Goal: Task Accomplishment & Management: Manage account settings

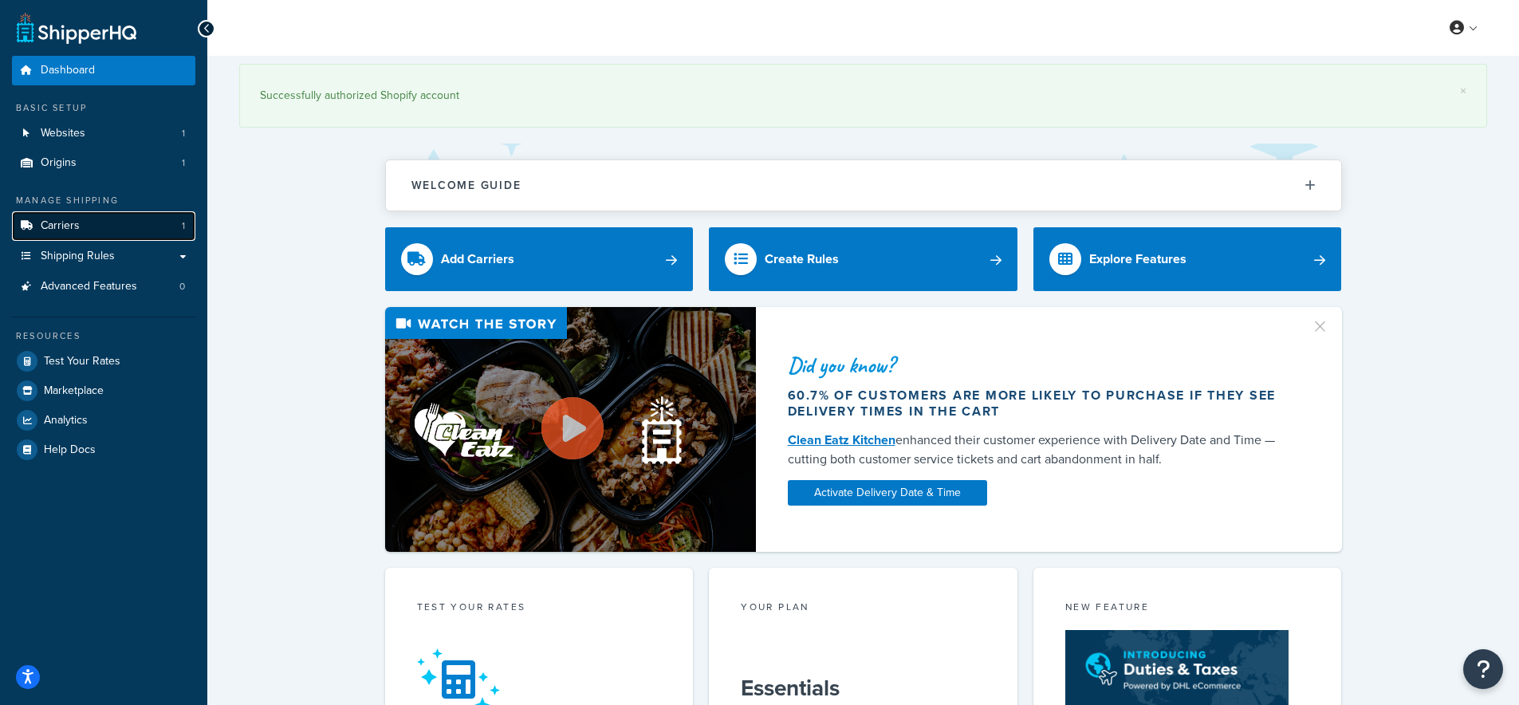
click at [38, 218] on link "Carriers 1" at bounding box center [103, 226] width 183 height 30
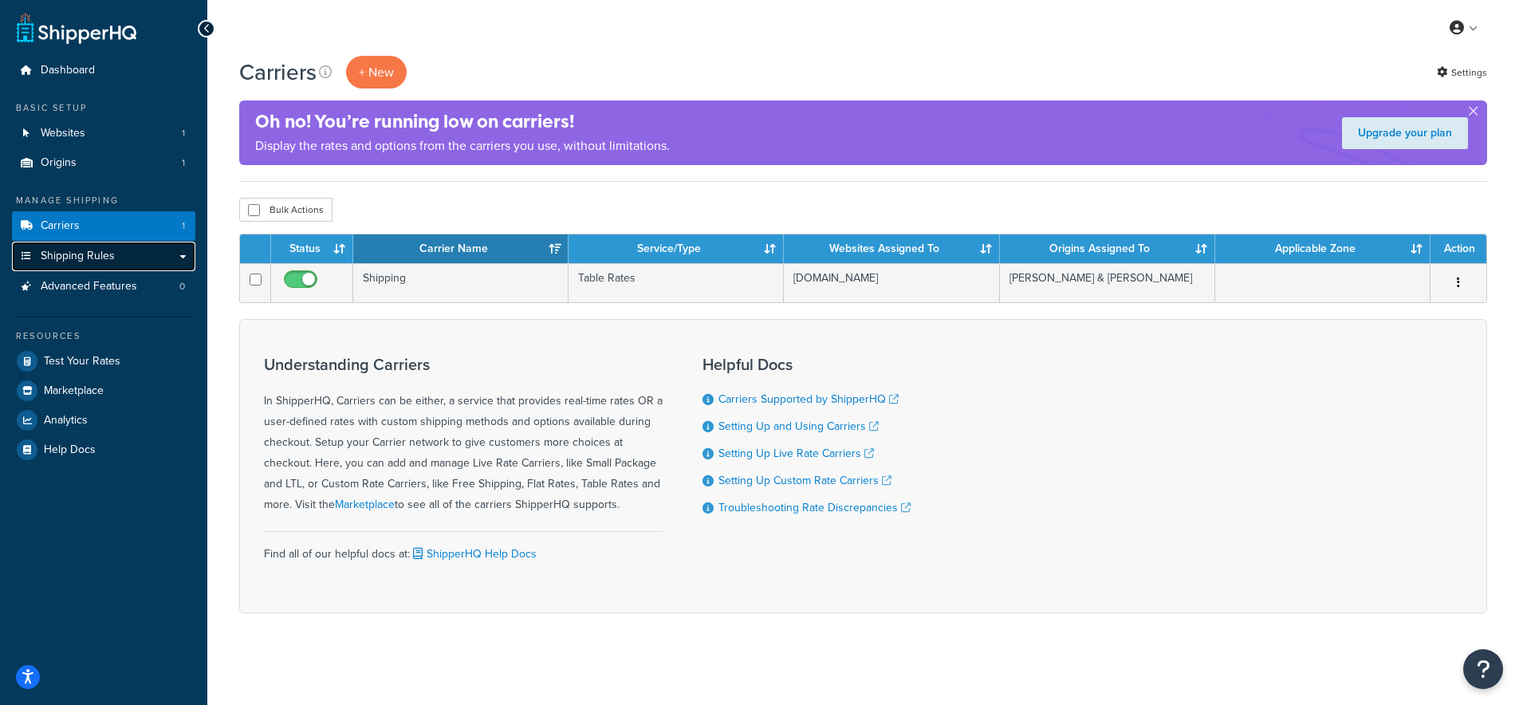
click at [108, 258] on span "Shipping Rules" at bounding box center [78, 257] width 74 height 14
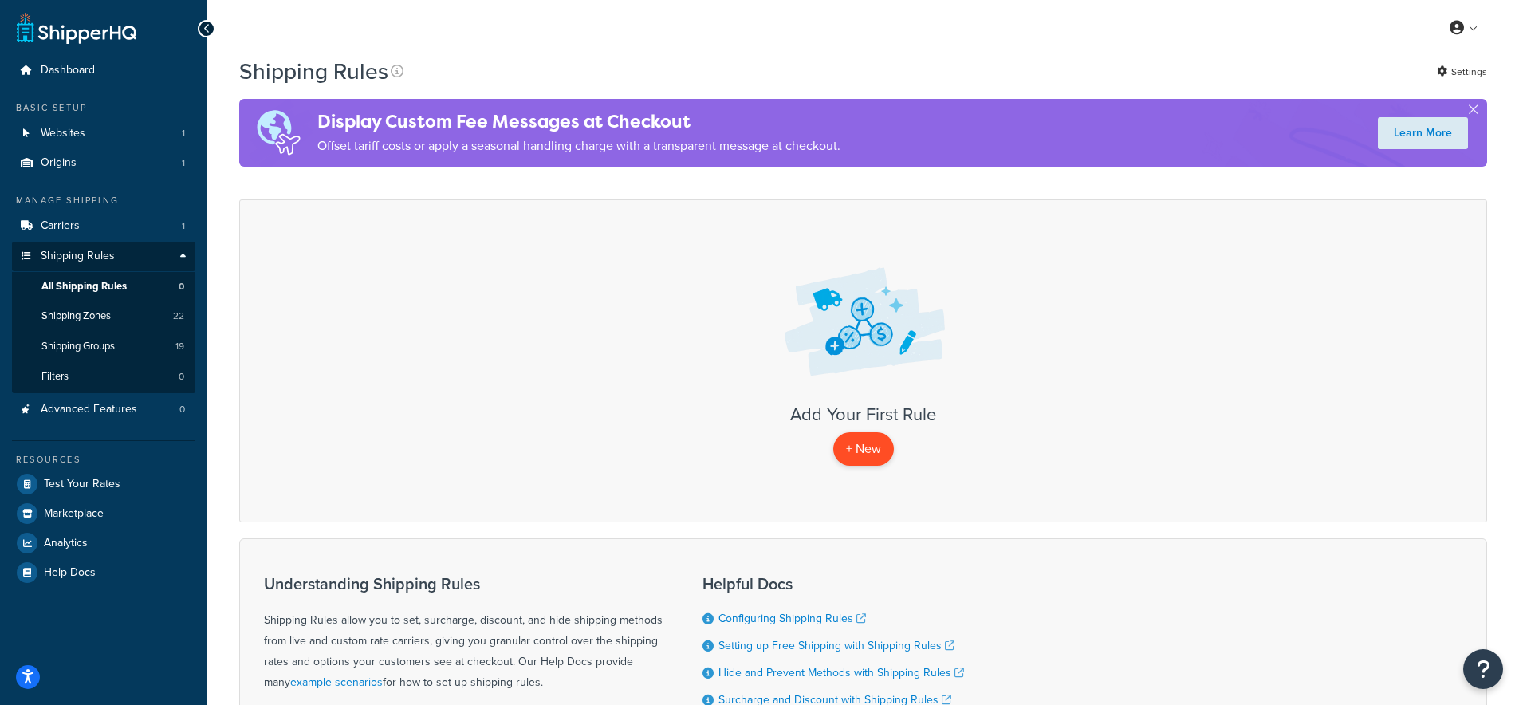
click at [868, 446] on p "+ New" at bounding box center [864, 448] width 61 height 33
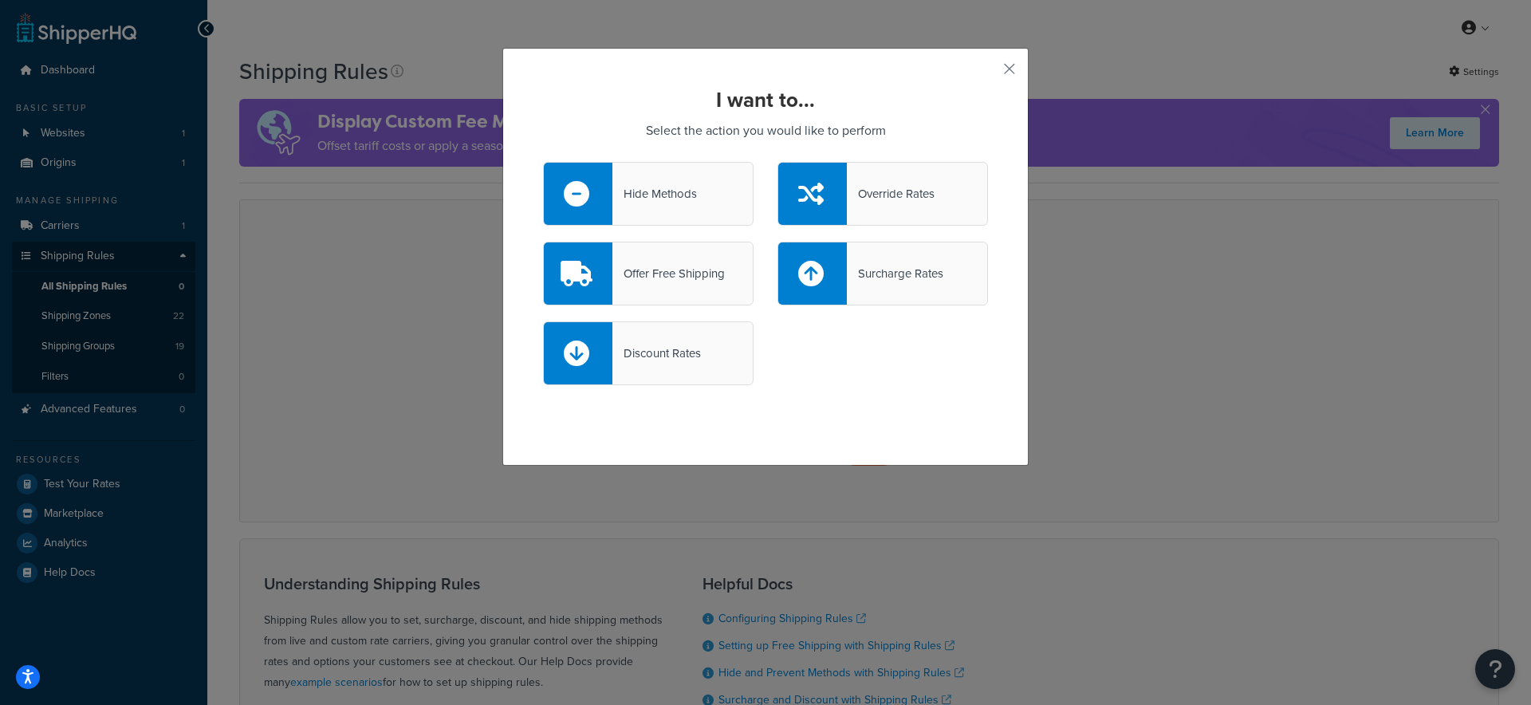
click at [633, 338] on div "Discount Rates" at bounding box center [648, 353] width 211 height 64
click at [0, 0] on input "Discount Rates" at bounding box center [0, 0] width 0 height 0
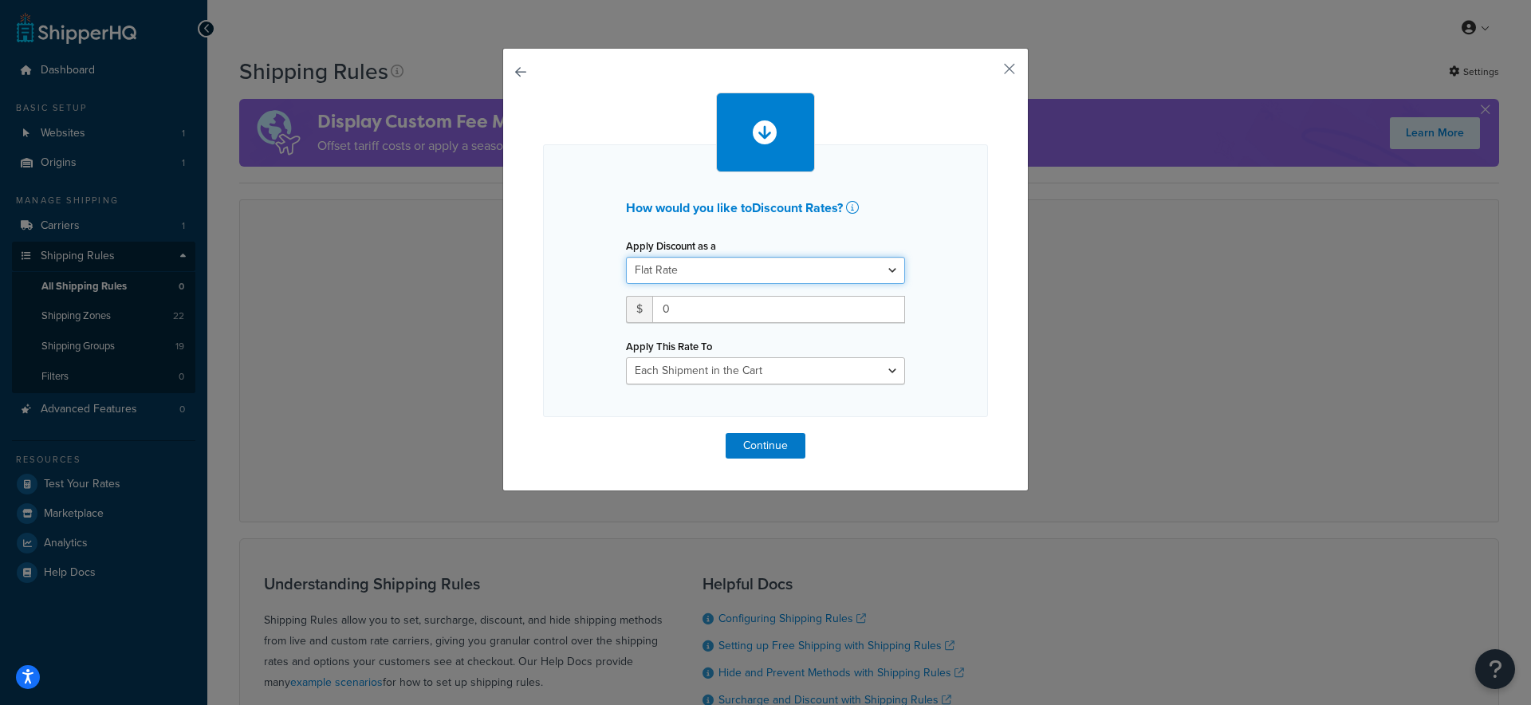
click at [701, 278] on select "Flat Rate Percentage Flat Rate & Percentage" at bounding box center [765, 270] width 279 height 27
select select "PERCENTAGE"
click at [626, 257] on select "Flat Rate Percentage Flat Rate & Percentage" at bounding box center [765, 270] width 279 height 27
click at [676, 309] on input "number" at bounding box center [676, 309] width 100 height 27
type input "50"
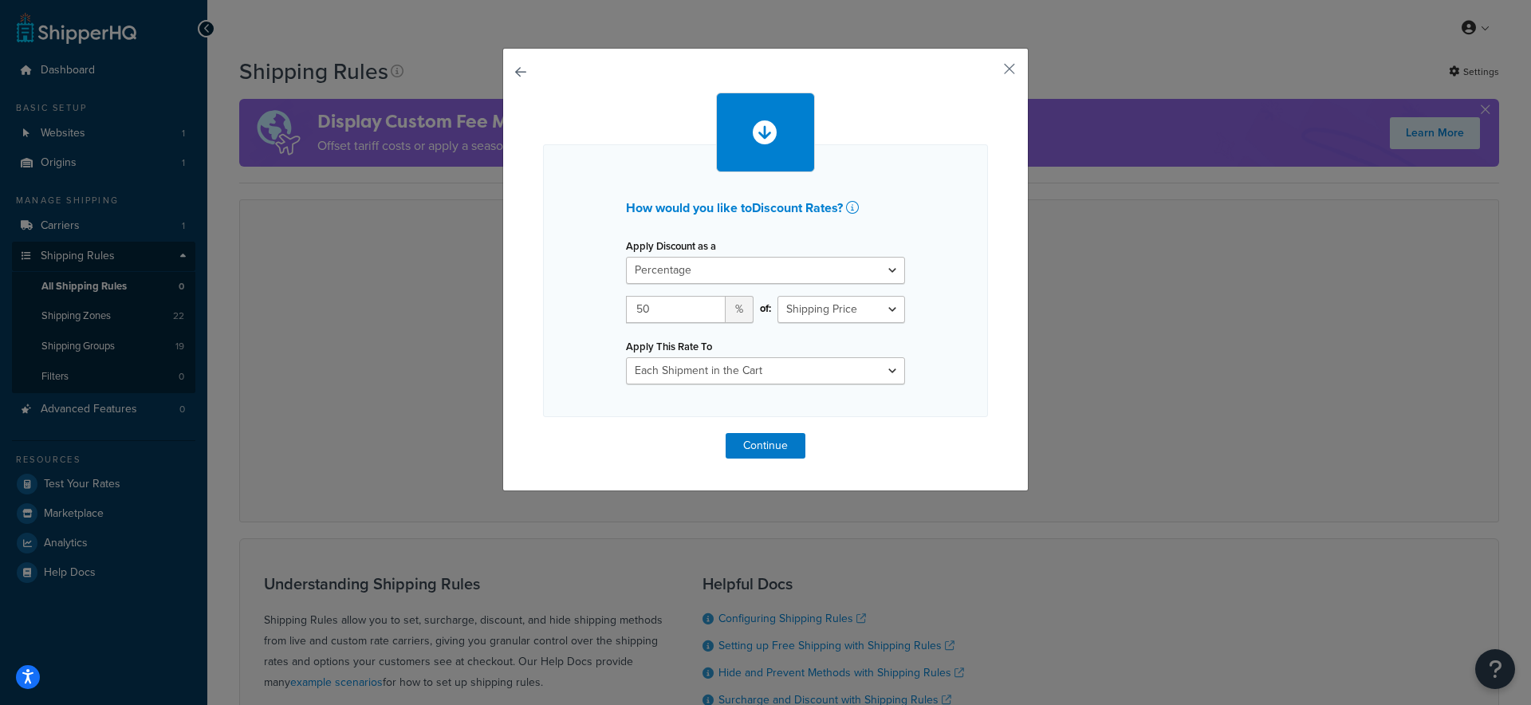
click at [920, 341] on div "How would you like to Discount Rates ? Apply Discount as a Flat Rate Percentage…" at bounding box center [765, 280] width 445 height 273
click at [893, 372] on select "Each Shipment in the Cart Each Shipping Group in the Cart Each Item within a Sh…" at bounding box center [765, 370] width 279 height 27
select select "ITEM"
click at [626, 357] on select "Each Shipment in the Cart Each Shipping Group in the Cart Each Item within a Sh…" at bounding box center [765, 370] width 279 height 27
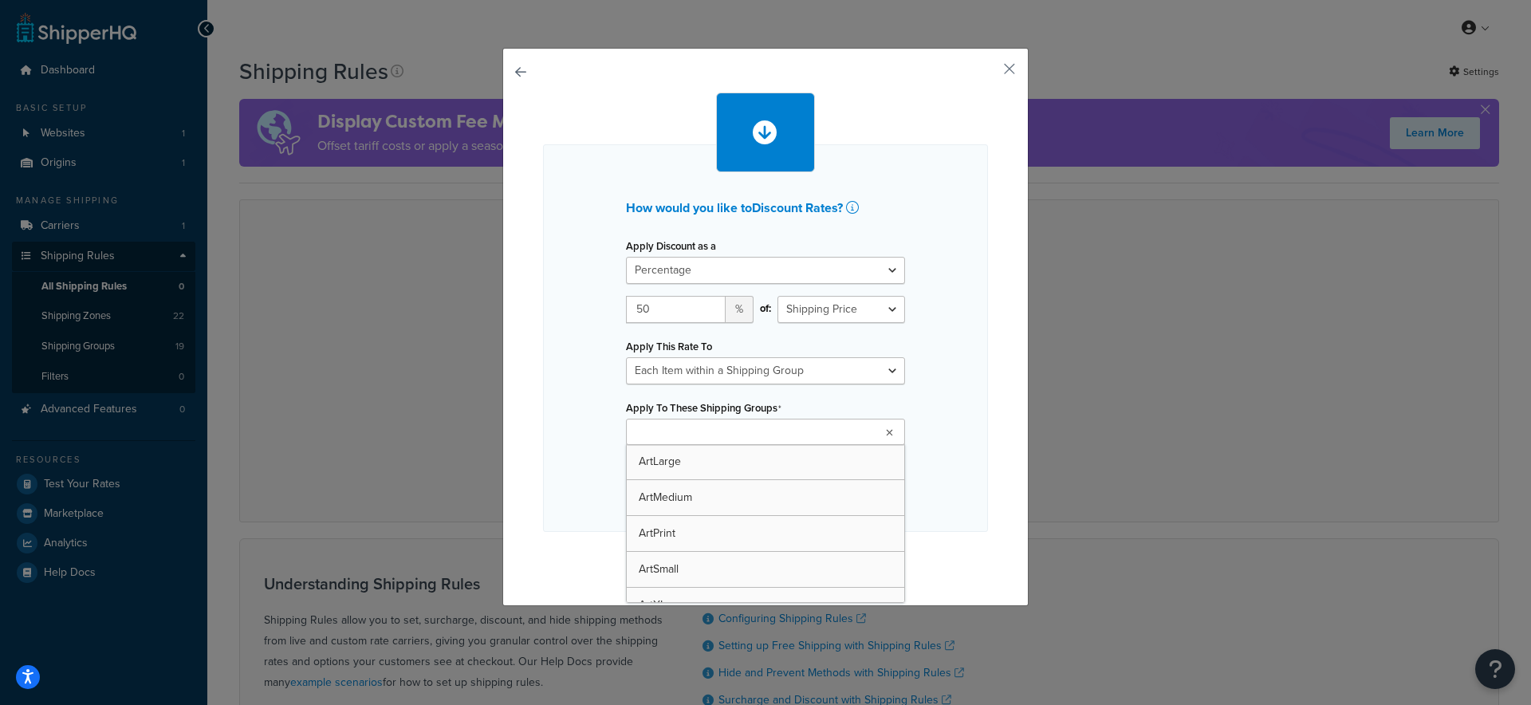
click at [815, 427] on ul at bounding box center [765, 432] width 279 height 26
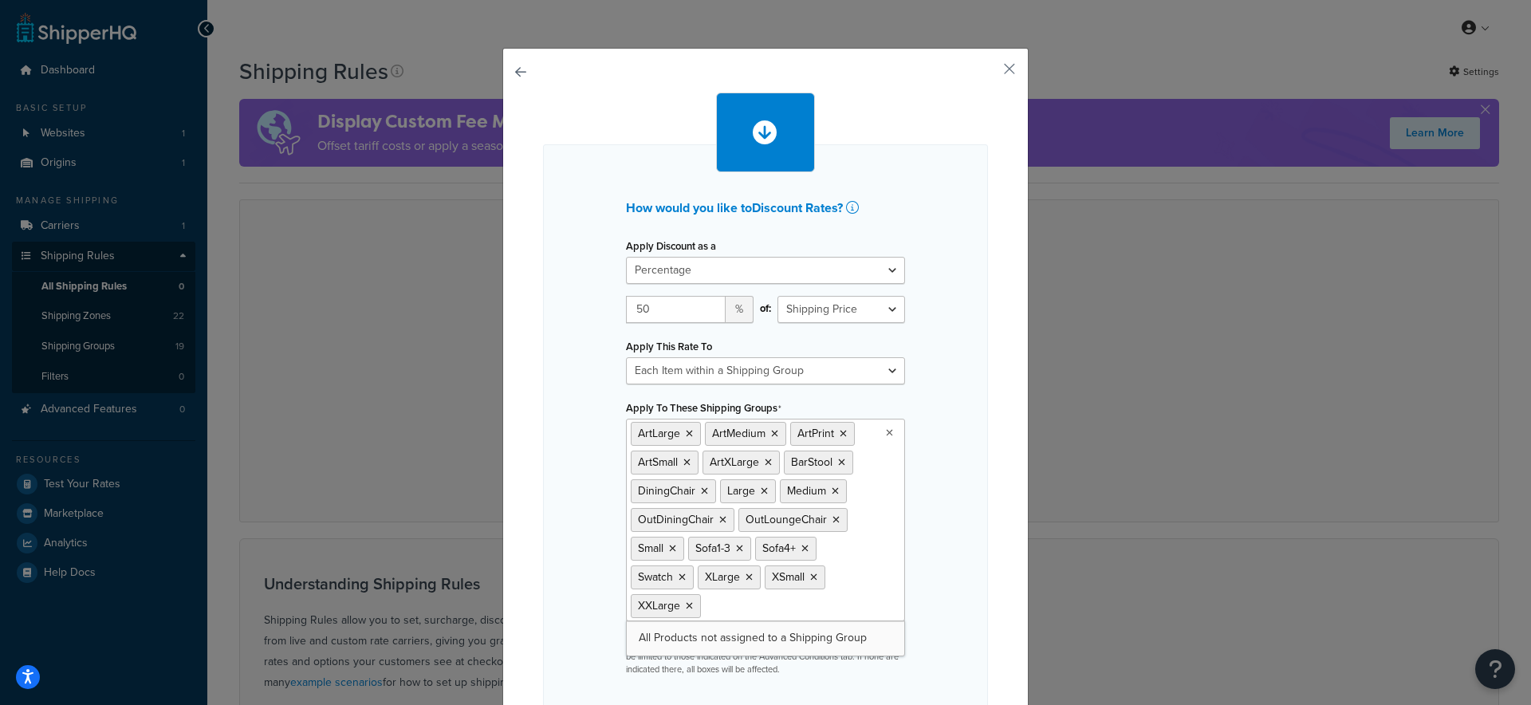
click at [995, 578] on div "How would you like to Discount Rates ? Apply Discount as a Flat Rate Percentage…" at bounding box center [765, 415] width 526 height 735
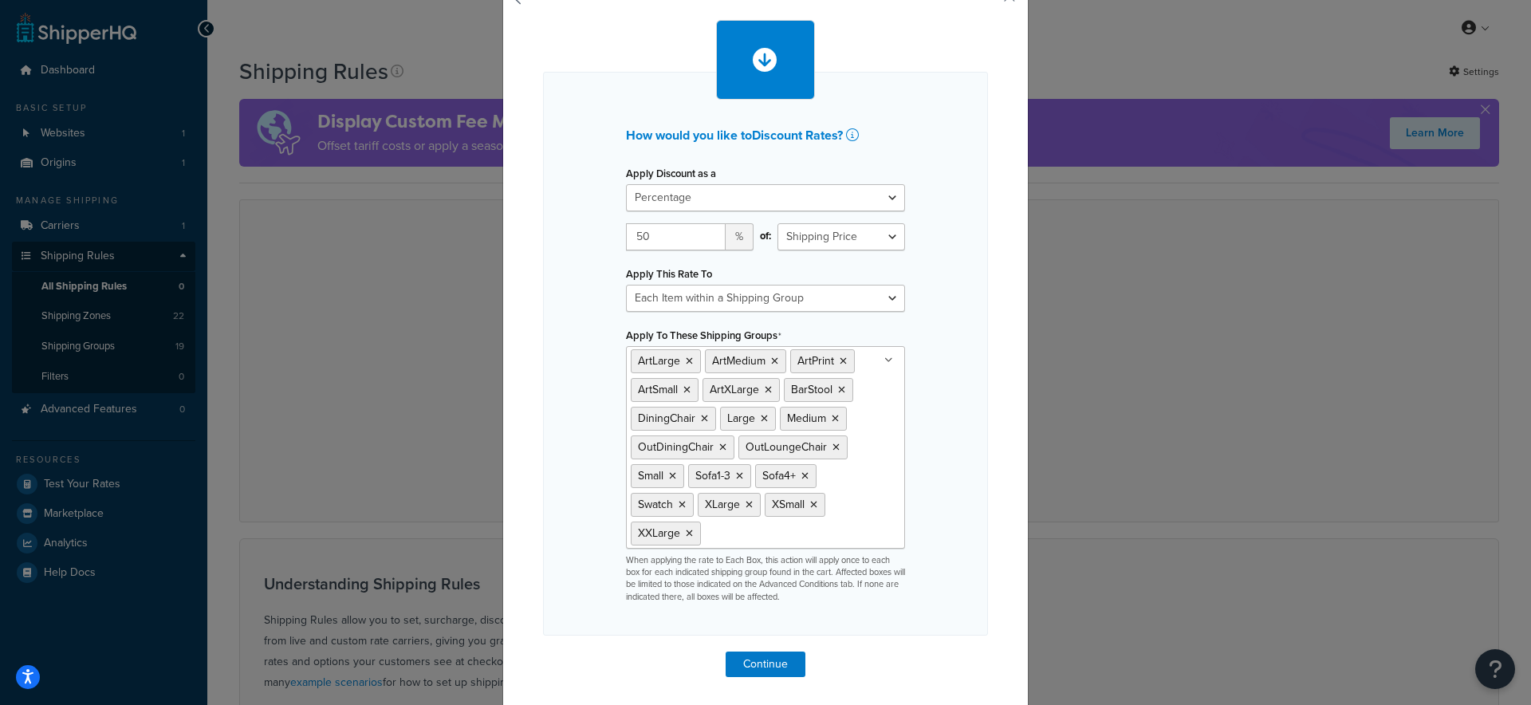
scroll to position [77, 0]
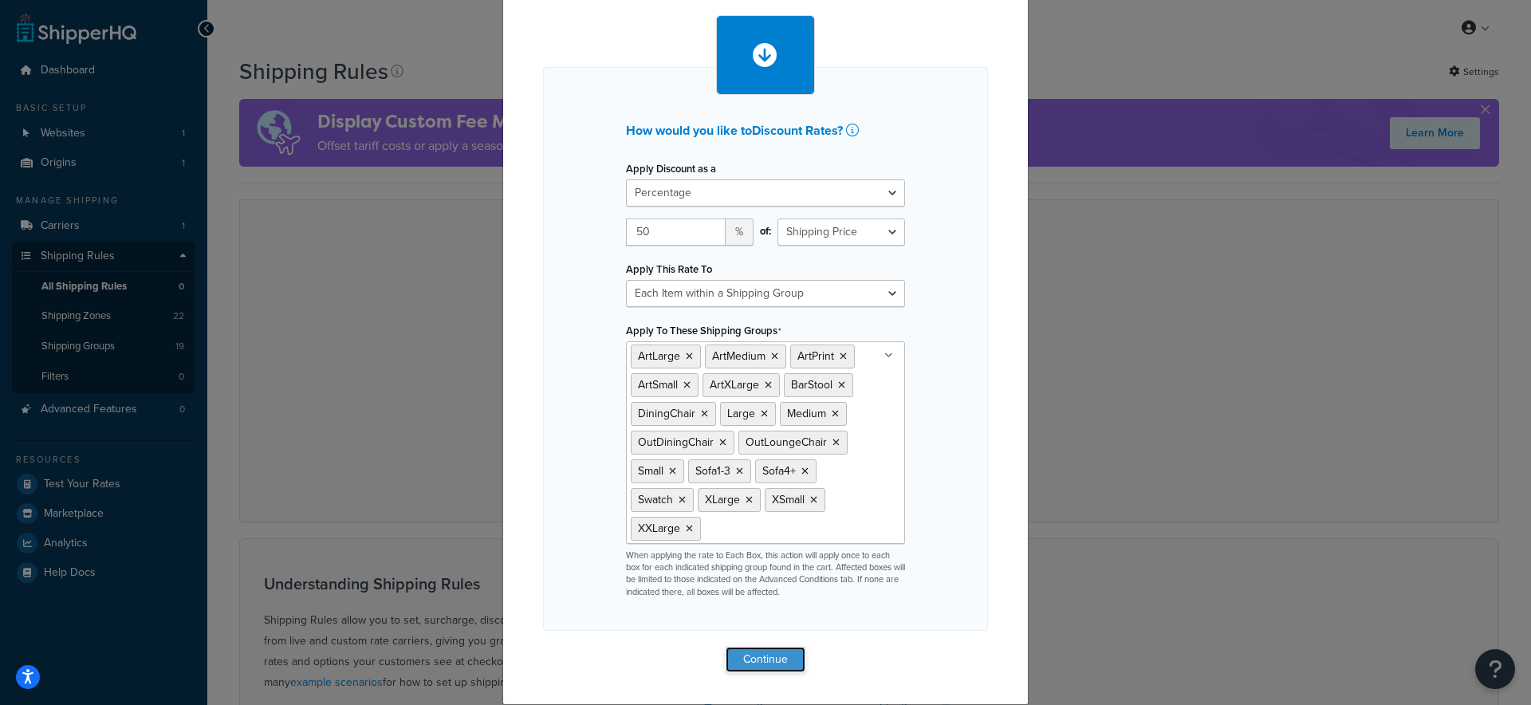
click at [759, 660] on button "Continue" at bounding box center [766, 660] width 80 height 26
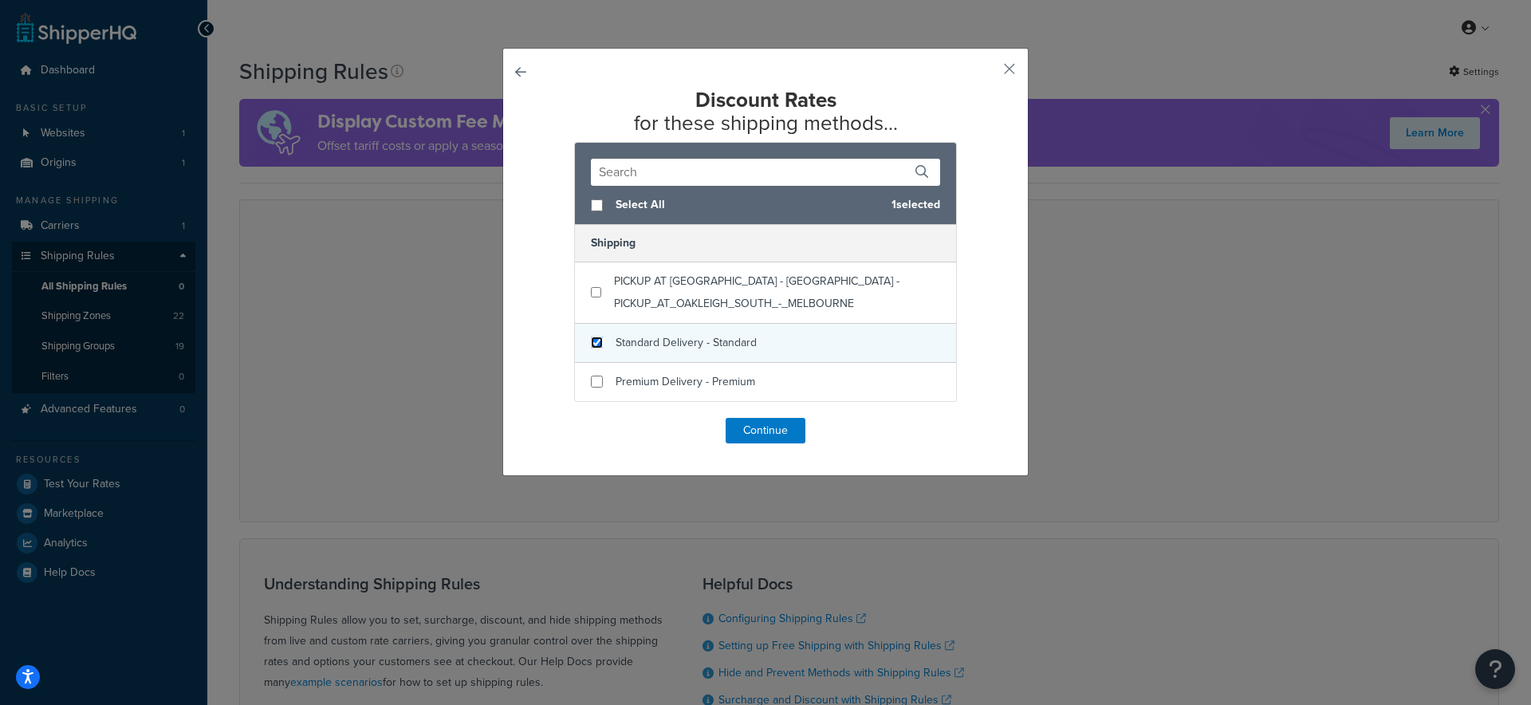
click at [591, 341] on input "checkbox" at bounding box center [597, 343] width 12 height 12
checkbox input "true"
click at [743, 440] on button "Continue" at bounding box center [766, 431] width 80 height 26
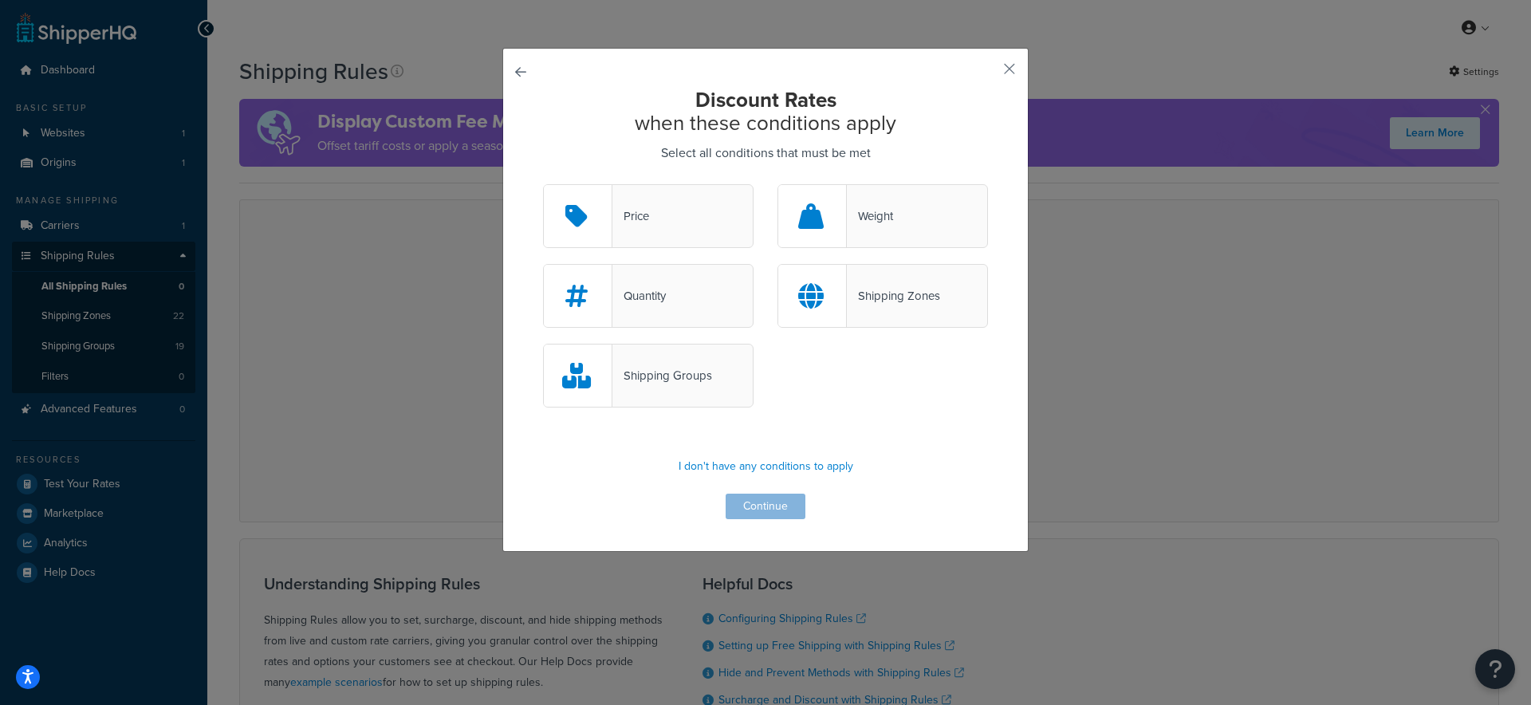
click at [648, 291] on div "Quantity" at bounding box center [639, 296] width 53 height 22
click at [0, 0] on input "Quantity" at bounding box center [0, 0] width 0 height 0
click at [749, 511] on button "Continue" at bounding box center [766, 507] width 80 height 26
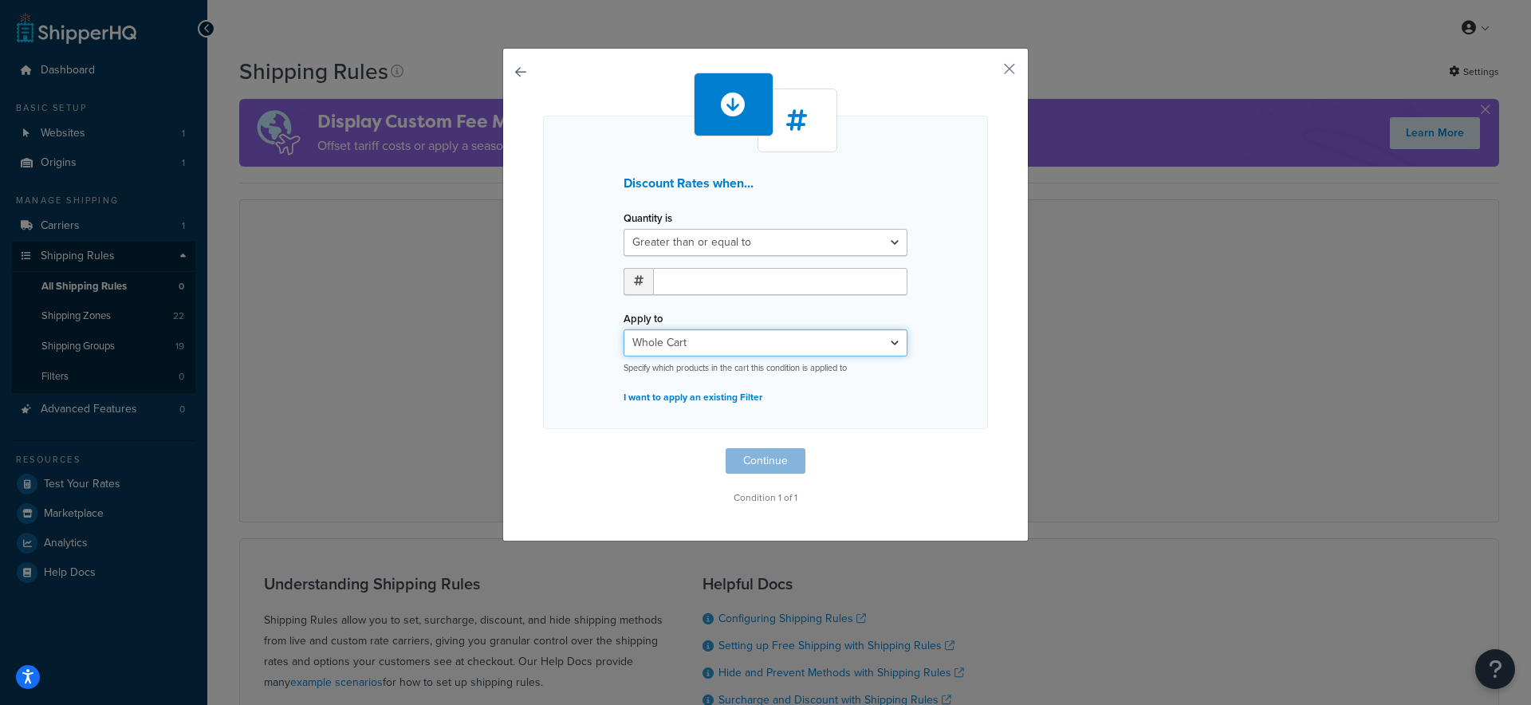
click at [705, 340] on select "Whole Cart Everything in Shipping Group Everything at Origin Each Item within S…" at bounding box center [766, 342] width 284 height 27
click at [709, 291] on input "number" at bounding box center [780, 281] width 254 height 27
type input "2"
click at [720, 314] on div "Apply to Whole Cart Everything in Shipping Group Everything at Origin Each Item…" at bounding box center [766, 340] width 284 height 67
click at [741, 340] on select "Whole Cart Everything in Shipping Group Everything at Origin Each Item within S…" at bounding box center [766, 342] width 284 height 27
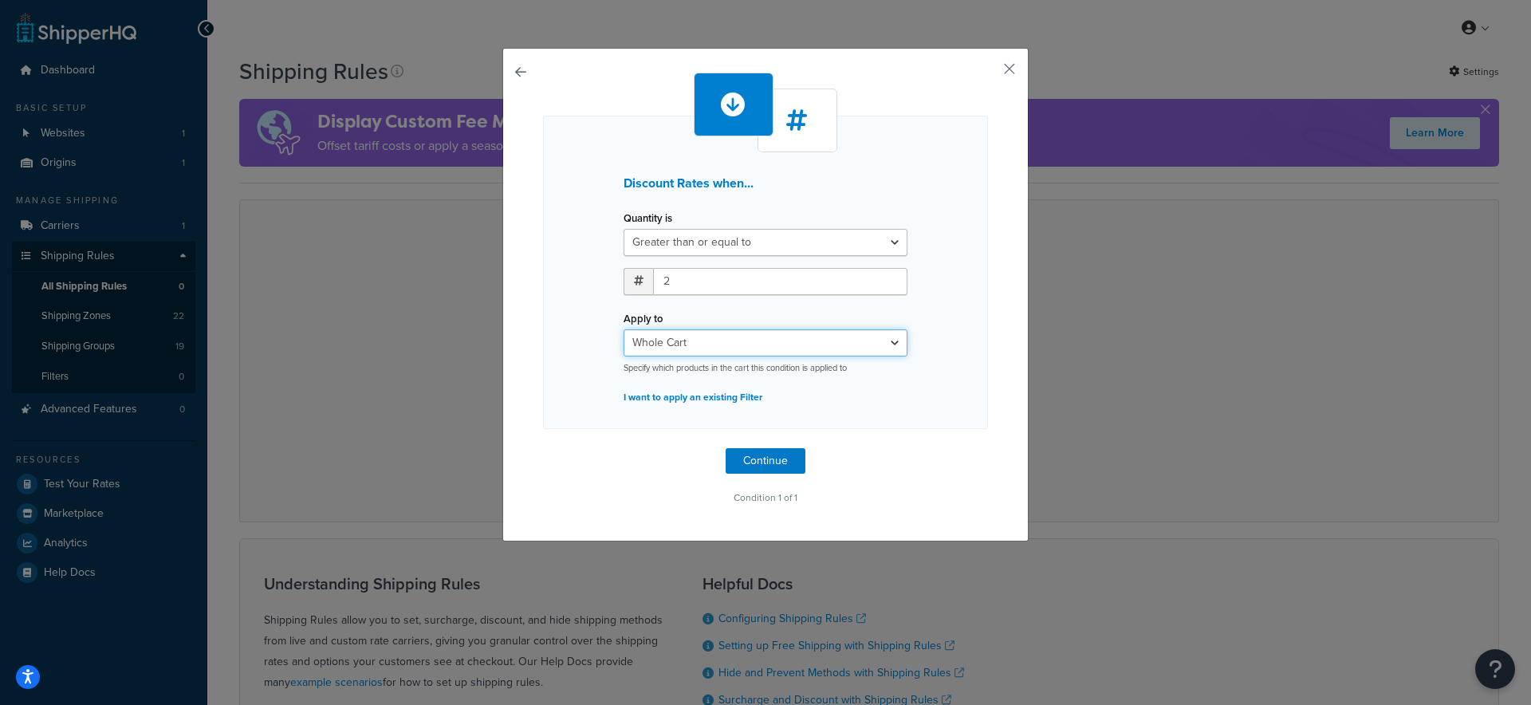
select select "SHIPPING_GROUP"
click at [624, 329] on select "Whole Cart Everything in Shipping Group Everything at Origin Each Item within S…" at bounding box center [766, 342] width 284 height 27
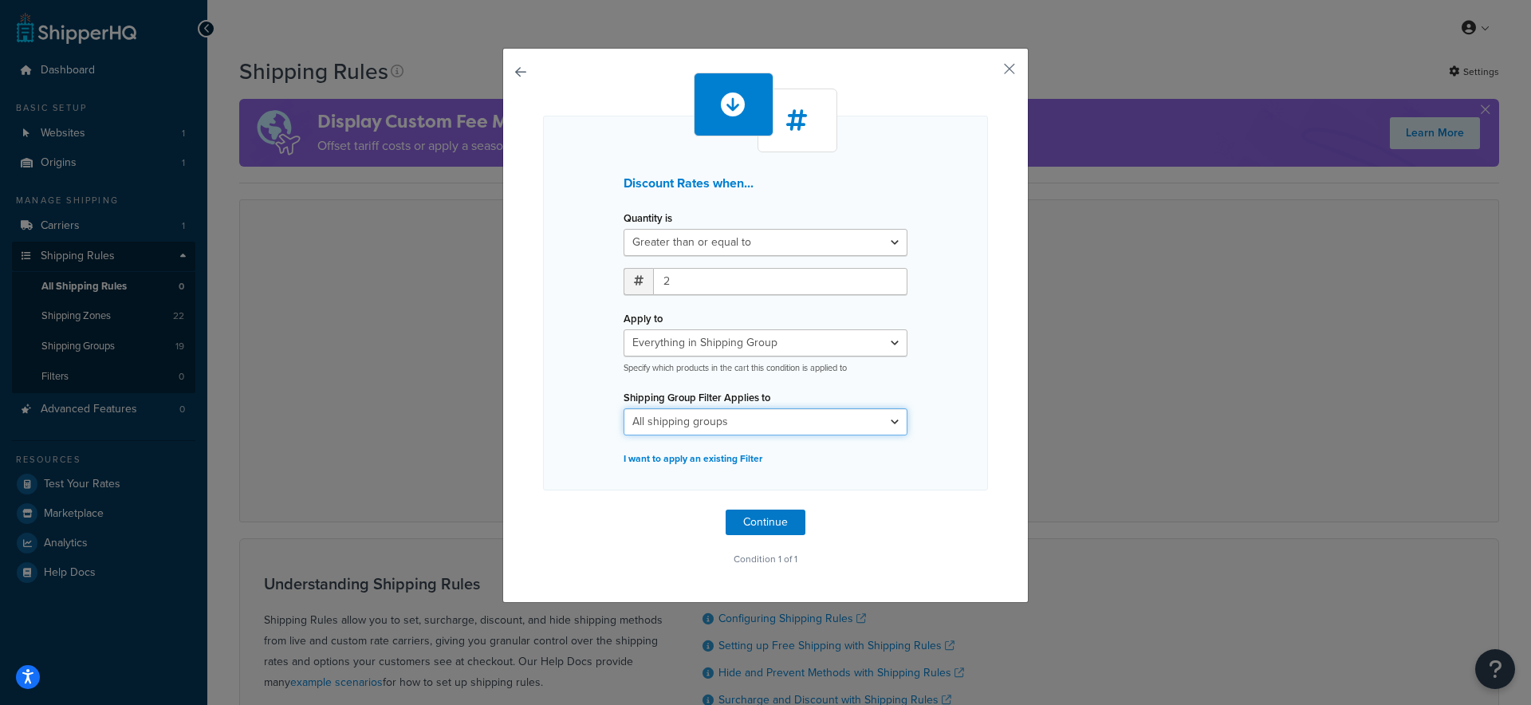
click at [763, 421] on select "All shipping groups ArtLarge ArtMedium ArtPrint ArtSmall ArtXLarge BarStool Din…" at bounding box center [766, 421] width 284 height 27
click at [767, 520] on button "Continue" at bounding box center [766, 523] width 80 height 26
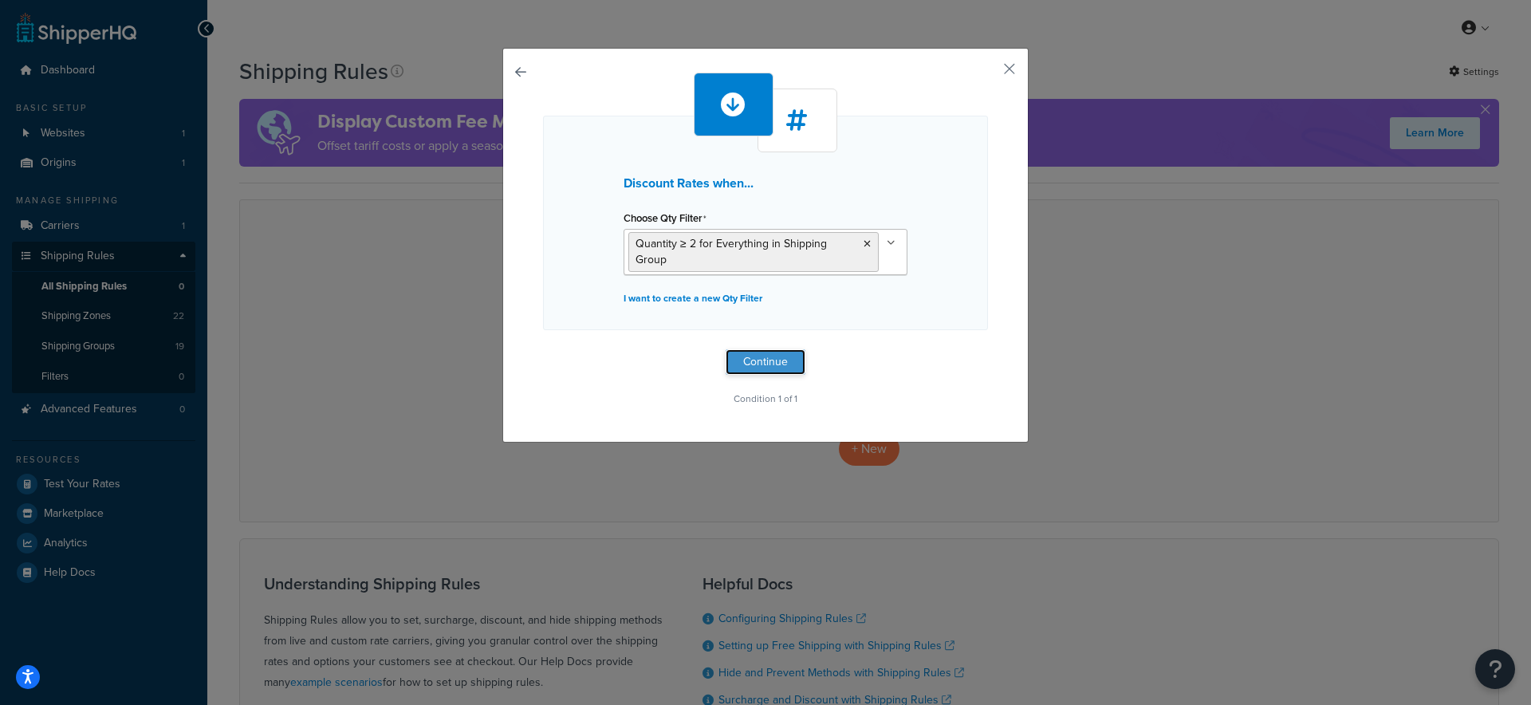
click at [754, 350] on button "Continue" at bounding box center [766, 362] width 80 height 26
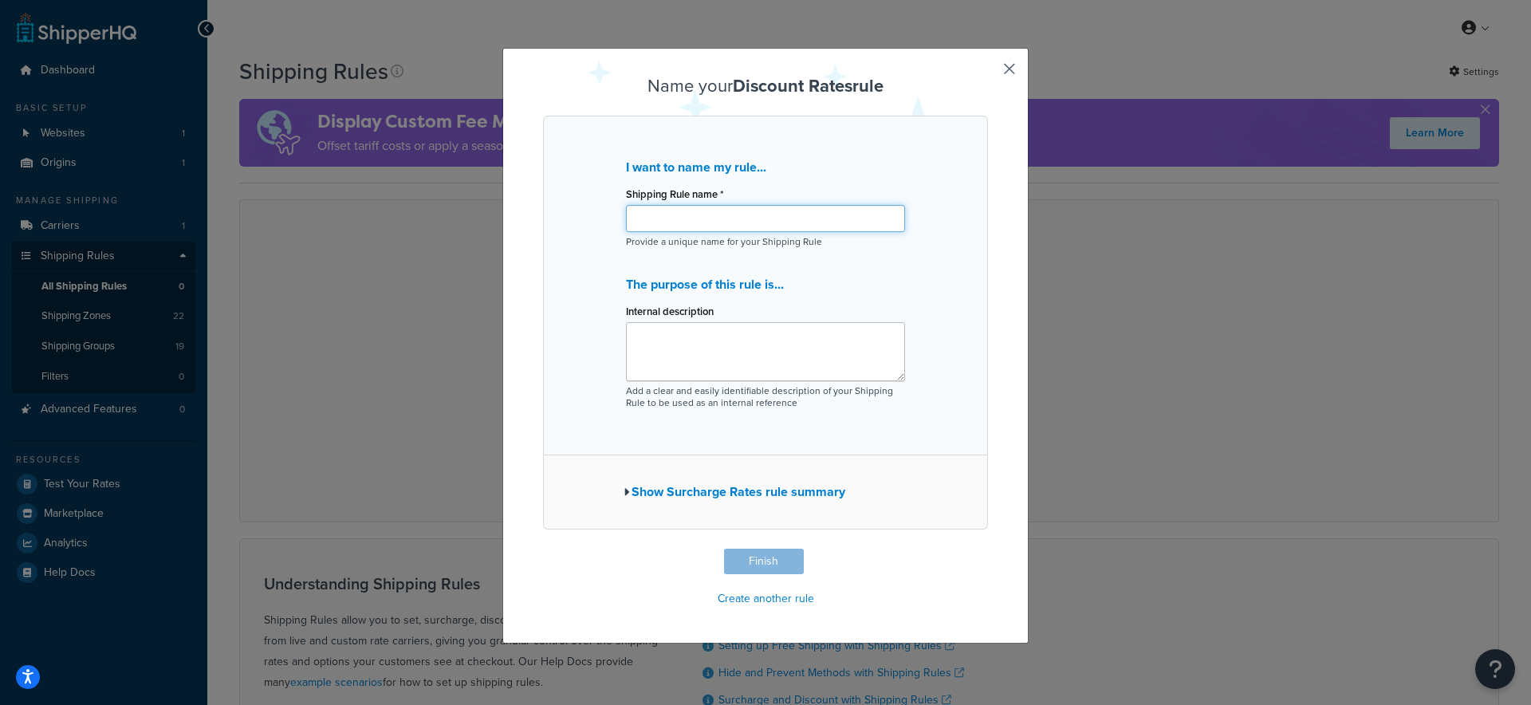
click at [686, 221] on input "Shipping Rule name *" at bounding box center [765, 218] width 279 height 27
type input "Reduce by 50% on 2 more items"
click at [755, 561] on button "Finish" at bounding box center [764, 562] width 80 height 26
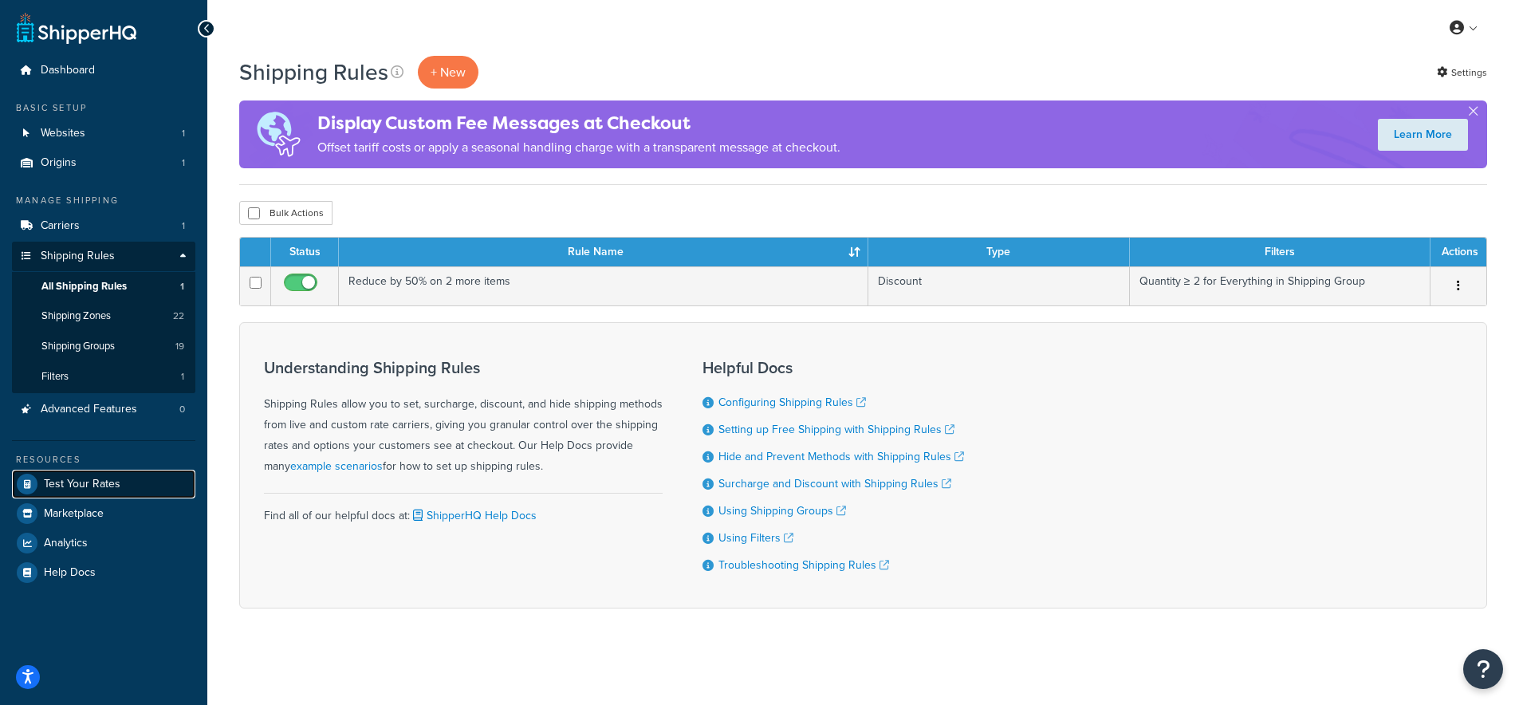
click at [73, 485] on span "Test Your Rates" at bounding box center [82, 485] width 77 height 14
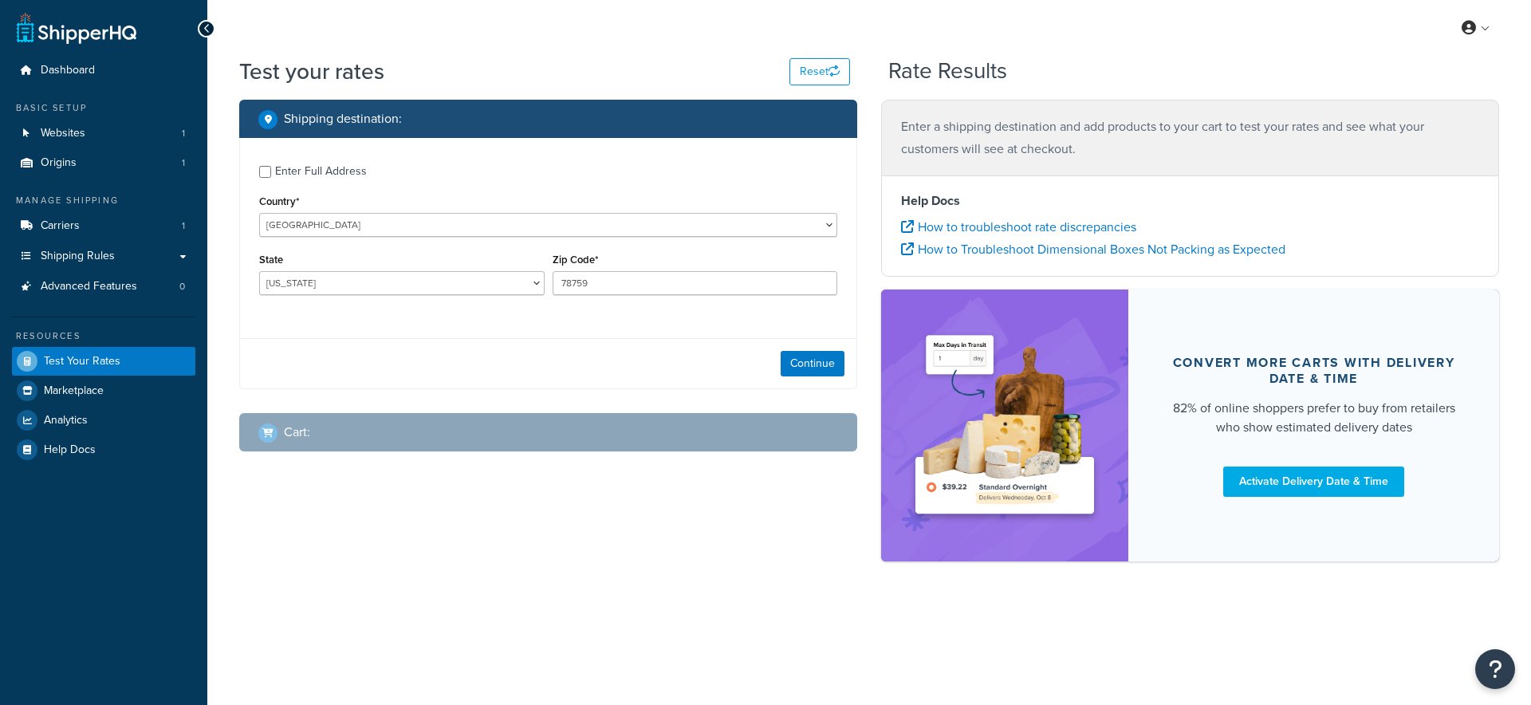
select select "[GEOGRAPHIC_DATA]"
click at [334, 234] on select "United States United Kingdom Afghanistan Åland Islands Albania Algeria American…" at bounding box center [548, 225] width 578 height 24
select select "AU"
click at [259, 213] on select "United States United Kingdom Afghanistan Åland Islands Albania Algeria American…" at bounding box center [548, 225] width 578 height 24
click at [399, 283] on select "Australian Capital Territory New South Wales Northern Territory Queensland Sout…" at bounding box center [402, 283] width 286 height 24
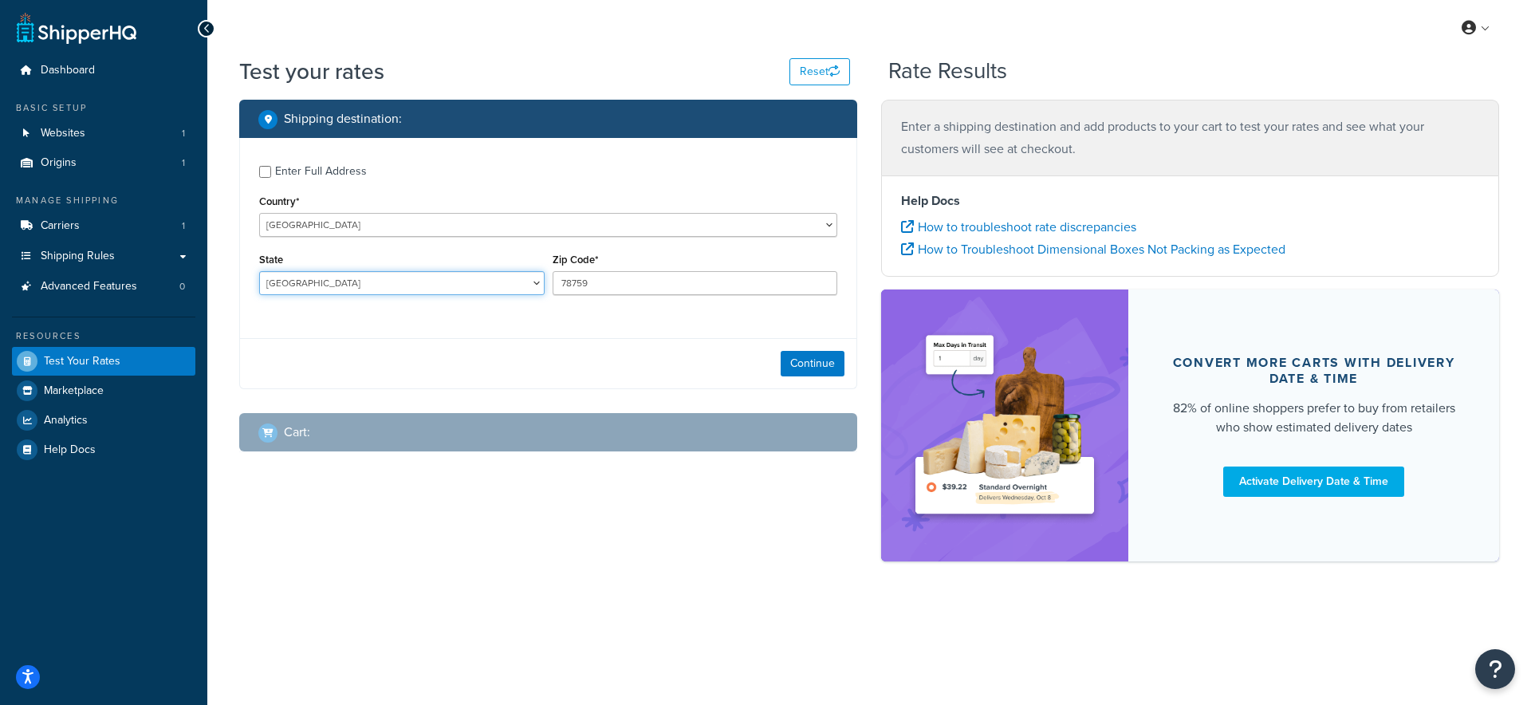
select select "VIC"
click at [259, 272] on select "Australian Capital Territory New South Wales Northern Territory Queensland Sout…" at bounding box center [402, 283] width 286 height 24
click at [580, 286] on input "78759" at bounding box center [696, 283] width 286 height 24
type input "3000"
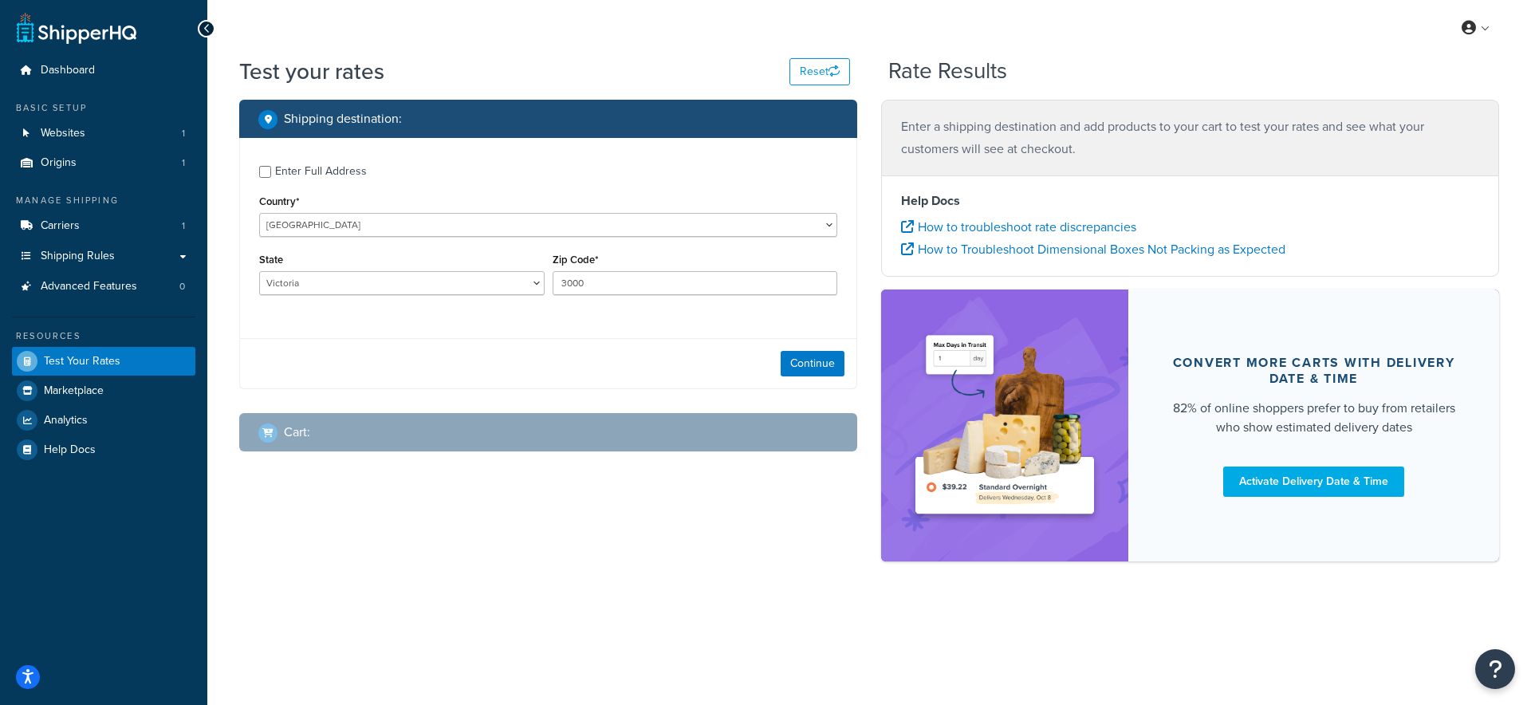
click at [638, 345] on div "Continue" at bounding box center [548, 363] width 617 height 50
click at [803, 360] on button "Continue" at bounding box center [813, 364] width 64 height 26
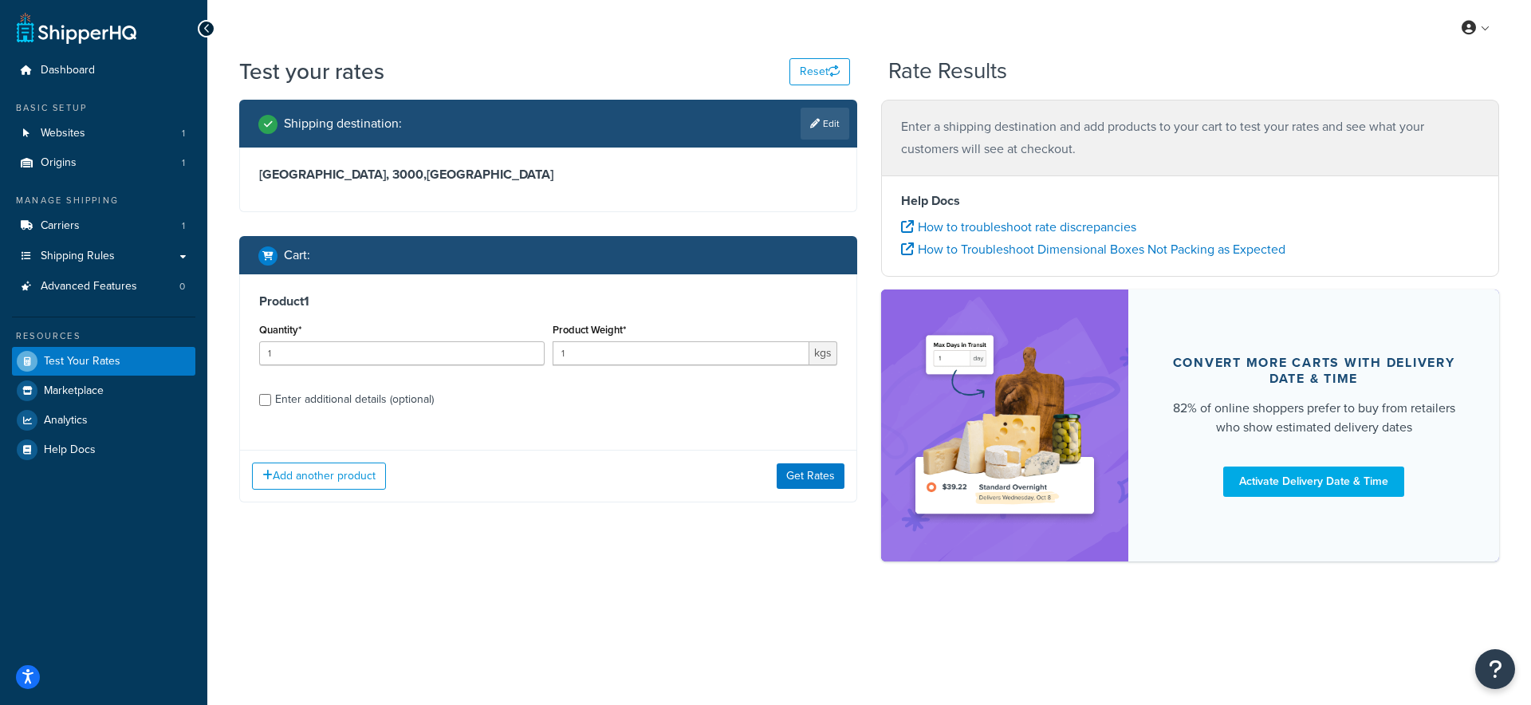
click at [301, 409] on div "Enter additional details (optional)" at bounding box center [354, 399] width 159 height 22
click at [271, 406] on input "Enter additional details (optional)" at bounding box center [265, 400] width 12 height 12
checkbox input "true"
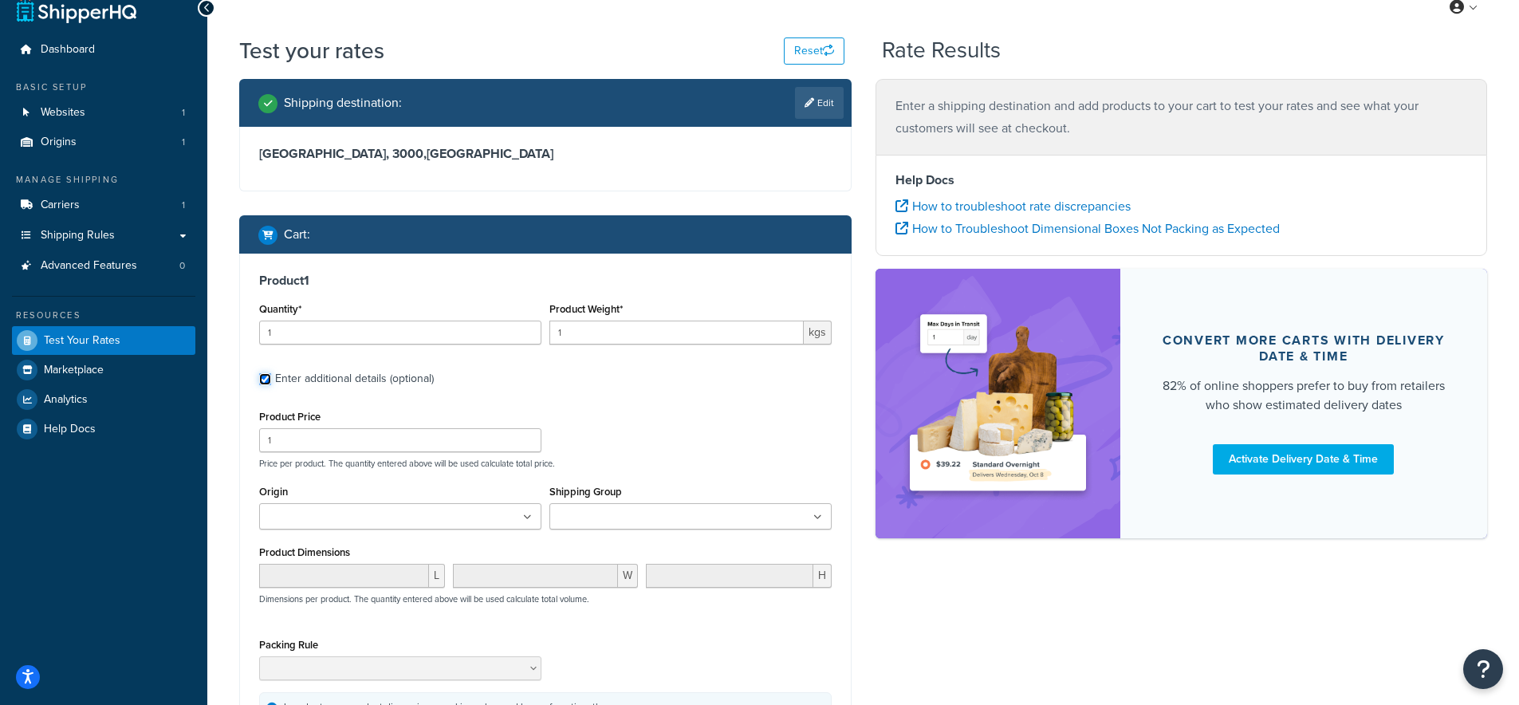
scroll to position [22, 0]
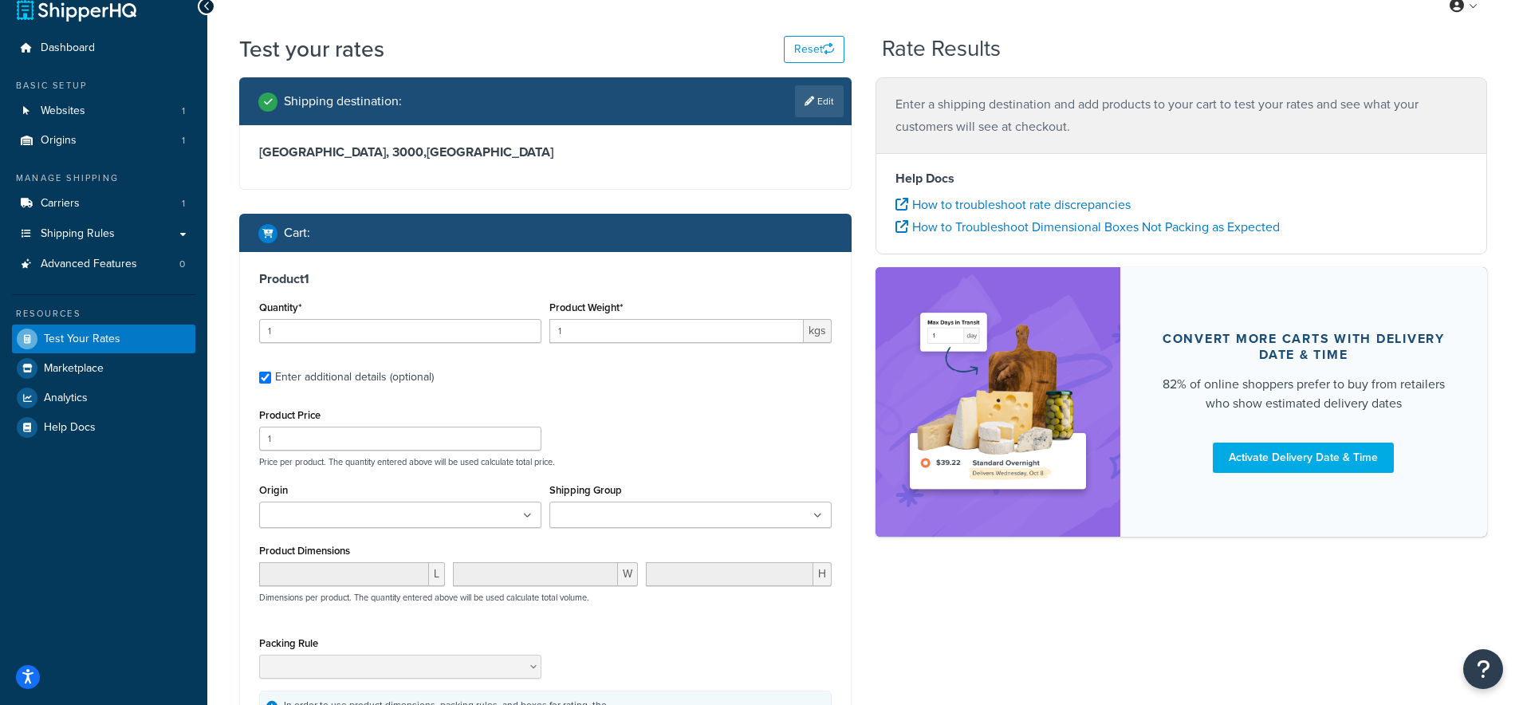
click at [637, 512] on input "Shipping Group" at bounding box center [624, 516] width 141 height 18
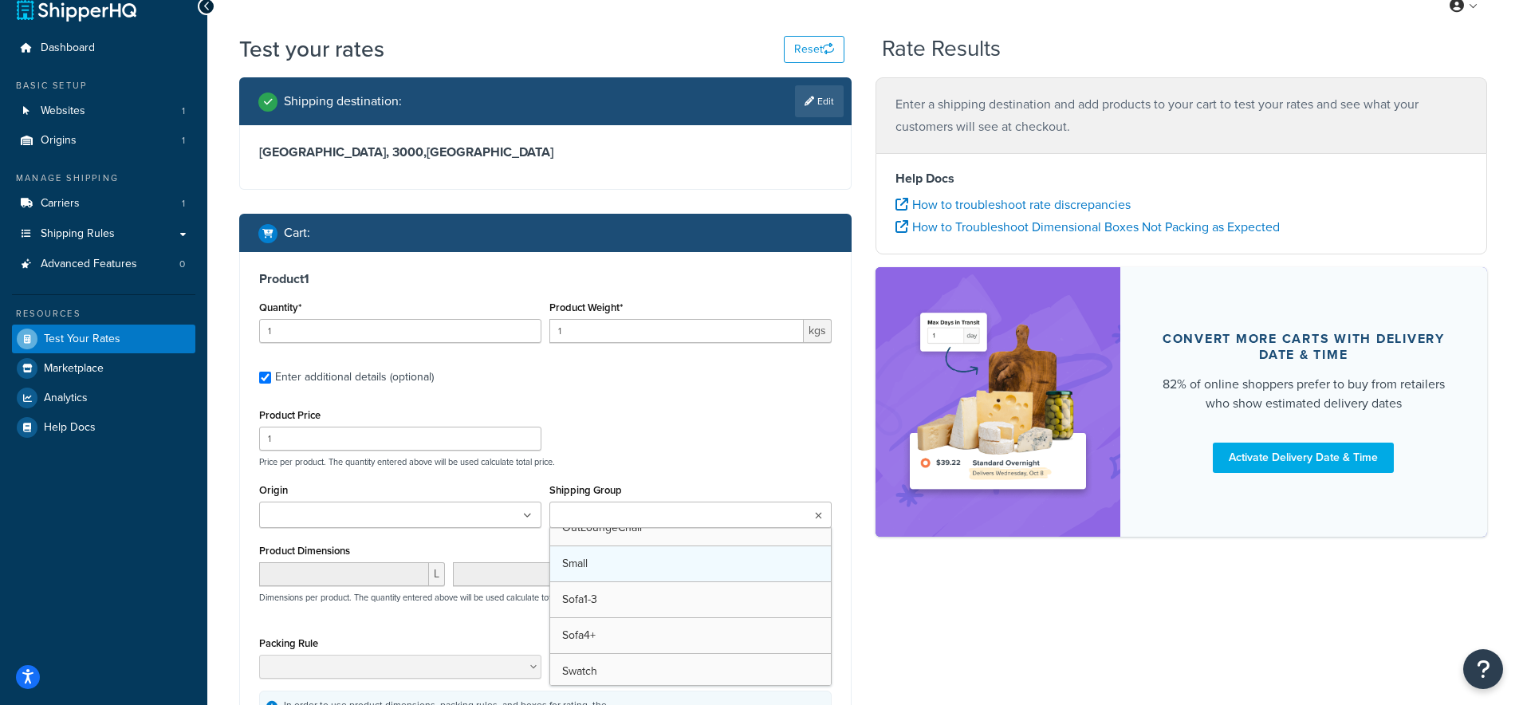
scroll to position [347, 0]
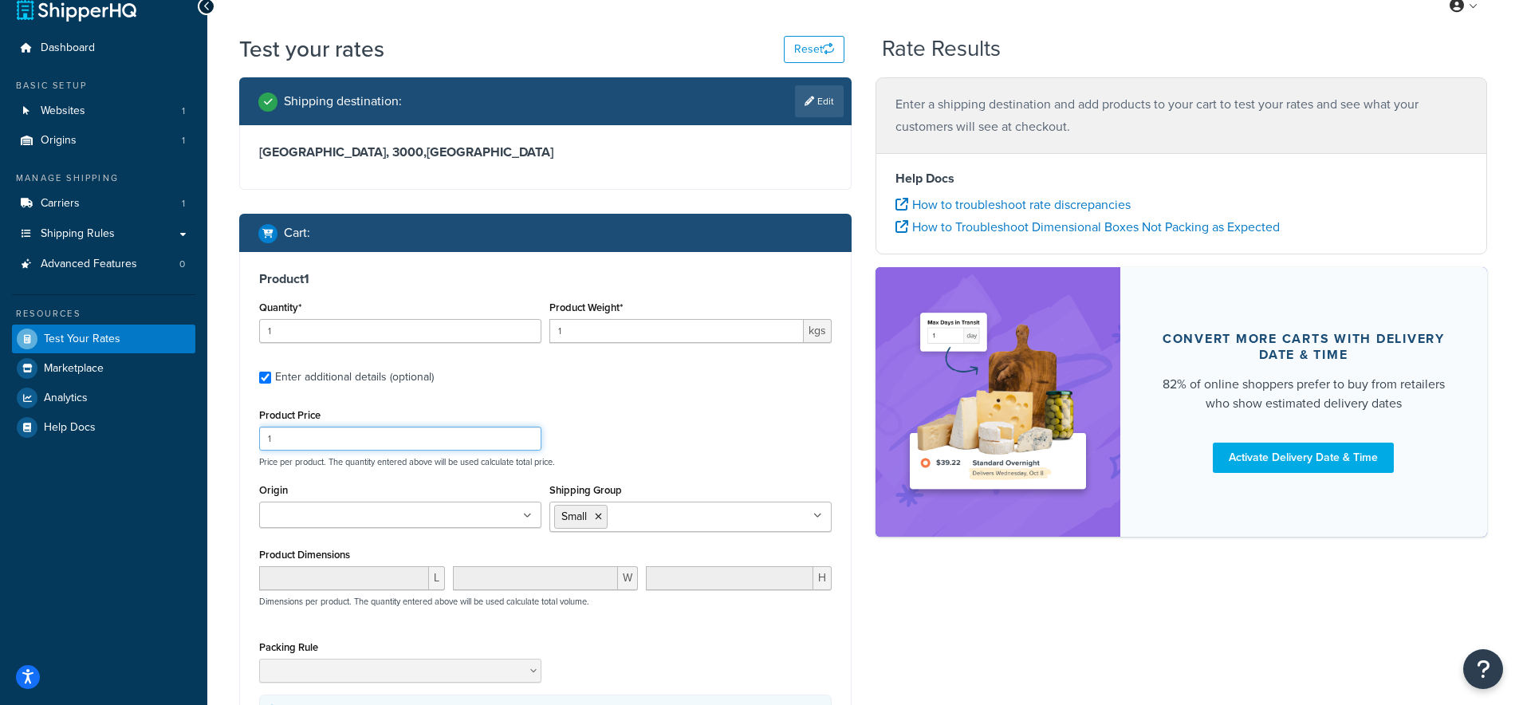
click at [605, 435] on div "Product Price 1 Price per product. The quantity entered above will be used calc…" at bounding box center [545, 435] width 581 height 63
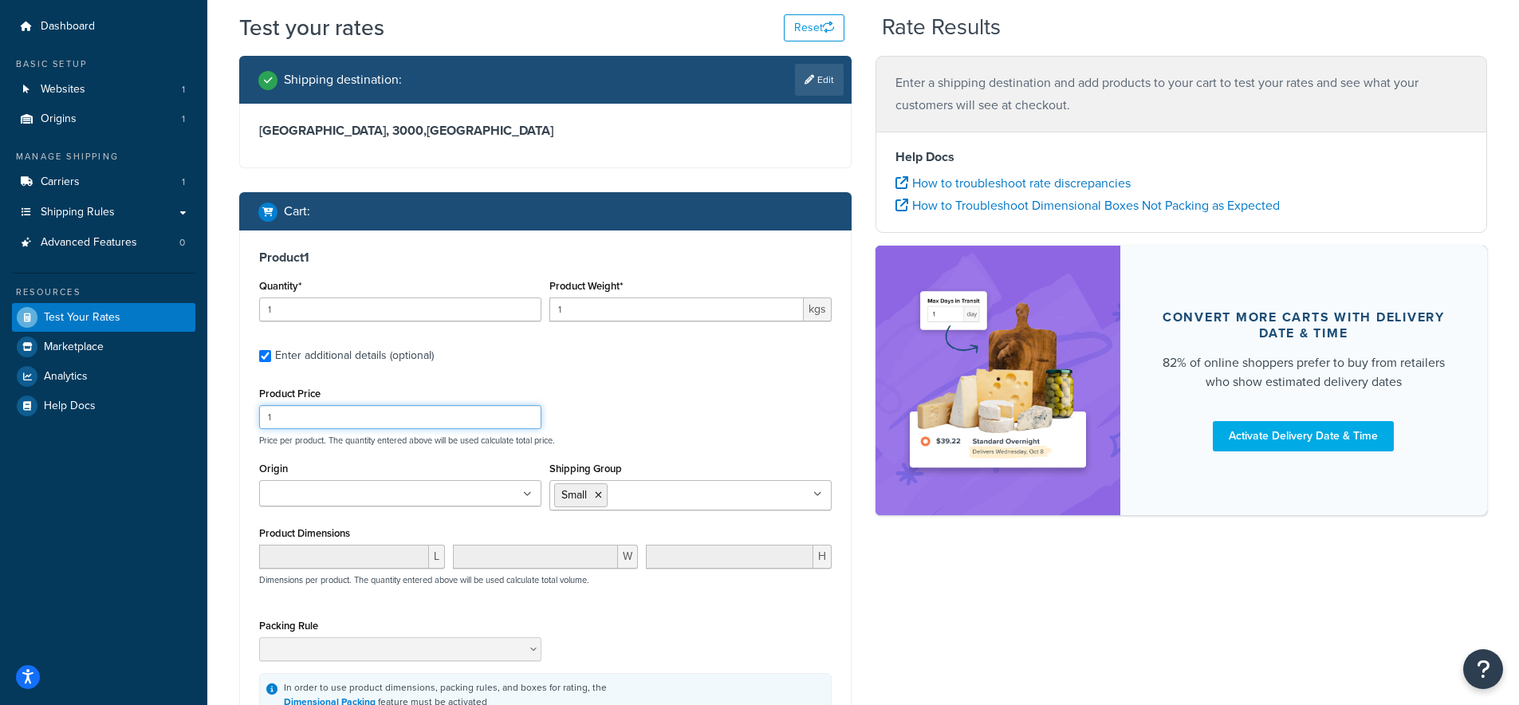
scroll to position [132, 0]
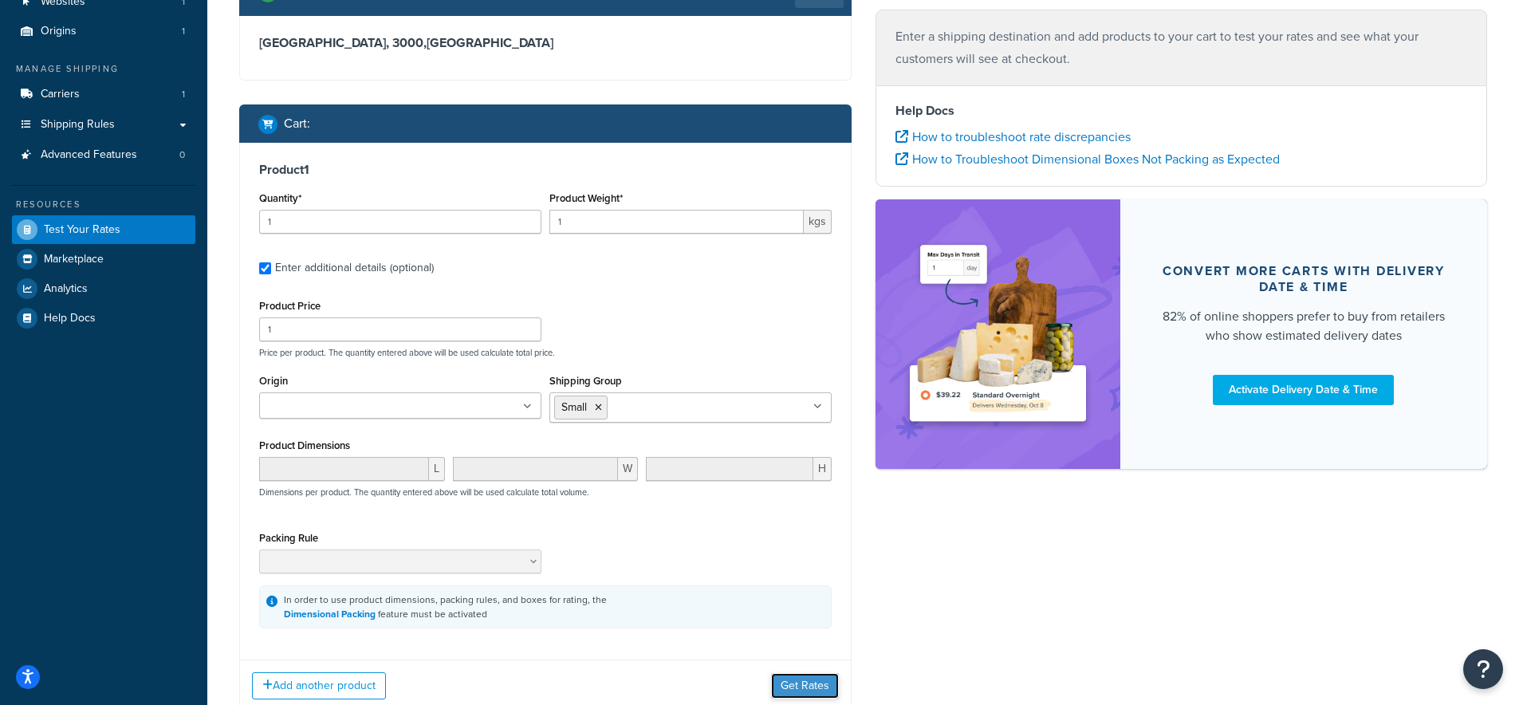
click at [774, 684] on button "Get Rates" at bounding box center [805, 686] width 68 height 26
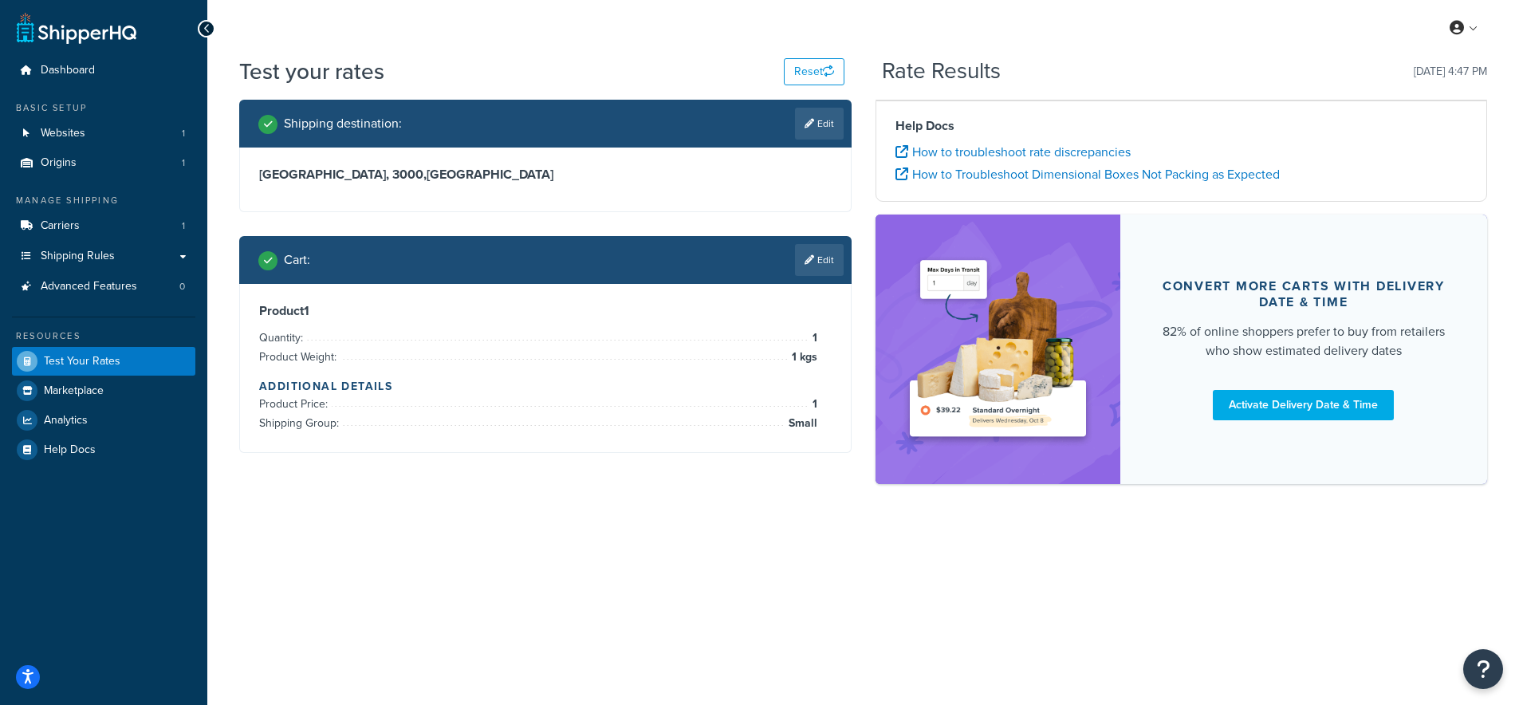
scroll to position [0, 0]
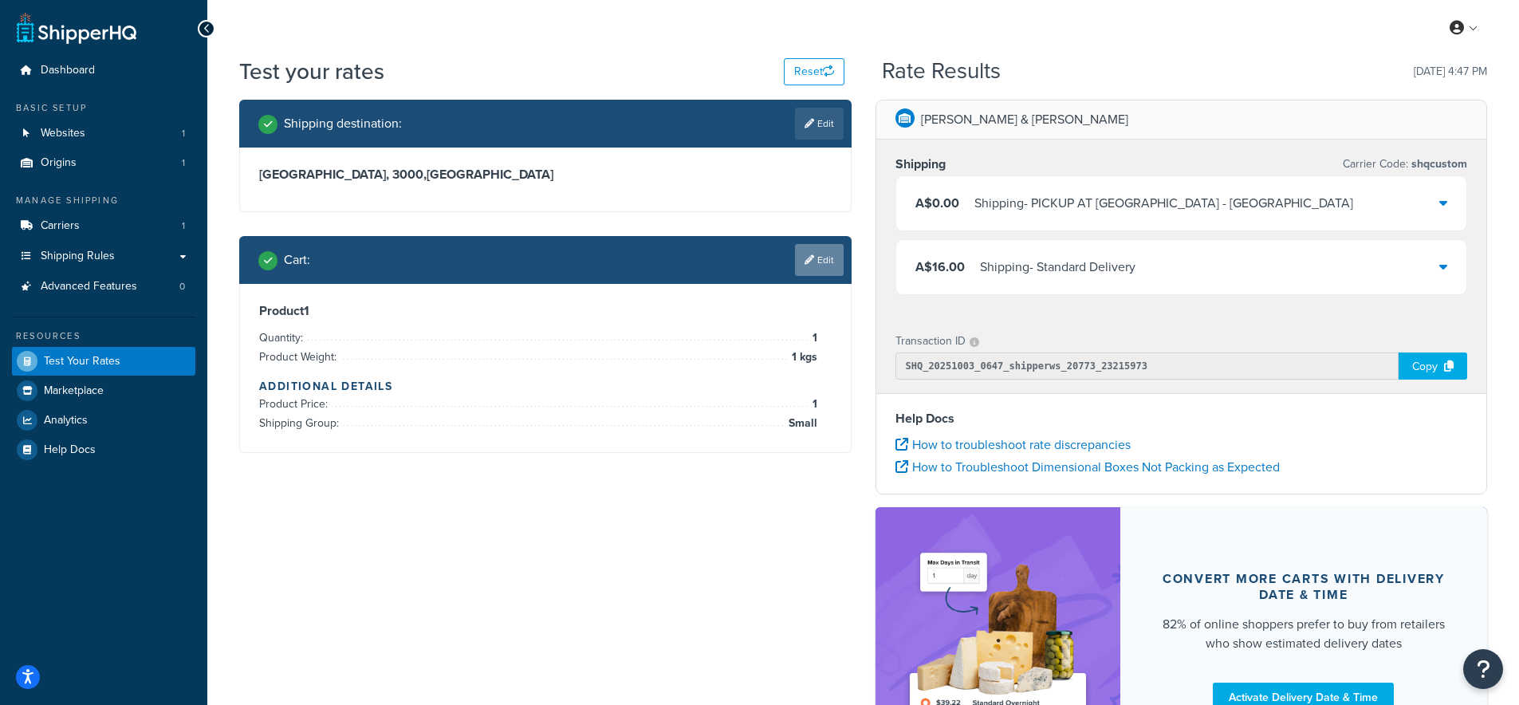
click at [821, 258] on link "Edit" at bounding box center [819, 260] width 49 height 32
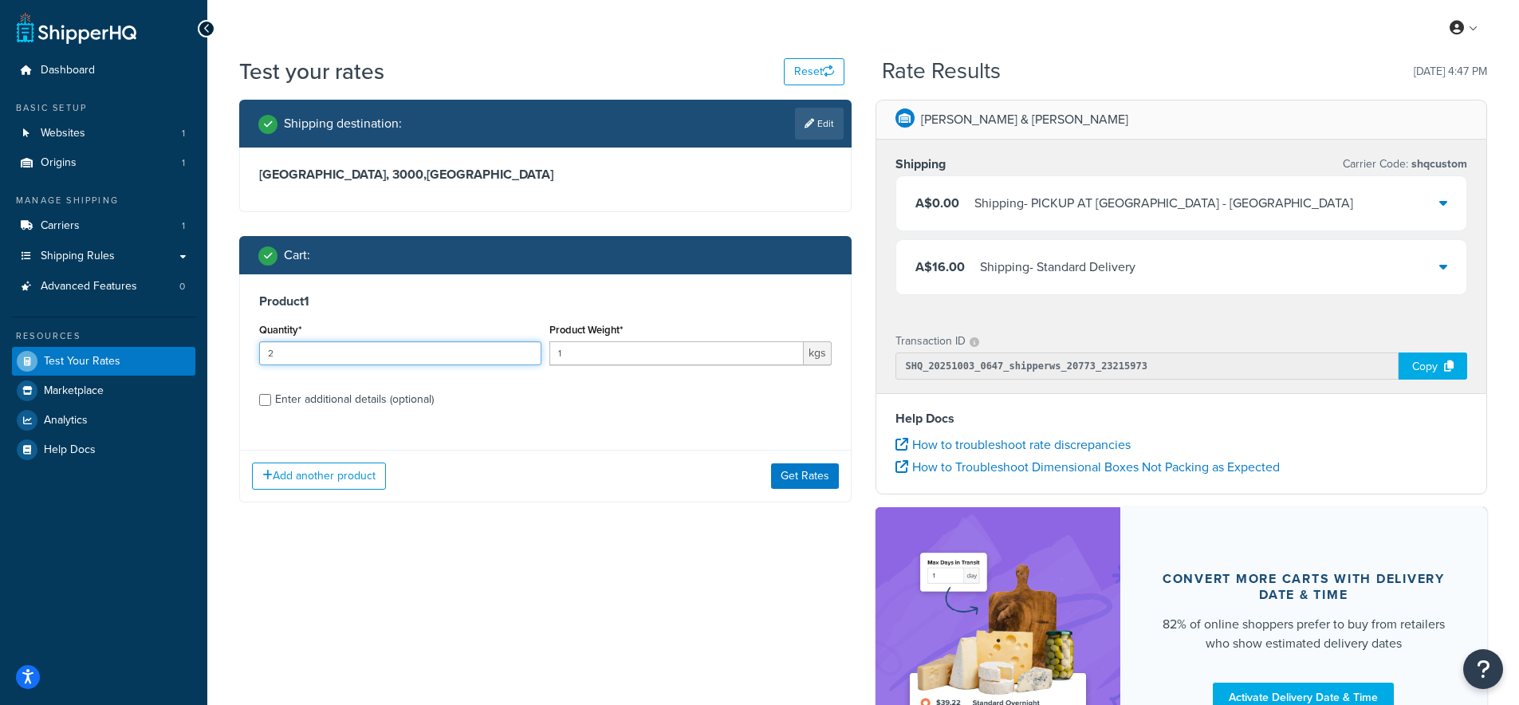
type input "2"
click at [530, 350] on input "2" at bounding box center [400, 353] width 282 height 24
click at [803, 473] on button "Get Rates" at bounding box center [805, 476] width 68 height 26
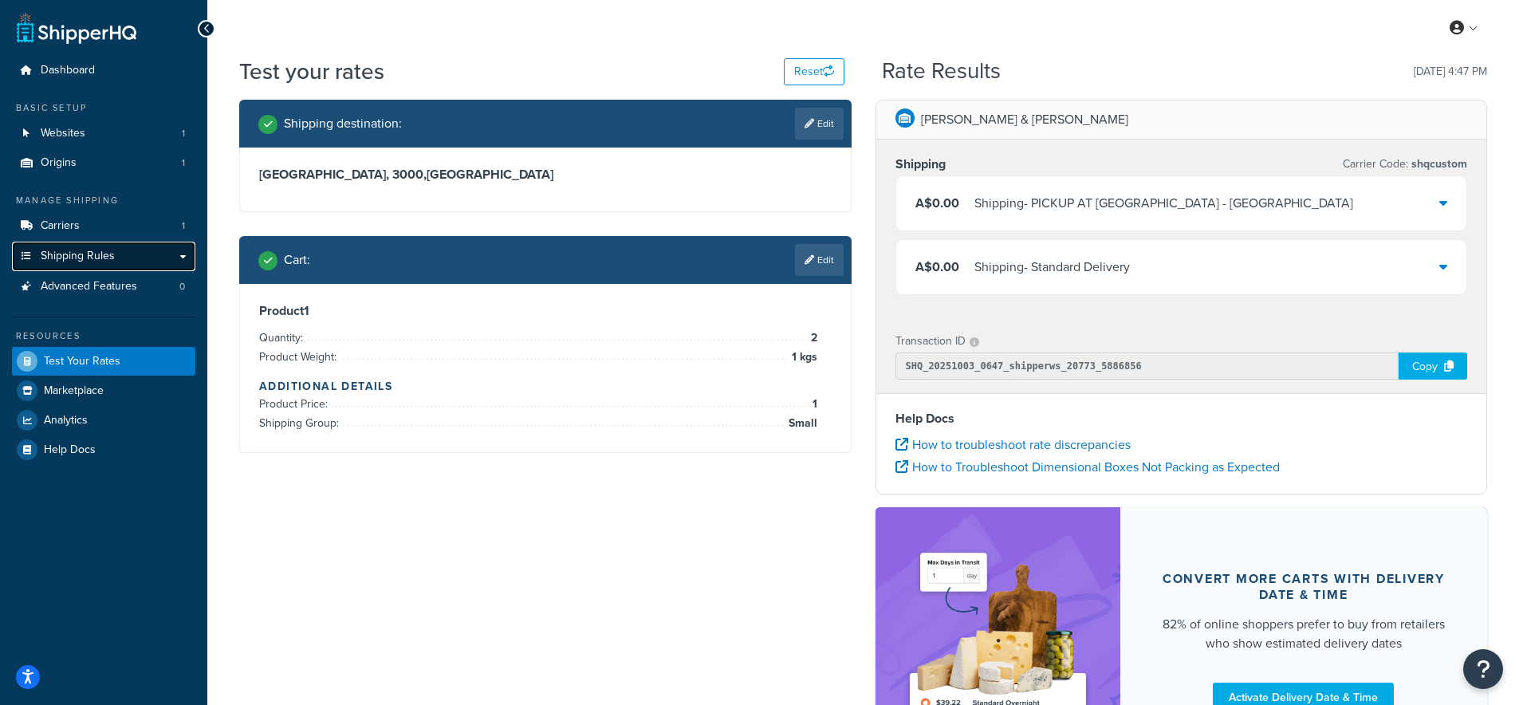
click at [85, 254] on span "Shipping Rules" at bounding box center [78, 257] width 74 height 14
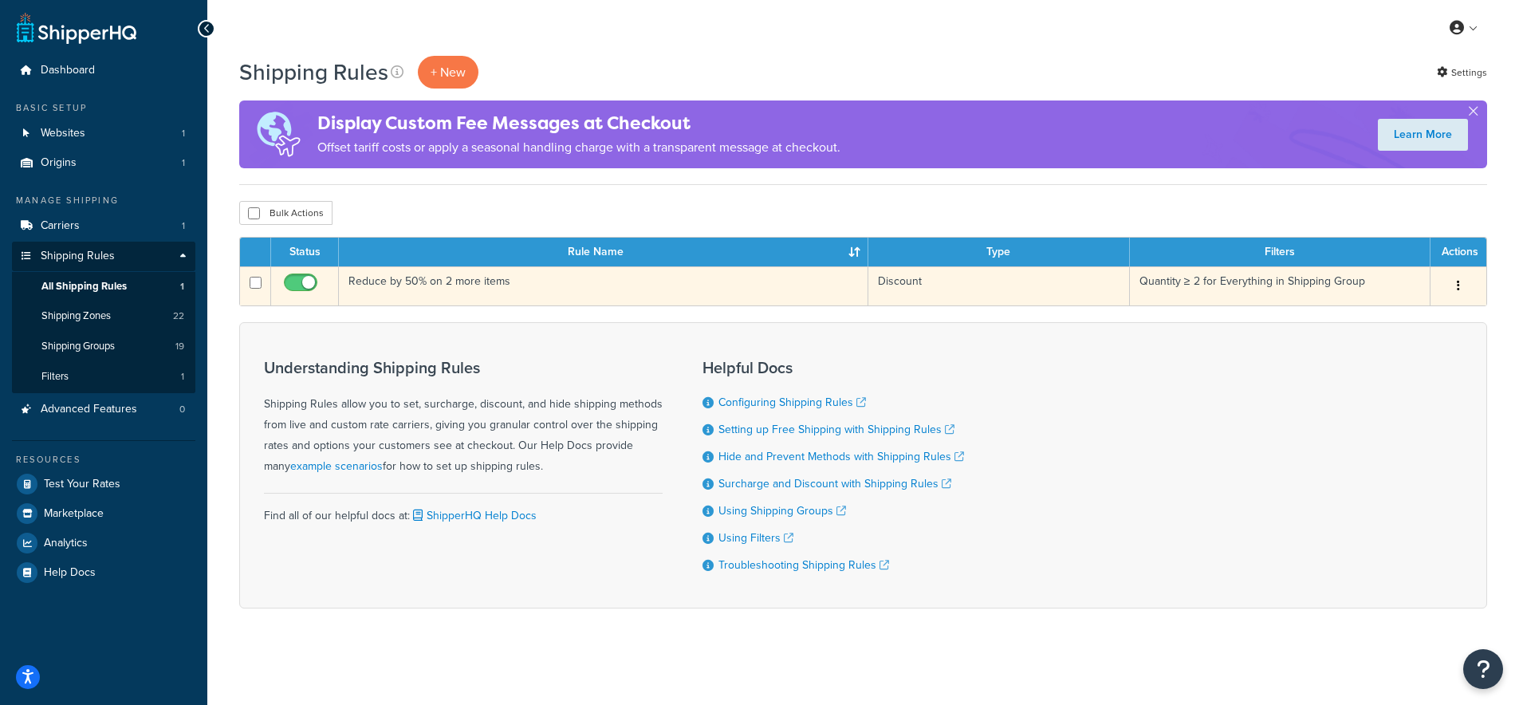
click at [425, 286] on td "Reduce by 50% on 2 more items" at bounding box center [604, 285] width 530 height 39
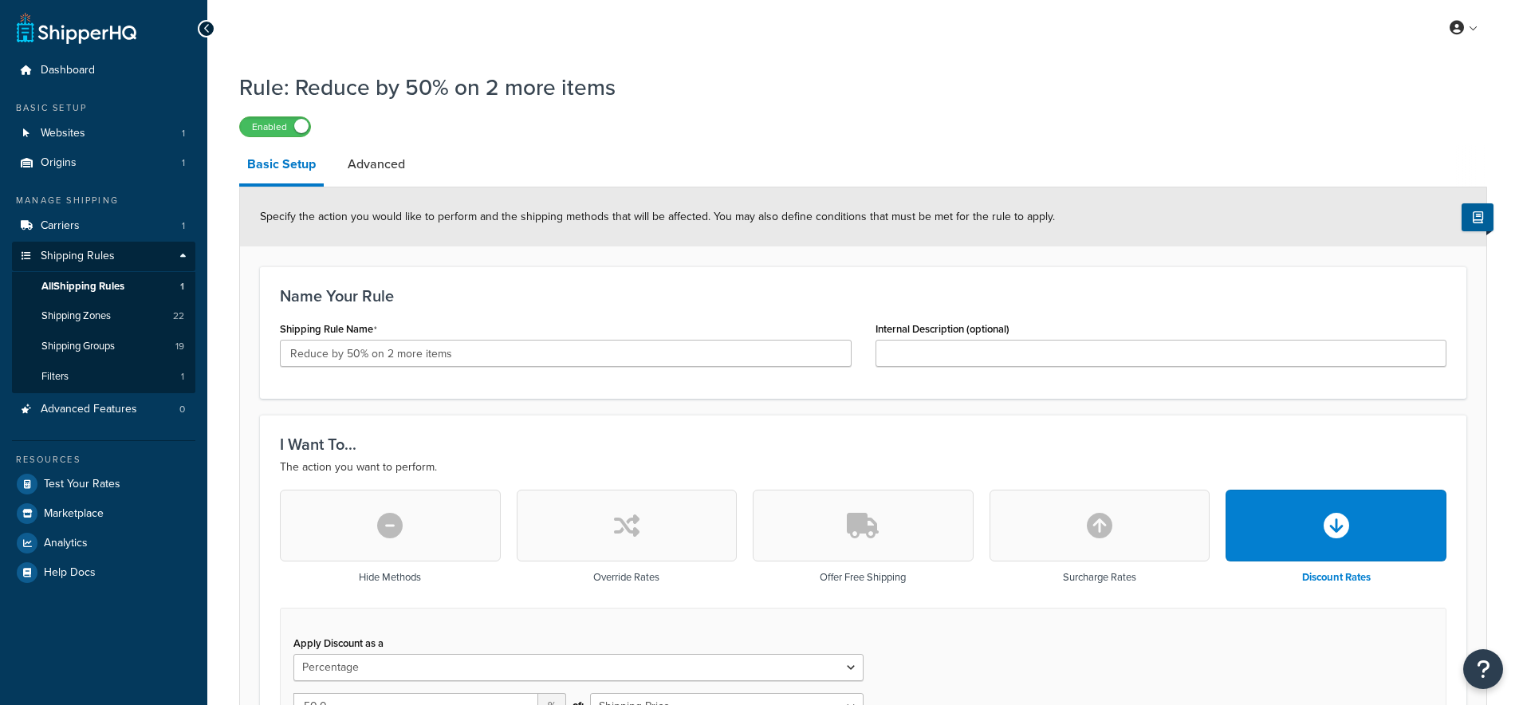
select select "PERCENTAGE"
select select "ITEM"
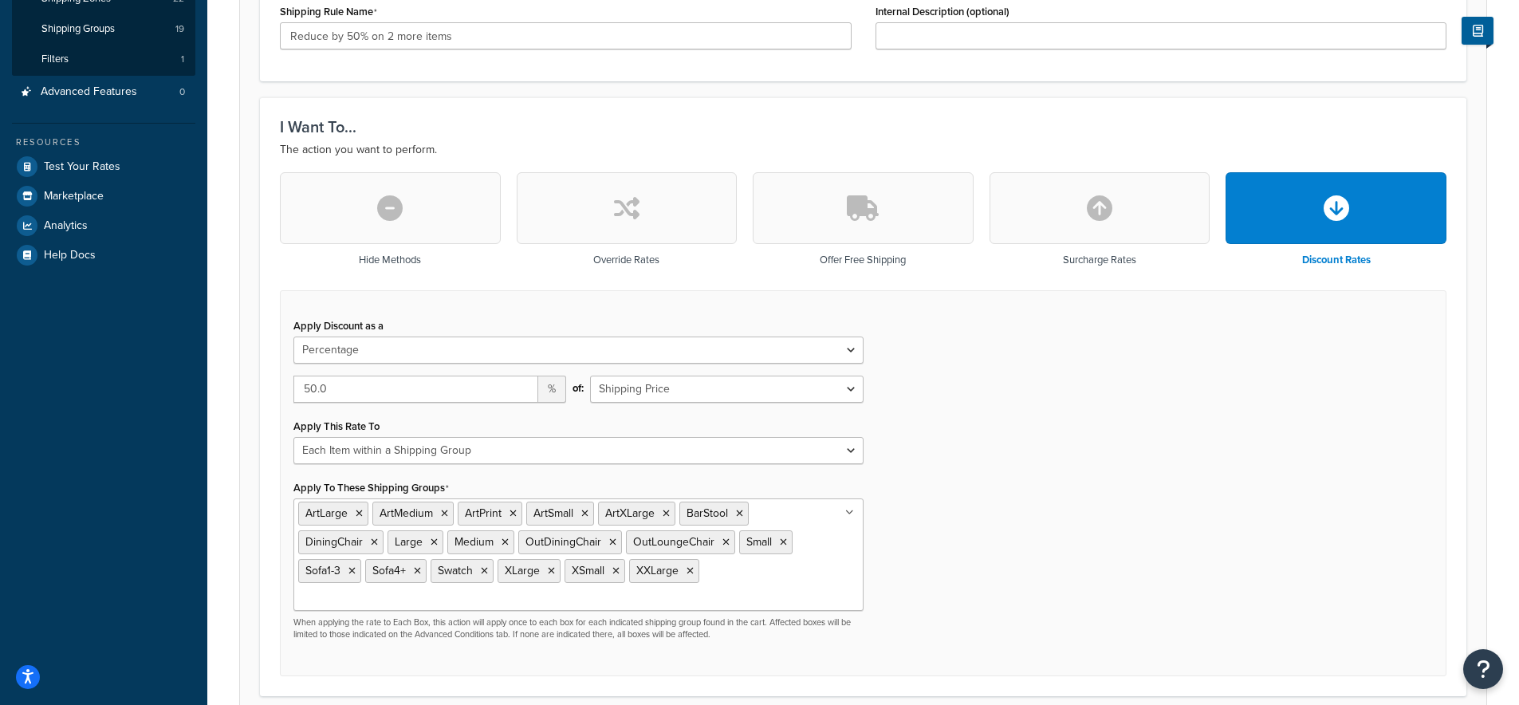
scroll to position [348, 0]
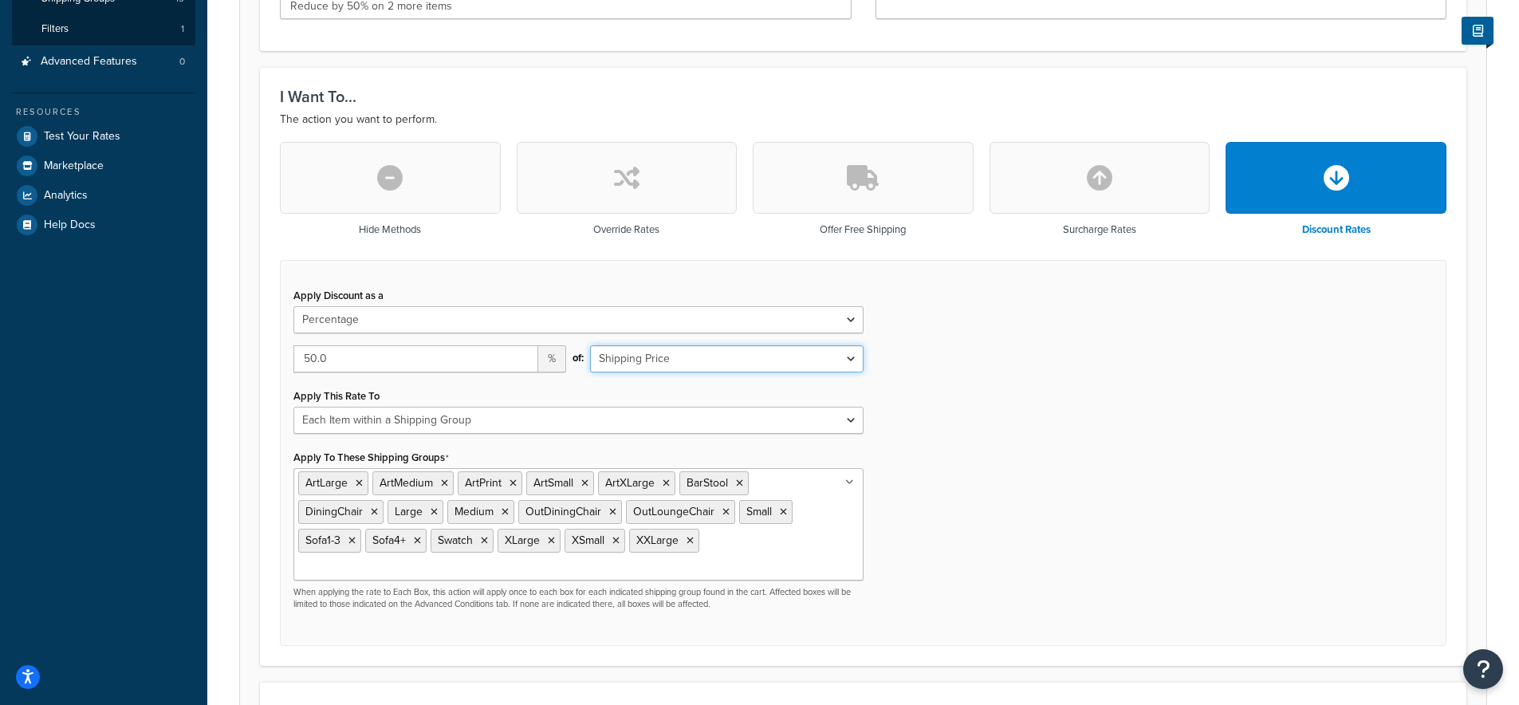
click at [650, 372] on select "Shipping Price Order Value" at bounding box center [726, 358] width 273 height 27
click at [680, 425] on select "Each Shipment in the Cart Each Shipping Group in the Cart Each Item within a Sh…" at bounding box center [579, 420] width 570 height 27
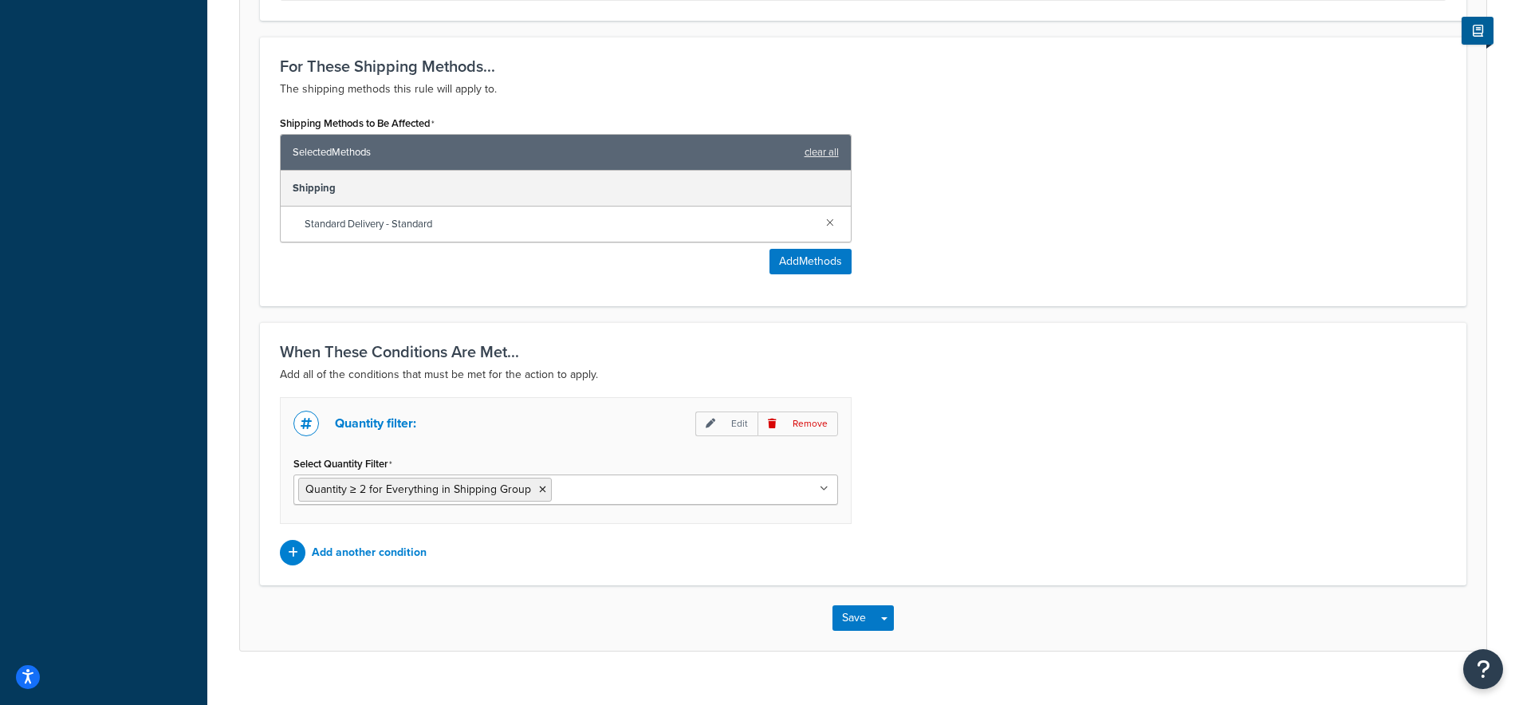
scroll to position [997, 0]
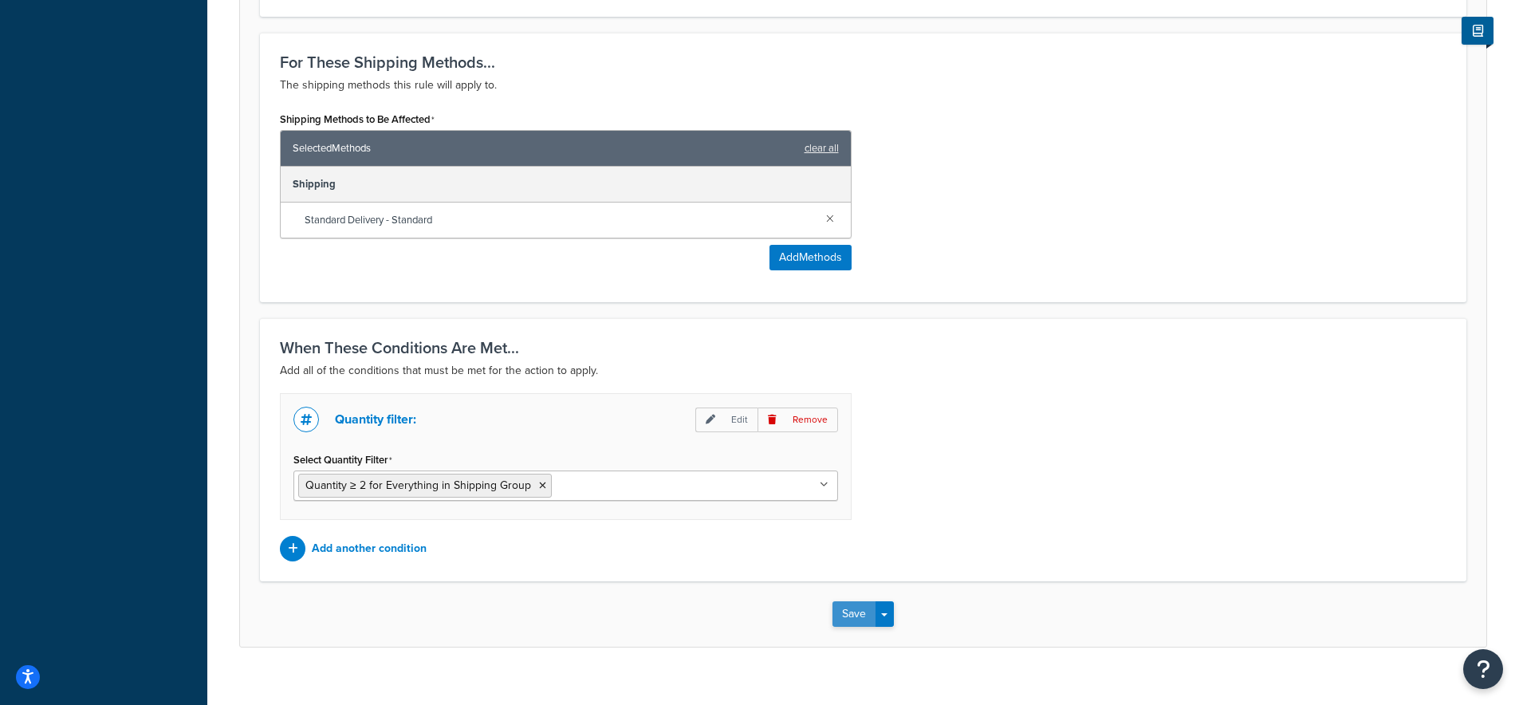
click at [855, 601] on button "Save" at bounding box center [854, 614] width 43 height 26
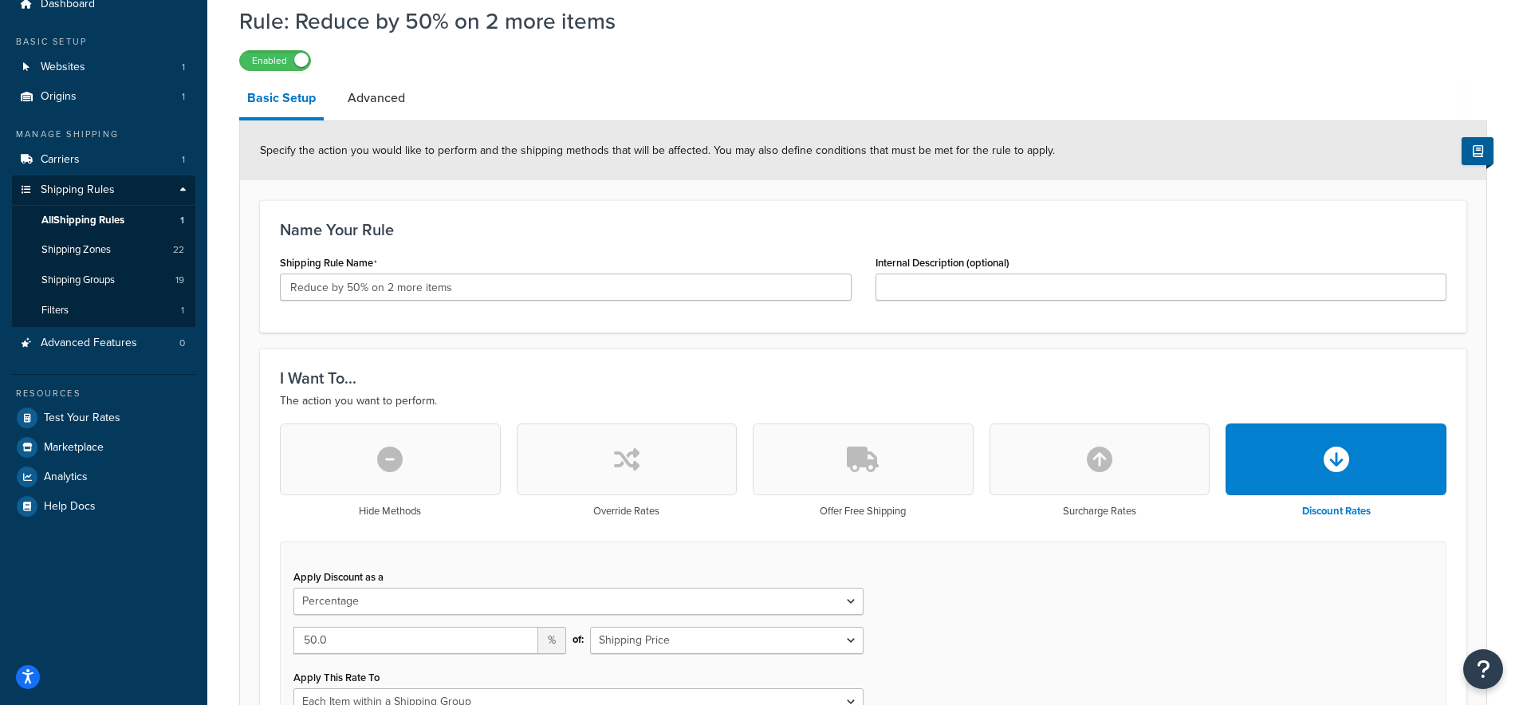
scroll to position [69, 0]
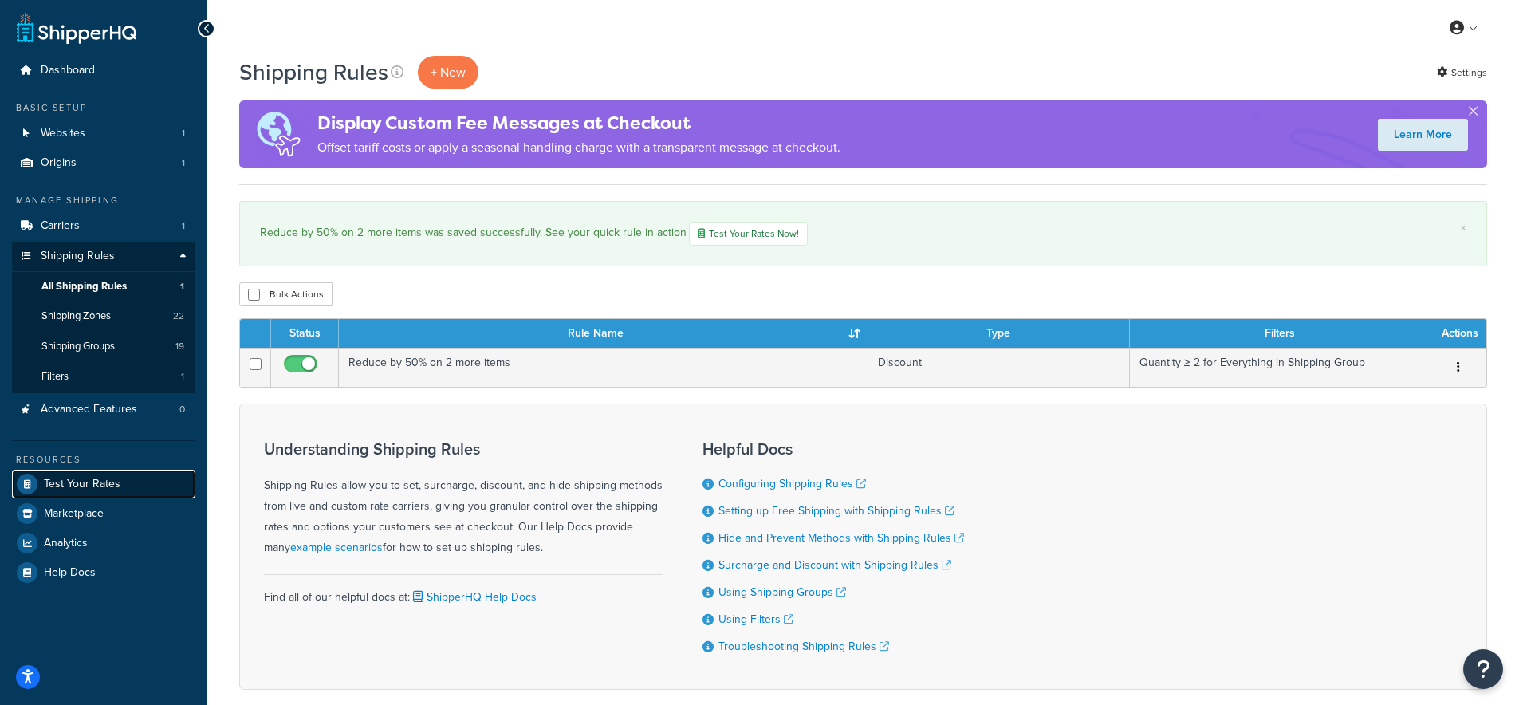
click at [70, 481] on span "Test Your Rates" at bounding box center [82, 485] width 77 height 14
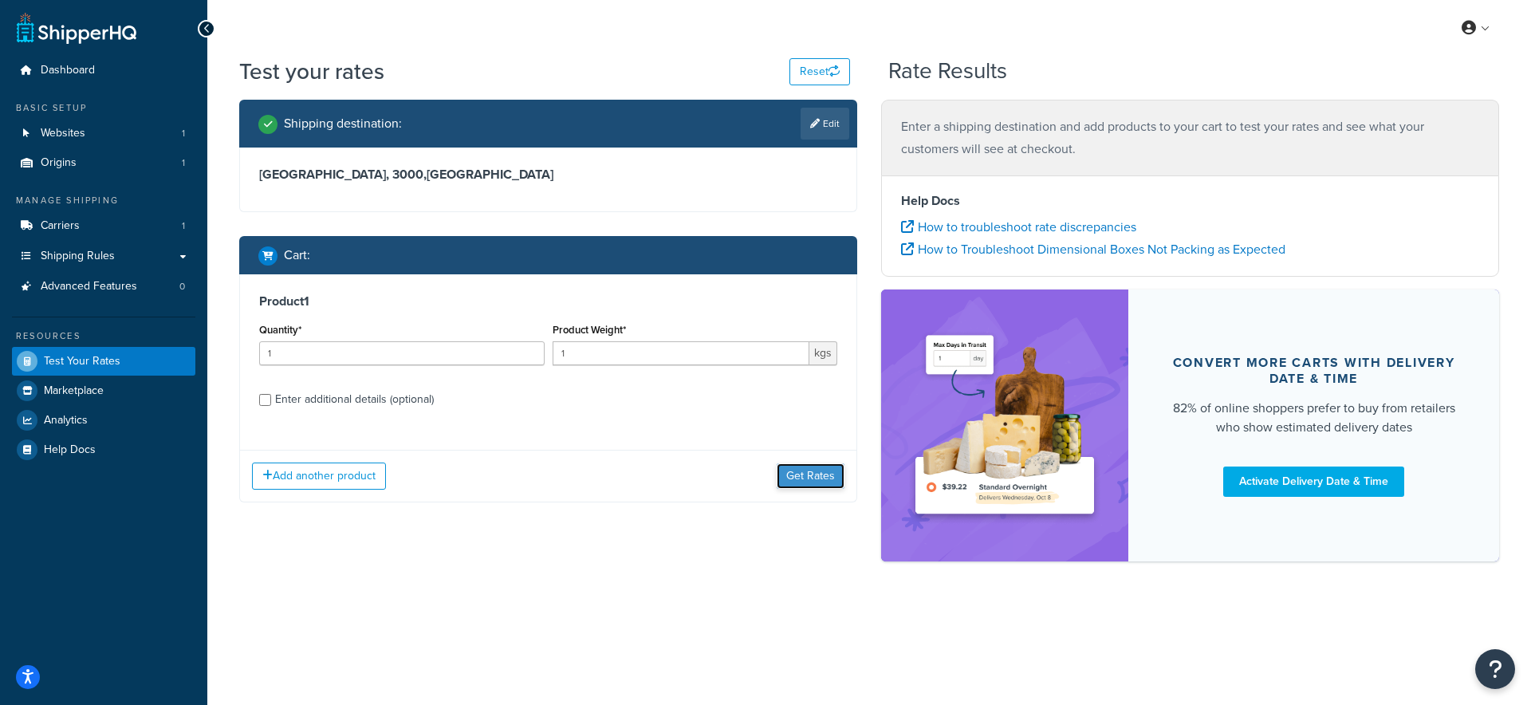
click at [803, 477] on button "Get Rates" at bounding box center [811, 476] width 68 height 26
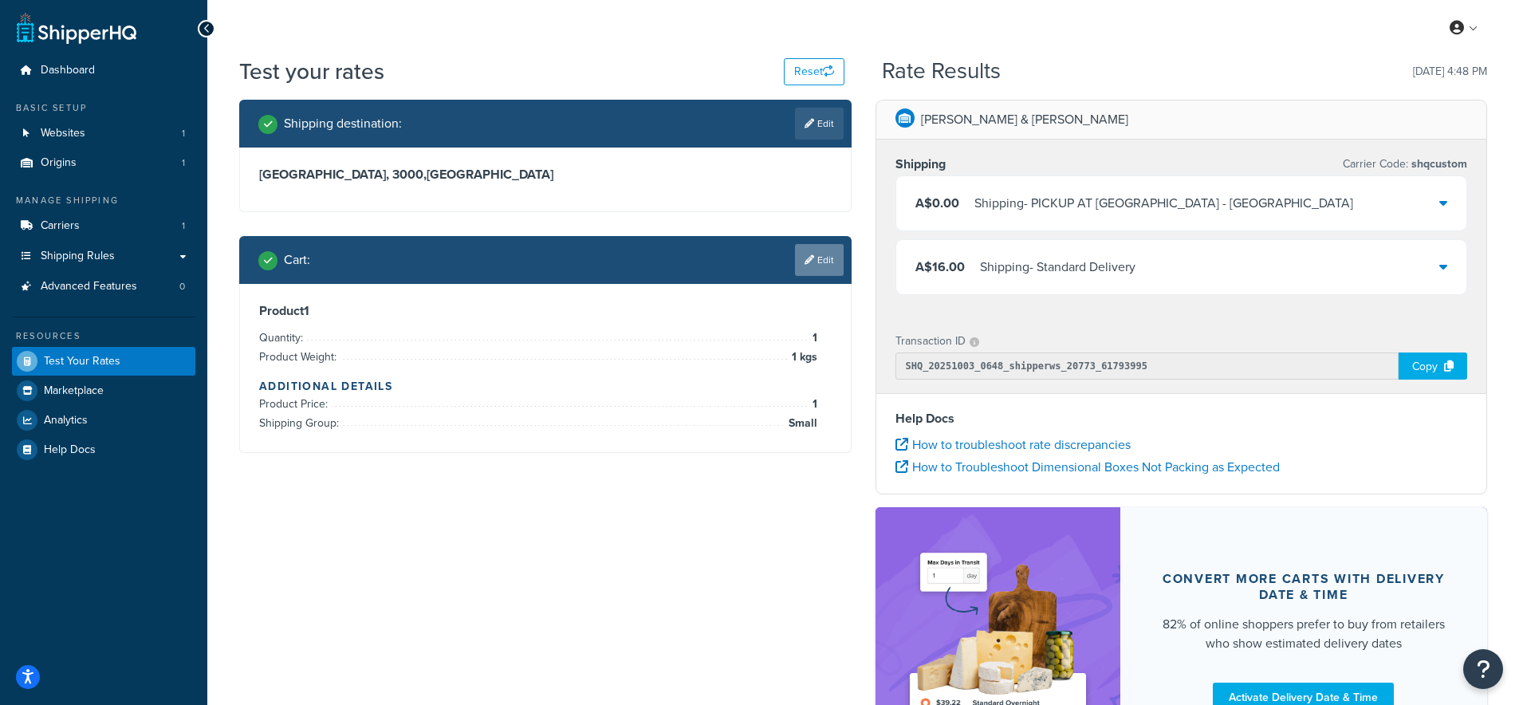
click at [823, 255] on link "Edit" at bounding box center [819, 260] width 49 height 32
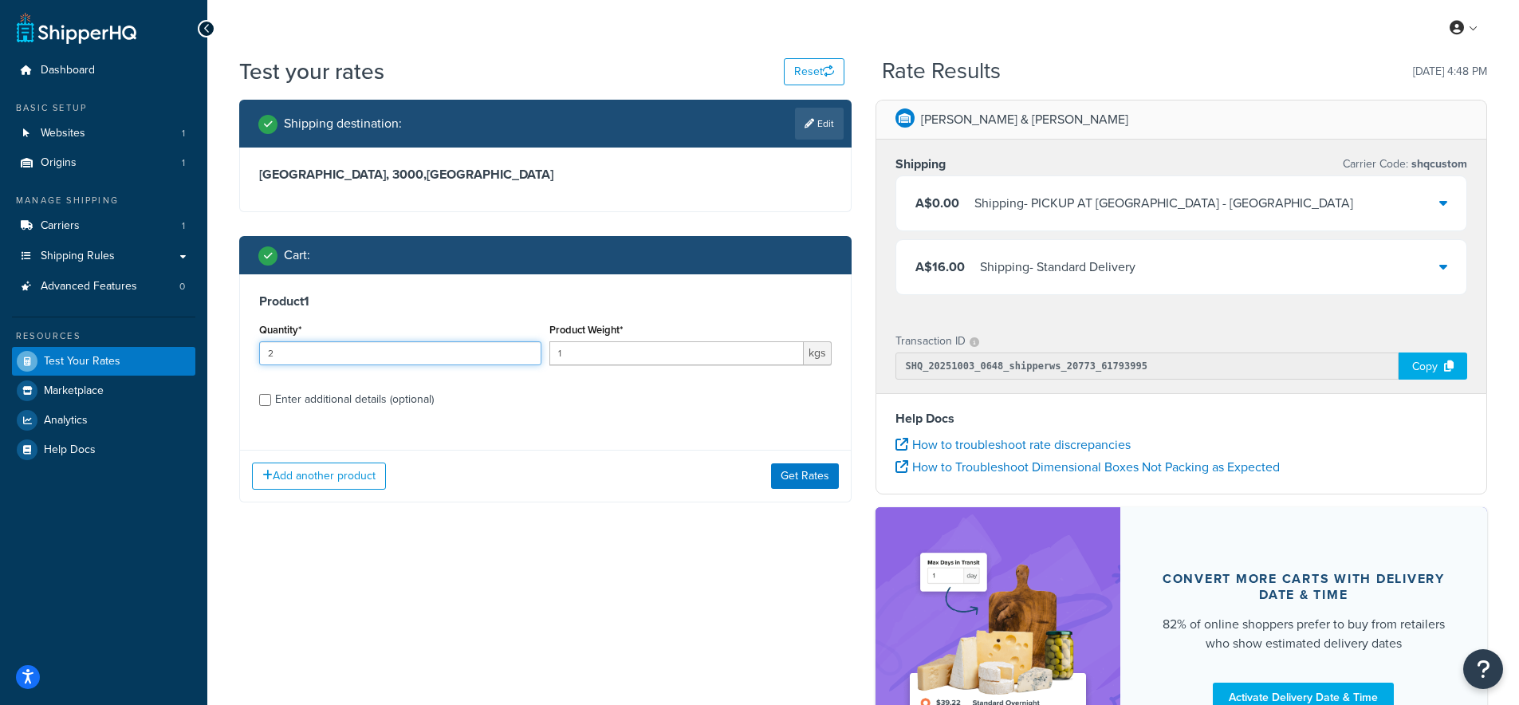
click at [525, 349] on input "2" at bounding box center [400, 353] width 282 height 24
type input "3"
click at [525, 349] on input "3" at bounding box center [400, 353] width 282 height 24
click at [794, 471] on button "Get Rates" at bounding box center [805, 476] width 68 height 26
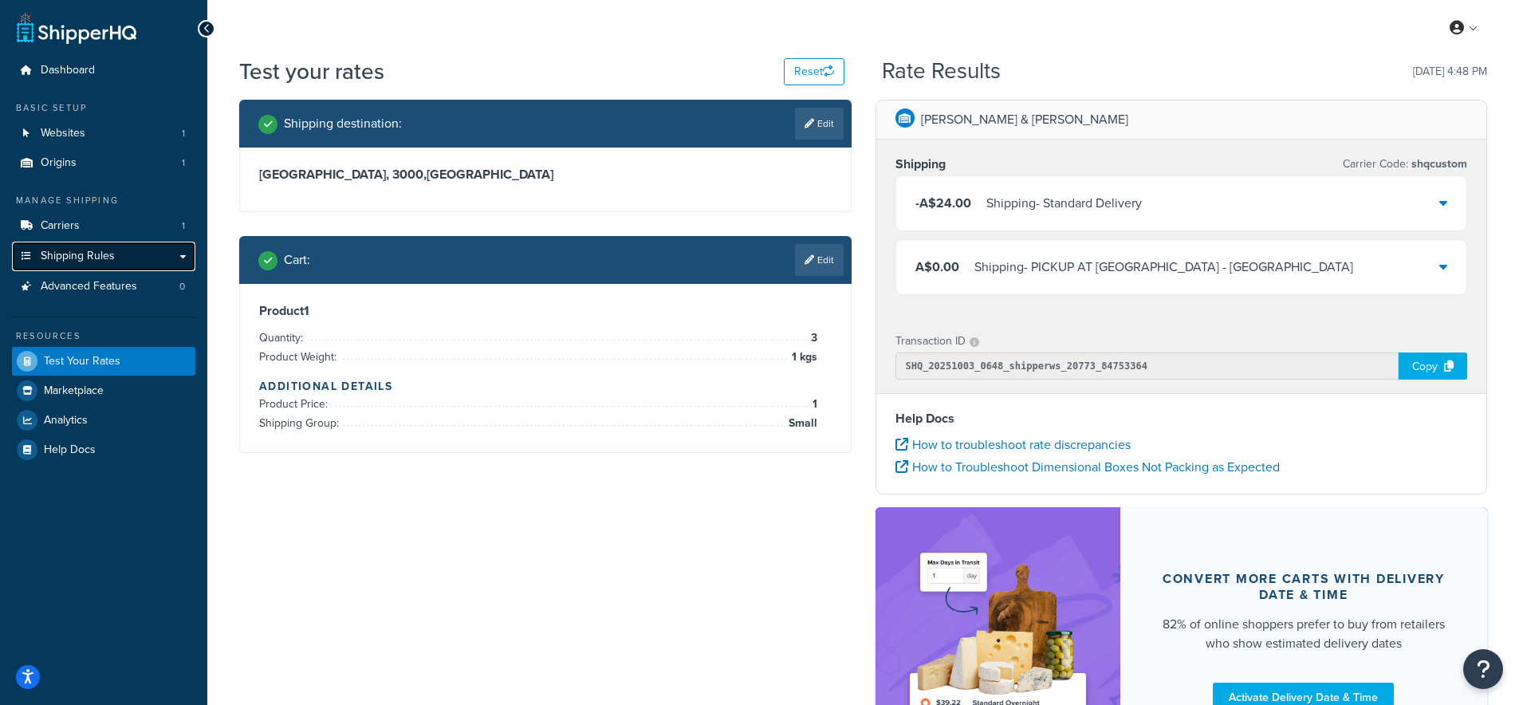
click at [81, 262] on span "Shipping Rules" at bounding box center [78, 257] width 74 height 14
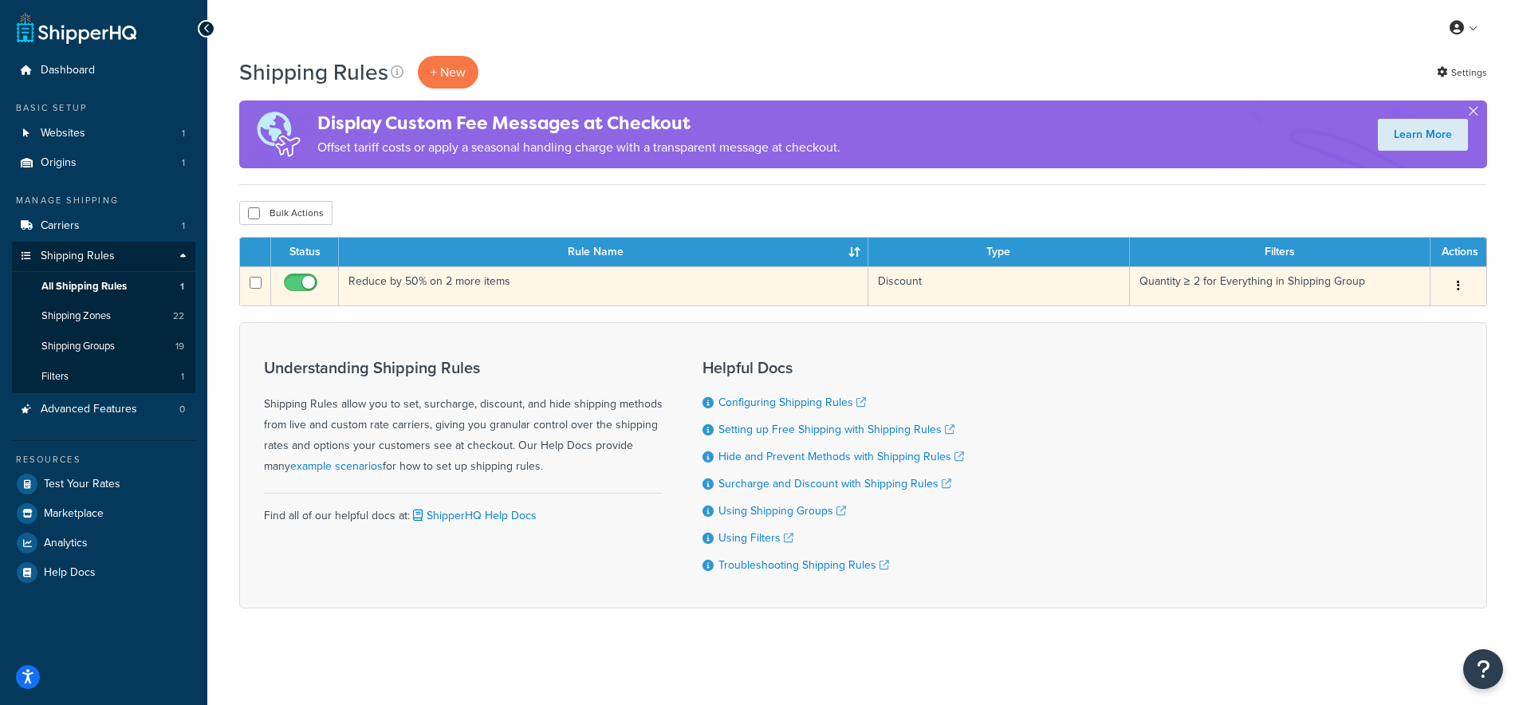
click at [385, 286] on td "Reduce by 50% on 2 more items" at bounding box center [604, 285] width 530 height 39
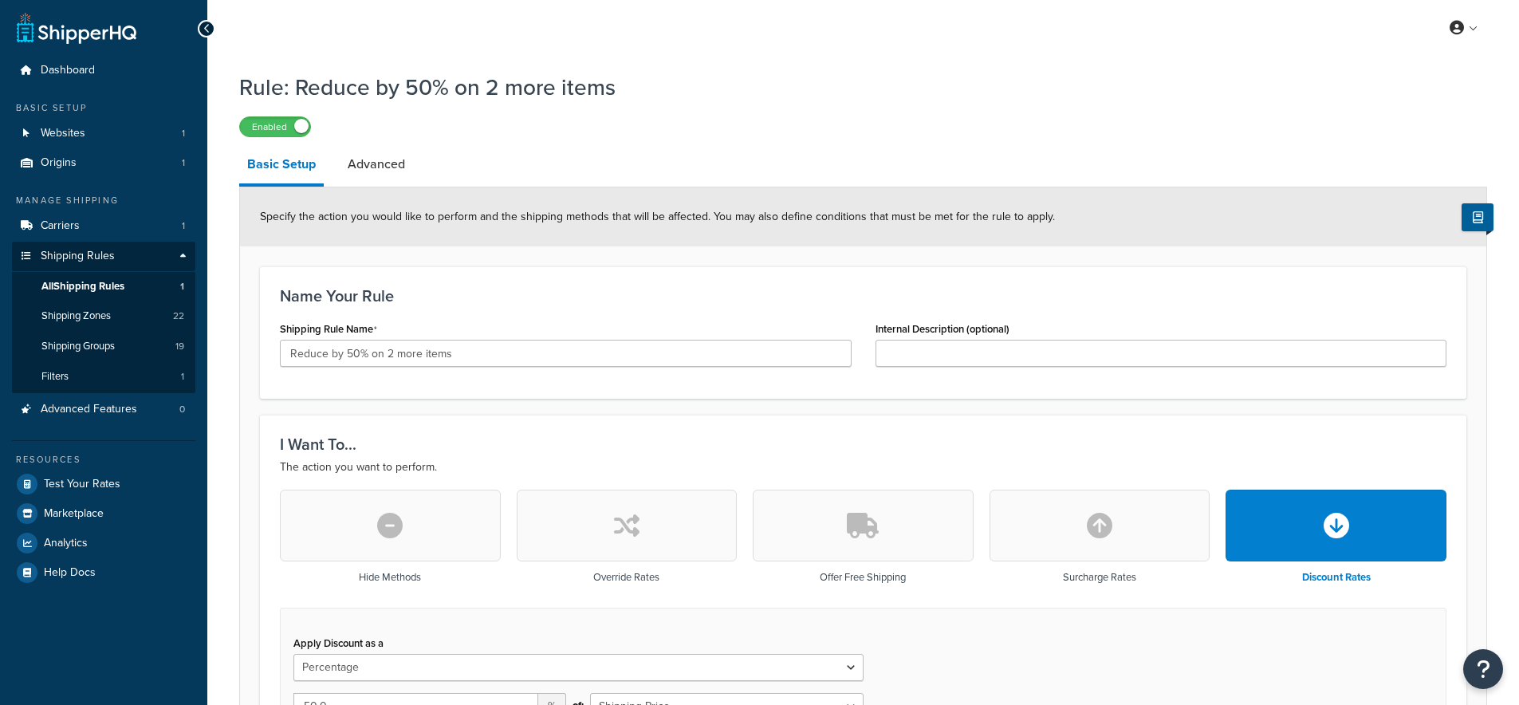
select select "PERCENTAGE"
select select "ITEM"
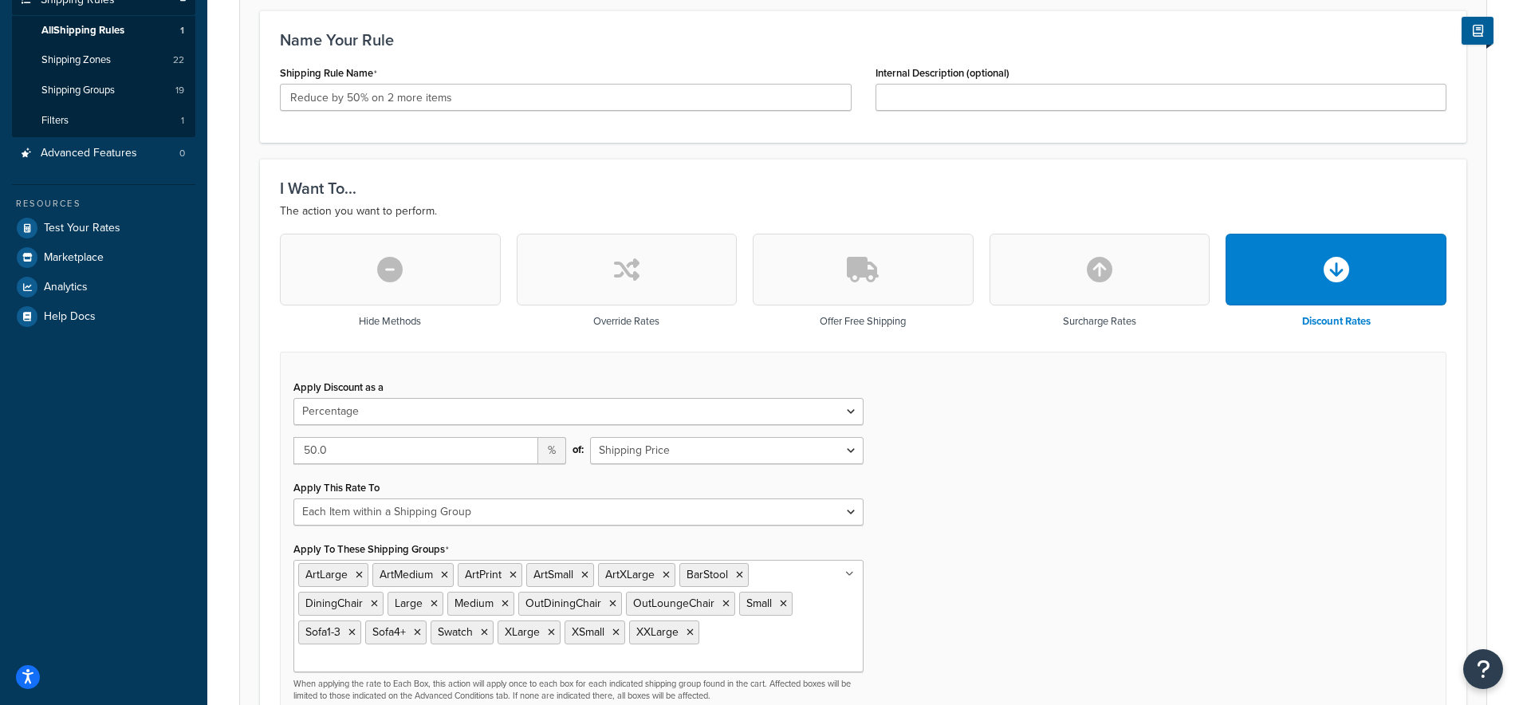
scroll to position [292, 0]
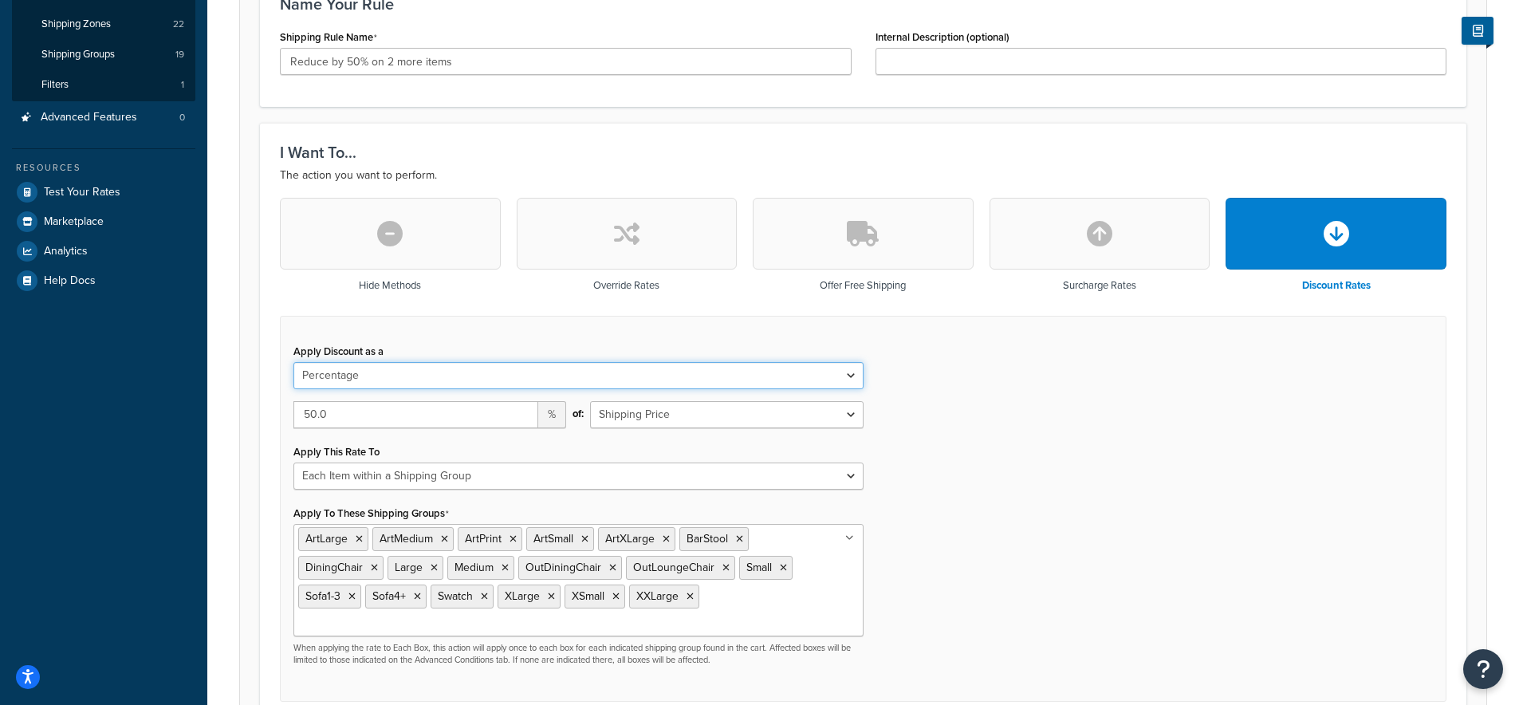
click at [385, 384] on select "Flat Rate Percentage Flat Rate & Percentage" at bounding box center [579, 375] width 570 height 27
click at [294, 363] on select "Flat Rate Percentage Flat Rate & Percentage" at bounding box center [579, 375] width 570 height 27
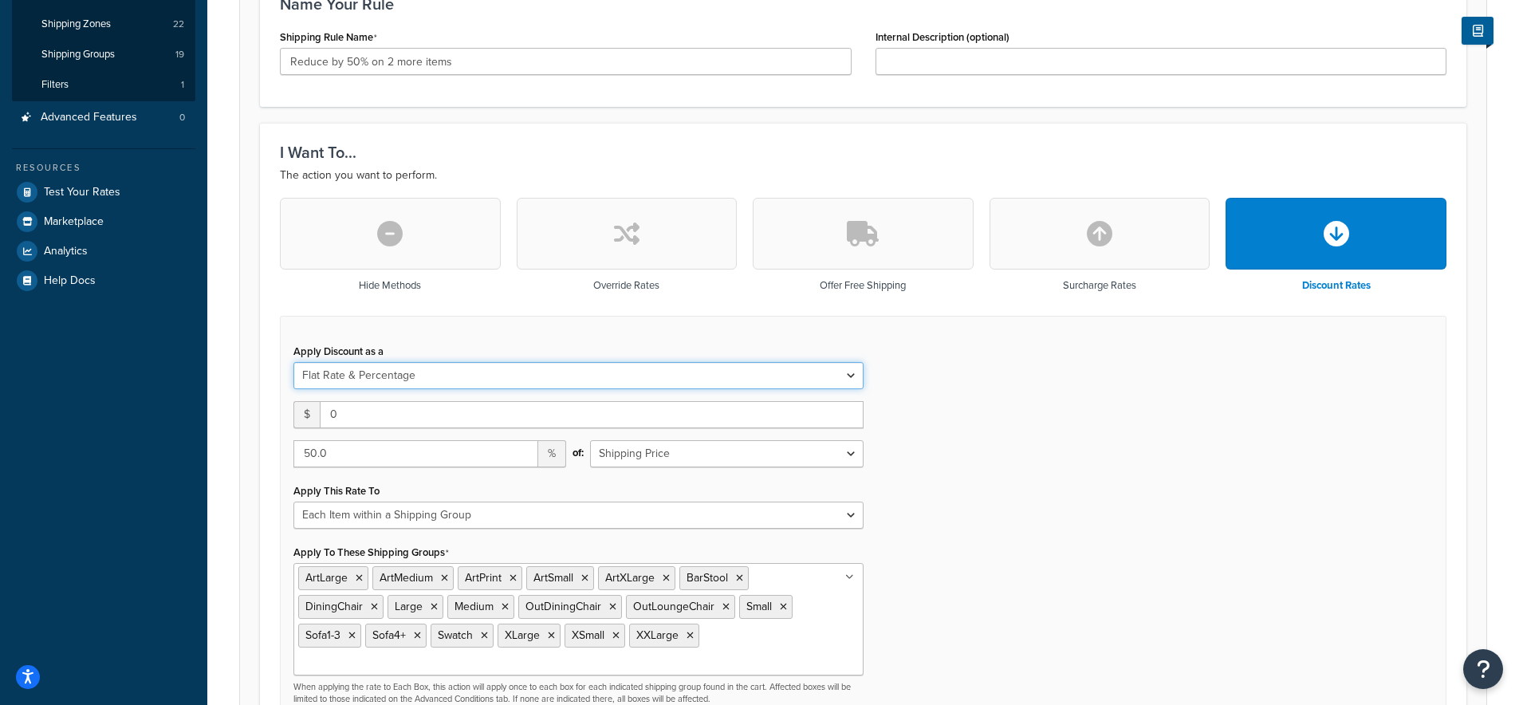
click at [385, 373] on select "Flat Rate Percentage Flat Rate & Percentage" at bounding box center [579, 375] width 570 height 27
select select "PERCENTAGE"
click at [294, 363] on select "Flat Rate Percentage Flat Rate & Percentage" at bounding box center [579, 375] width 570 height 27
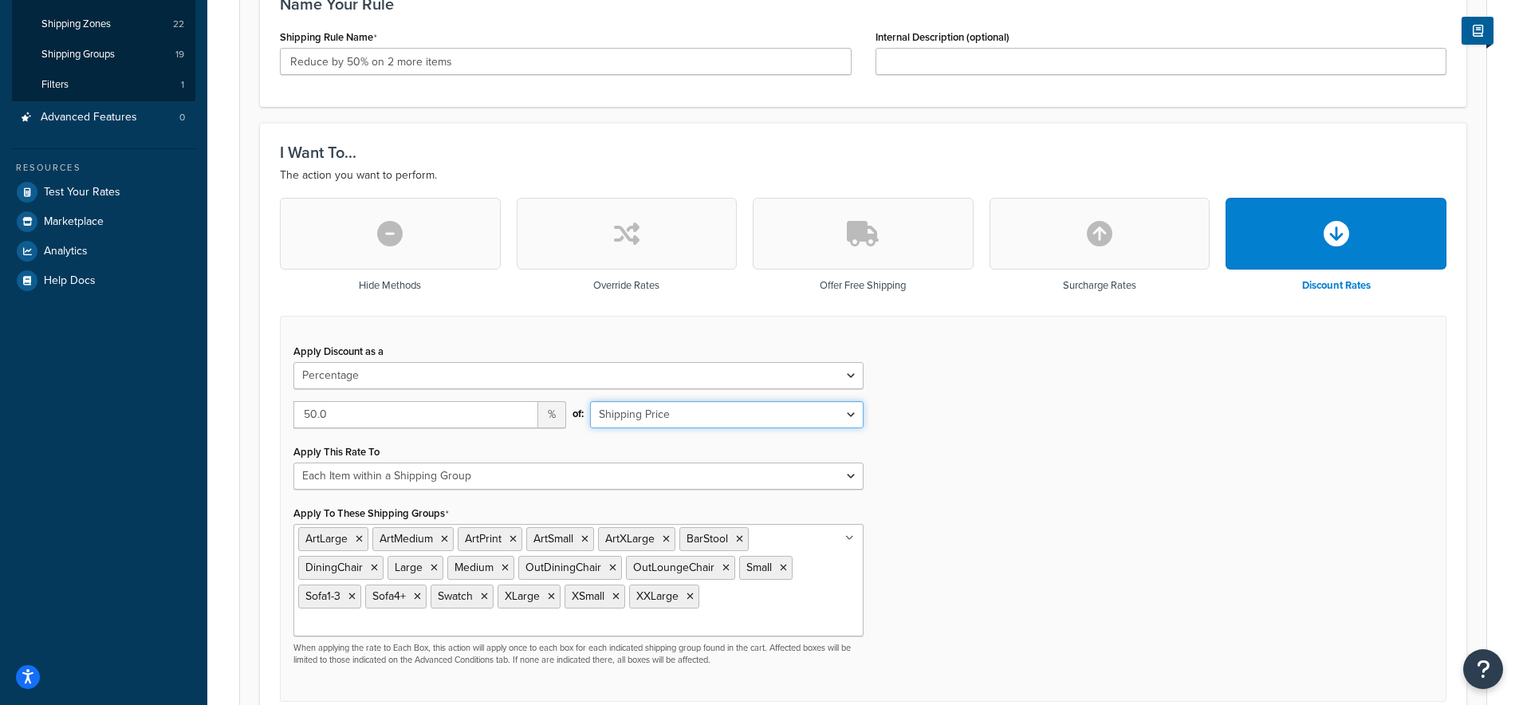
click at [683, 421] on select "Shipping Price Order Value" at bounding box center [726, 414] width 273 height 27
click at [357, 418] on input "50.0" at bounding box center [416, 414] width 245 height 27
drag, startPoint x: 411, startPoint y: 412, endPoint x: 286, endPoint y: 411, distance: 125.2
click at [286, 411] on div "50.0 %" at bounding box center [430, 420] width 297 height 39
type input "100"
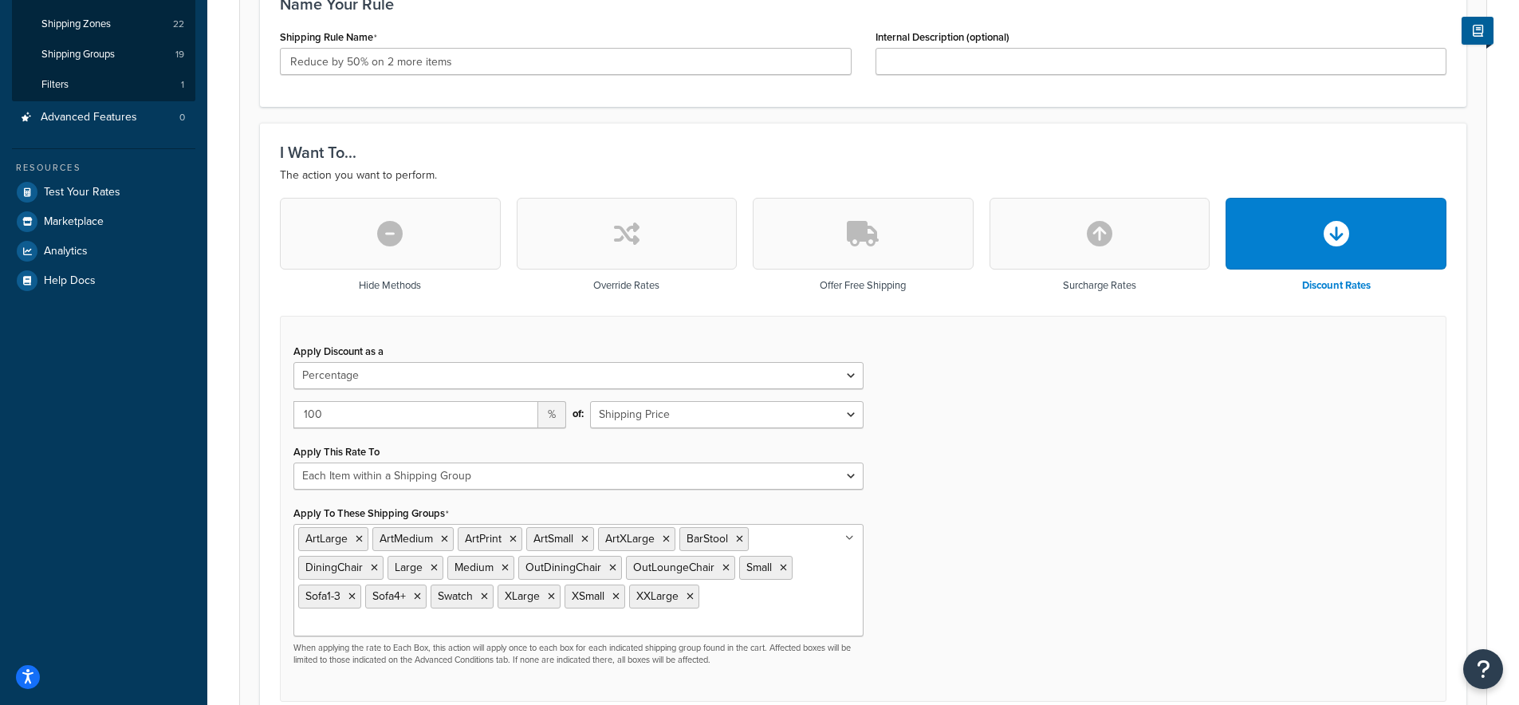
click at [1023, 439] on div "Apply Discount as a Flat Rate Percentage Flat Rate & Percentage 100 % of: Shipp…" at bounding box center [863, 509] width 1167 height 387
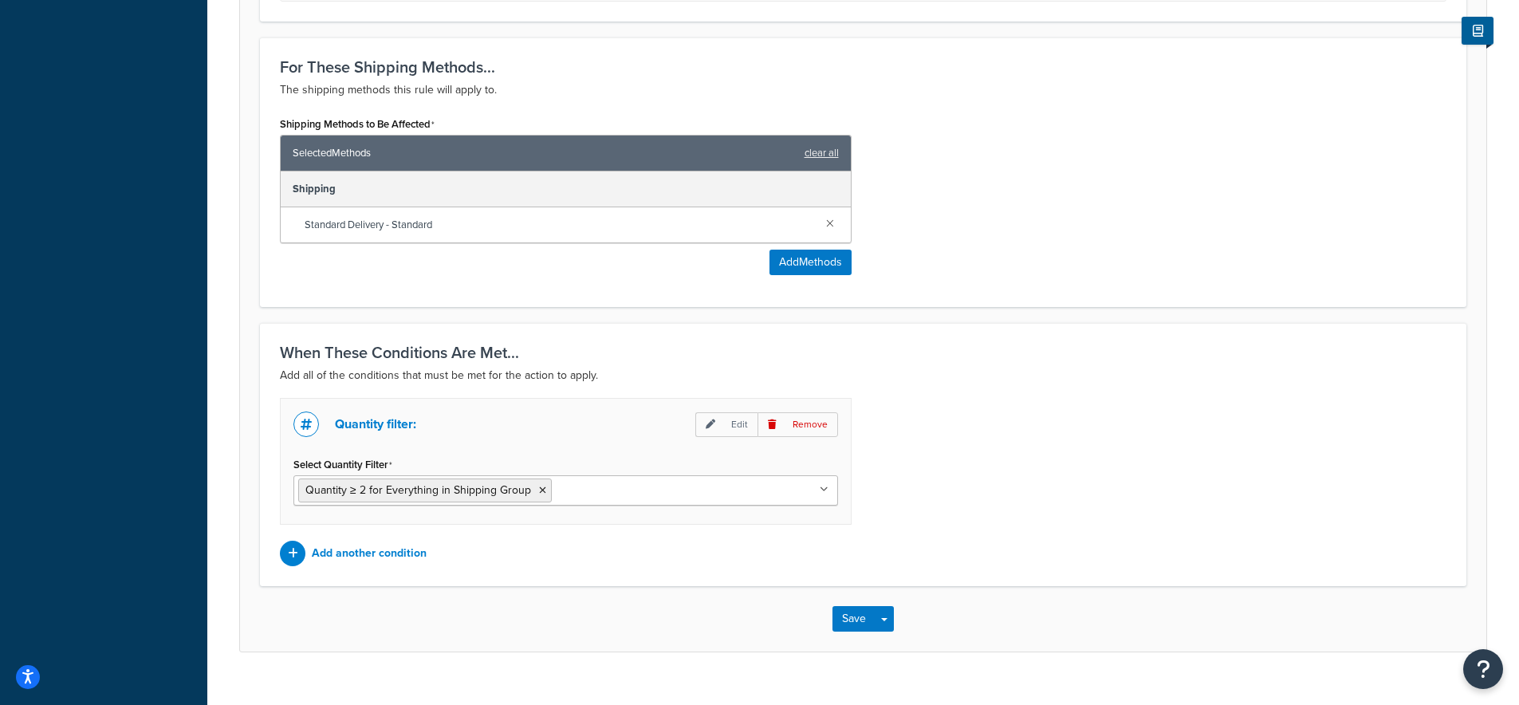
scroll to position [997, 0]
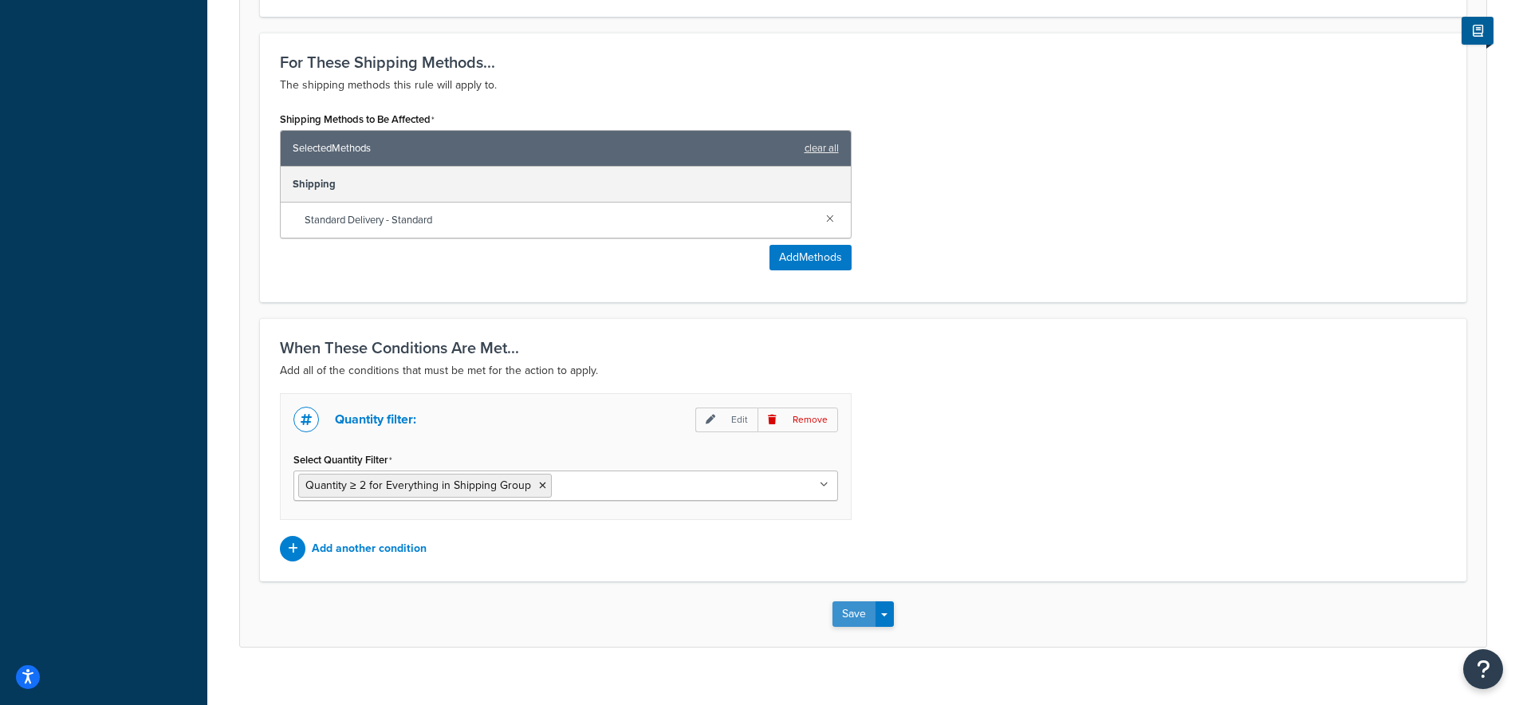
click at [849, 601] on button "Save" at bounding box center [854, 614] width 43 height 26
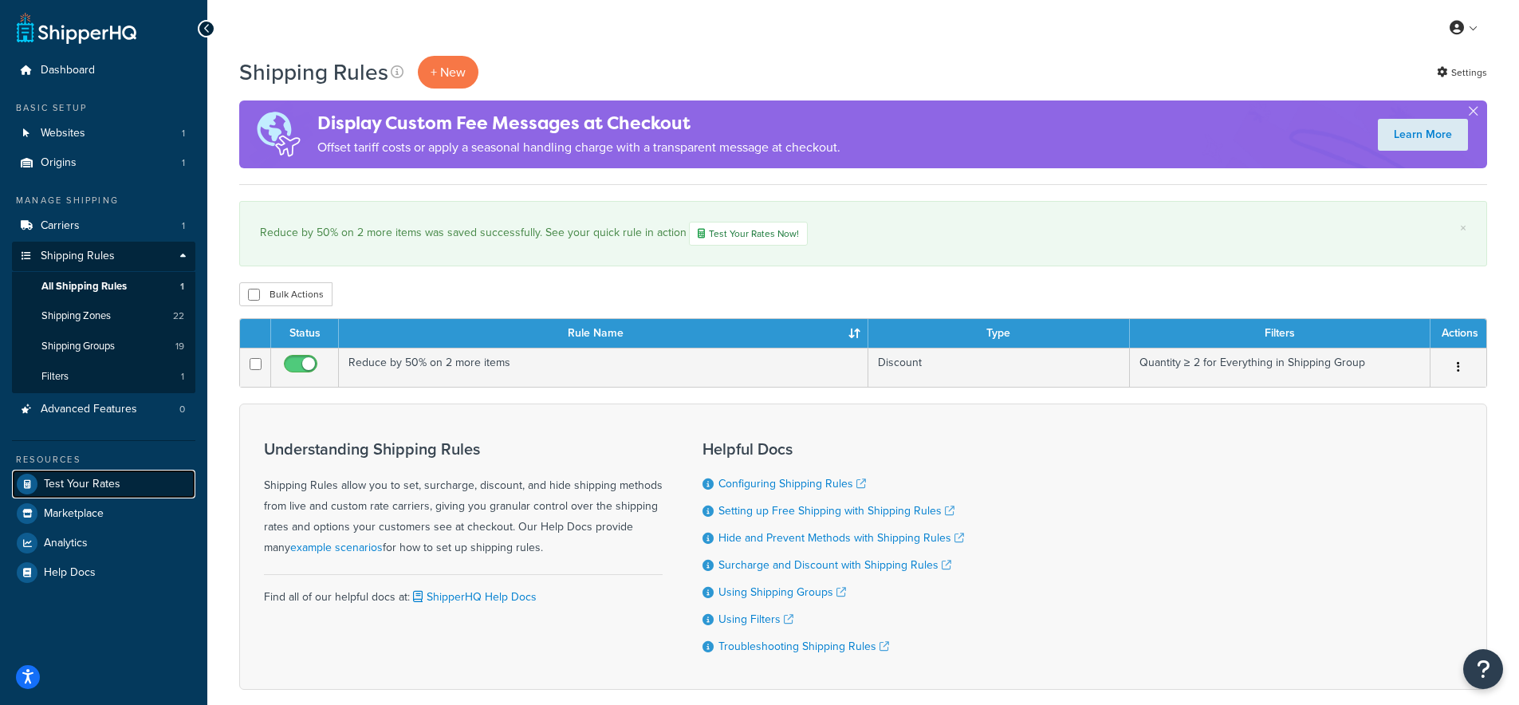
click at [73, 479] on span "Test Your Rates" at bounding box center [82, 485] width 77 height 14
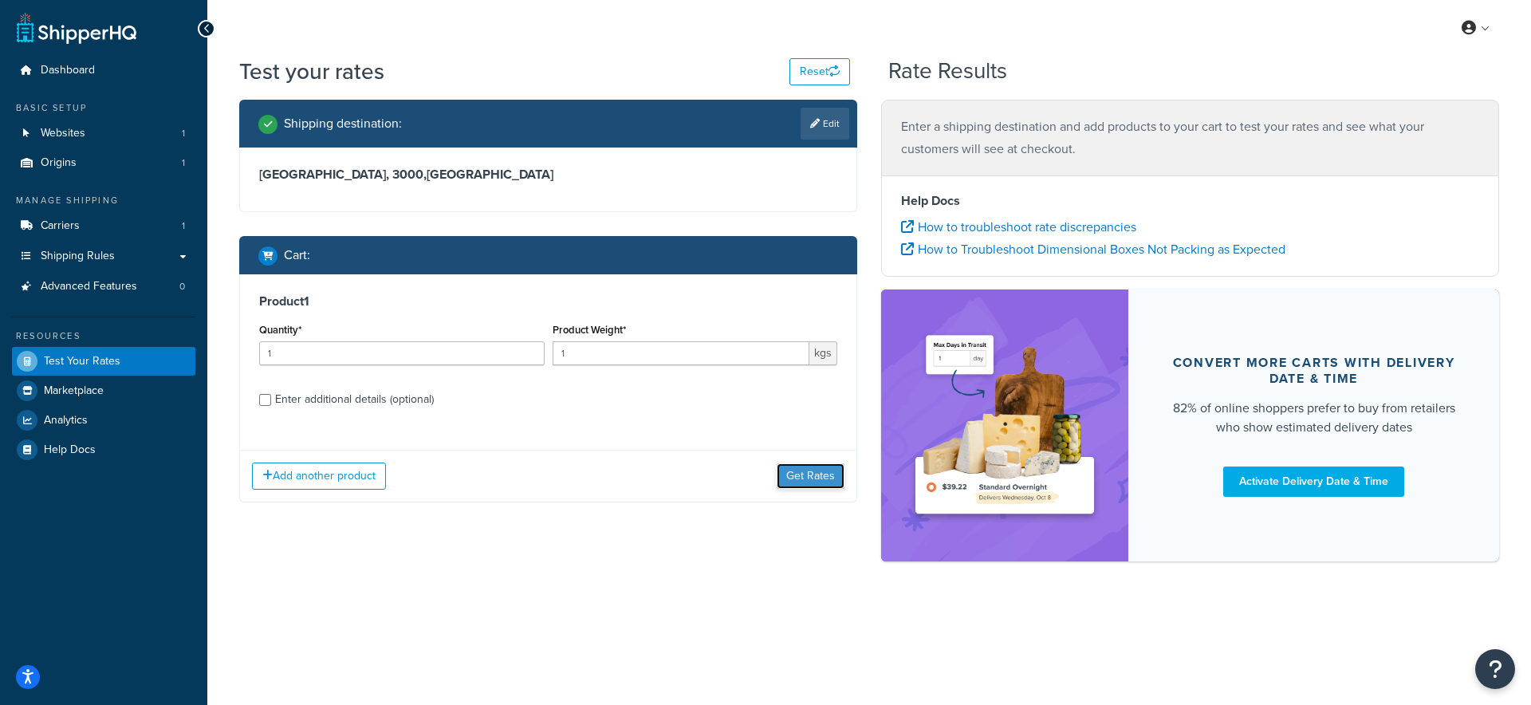
click at [802, 478] on button "Get Rates" at bounding box center [811, 476] width 68 height 26
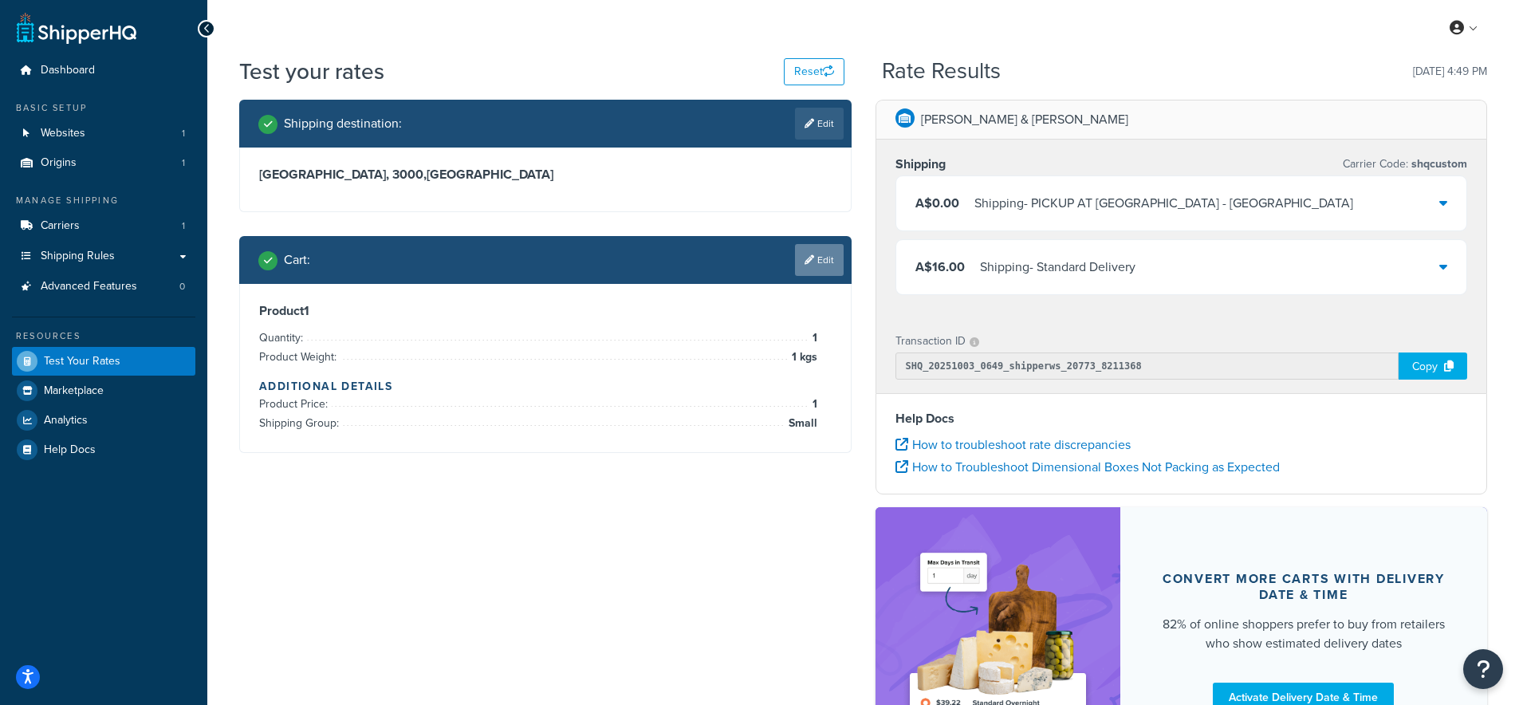
click at [827, 263] on link "Edit" at bounding box center [819, 260] width 49 height 32
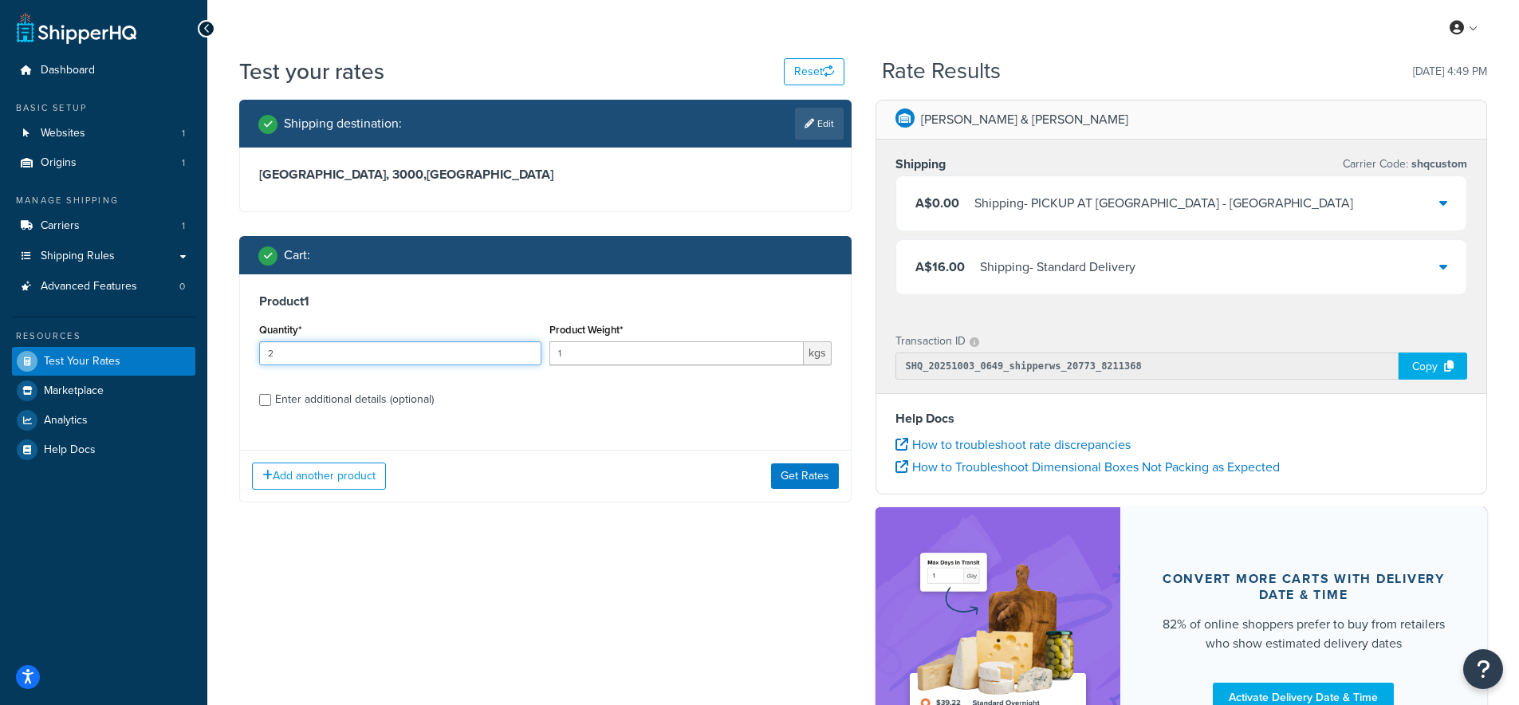
type input "2"
click at [530, 349] on input "2" at bounding box center [400, 353] width 282 height 24
click at [800, 472] on button "Get Rates" at bounding box center [805, 476] width 68 height 26
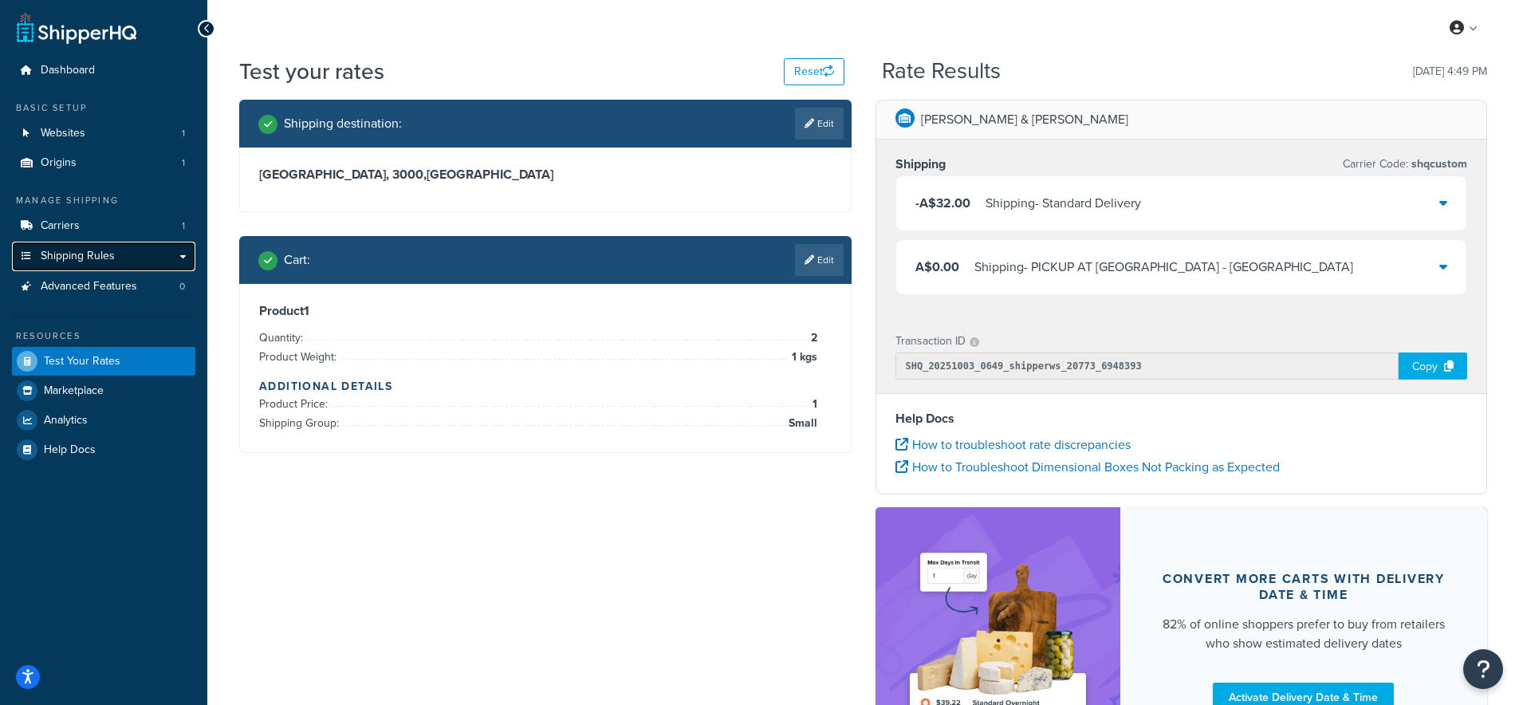
click at [64, 261] on span "Shipping Rules" at bounding box center [78, 257] width 74 height 14
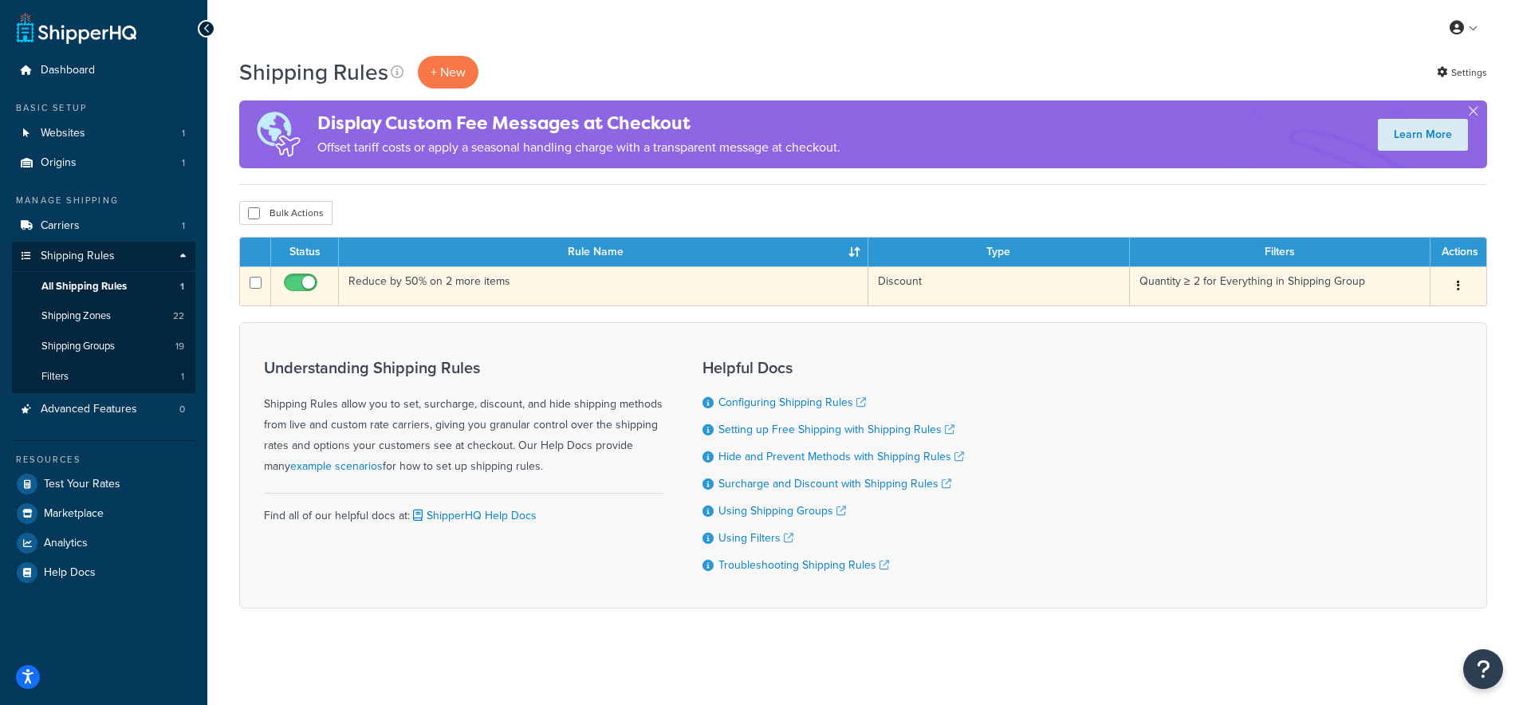
click at [392, 280] on td "Reduce by 50% on 2 more items" at bounding box center [604, 285] width 530 height 39
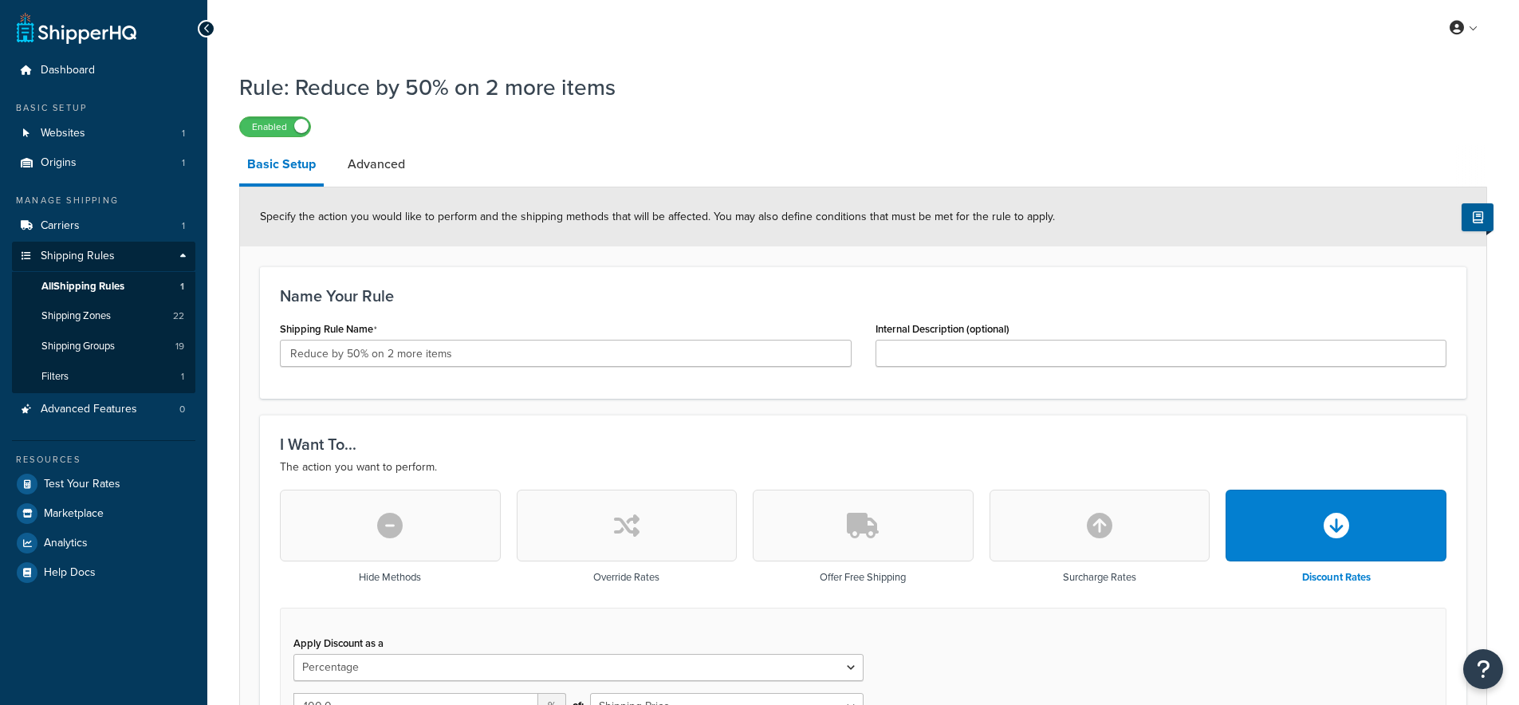
select select "PERCENTAGE"
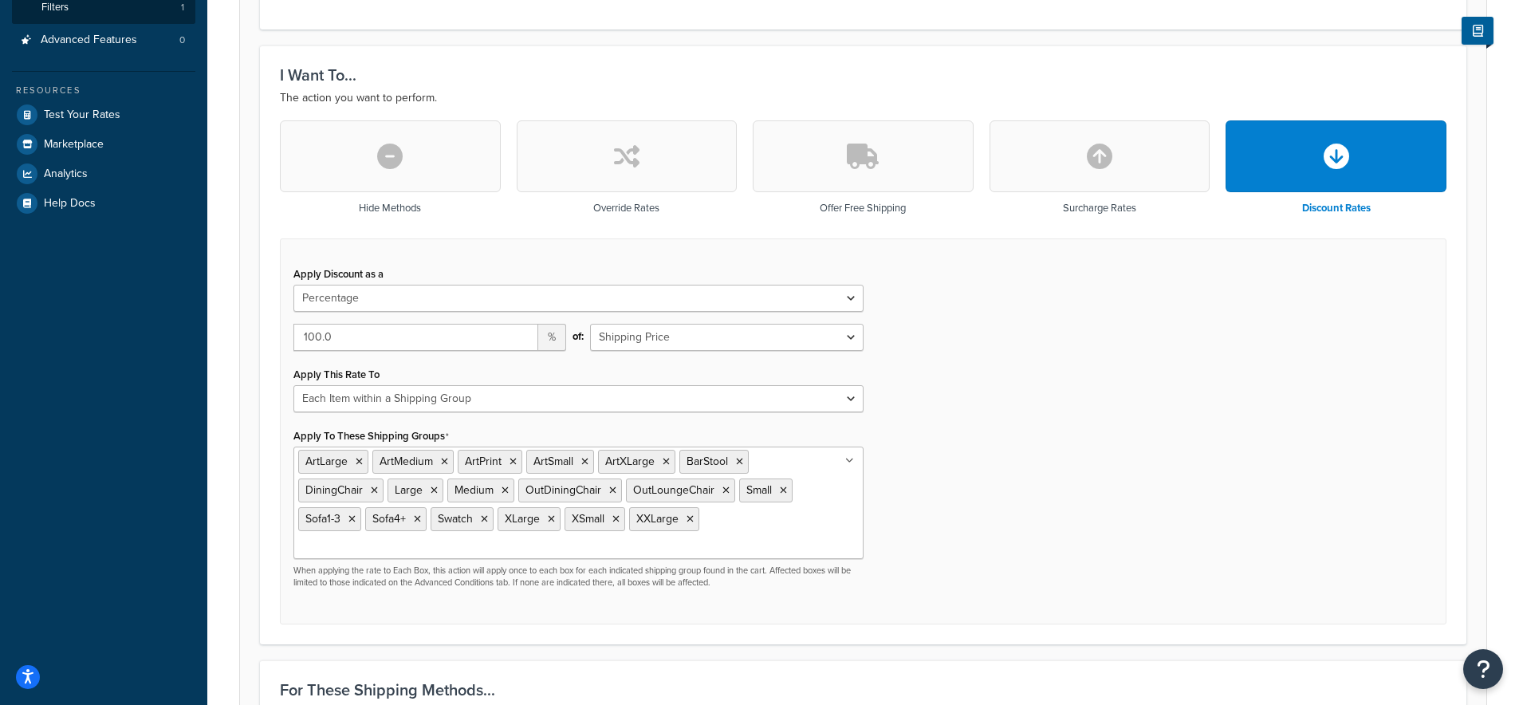
scroll to position [386, 0]
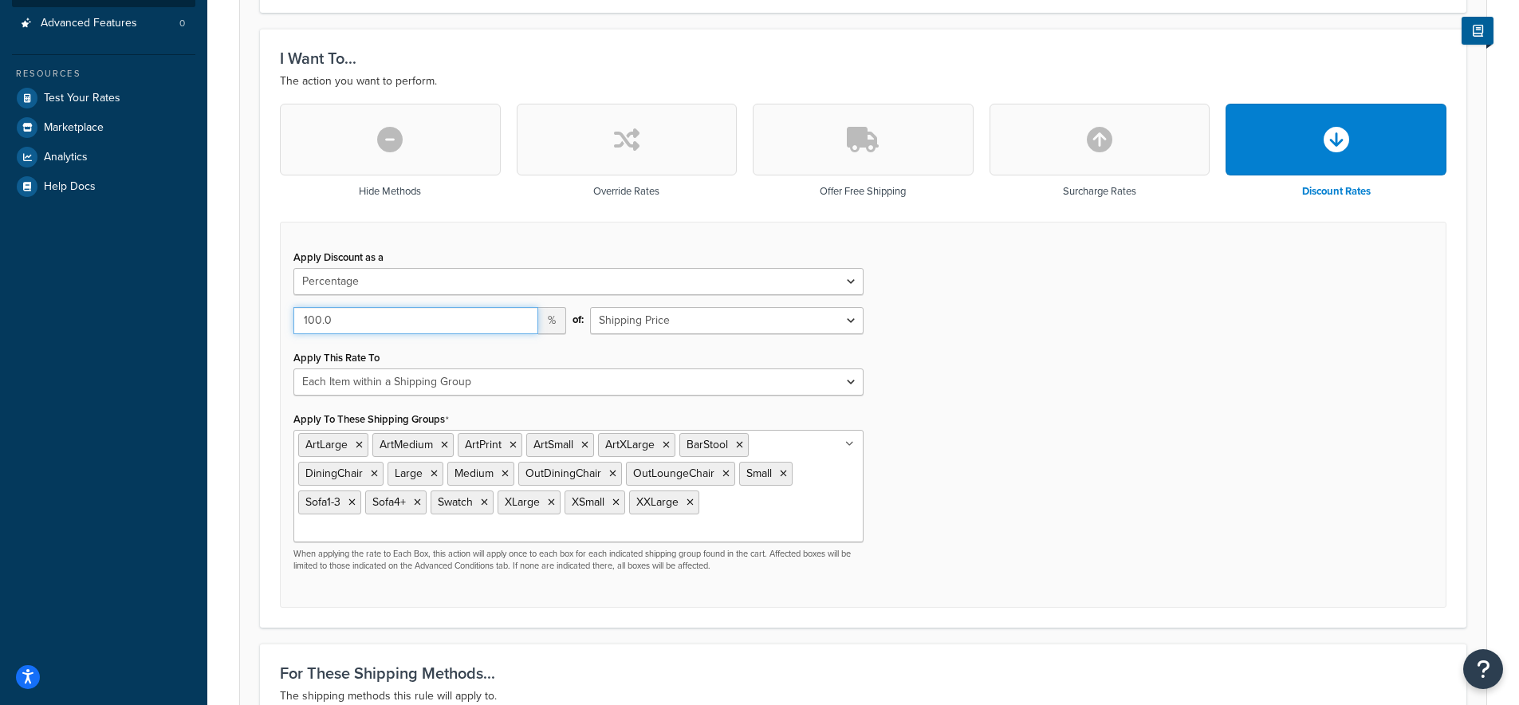
drag, startPoint x: 478, startPoint y: 329, endPoint x: 289, endPoint y: 322, distance: 189.1
click at [289, 322] on div "100.0 %" at bounding box center [430, 326] width 297 height 39
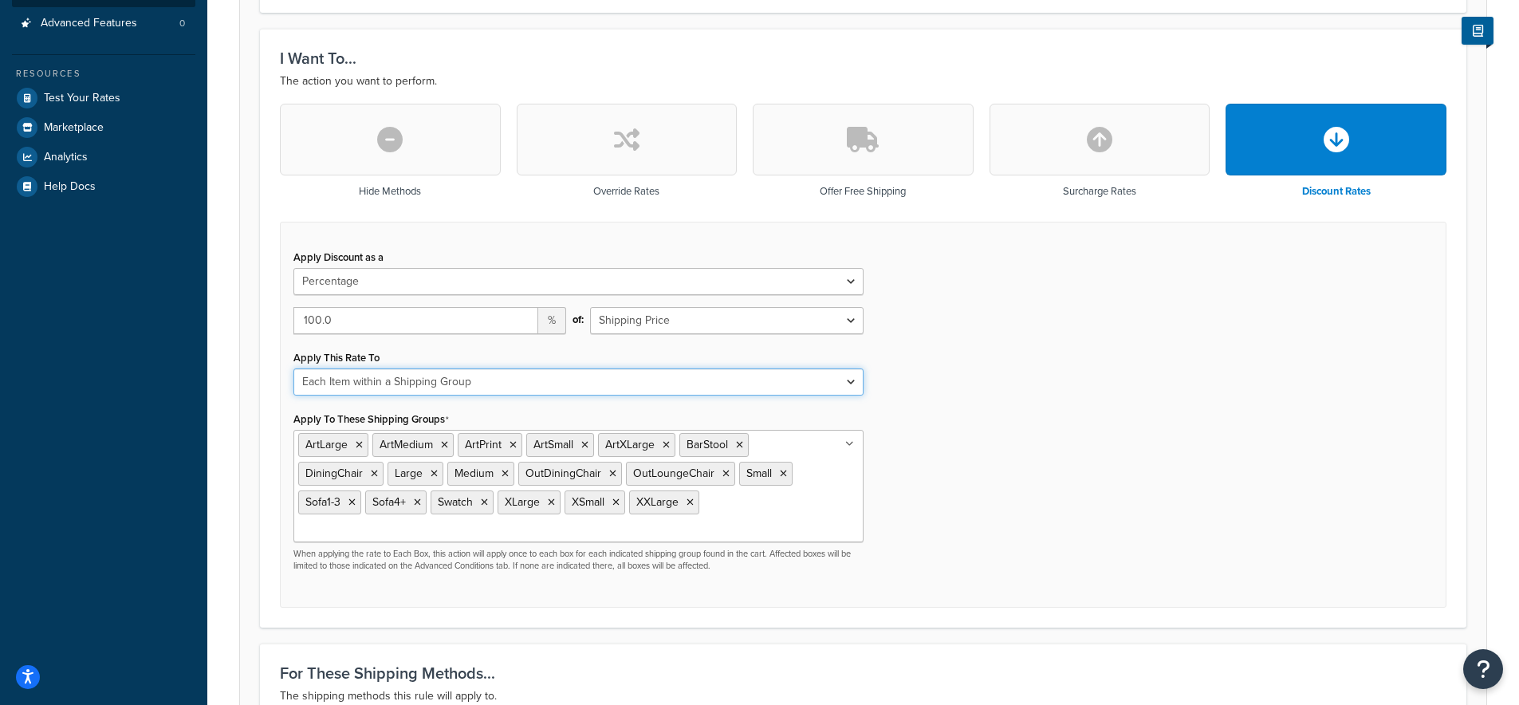
click at [428, 379] on select "Each Shipment in the Cart Each Shipping Group in the Cart Each Item within a Sh…" at bounding box center [579, 381] width 570 height 27
select select "SHIPPING_GROUP"
click at [294, 369] on select "Each Shipment in the Cart Each Shipping Group in the Cart Each Item within a Sh…" at bounding box center [579, 381] width 570 height 27
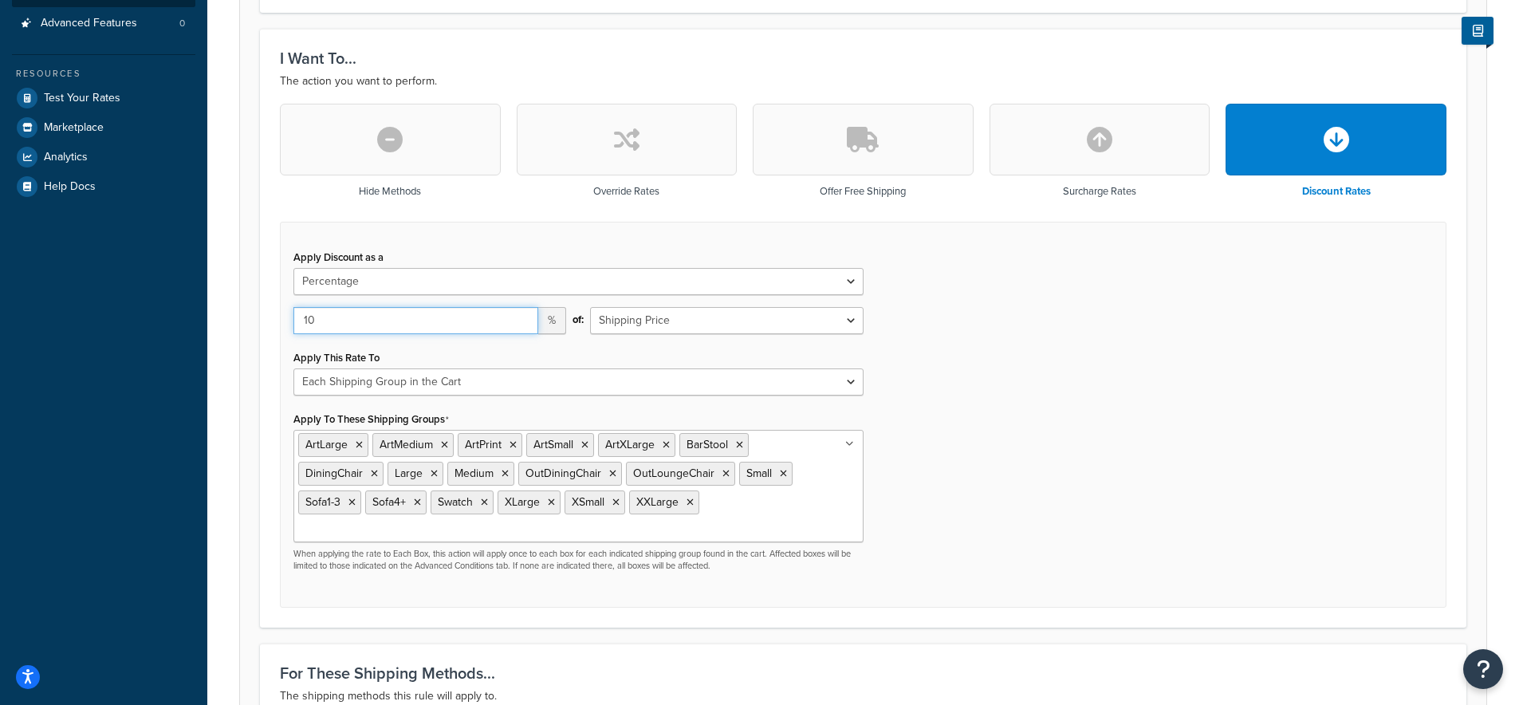
type input "10"
click at [998, 349] on div "Apply Discount as a Flat Rate Percentage Flat Rate & Percentage 10 % of: Shippi…" at bounding box center [863, 415] width 1167 height 387
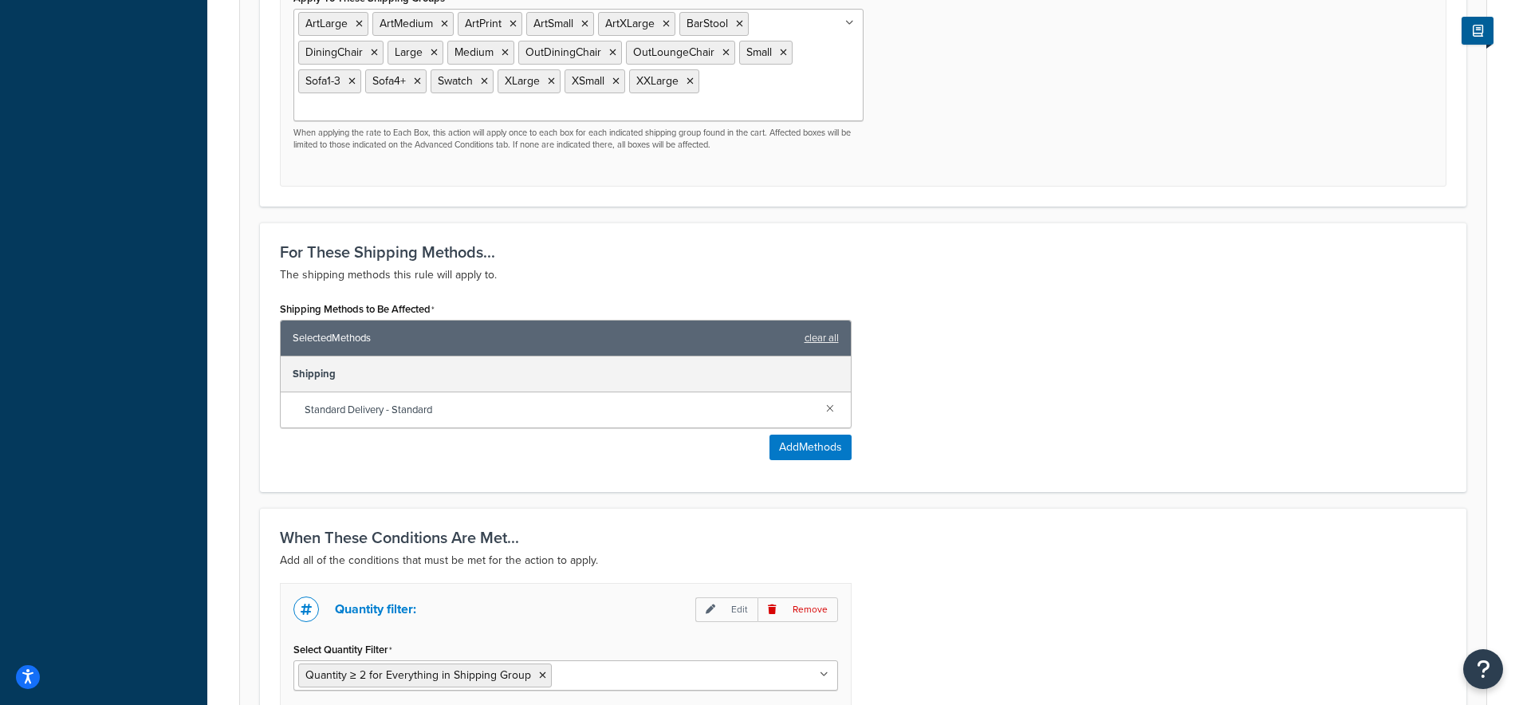
scroll to position [916, 0]
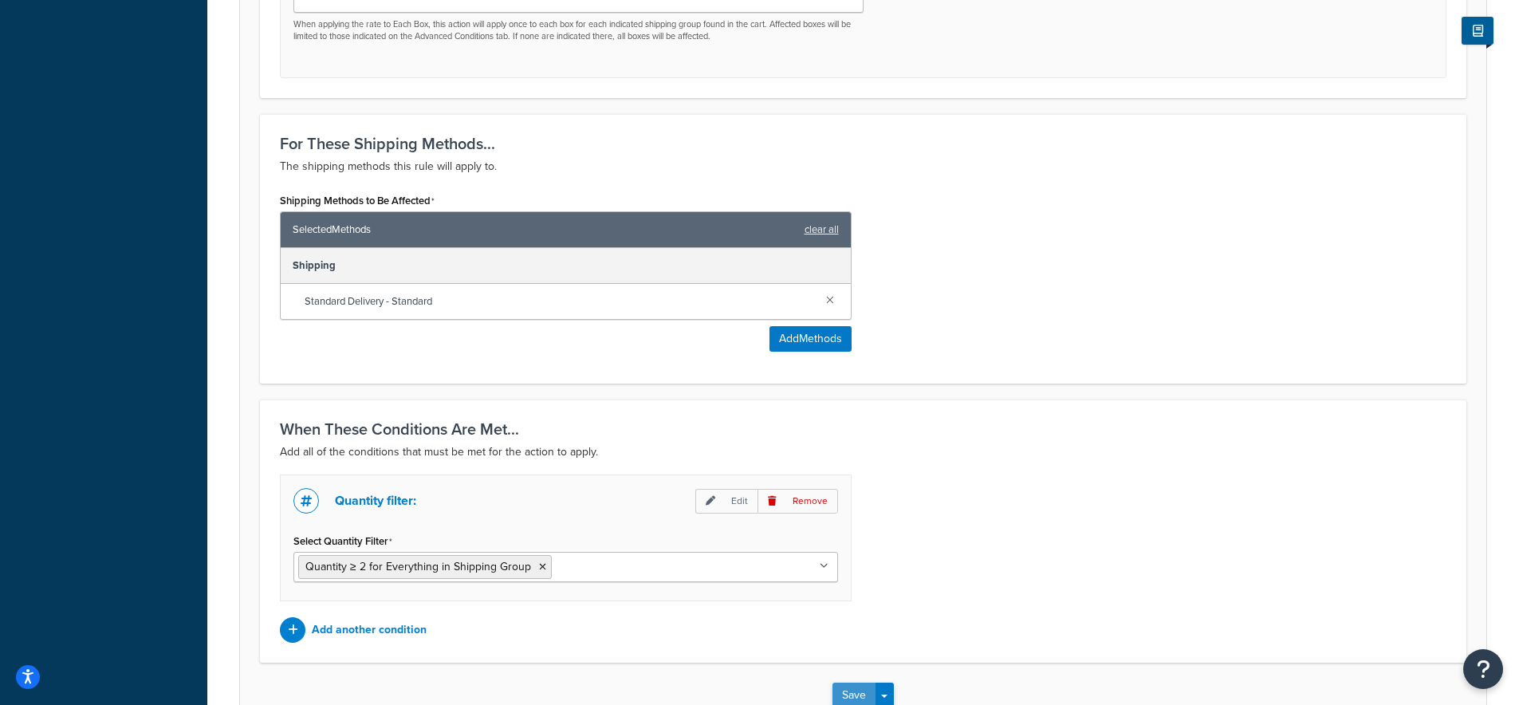
click at [852, 683] on button "Save" at bounding box center [854, 696] width 43 height 26
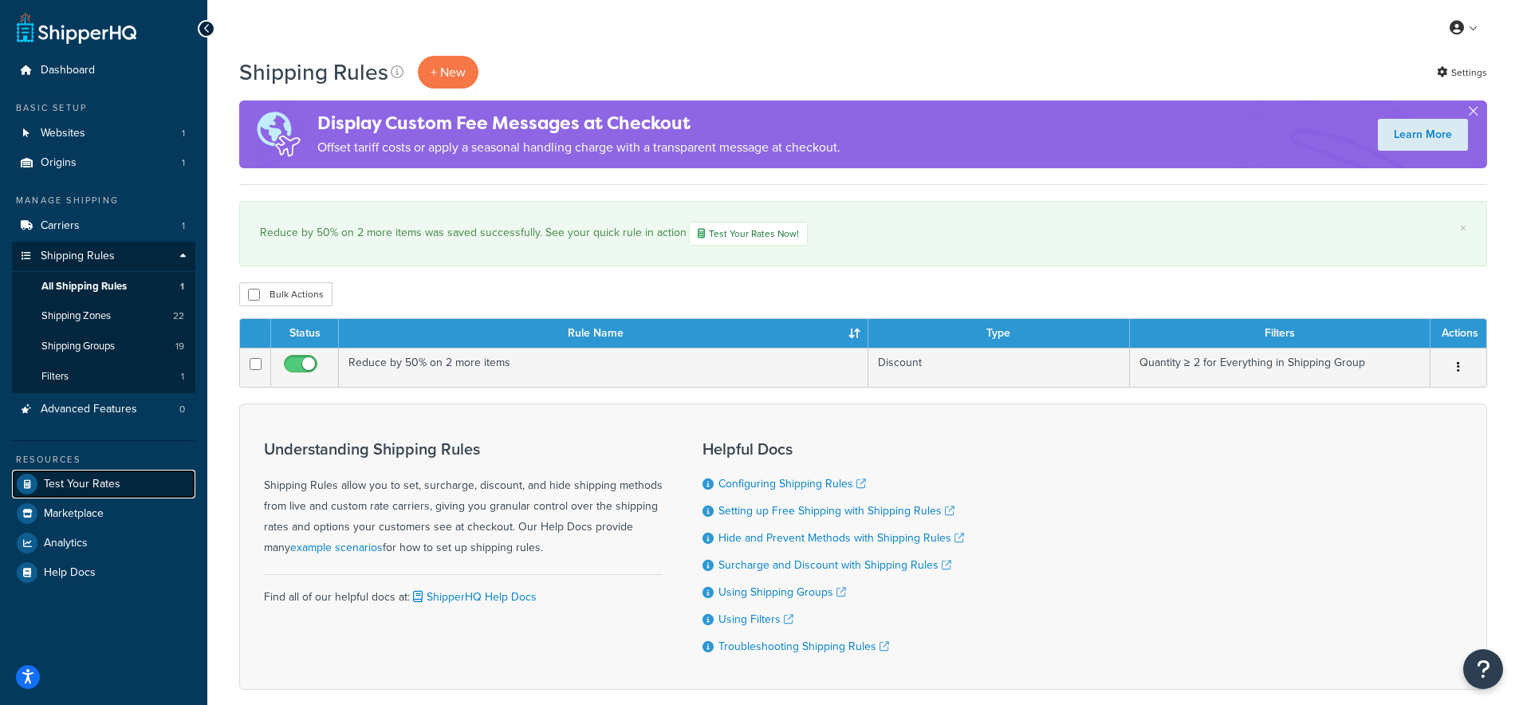
click at [103, 487] on span "Test Your Rates" at bounding box center [82, 485] width 77 height 14
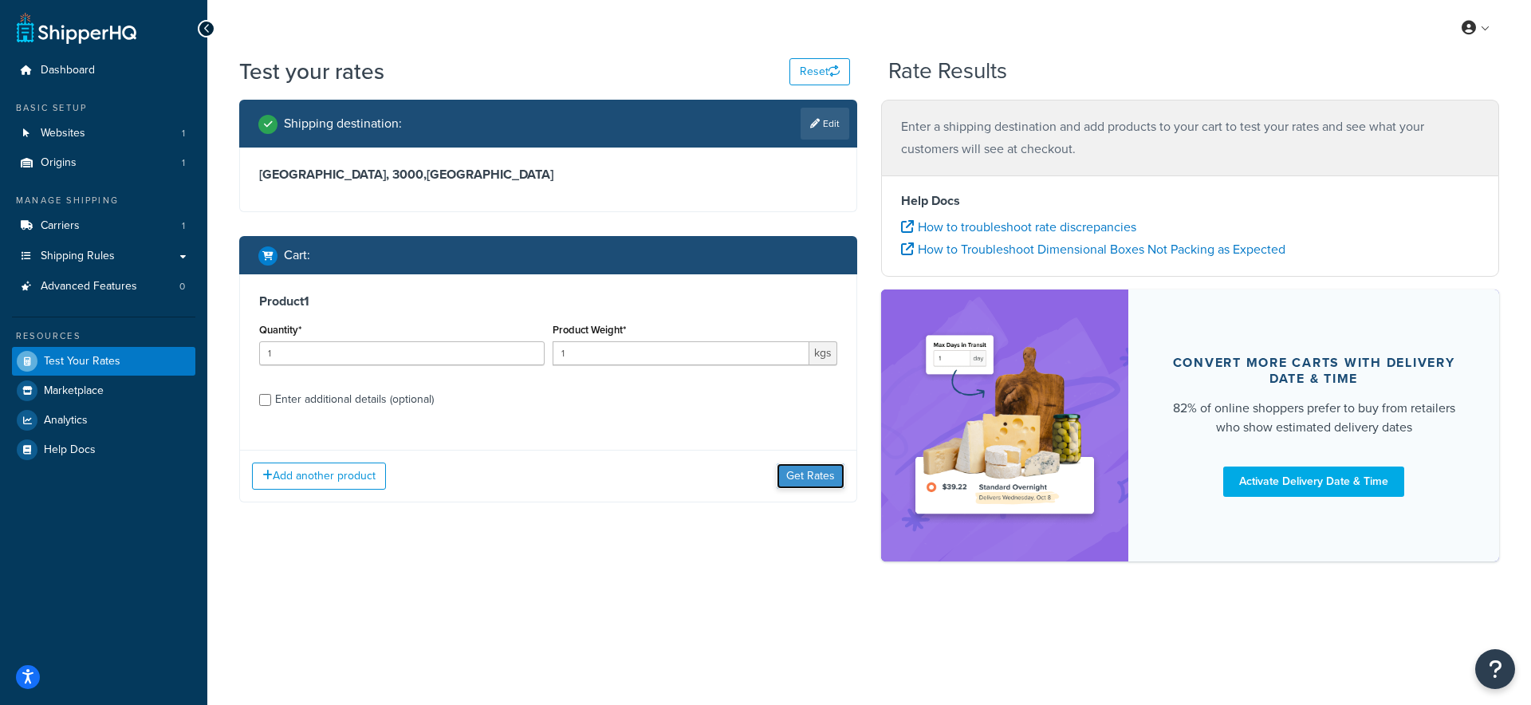
click at [815, 475] on button "Get Rates" at bounding box center [811, 476] width 68 height 26
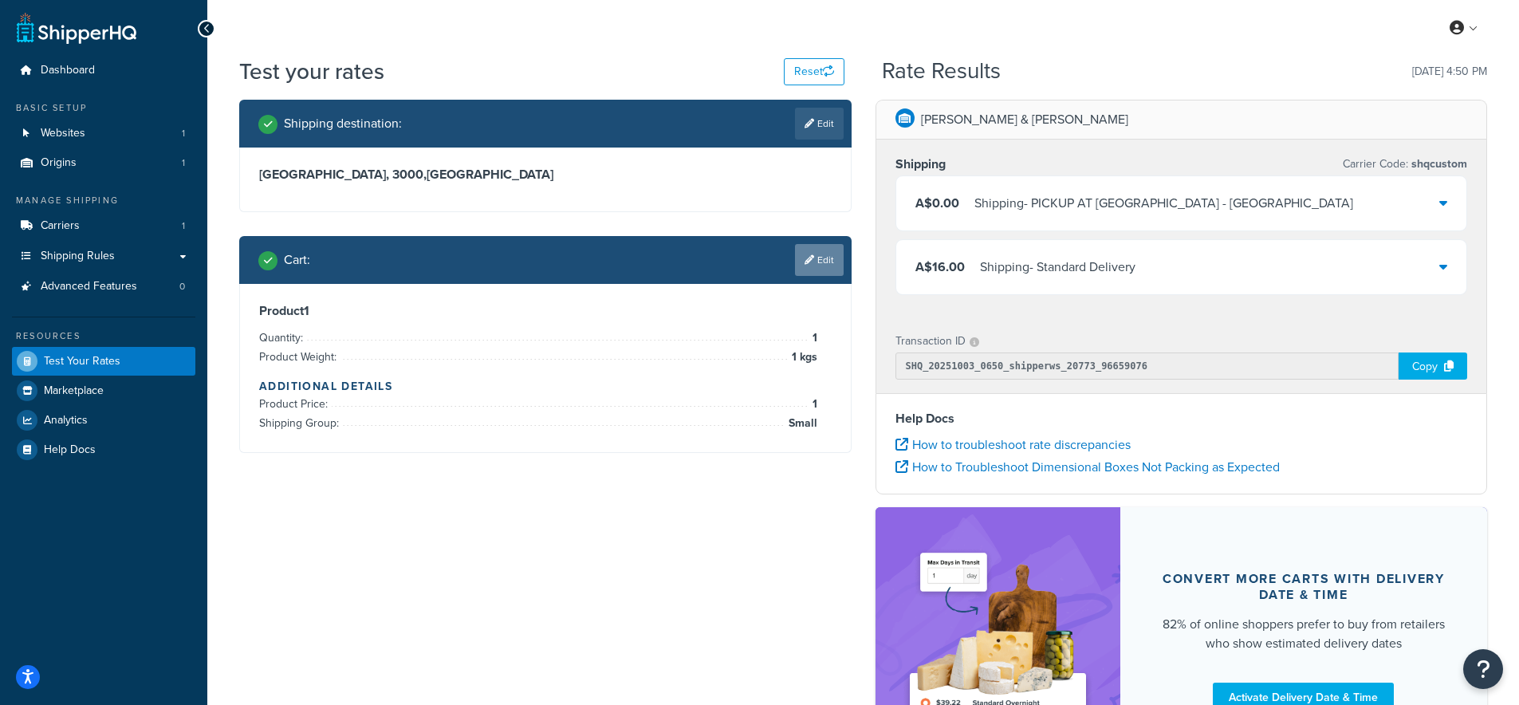
click at [821, 262] on link "Edit" at bounding box center [819, 260] width 49 height 32
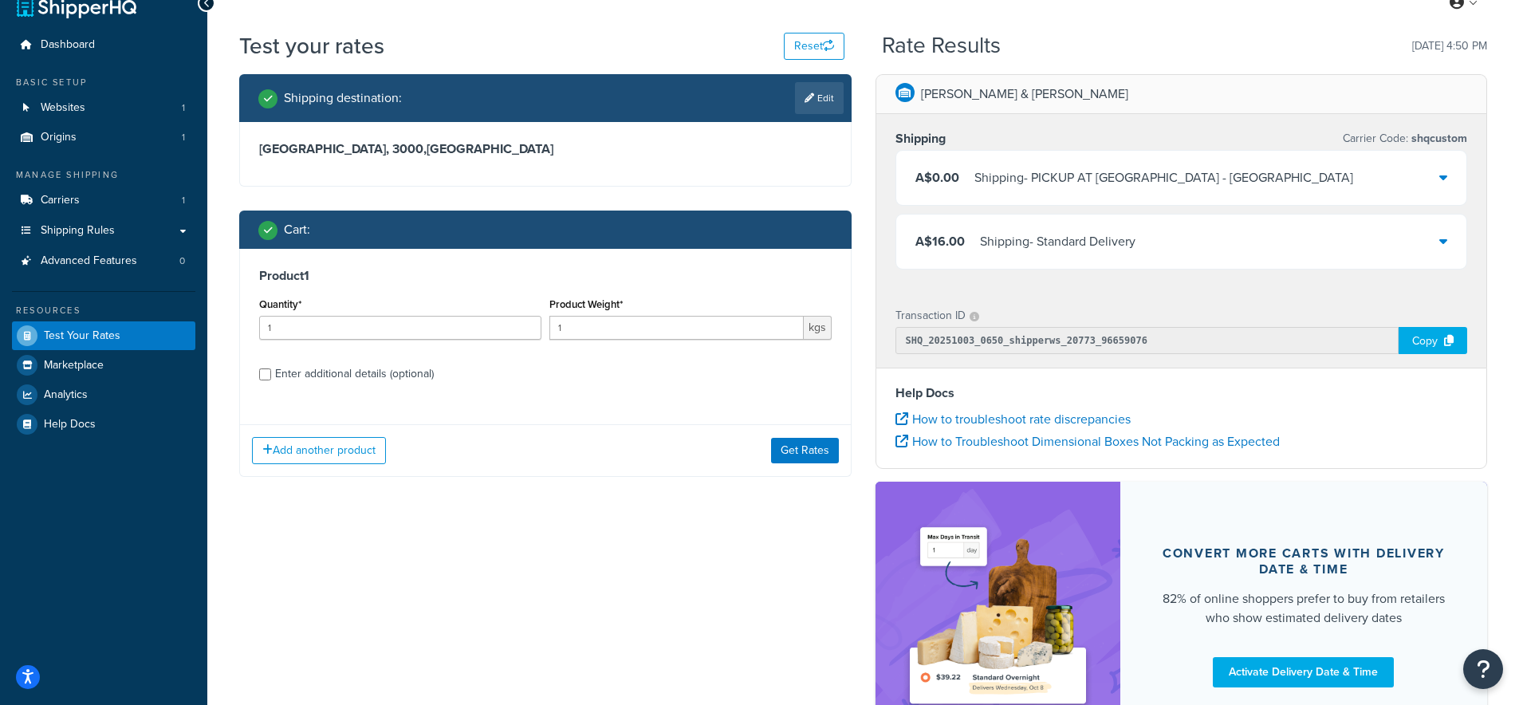
scroll to position [26, 0]
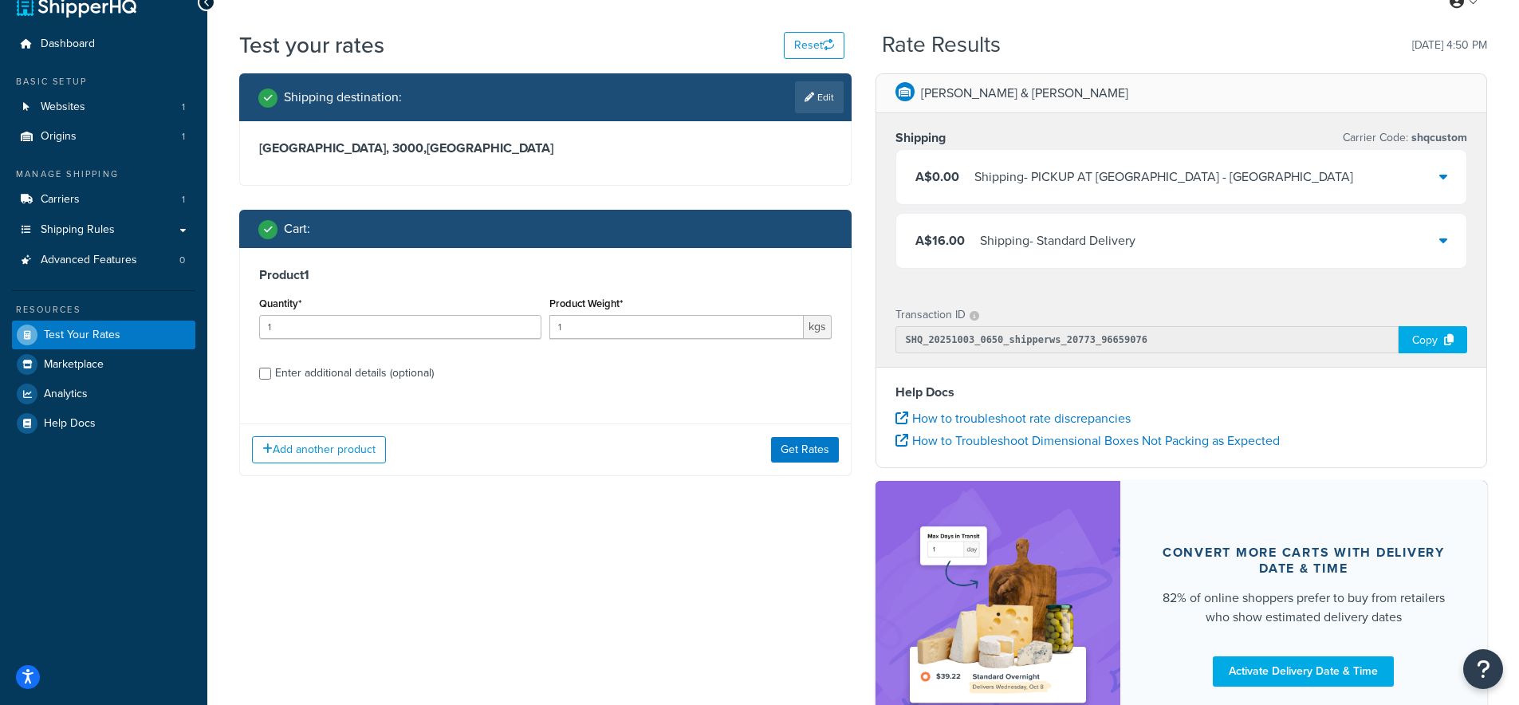
click at [357, 373] on div "Enter additional details (optional)" at bounding box center [354, 373] width 159 height 22
click at [271, 373] on input "Enter additional details (optional)" at bounding box center [265, 374] width 12 height 12
checkbox input "true"
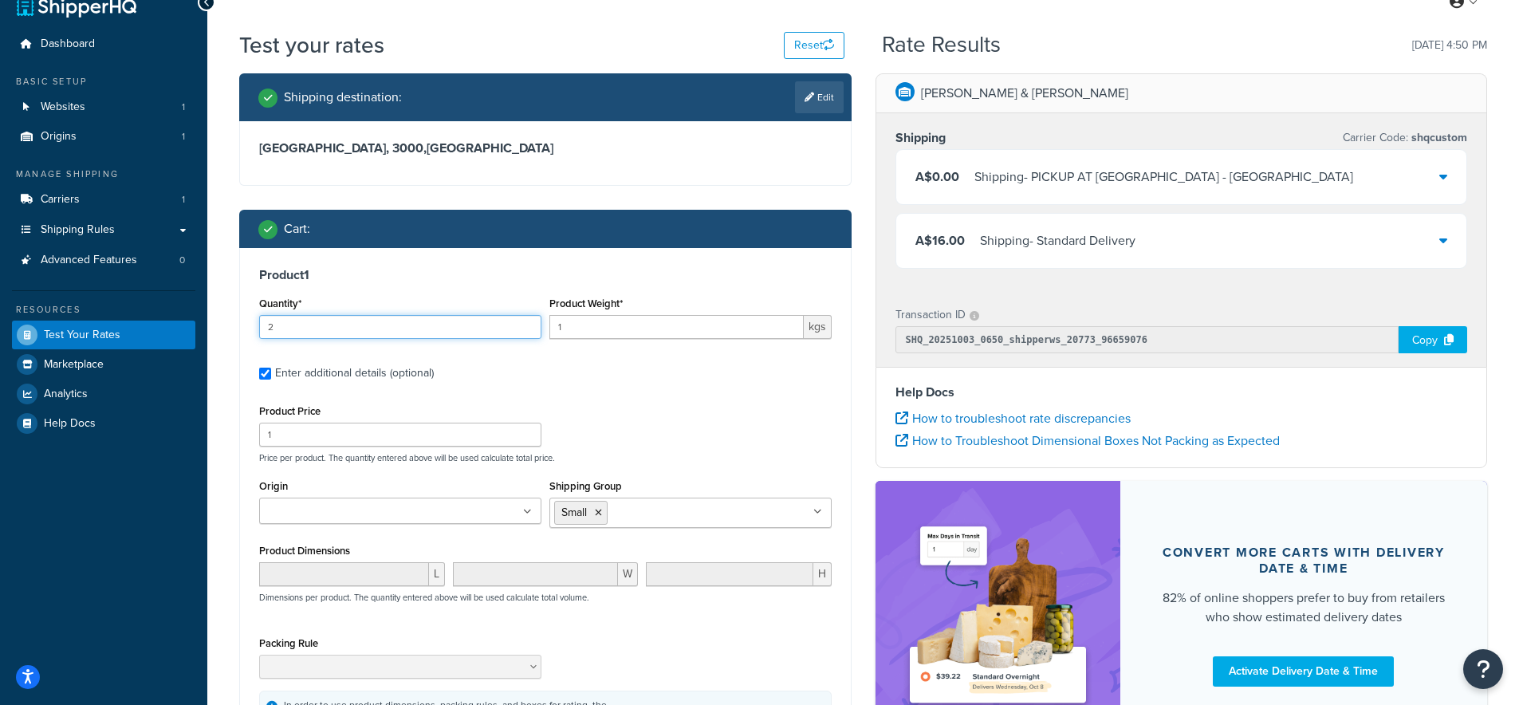
type input "2"
click at [525, 323] on input "2" at bounding box center [400, 327] width 282 height 24
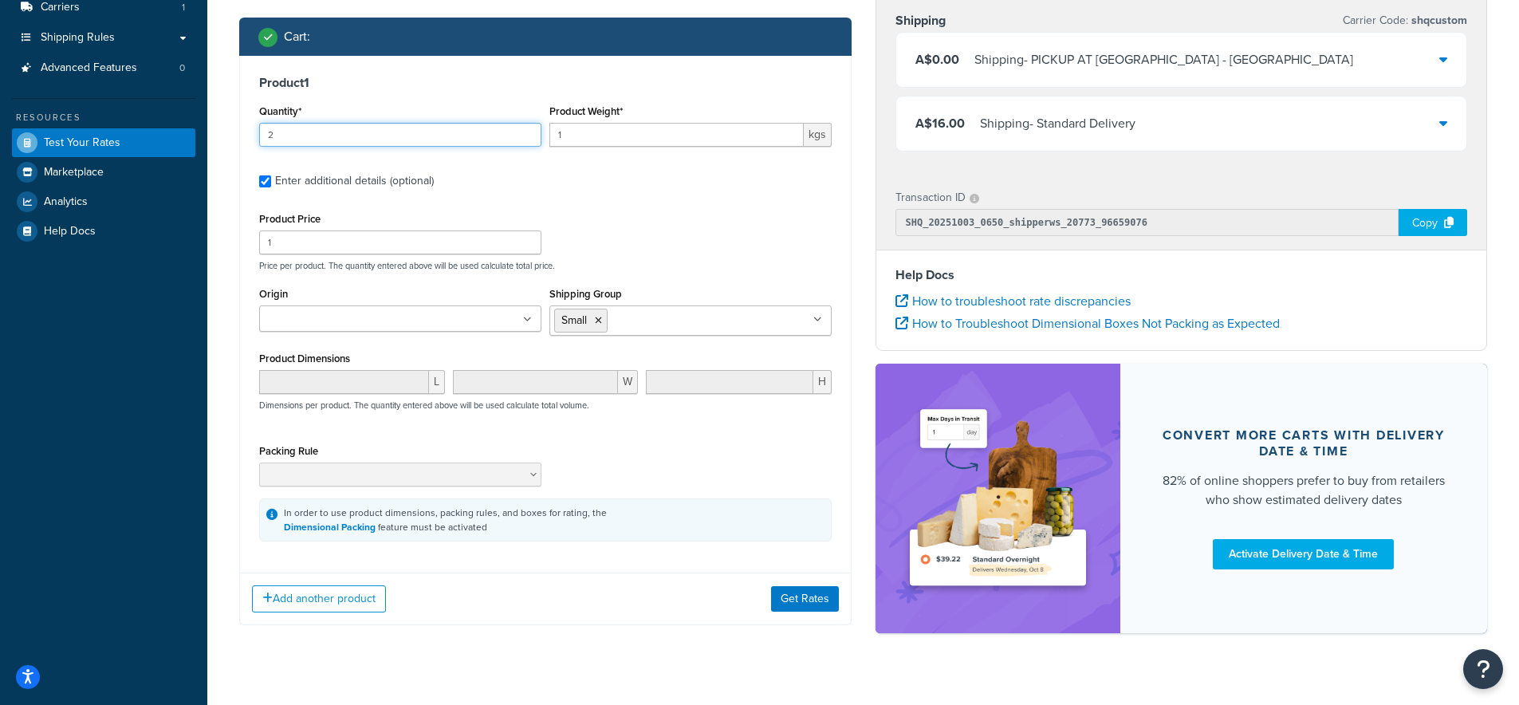
scroll to position [244, 0]
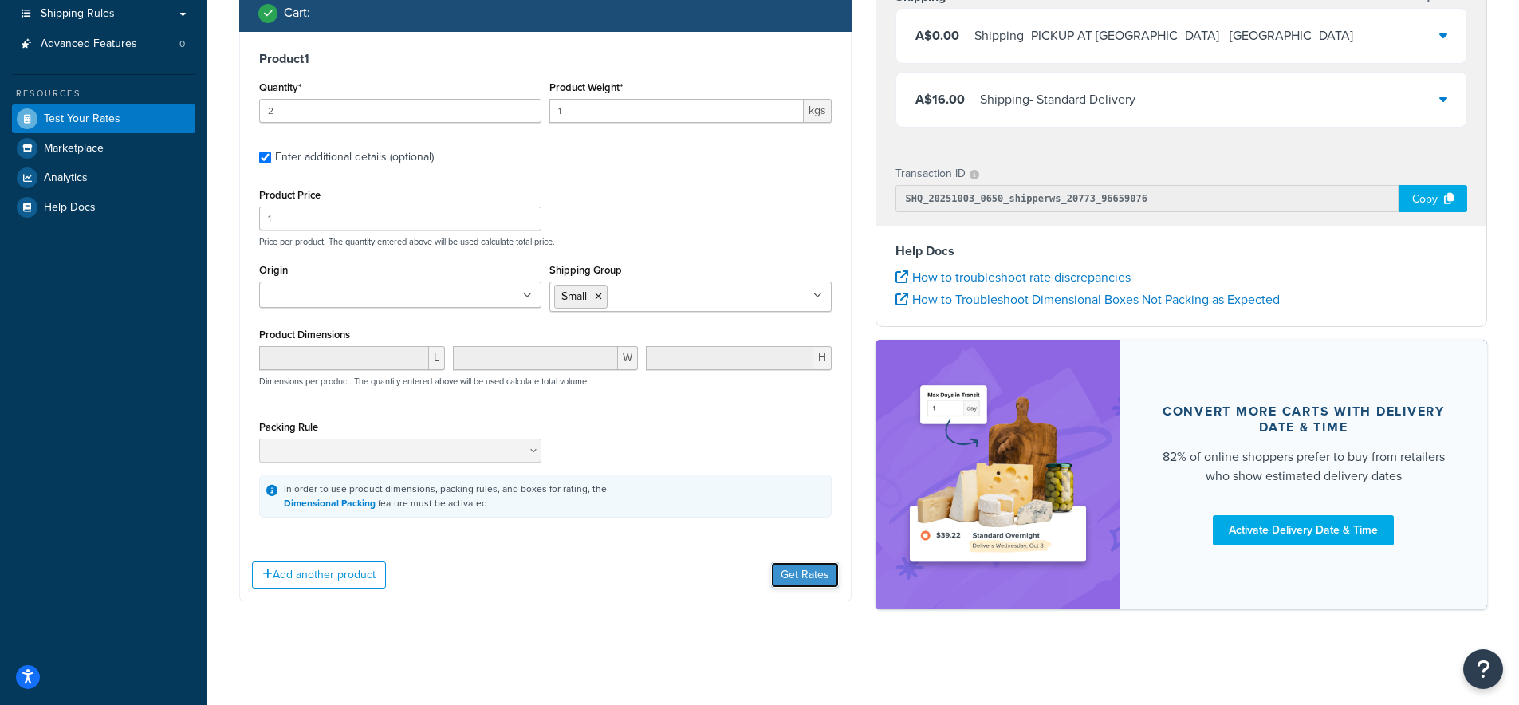
click at [801, 570] on button "Get Rates" at bounding box center [805, 575] width 68 height 26
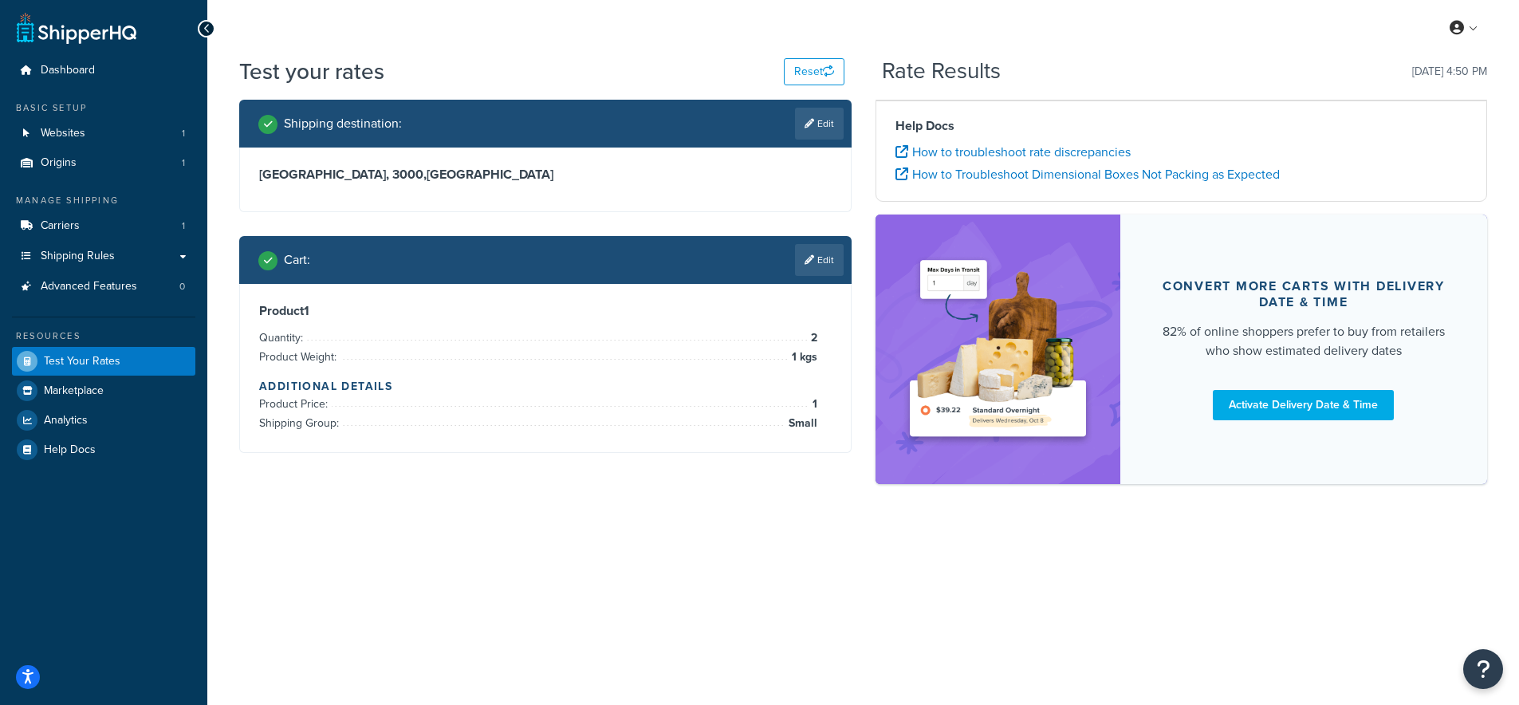
scroll to position [0, 0]
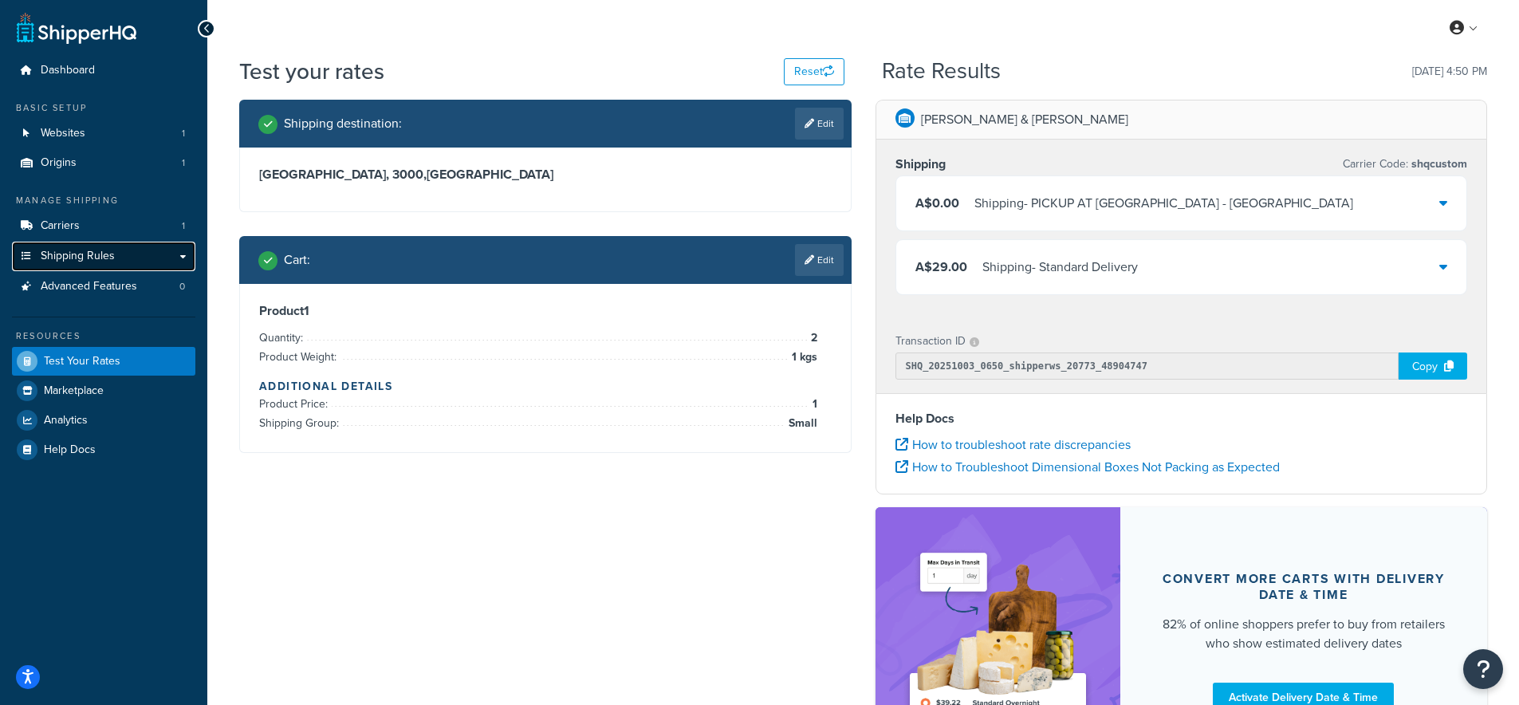
click at [73, 257] on span "Shipping Rules" at bounding box center [78, 257] width 74 height 14
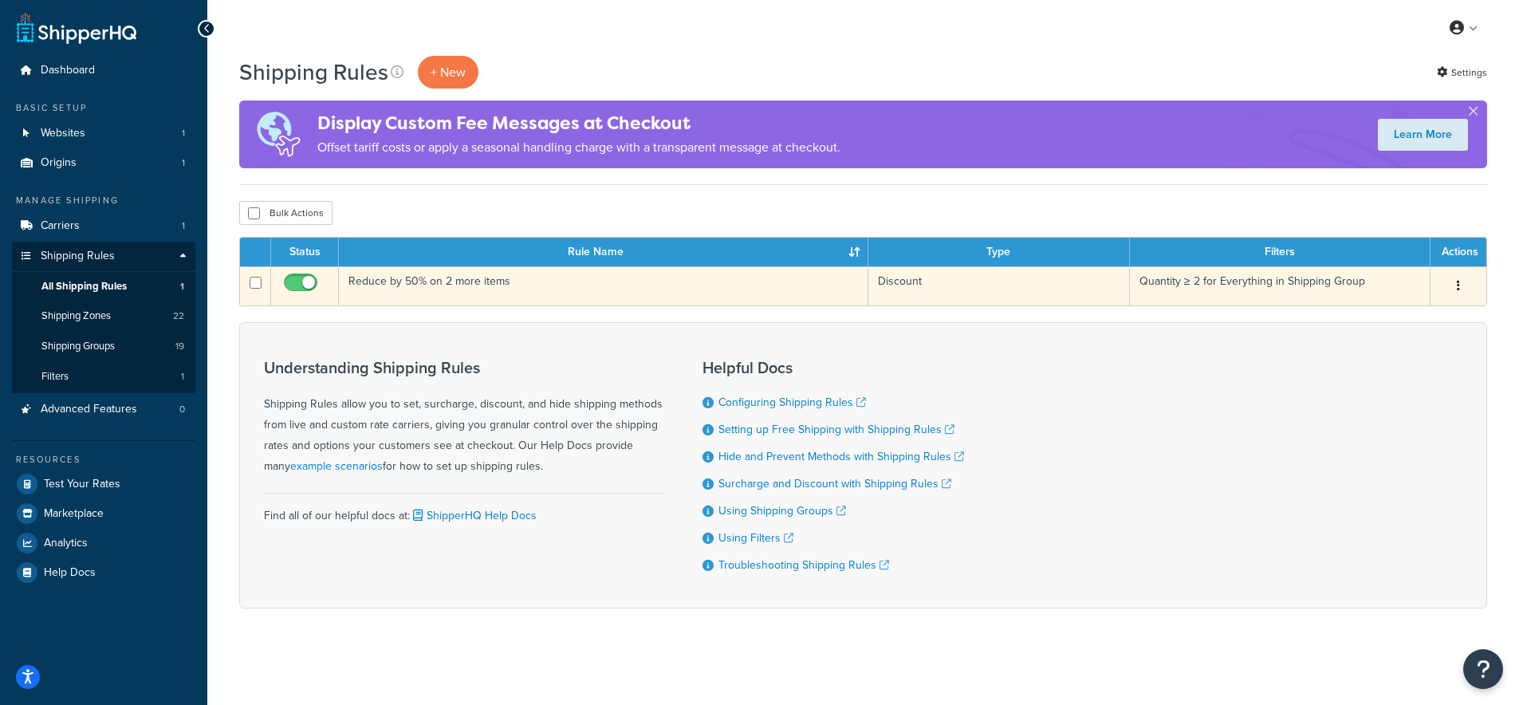
click at [418, 279] on td "Reduce by 50% on 2 more items" at bounding box center [604, 285] width 530 height 39
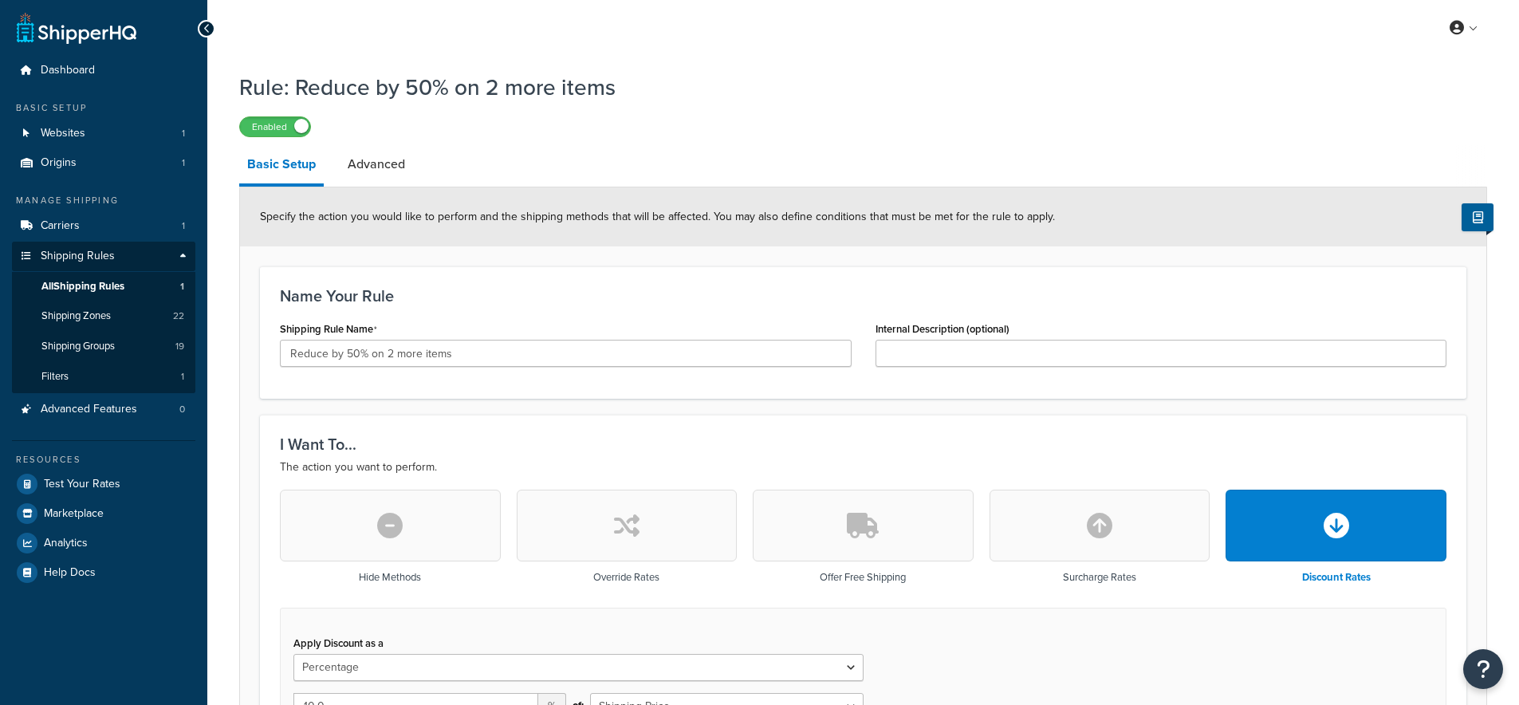
select select "PERCENTAGE"
select select "SHIPPING_GROUP"
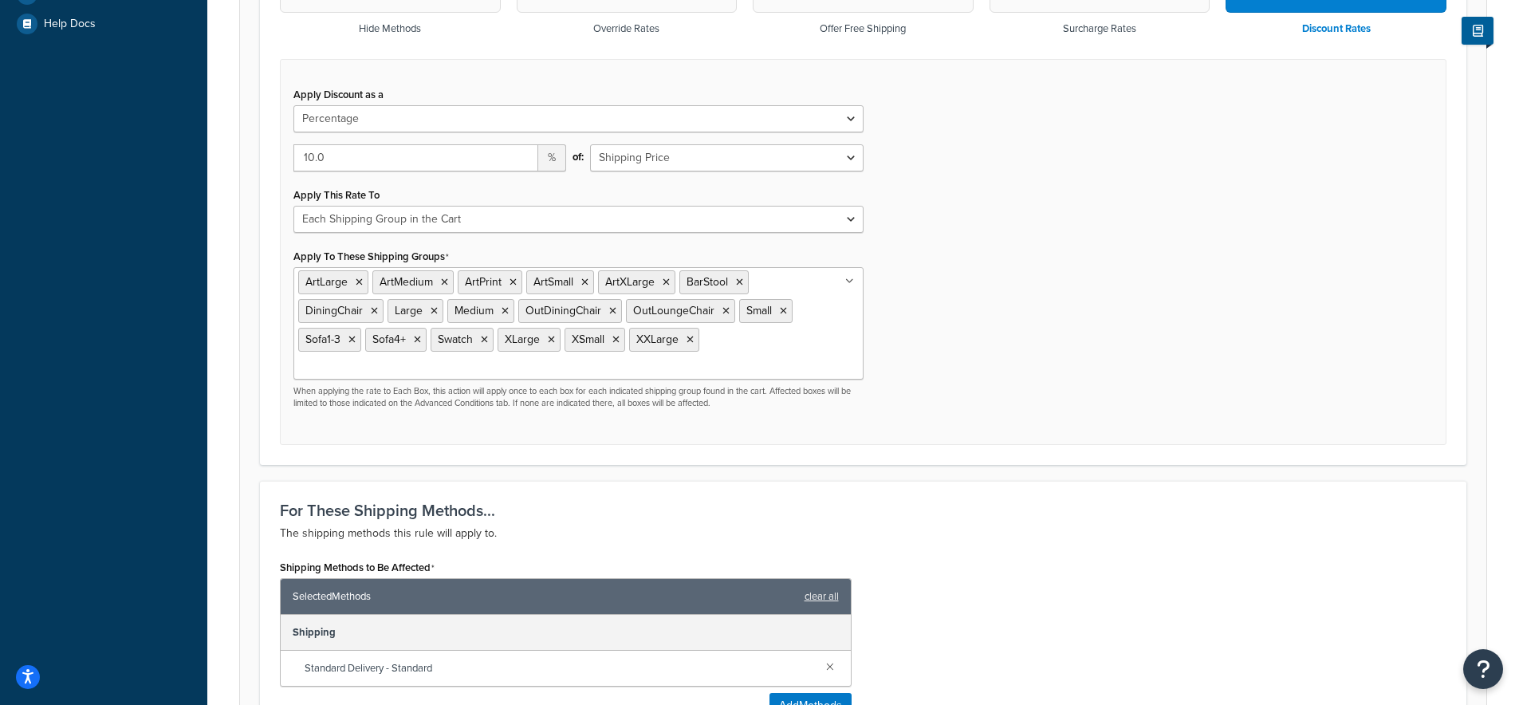
scroll to position [586, 0]
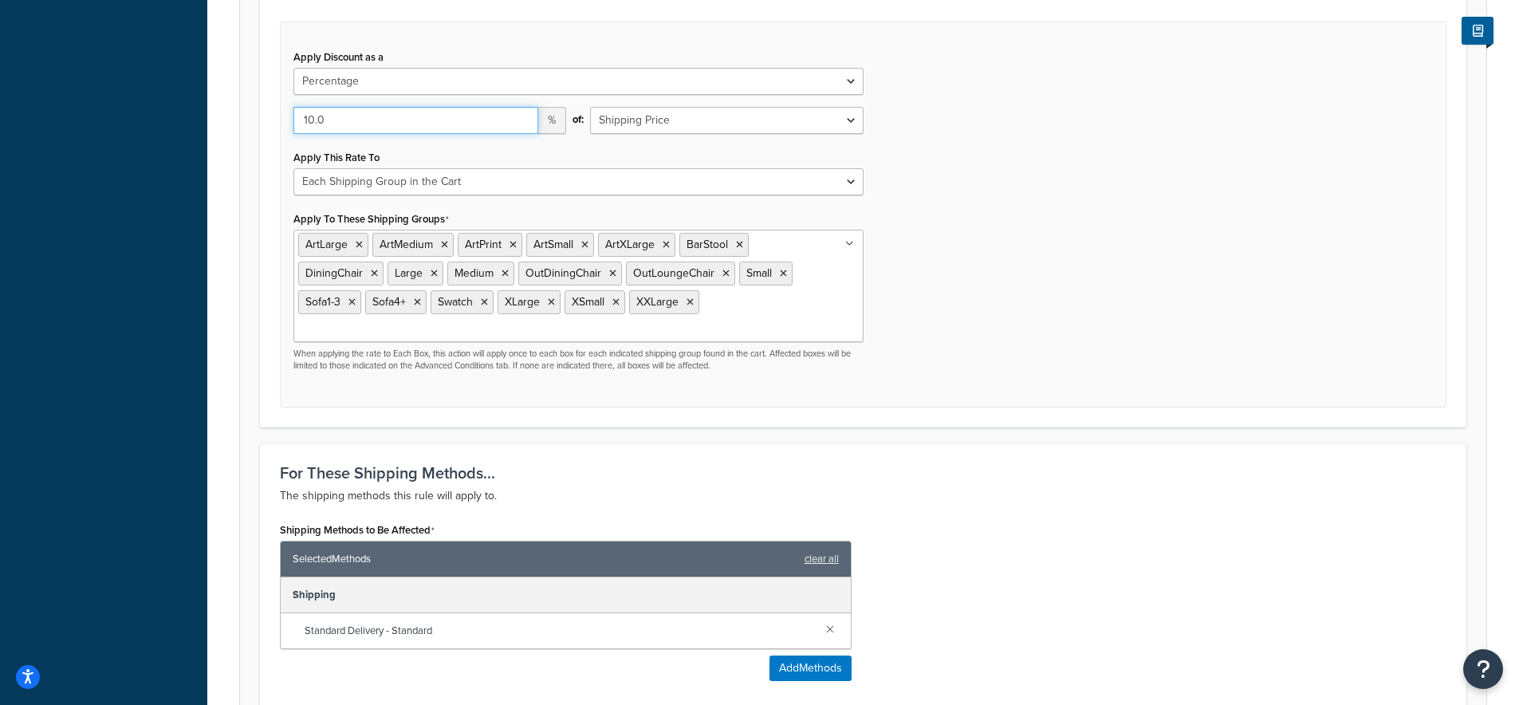
drag, startPoint x: 314, startPoint y: 120, endPoint x: 296, endPoint y: 121, distance: 18.4
click at [296, 121] on input "10.0" at bounding box center [416, 120] width 245 height 27
type input "25.0"
click at [1019, 226] on div "Apply Discount as a Flat Rate Percentage Flat Rate & Percentage 25.0 % of: Ship…" at bounding box center [863, 215] width 1167 height 387
click at [945, 246] on div "Apply Discount as a Flat Rate Percentage Flat Rate & Percentage 25.0 % of: Ship…" at bounding box center [863, 215] width 1167 height 387
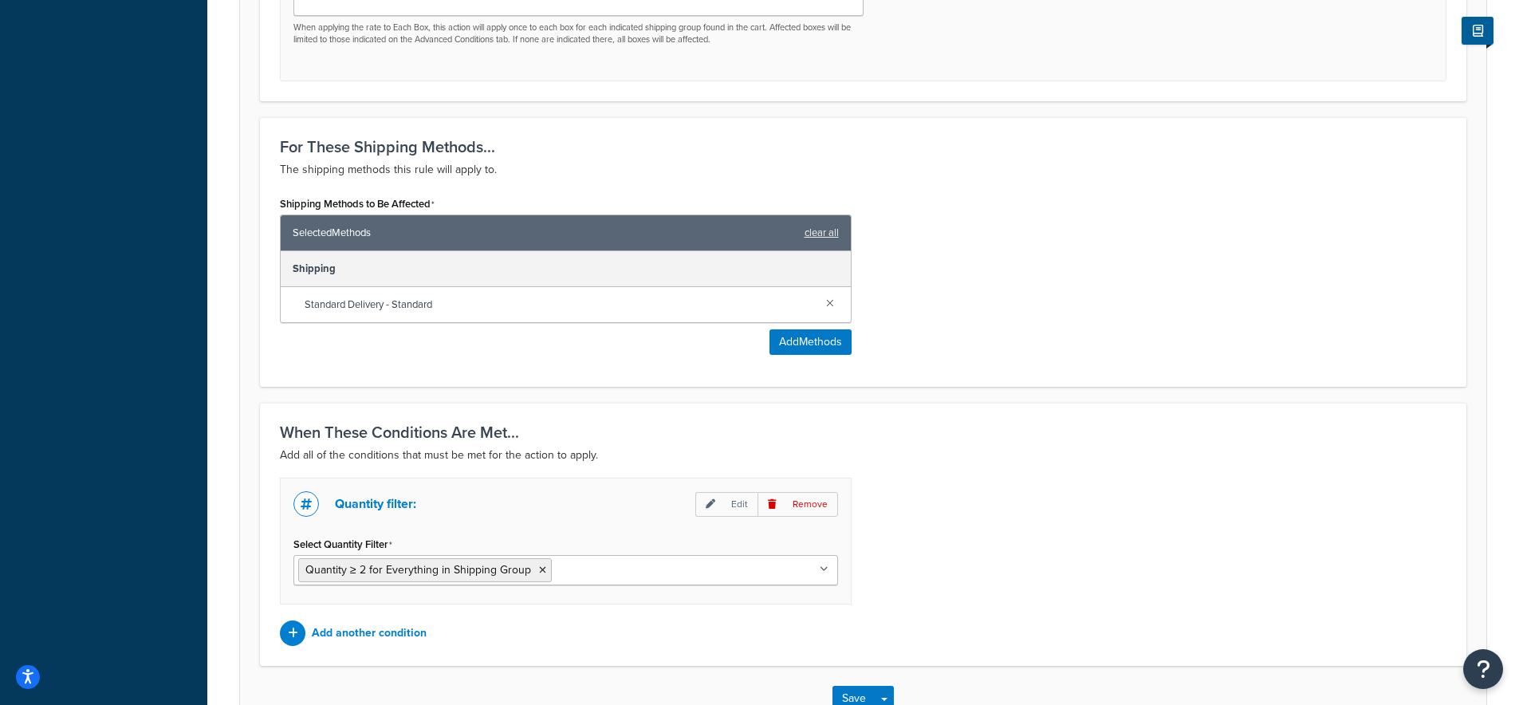
scroll to position [997, 0]
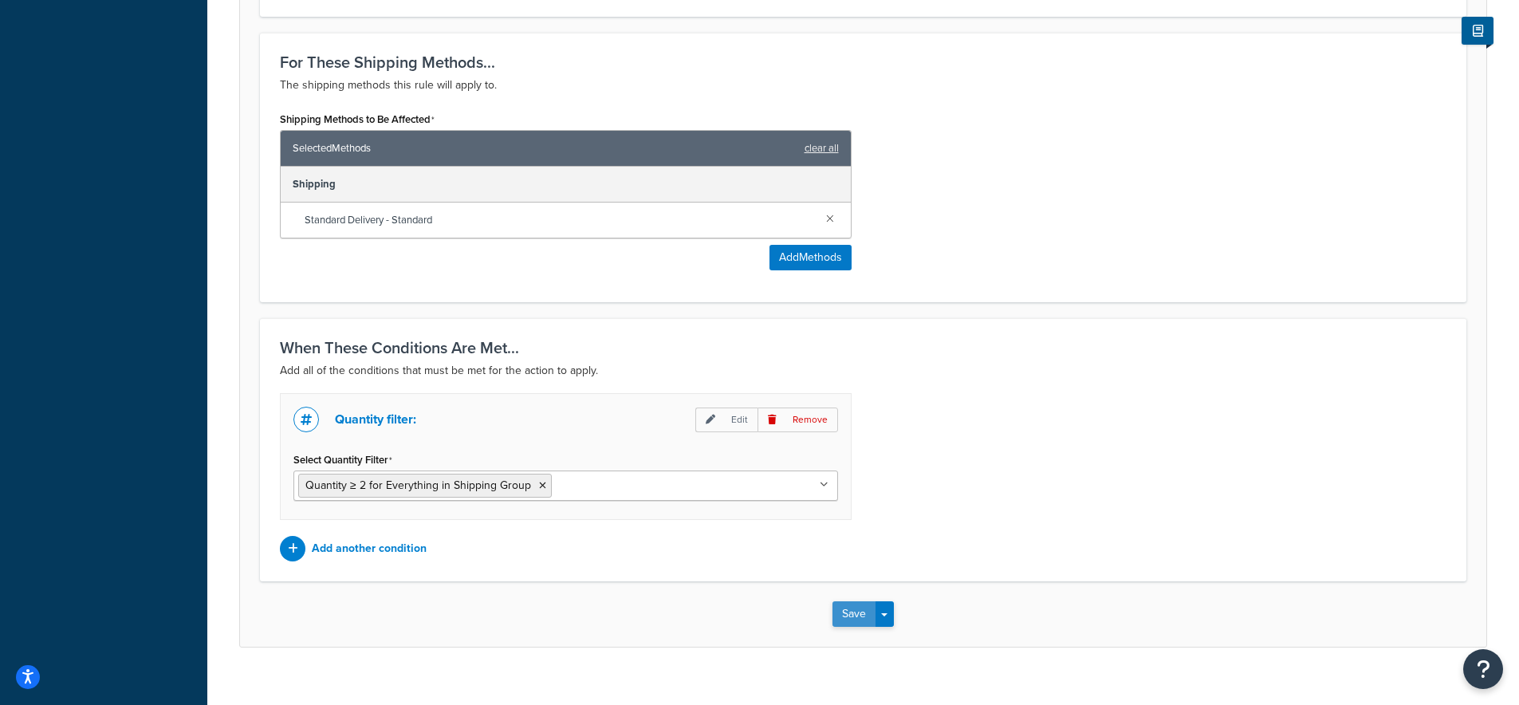
click at [858, 601] on button "Save" at bounding box center [854, 614] width 43 height 26
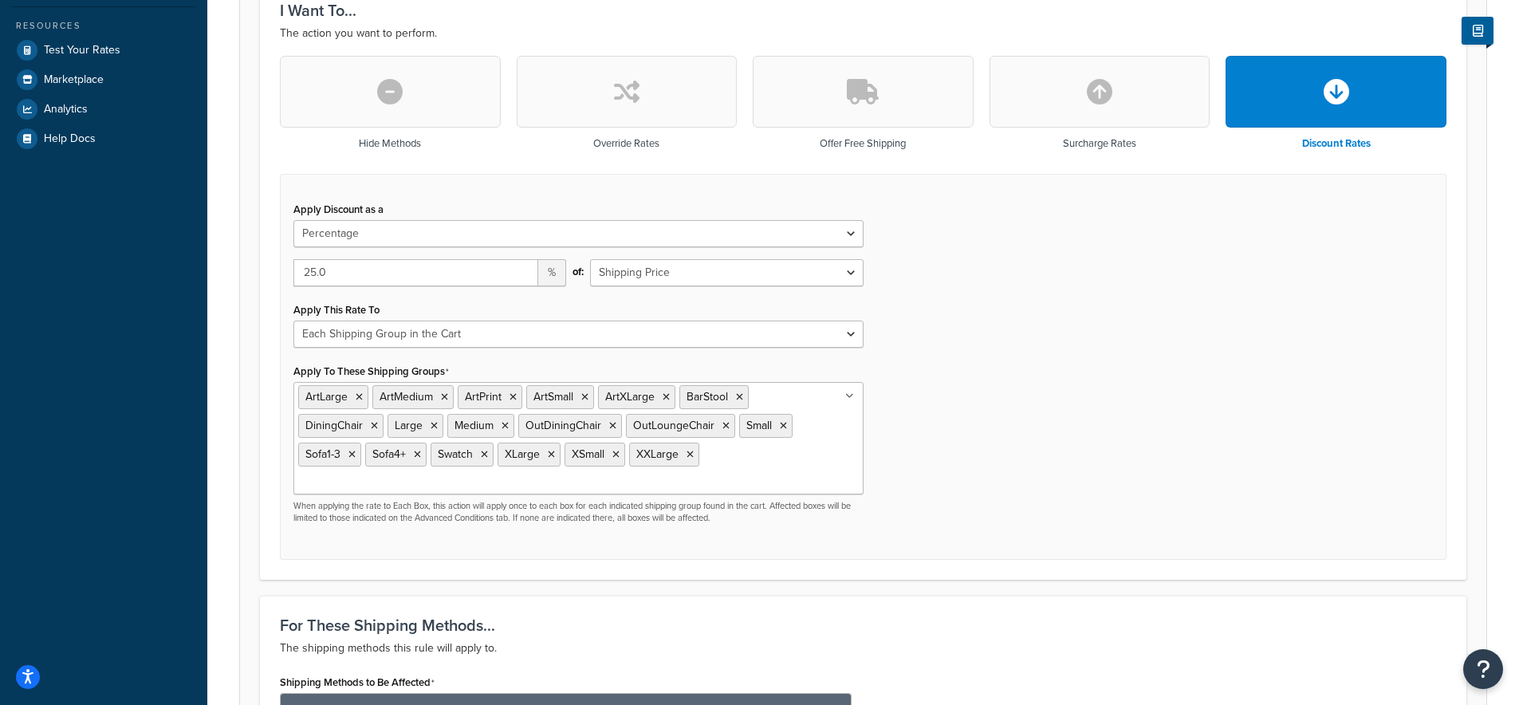
scroll to position [491, 0]
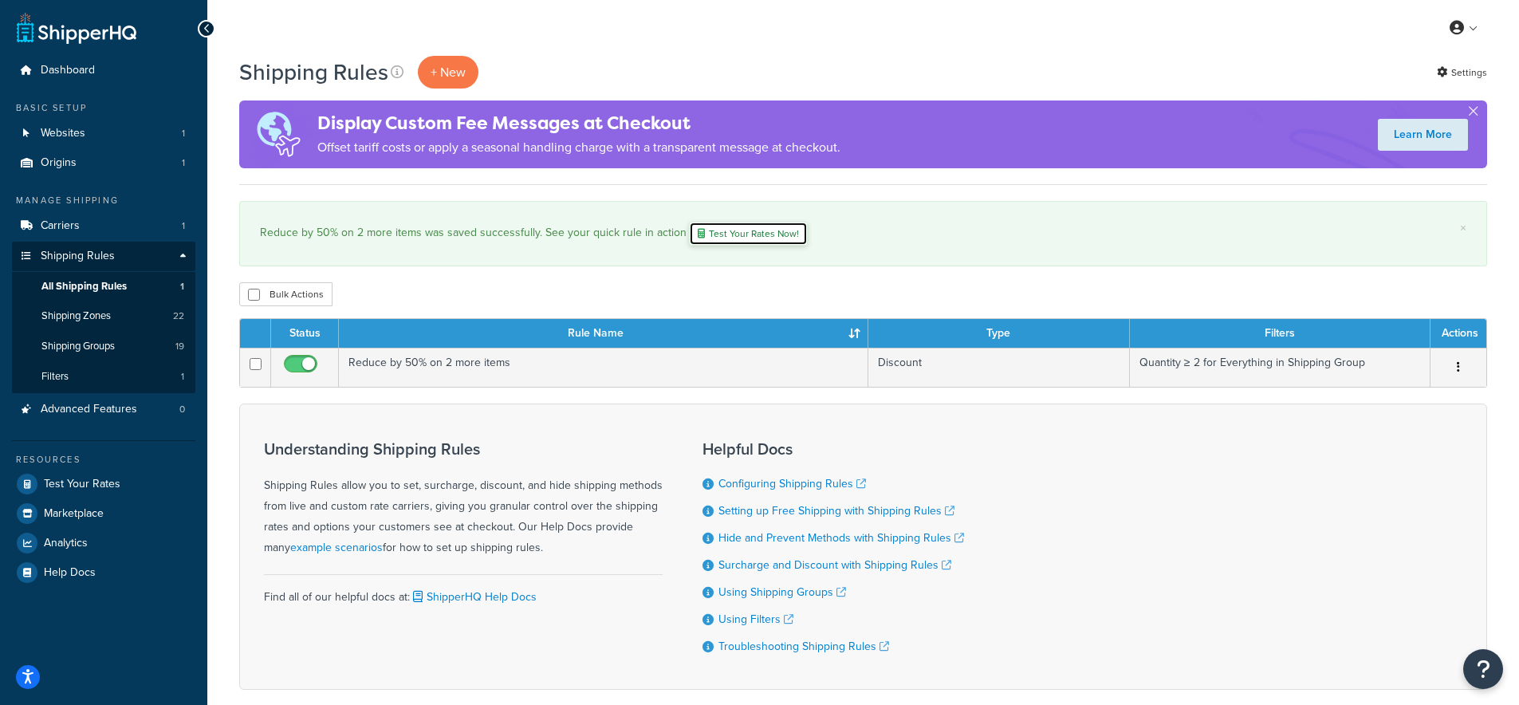
click at [731, 227] on link "Test Your Rates Now!" at bounding box center [748, 234] width 119 height 24
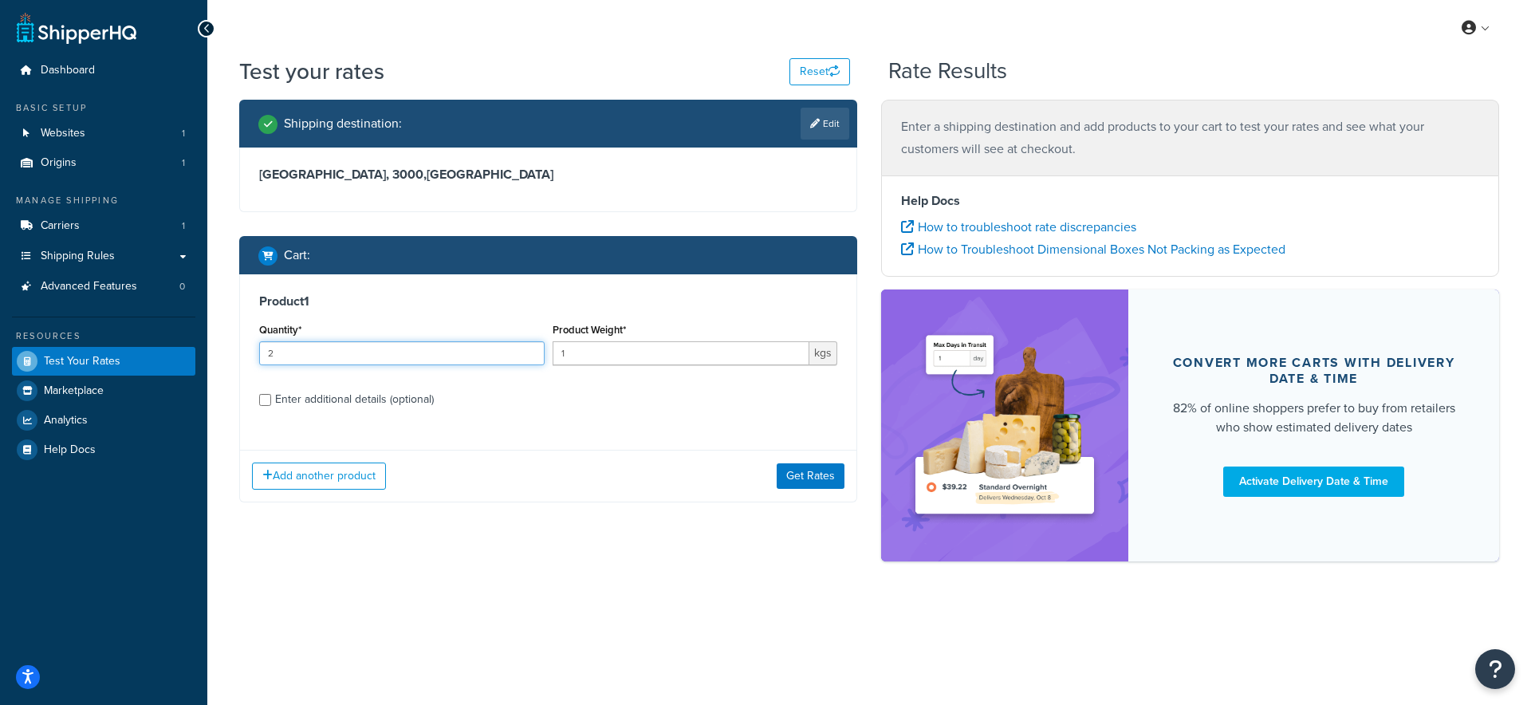
type input "2"
click at [533, 350] on input "2" at bounding box center [402, 353] width 286 height 24
click at [812, 473] on button "Get Rates" at bounding box center [811, 476] width 68 height 26
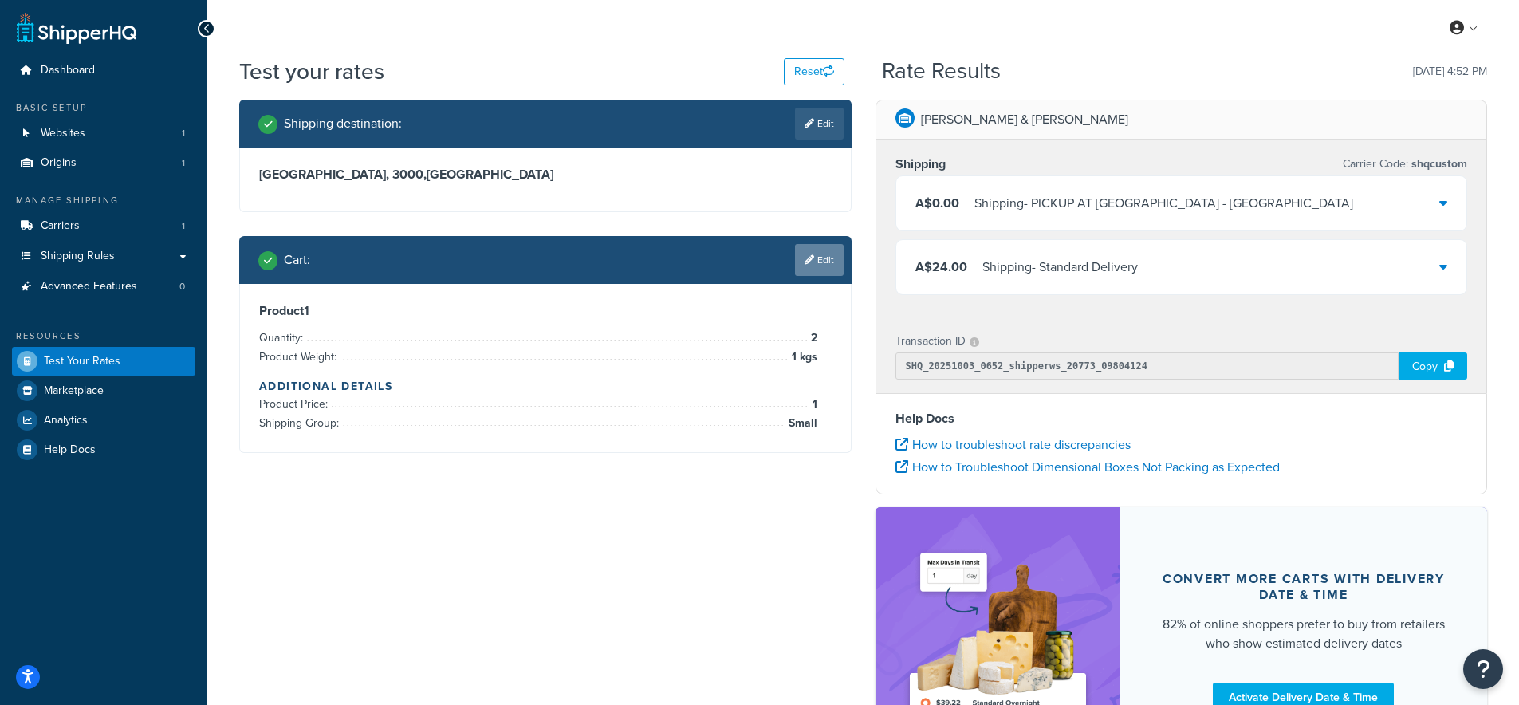
click at [830, 263] on link "Edit" at bounding box center [819, 260] width 49 height 32
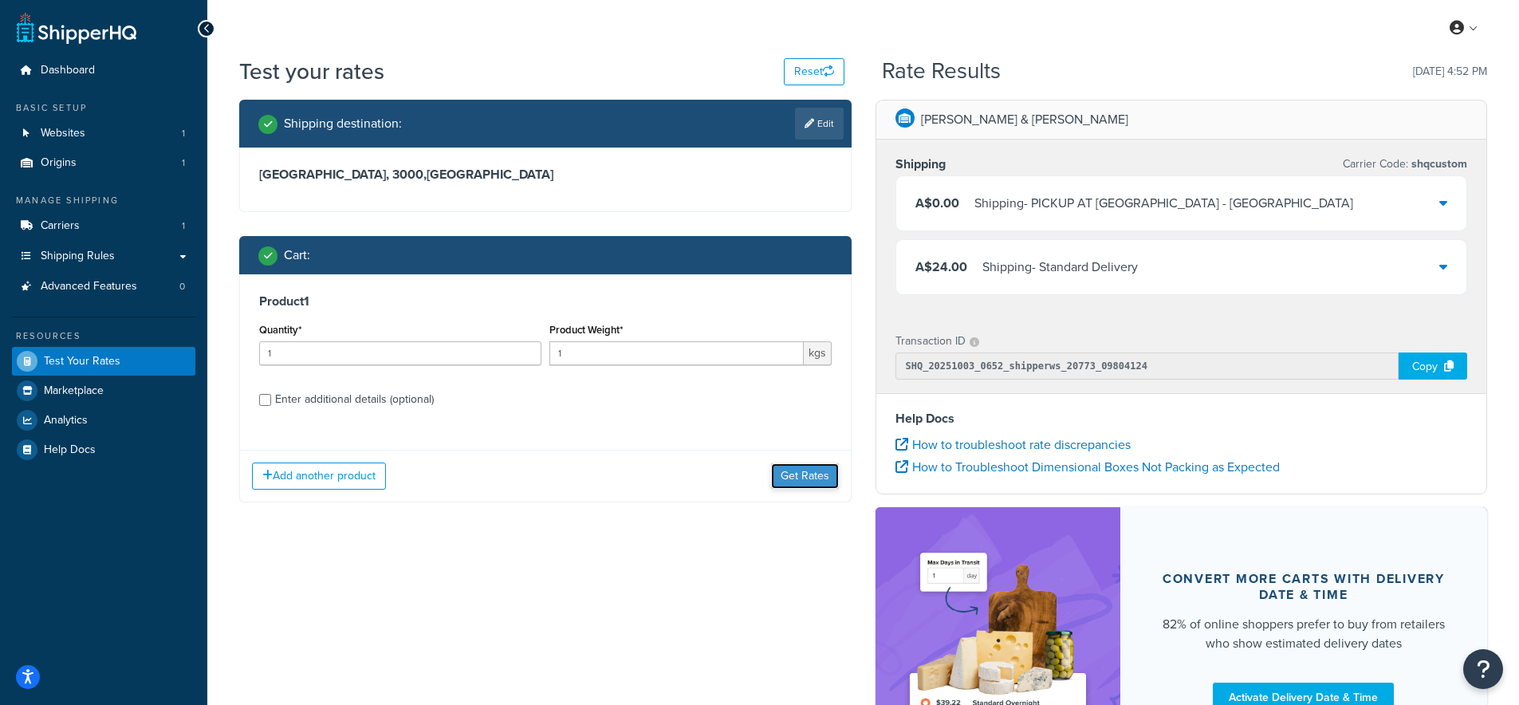
click at [796, 479] on button "Get Rates" at bounding box center [805, 476] width 68 height 26
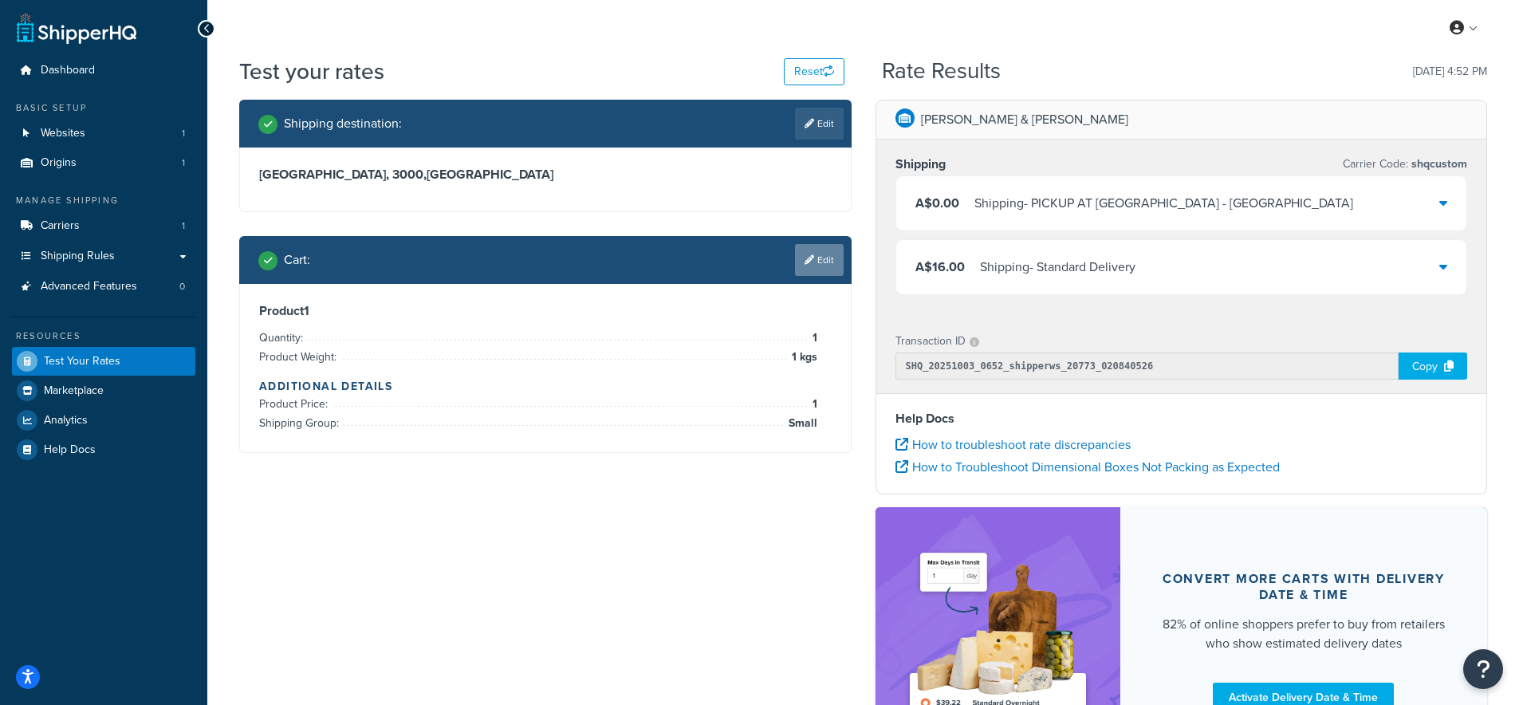
click at [806, 260] on icon at bounding box center [810, 260] width 10 height 10
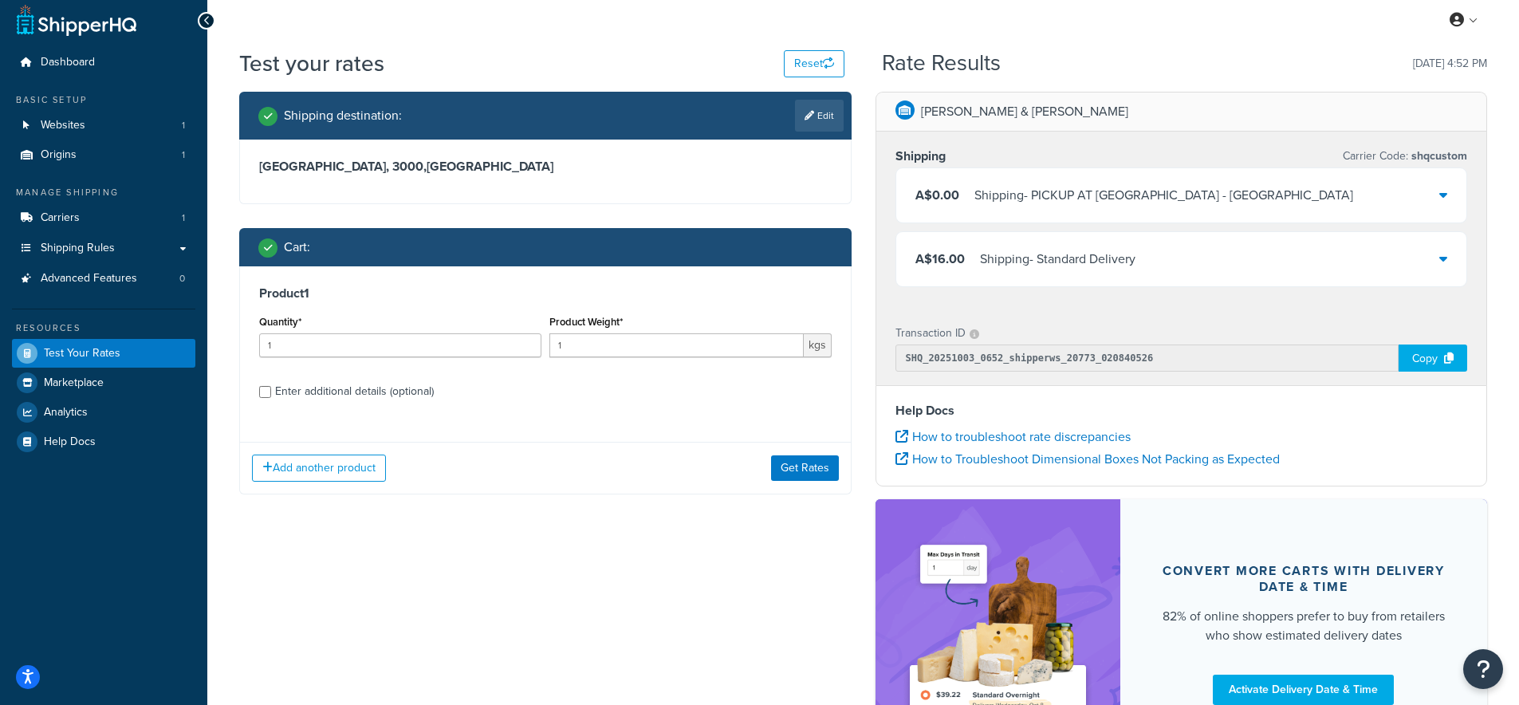
scroll to position [26, 0]
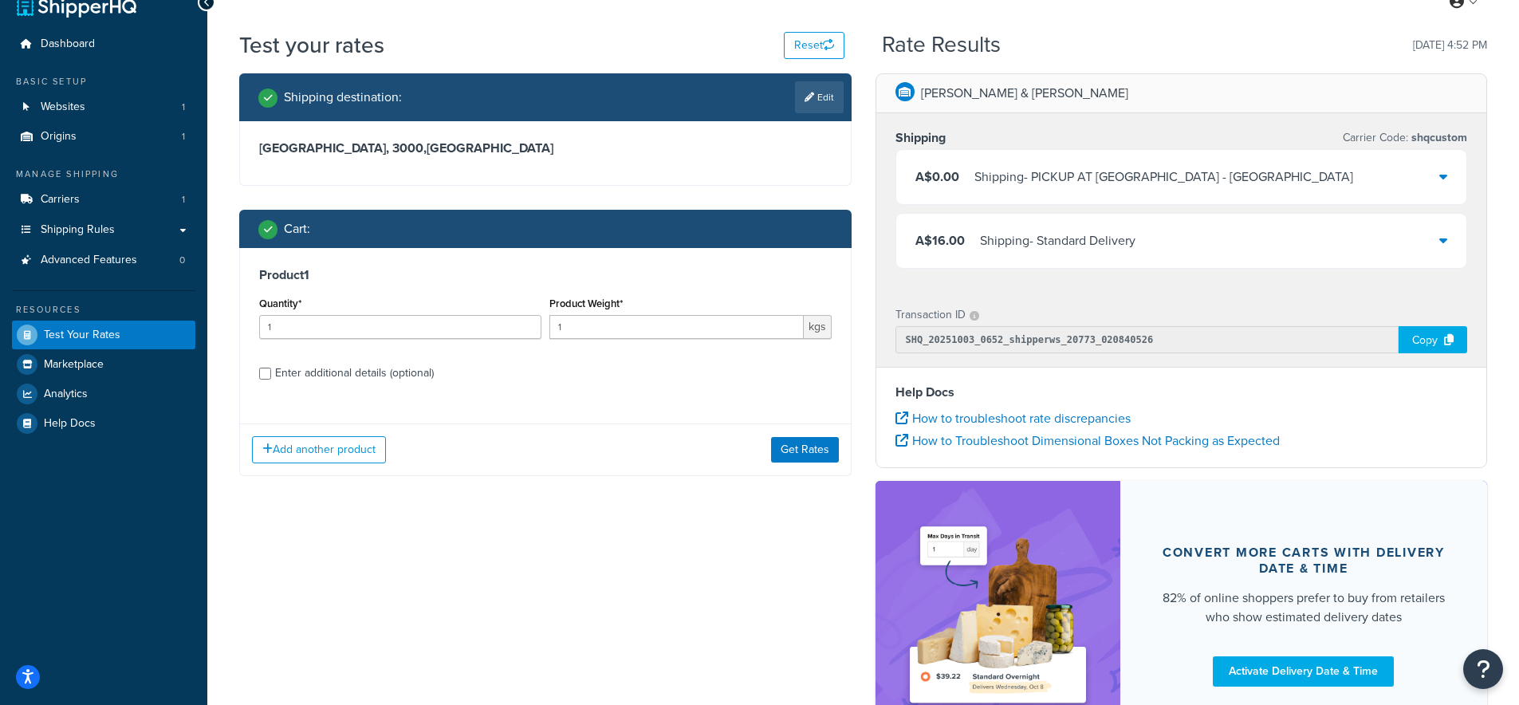
click at [365, 382] on div "Enter additional details (optional)" at bounding box center [354, 373] width 159 height 22
click at [271, 380] on input "Enter additional details (optional)" at bounding box center [265, 374] width 12 height 12
checkbox input "true"
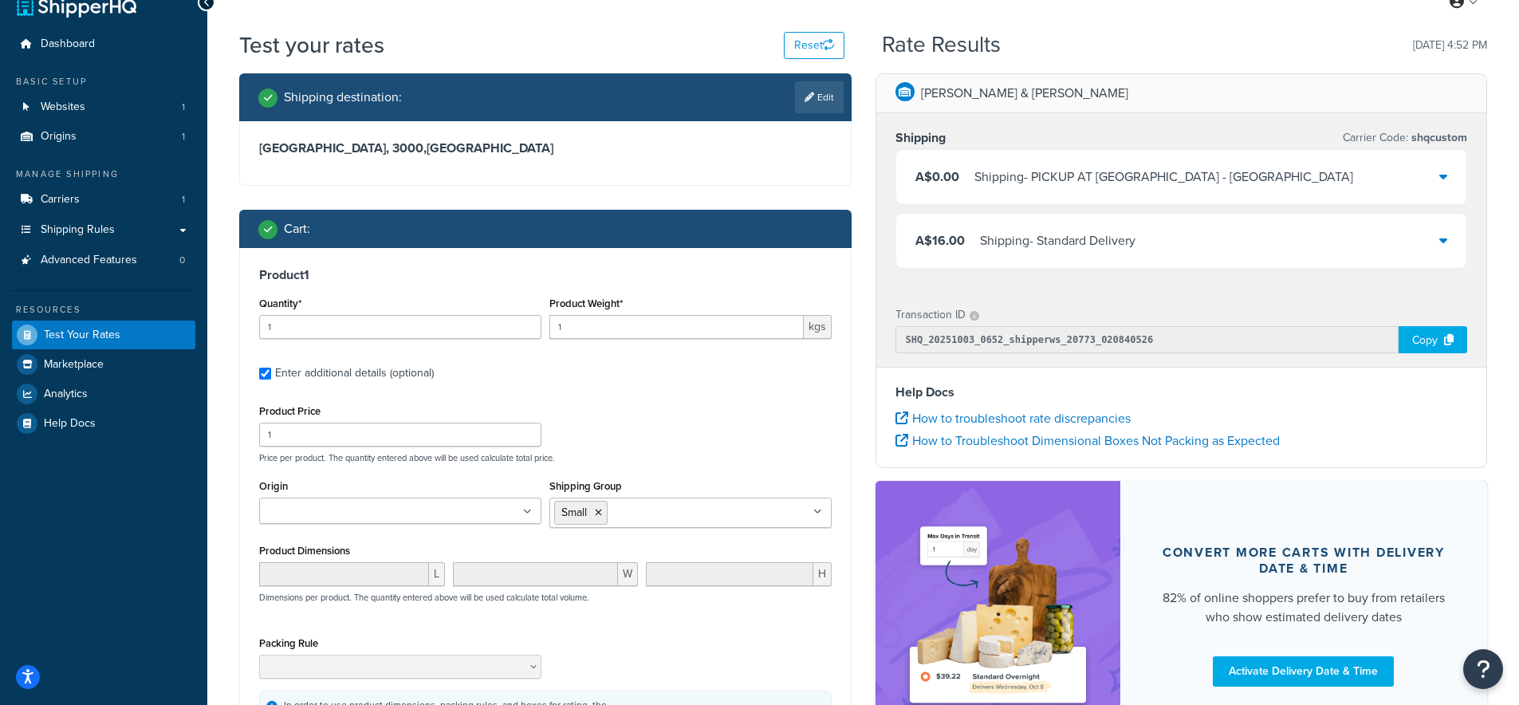
click at [682, 510] on input "Shipping Group" at bounding box center [682, 512] width 141 height 18
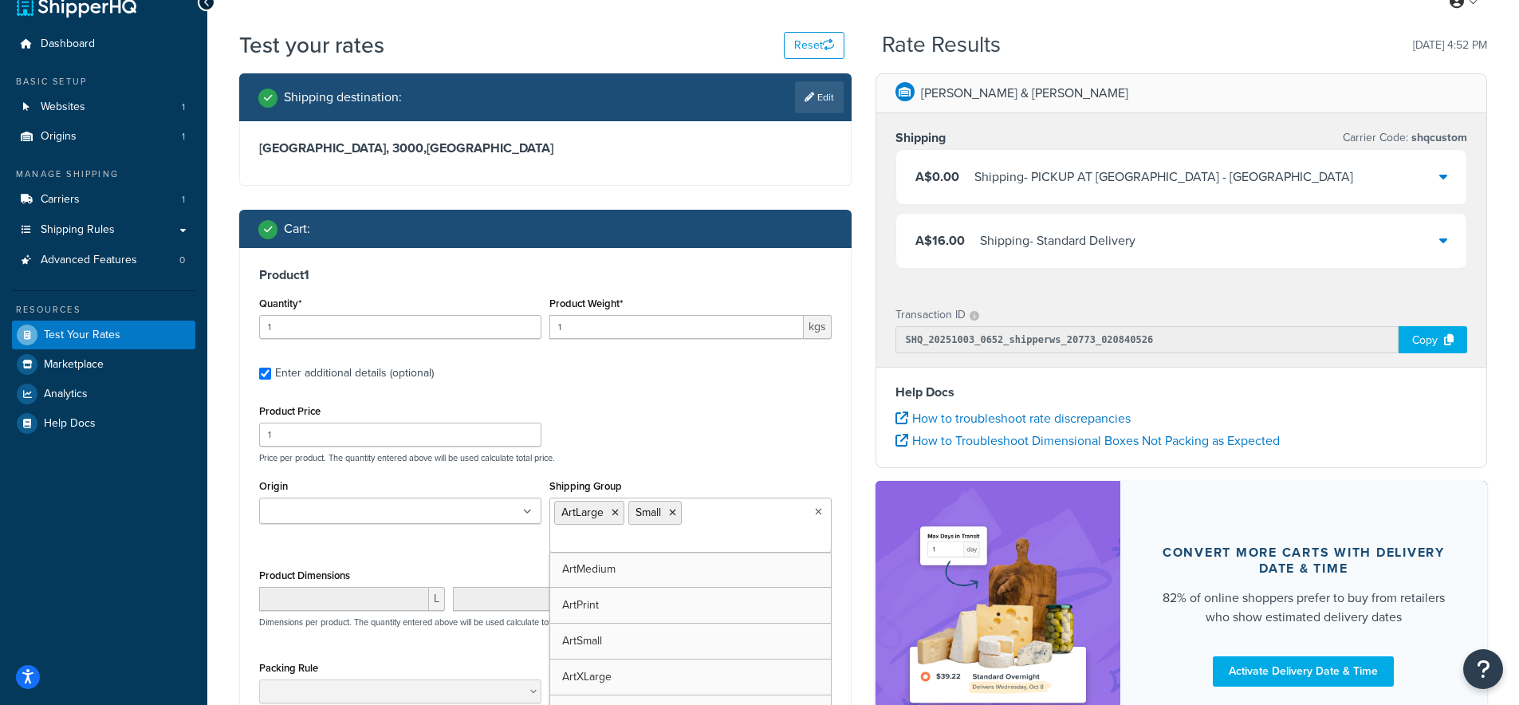
click at [800, 415] on div "Product Price 1 Price per product. The quantity entered above will be used calc…" at bounding box center [545, 431] width 581 height 63
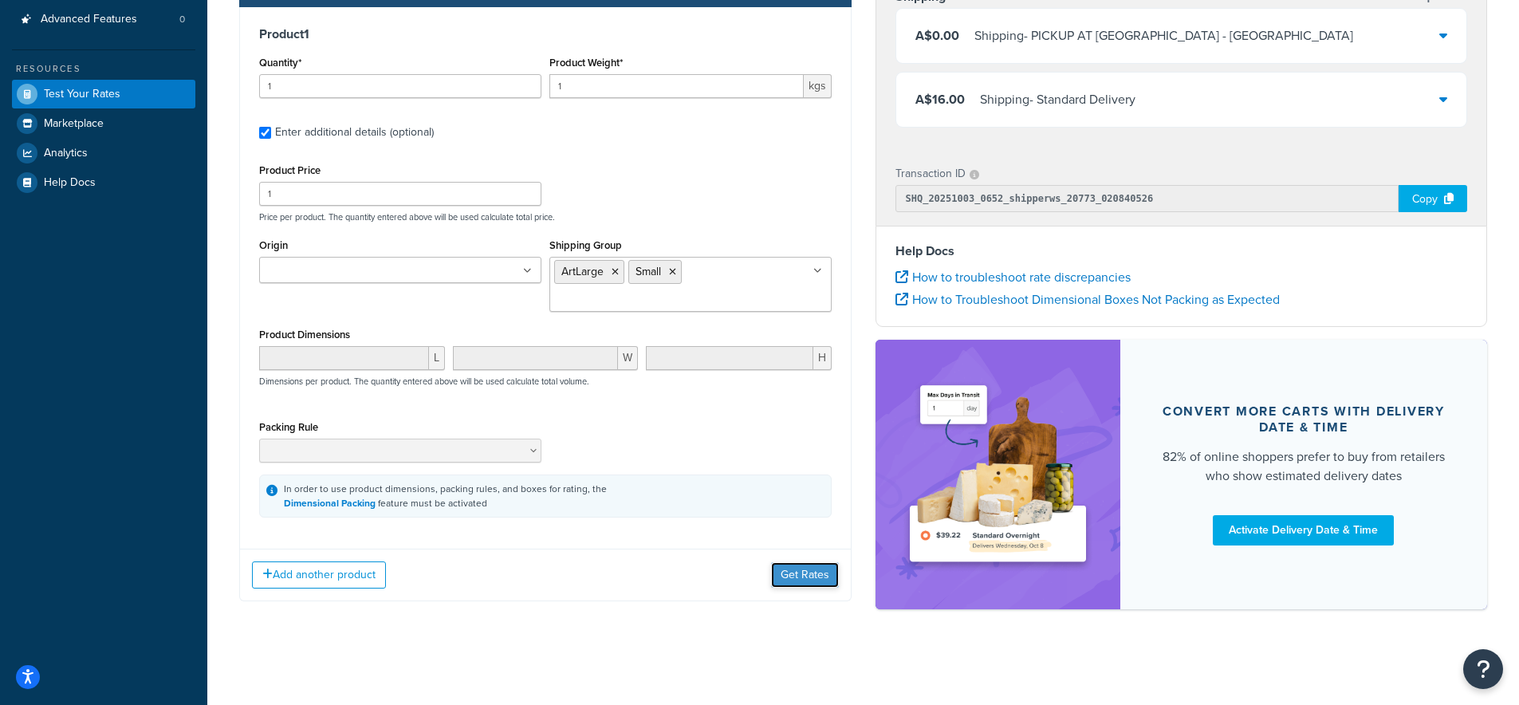
click at [808, 575] on button "Get Rates" at bounding box center [805, 575] width 68 height 26
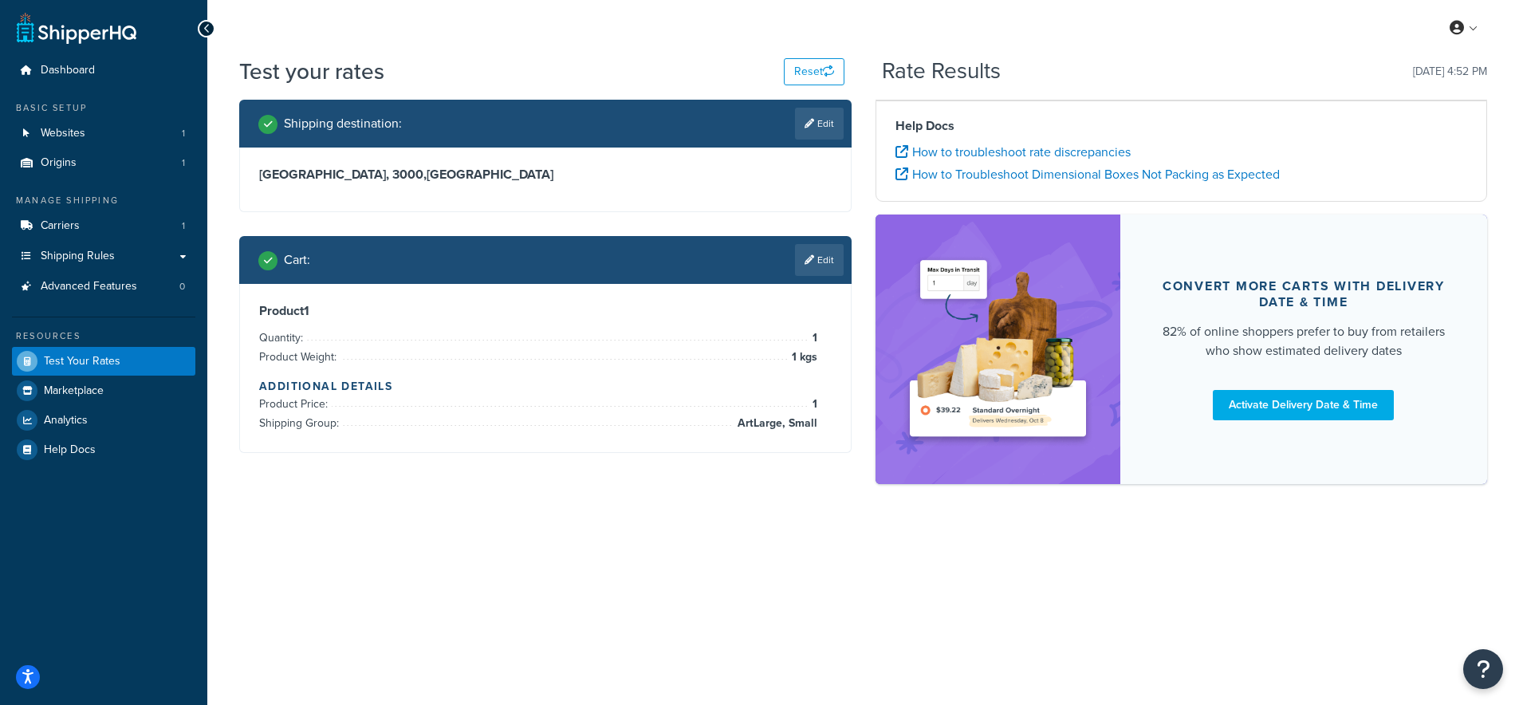
scroll to position [0, 0]
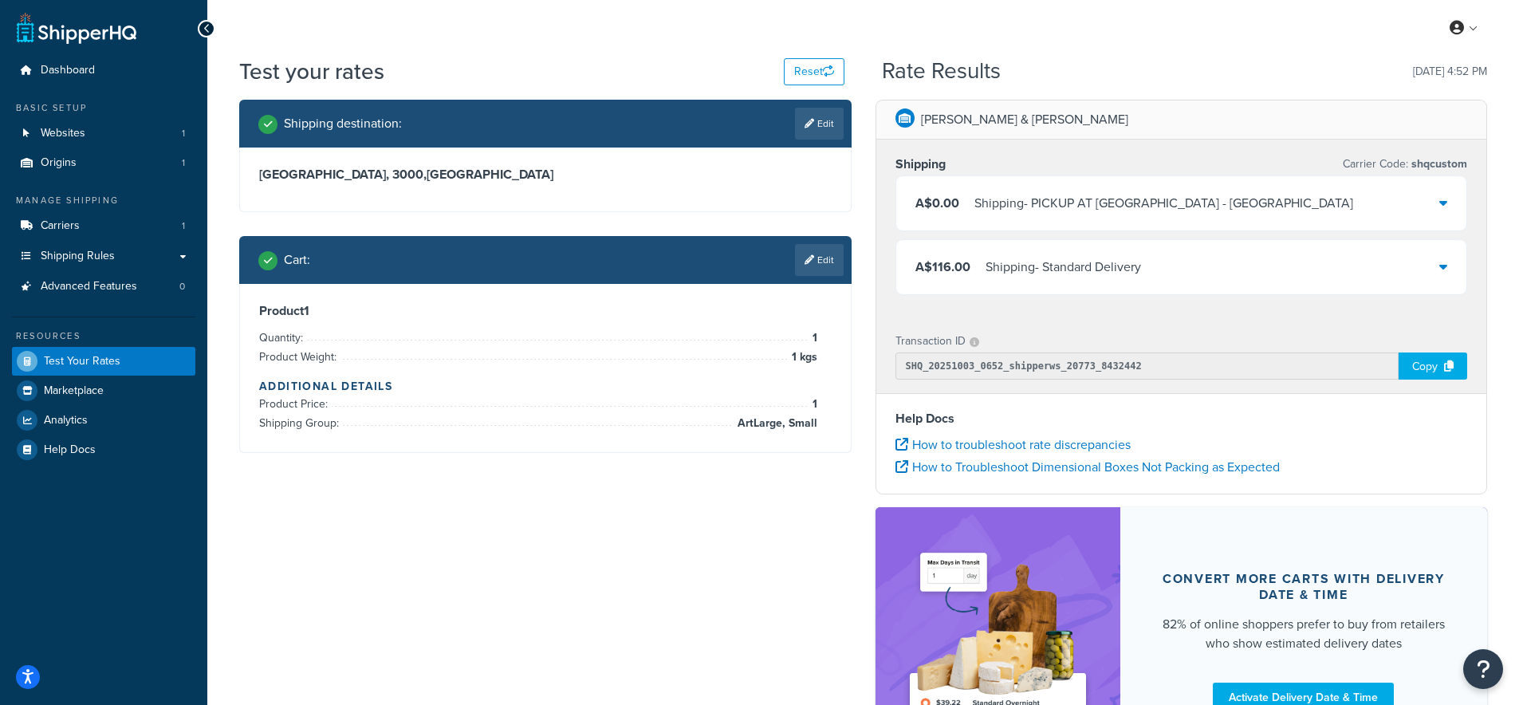
click at [1378, 256] on div "A$116.00 Shipping - Standard Delivery" at bounding box center [1182, 267] width 571 height 54
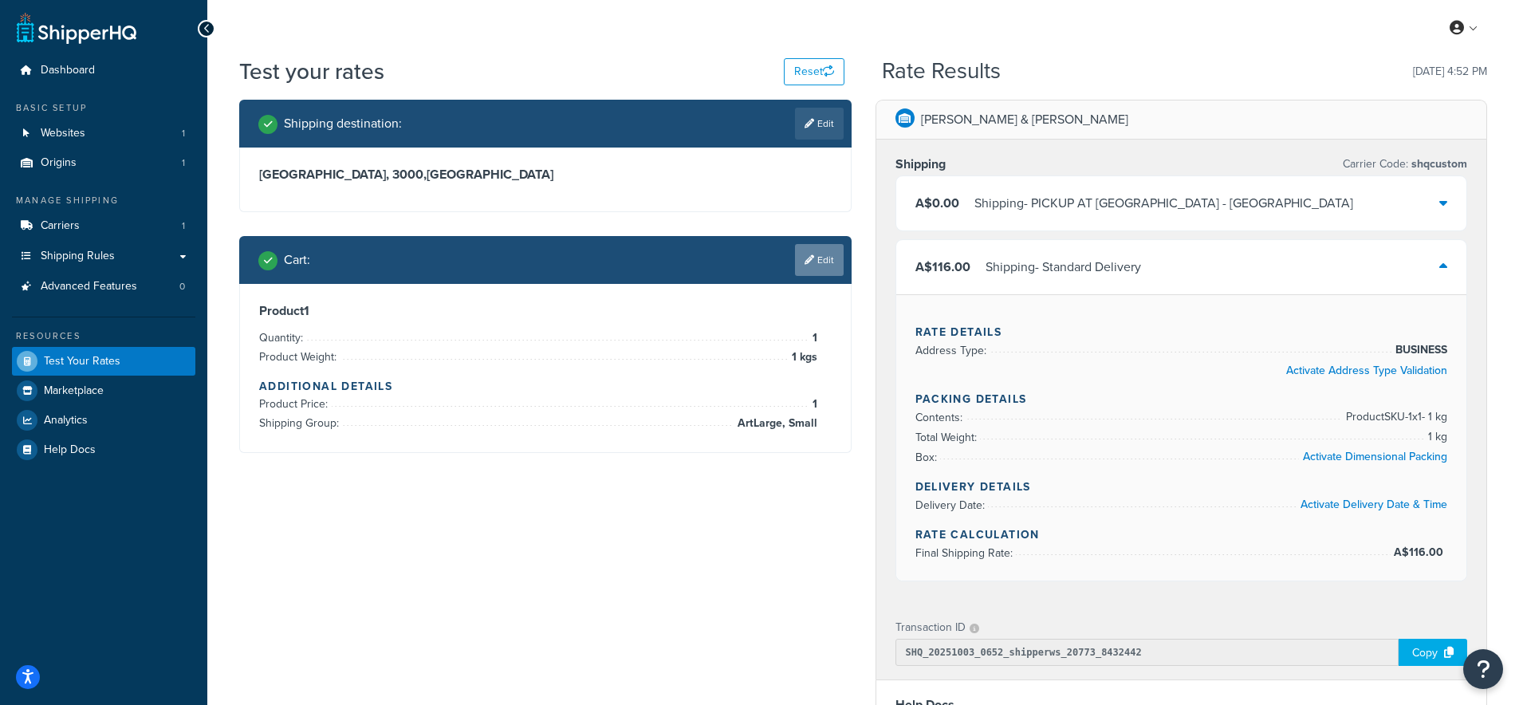
click at [822, 266] on link "Edit" at bounding box center [819, 260] width 49 height 32
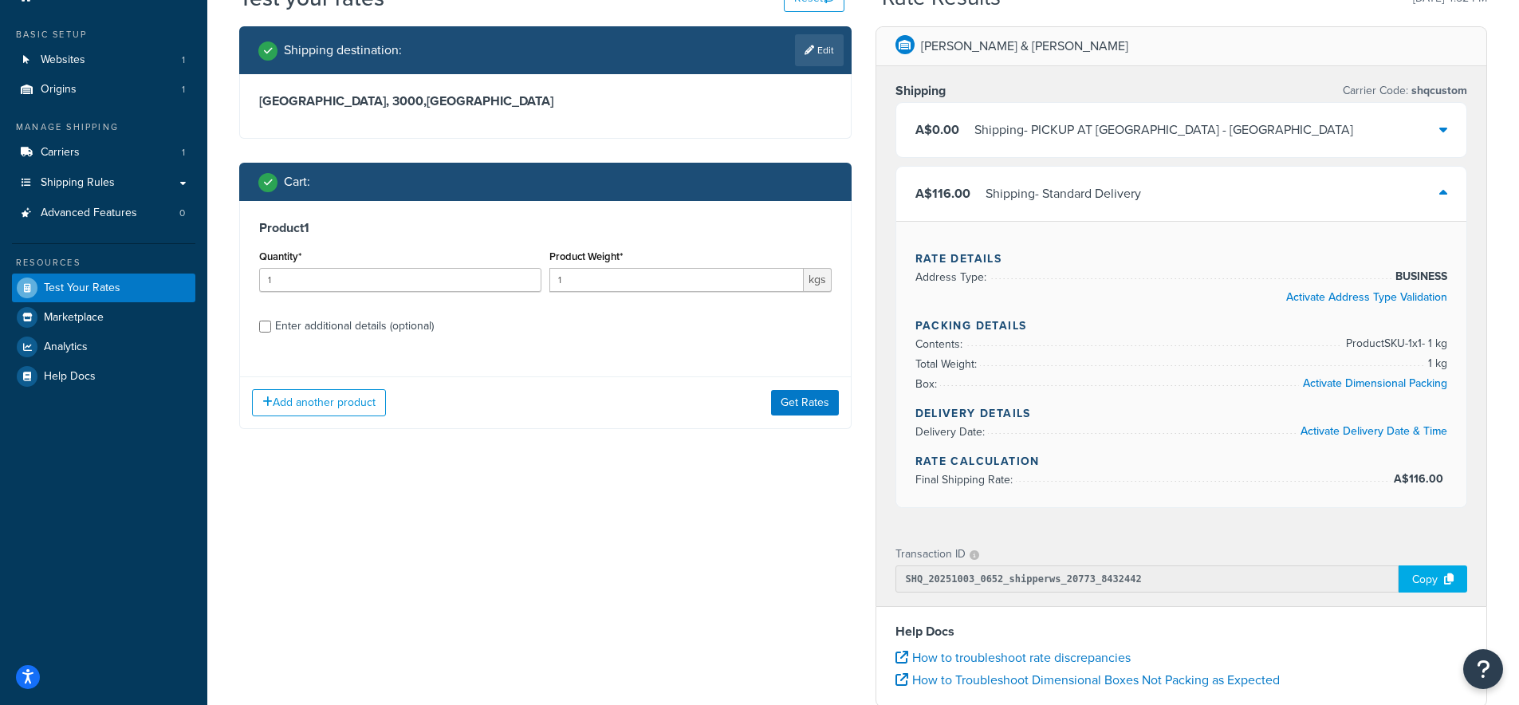
scroll to position [106, 0]
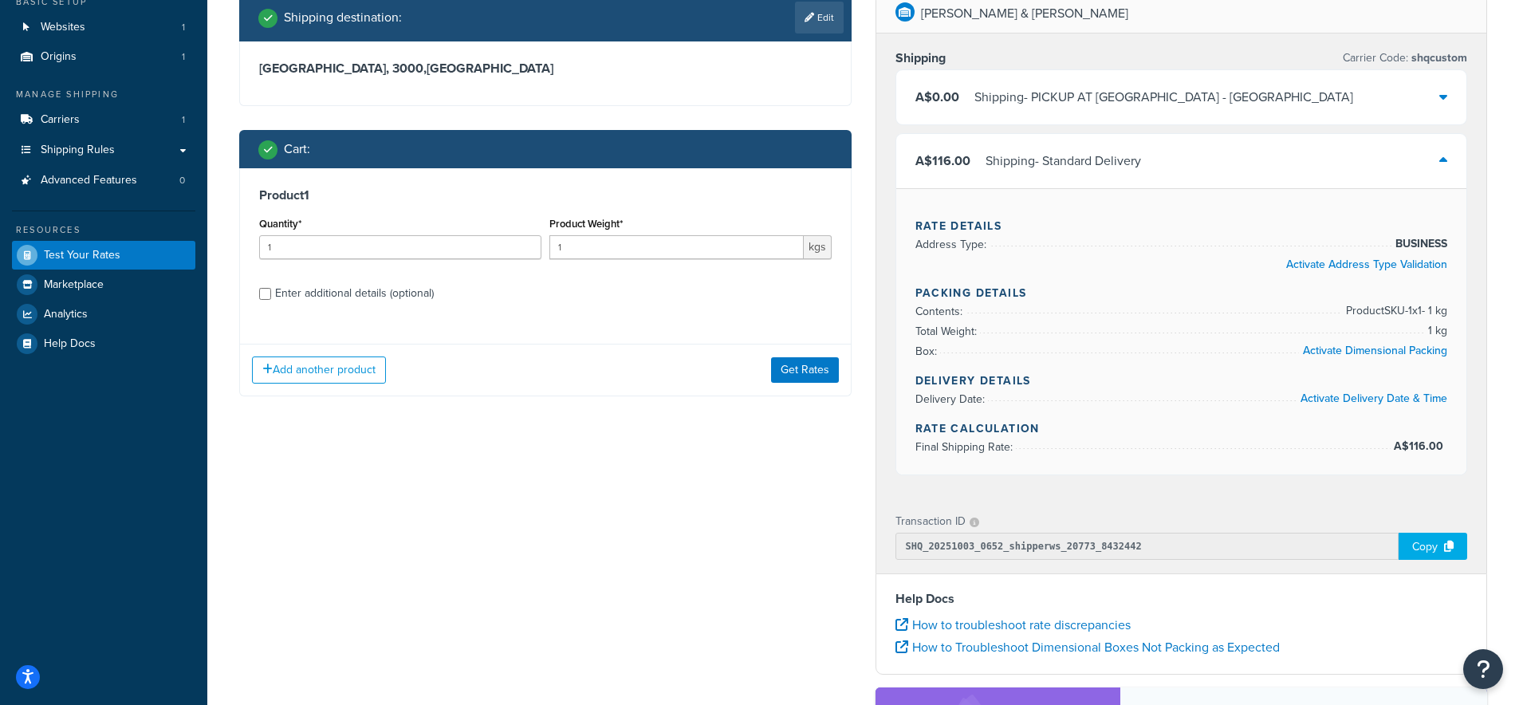
click at [327, 298] on div "Enter additional details (optional)" at bounding box center [354, 293] width 159 height 22
click at [271, 298] on input "Enter additional details (optional)" at bounding box center [265, 294] width 12 height 12
checkbox input "true"
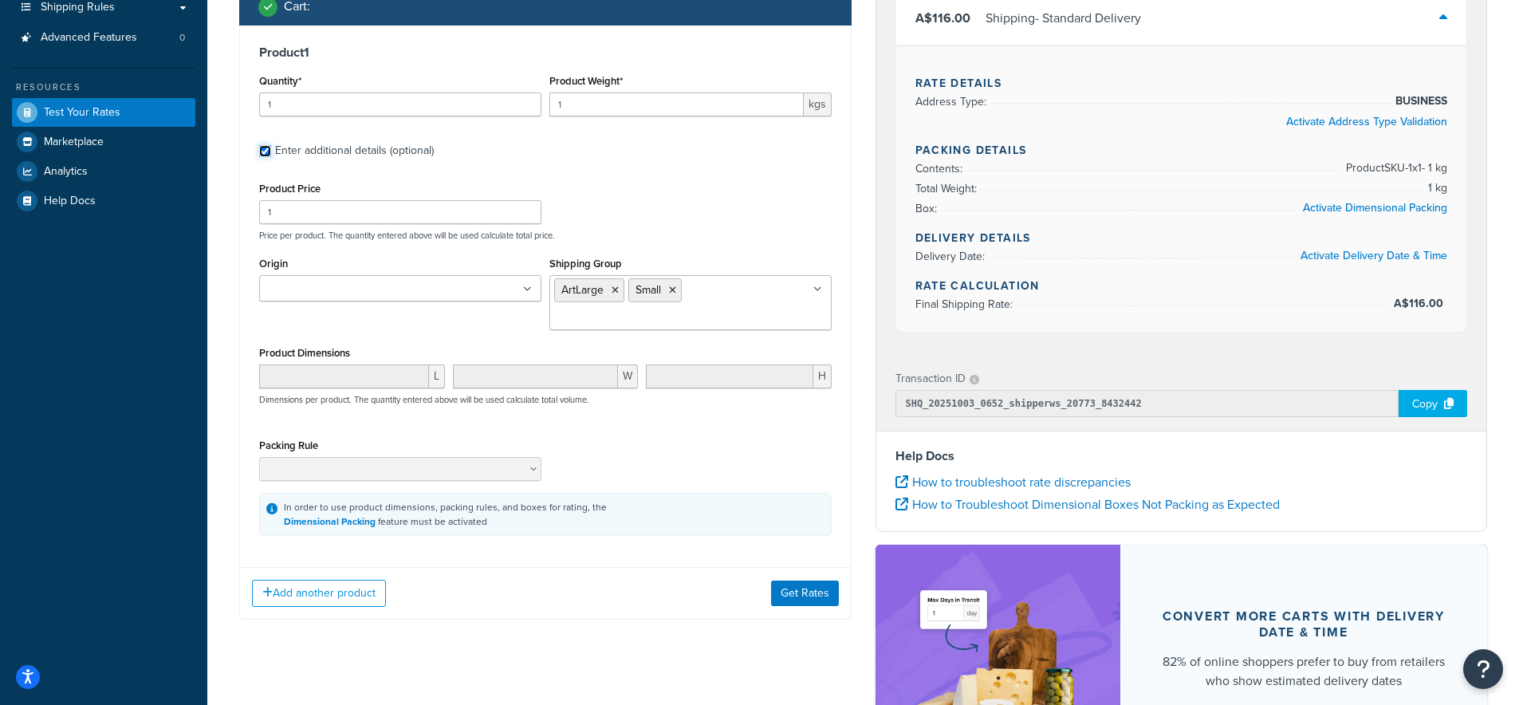
scroll to position [280, 0]
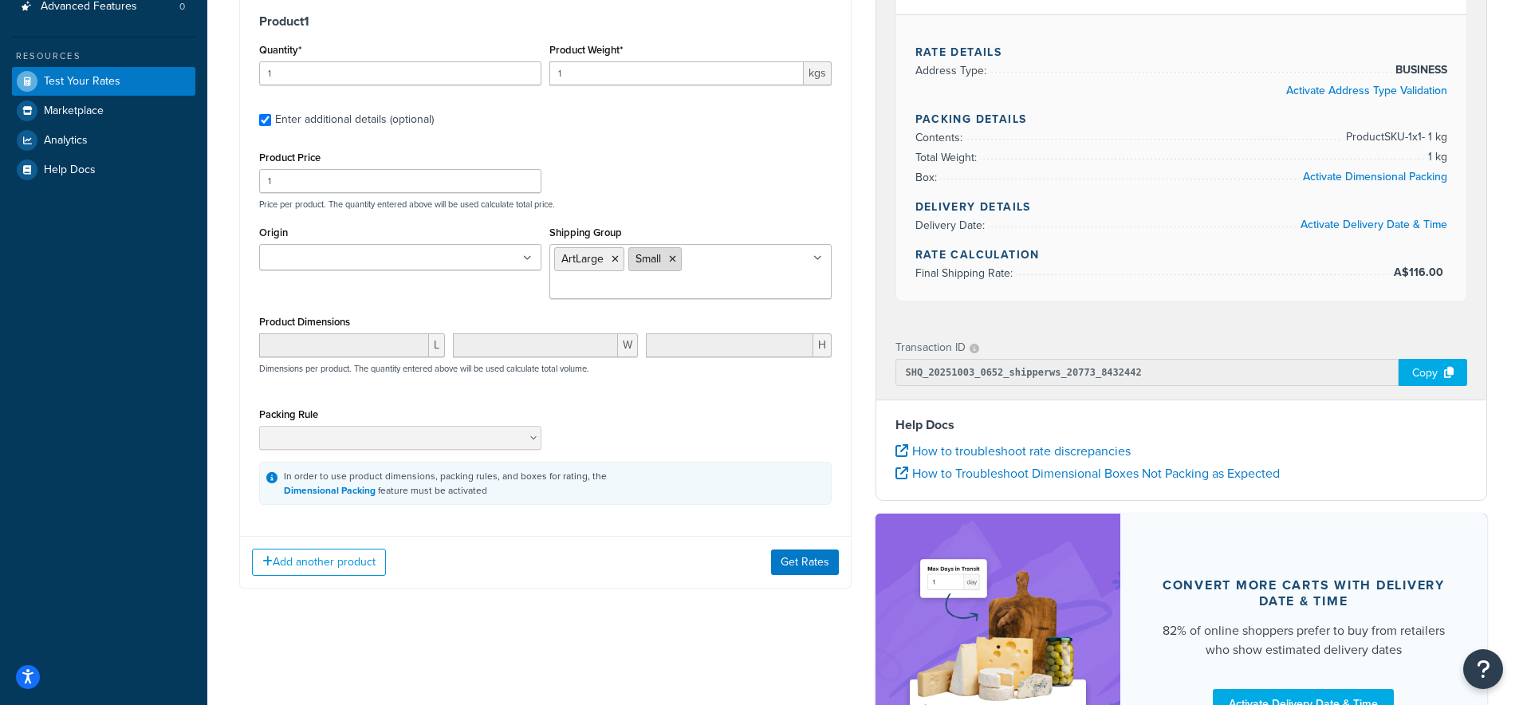
click at [677, 260] on li "Small" at bounding box center [655, 259] width 53 height 24
click at [672, 258] on icon at bounding box center [672, 259] width 7 height 10
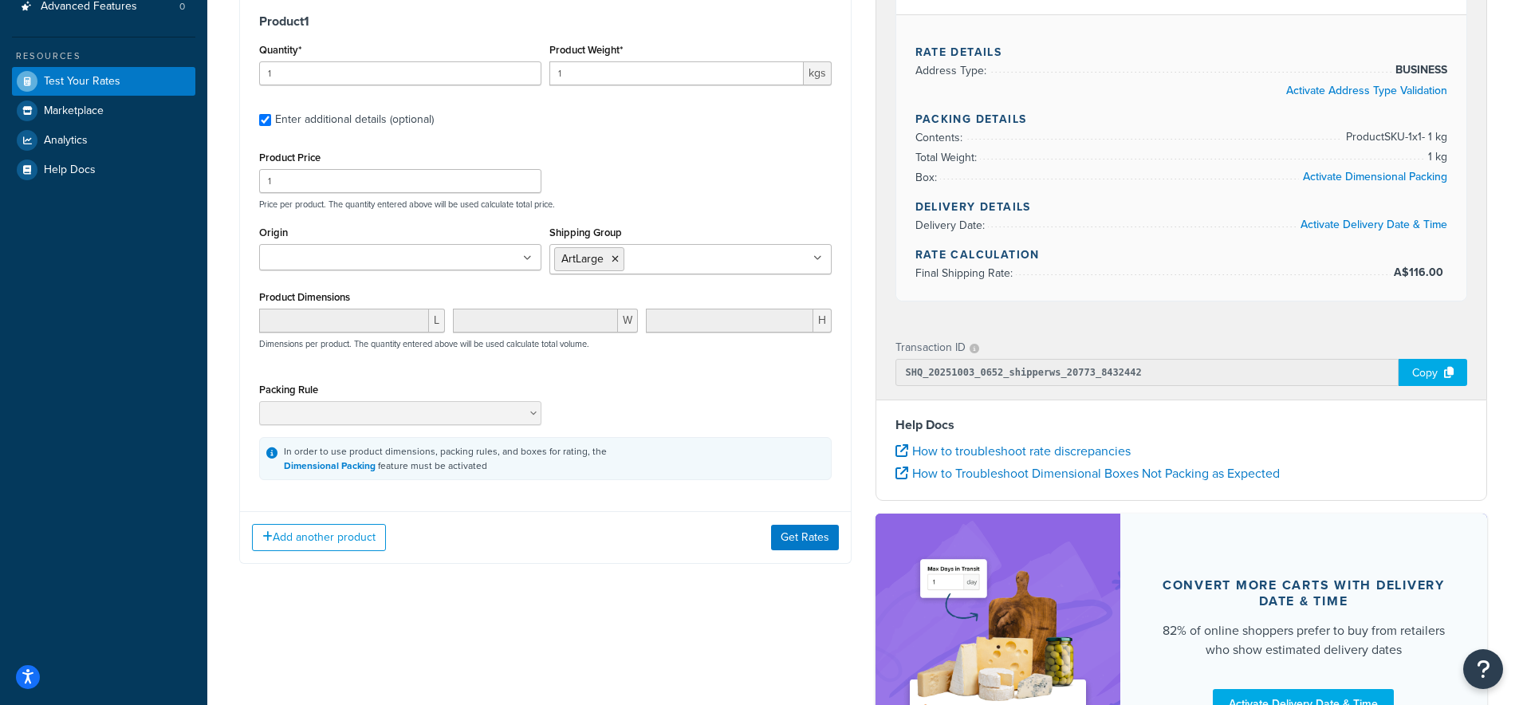
click at [618, 187] on div "Product Price 1 Price per product. The quantity entered above will be used calc…" at bounding box center [545, 178] width 581 height 63
click at [345, 533] on button "Add another product" at bounding box center [319, 537] width 134 height 27
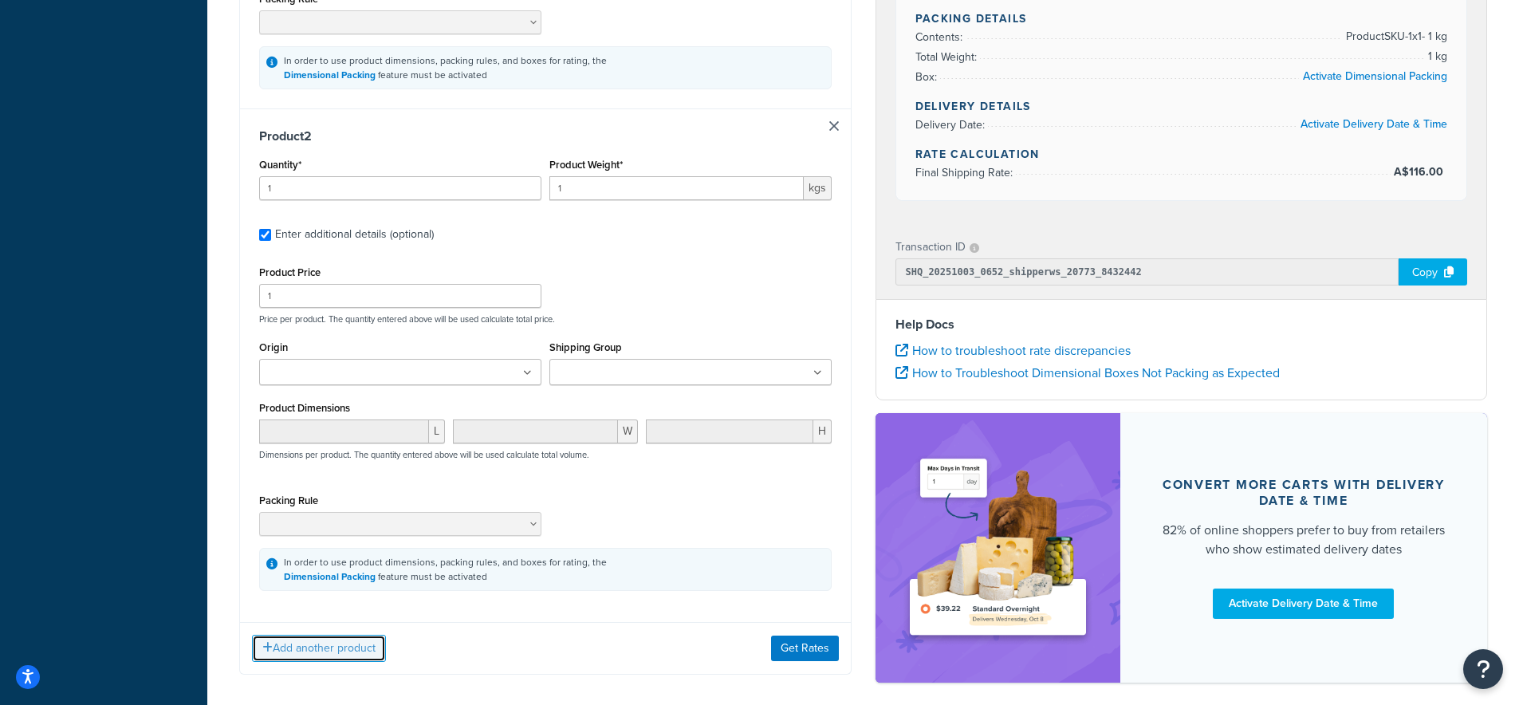
scroll to position [692, 0]
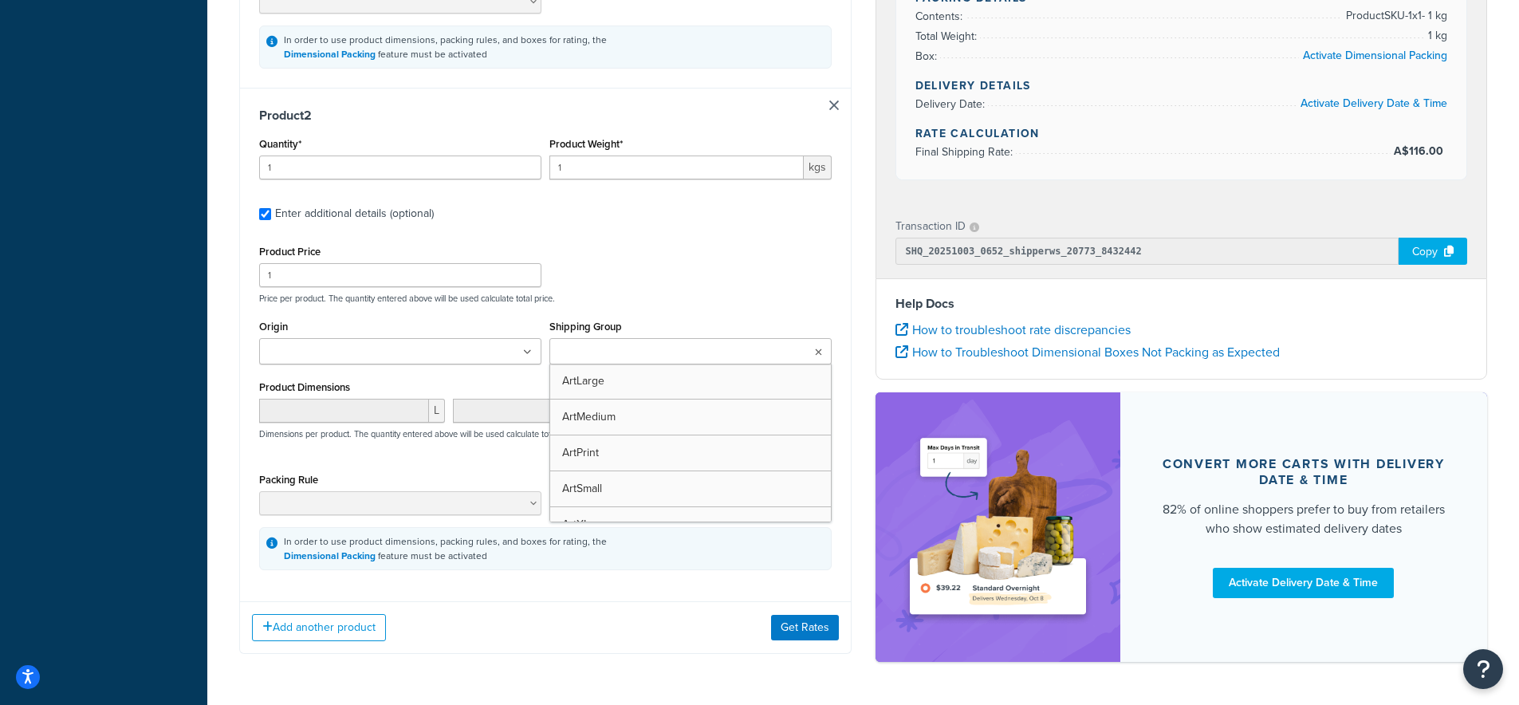
click at [619, 355] on input "Shipping Group" at bounding box center [624, 353] width 141 height 18
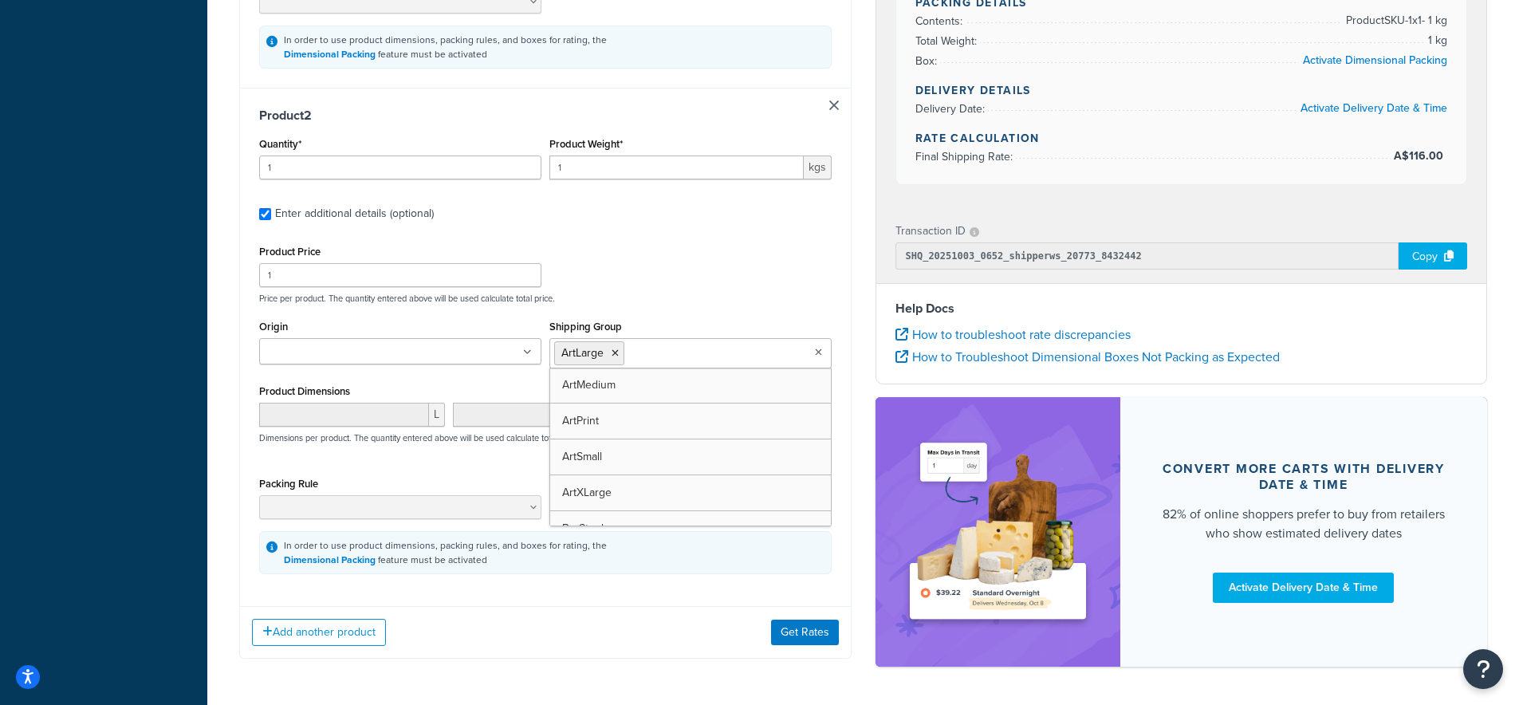
click at [675, 304] on p "Price per product. The quantity entered above will be used calculate total pric…" at bounding box center [545, 298] width 581 height 11
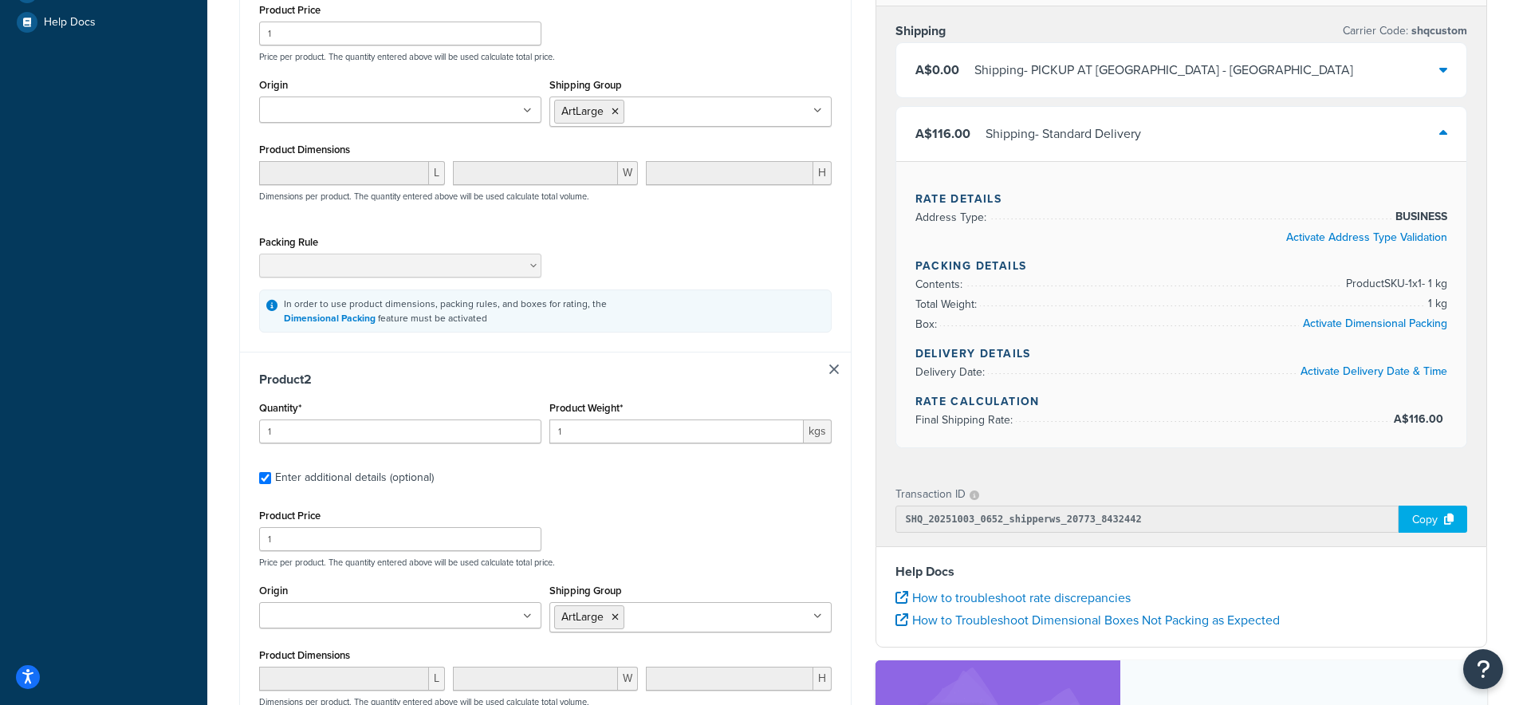
scroll to position [0, 0]
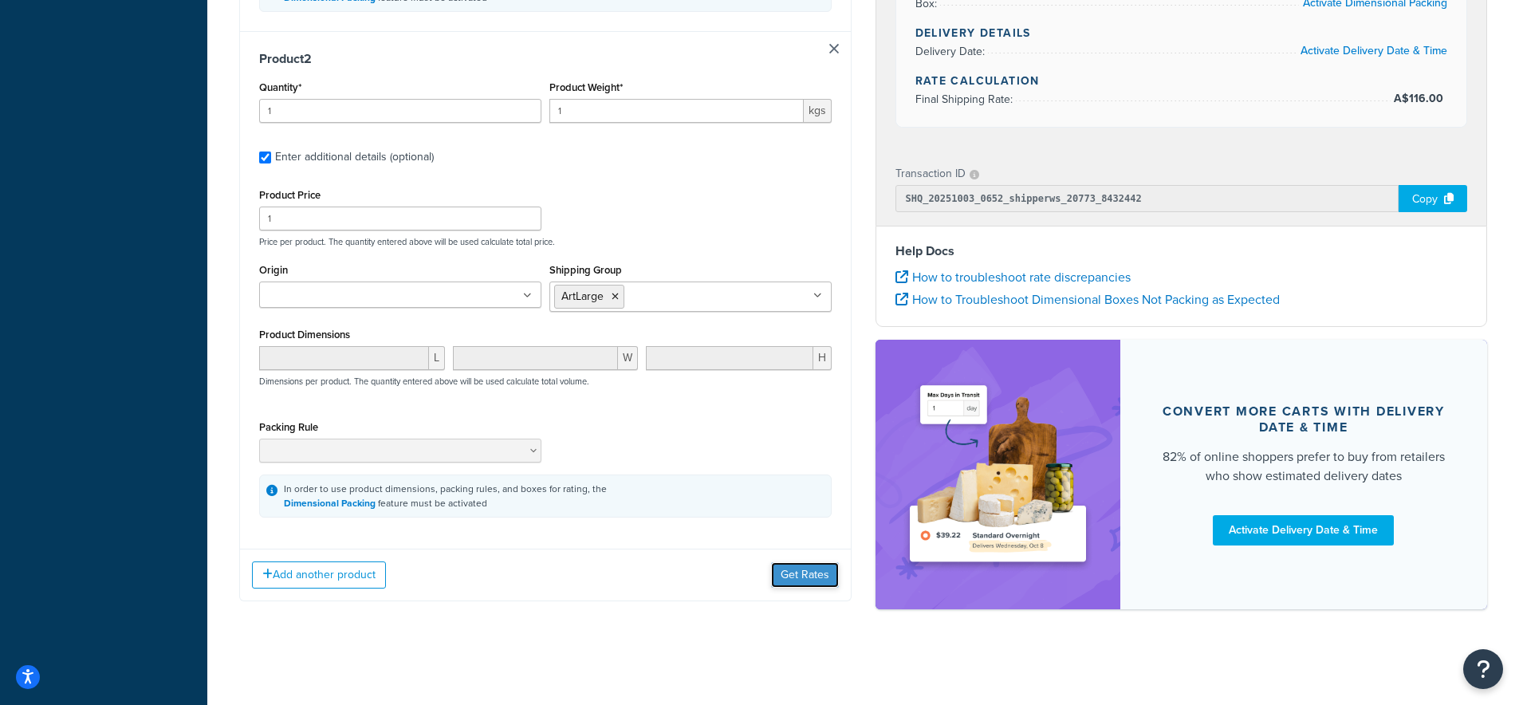
click at [822, 585] on button "Get Rates" at bounding box center [805, 575] width 68 height 26
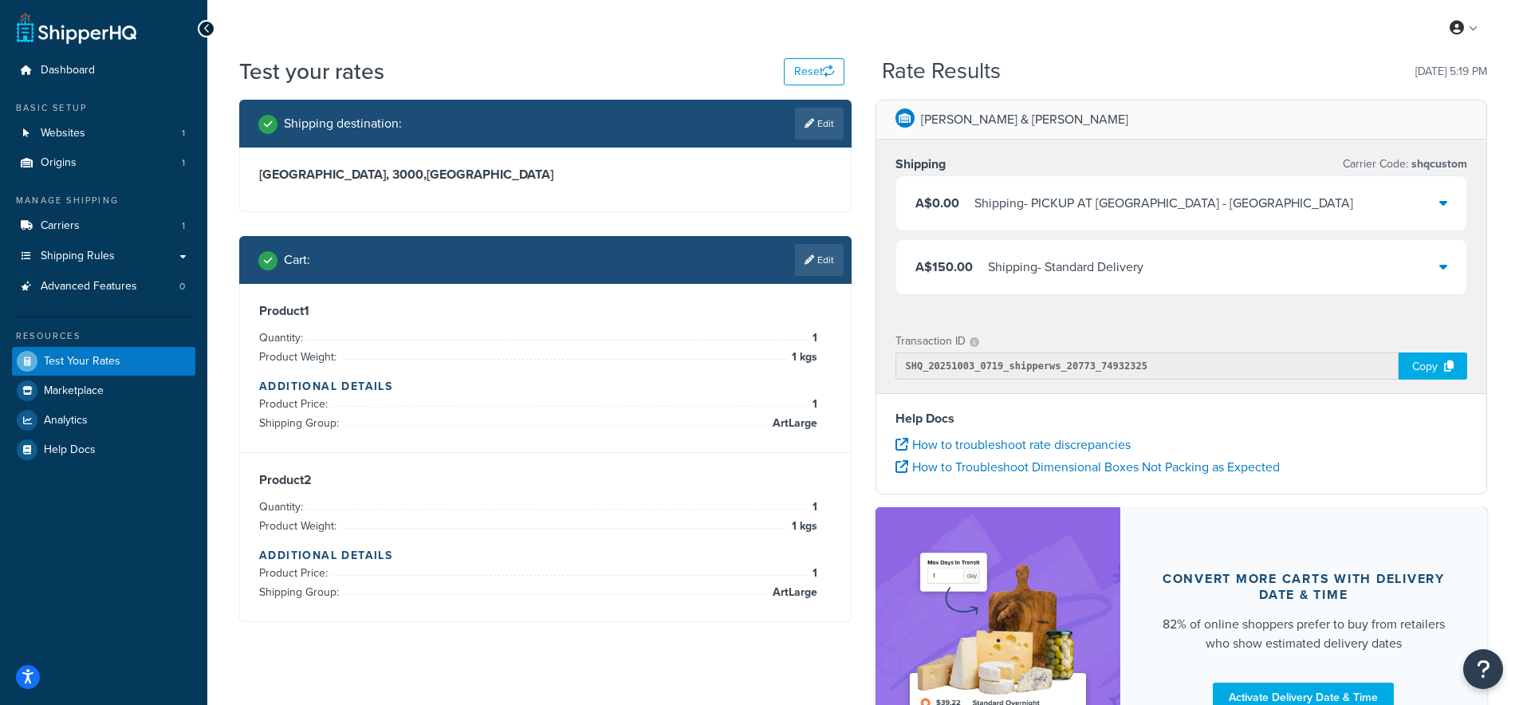
click at [814, 262] on link "Edit" at bounding box center [819, 260] width 49 height 32
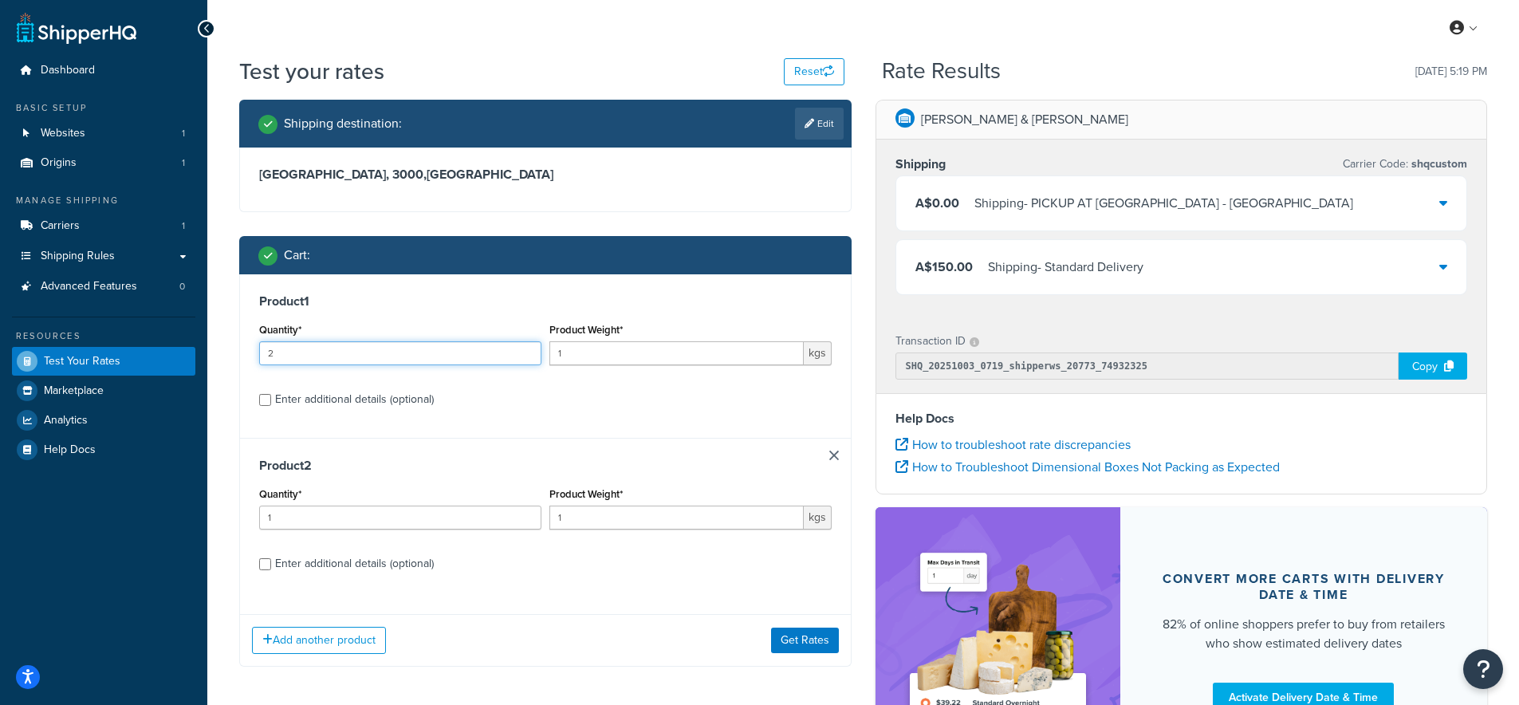
type input "2"
click at [526, 351] on input "2" at bounding box center [400, 353] width 282 height 24
click at [790, 636] on button "Get Rates" at bounding box center [805, 641] width 68 height 26
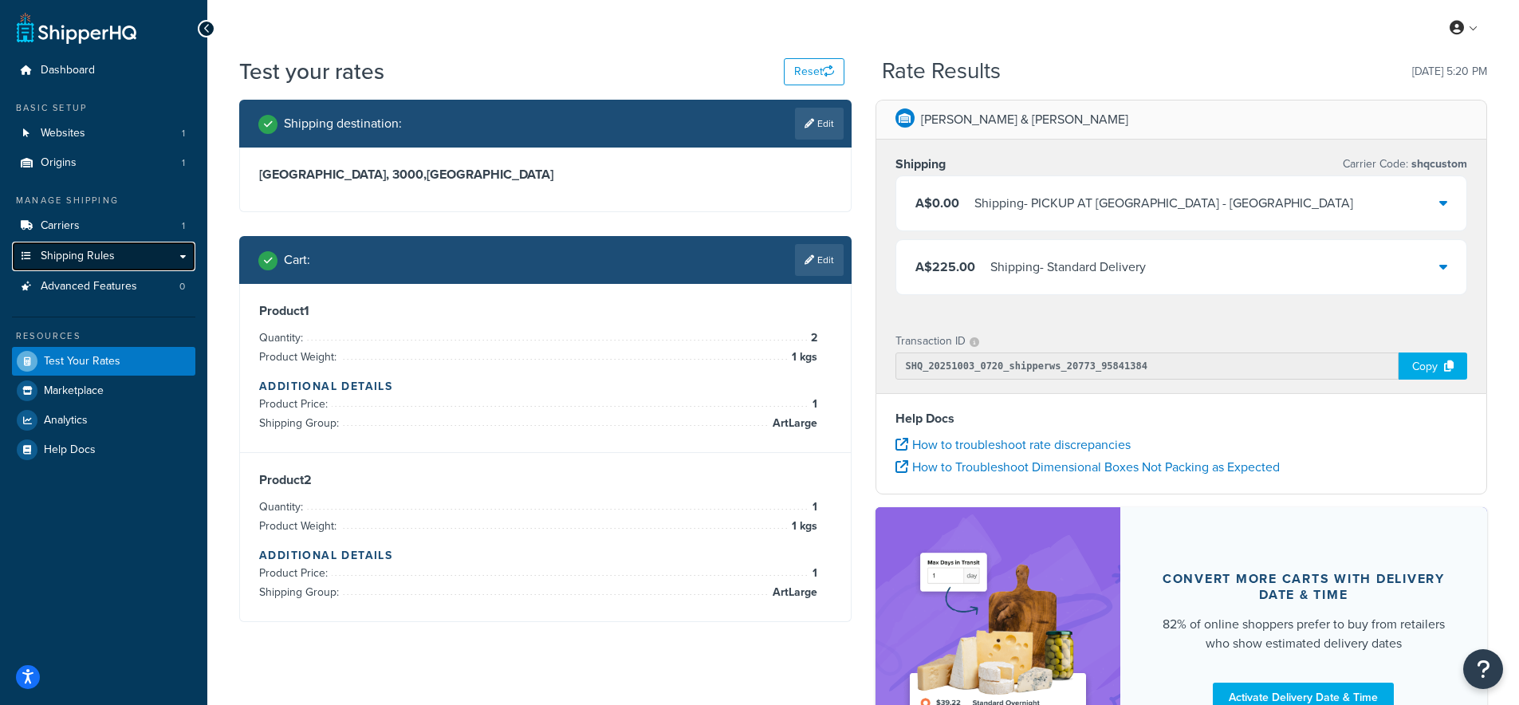
click at [59, 270] on link "Shipping Rules" at bounding box center [103, 257] width 183 height 30
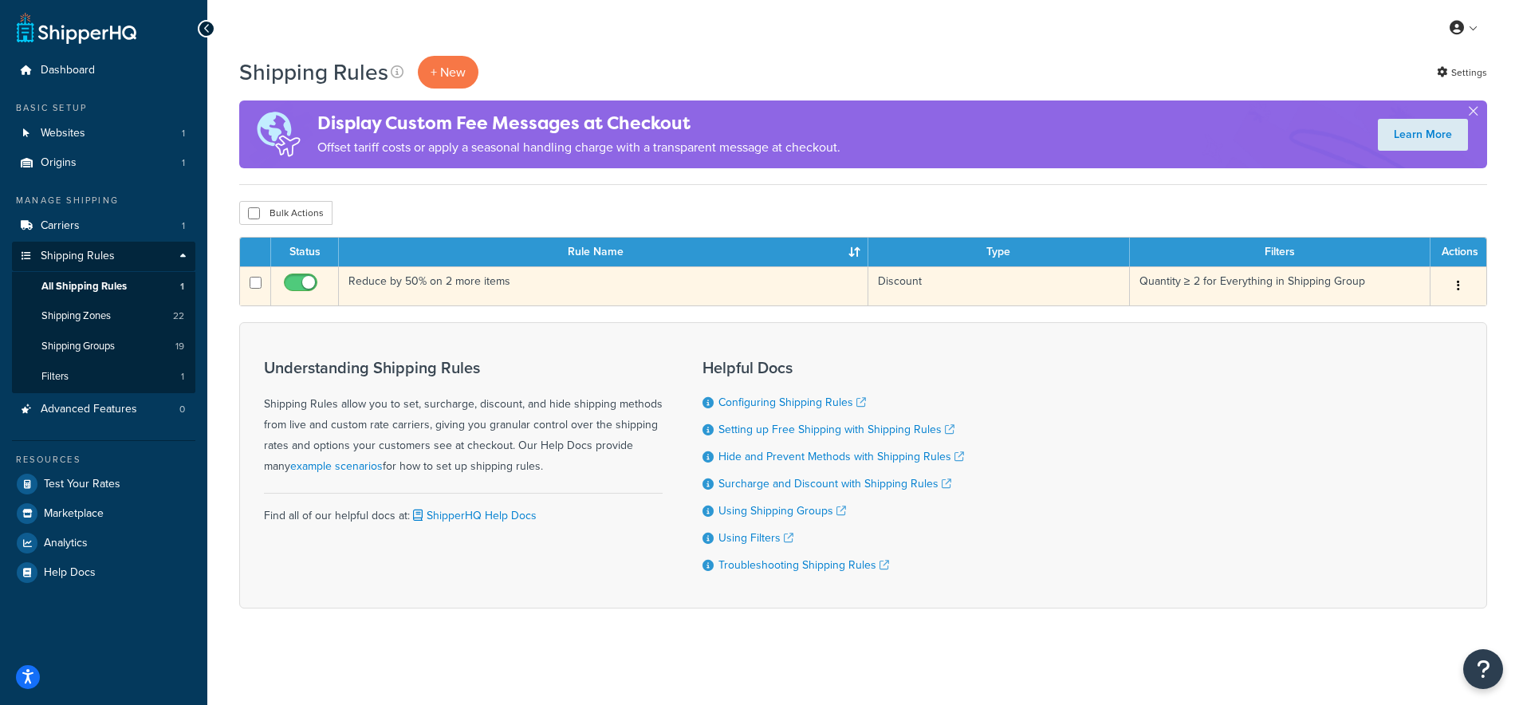
click at [394, 279] on td "Reduce by 50% on 2 more items" at bounding box center [604, 285] width 530 height 39
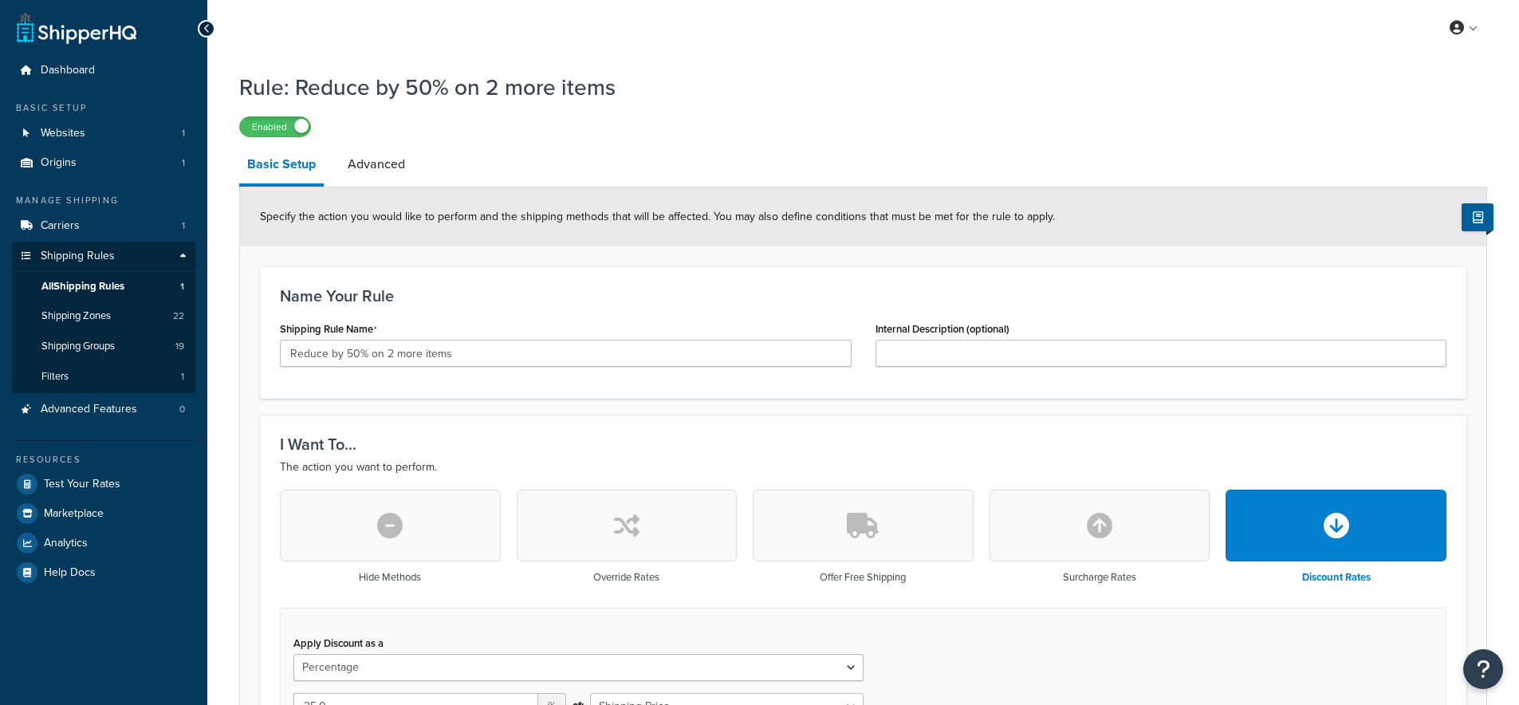
select select "PERCENTAGE"
select select "SHIPPING_GROUP"
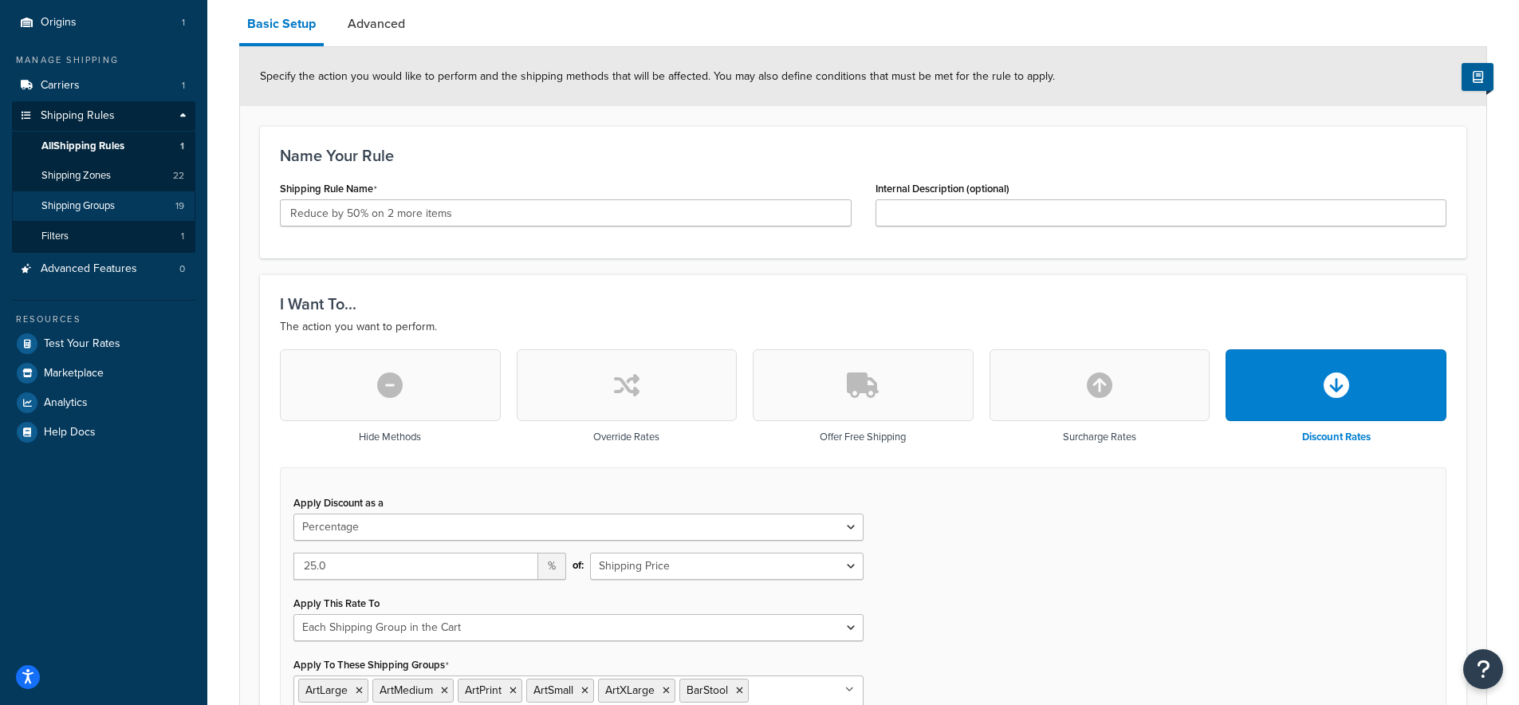
scroll to position [134, 0]
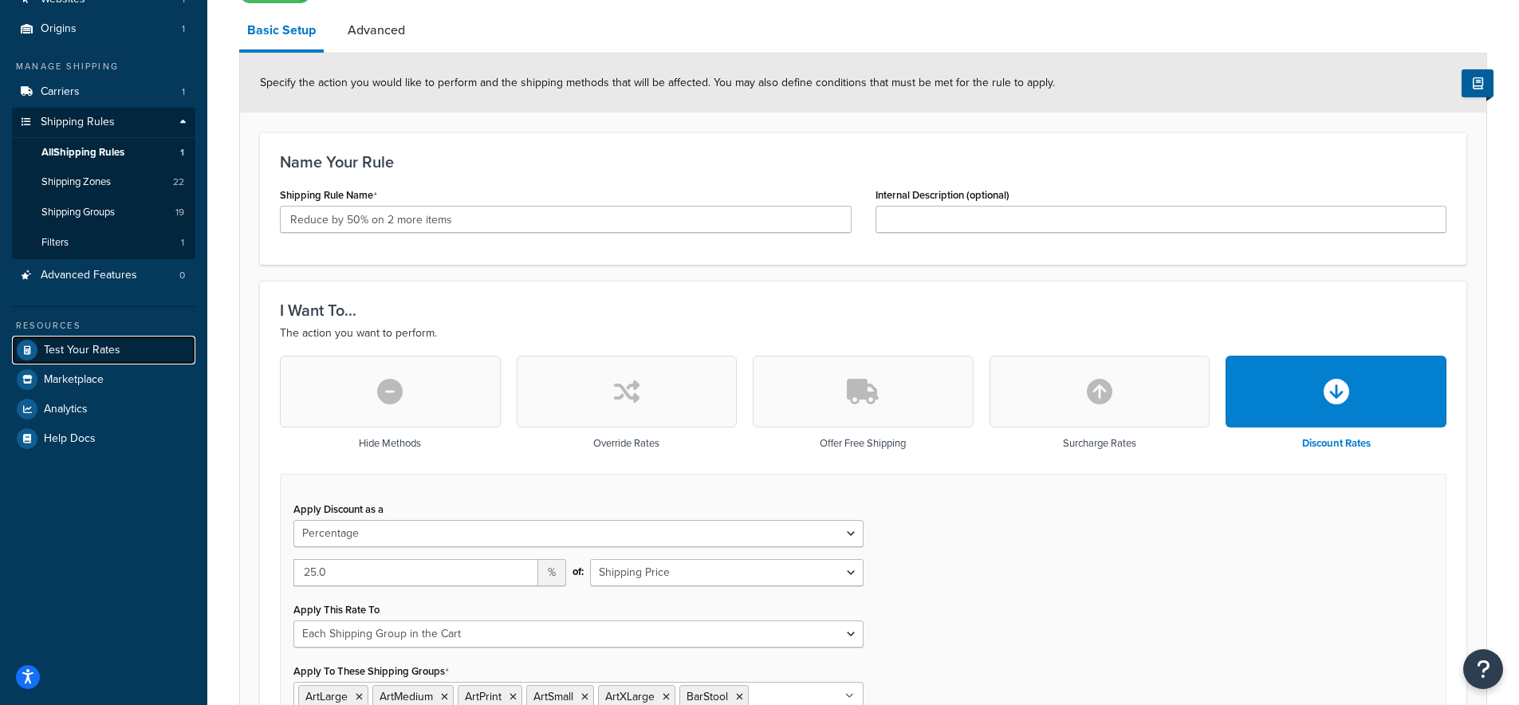
click at [68, 344] on span "Test Your Rates" at bounding box center [82, 351] width 77 height 14
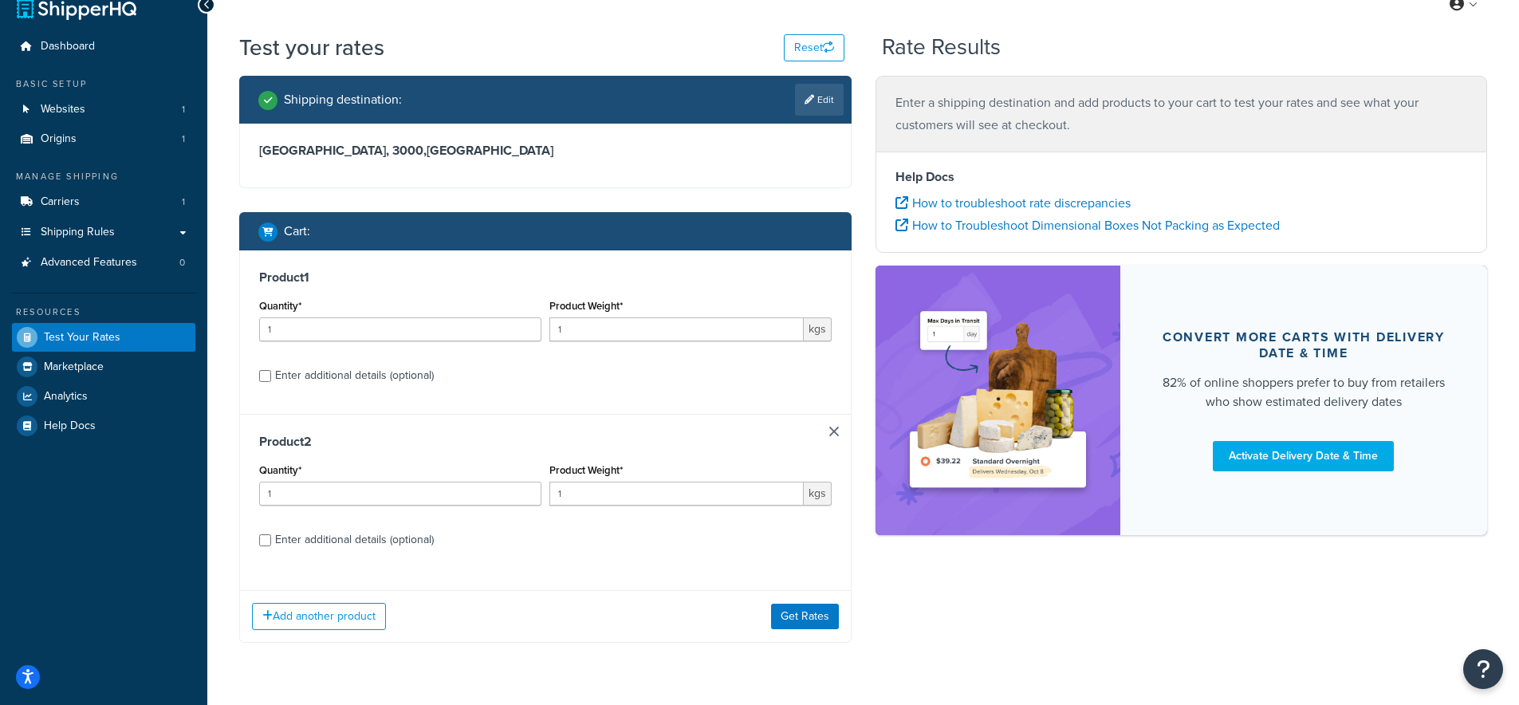
scroll to position [27, 0]
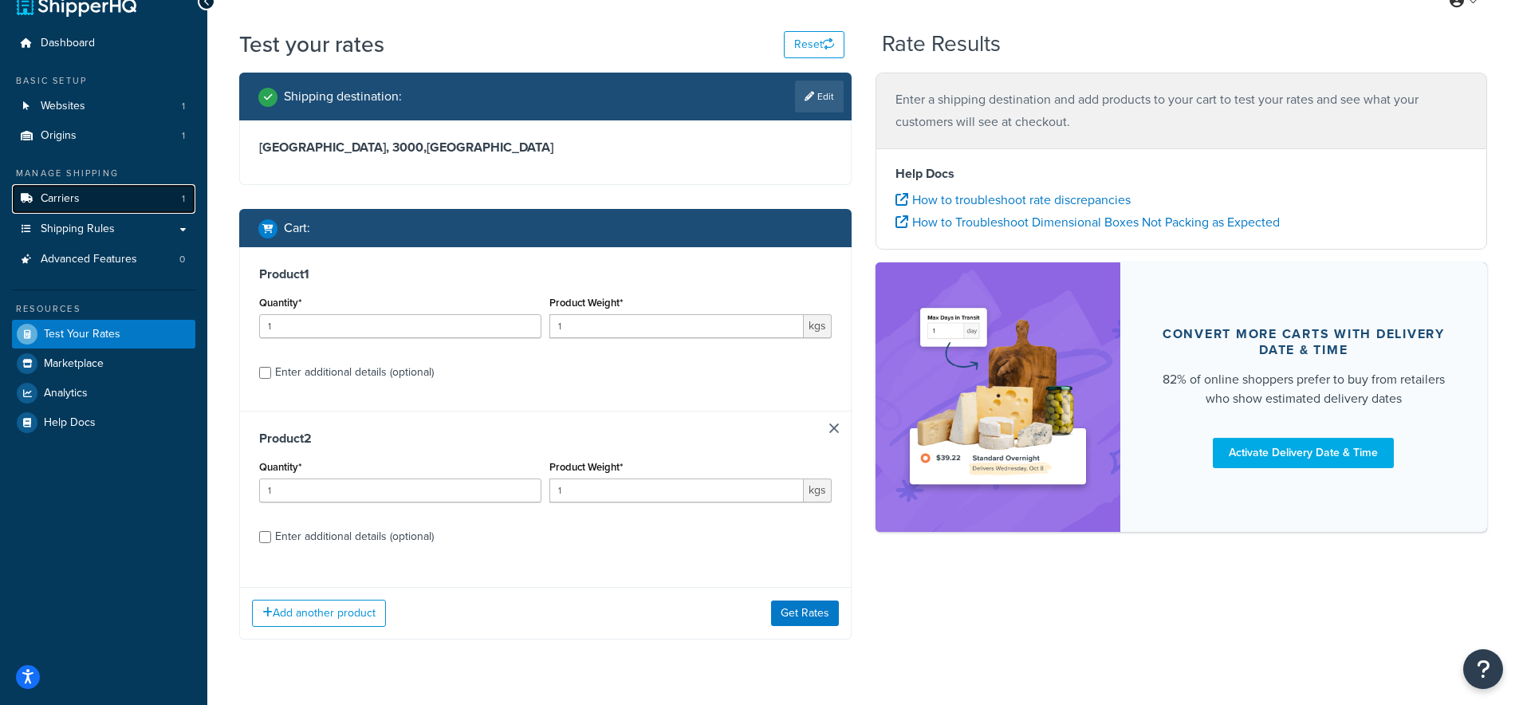
click at [57, 199] on span "Carriers" at bounding box center [60, 199] width 39 height 14
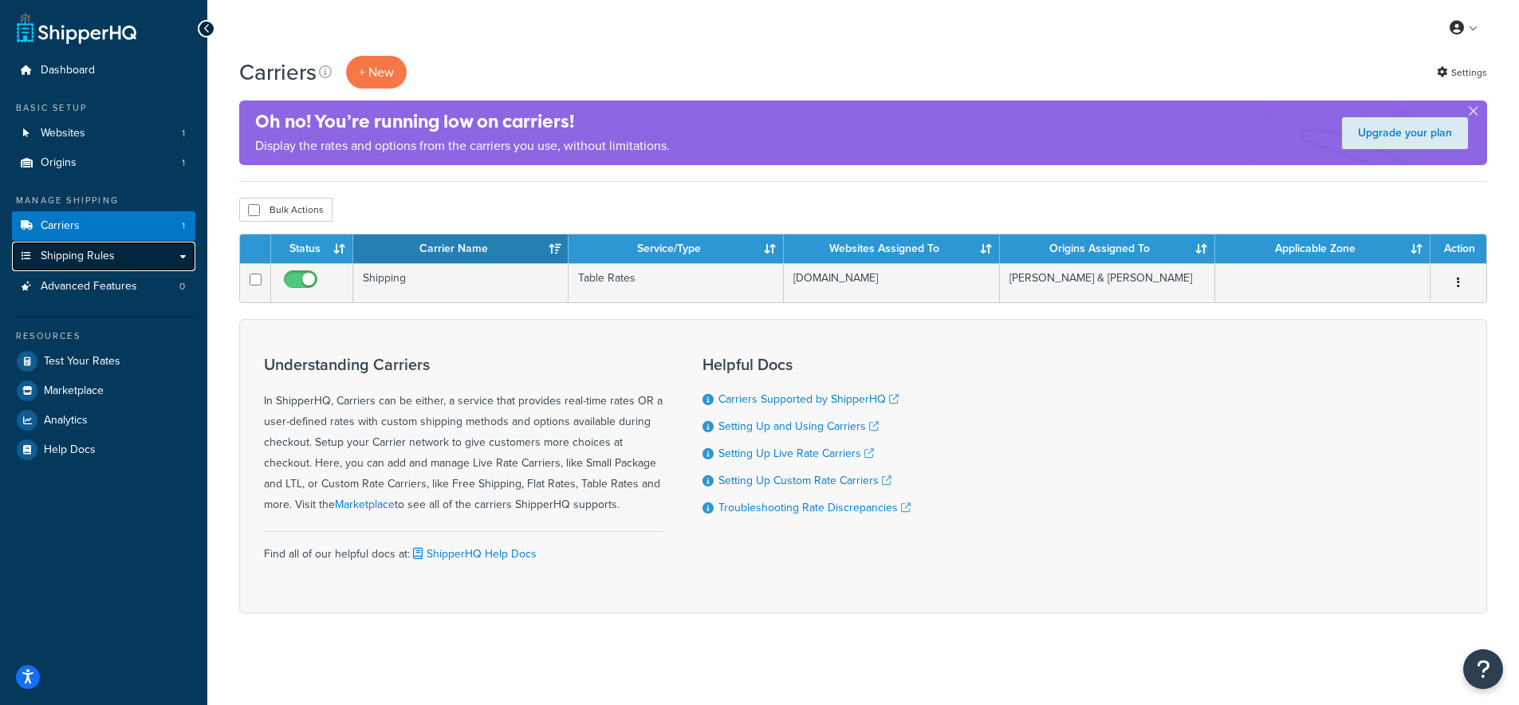
click at [100, 262] on span "Shipping Rules" at bounding box center [78, 257] width 74 height 14
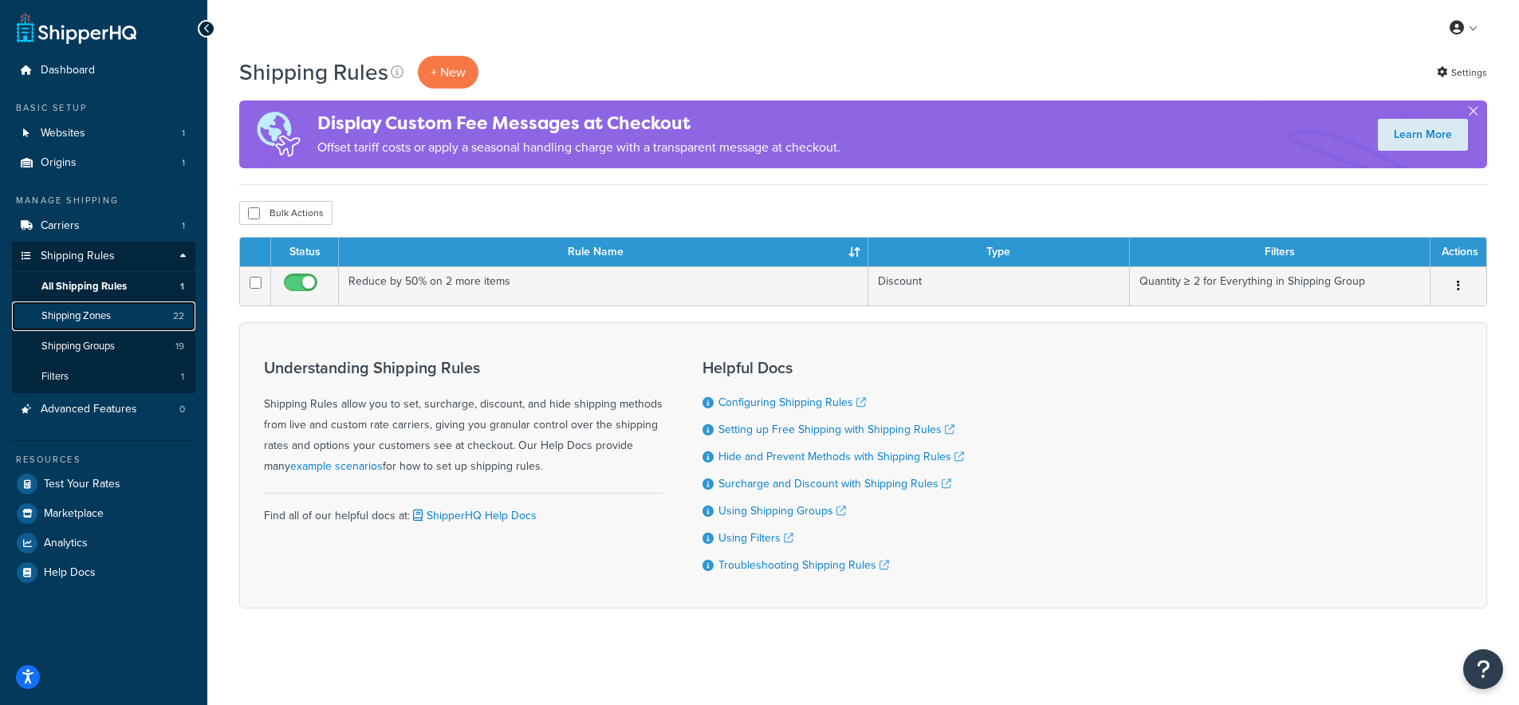
click at [77, 316] on span "Shipping Zones" at bounding box center [75, 316] width 69 height 14
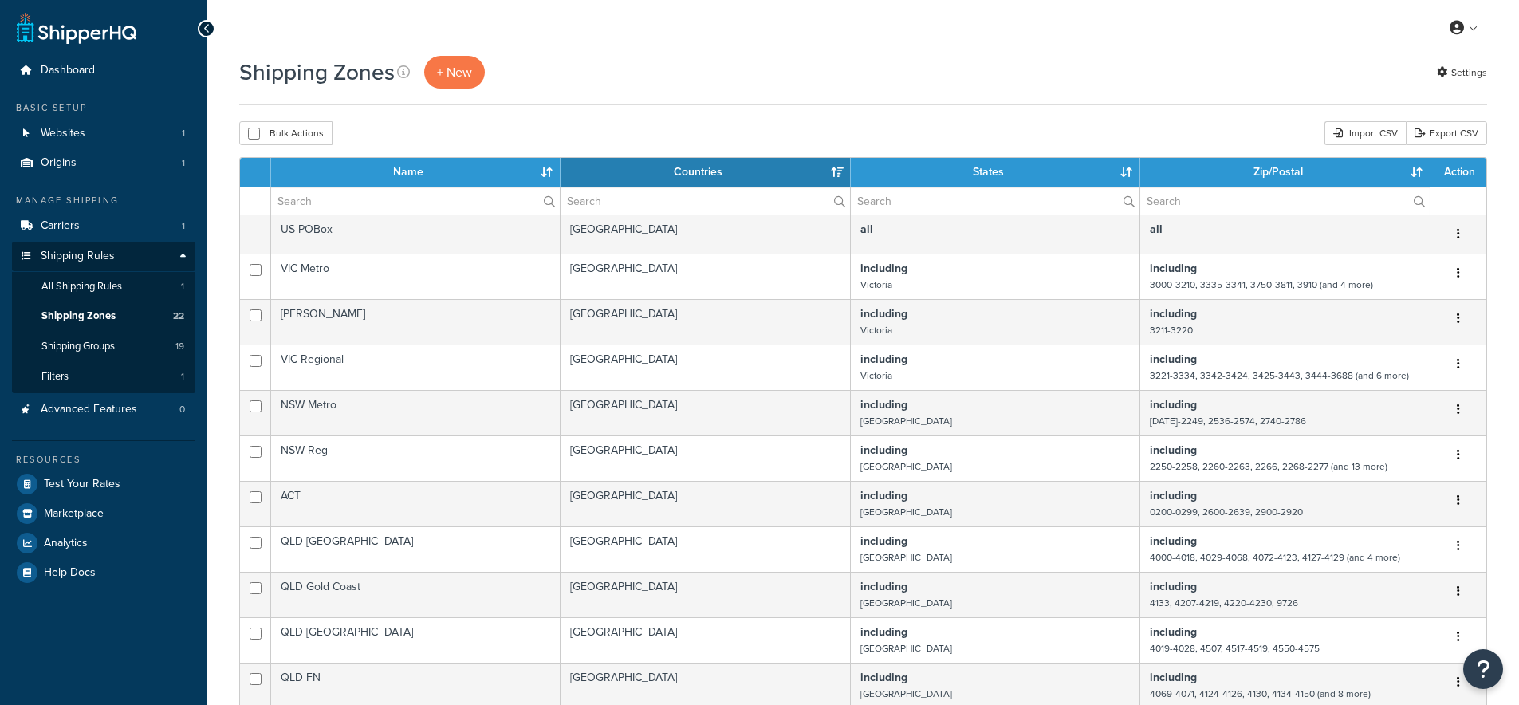
select select "15"
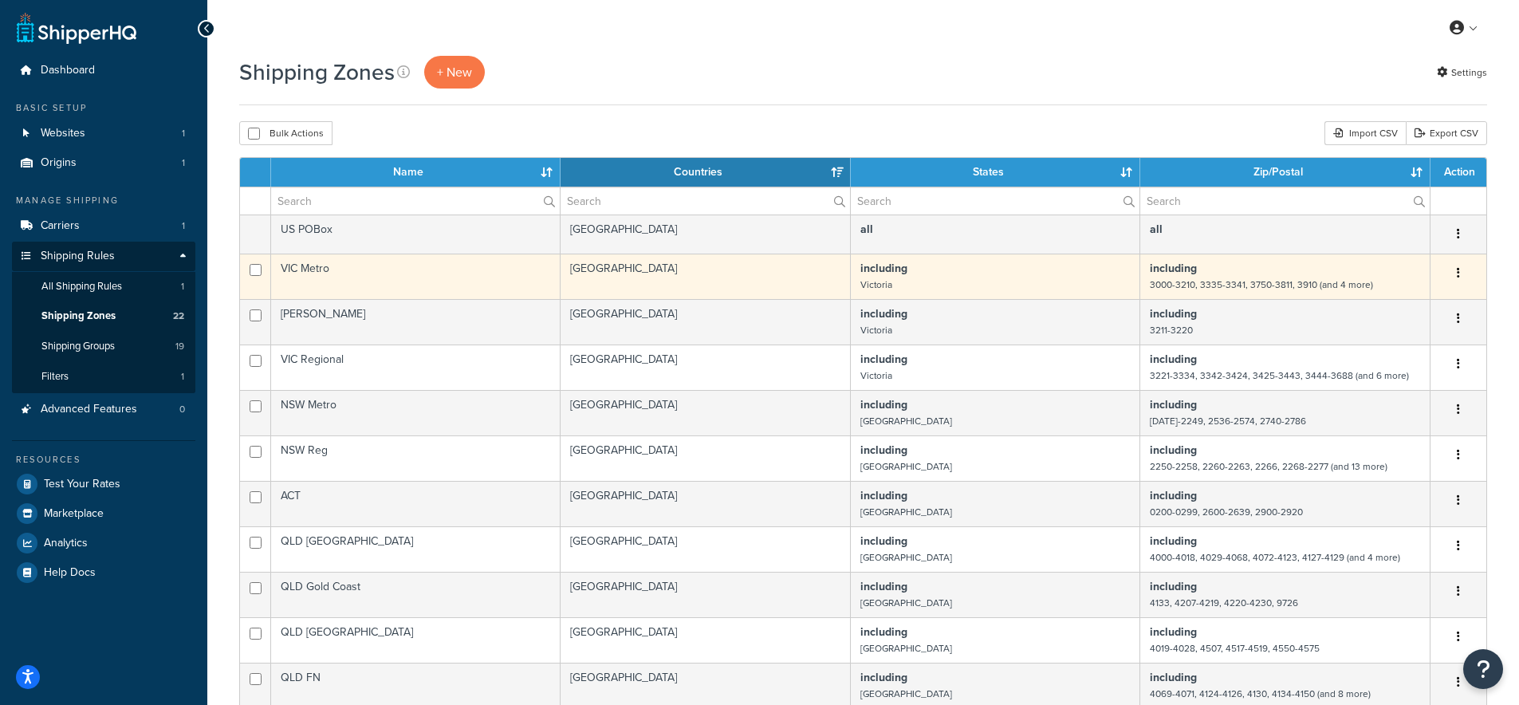
click at [321, 271] on td "VIC Metro" at bounding box center [416, 276] width 290 height 45
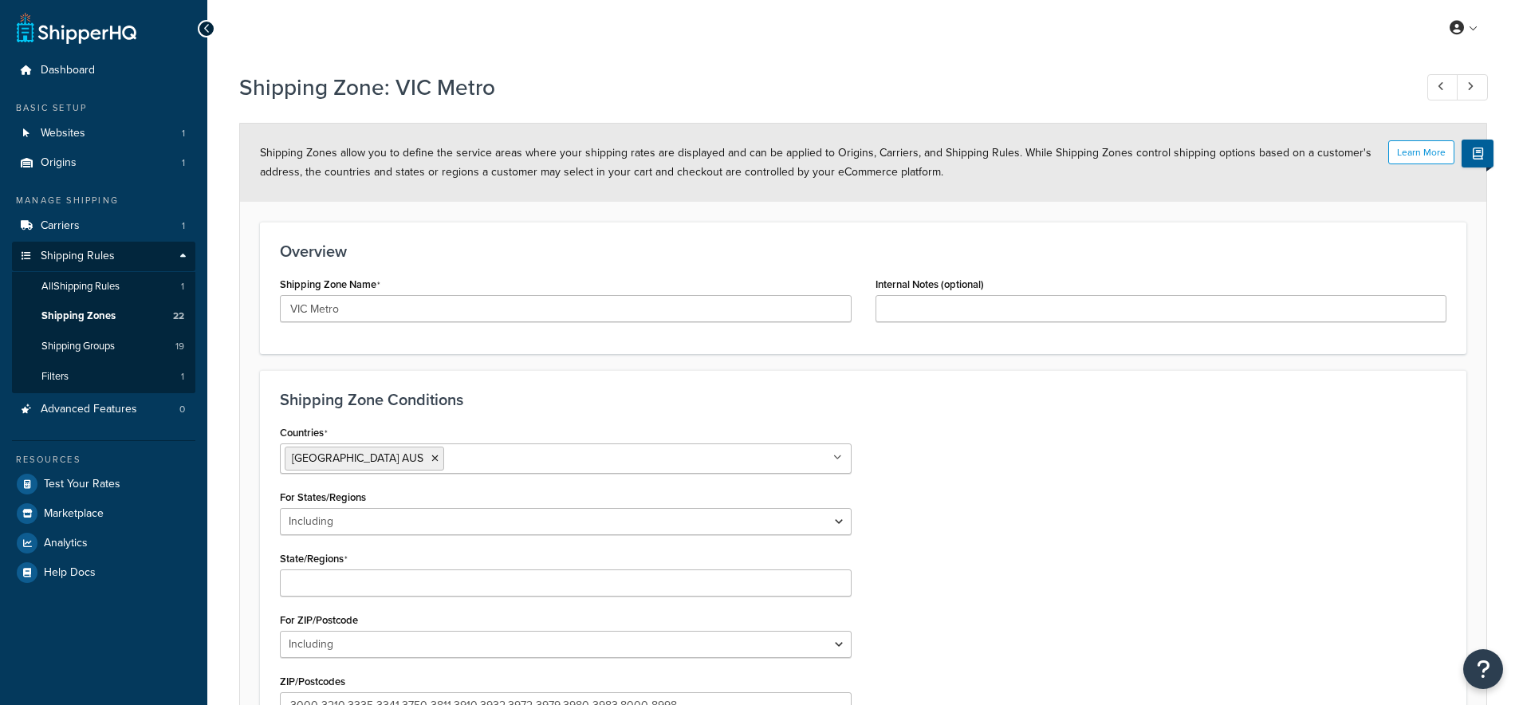
select select "including"
click at [75, 282] on span "All Shipping Rules" at bounding box center [80, 287] width 78 height 14
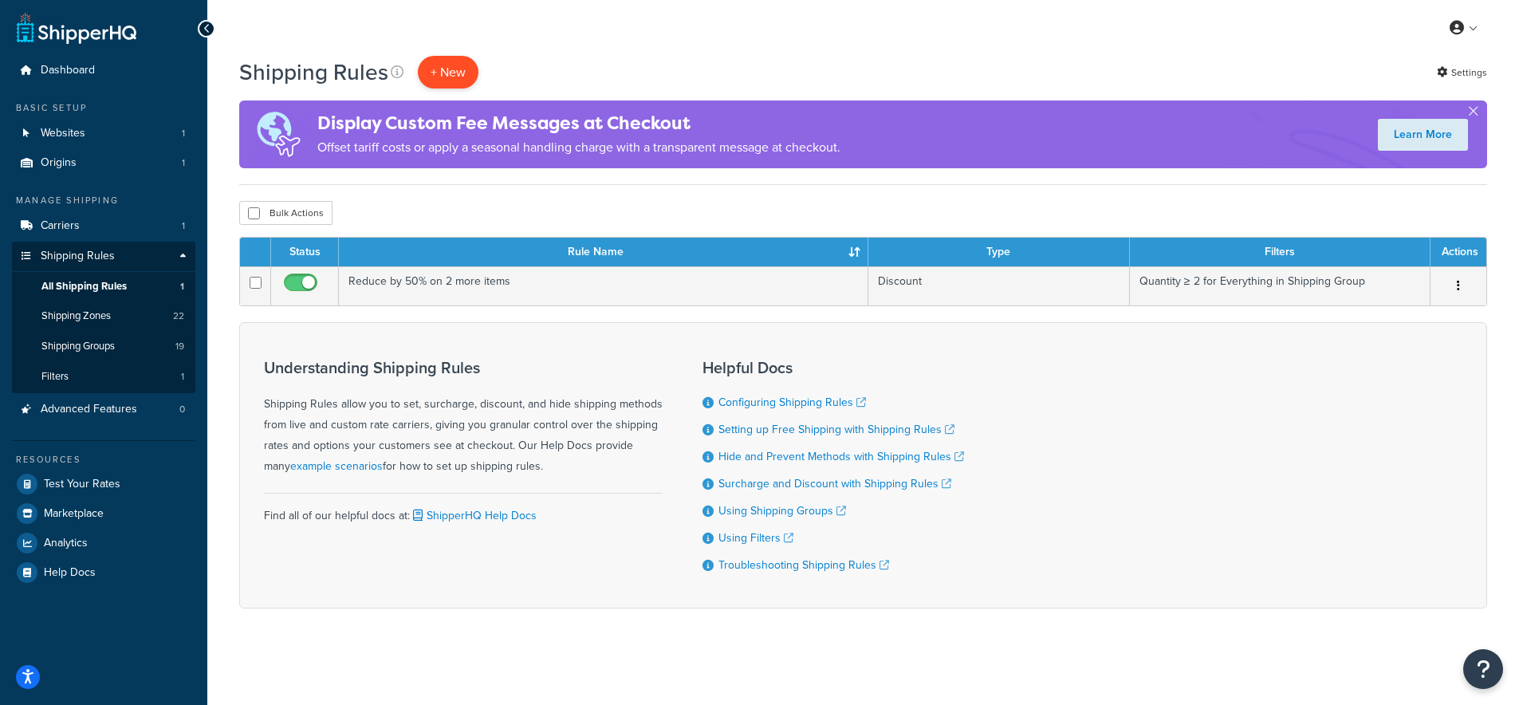
click at [445, 77] on p "+ New" at bounding box center [448, 72] width 61 height 33
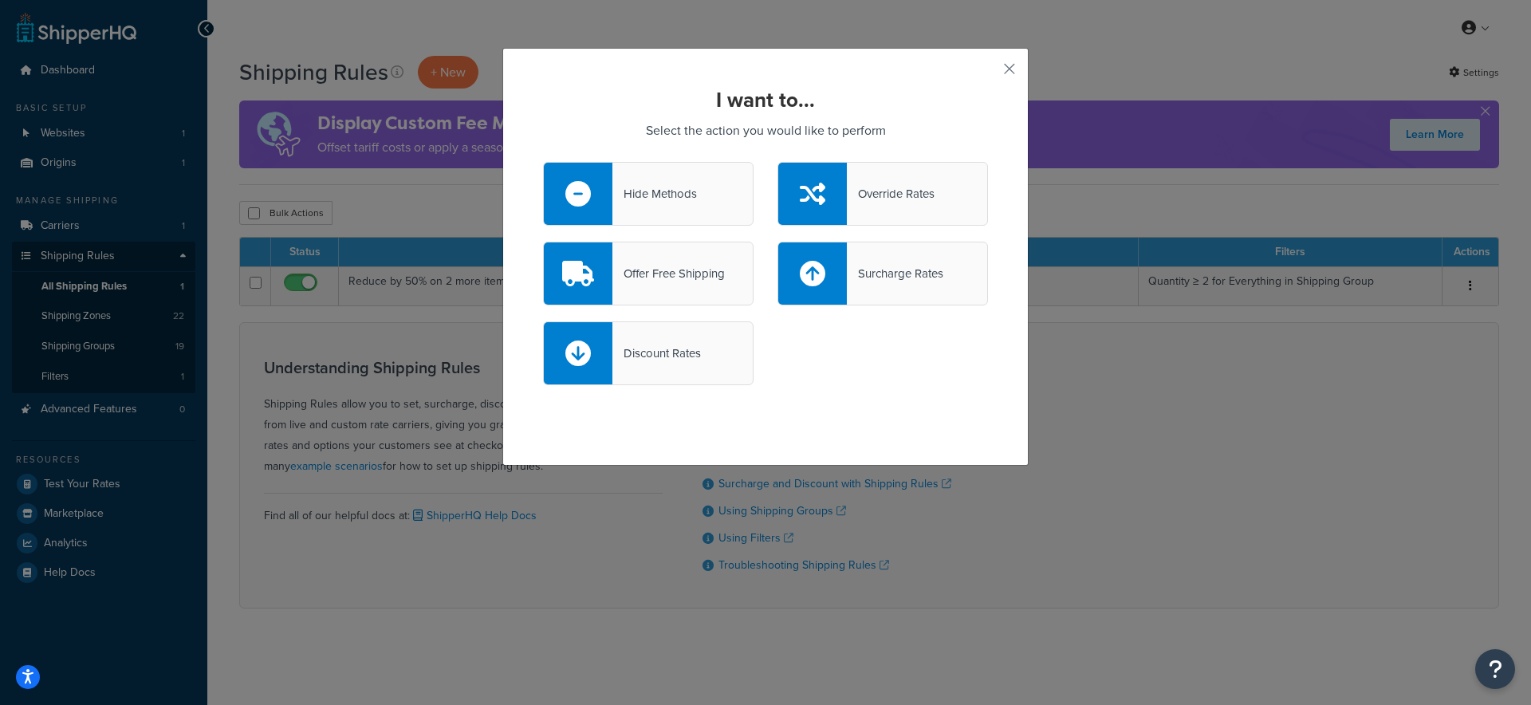
click at [892, 200] on div "Override Rates" at bounding box center [891, 194] width 88 height 22
click at [0, 0] on input "Override Rates" at bounding box center [0, 0] width 0 height 0
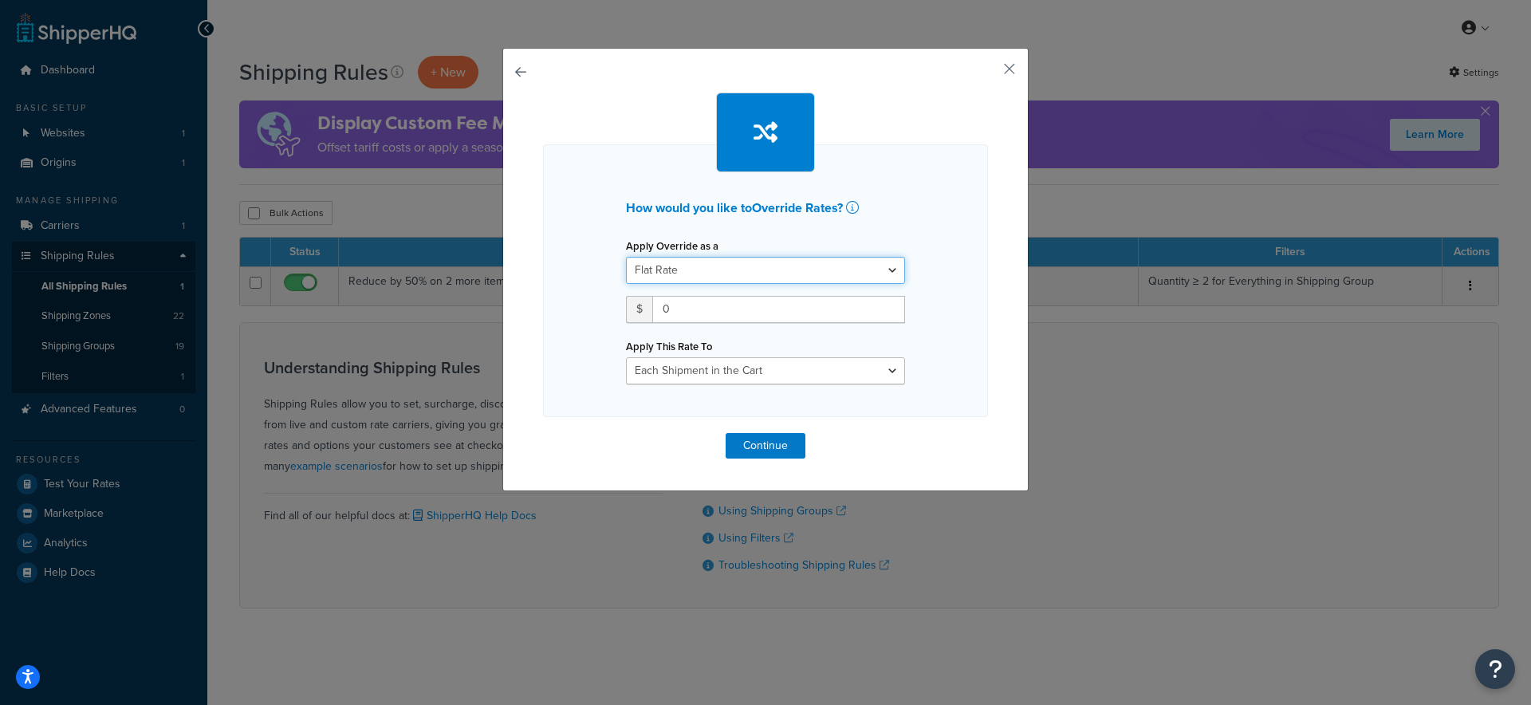
click at [798, 259] on select "Flat Rate Percentage Flat Rate & Percentage" at bounding box center [765, 270] width 279 height 27
click at [626, 257] on select "Flat Rate Percentage Flat Rate & Percentage" at bounding box center [765, 270] width 279 height 27
click at [763, 378] on select "Each Shipment in the Cart Each Shipping Group in the Cart Each Item within a Sh…" at bounding box center [765, 370] width 279 height 27
click at [739, 369] on select "Each Shipment in the Cart Each Shipping Group in the Cart Each Item within a Sh…" at bounding box center [765, 370] width 279 height 27
click at [755, 442] on button "Continue" at bounding box center [766, 446] width 80 height 26
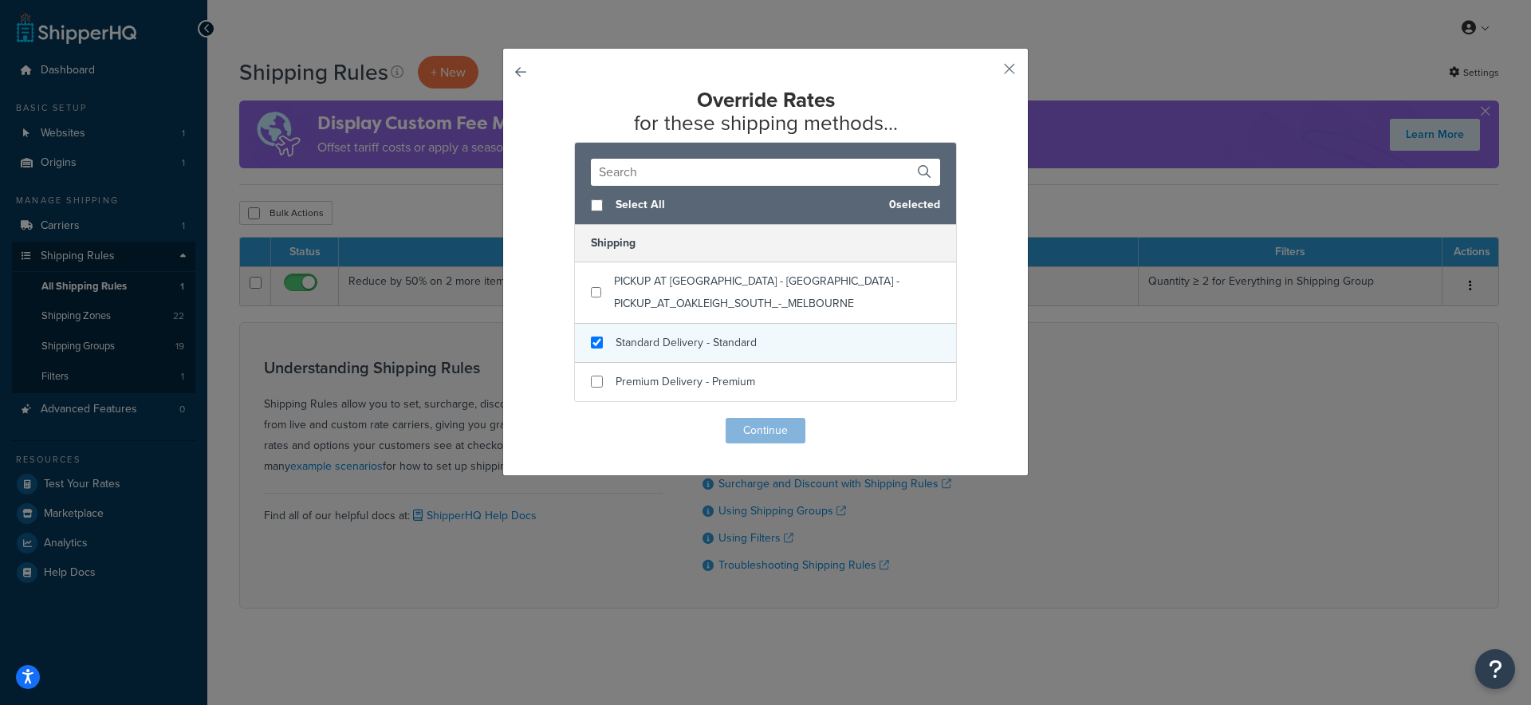
checkbox input "true"
click at [580, 346] on div "Standard Delivery - Standard" at bounding box center [765, 343] width 381 height 39
click at [756, 432] on button "Continue" at bounding box center [766, 431] width 80 height 26
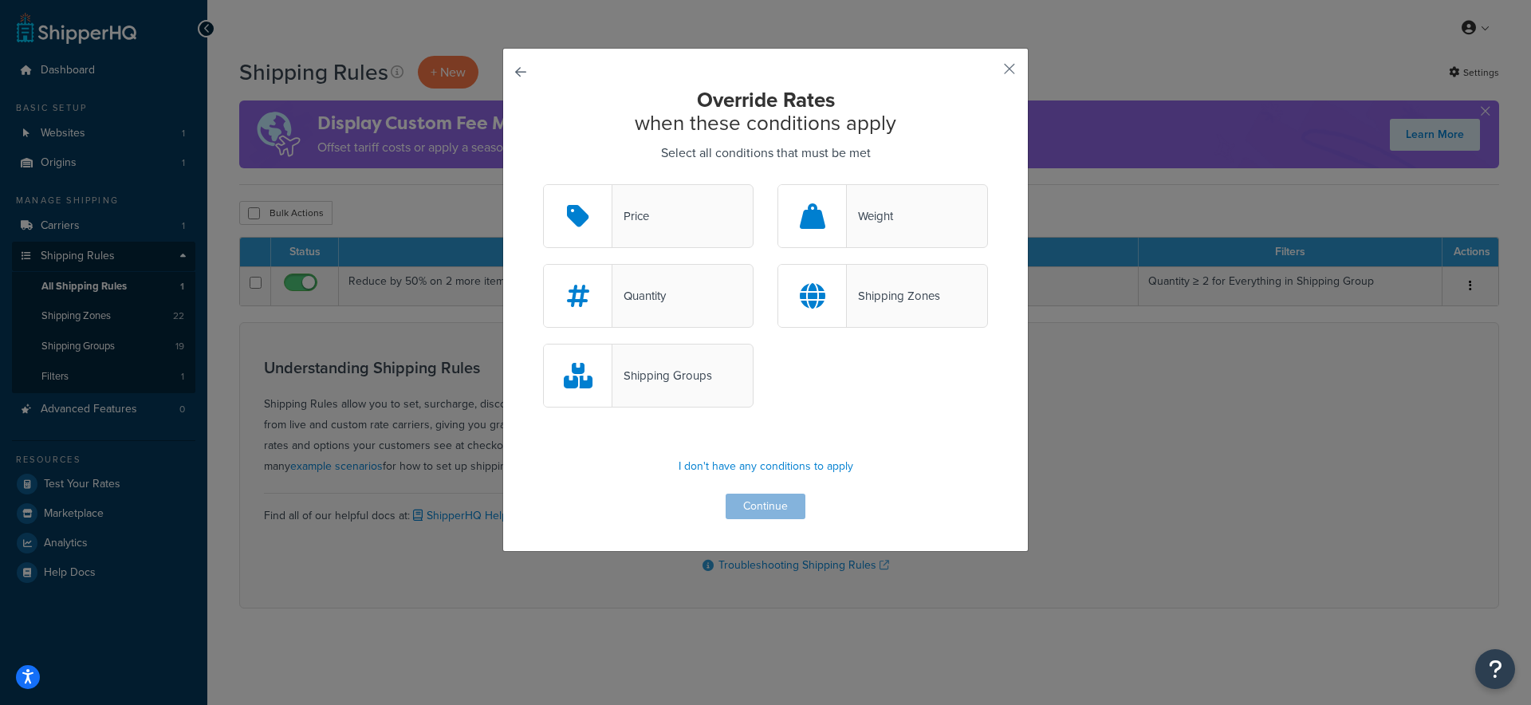
click at [660, 217] on div "Price" at bounding box center [648, 216] width 211 height 64
click at [0, 0] on input "Price" at bounding box center [0, 0] width 0 height 0
click at [755, 506] on button "Continue" at bounding box center [766, 507] width 80 height 26
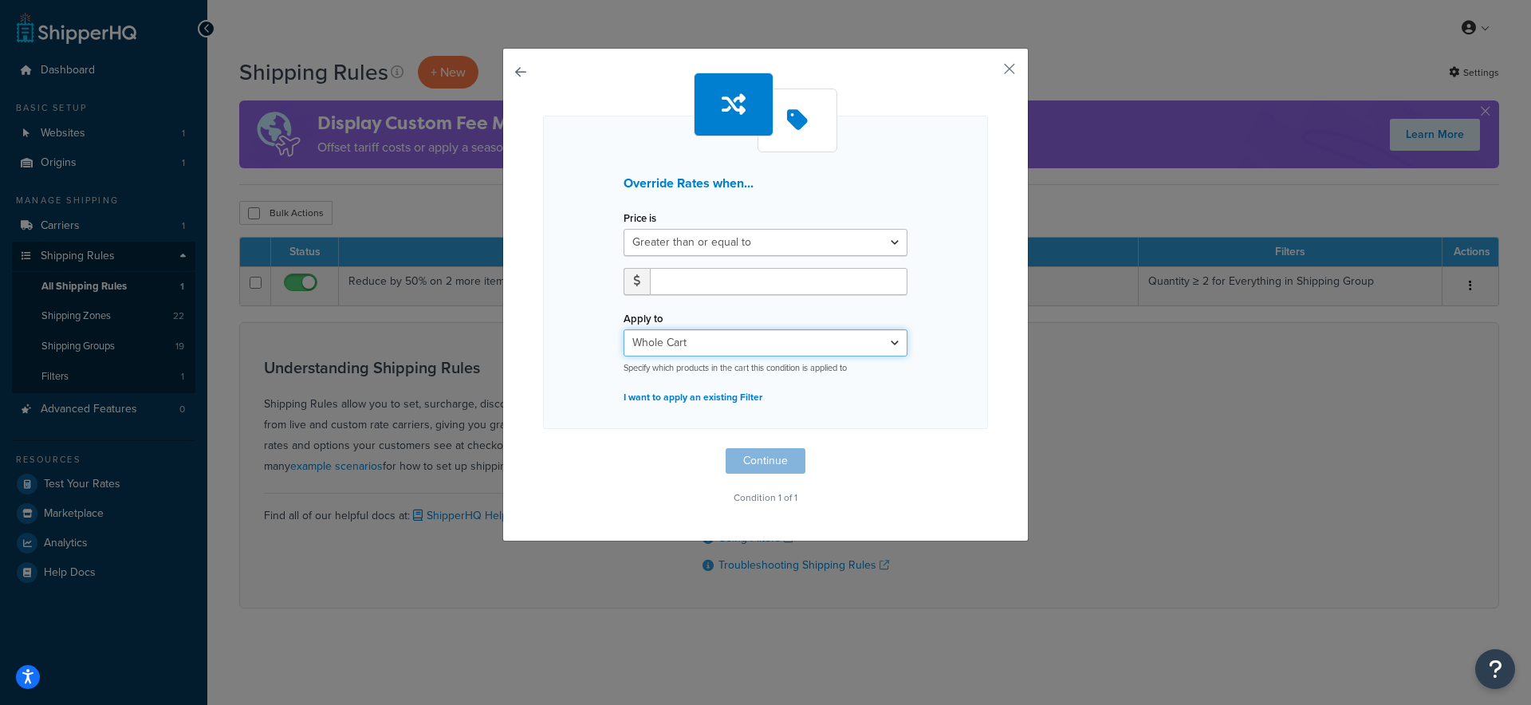
click at [748, 345] on select "Whole Cart Everything in Shipping Group Everything at Origin Each Item within S…" at bounding box center [766, 342] width 284 height 27
click at [711, 242] on select "Greater than or equal to Between or equal to Less than or equal to" at bounding box center [766, 242] width 284 height 27
click at [686, 284] on input "number" at bounding box center [779, 281] width 258 height 27
click at [717, 245] on select "Greater than or equal to Between or equal to Less than or equal to" at bounding box center [766, 242] width 284 height 27
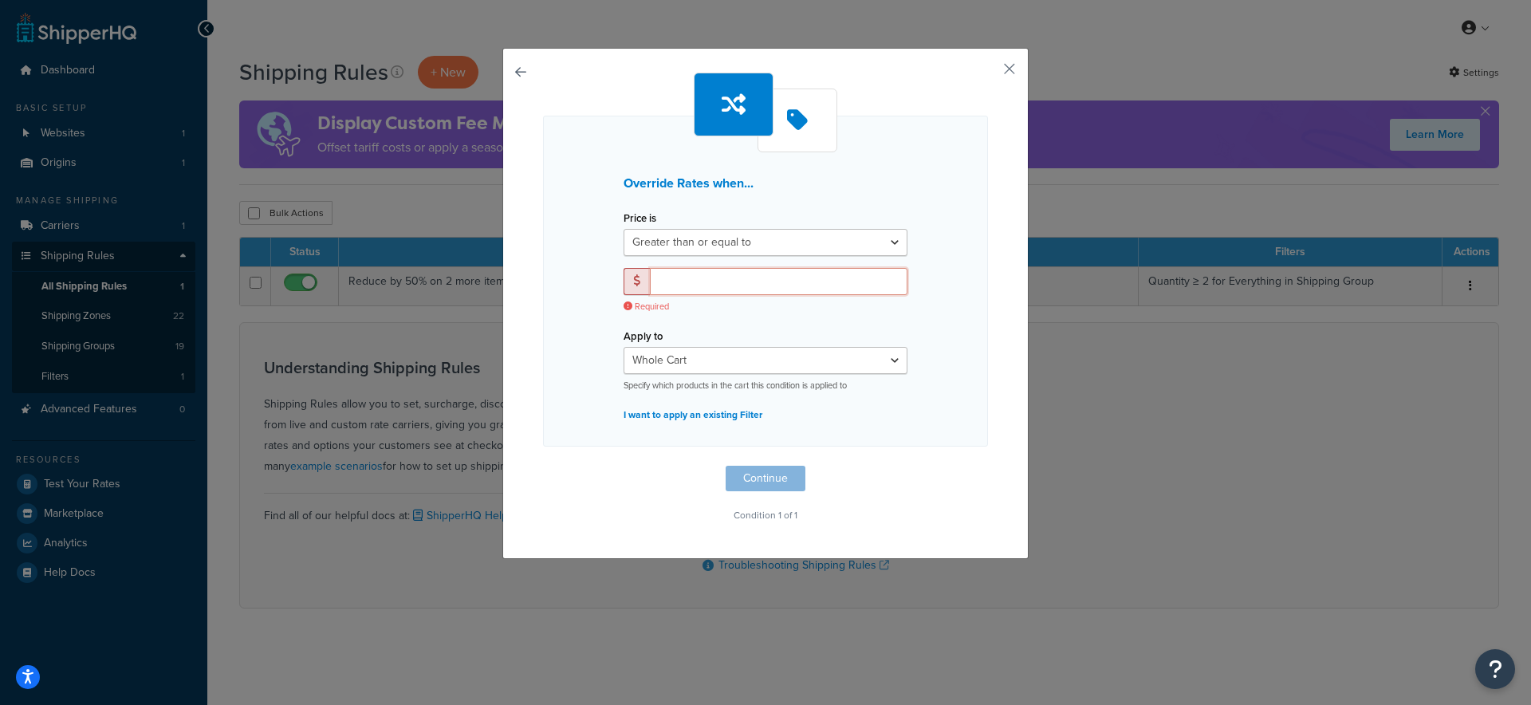
click at [663, 281] on input "number" at bounding box center [779, 281] width 258 height 27
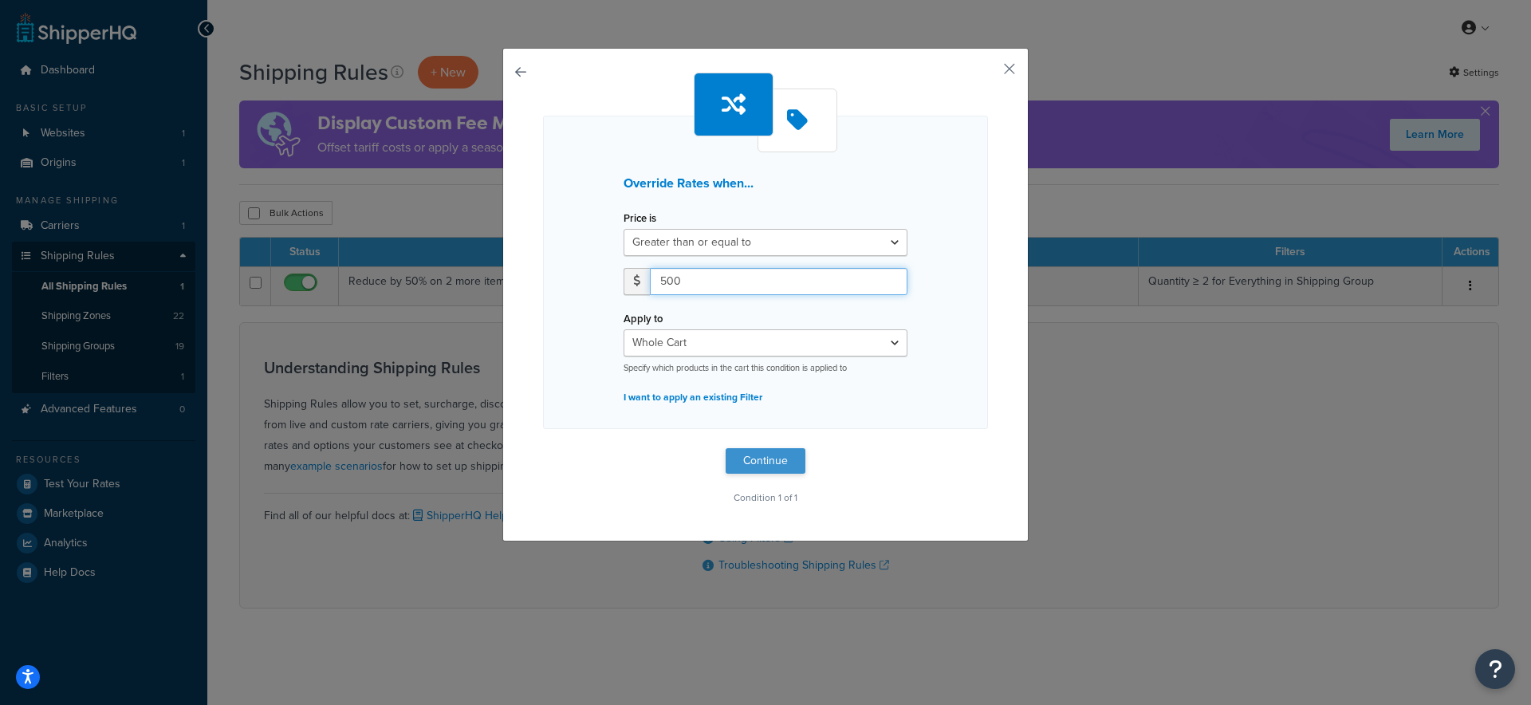
type input "500"
click at [754, 462] on button "Continue" at bounding box center [766, 461] width 80 height 26
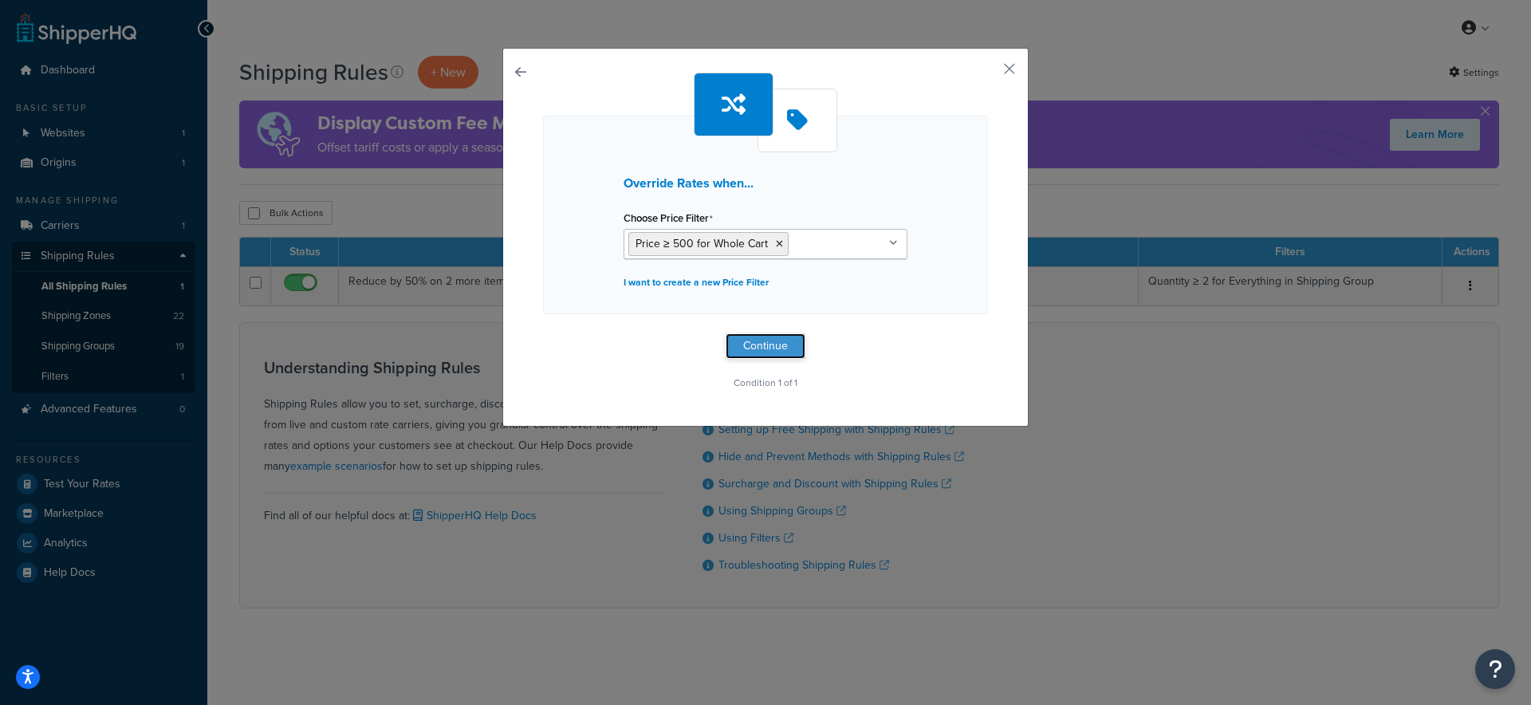
click at [758, 346] on button "Continue" at bounding box center [766, 346] width 80 height 26
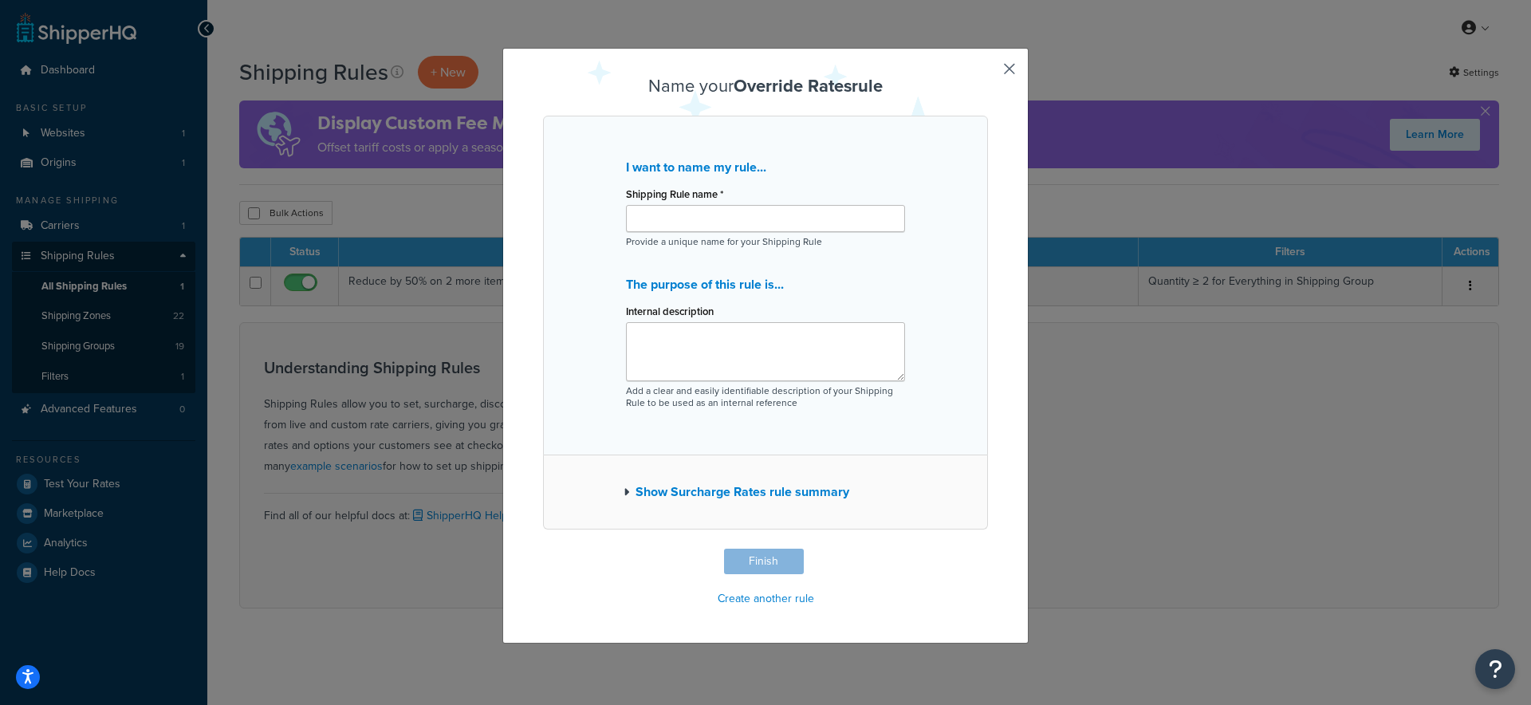
click at [661, 234] on div "Shipping Rule name * Provide a unique name for your Shipping Rule" at bounding box center [765, 215] width 279 height 65
click at [660, 222] on input "Shipping Rule name *" at bounding box center [765, 218] width 279 height 27
type input "Shipping"
click at [747, 558] on button "Finish" at bounding box center [764, 562] width 80 height 26
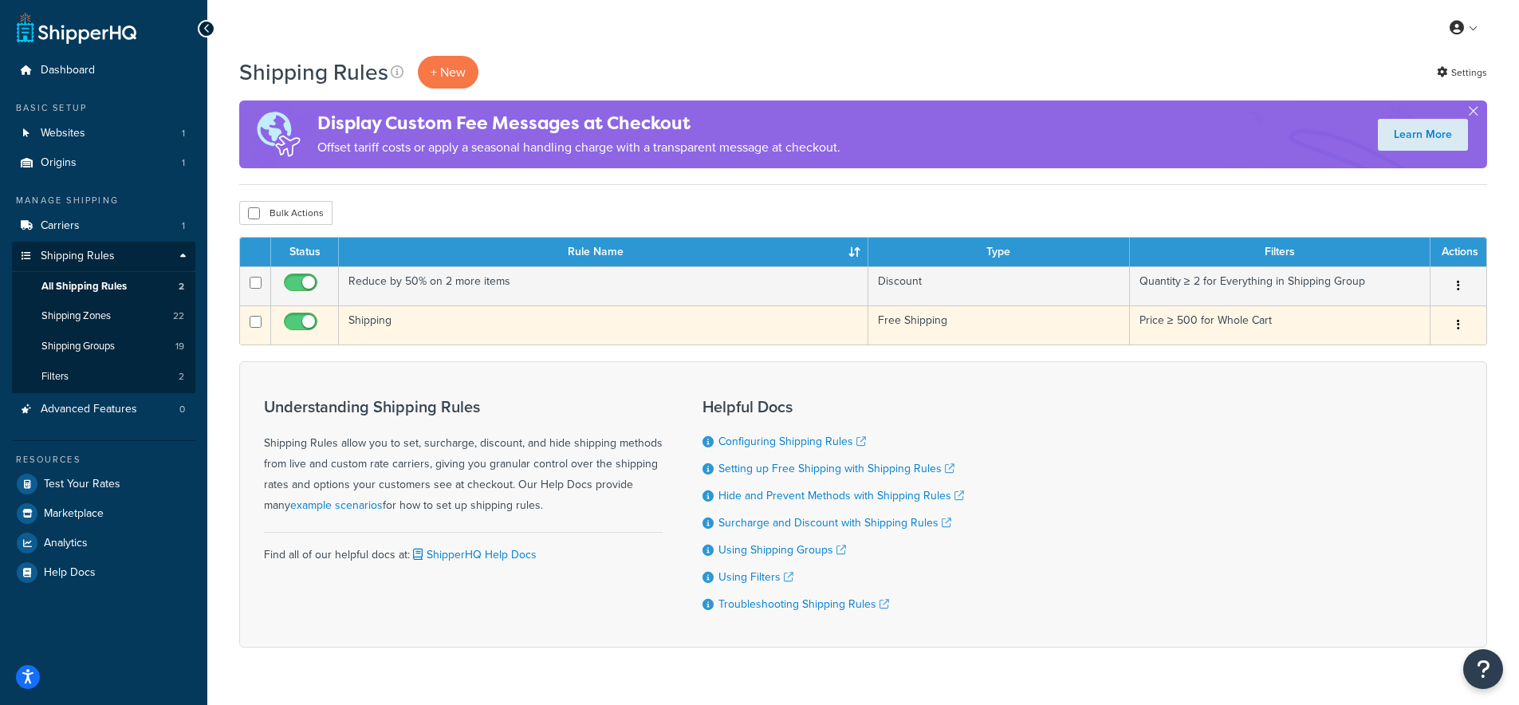
click at [396, 324] on td "Shipping" at bounding box center [604, 324] width 530 height 39
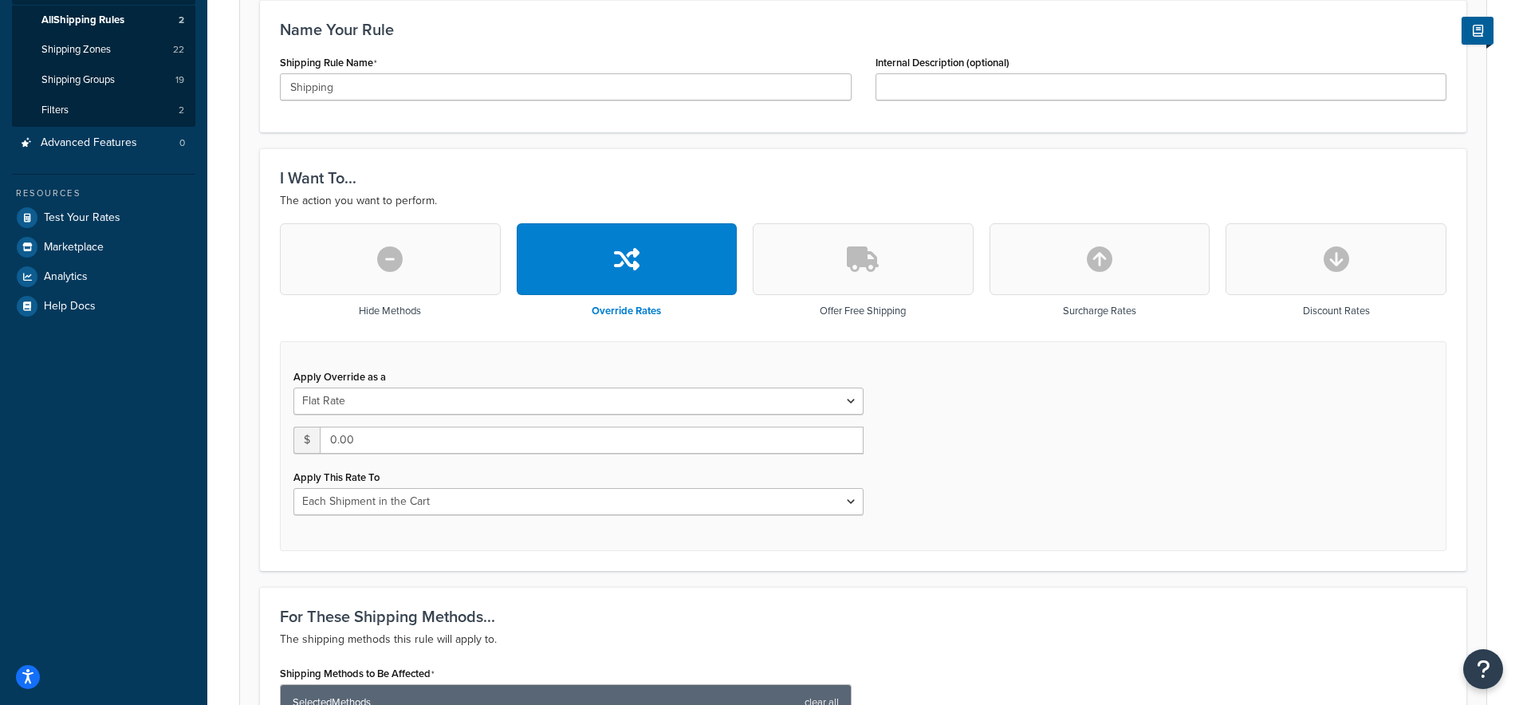
scroll to position [204, 0]
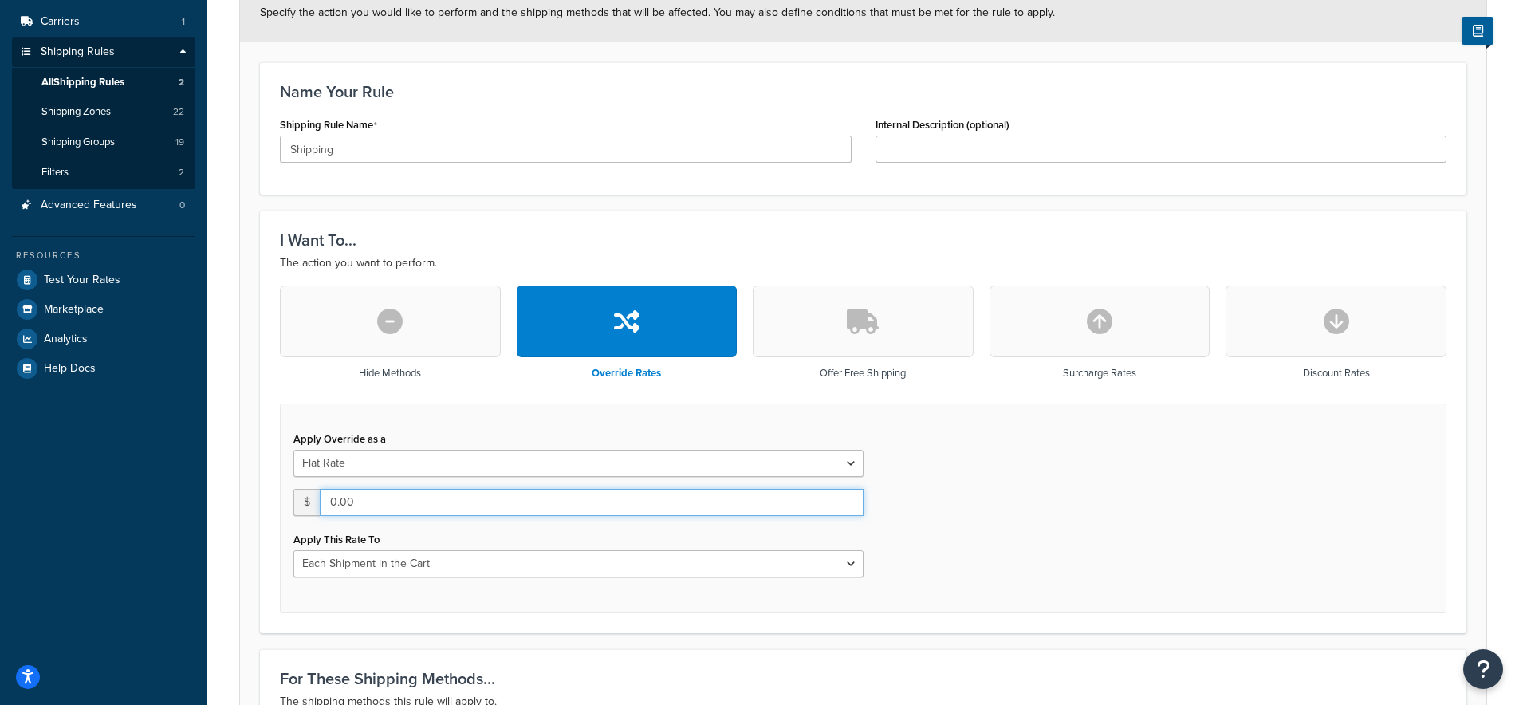
drag, startPoint x: 367, startPoint y: 502, endPoint x: 327, endPoint y: 504, distance: 39.9
click at [327, 504] on input "0.00" at bounding box center [592, 502] width 544 height 27
type input "500"
click at [991, 467] on div "Apply Override as a Flat Rate Percentage Flat Rate & Percentage $ 500 Apply Thi…" at bounding box center [863, 509] width 1167 height 210
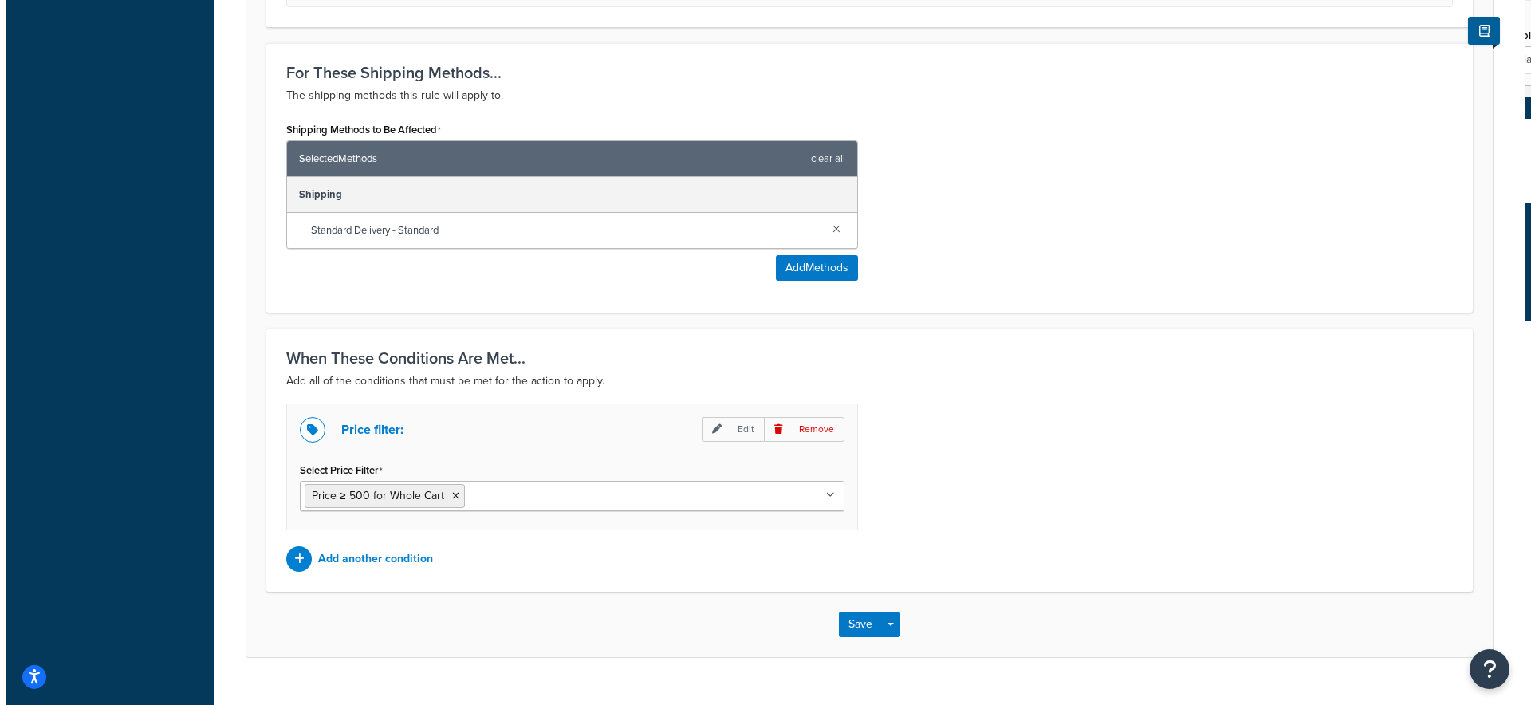
scroll to position [845, 0]
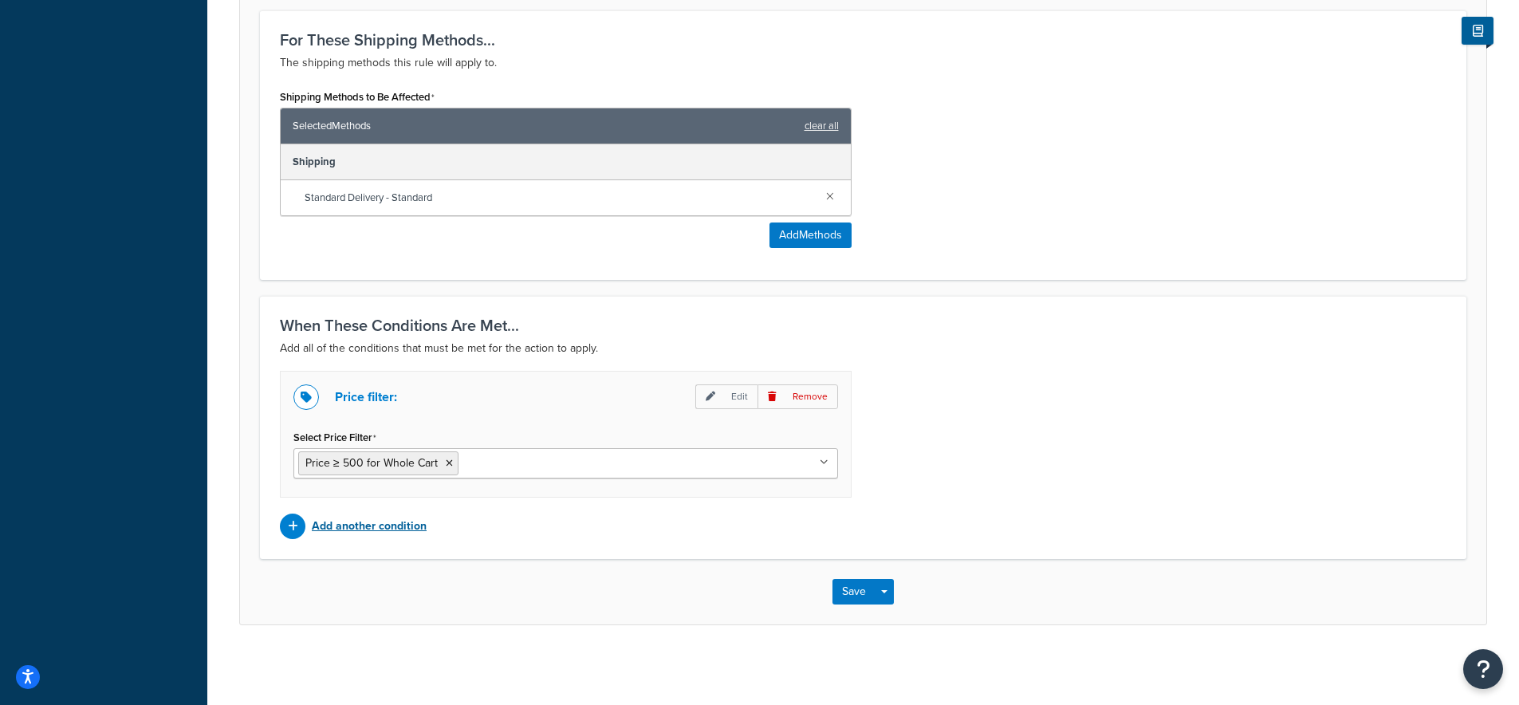
click at [331, 525] on p "Add another condition" at bounding box center [369, 526] width 115 height 22
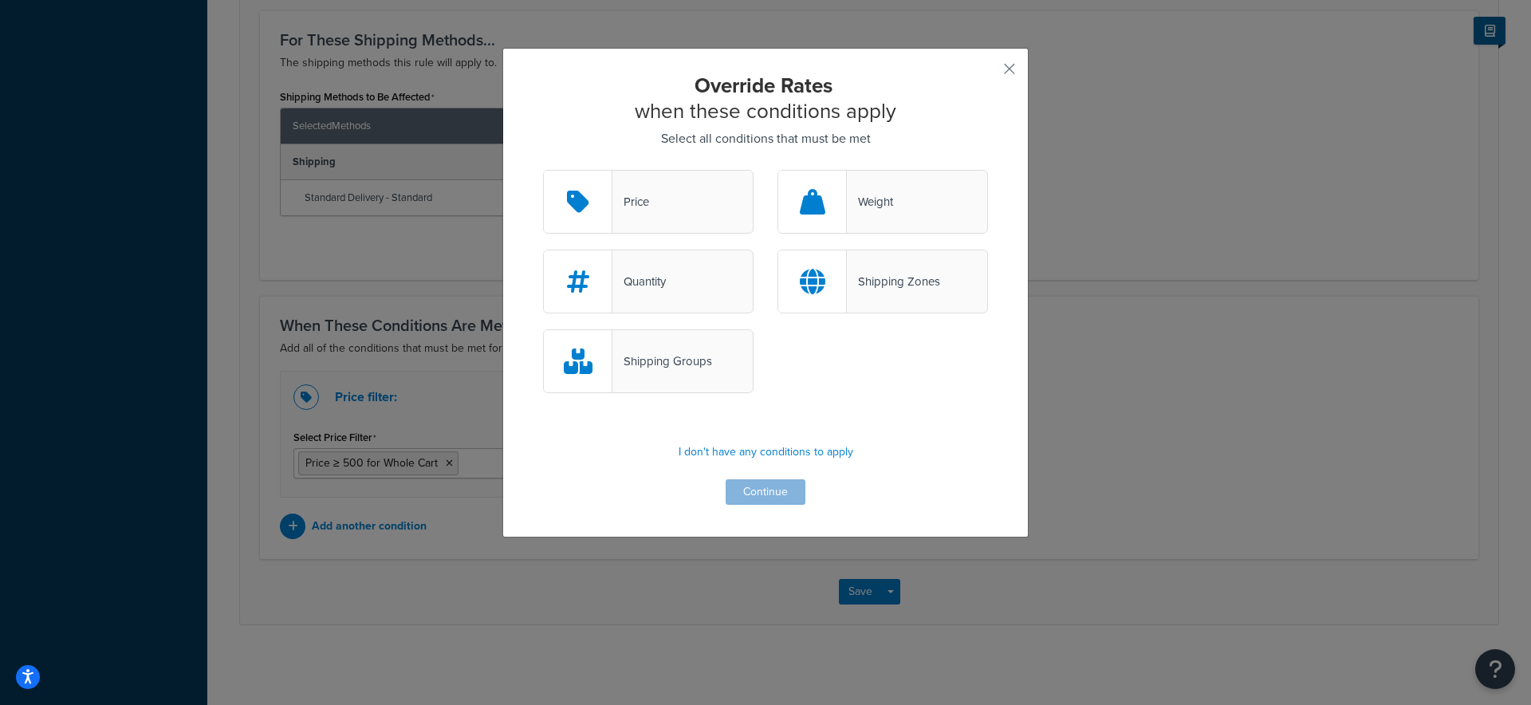
click at [873, 265] on div "Shipping Zones" at bounding box center [883, 282] width 211 height 64
click at [0, 0] on input "Shipping Zones" at bounding box center [0, 0] width 0 height 0
click at [760, 495] on button "Continue" at bounding box center [766, 492] width 80 height 26
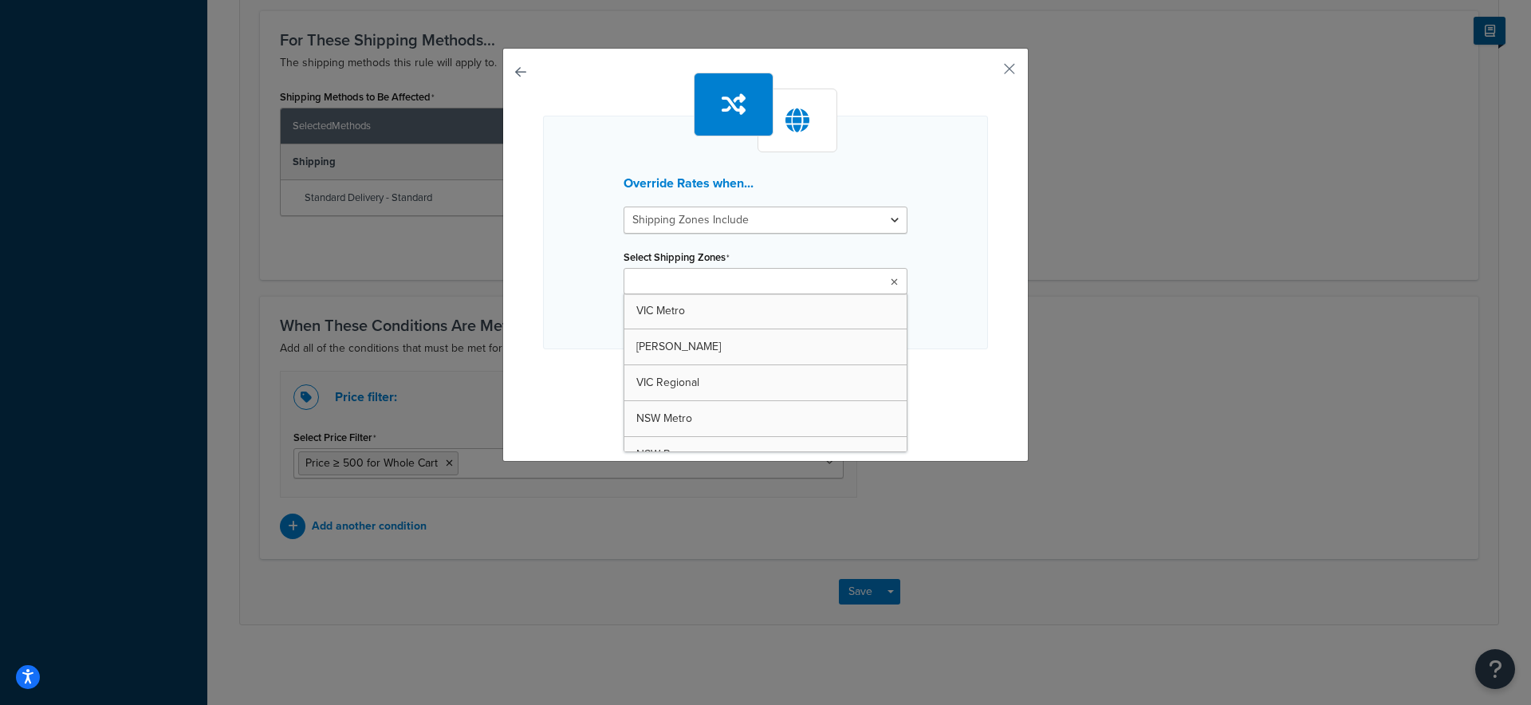
click at [737, 284] on input "Select Shipping Zones" at bounding box center [699, 283] width 141 height 18
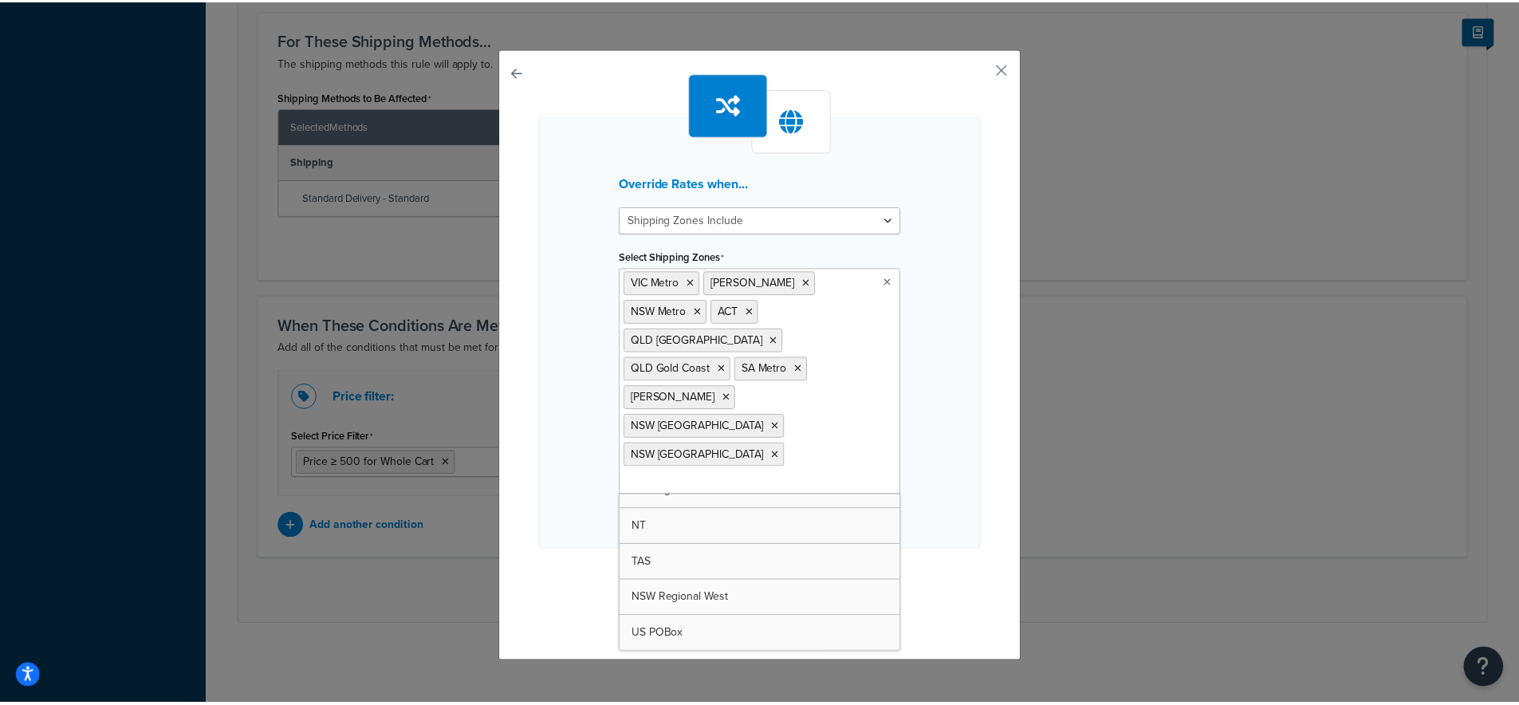
scroll to position [272, 0]
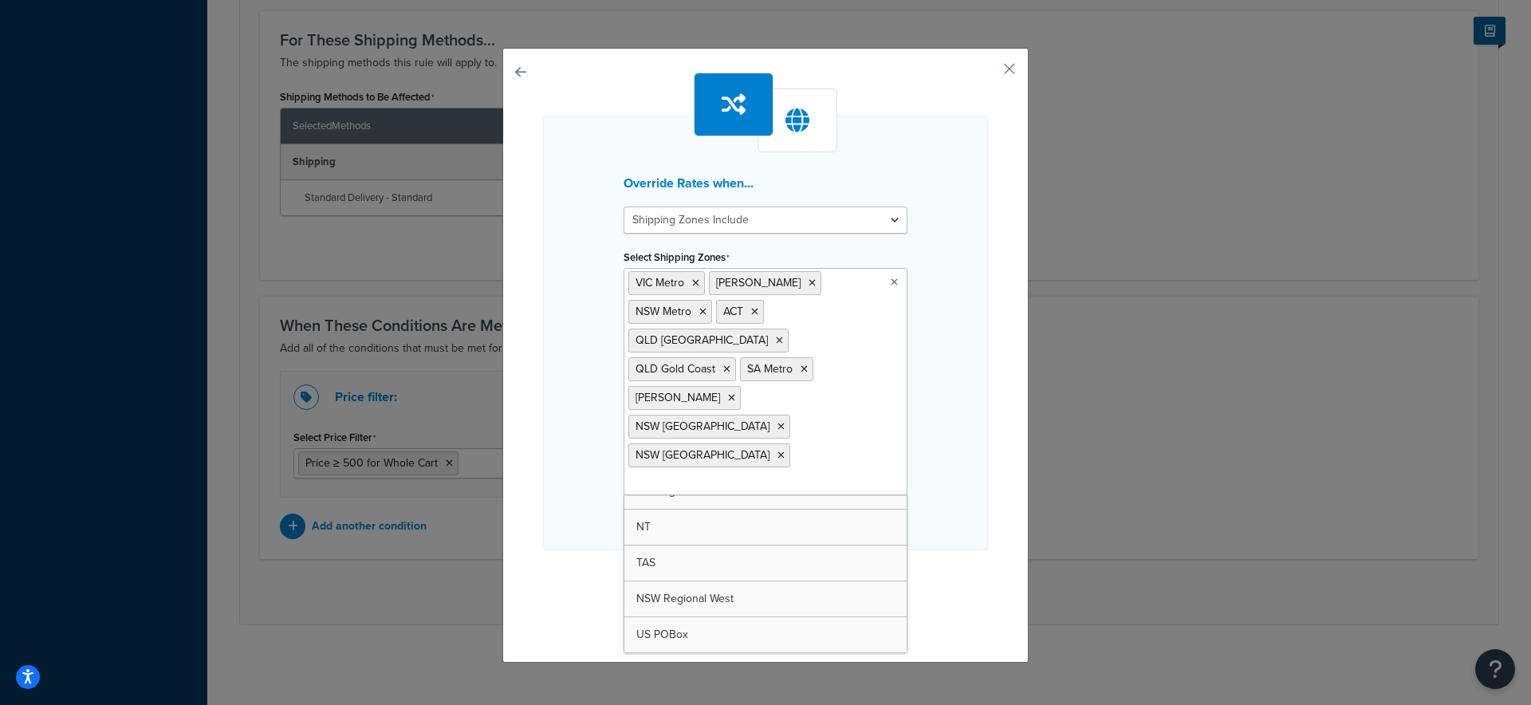
click at [1026, 597] on div "Override Rates when... Shipping Zones Include Shipping Zones Do Not Include Sel…" at bounding box center [765, 352] width 1531 height 705
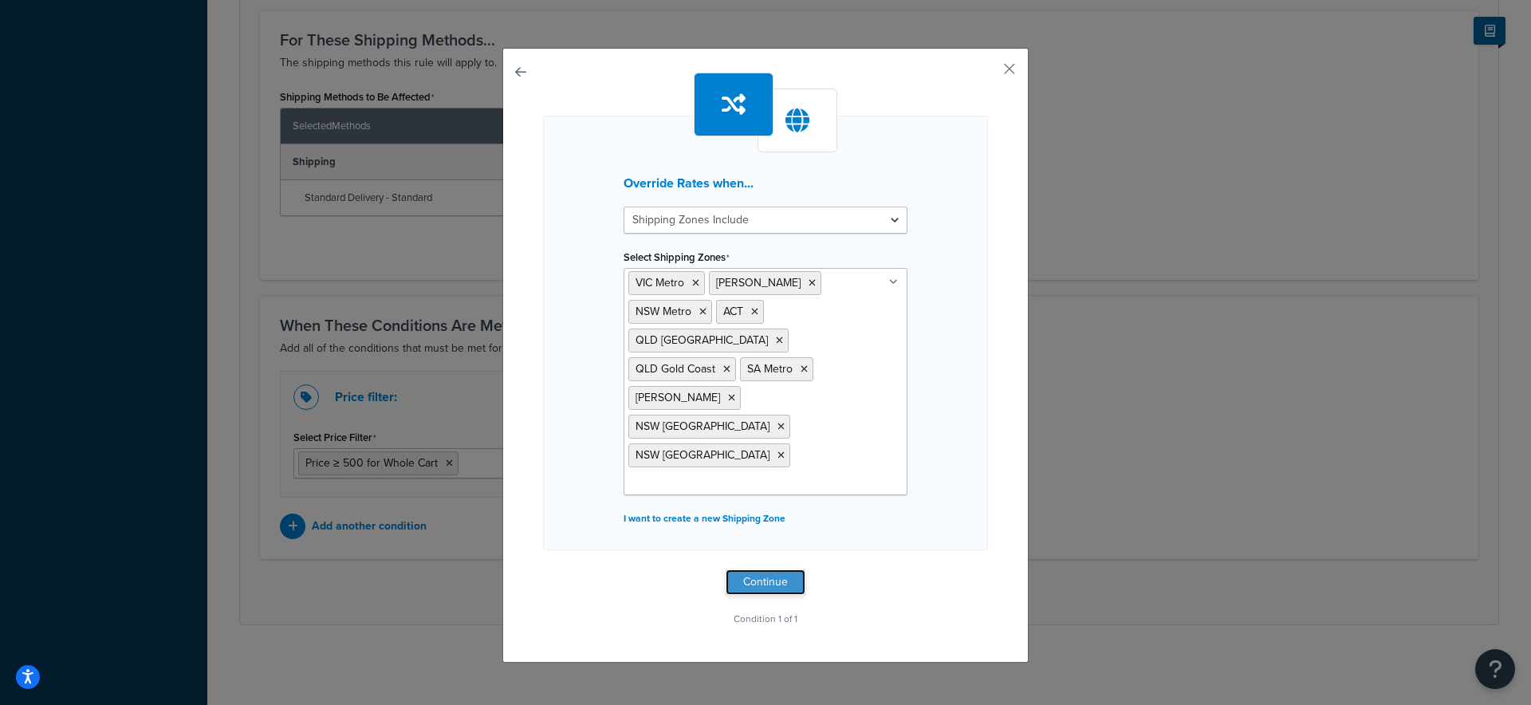
click at [763, 569] on button "Continue" at bounding box center [766, 582] width 80 height 26
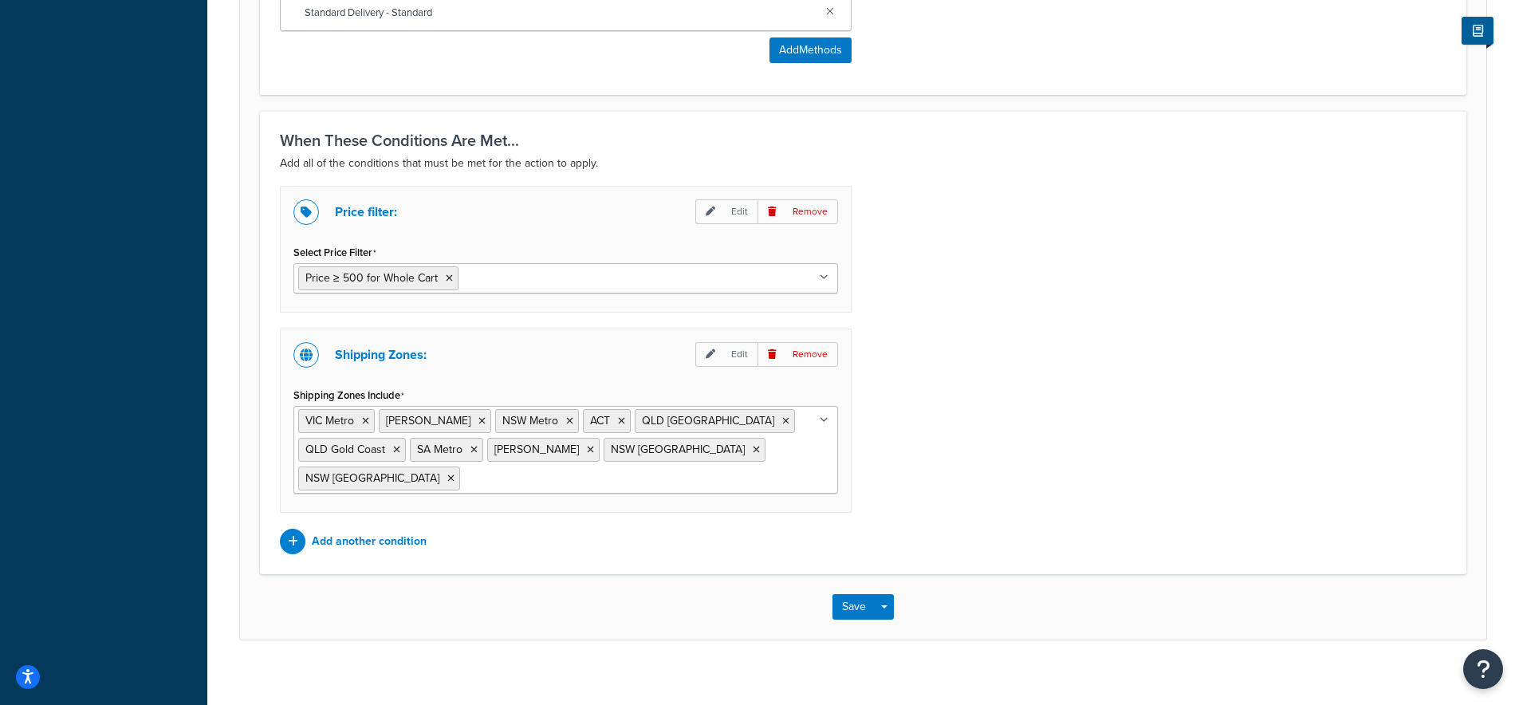
scroll to position [1045, 0]
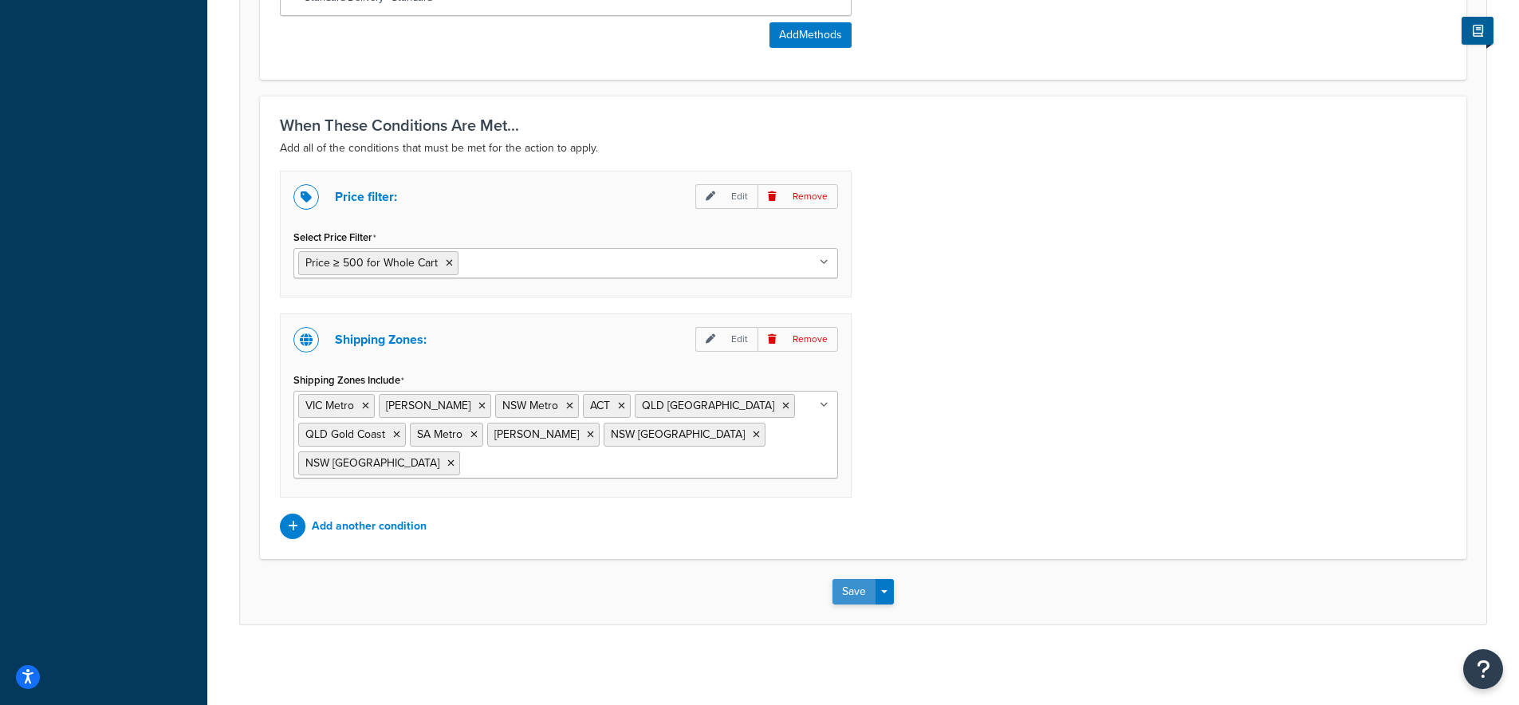
click at [853, 588] on button "Save" at bounding box center [854, 592] width 43 height 26
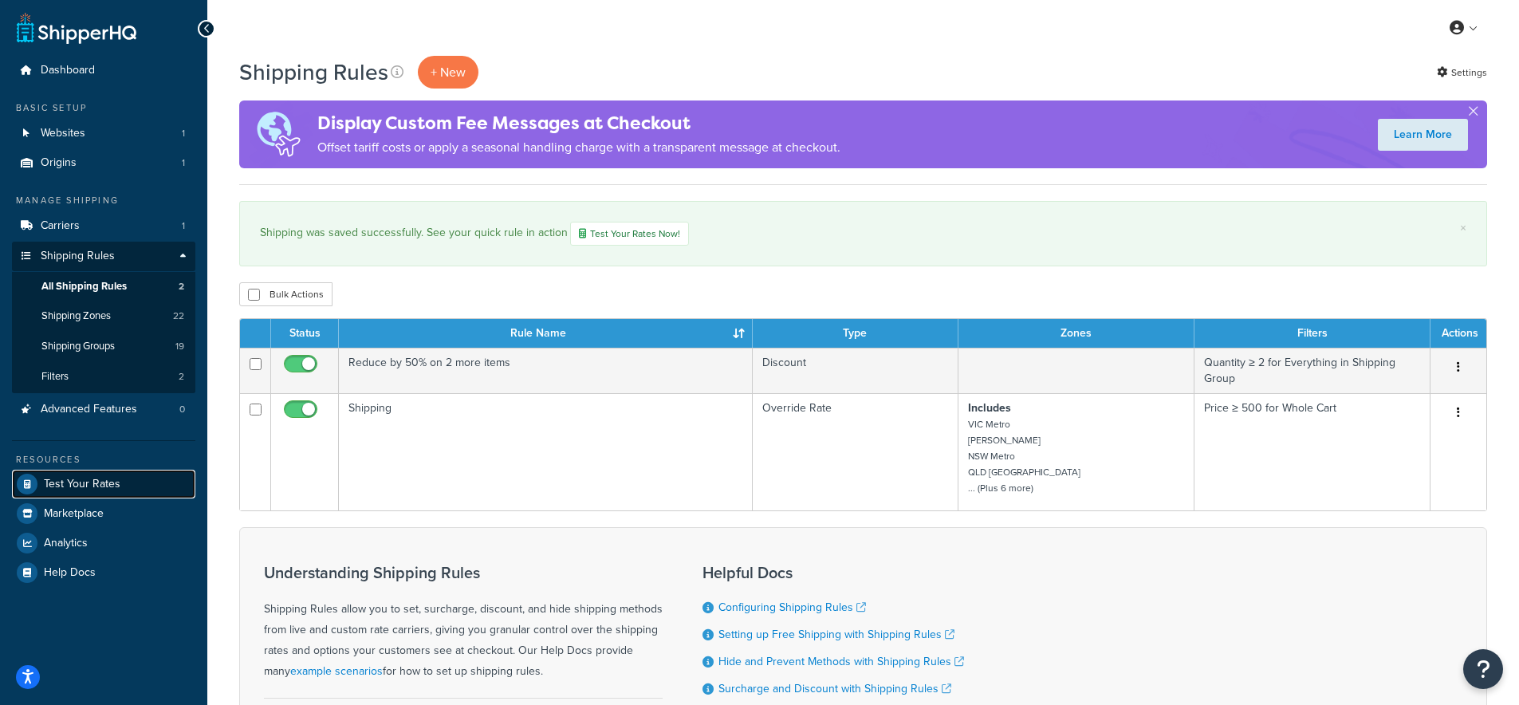
click at [57, 484] on span "Test Your Rates" at bounding box center [82, 485] width 77 height 14
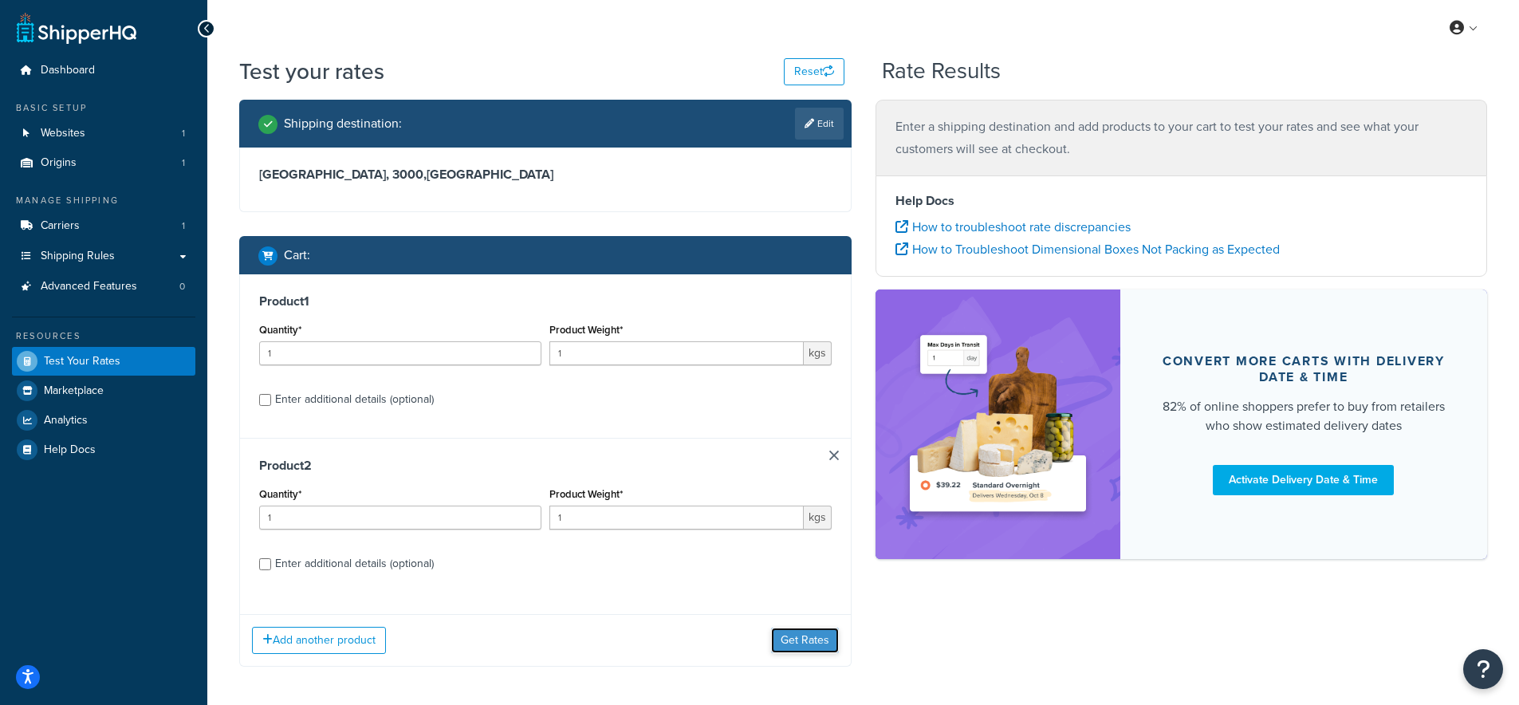
click at [803, 633] on button "Get Rates" at bounding box center [805, 641] width 68 height 26
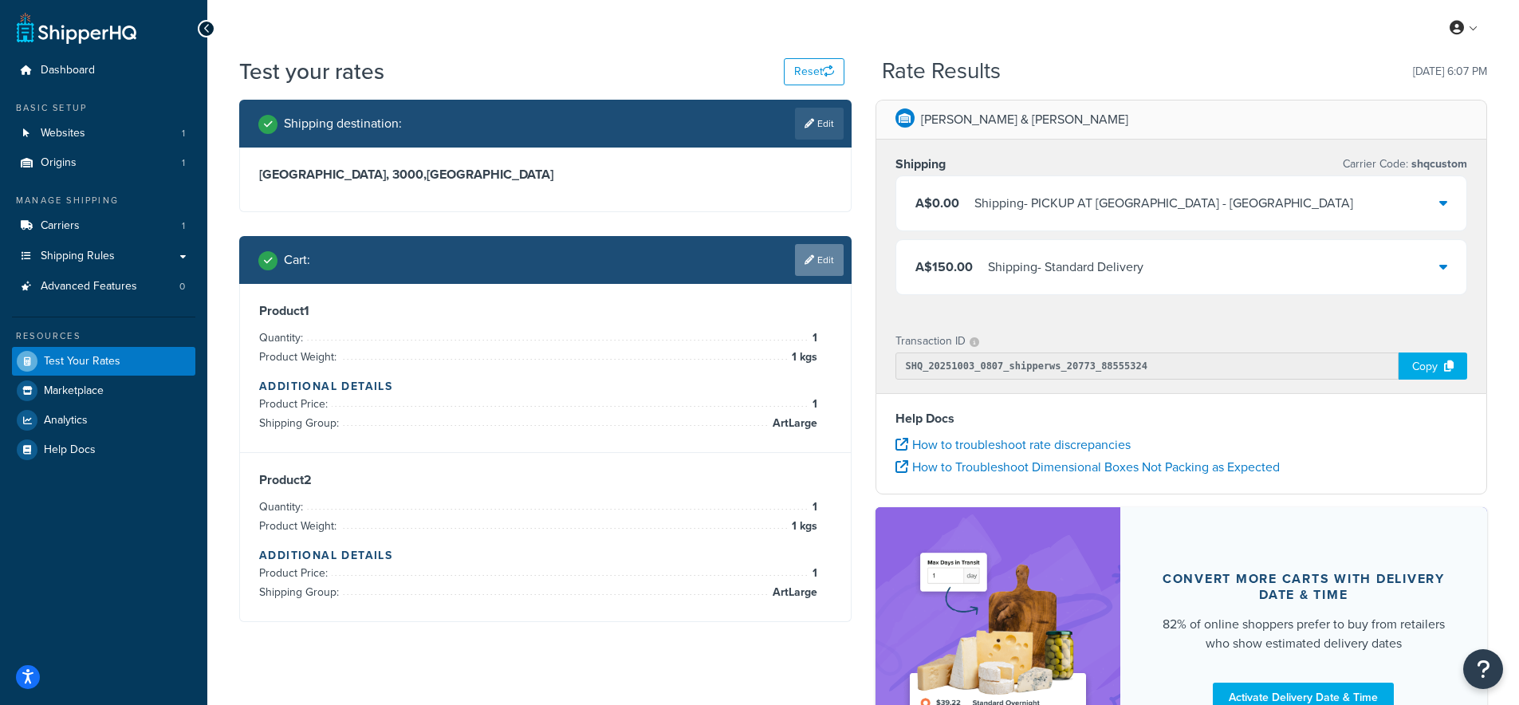
click at [811, 267] on link "Edit" at bounding box center [819, 260] width 49 height 32
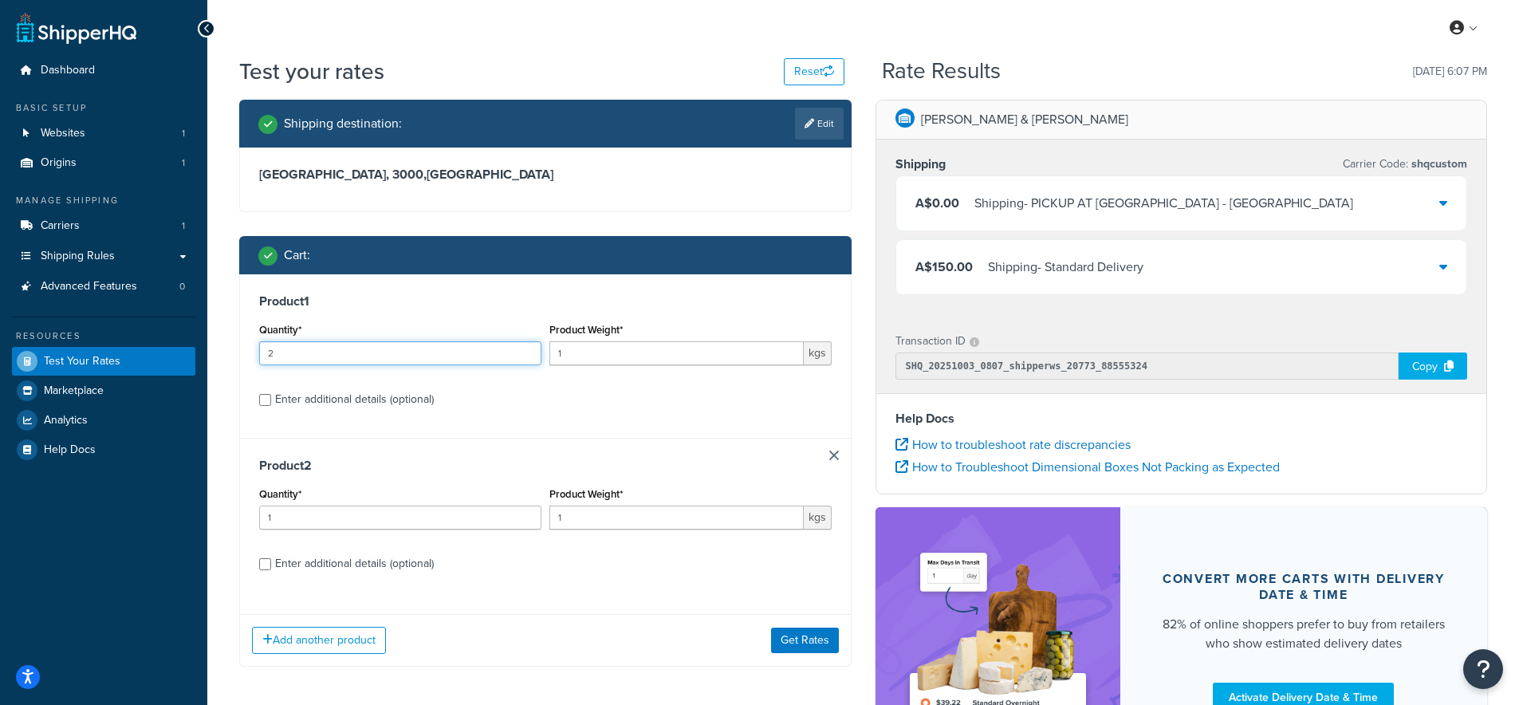
click at [531, 349] on input "2" at bounding box center [400, 353] width 282 height 24
click at [530, 349] on input "3" at bounding box center [400, 353] width 282 height 24
click at [530, 349] on input "4" at bounding box center [400, 353] width 282 height 24
click at [530, 349] on input "5" at bounding box center [400, 353] width 282 height 24
click at [530, 349] on input "6" at bounding box center [400, 353] width 282 height 24
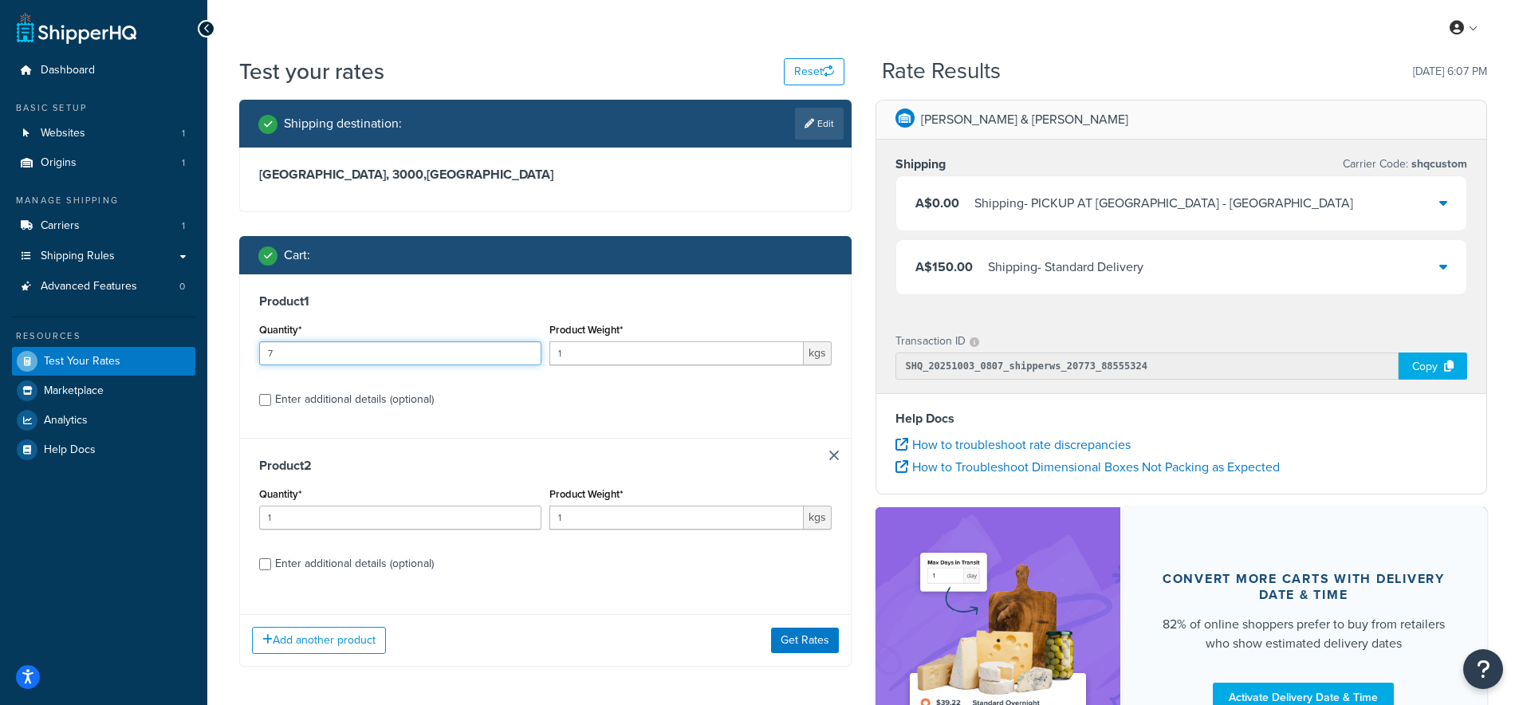
click at [530, 349] on input "7" at bounding box center [400, 353] width 282 height 24
click at [530, 349] on input "8" at bounding box center [400, 353] width 282 height 24
click at [530, 349] on input "9" at bounding box center [400, 353] width 282 height 24
type input "10"
click at [530, 349] on input "10" at bounding box center [400, 353] width 282 height 24
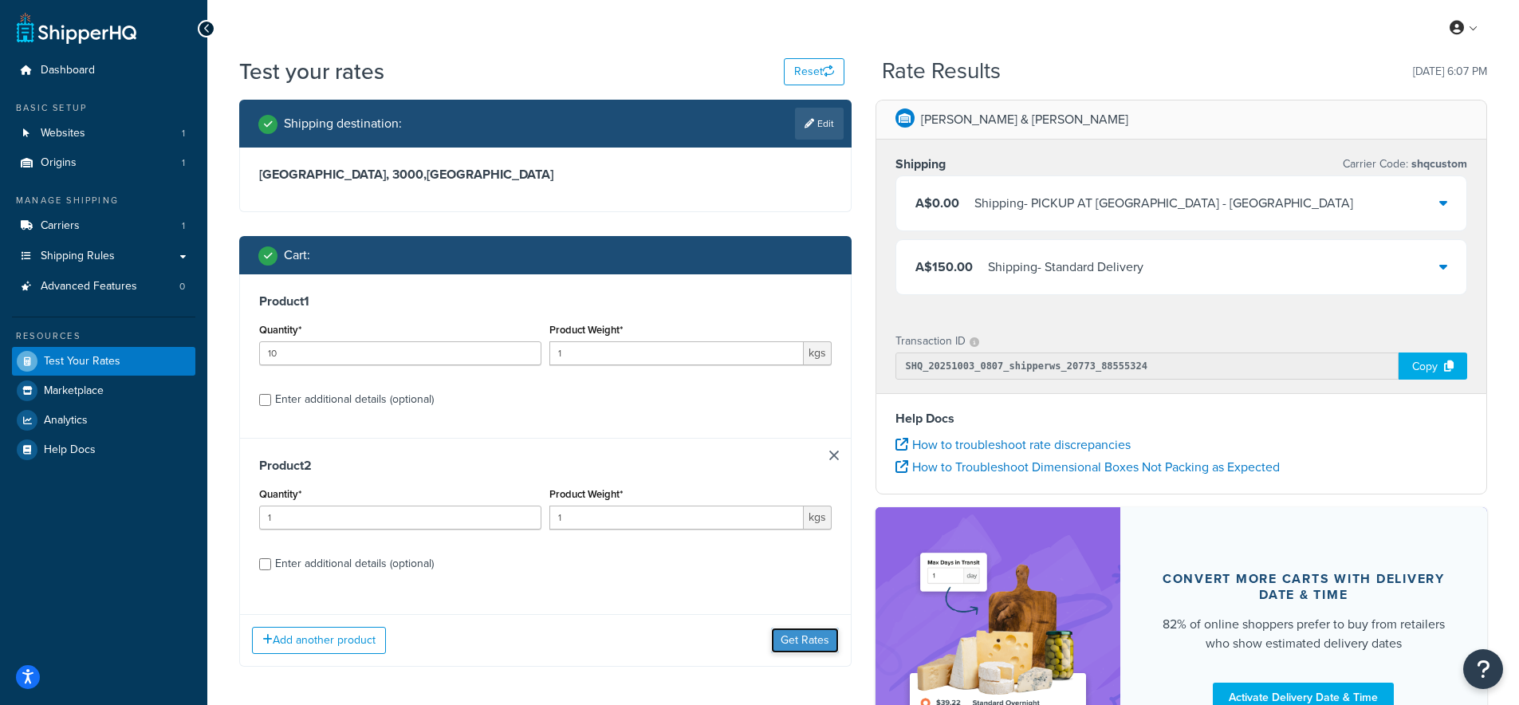
click at [794, 640] on button "Get Rates" at bounding box center [805, 641] width 68 height 26
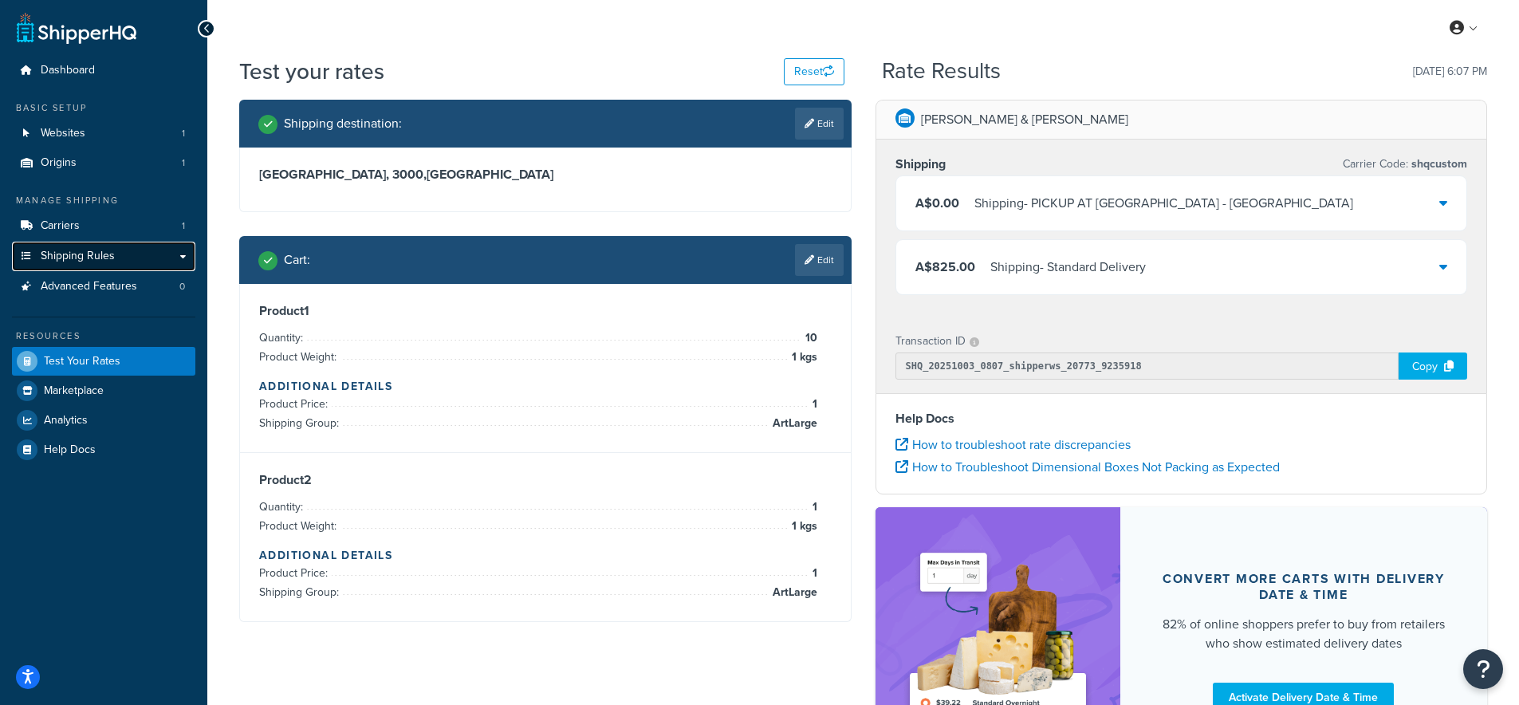
click at [76, 250] on span "Shipping Rules" at bounding box center [78, 257] width 74 height 14
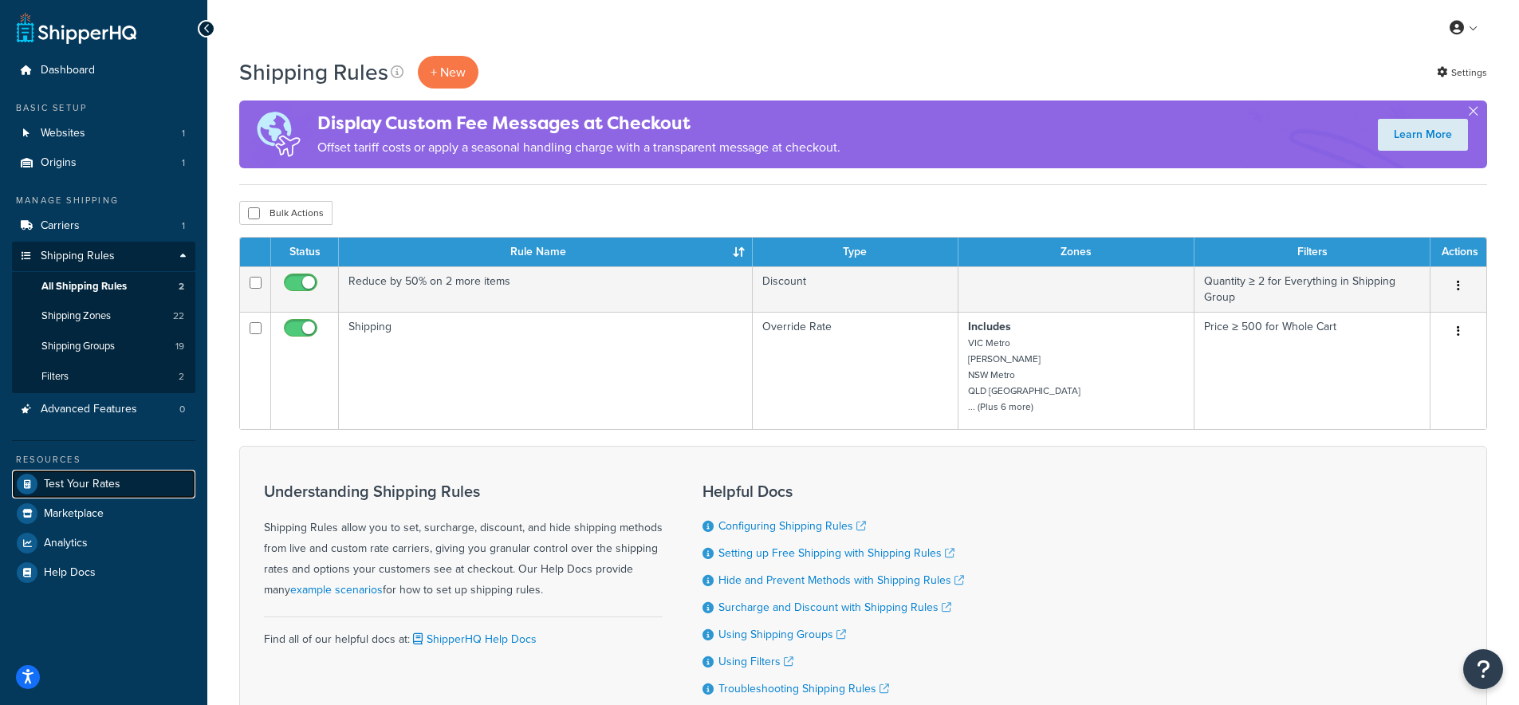
click at [81, 485] on span "Test Your Rates" at bounding box center [82, 485] width 77 height 14
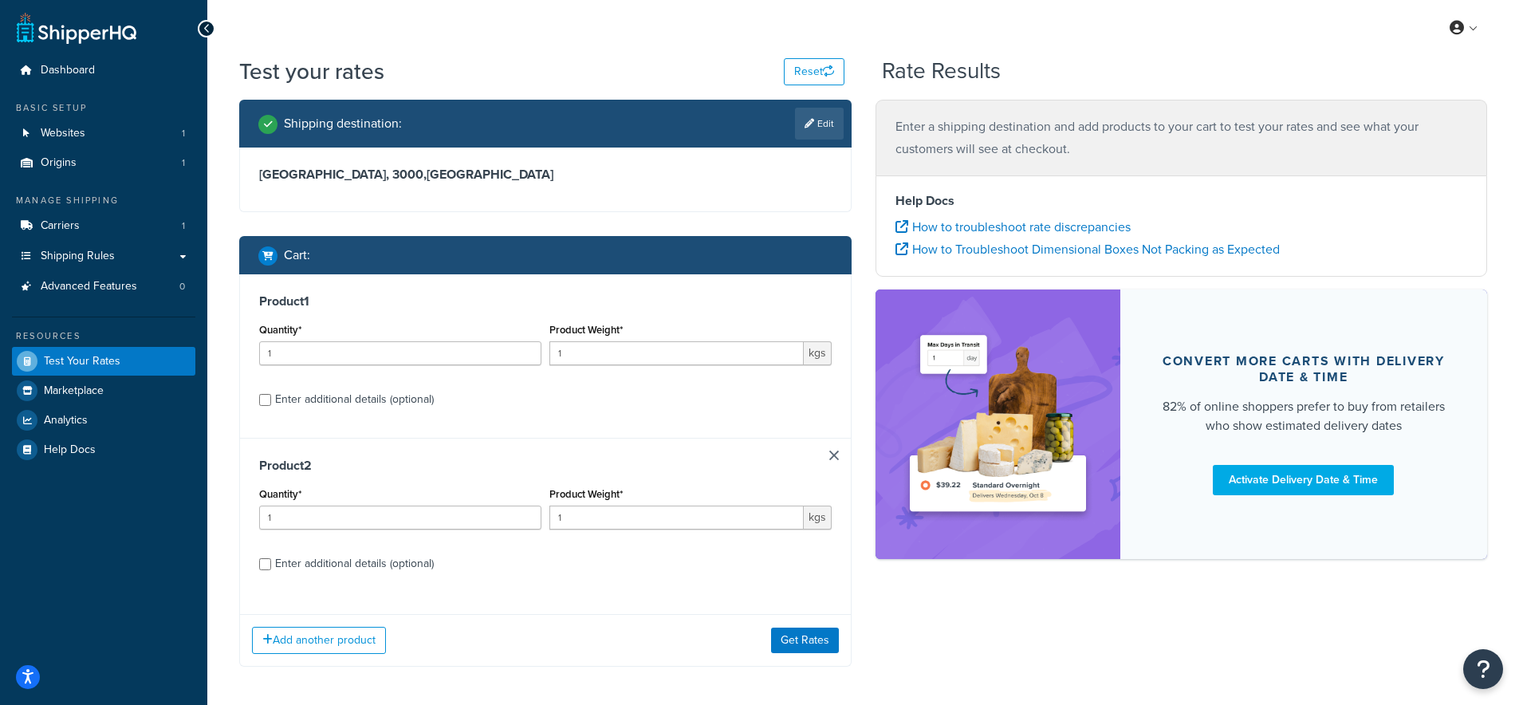
click at [826, 85] on div "Test your rates Reset" at bounding box center [541, 71] width 605 height 31
click at [823, 73] on icon "button" at bounding box center [828, 70] width 11 height 11
select select "TX"
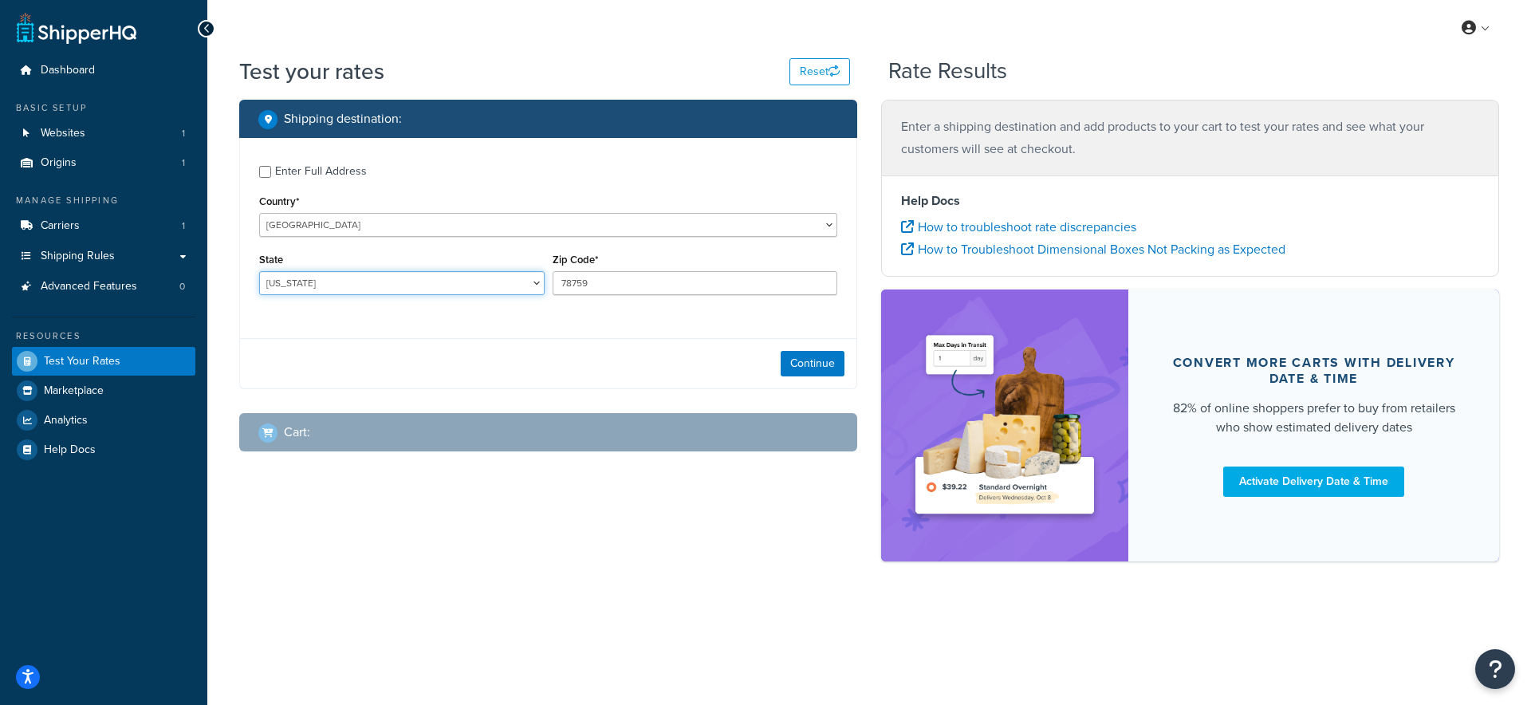
click at [489, 280] on select "Alabama Alaska American Samoa Arizona Arkansas Armed Forces Americas Armed Forc…" at bounding box center [402, 283] width 286 height 24
click at [588, 222] on select "United States United Kingdom Afghanistan Åland Islands Albania Algeria American…" at bounding box center [548, 225] width 578 height 24
select select "AU"
click at [259, 213] on select "United States United Kingdom Afghanistan Åland Islands Albania Algeria American…" at bounding box center [548, 225] width 578 height 24
click at [439, 282] on select "Australian Capital Territory New South Wales Northern Territory Queensland Sout…" at bounding box center [402, 283] width 286 height 24
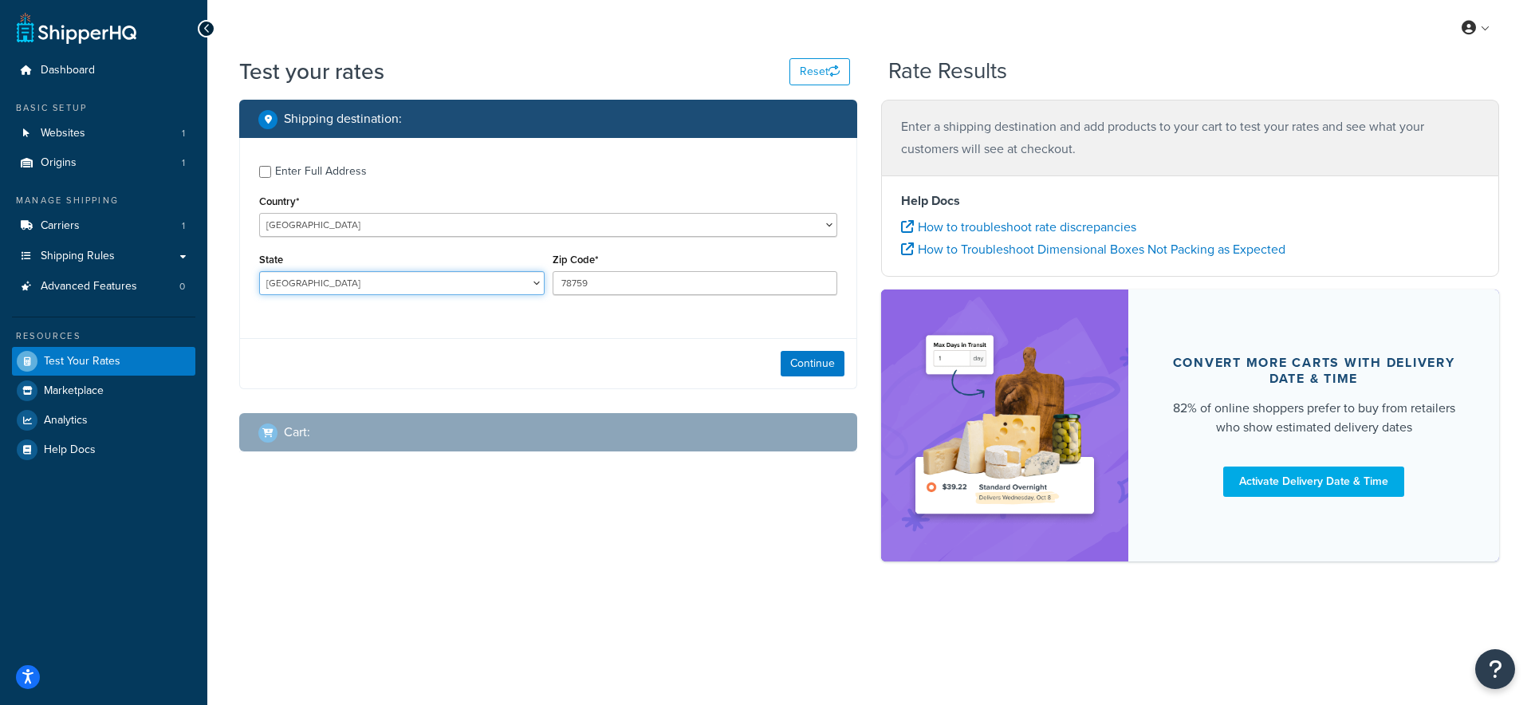
select select "VIC"
click at [259, 272] on select "Australian Capital Territory New South Wales Northern Territory Queensland Sout…" at bounding box center [402, 283] width 286 height 24
click at [633, 285] on input "78759" at bounding box center [696, 283] width 286 height 24
type input "3006"
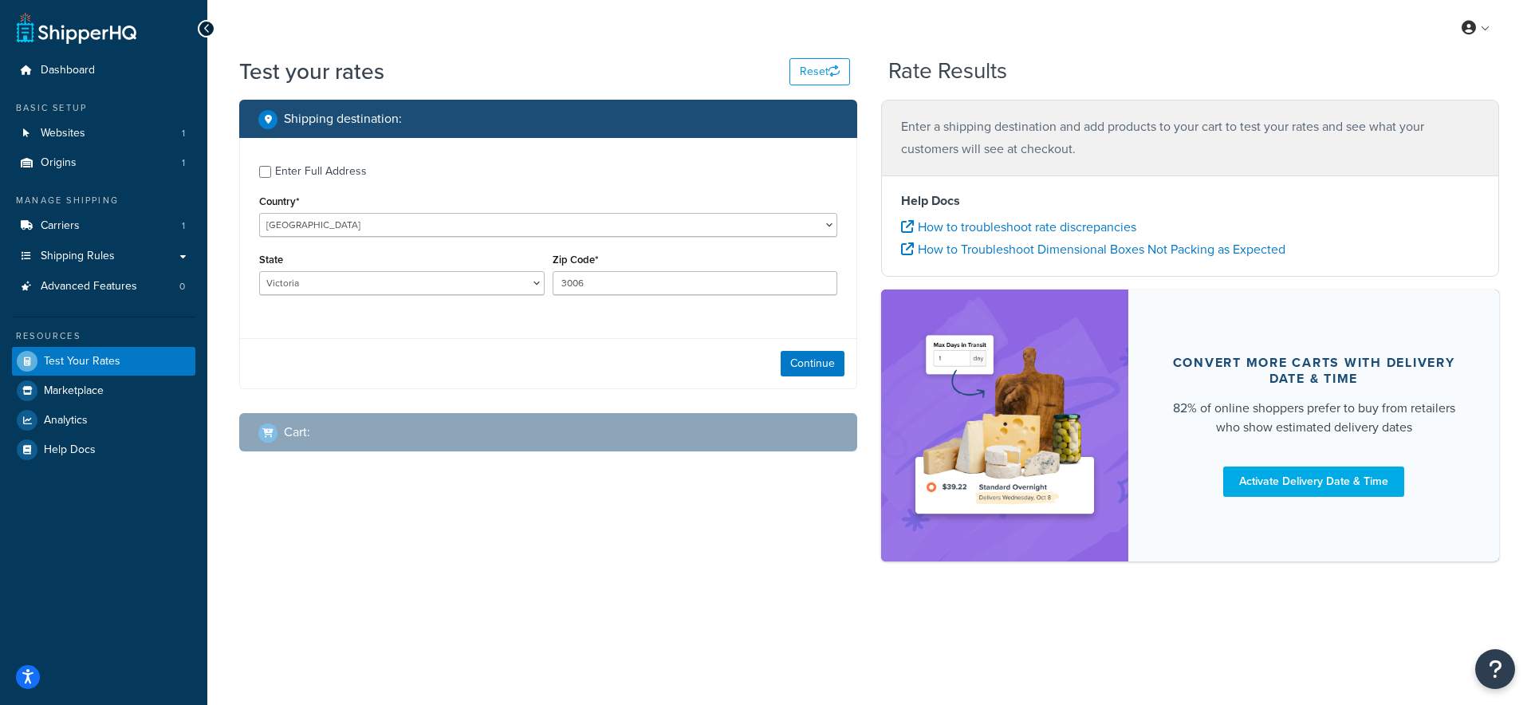
click at [640, 333] on div "Enter Full Address Country* United States United Kingdom Afghanistan Åland Isla…" at bounding box center [548, 263] width 618 height 251
click at [798, 366] on button "Continue" at bounding box center [813, 364] width 64 height 26
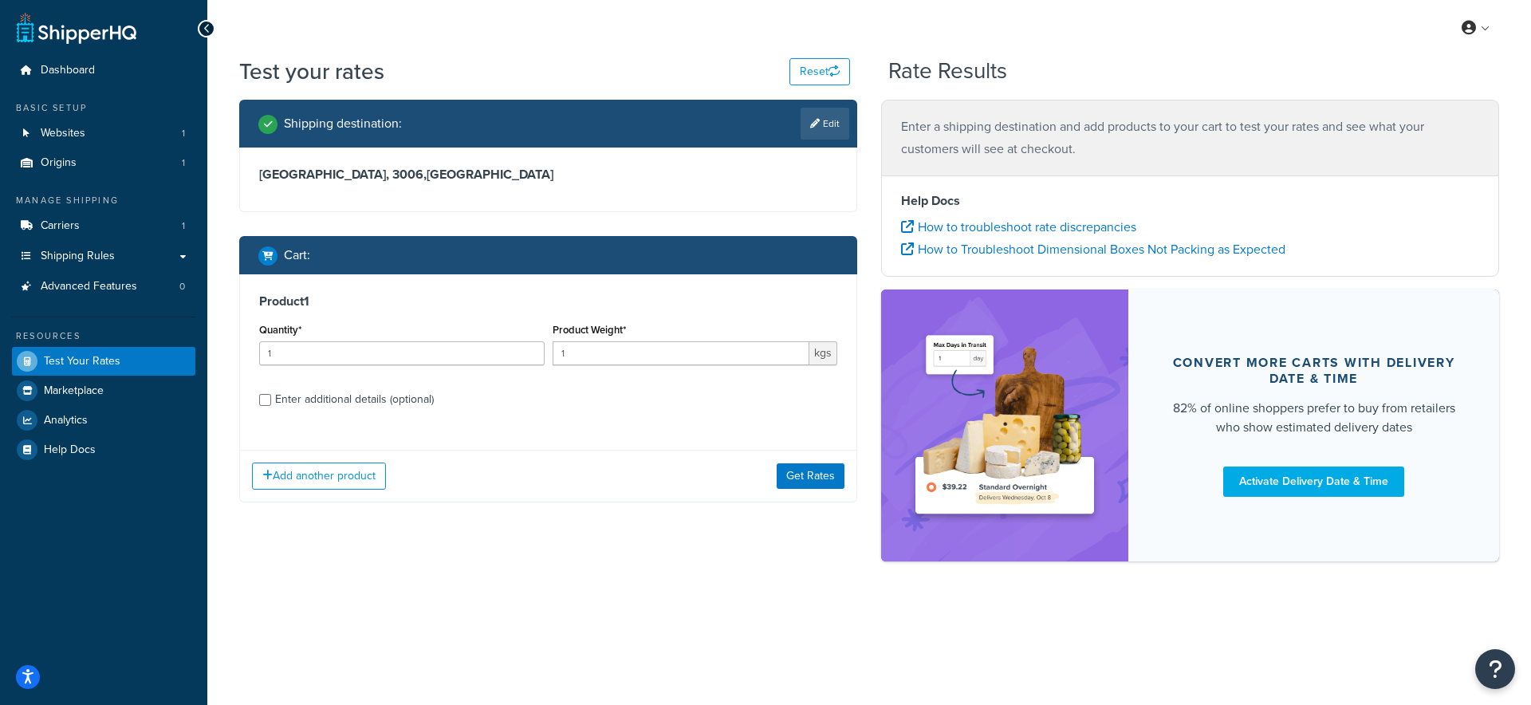
click at [392, 391] on div "Enter additional details (optional)" at bounding box center [354, 399] width 159 height 22
click at [271, 394] on input "Enter additional details (optional)" at bounding box center [265, 400] width 12 height 12
checkbox input "true"
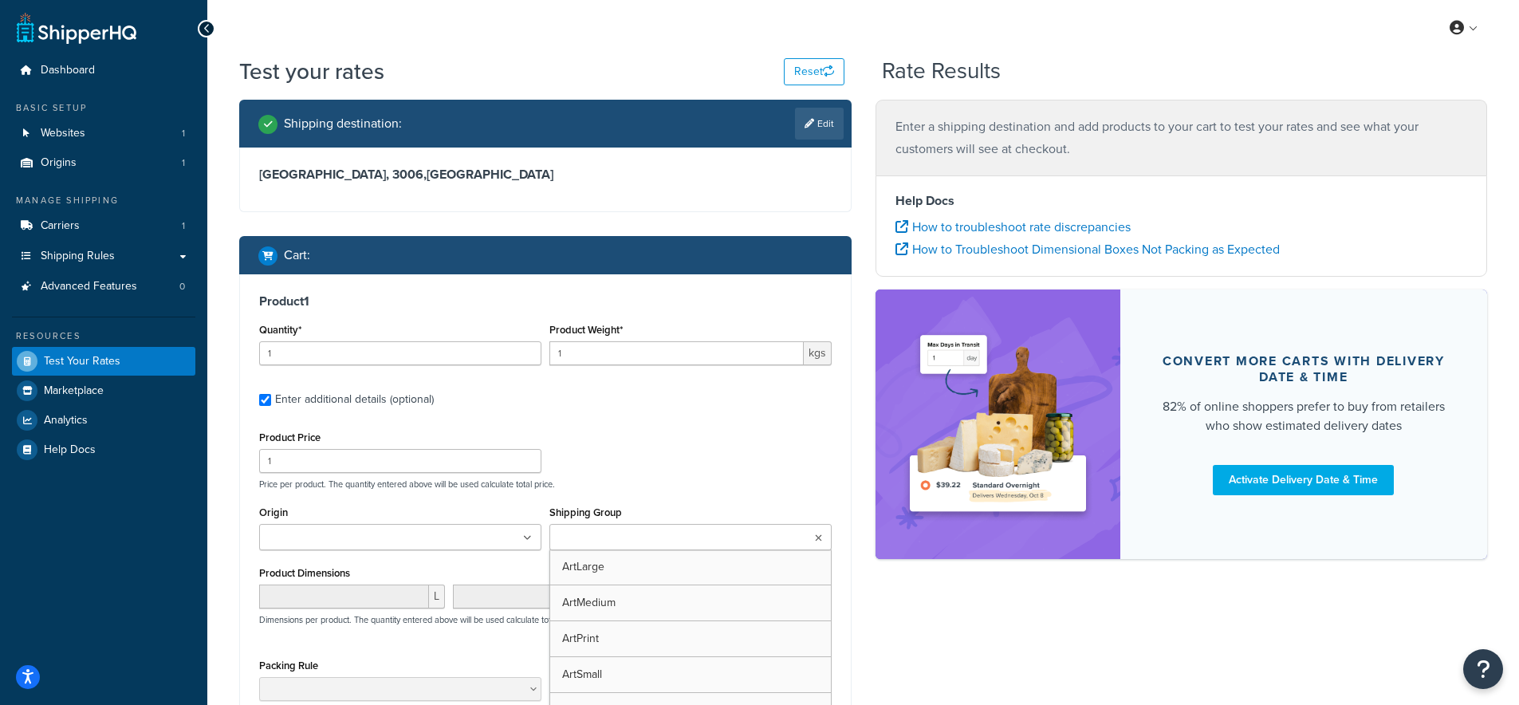
click at [710, 542] on ul at bounding box center [691, 537] width 282 height 26
click at [629, 542] on icon at bounding box center [626, 539] width 7 height 10
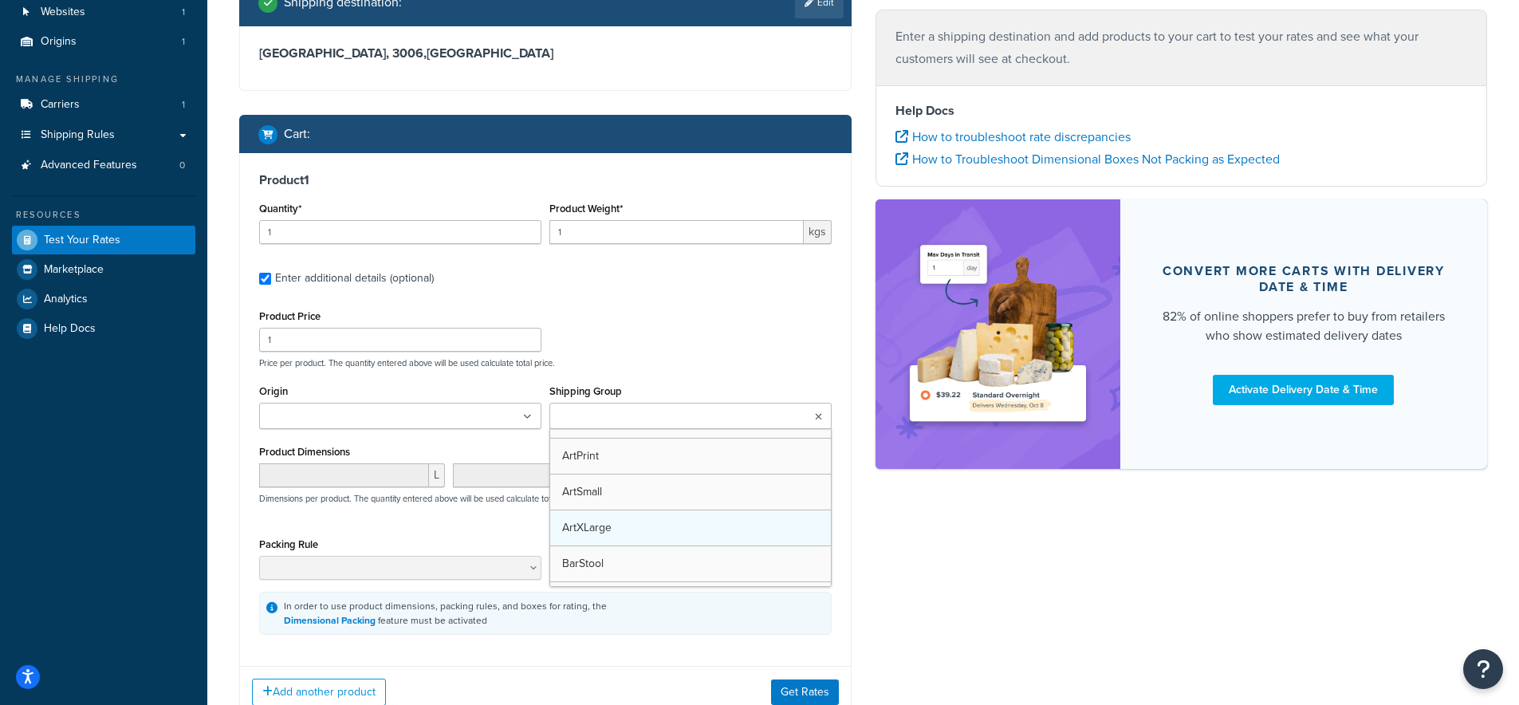
scroll to position [61, 0]
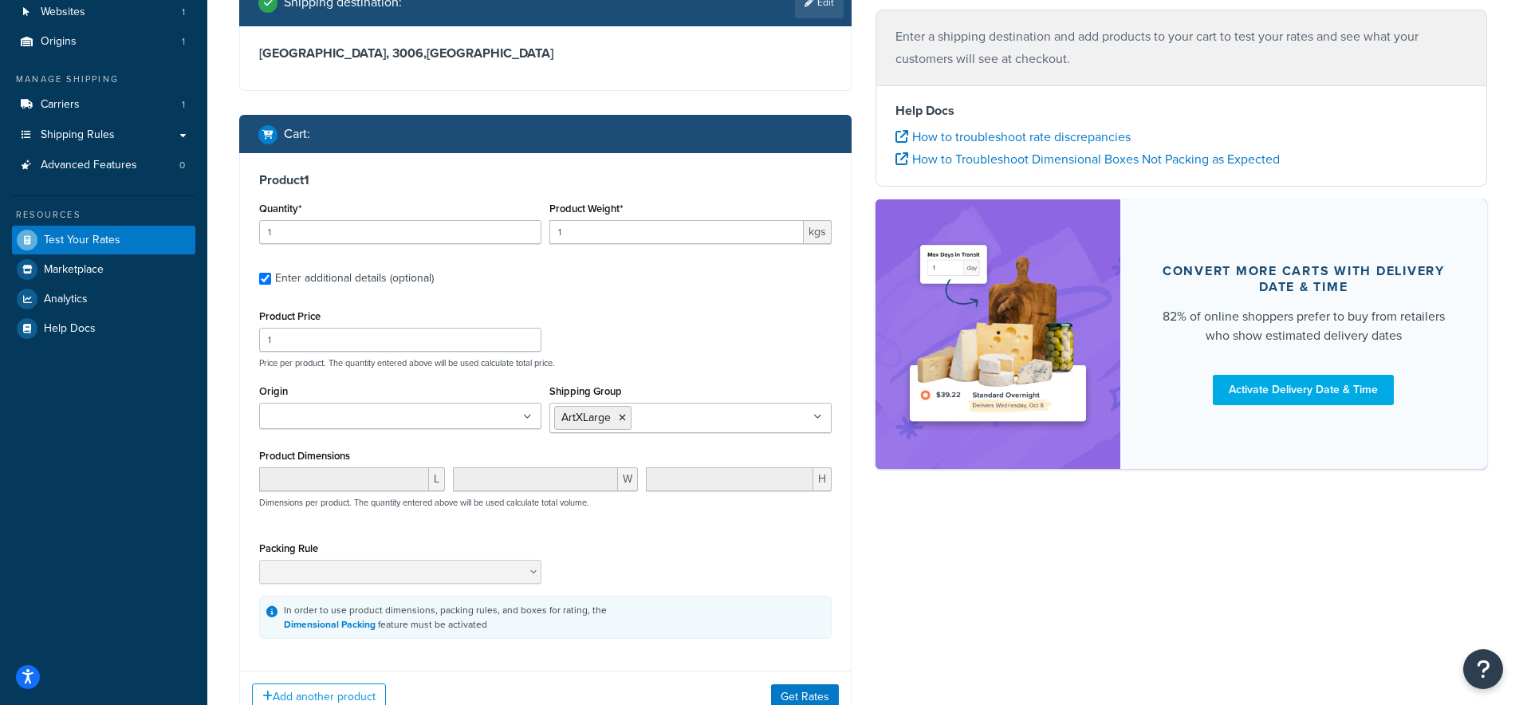
click at [641, 359] on p "Price per product. The quantity entered above will be used calculate total pric…" at bounding box center [545, 362] width 581 height 11
click at [791, 687] on button "Get Rates" at bounding box center [805, 697] width 68 height 26
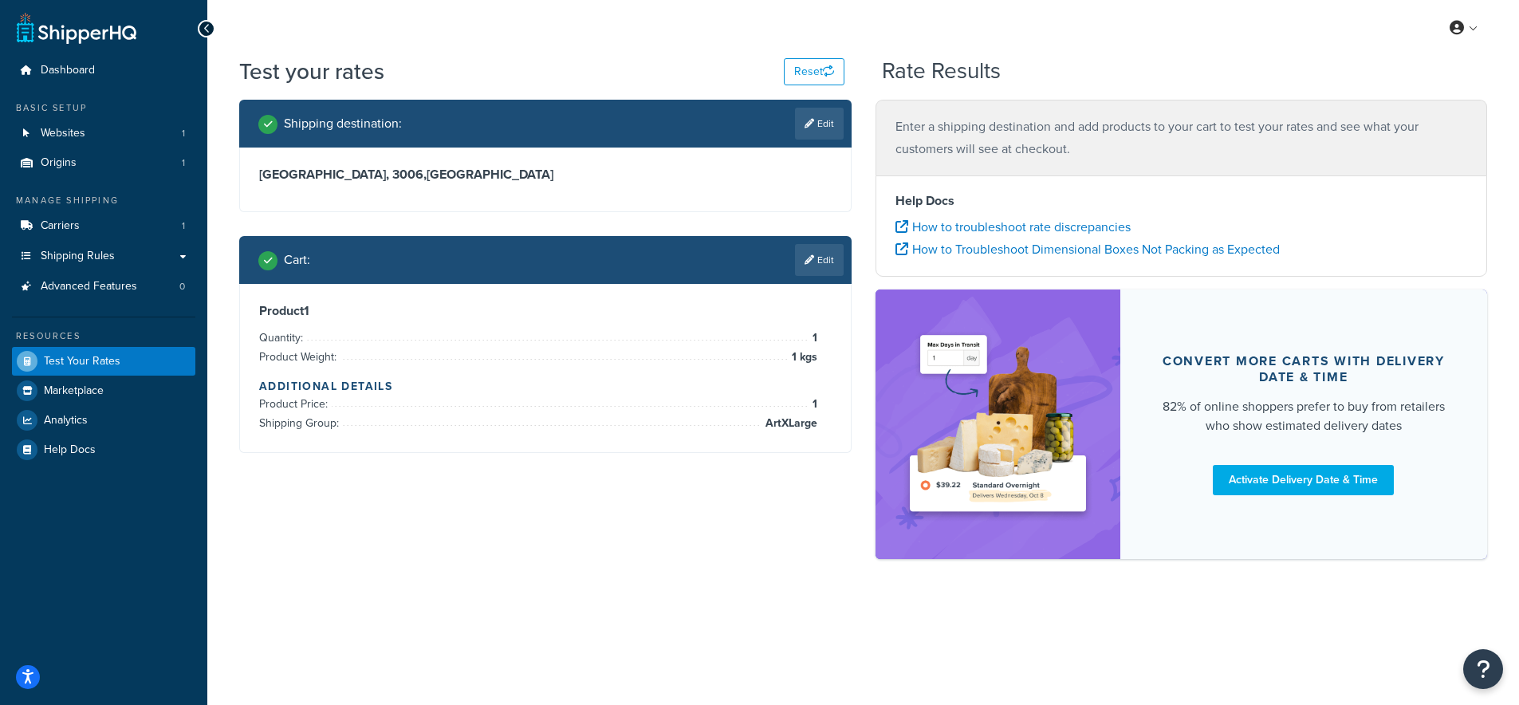
scroll to position [0, 0]
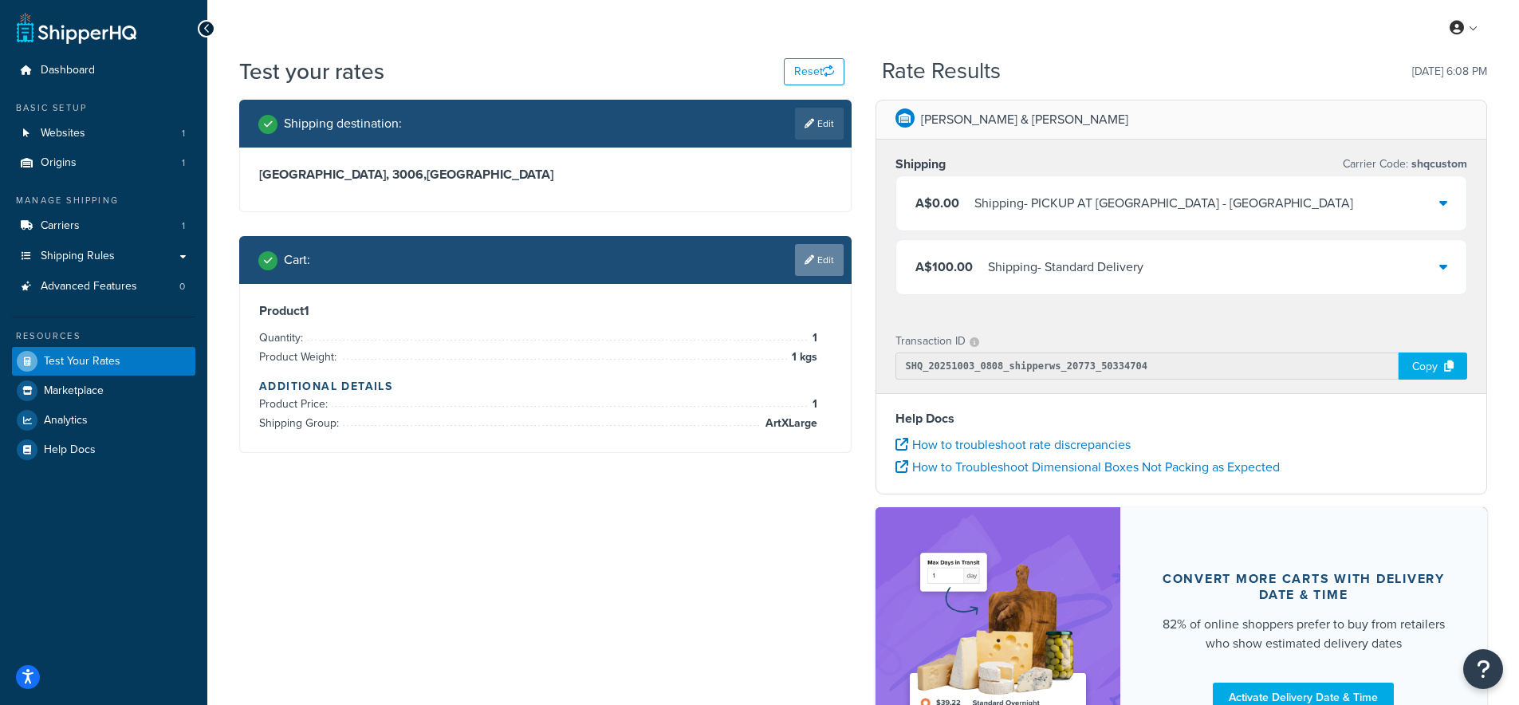
click at [822, 262] on link "Edit" at bounding box center [819, 260] width 49 height 32
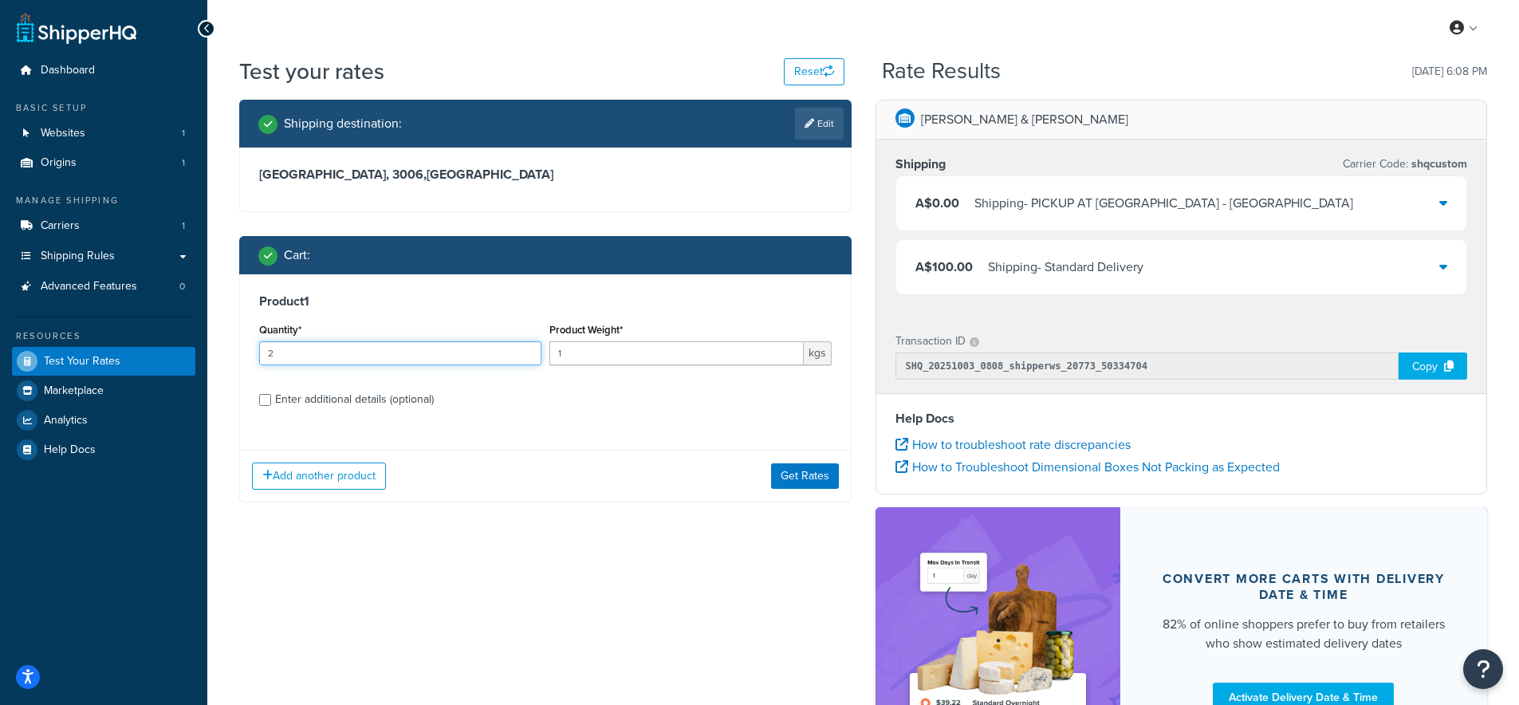
click at [527, 350] on input "2" at bounding box center [400, 353] width 282 height 24
click at [527, 350] on input "3" at bounding box center [400, 353] width 282 height 24
click at [527, 350] on input "4" at bounding box center [400, 353] width 282 height 24
click at [527, 350] on input "5" at bounding box center [400, 353] width 282 height 24
click at [527, 350] on input "6" at bounding box center [400, 353] width 282 height 24
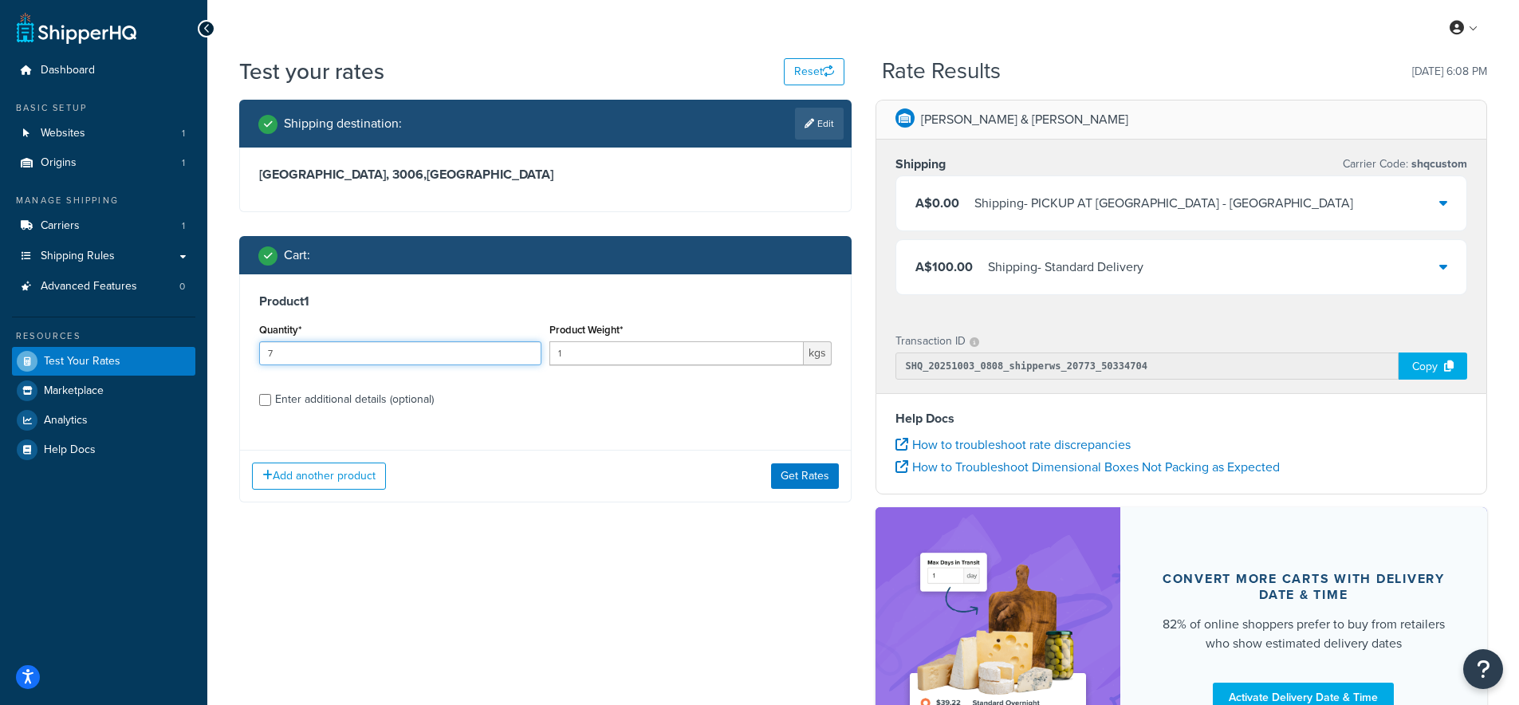
click at [527, 350] on input "7" at bounding box center [400, 353] width 282 height 24
click at [527, 350] on input "8" at bounding box center [400, 353] width 282 height 24
click at [527, 350] on input "9" at bounding box center [400, 353] width 282 height 24
click at [527, 350] on input "10" at bounding box center [400, 353] width 282 height 24
click at [527, 350] on input "11" at bounding box center [400, 353] width 282 height 24
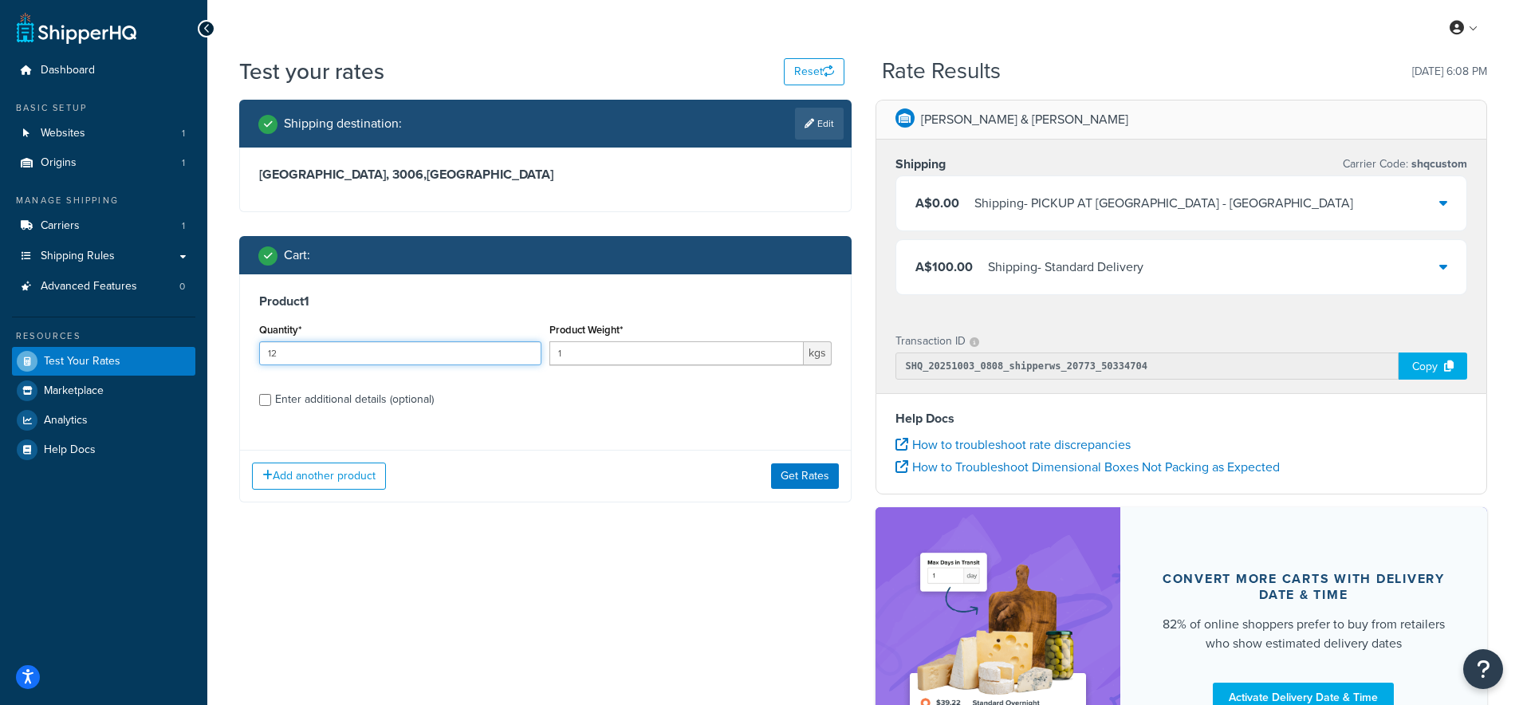
click at [527, 350] on input "12" at bounding box center [400, 353] width 282 height 24
click at [527, 350] on input "13" at bounding box center [400, 353] width 282 height 24
click at [527, 350] on input "14" at bounding box center [400, 353] width 282 height 24
type input "15"
click at [527, 350] on input "15" at bounding box center [400, 353] width 282 height 24
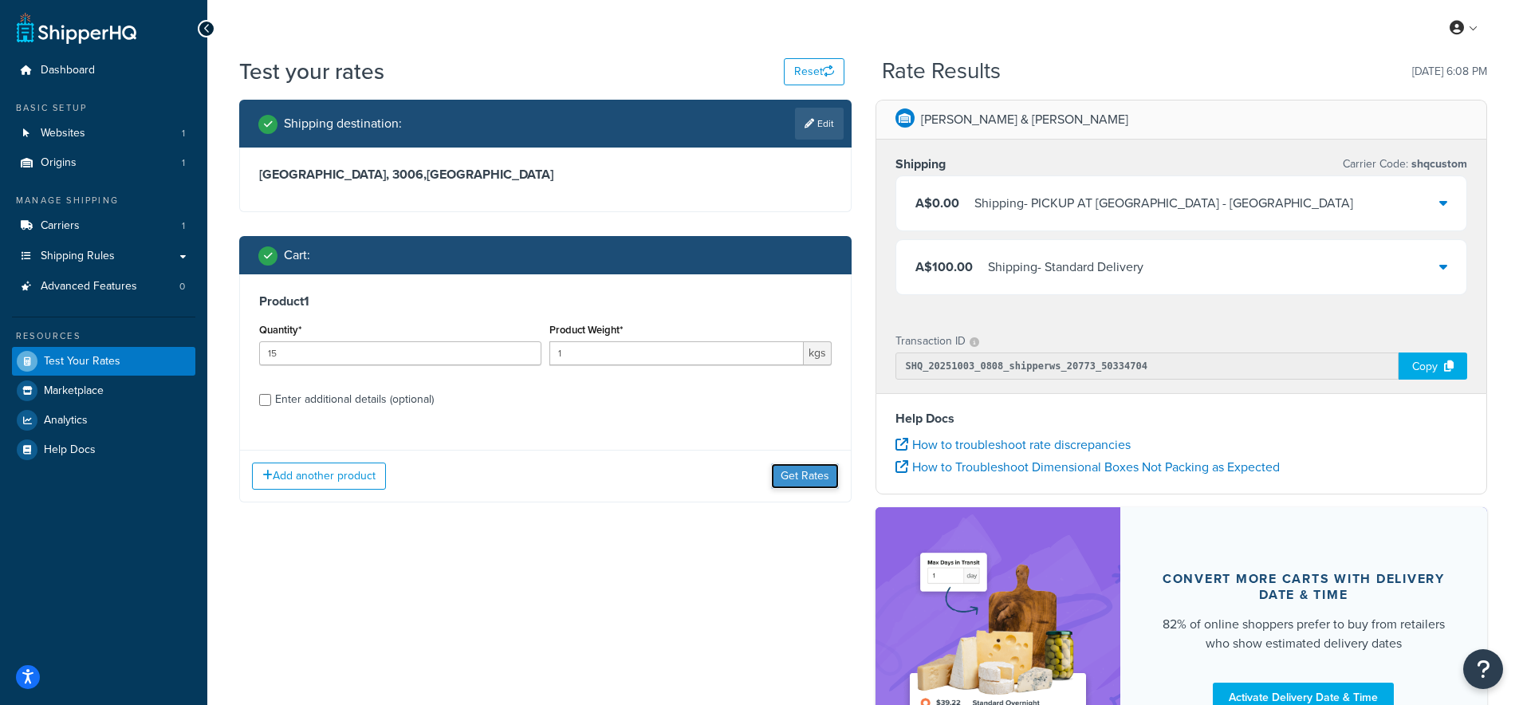
click at [814, 480] on button "Get Rates" at bounding box center [805, 476] width 68 height 26
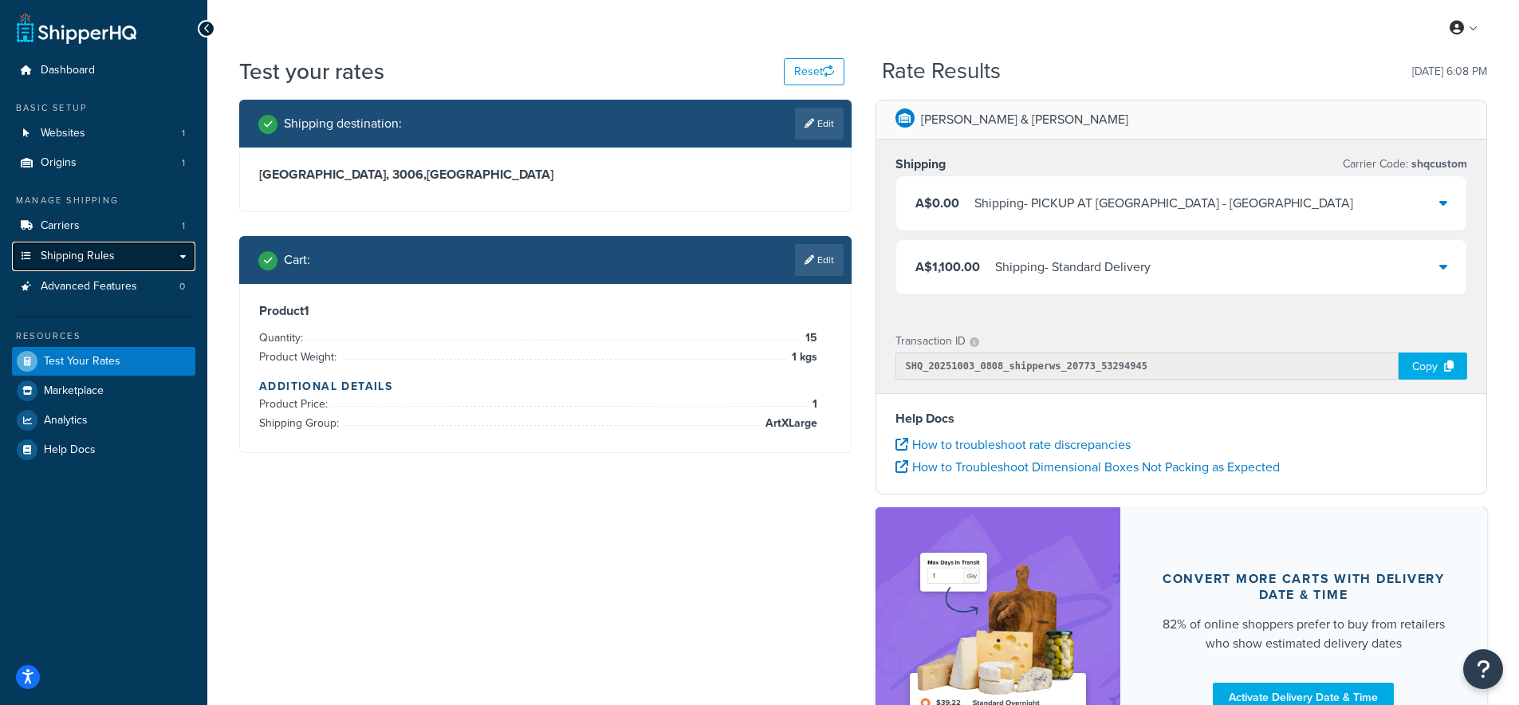
click at [100, 250] on span "Shipping Rules" at bounding box center [78, 257] width 74 height 14
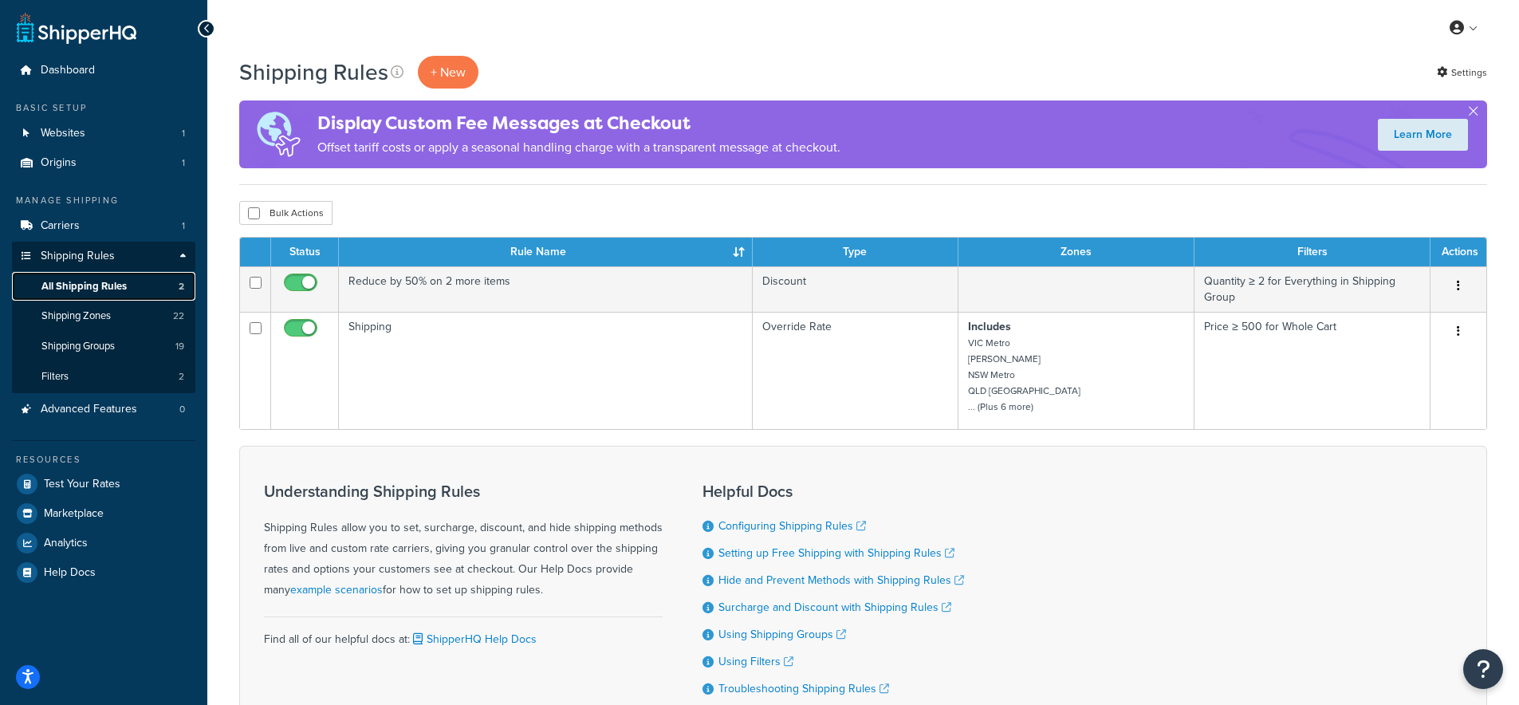
click at [92, 280] on span "All Shipping Rules" at bounding box center [83, 287] width 85 height 14
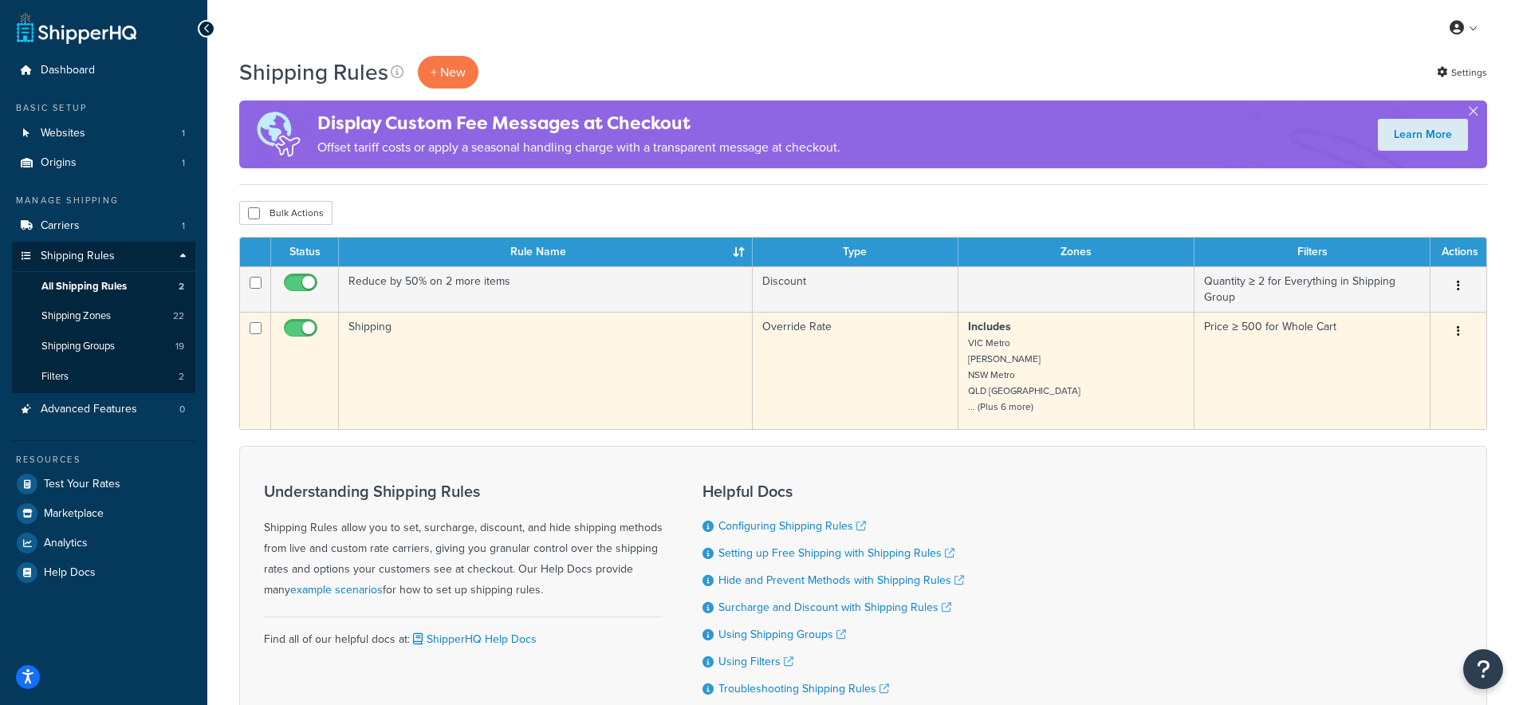
click at [373, 333] on td "Shipping" at bounding box center [546, 370] width 414 height 117
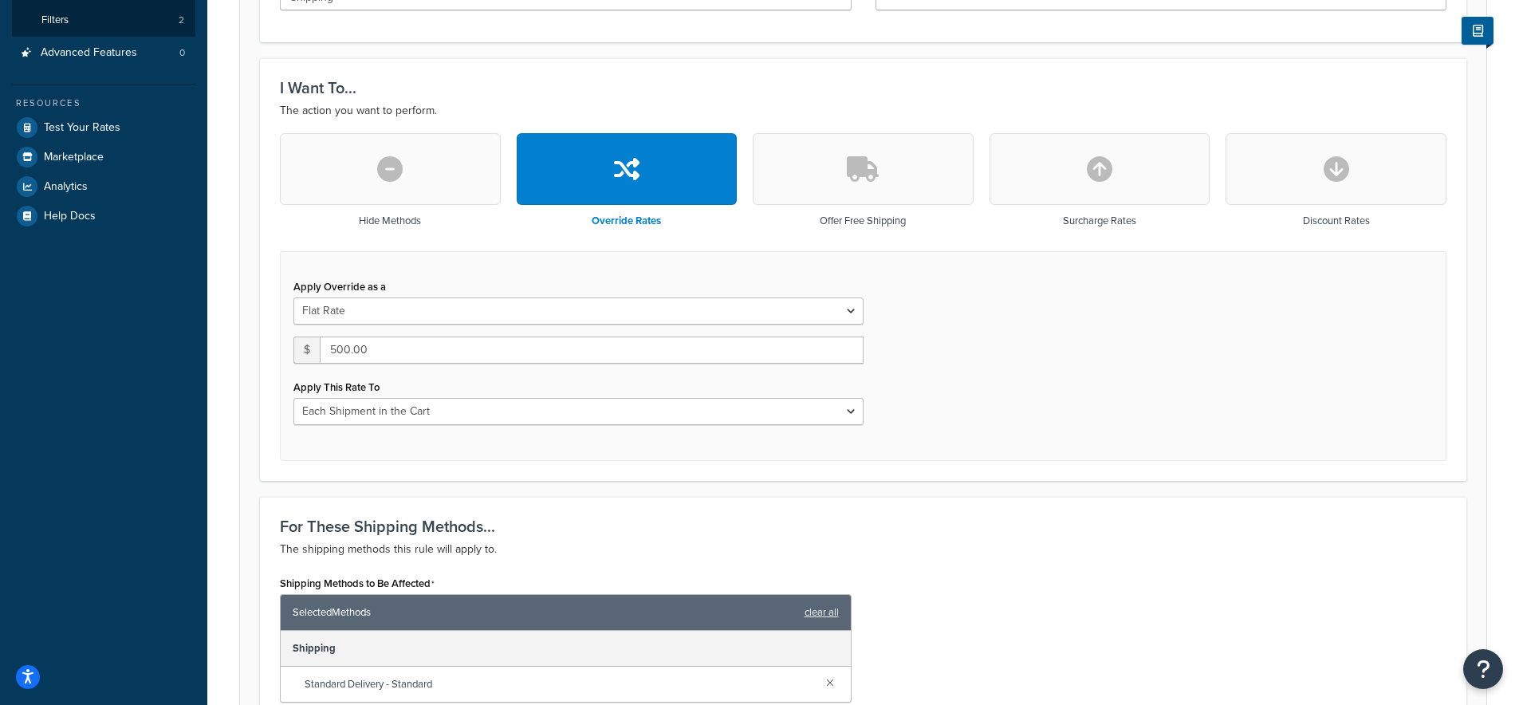
scroll to position [399, 0]
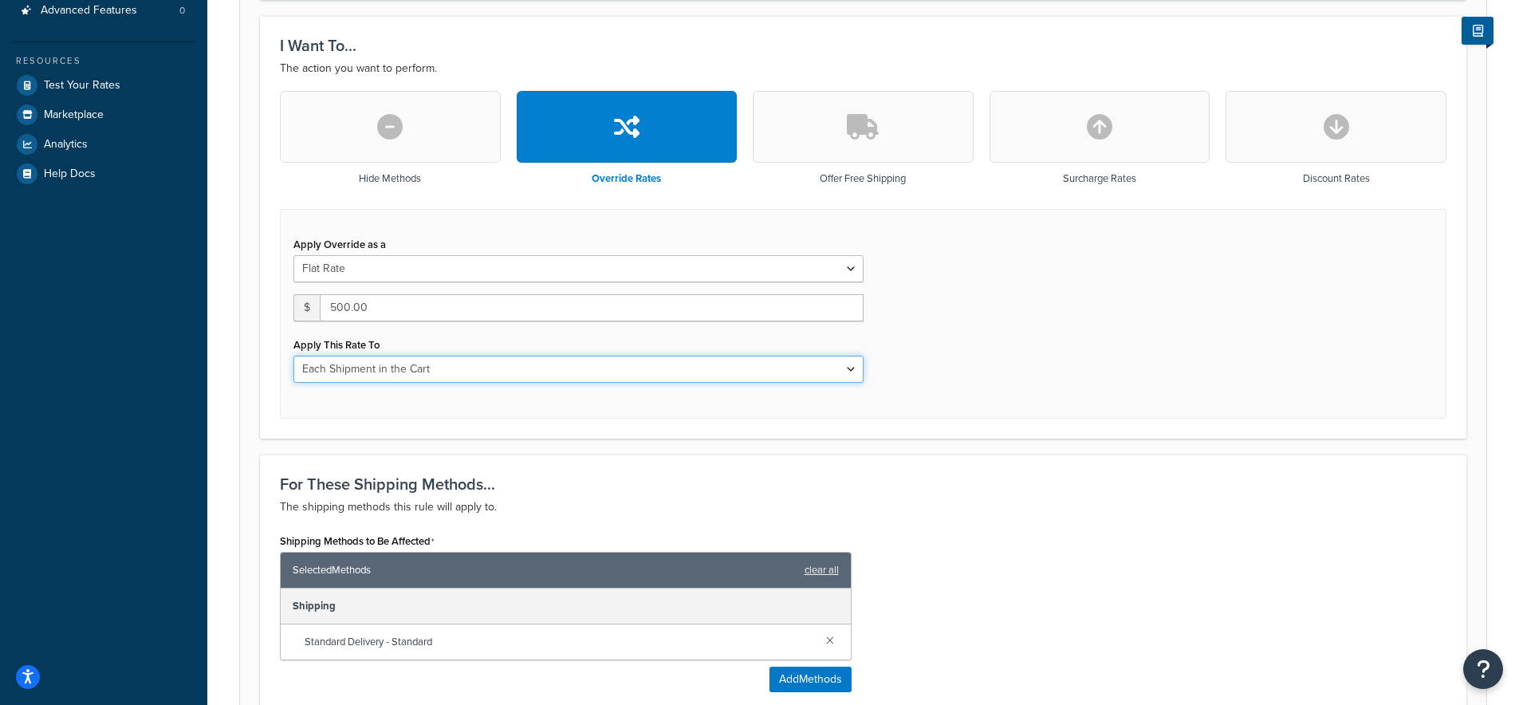
click at [404, 367] on select "Each Shipment in the Cart Each Shipping Group in the Cart Each Item within a Sh…" at bounding box center [579, 369] width 570 height 27
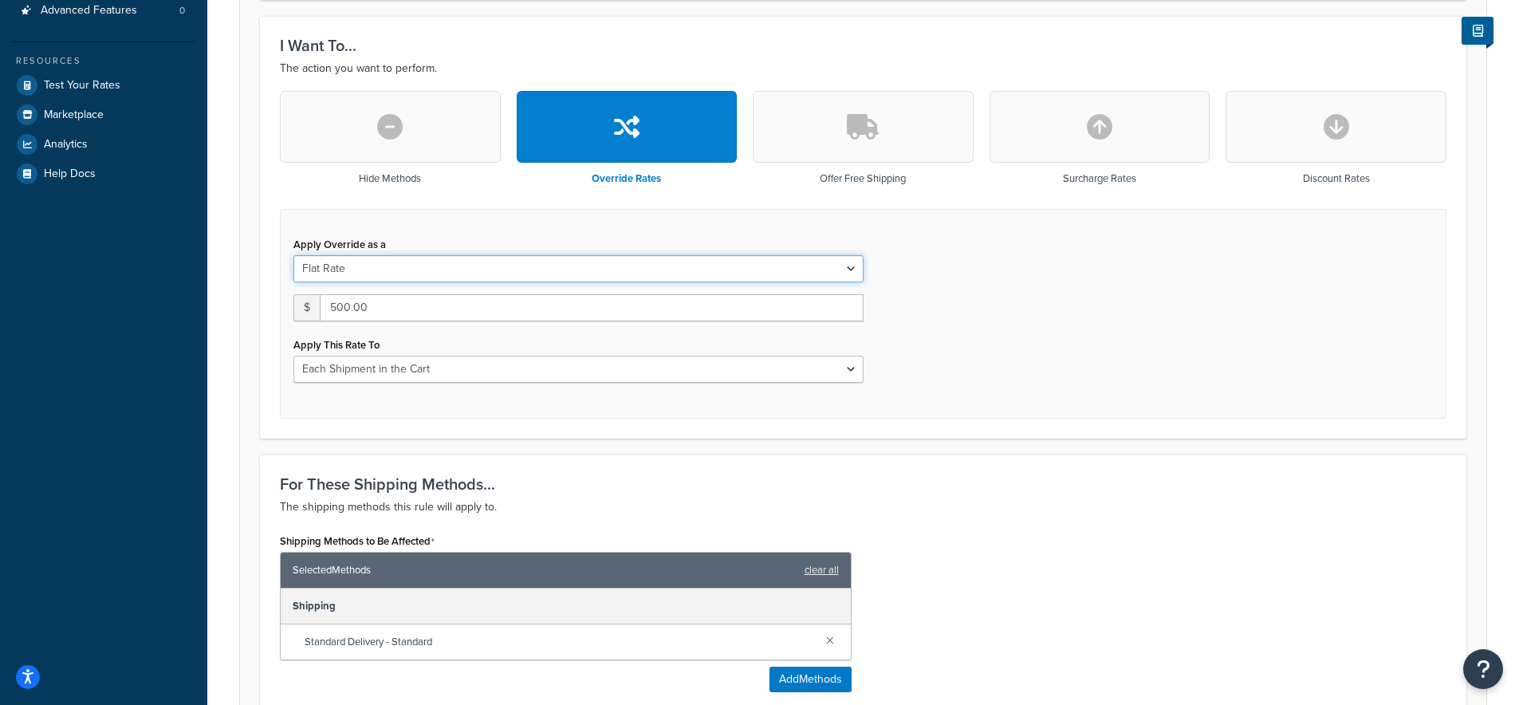
click at [393, 265] on select "Flat Rate Percentage Flat Rate & Percentage" at bounding box center [579, 268] width 570 height 27
click at [294, 256] on select "Flat Rate Percentage Flat Rate & Percentage" at bounding box center [579, 268] width 570 height 27
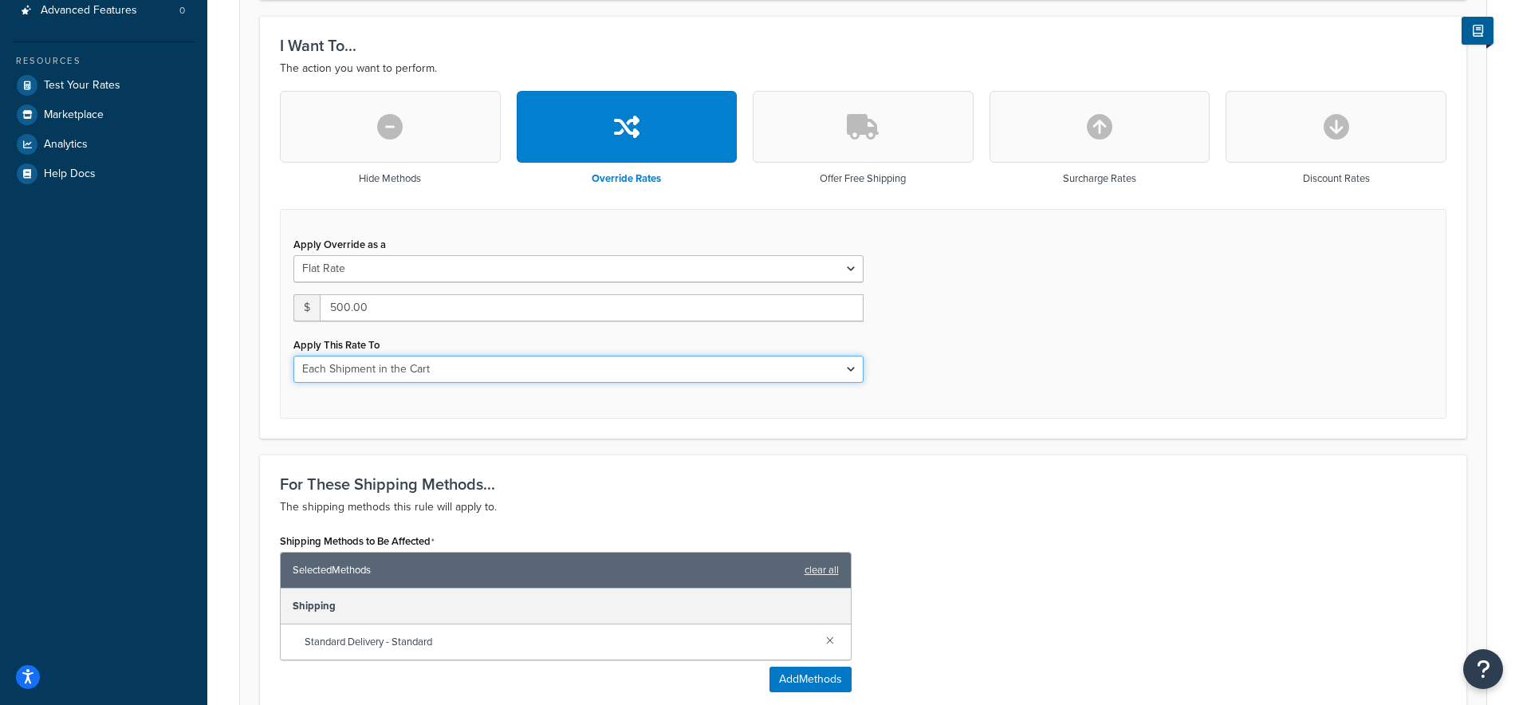
click at [368, 372] on select "Each Shipment in the Cart Each Shipping Group in the Cart Each Item within a Sh…" at bounding box center [579, 369] width 570 height 27
select select "BOX"
click at [294, 357] on select "Each Shipment in the Cart Each Shipping Group in the Cart Each Item within a Sh…" at bounding box center [579, 369] width 570 height 27
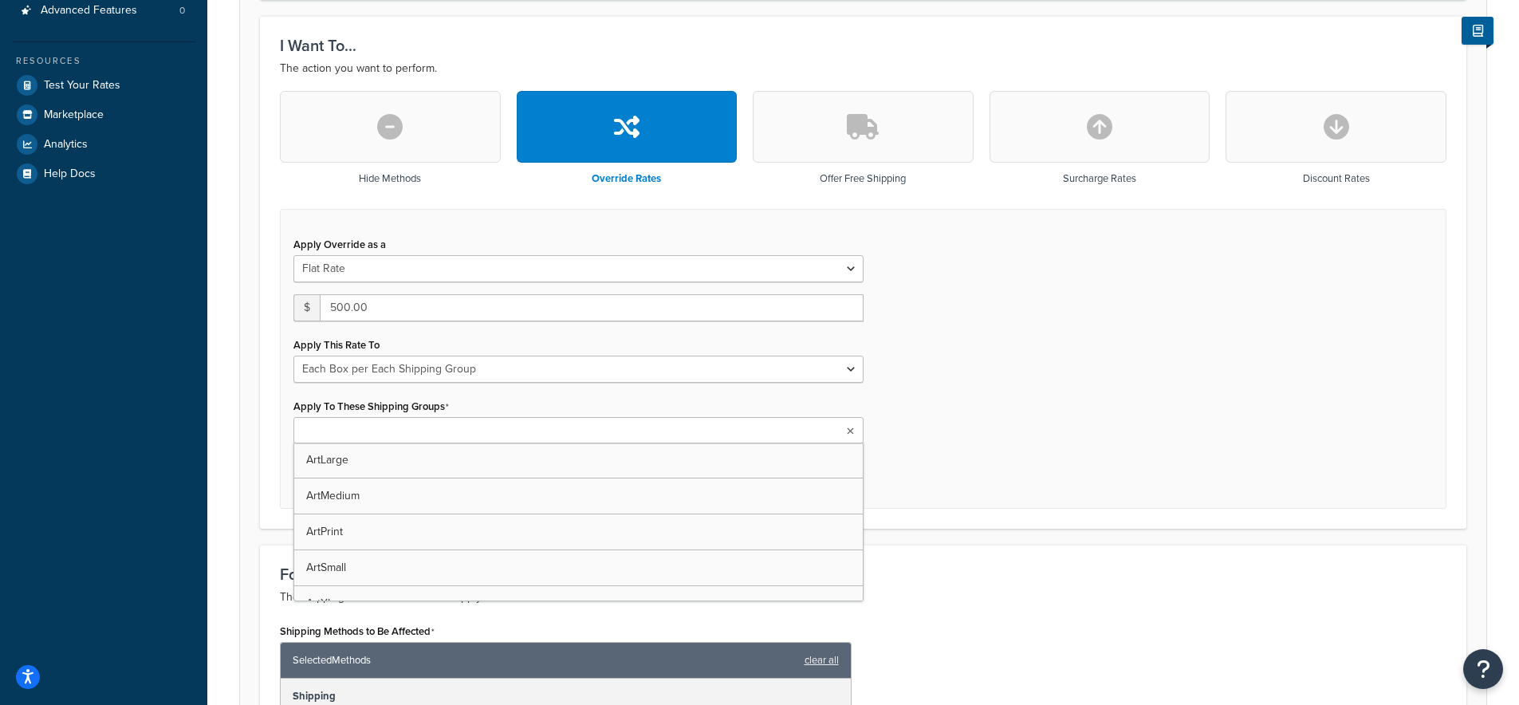
click at [479, 432] on ul at bounding box center [579, 430] width 570 height 26
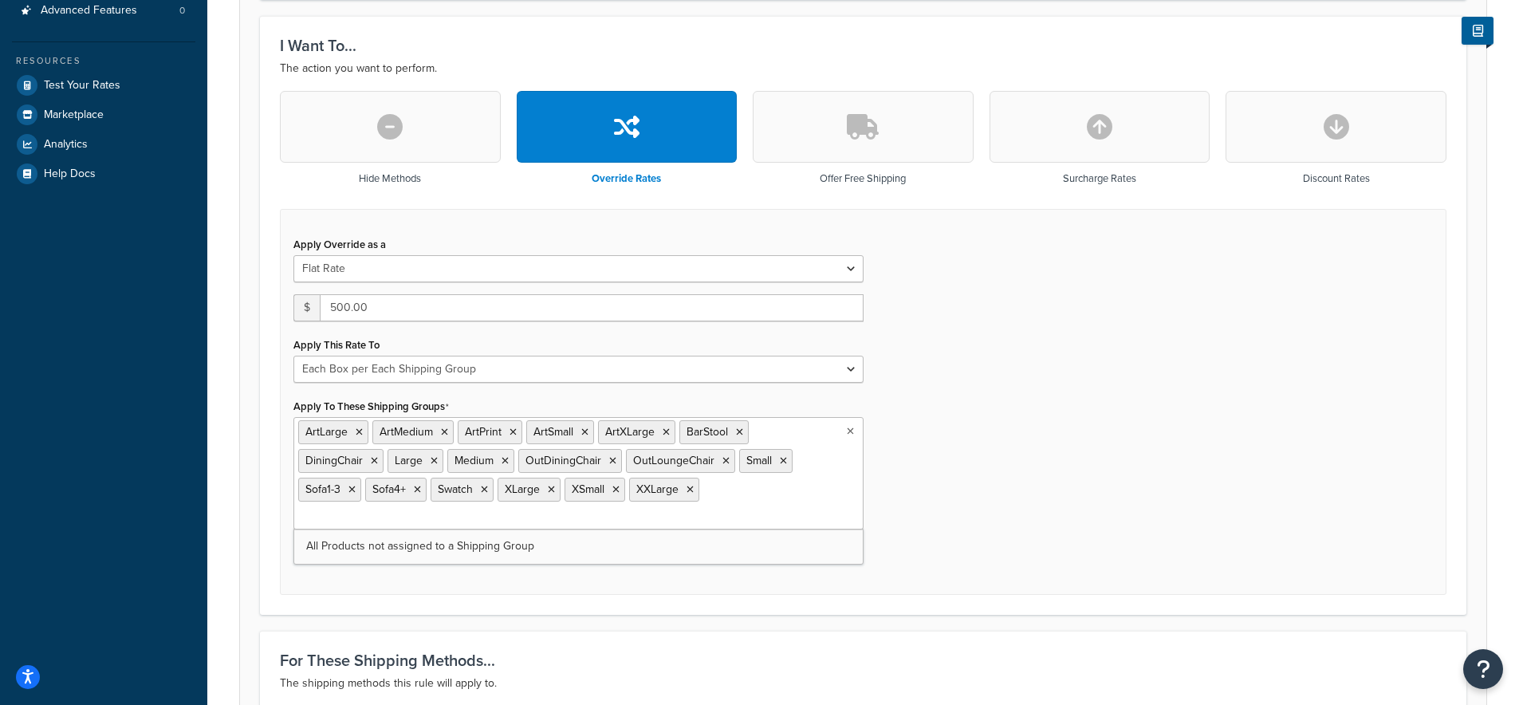
click at [1199, 446] on div "Apply Override as a Flat Rate Percentage Flat Rate & Percentage $ 500.00 Apply …" at bounding box center [863, 402] width 1167 height 387
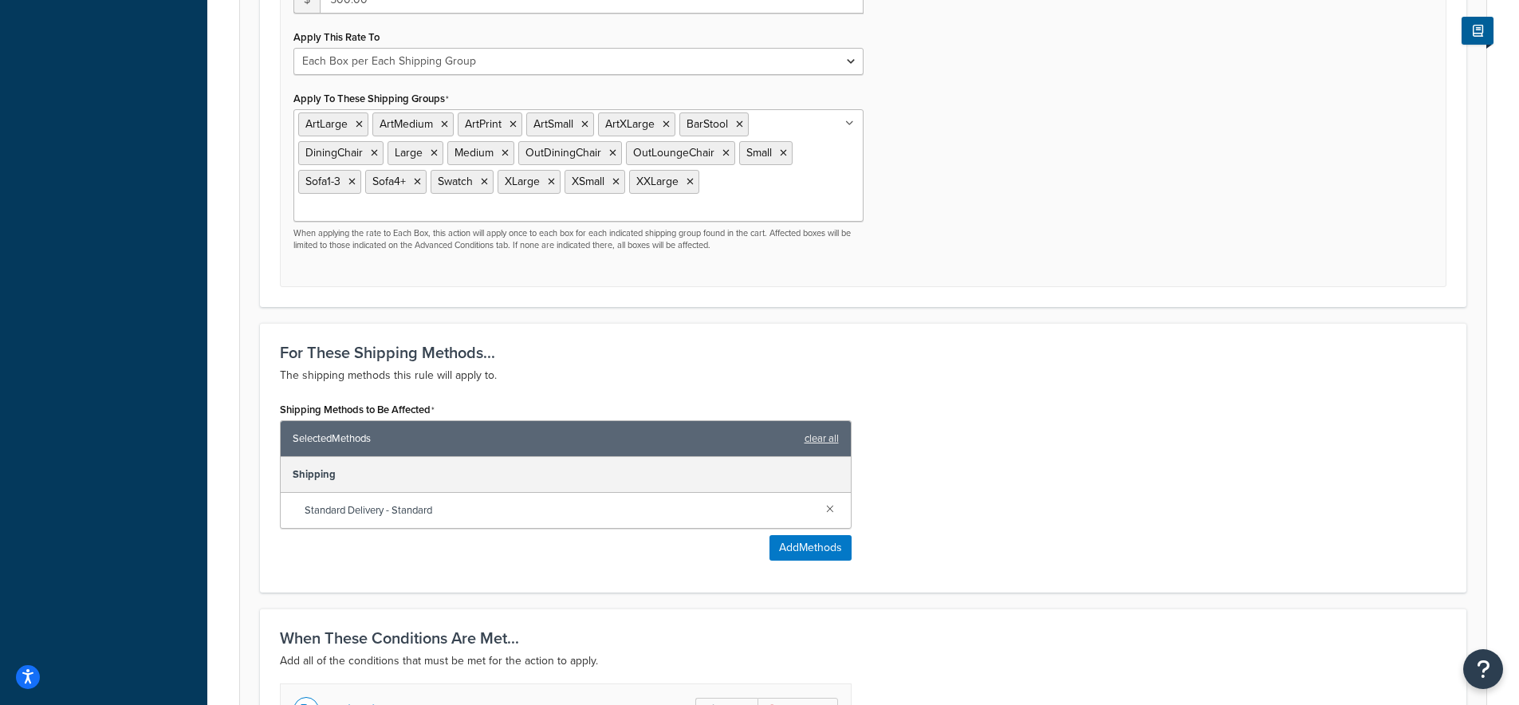
scroll to position [1197, 0]
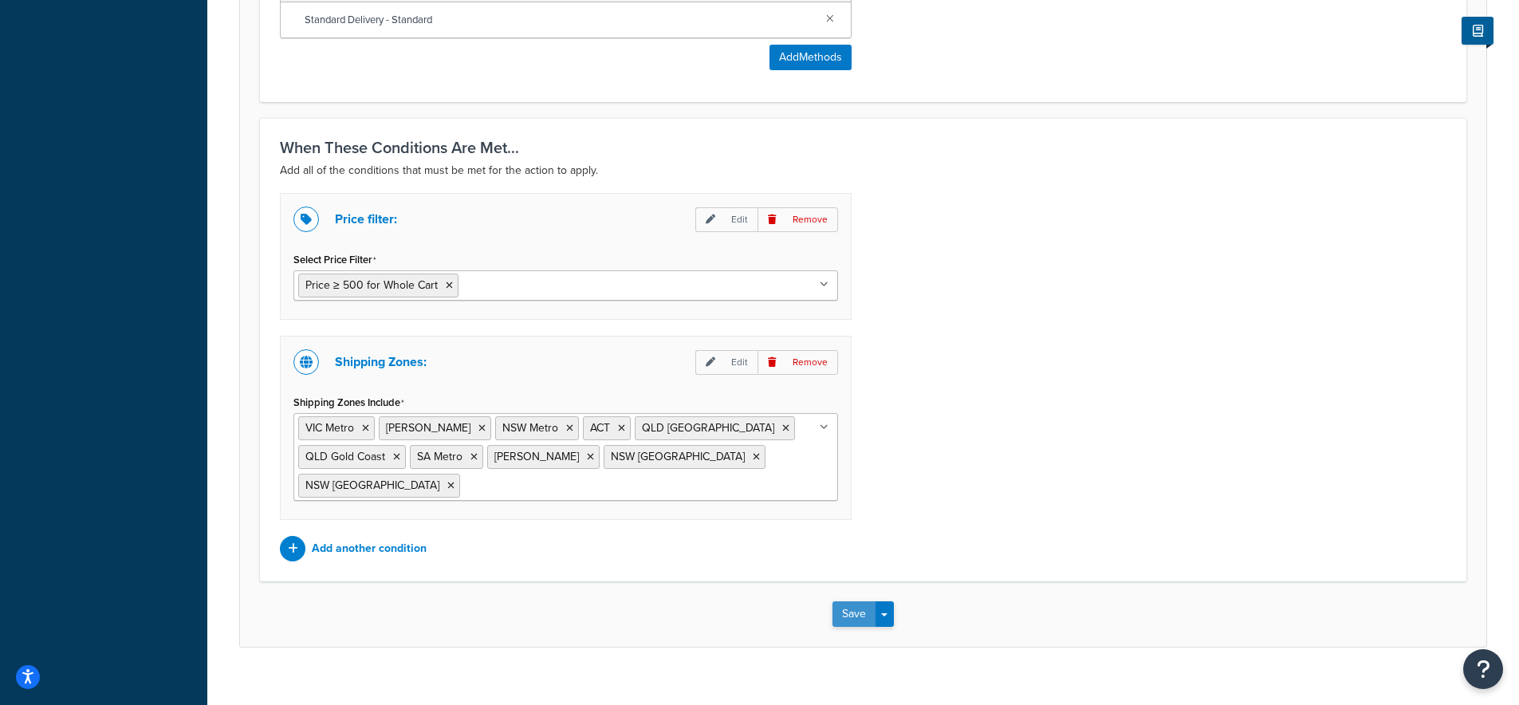
click at [855, 601] on button "Save" at bounding box center [854, 614] width 43 height 26
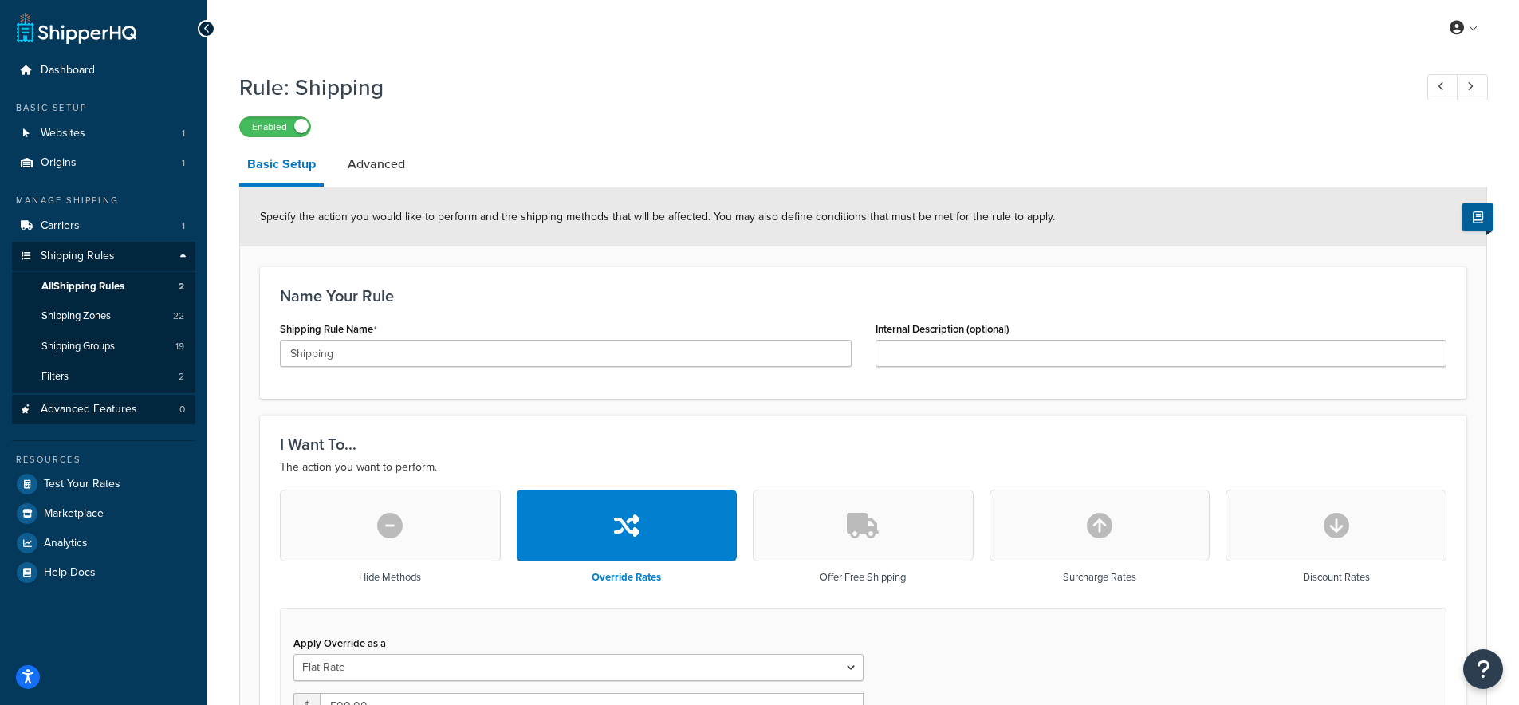
scroll to position [3, 0]
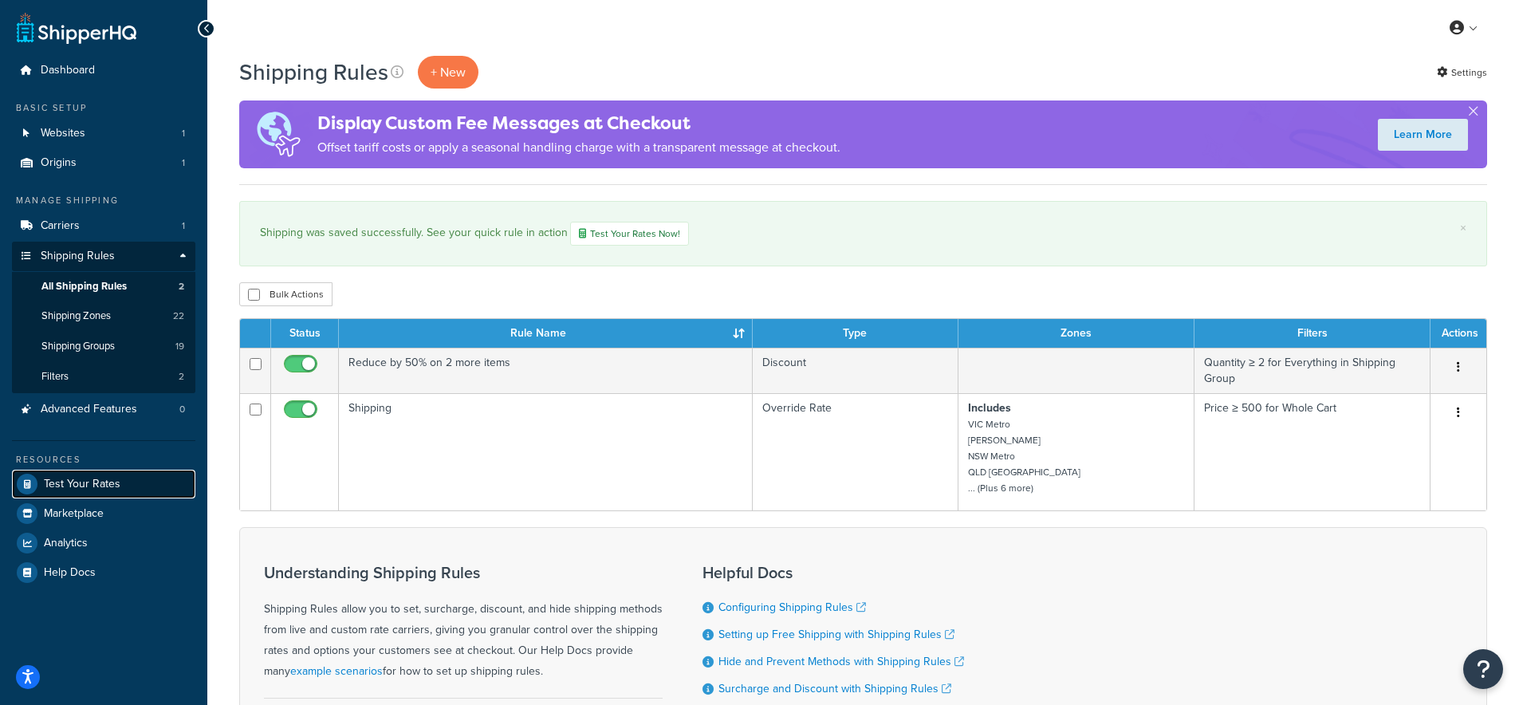
click at [98, 487] on span "Test Your Rates" at bounding box center [82, 485] width 77 height 14
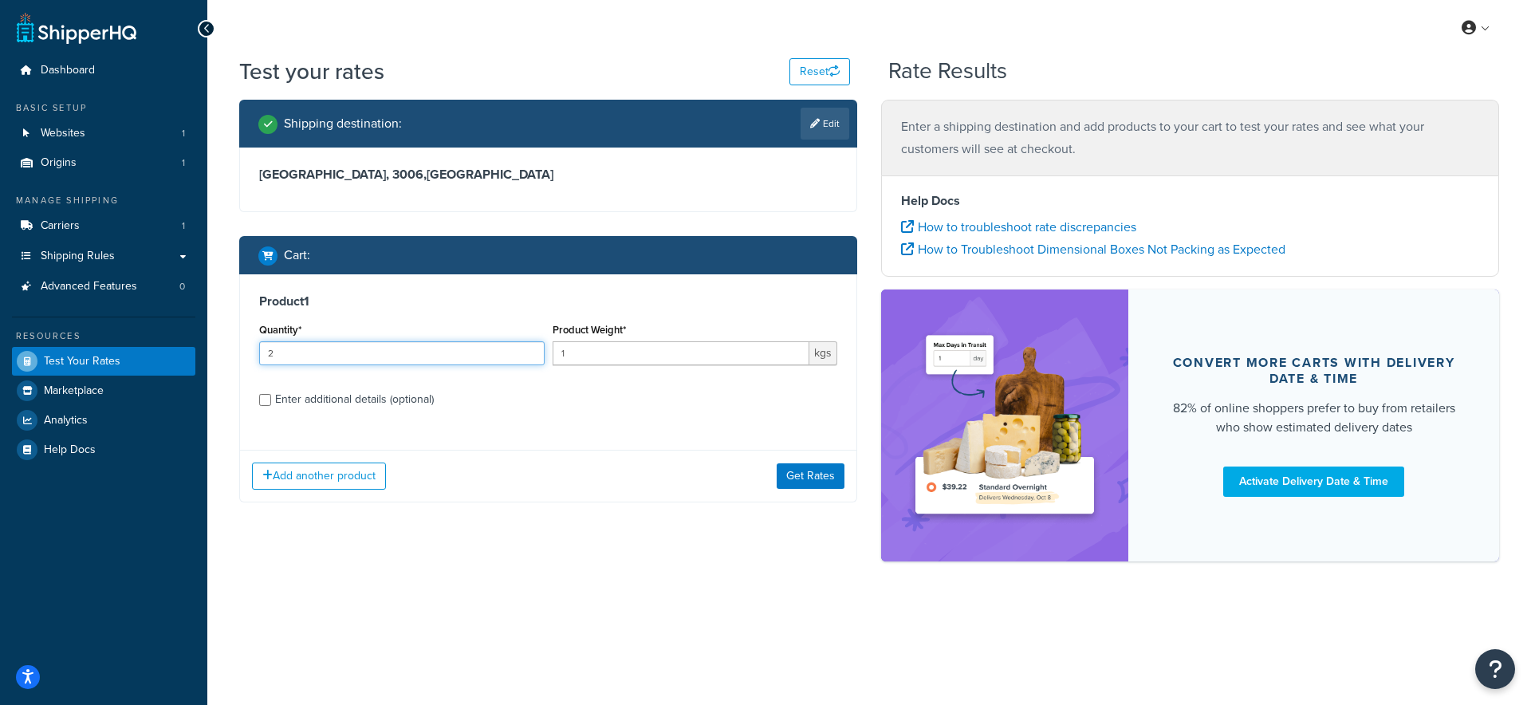
click at [530, 350] on input "2" at bounding box center [402, 353] width 286 height 24
click at [530, 350] on input "3" at bounding box center [402, 353] width 286 height 24
click at [530, 350] on input "4" at bounding box center [402, 353] width 286 height 24
click at [530, 350] on input "5" at bounding box center [402, 353] width 286 height 24
click at [530, 350] on input "6" at bounding box center [402, 353] width 286 height 24
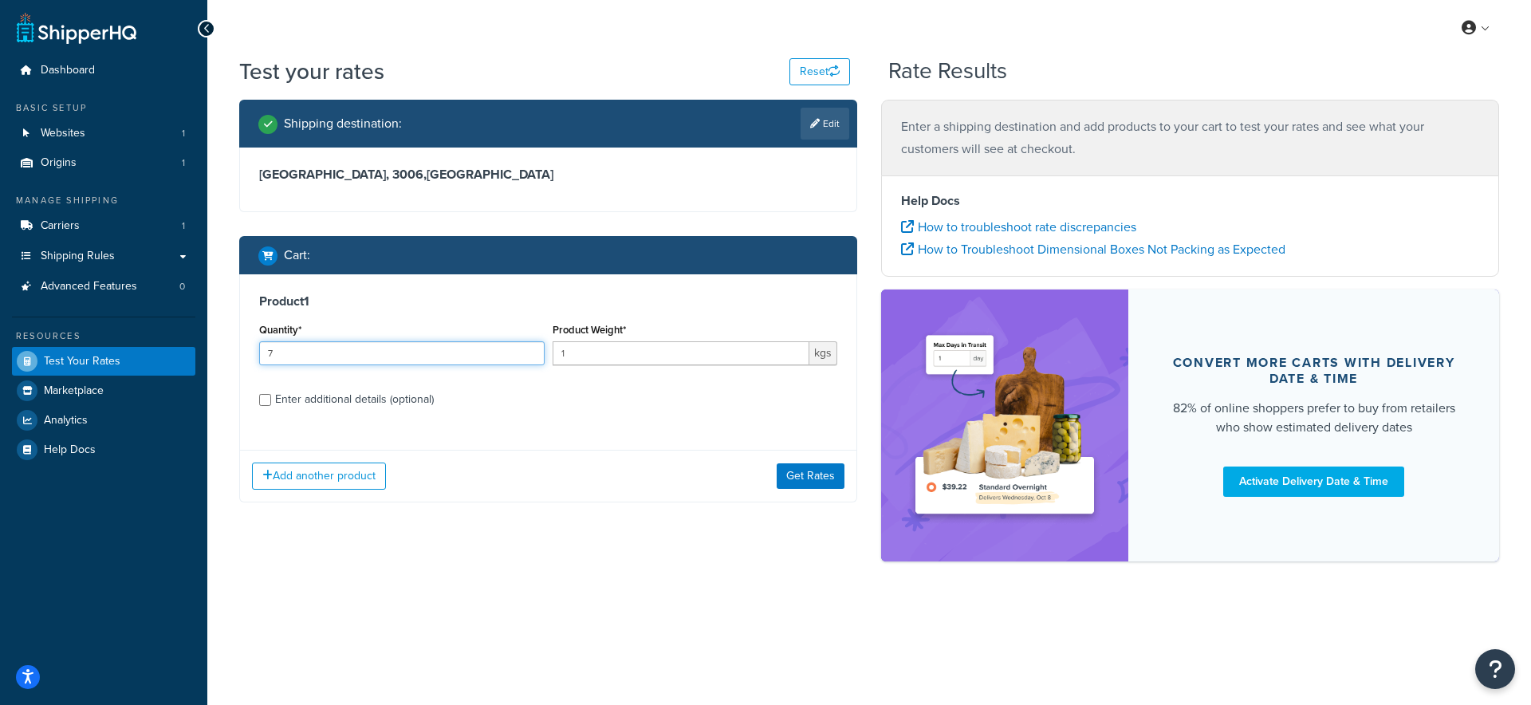
click at [530, 350] on input "7" at bounding box center [402, 353] width 286 height 24
click at [530, 350] on input "8" at bounding box center [402, 353] width 286 height 24
click at [530, 350] on input "9" at bounding box center [402, 353] width 286 height 24
type input "10"
click at [530, 350] on input "10" at bounding box center [402, 353] width 286 height 24
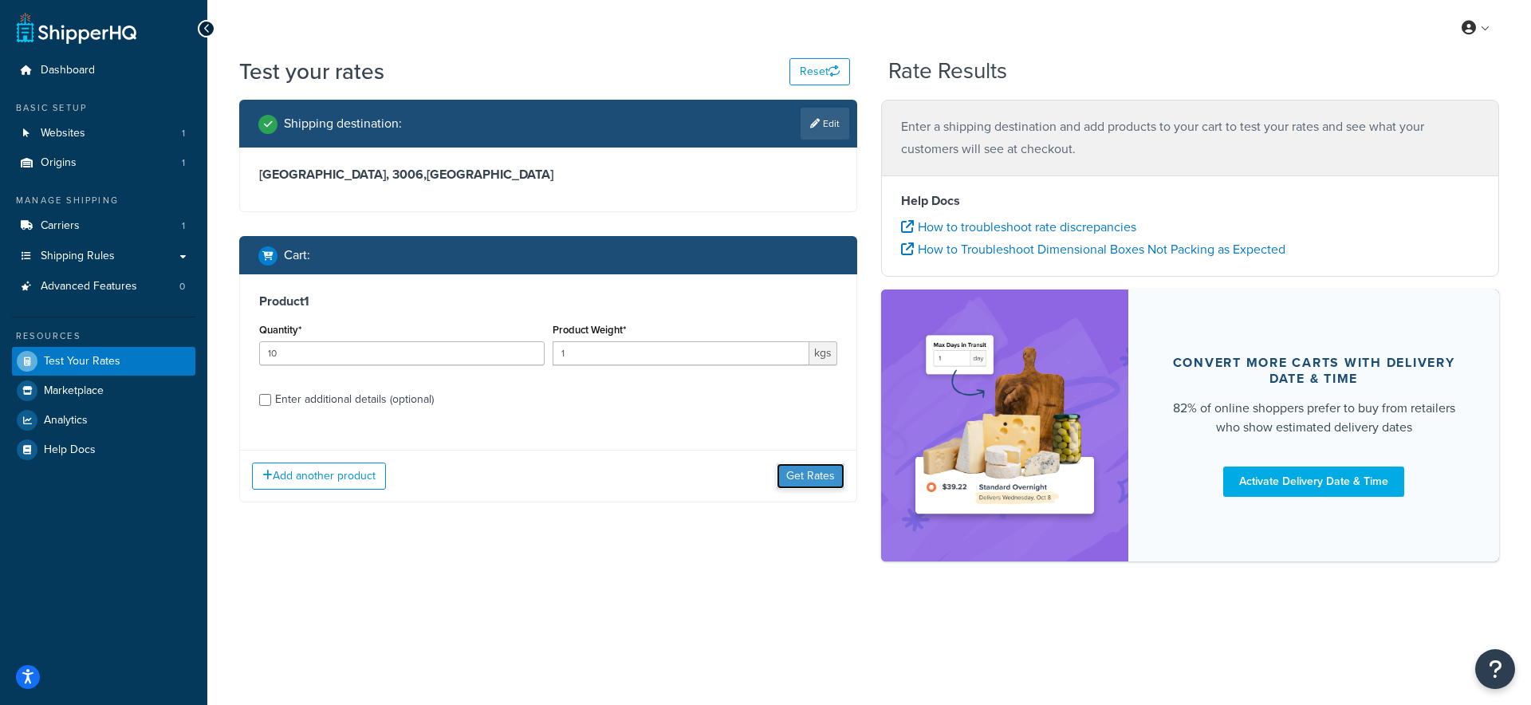
click at [818, 487] on button "Get Rates" at bounding box center [811, 476] width 68 height 26
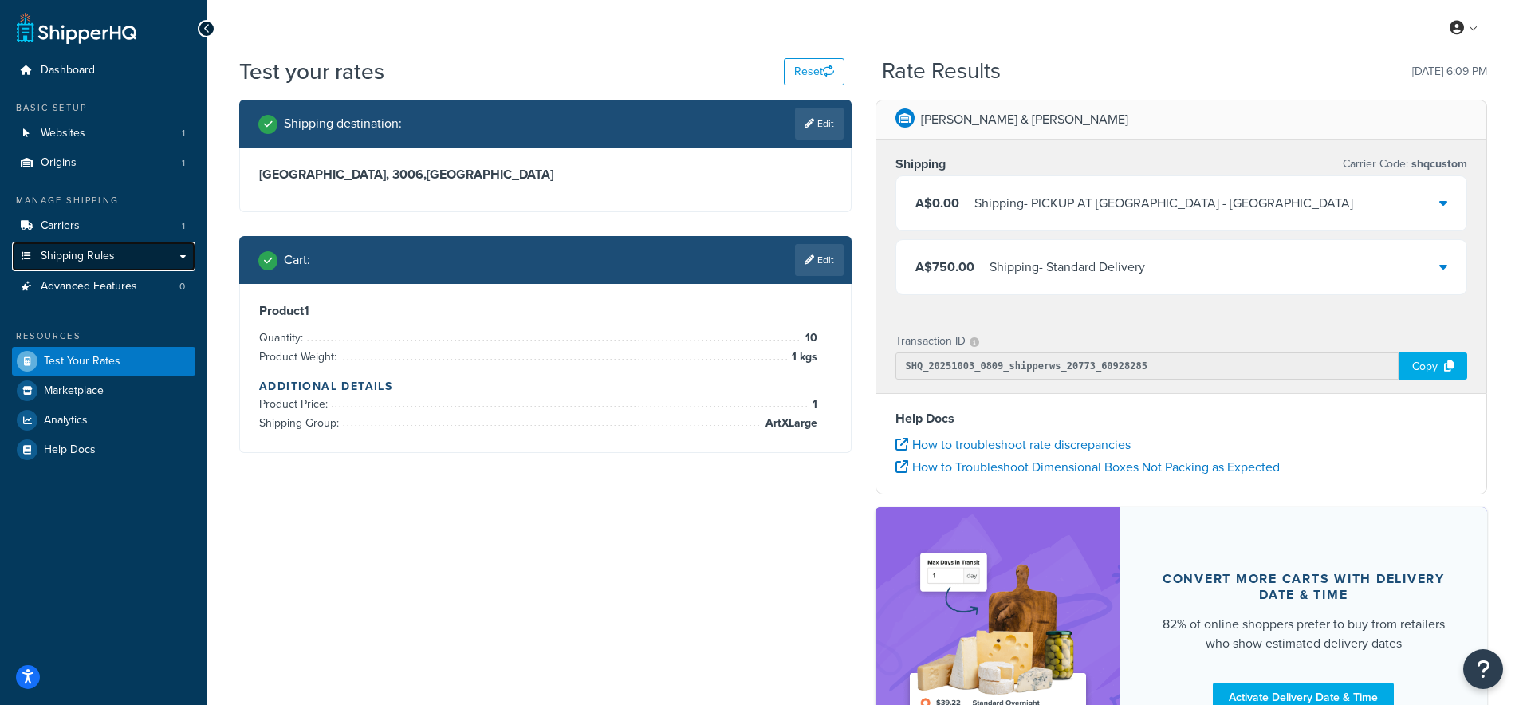
click at [79, 257] on span "Shipping Rules" at bounding box center [78, 257] width 74 height 14
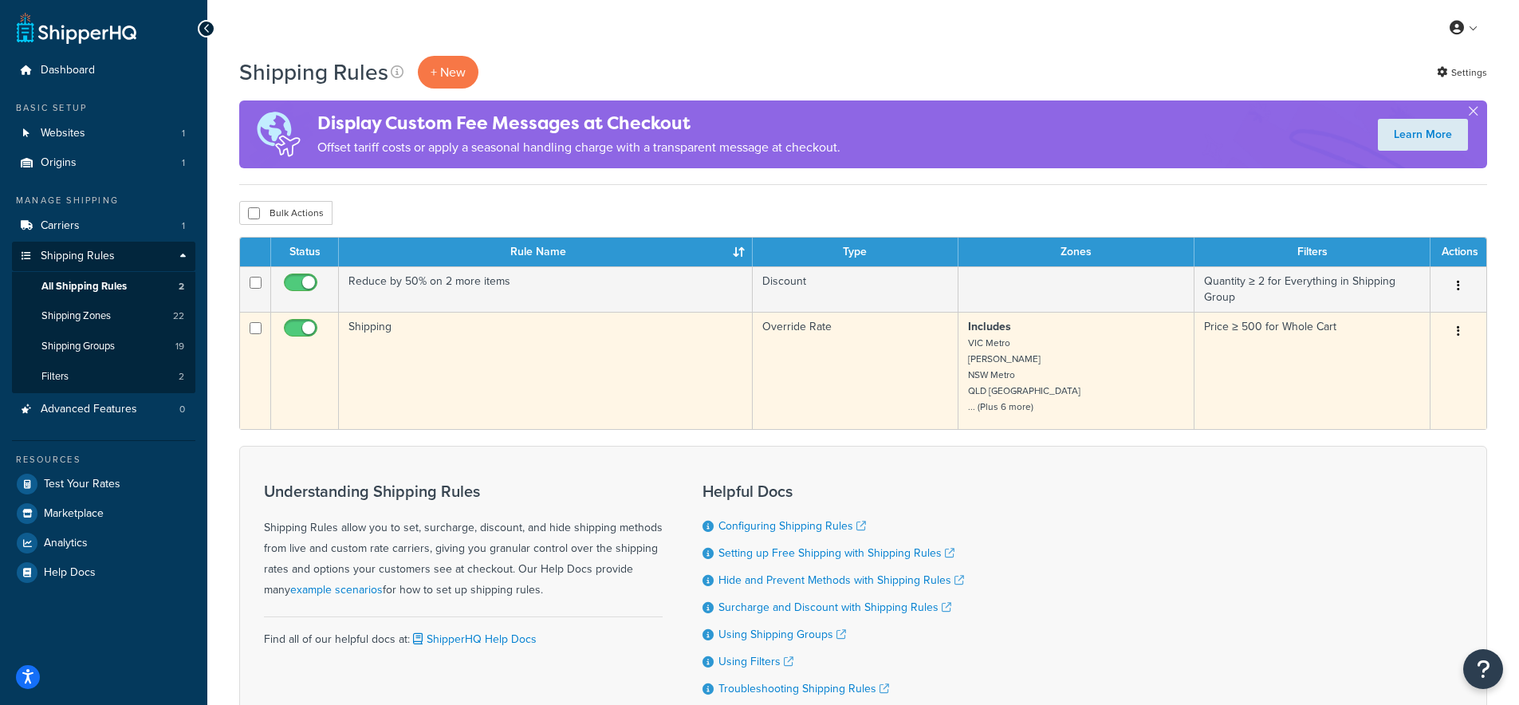
click at [1460, 321] on button "button" at bounding box center [1459, 332] width 22 height 26
click at [1383, 425] on link "Delete" at bounding box center [1406, 427] width 126 height 33
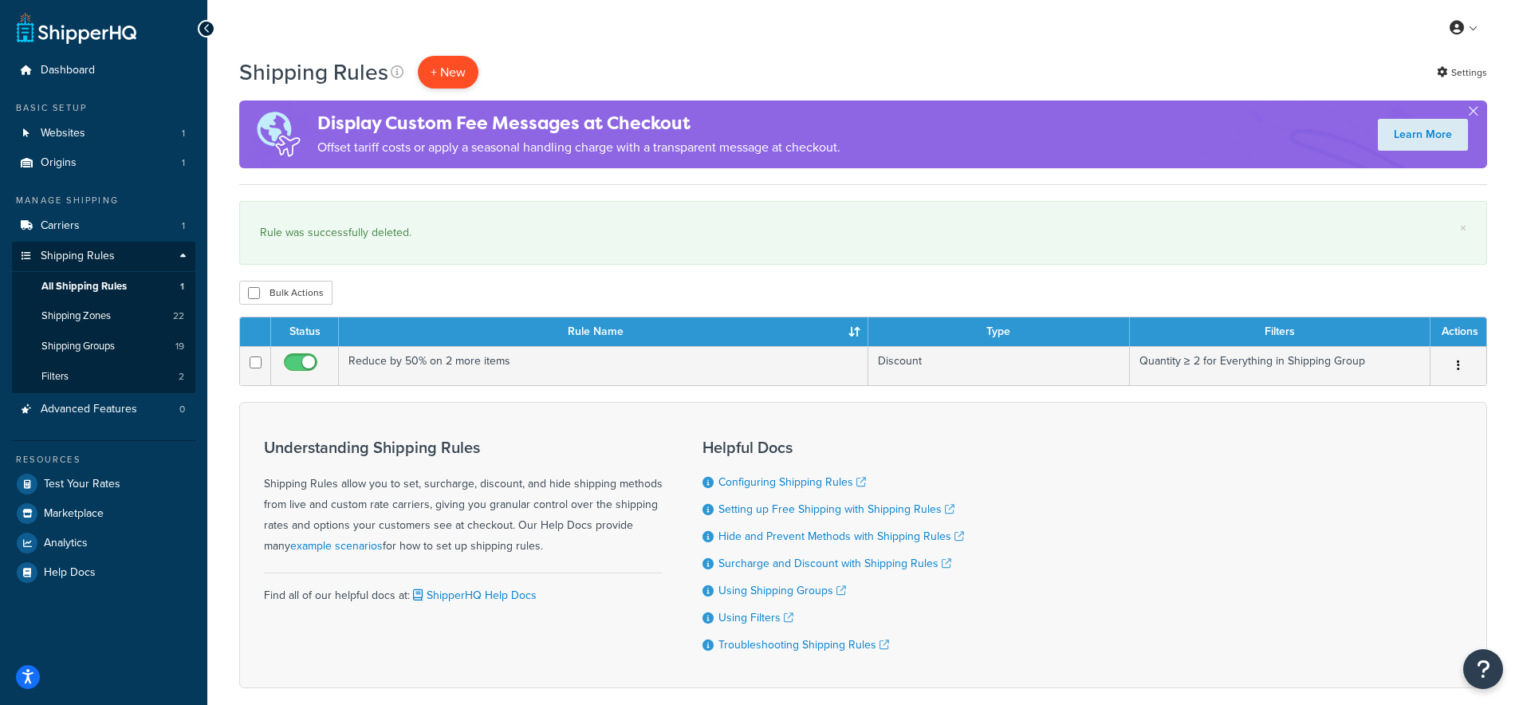
click at [451, 72] on p "+ New" at bounding box center [448, 72] width 61 height 33
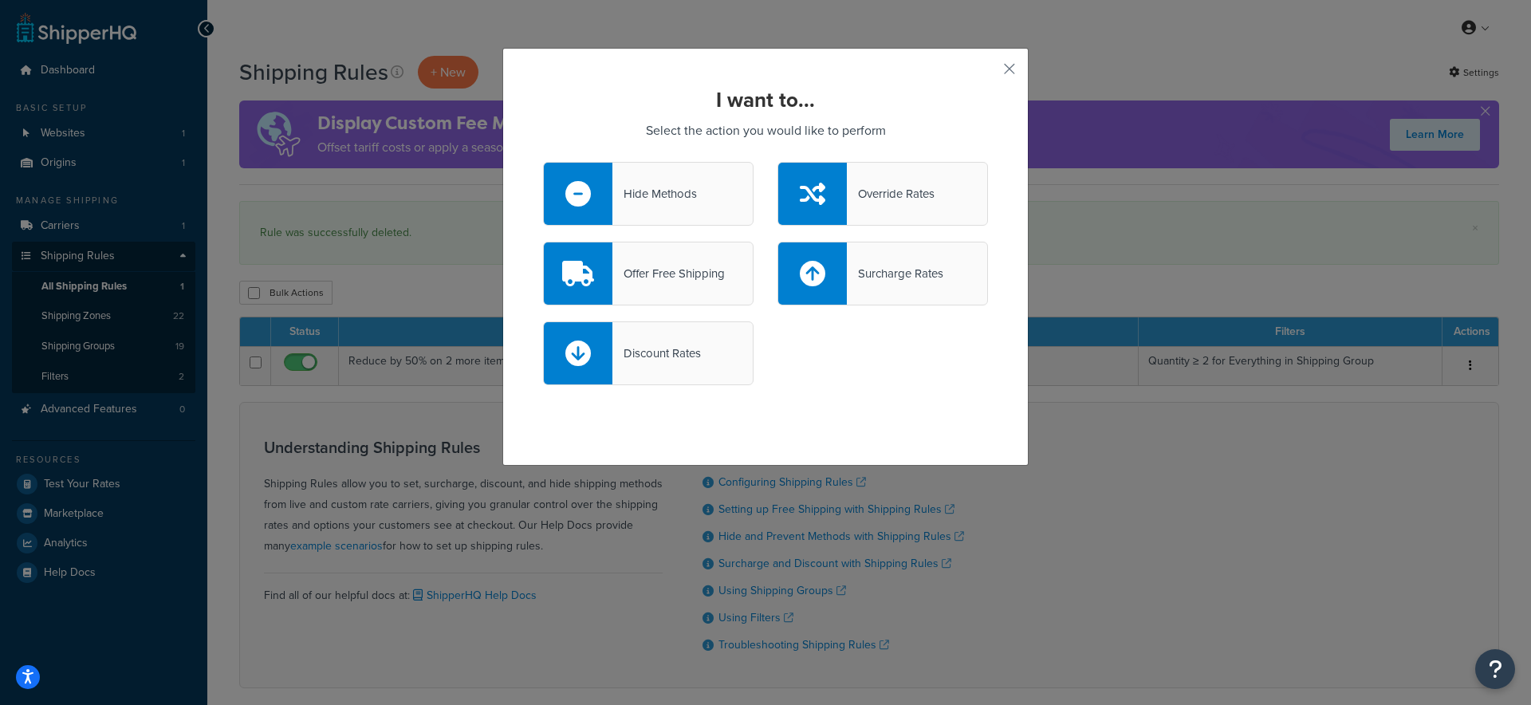
click at [651, 360] on div "Discount Rates" at bounding box center [657, 353] width 89 height 22
click at [0, 0] on input "Discount Rates" at bounding box center [0, 0] width 0 height 0
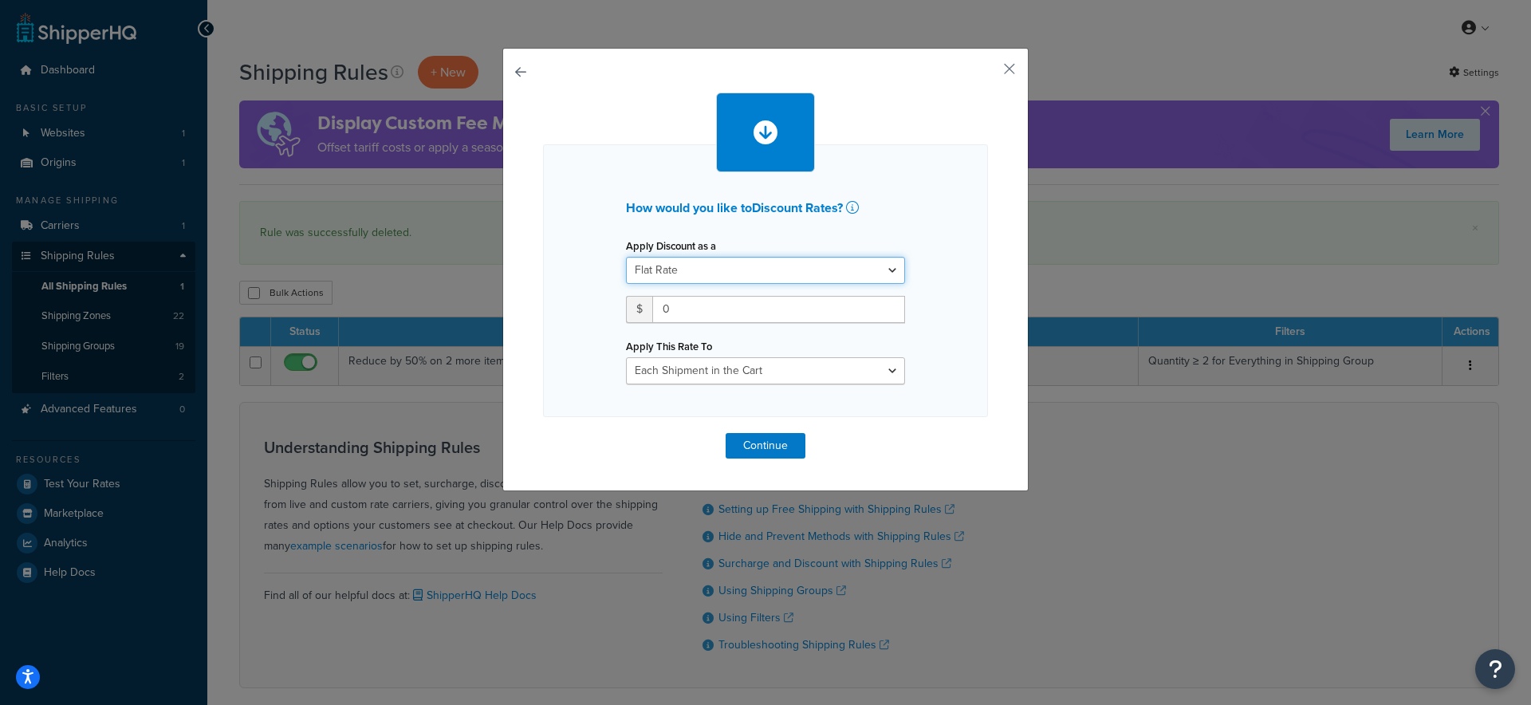
click at [711, 270] on select "Flat Rate Percentage Flat Rate & Percentage" at bounding box center [765, 270] width 279 height 27
drag, startPoint x: 680, startPoint y: 311, endPoint x: 638, endPoint y: 309, distance: 41.5
click at [638, 309] on div "$ 0" at bounding box center [765, 309] width 279 height 27
type input "500"
click at [775, 358] on select "Each Shipment in the Cart Each Shipping Group in the Cart Each Item within a Sh…" at bounding box center [765, 370] width 279 height 27
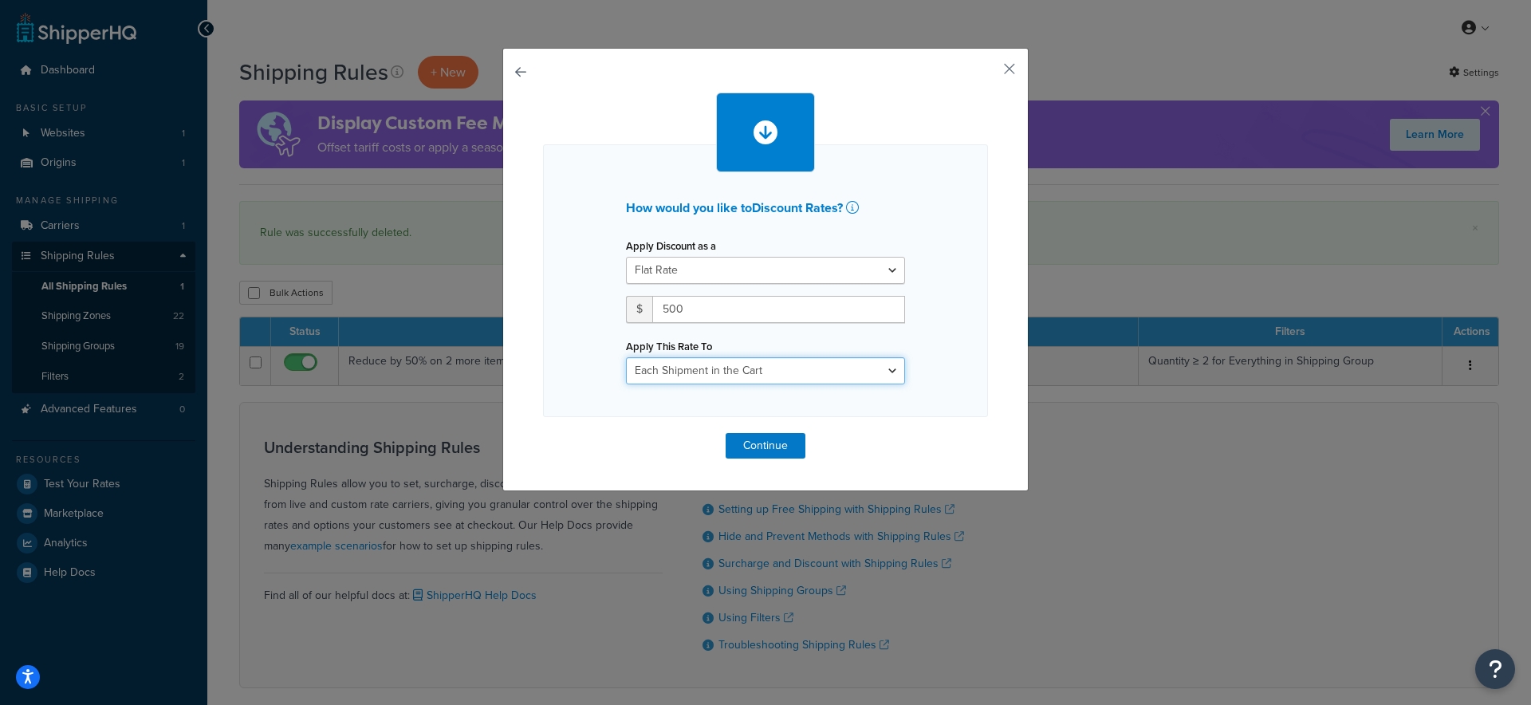
click at [861, 371] on select "Each Shipment in the Cart Each Shipping Group in the Cart Each Item within a Sh…" at bounding box center [765, 370] width 279 height 27
select select "SHIPPING_GROUP"
click at [626, 357] on select "Each Shipment in the Cart Each Shipping Group in the Cart Each Item within a Sh…" at bounding box center [765, 370] width 279 height 27
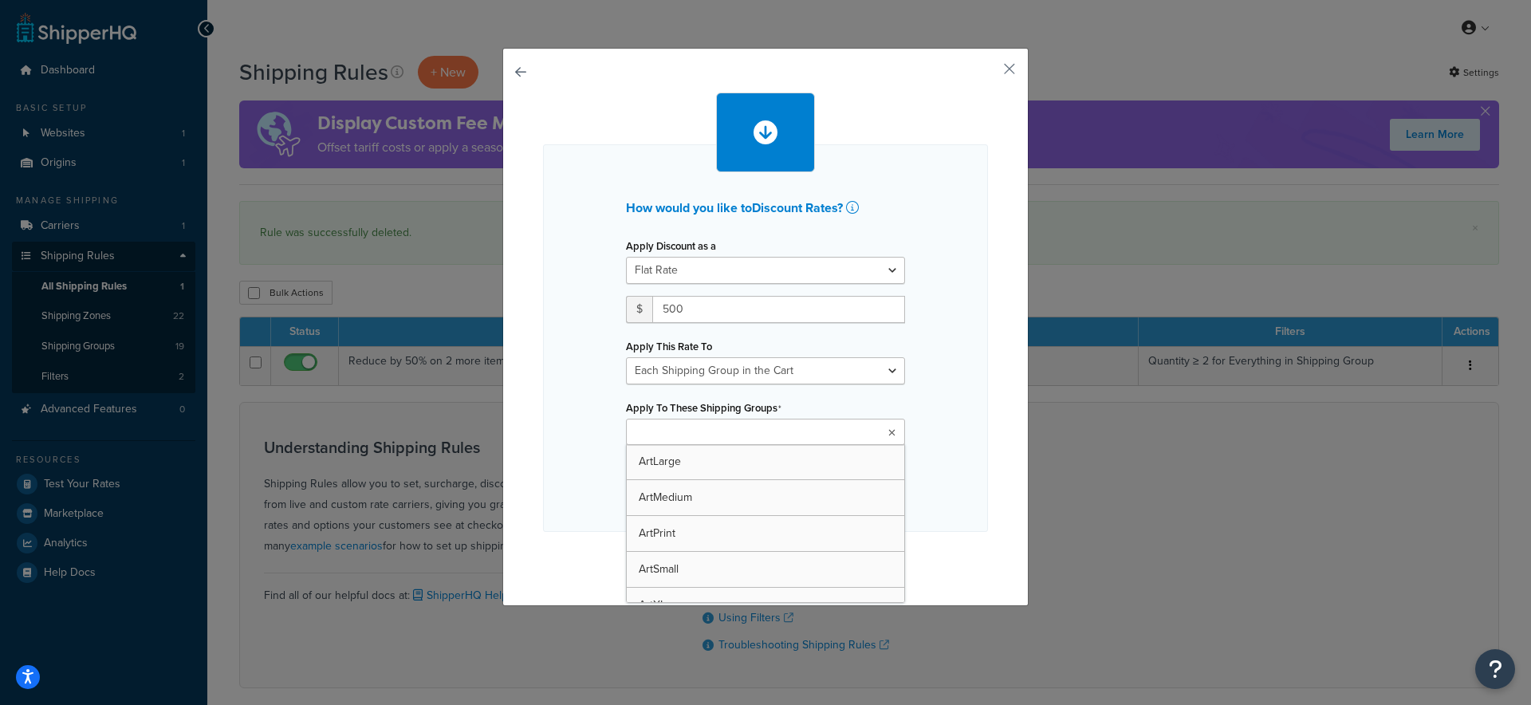
click at [753, 434] on ul at bounding box center [765, 432] width 279 height 26
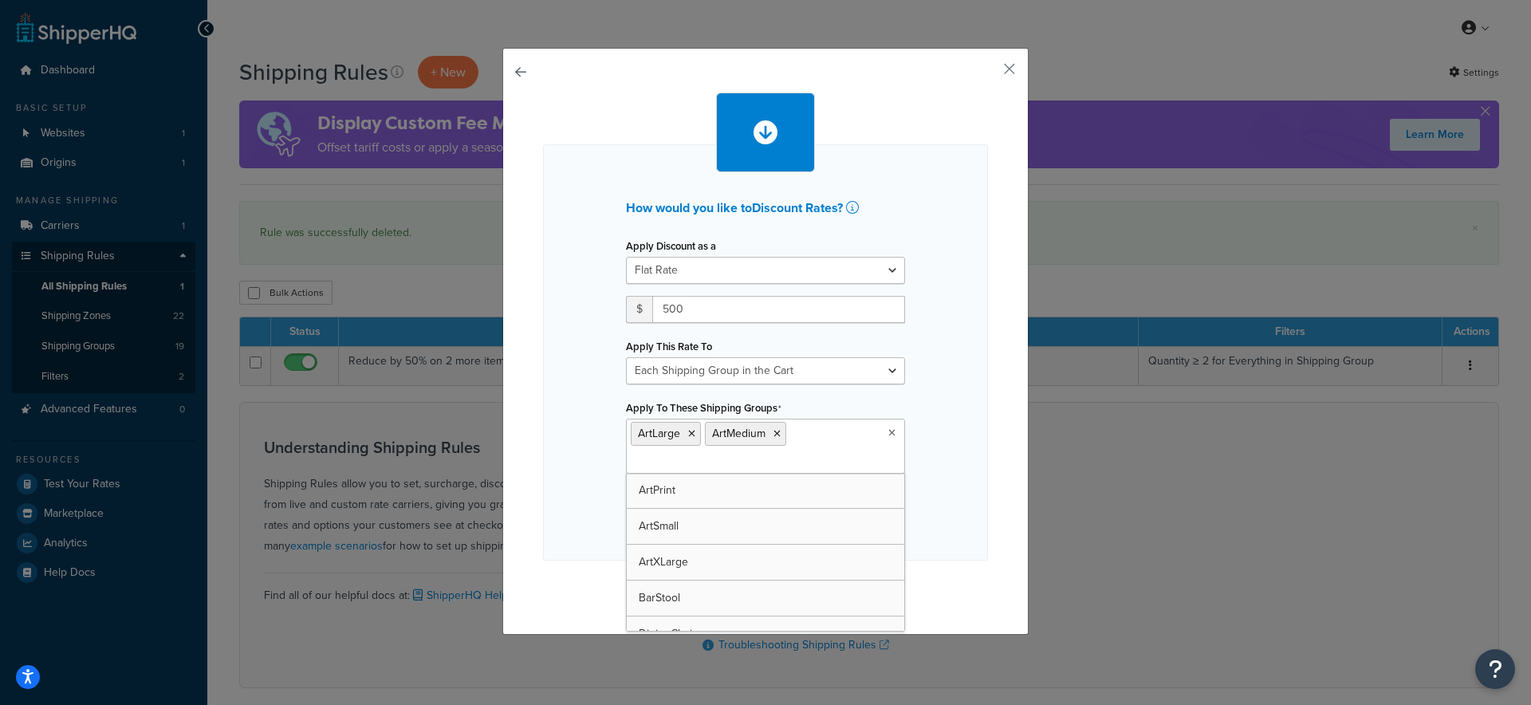
click at [687, 470] on input "Apply To These Shipping Groups" at bounding box center [701, 462] width 141 height 18
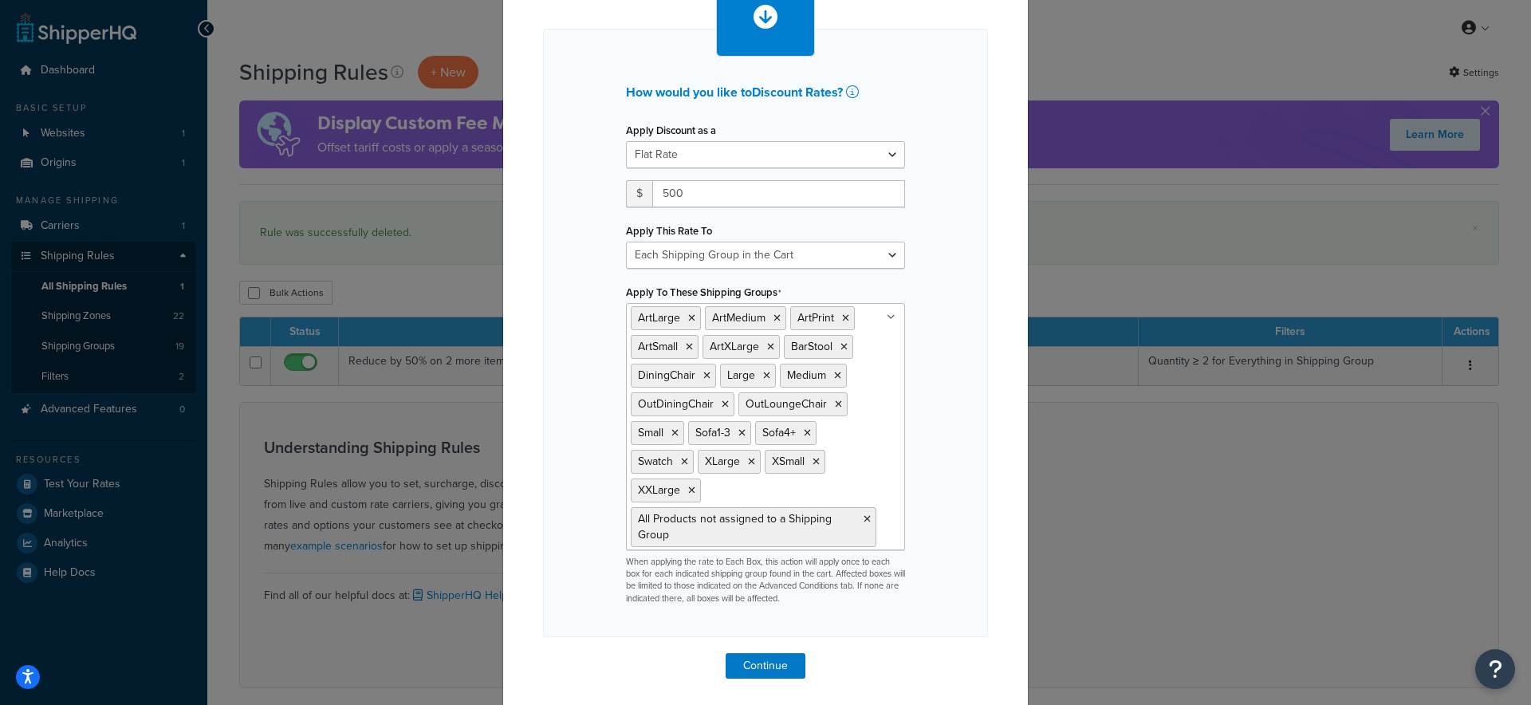
scroll to position [122, 0]
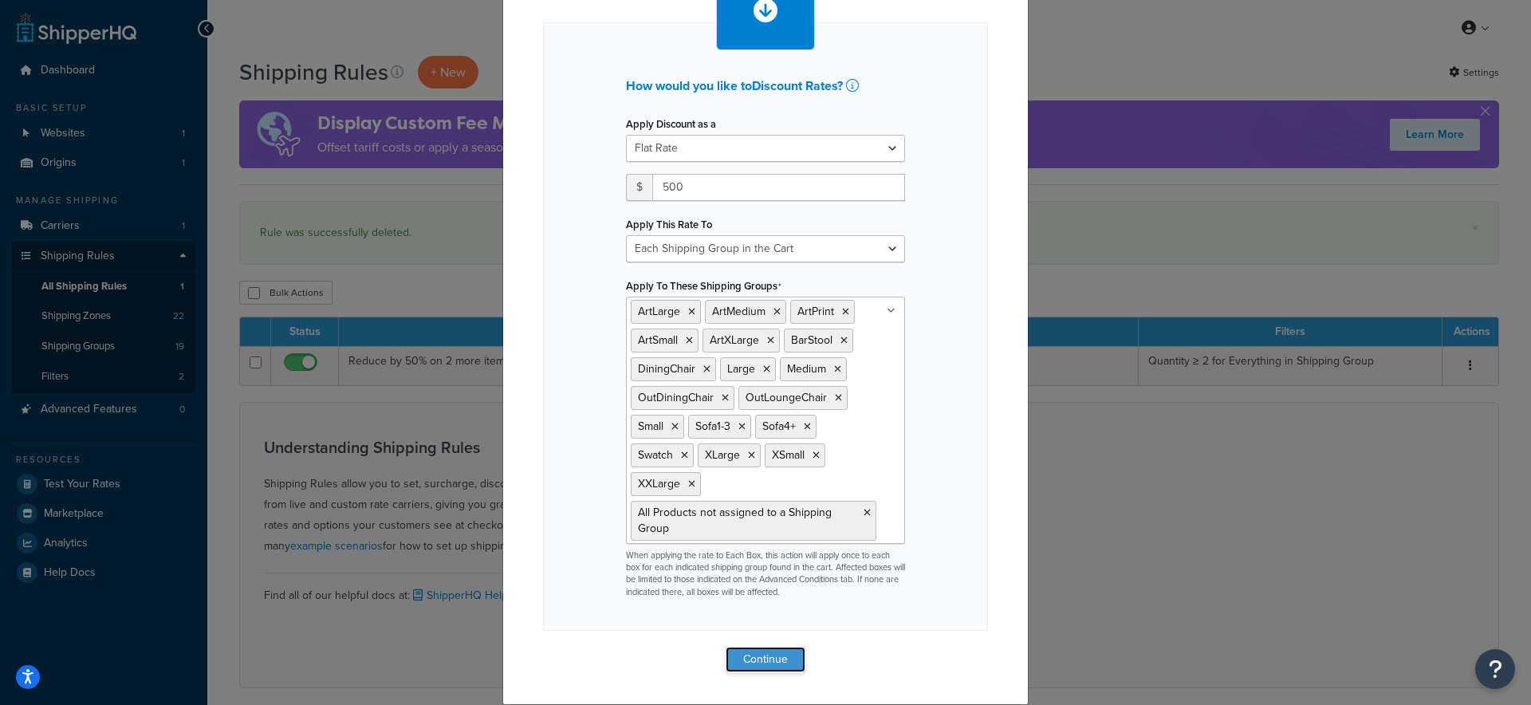
click at [755, 652] on button "Continue" at bounding box center [766, 660] width 80 height 26
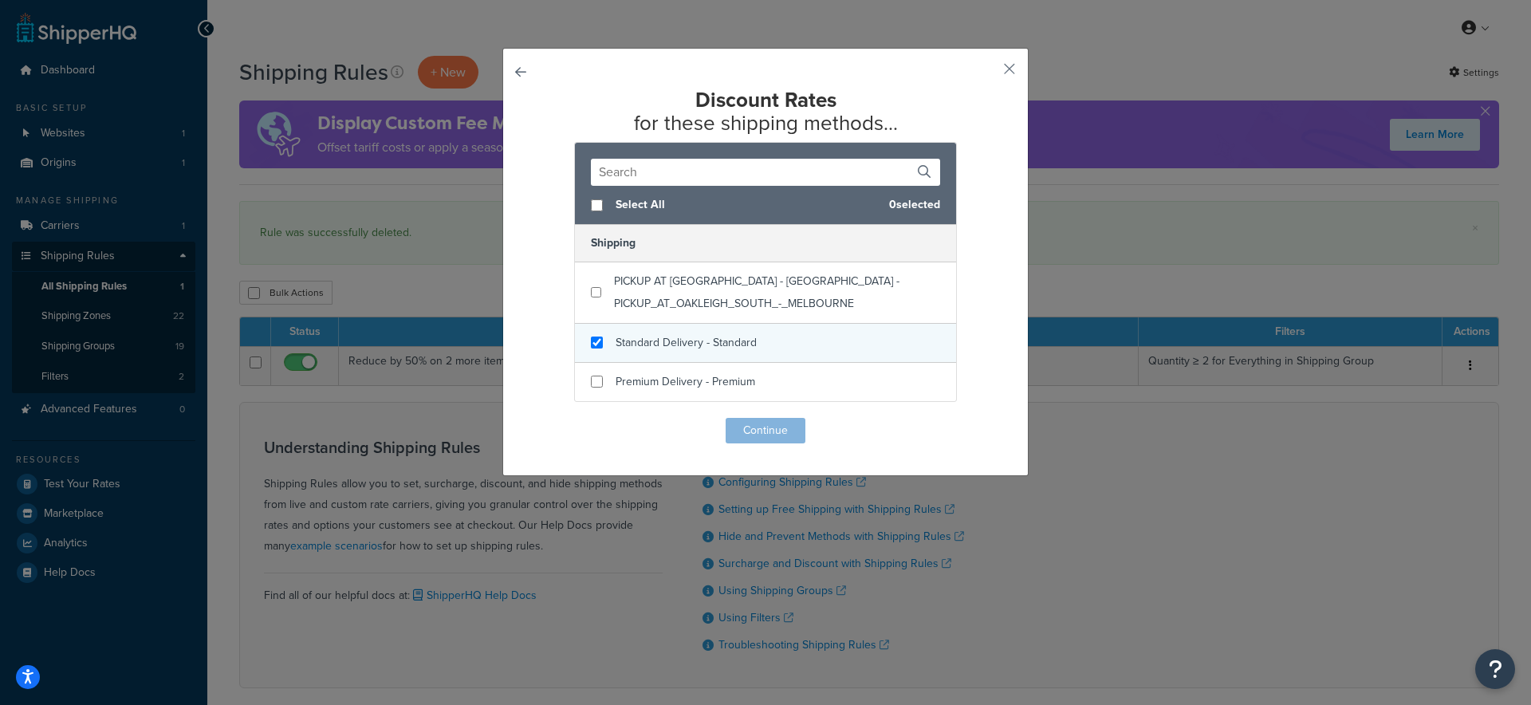
checkbox input "true"
click at [600, 343] on div "Standard Delivery - Standard" at bounding box center [765, 343] width 381 height 39
click at [768, 443] on button "Continue" at bounding box center [766, 431] width 80 height 26
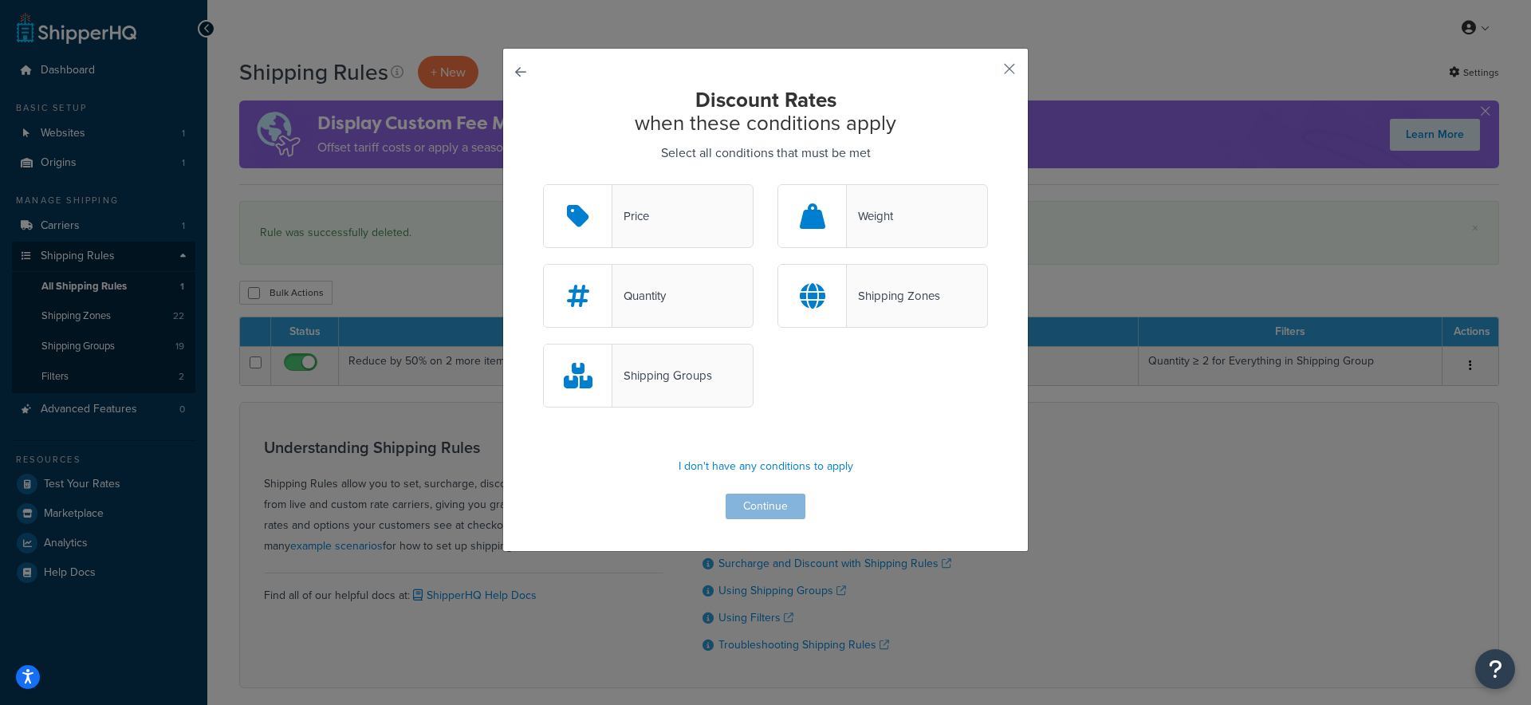
click at [822, 302] on div at bounding box center [812, 296] width 69 height 62
click at [0, 0] on input "Shipping Zones" at bounding box center [0, 0] width 0 height 0
click at [761, 510] on button "Continue" at bounding box center [766, 507] width 80 height 26
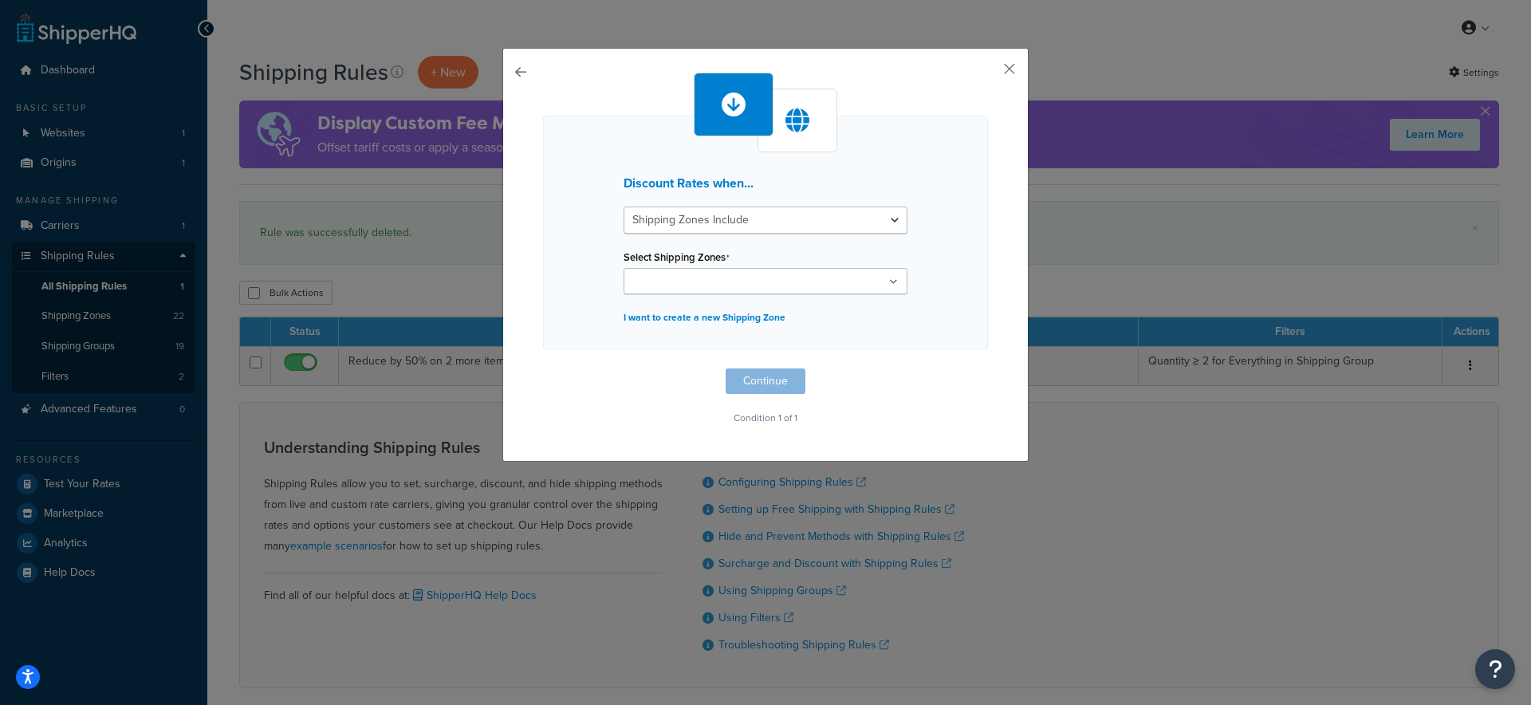
click at [729, 274] on input "Select Shipping Zones" at bounding box center [699, 283] width 141 height 18
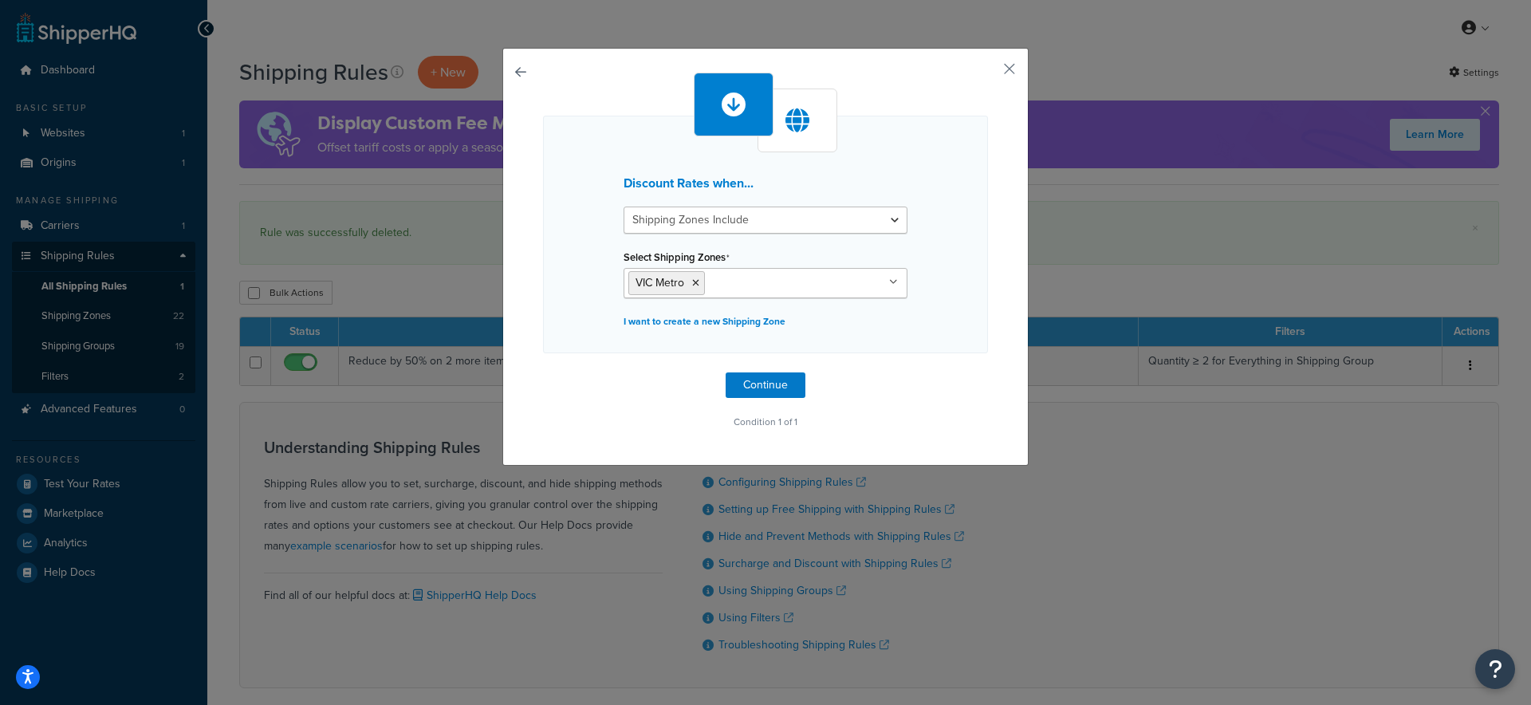
drag, startPoint x: 975, startPoint y: 357, endPoint x: 928, endPoint y: 358, distance: 47.1
click at [974, 357] on div "Discount Rates when... Shipping Zones Include Shipping Zones Do Not Include Sel…" at bounding box center [765, 253] width 445 height 361
click at [778, 380] on button "Continue" at bounding box center [766, 385] width 80 height 26
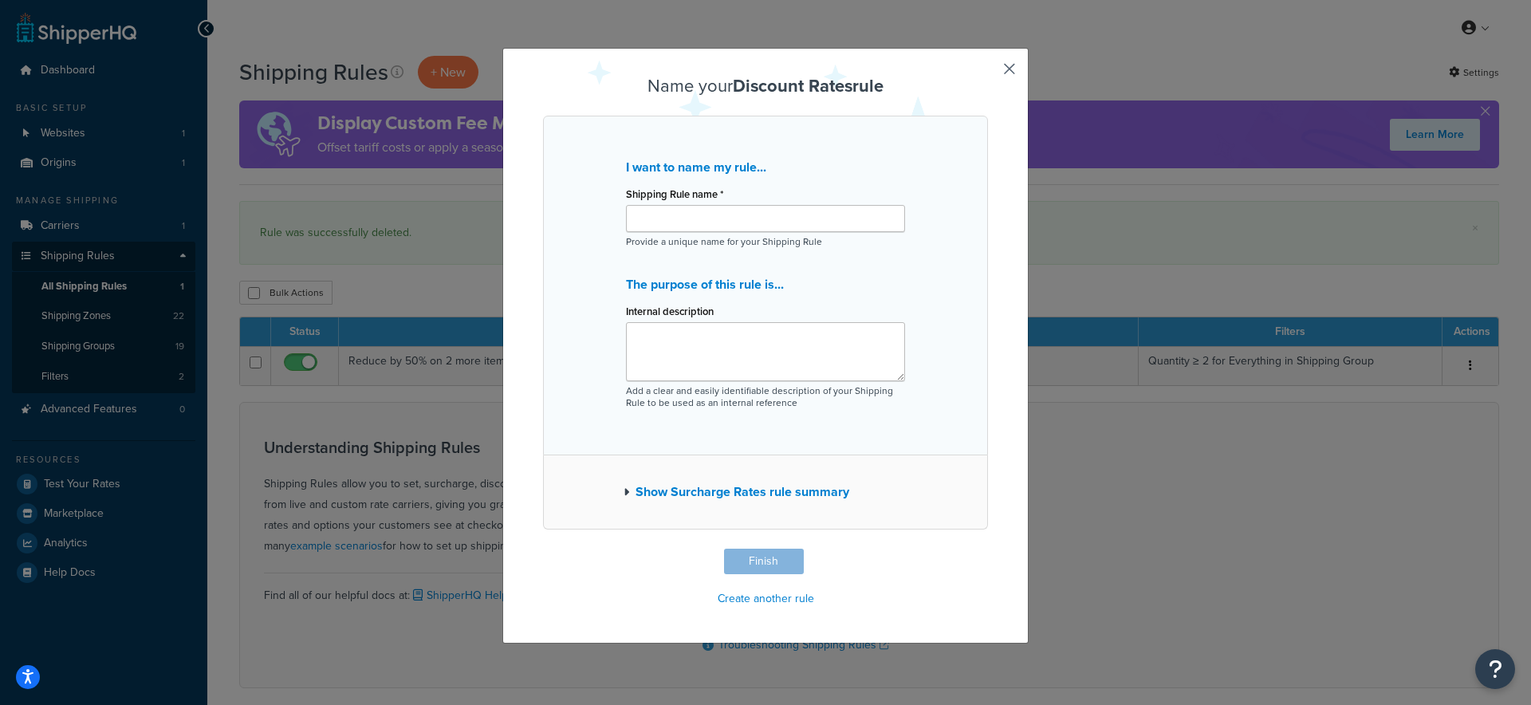
drag, startPoint x: 681, startPoint y: 203, endPoint x: 681, endPoint y: 213, distance: 9.6
click at [681, 206] on div "Shipping Rule name *" at bounding box center [765, 207] width 279 height 49
click at [681, 216] on input "Shipping Rule name *" at bounding box center [765, 218] width 279 height 27
type input "Testing"
click at [783, 565] on button "Finish" at bounding box center [764, 562] width 80 height 26
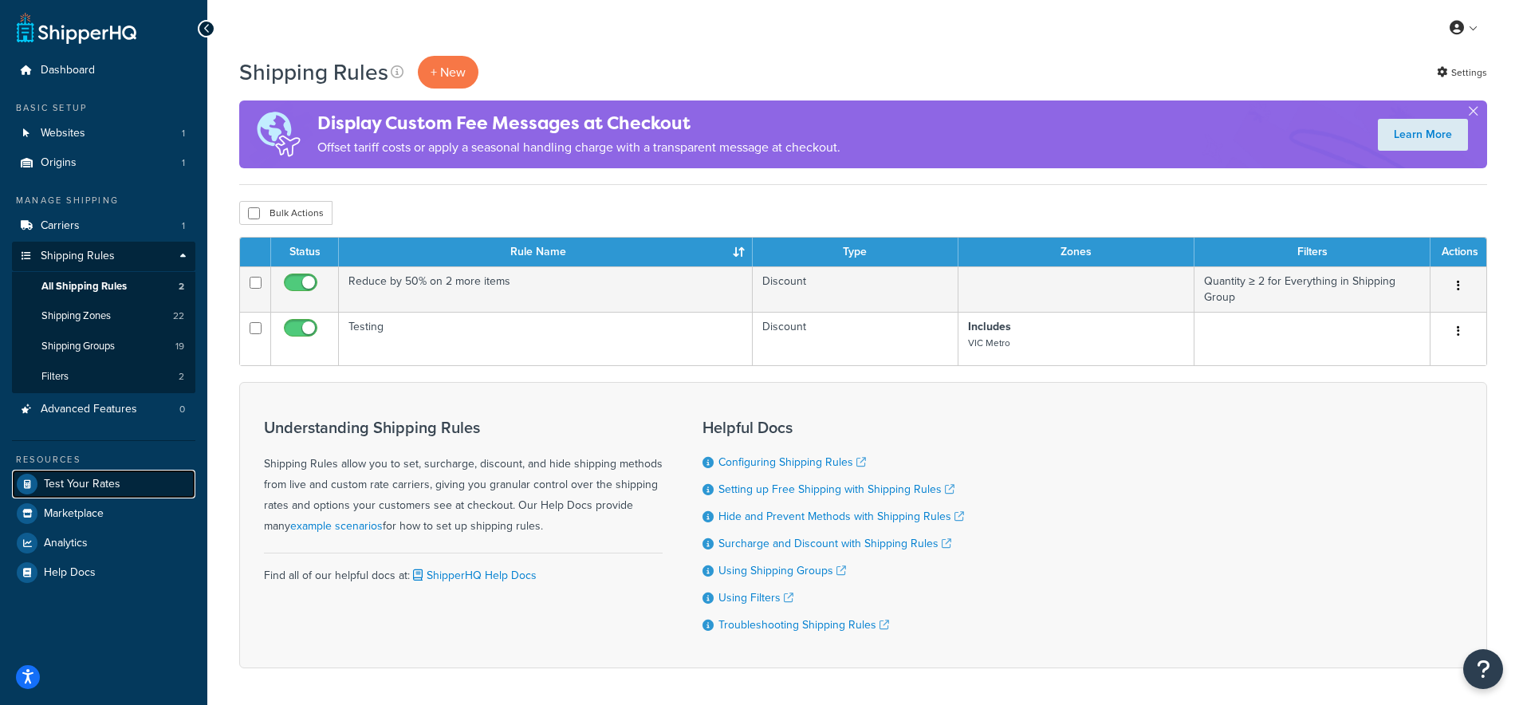
click at [104, 481] on span "Test Your Rates" at bounding box center [82, 485] width 77 height 14
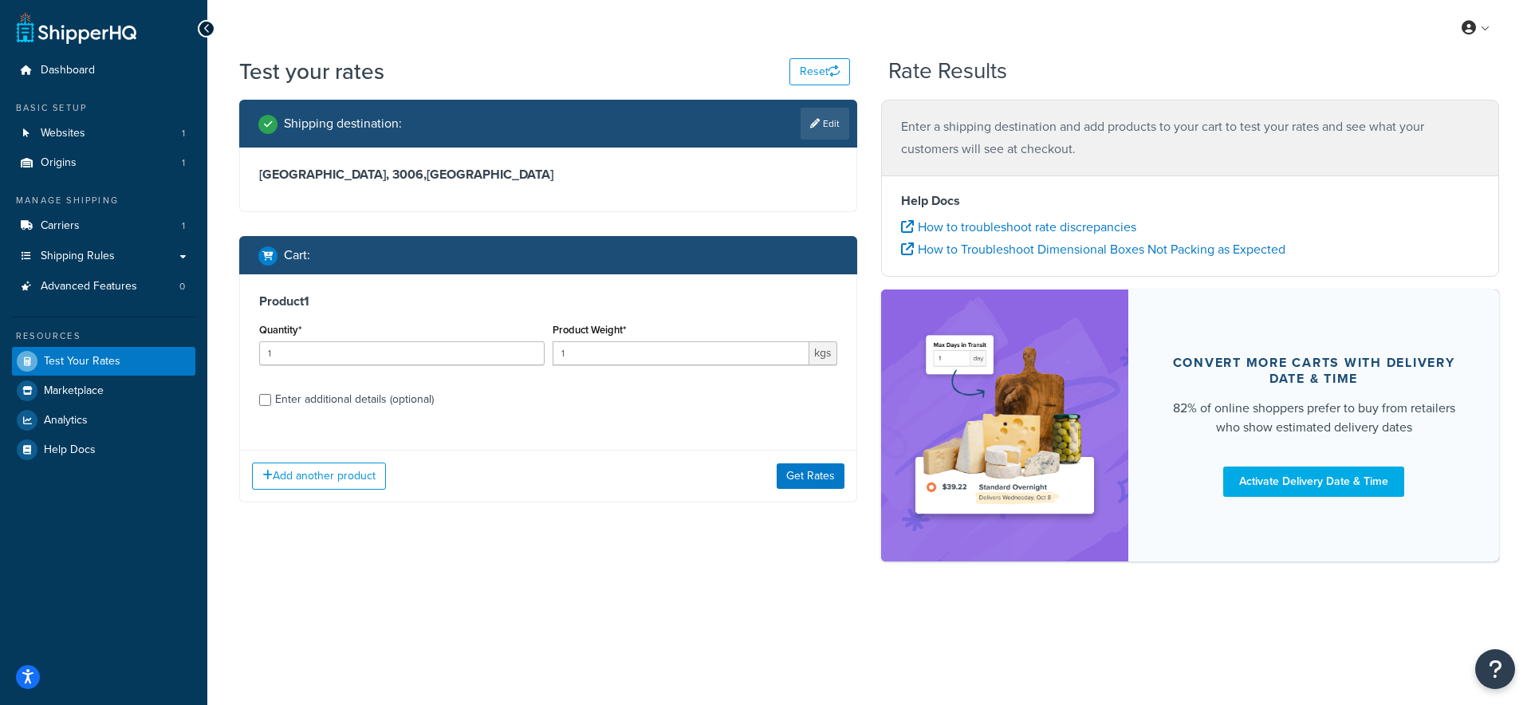
click at [329, 392] on div "Enter additional details (optional)" at bounding box center [354, 399] width 159 height 22
click at [271, 394] on input "Enter additional details (optional)" at bounding box center [265, 400] width 12 height 12
checkbox input "true"
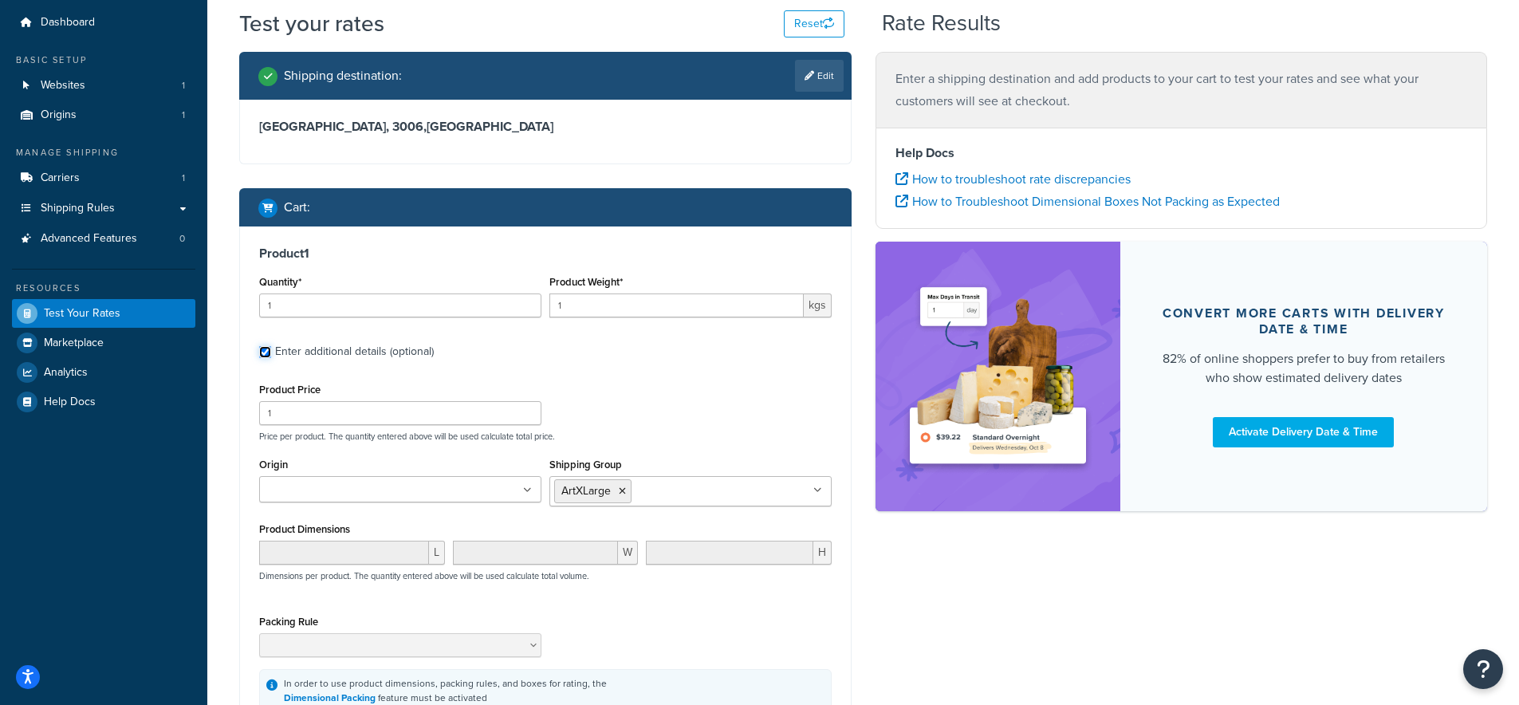
scroll to position [244, 0]
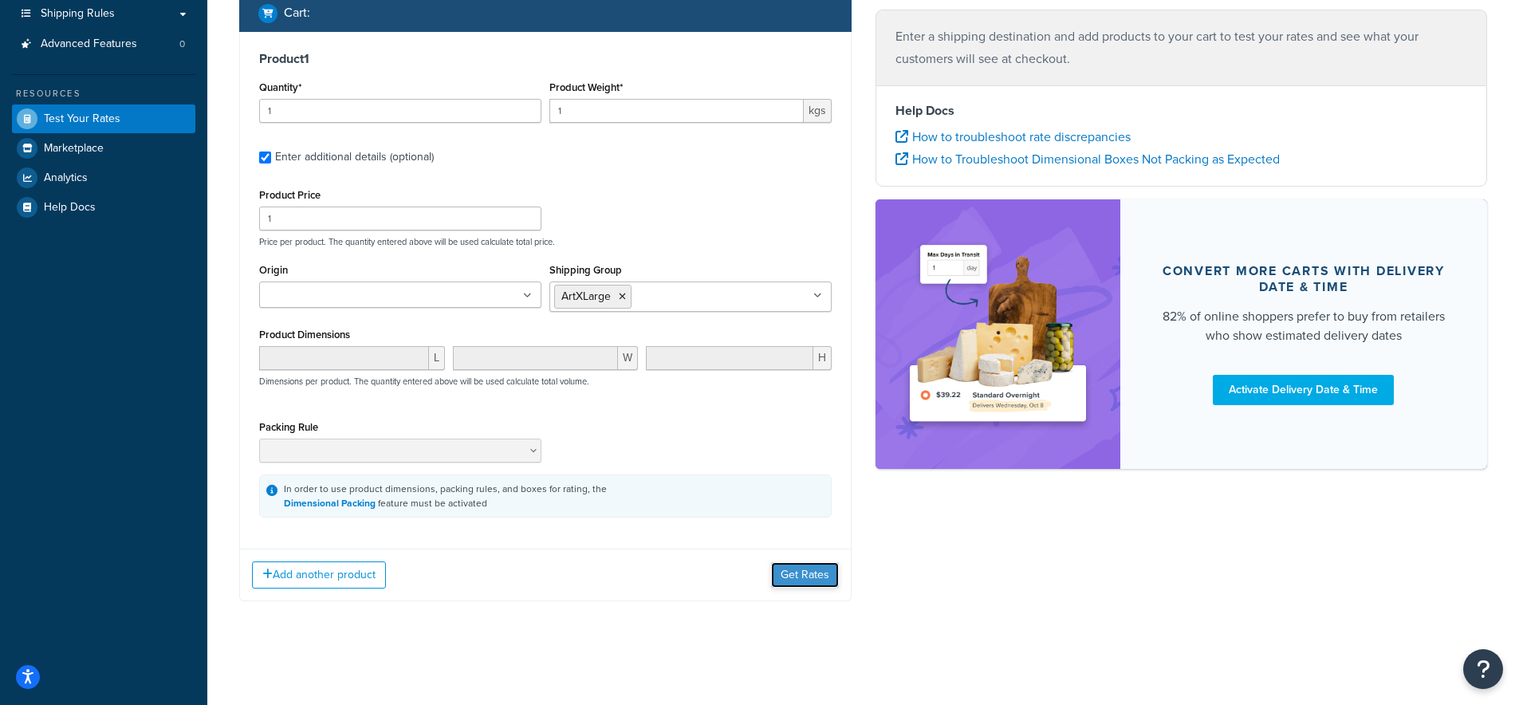
click at [796, 577] on button "Get Rates" at bounding box center [805, 575] width 68 height 26
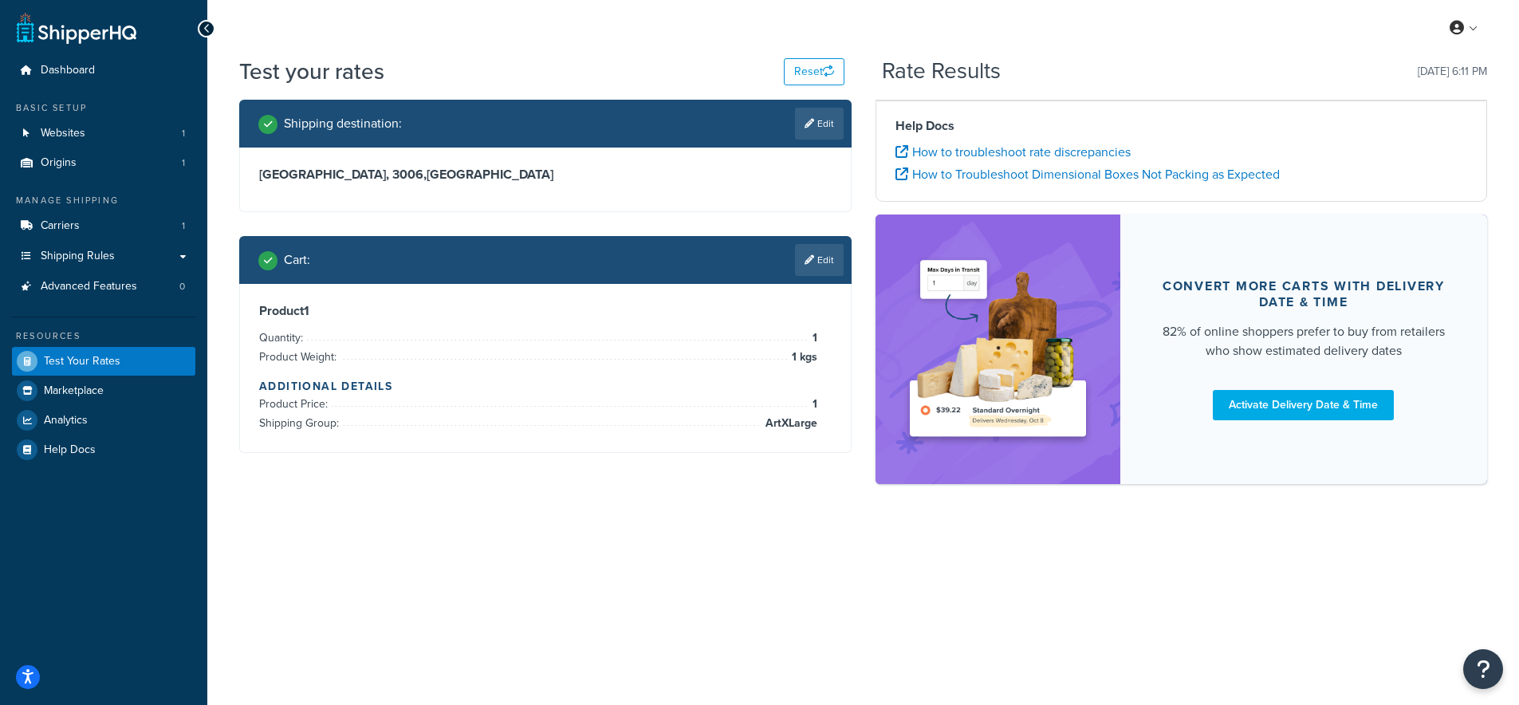
scroll to position [0, 0]
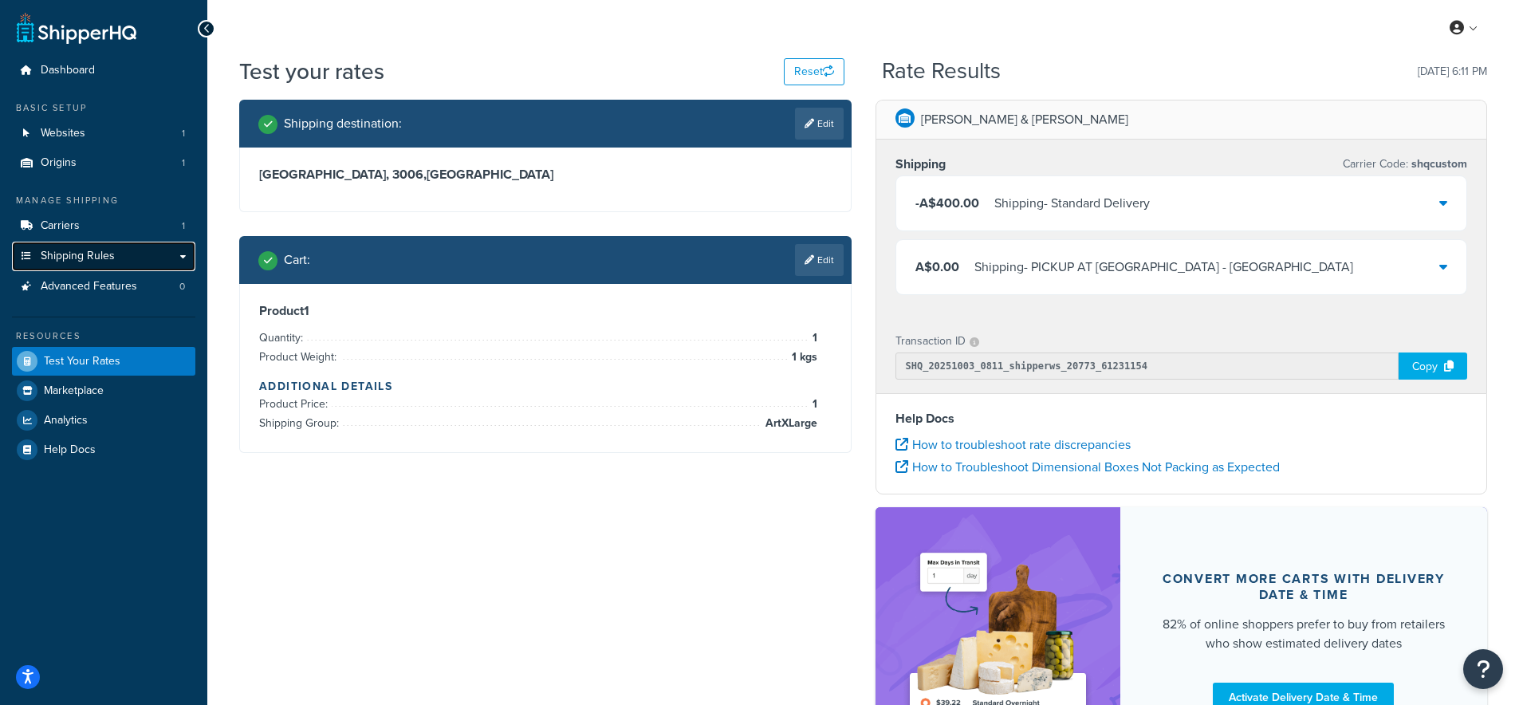
click at [77, 258] on span "Shipping Rules" at bounding box center [78, 257] width 74 height 14
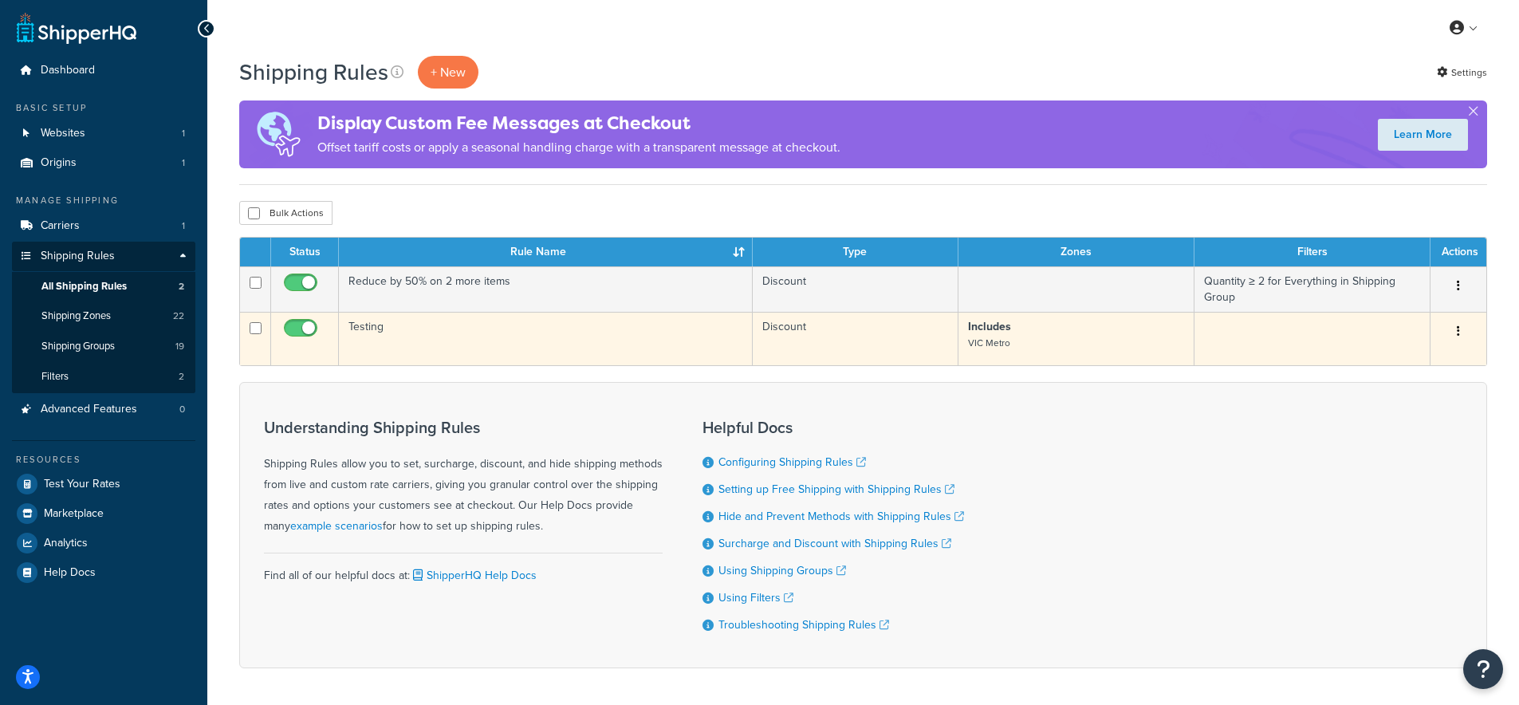
click at [388, 337] on td "Testing" at bounding box center [546, 338] width 414 height 53
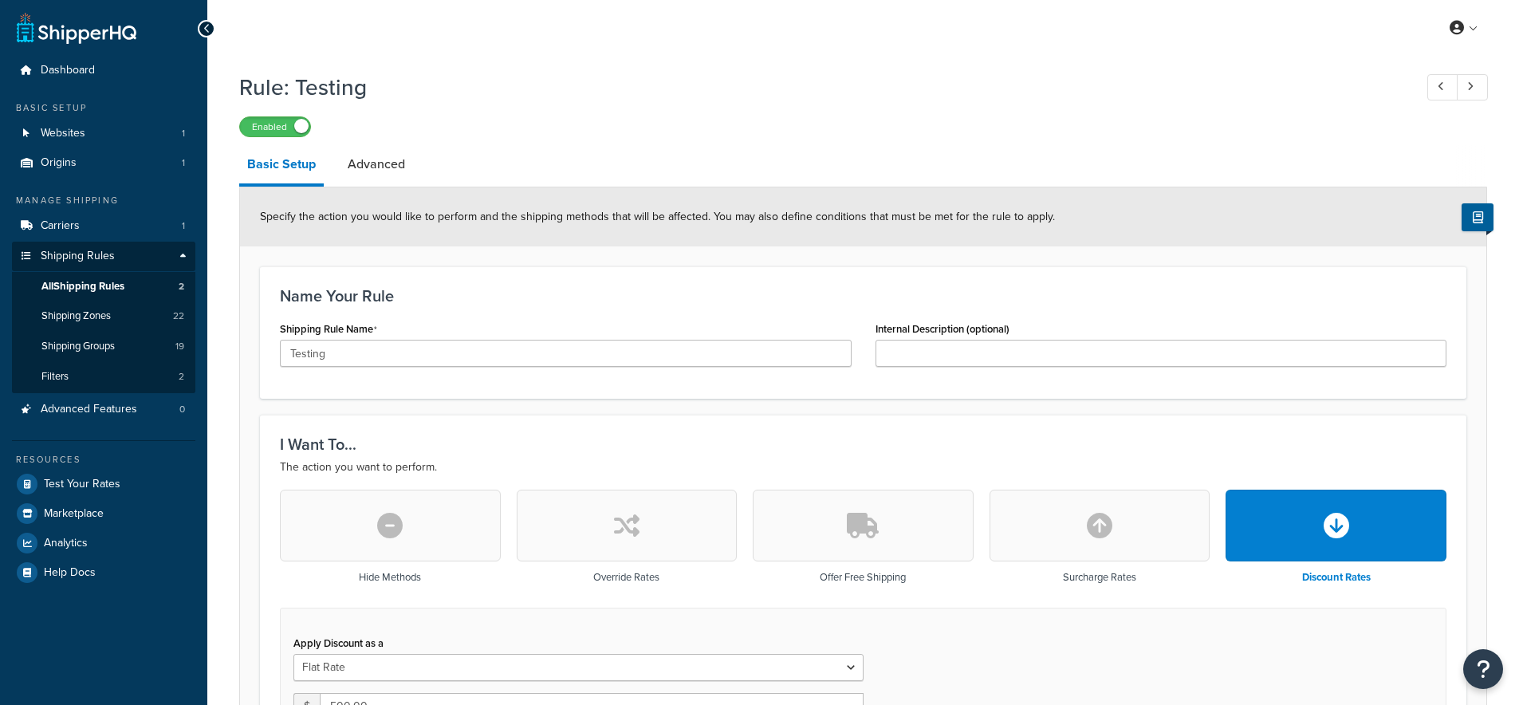
select select "SHIPPING_GROUP"
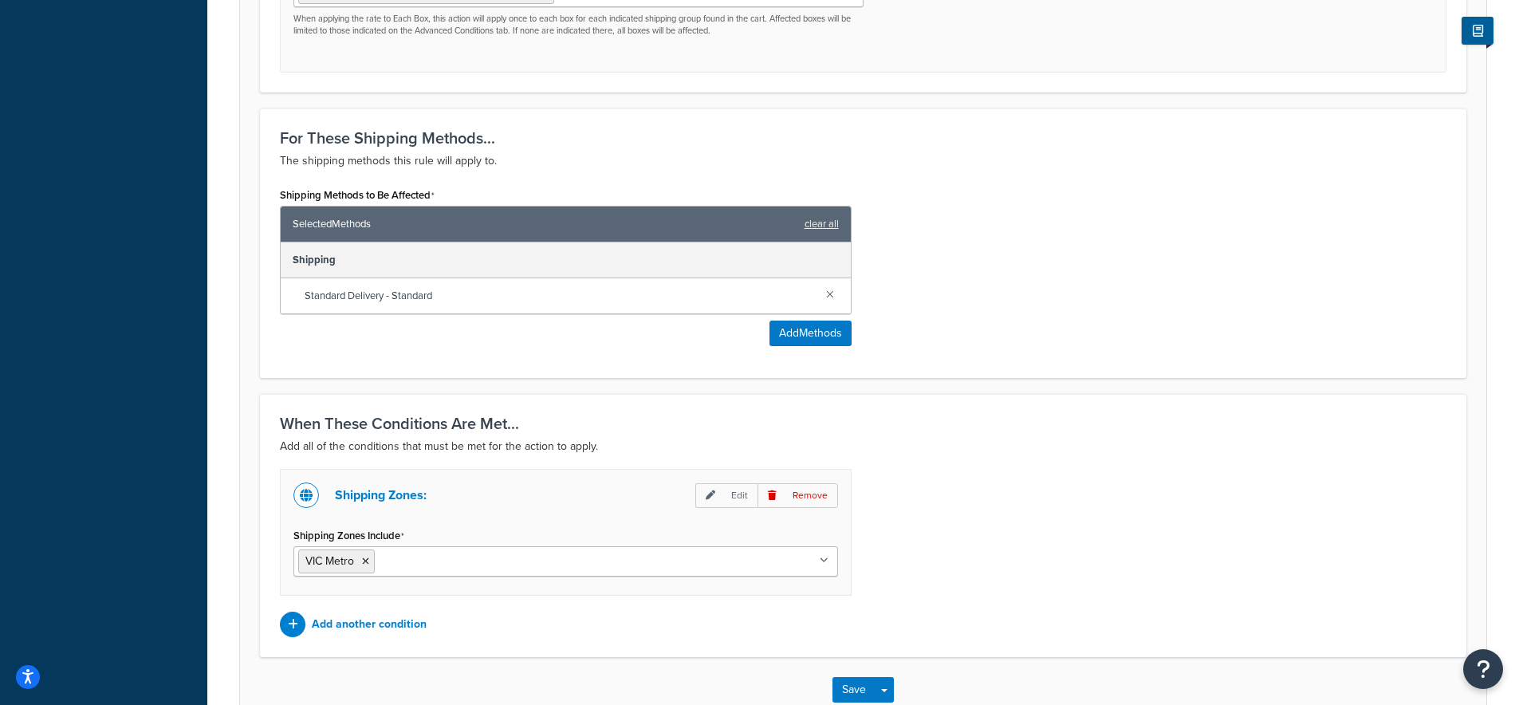
scroll to position [506, 0]
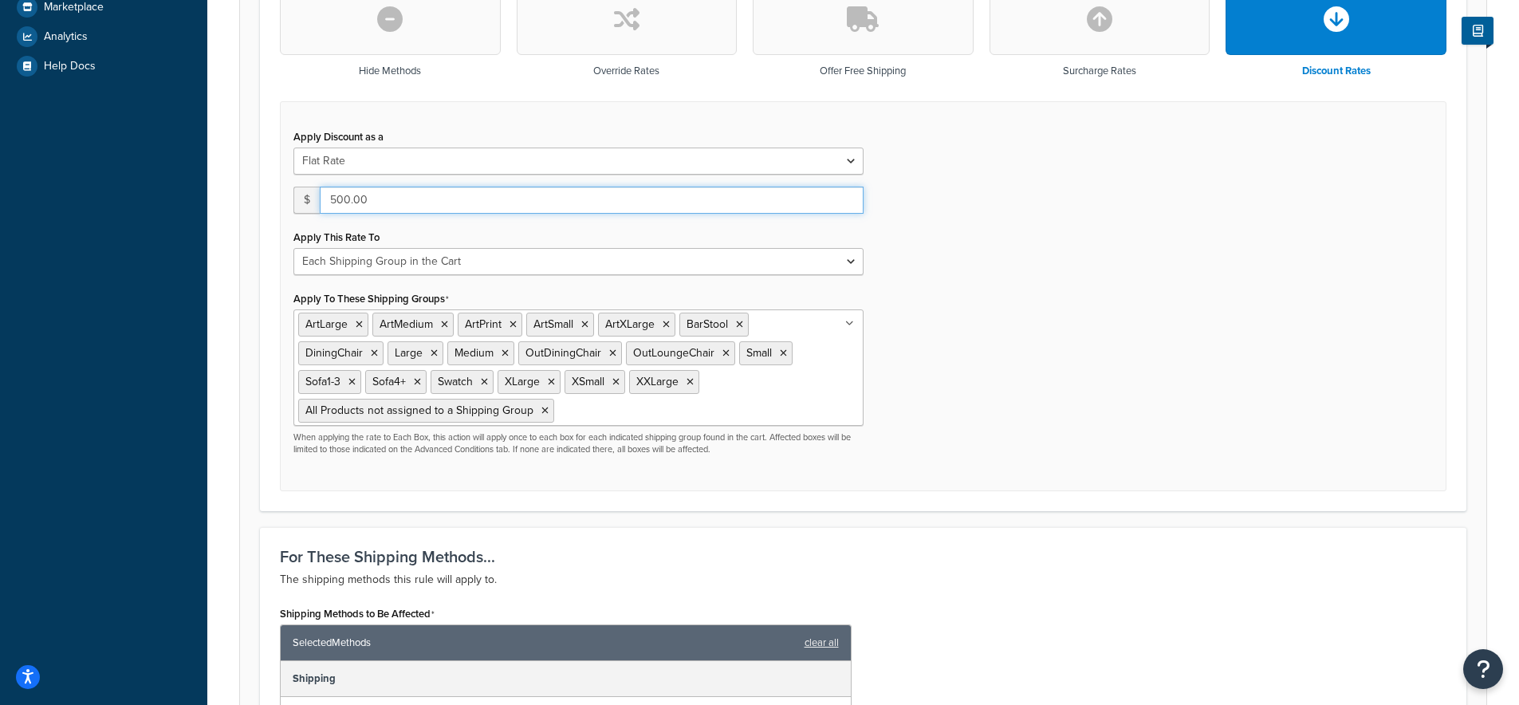
click at [329, 200] on input "500.00" at bounding box center [592, 200] width 544 height 27
click at [850, 204] on input "497" at bounding box center [592, 200] width 544 height 27
drag, startPoint x: 432, startPoint y: 208, endPoint x: 259, endPoint y: 210, distance: 173.1
click at [260, 211] on div "I Want To... The action you want to perform. Hide Methods Override Rates Offer …" at bounding box center [863, 209] width 1207 height 603
drag, startPoint x: 361, startPoint y: 205, endPoint x: 303, endPoint y: 202, distance: 58.3
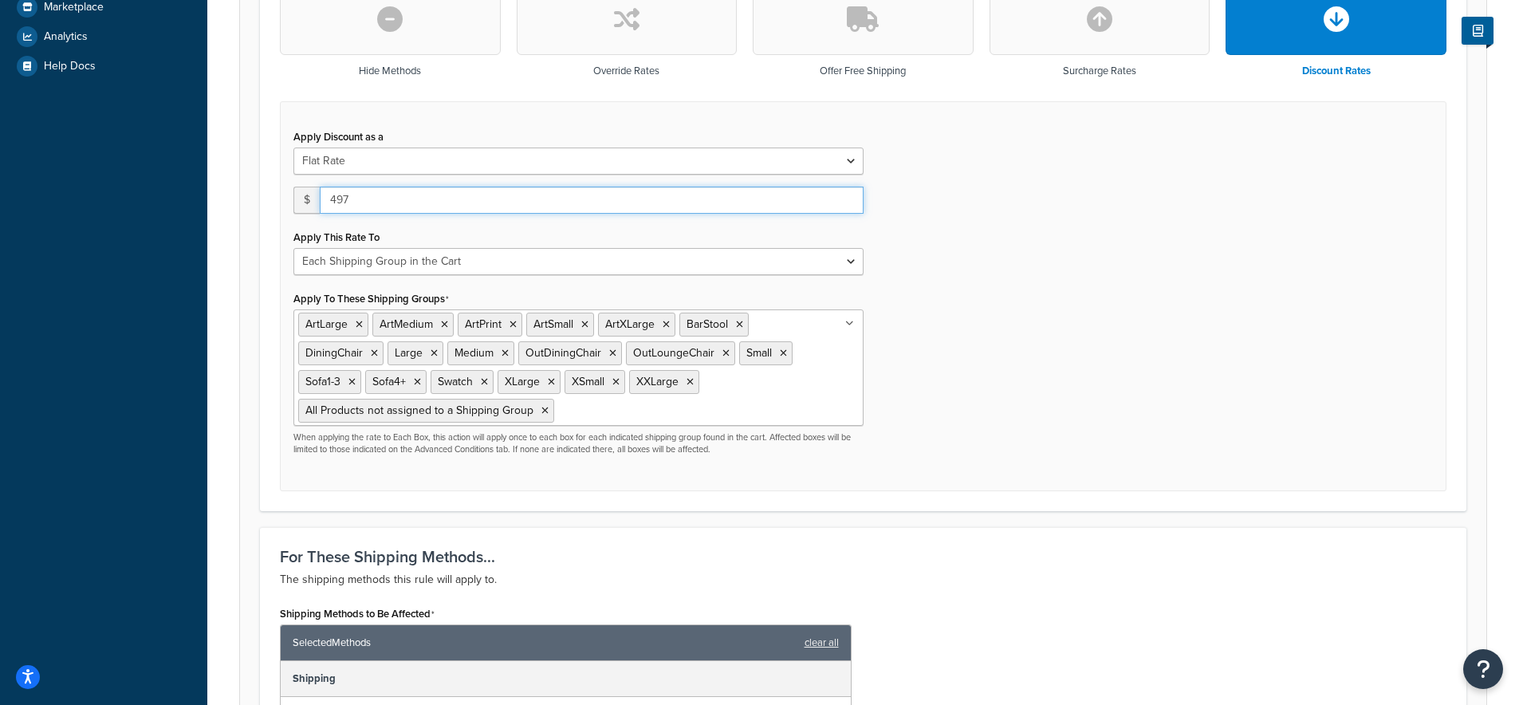
click at [303, 202] on div "$ 497" at bounding box center [579, 200] width 570 height 27
click at [949, 301] on div "Apply Discount as a Flat Rate Percentage Flat Rate & Percentage $ 1 Apply This …" at bounding box center [863, 296] width 1167 height 391
click at [843, 206] on input "0" at bounding box center [592, 200] width 544 height 27
click at [846, 203] on input "1" at bounding box center [592, 200] width 544 height 27
click at [846, 203] on input "0" at bounding box center [592, 200] width 544 height 27
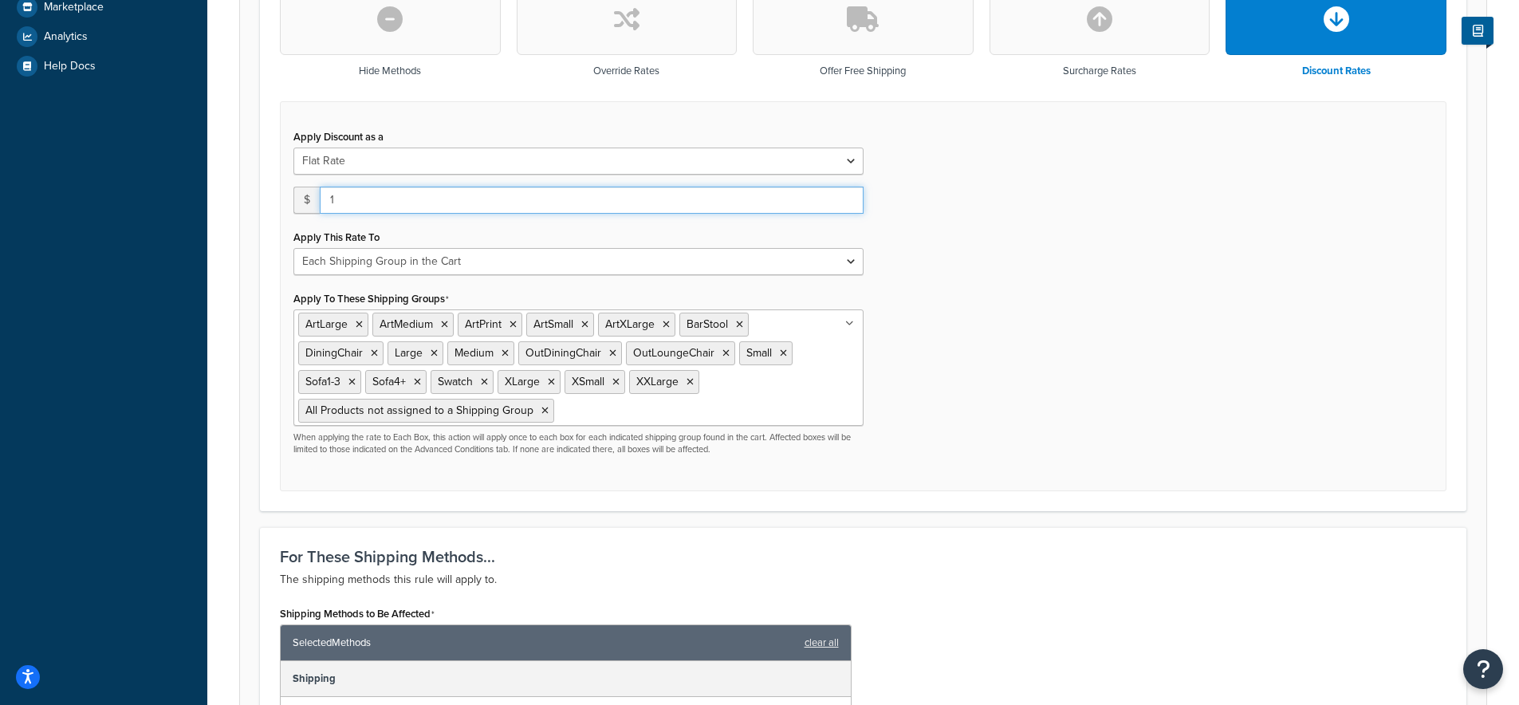
click at [846, 203] on input "1" at bounding box center [592, 200] width 544 height 27
click at [846, 203] on input "0" at bounding box center [592, 200] width 544 height 27
click at [848, 200] on input "6" at bounding box center [592, 200] width 544 height 27
click at [848, 200] on input "7" at bounding box center [592, 200] width 544 height 27
click at [848, 200] on input "8" at bounding box center [592, 200] width 544 height 27
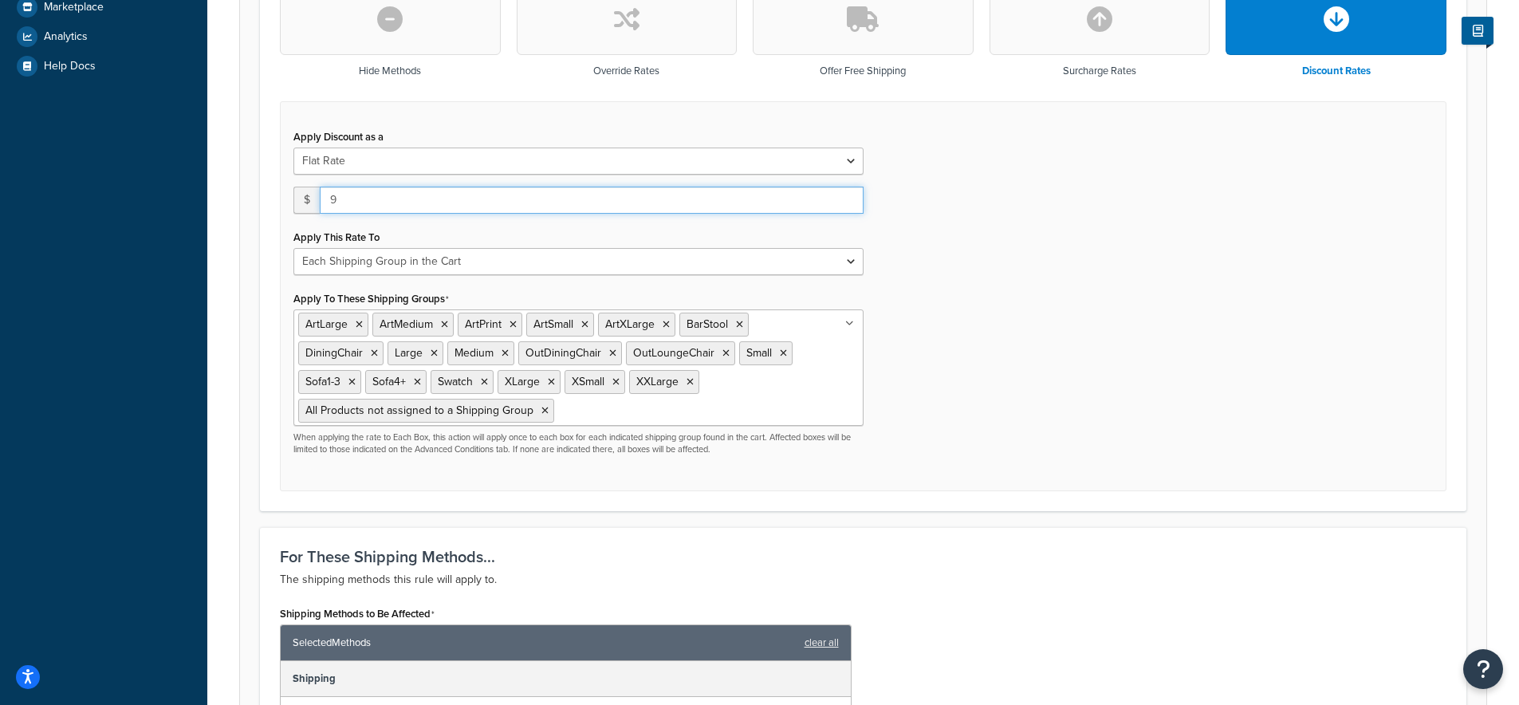
click at [848, 200] on input "9" at bounding box center [592, 200] width 544 height 27
click at [848, 200] on input "10" at bounding box center [592, 200] width 544 height 27
type input "11"
click at [848, 200] on input "11" at bounding box center [592, 200] width 544 height 27
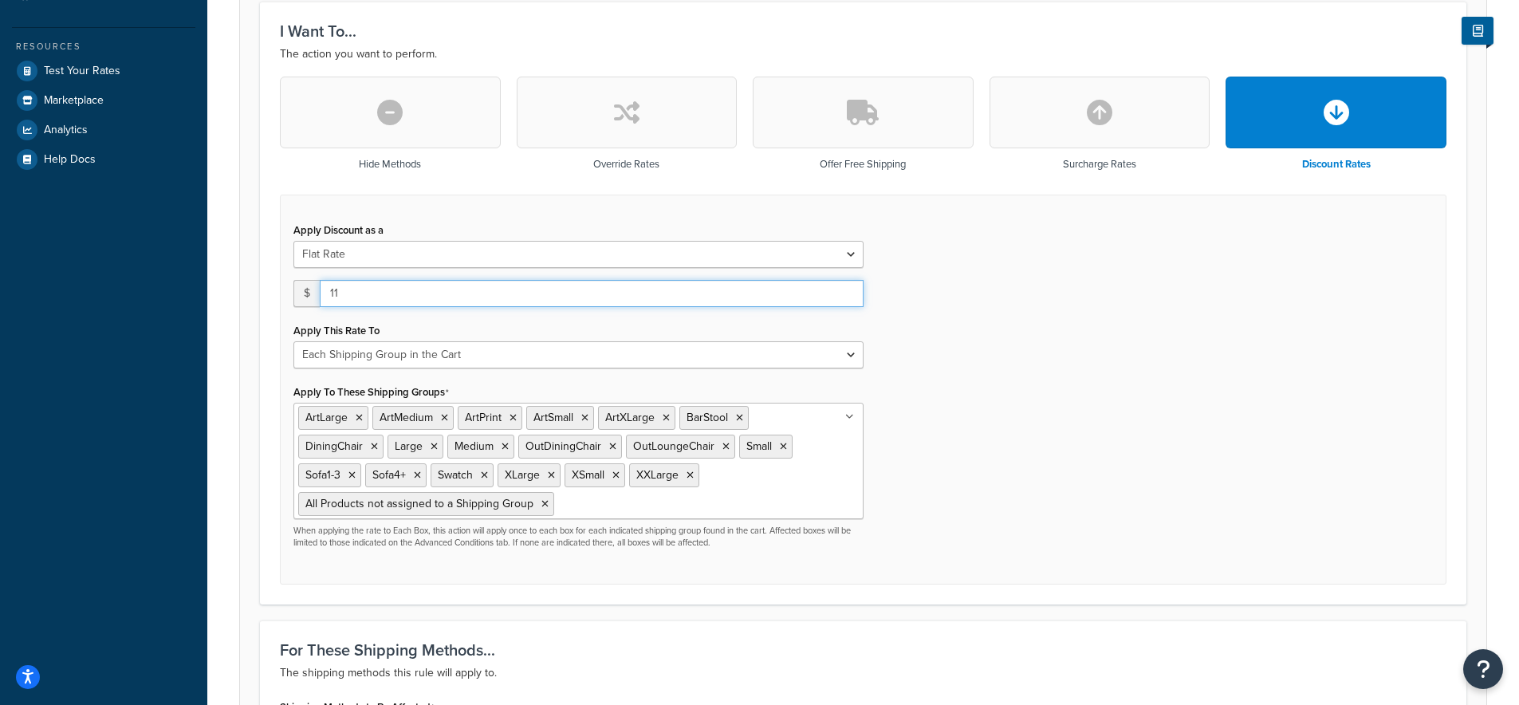
scroll to position [396, 0]
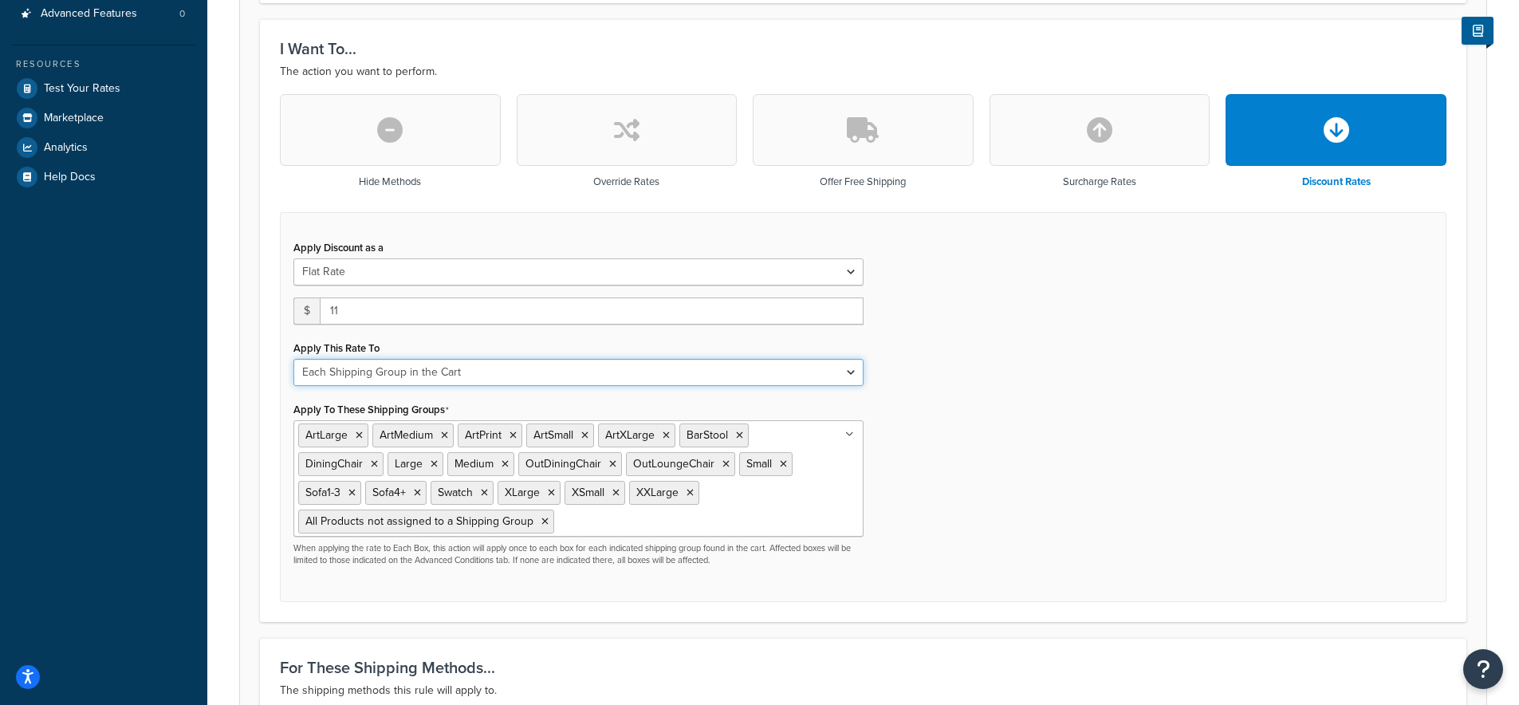
click at [853, 366] on select "Each Shipment in the Cart Each Shipping Group in the Cart Each Item within a Sh…" at bounding box center [579, 372] width 570 height 27
select select "ITEM"
click at [294, 360] on select "Each Shipment in the Cart Each Shipping Group in the Cart Each Item within a Sh…" at bounding box center [579, 372] width 570 height 27
click at [795, 315] on input "11" at bounding box center [592, 311] width 544 height 27
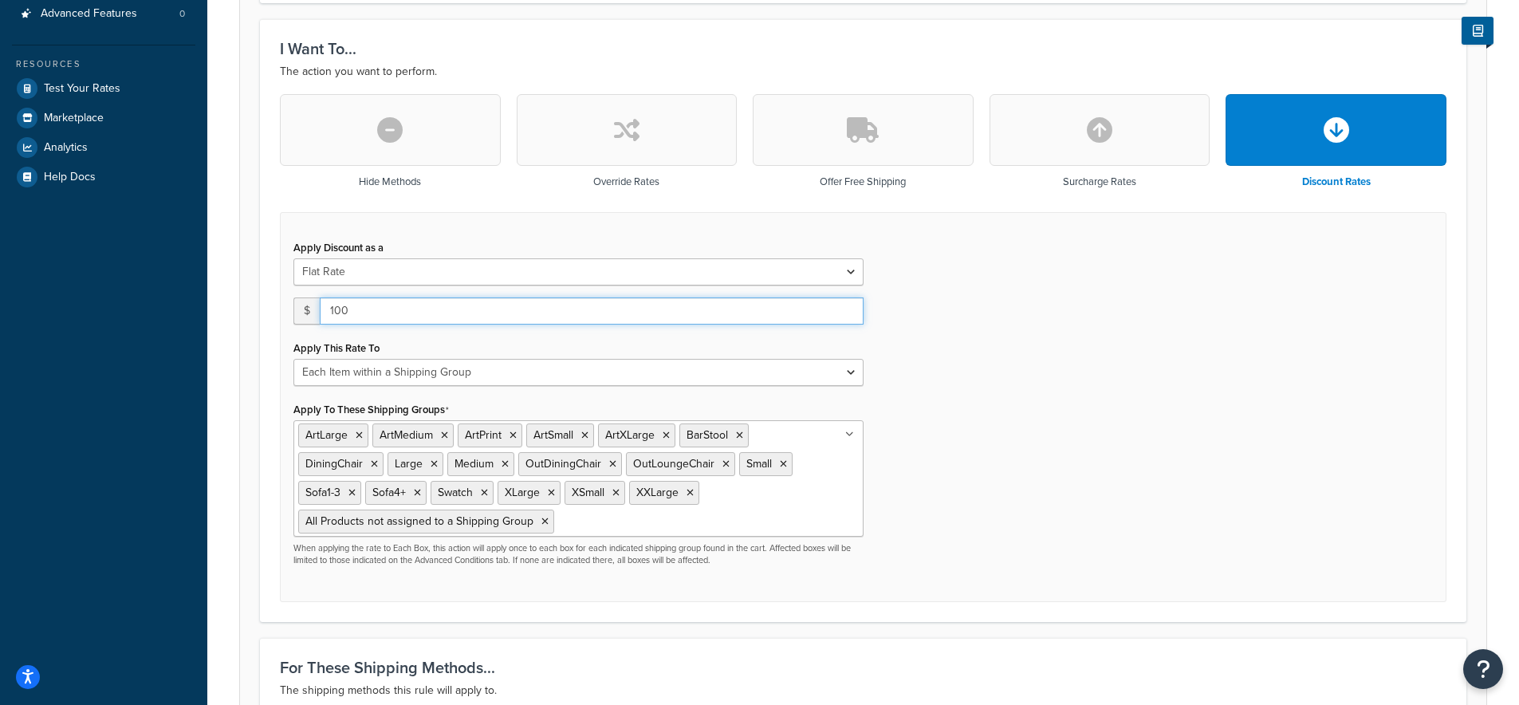
type input "100"
click at [992, 335] on div "Apply Discount as a Flat Rate Percentage Flat Rate & Percentage $ 100 Apply Thi…" at bounding box center [863, 407] width 1167 height 391
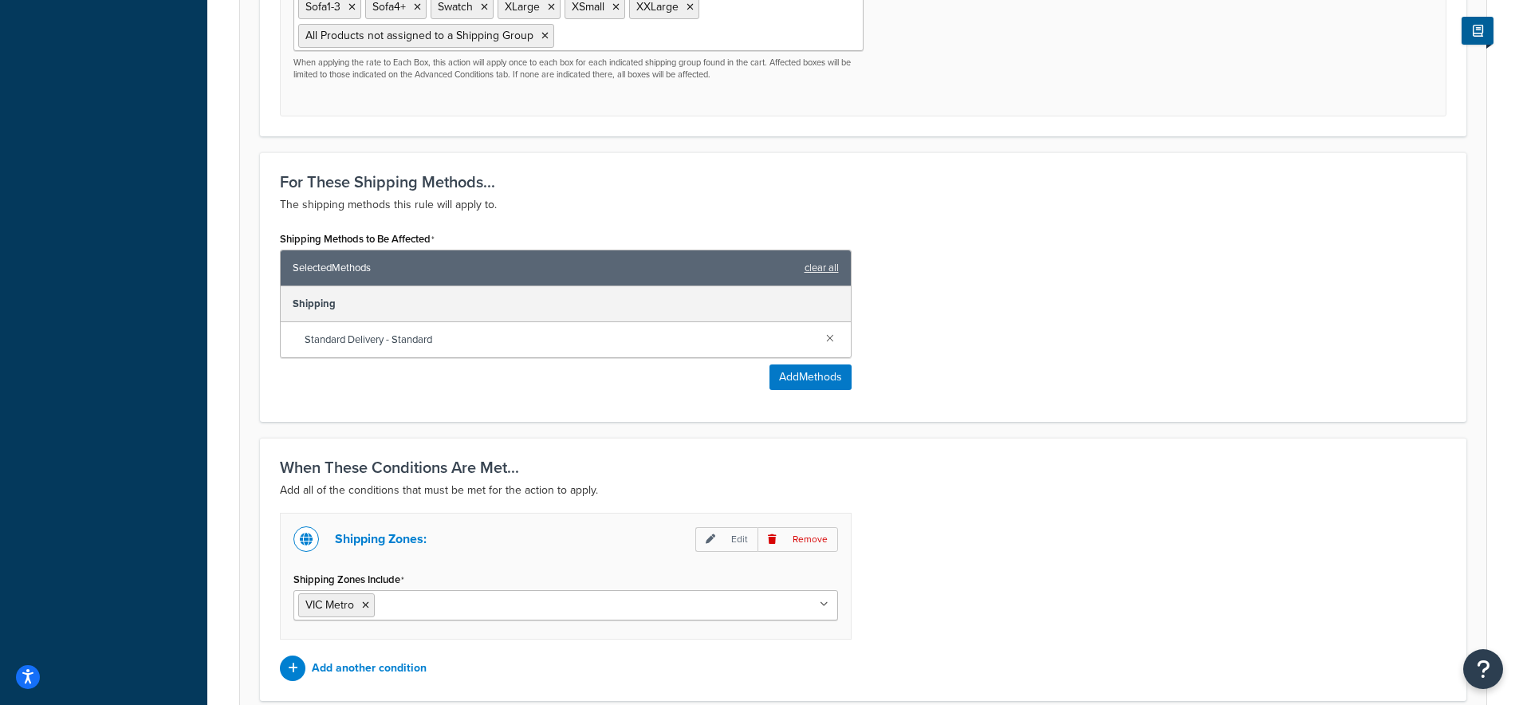
scroll to position [1026, 0]
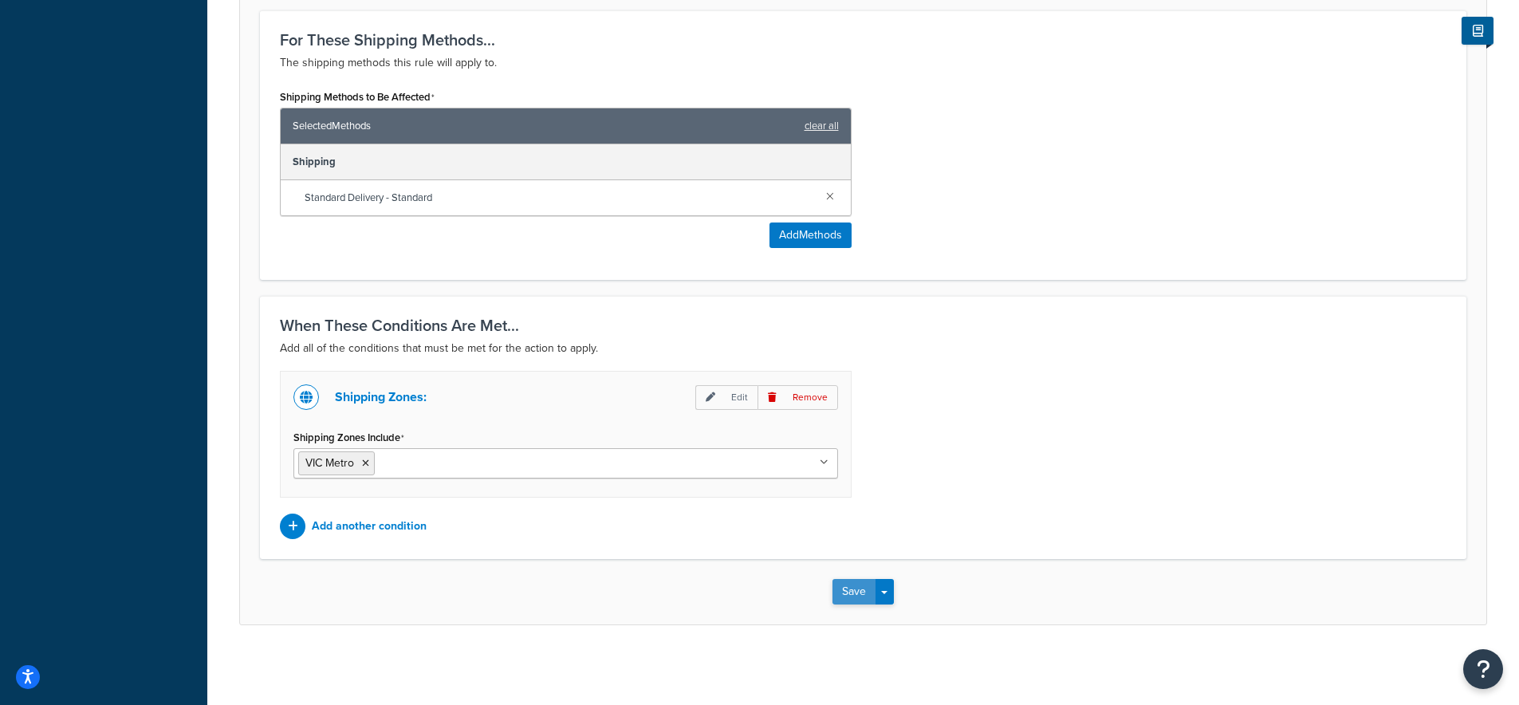
click at [864, 593] on button "Save" at bounding box center [854, 592] width 43 height 26
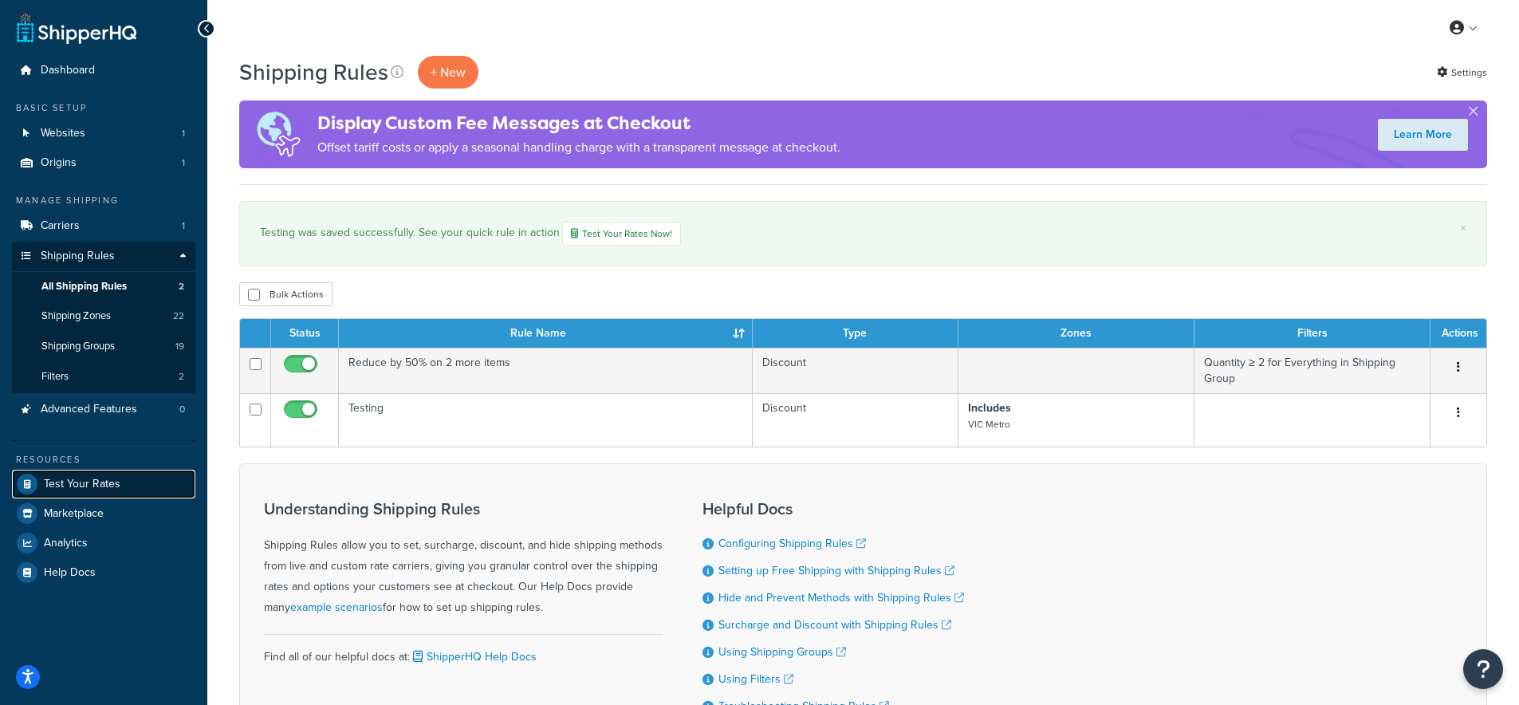
click at [77, 482] on span "Test Your Rates" at bounding box center [82, 485] width 77 height 14
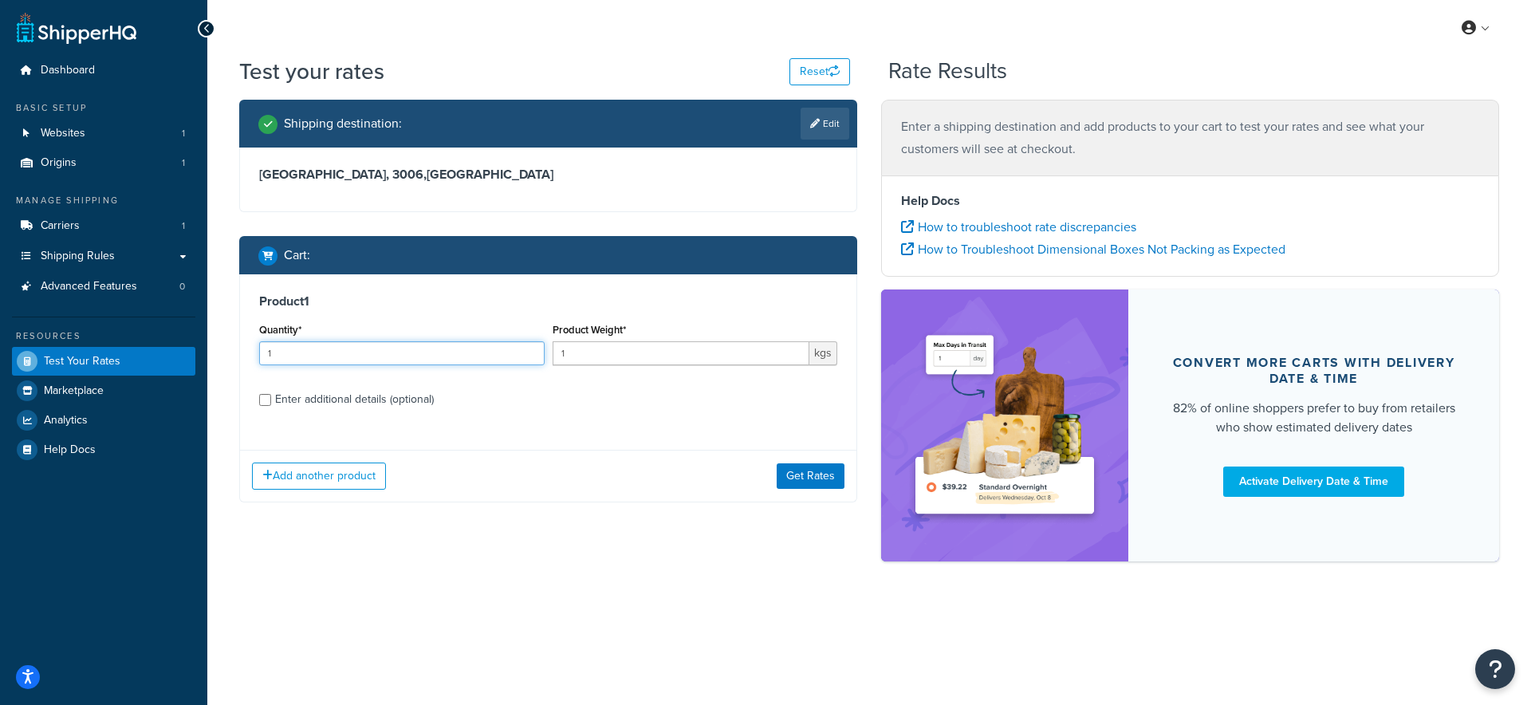
click at [488, 357] on input "1" at bounding box center [402, 353] width 286 height 24
click at [530, 351] on input "2" at bounding box center [402, 353] width 286 height 24
click at [530, 351] on input "3" at bounding box center [402, 353] width 286 height 24
click at [530, 351] on input "4" at bounding box center [402, 353] width 286 height 24
click at [530, 351] on input "5" at bounding box center [402, 353] width 286 height 24
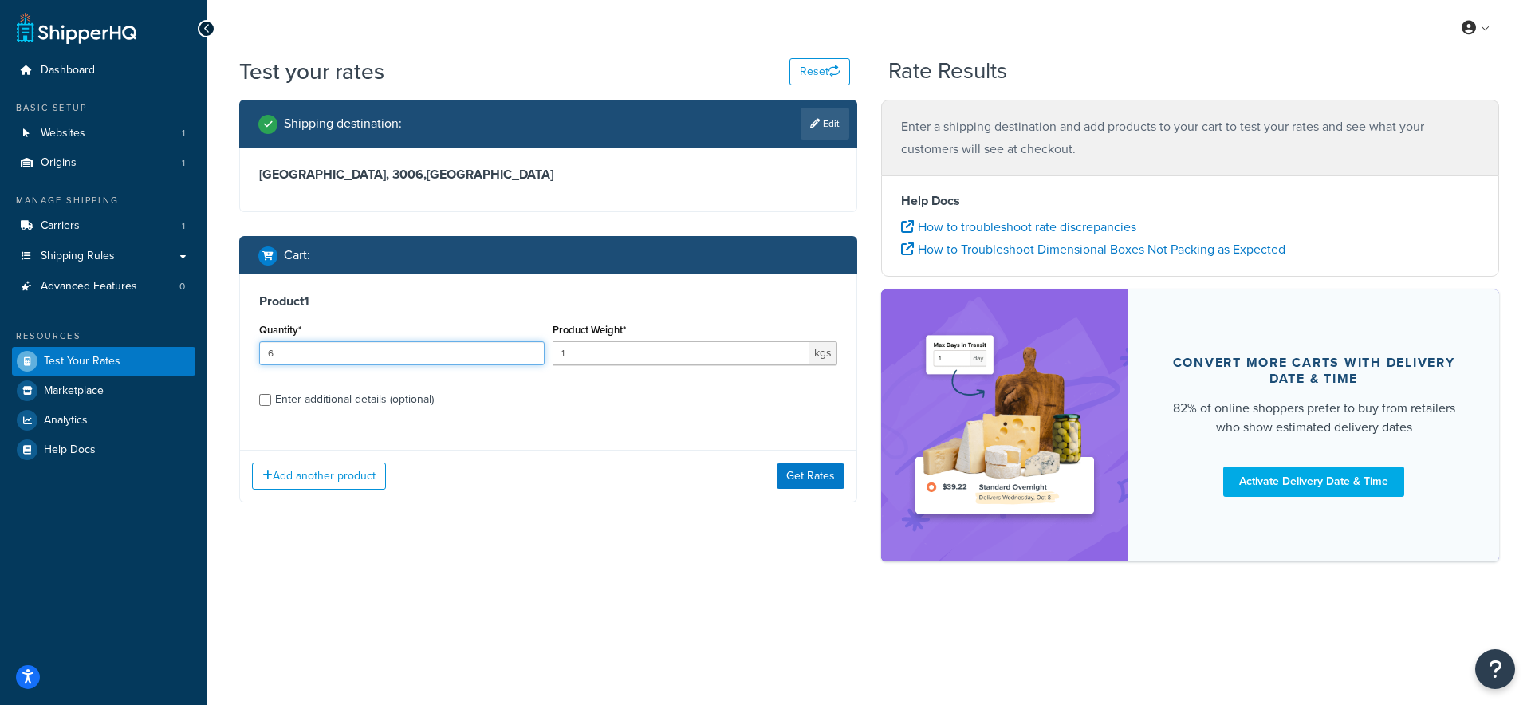
click at [530, 351] on input "6" at bounding box center [402, 353] width 286 height 24
click at [530, 351] on input "7" at bounding box center [402, 353] width 286 height 24
click at [530, 351] on input "8" at bounding box center [402, 353] width 286 height 24
click at [530, 351] on input "9" at bounding box center [402, 353] width 286 height 24
type input "10"
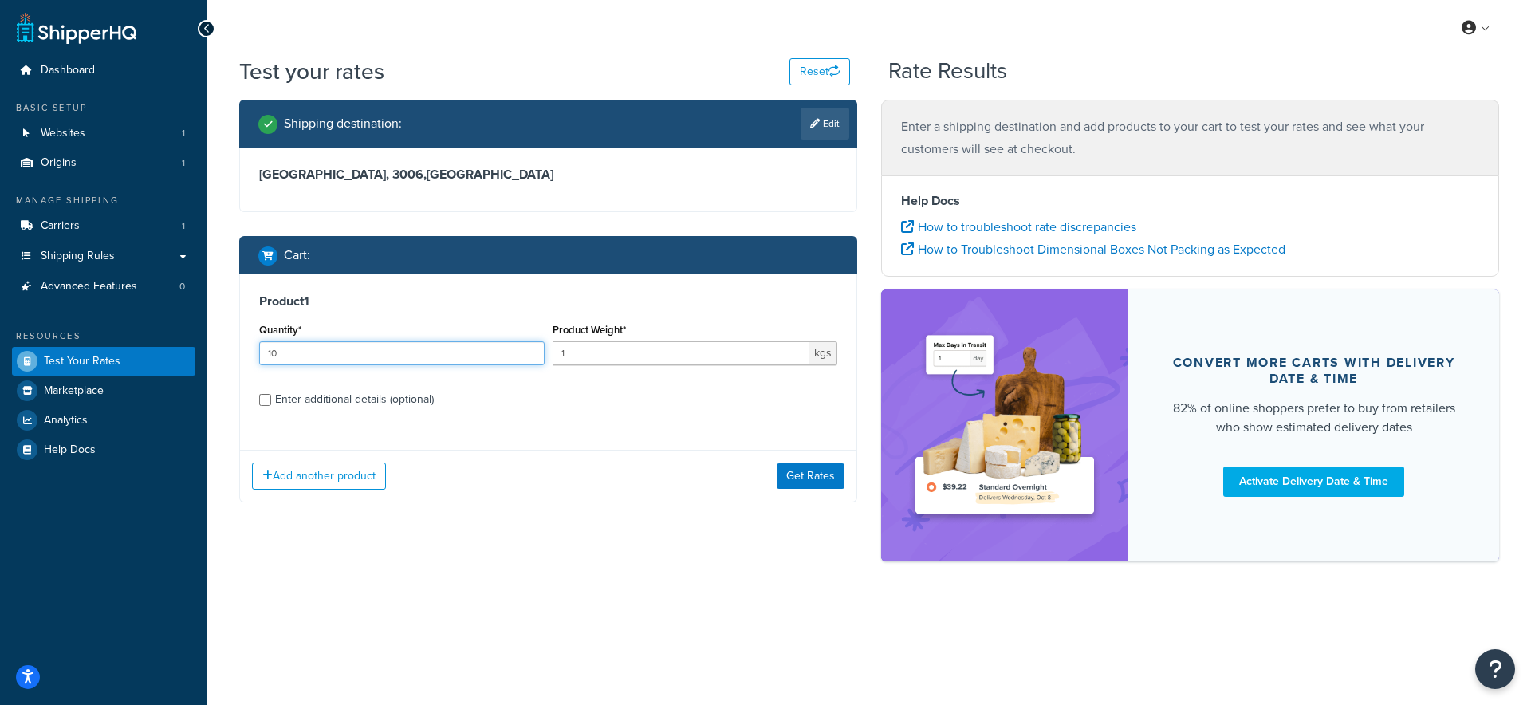
click at [530, 351] on input "10" at bounding box center [402, 353] width 286 height 24
click at [793, 473] on button "Get Rates" at bounding box center [811, 476] width 68 height 26
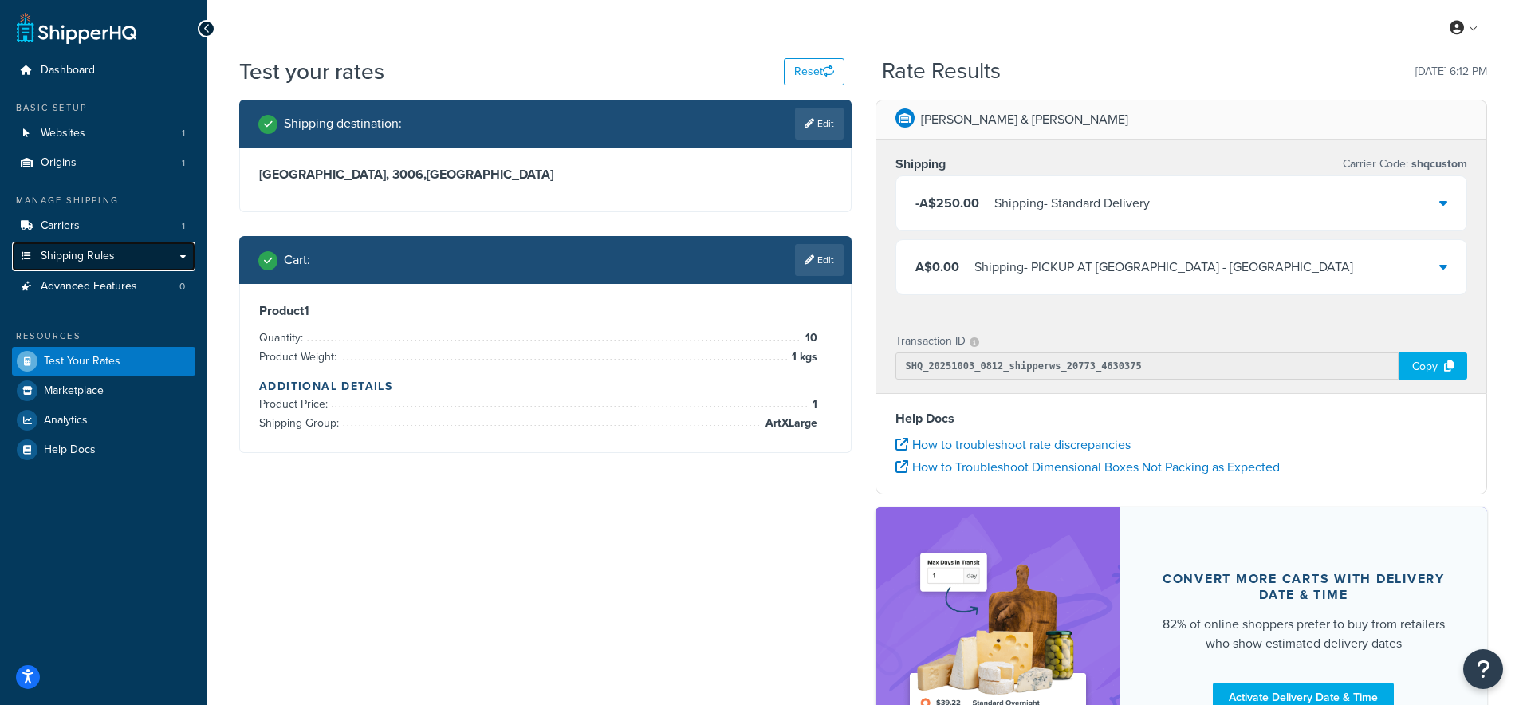
click at [108, 257] on span "Shipping Rules" at bounding box center [78, 257] width 74 height 14
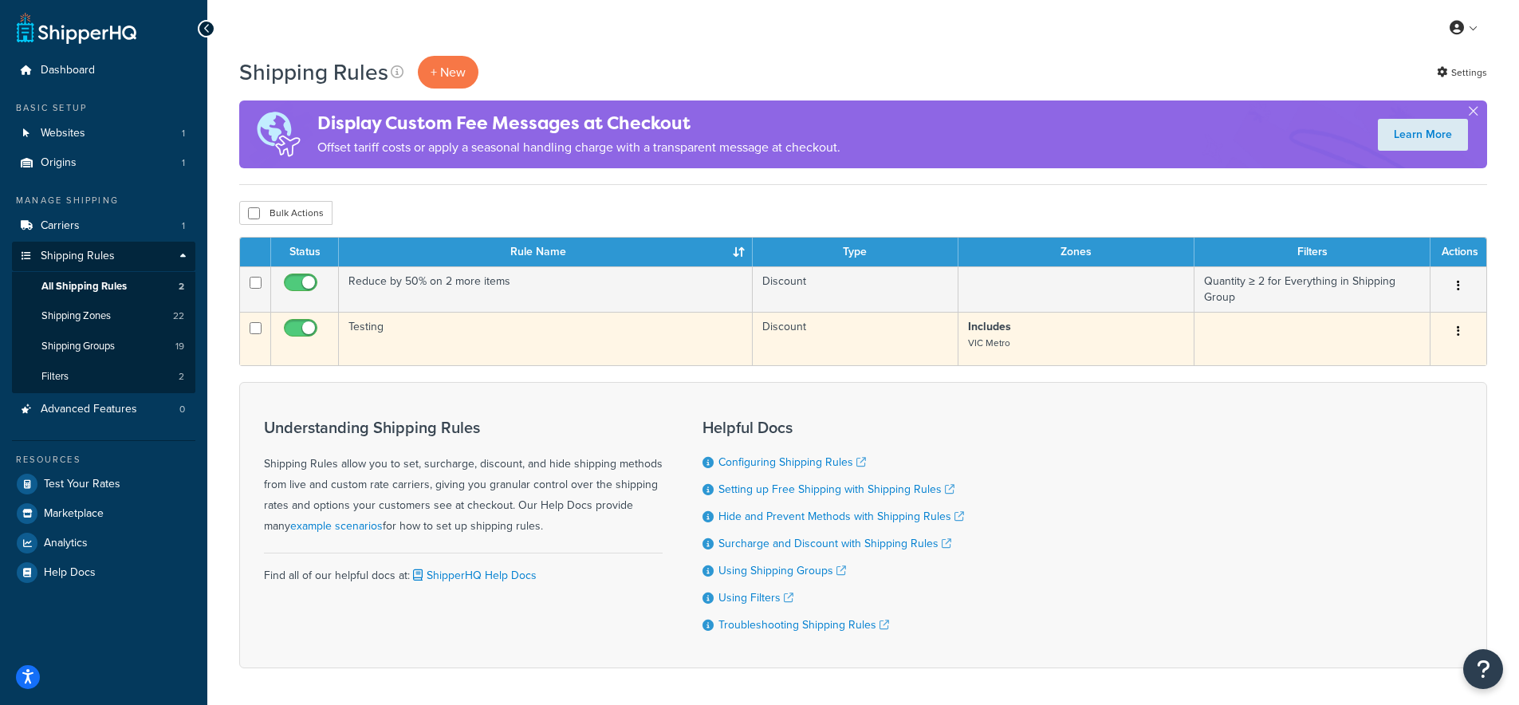
click at [378, 330] on td "Testing" at bounding box center [546, 338] width 414 height 53
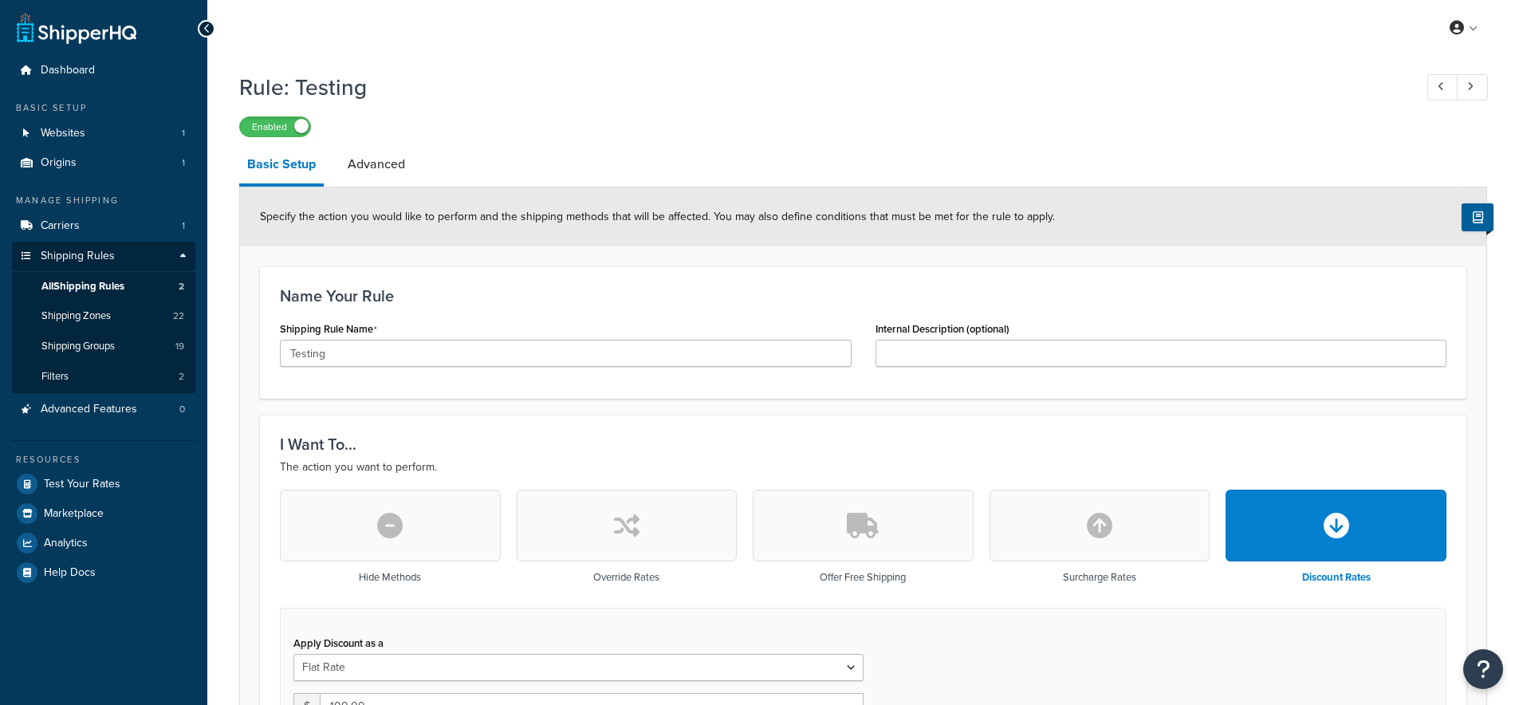
select select "ITEM"
click at [136, 284] on link "All Shipping Rules 2" at bounding box center [103, 287] width 183 height 30
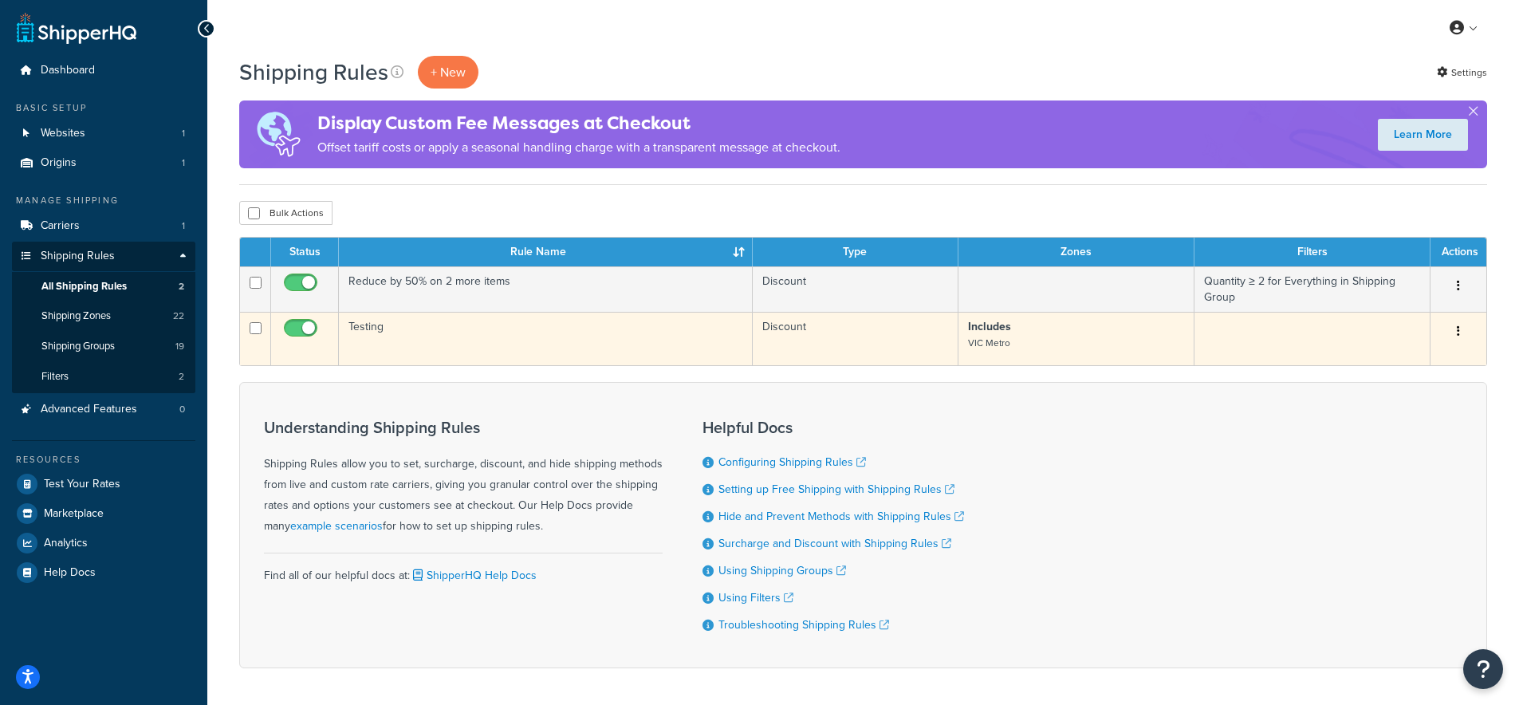
click at [1457, 333] on icon "button" at bounding box center [1458, 330] width 3 height 11
click at [1369, 425] on link "Delete" at bounding box center [1406, 427] width 126 height 33
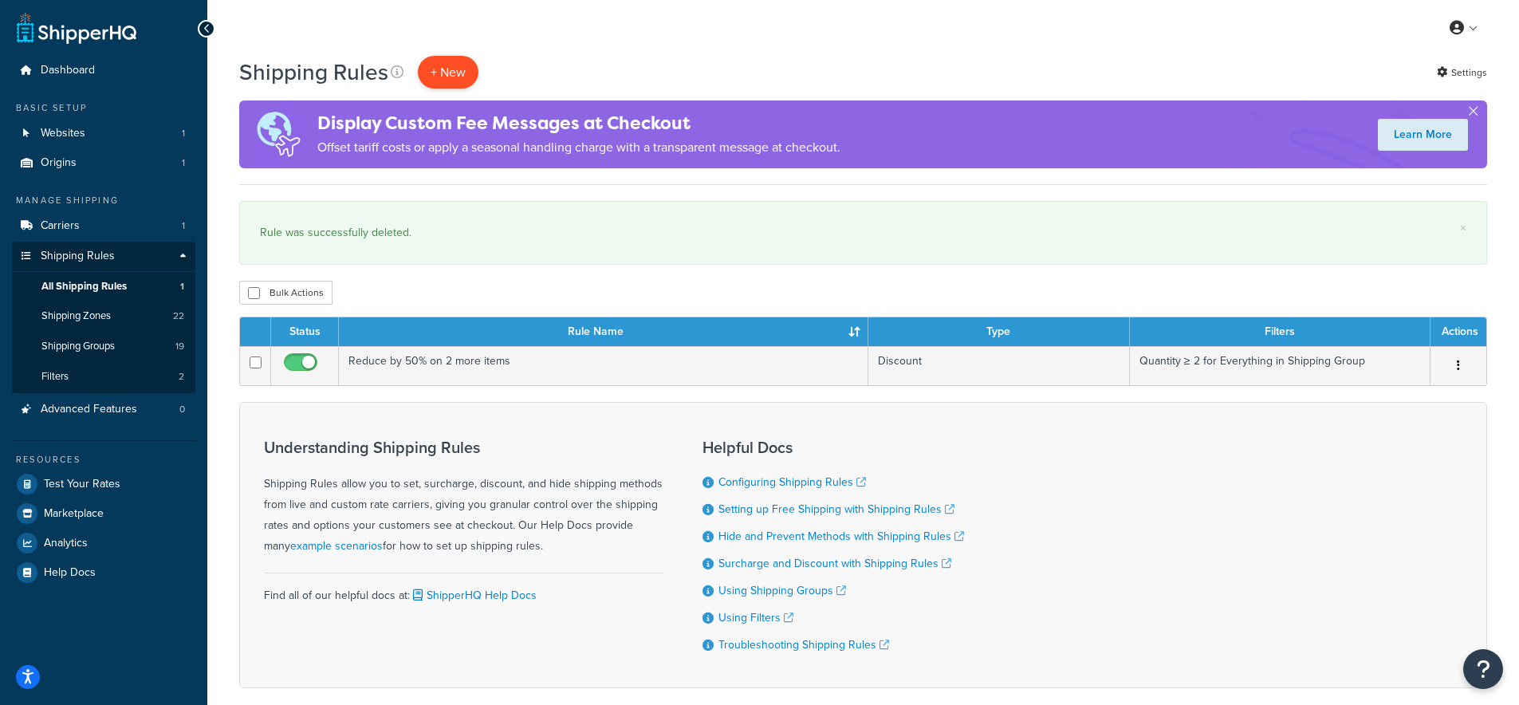
click at [439, 69] on p "+ New" at bounding box center [448, 72] width 61 height 33
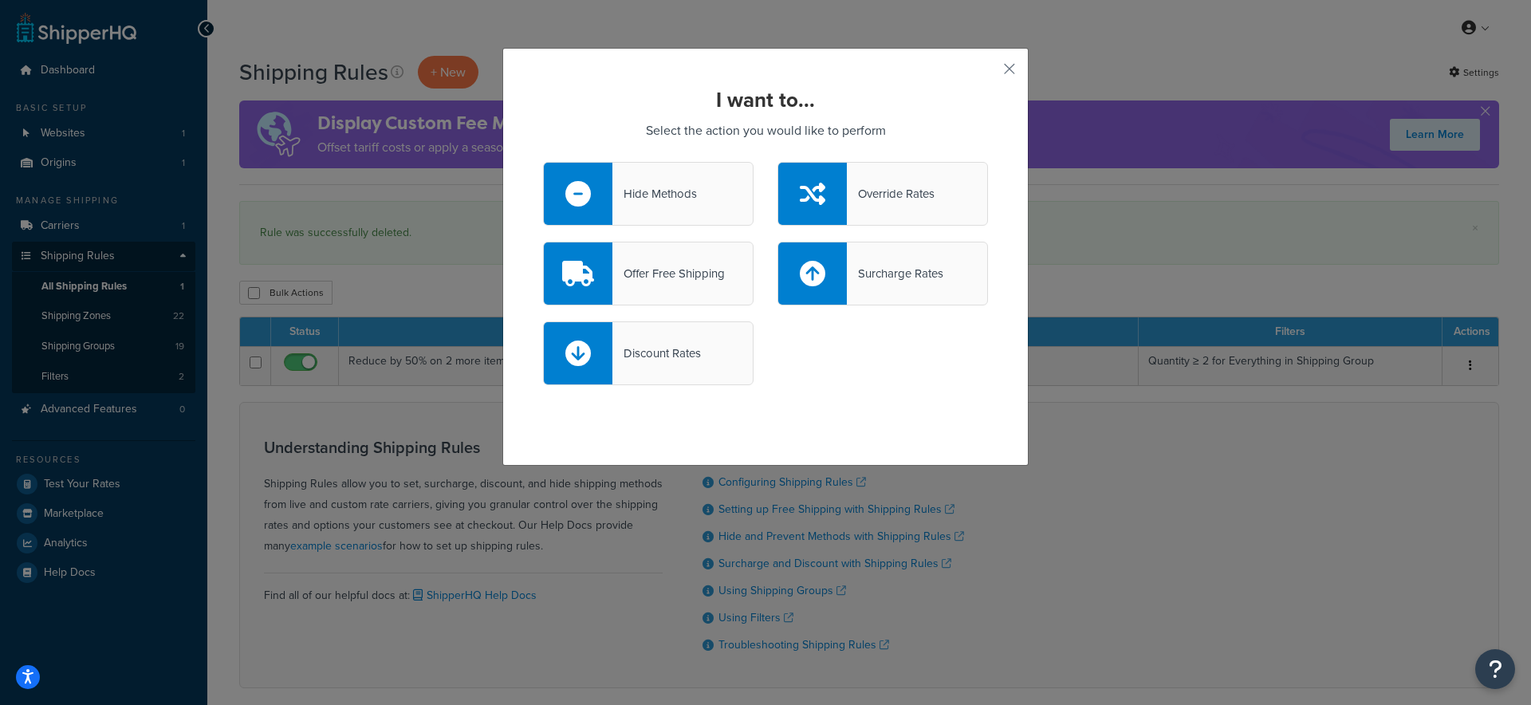
click at [896, 187] on div "Override Rates" at bounding box center [891, 194] width 88 height 22
click at [0, 0] on input "Override Rates" at bounding box center [0, 0] width 0 height 0
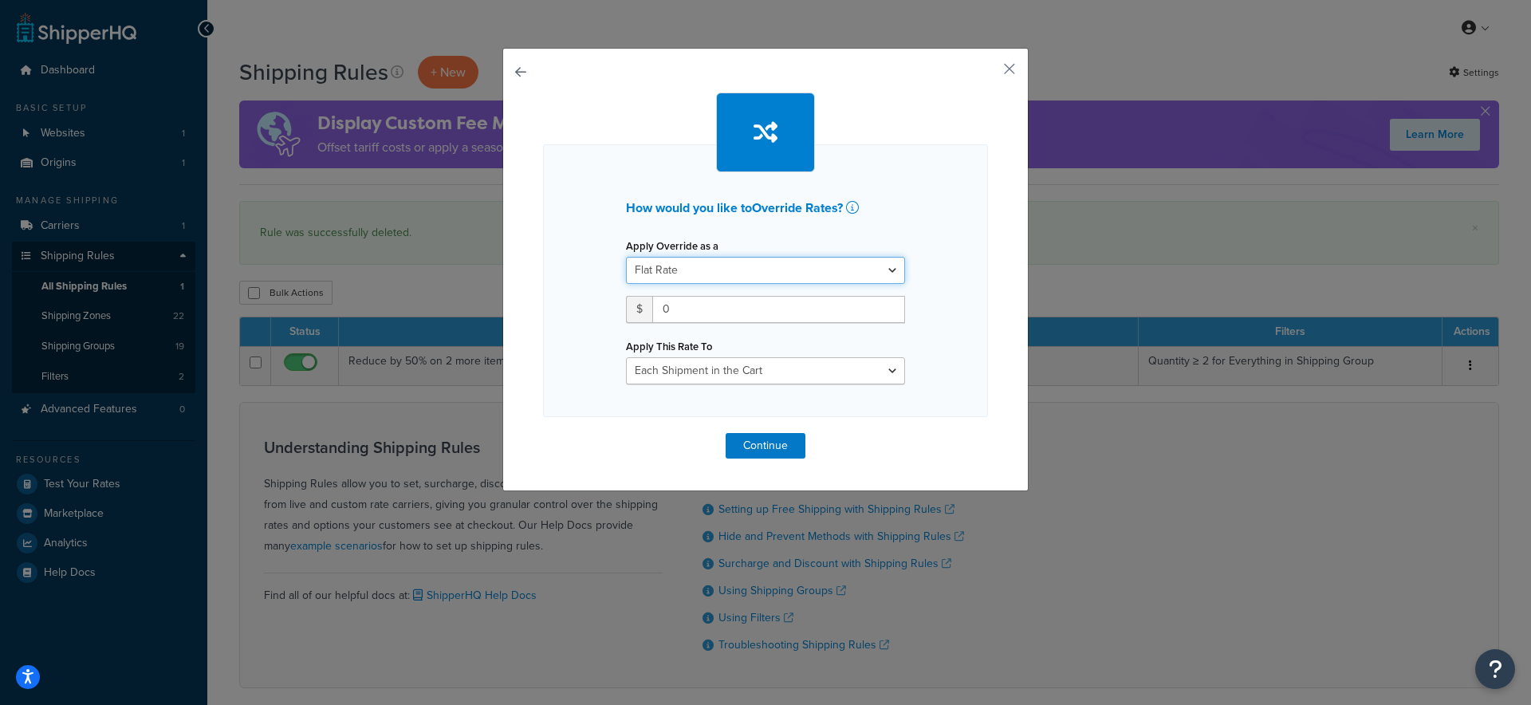
click at [822, 270] on select "Flat Rate Percentage Flat Rate & Percentage" at bounding box center [765, 270] width 279 height 27
click at [988, 73] on button "button" at bounding box center [986, 75] width 4 height 4
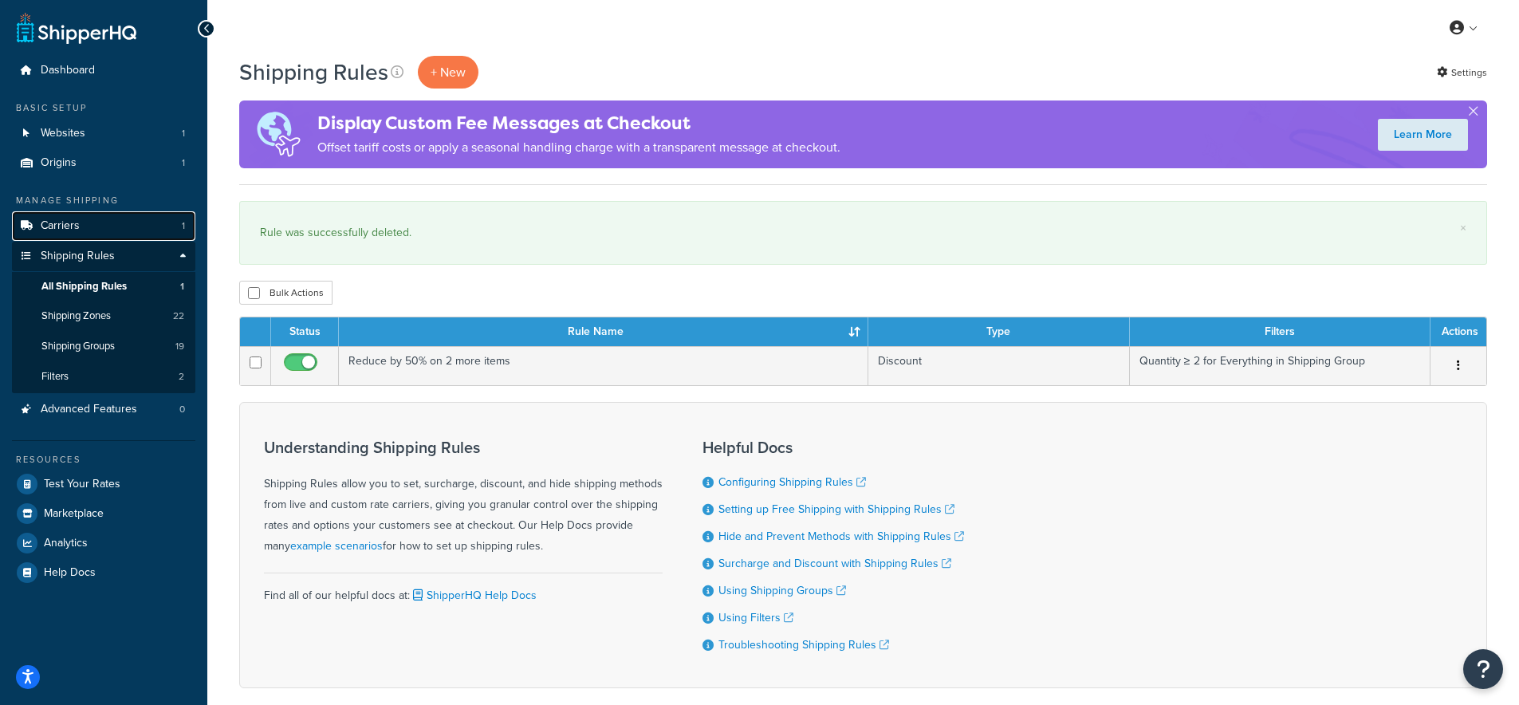
click at [57, 227] on span "Carriers" at bounding box center [60, 226] width 39 height 14
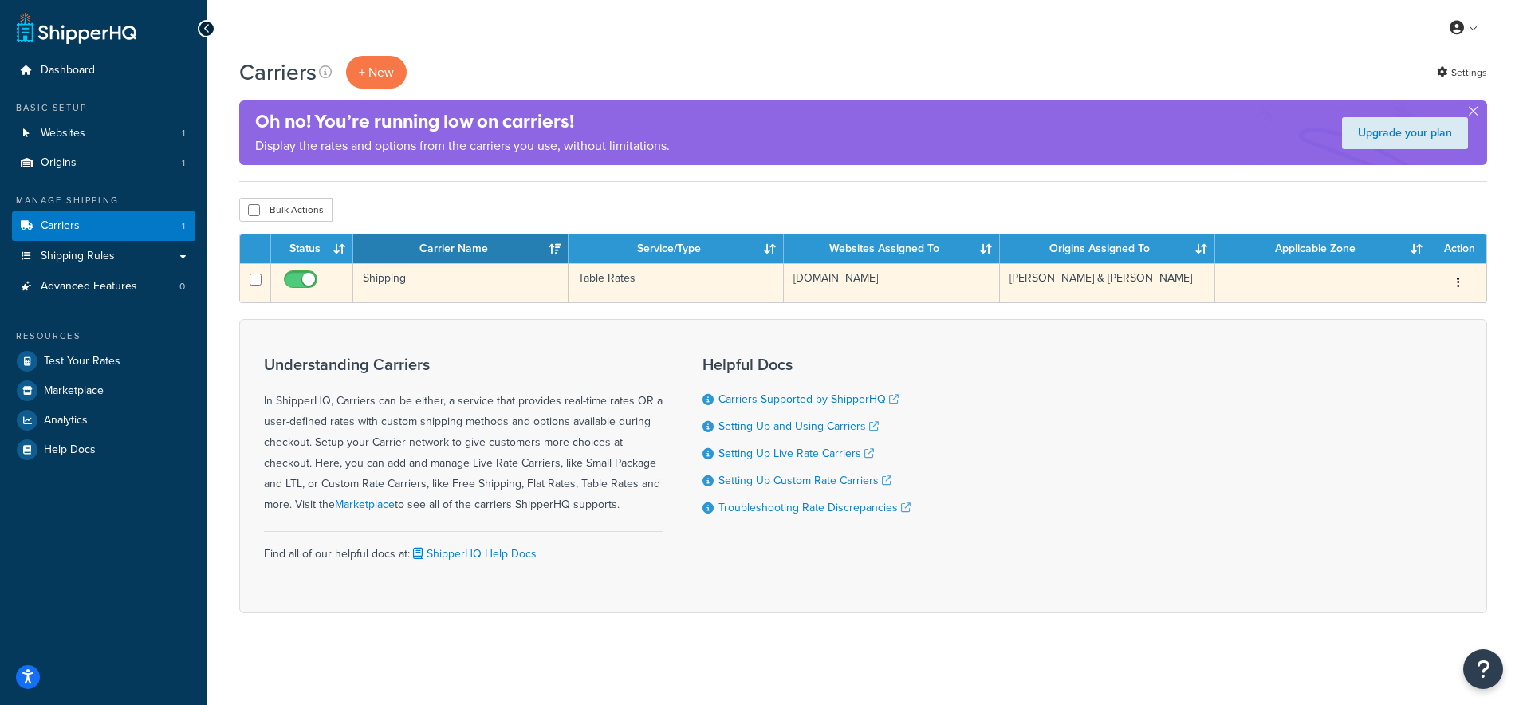
click at [384, 279] on td "Shipping" at bounding box center [460, 282] width 215 height 39
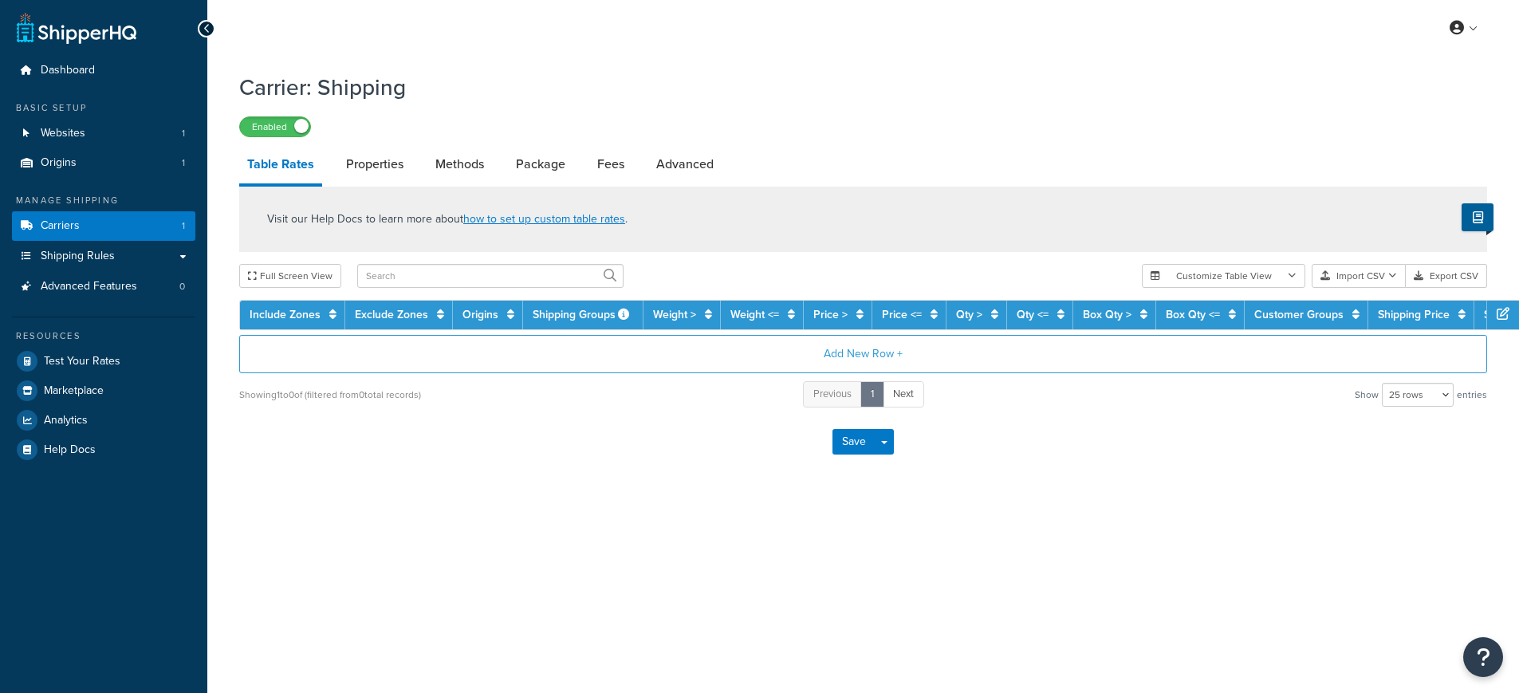
select select "25"
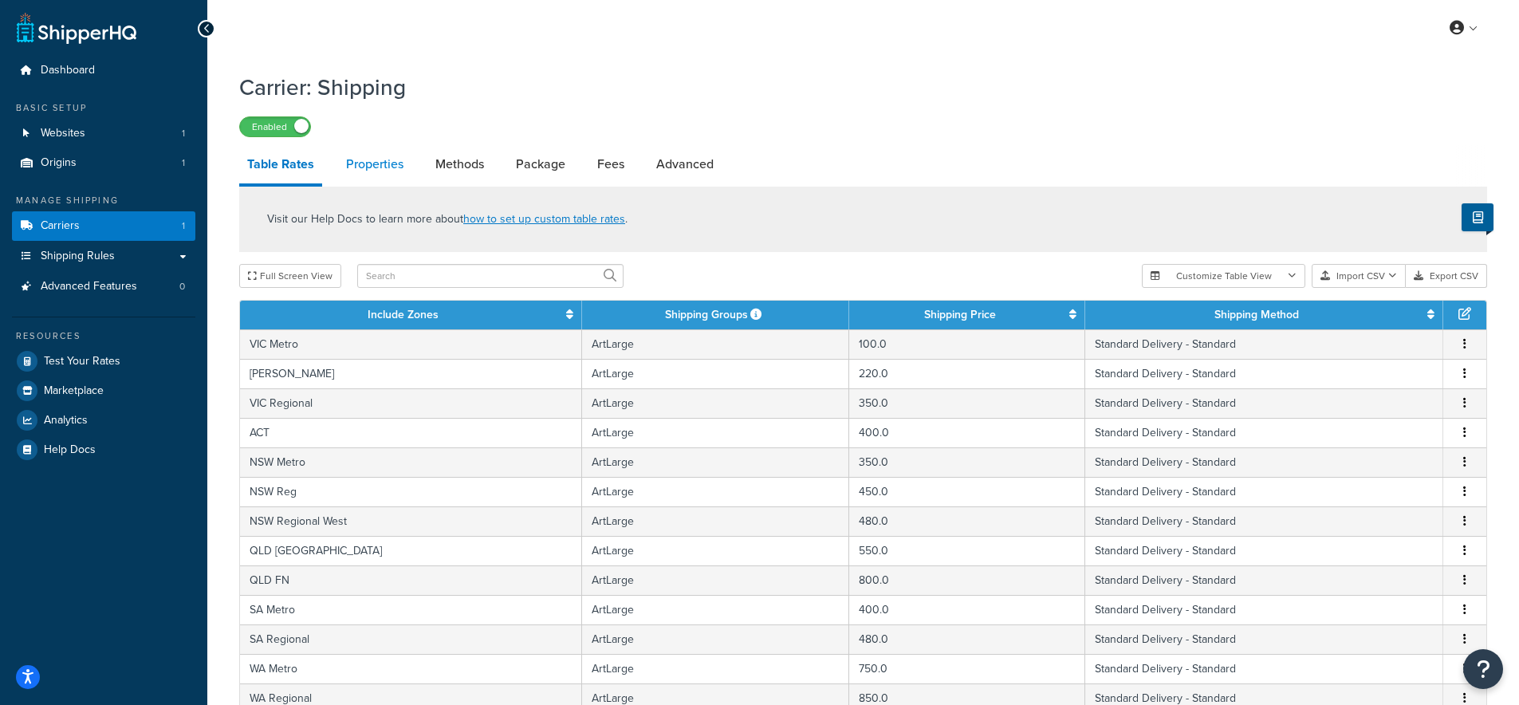
click at [391, 166] on link "Properties" at bounding box center [374, 164] width 73 height 38
select select "PERITEM"
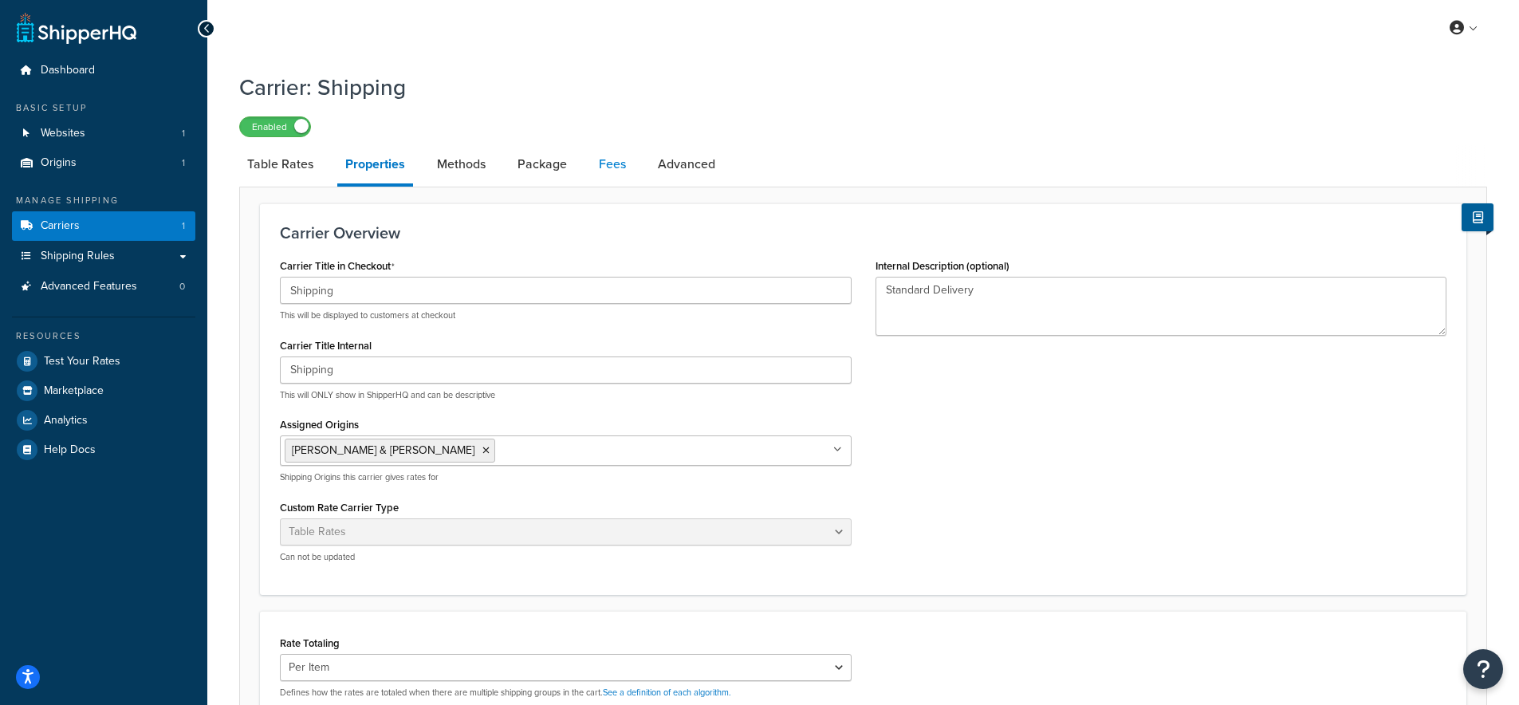
click at [614, 166] on link "Fees" at bounding box center [612, 164] width 43 height 38
select select "AFTER"
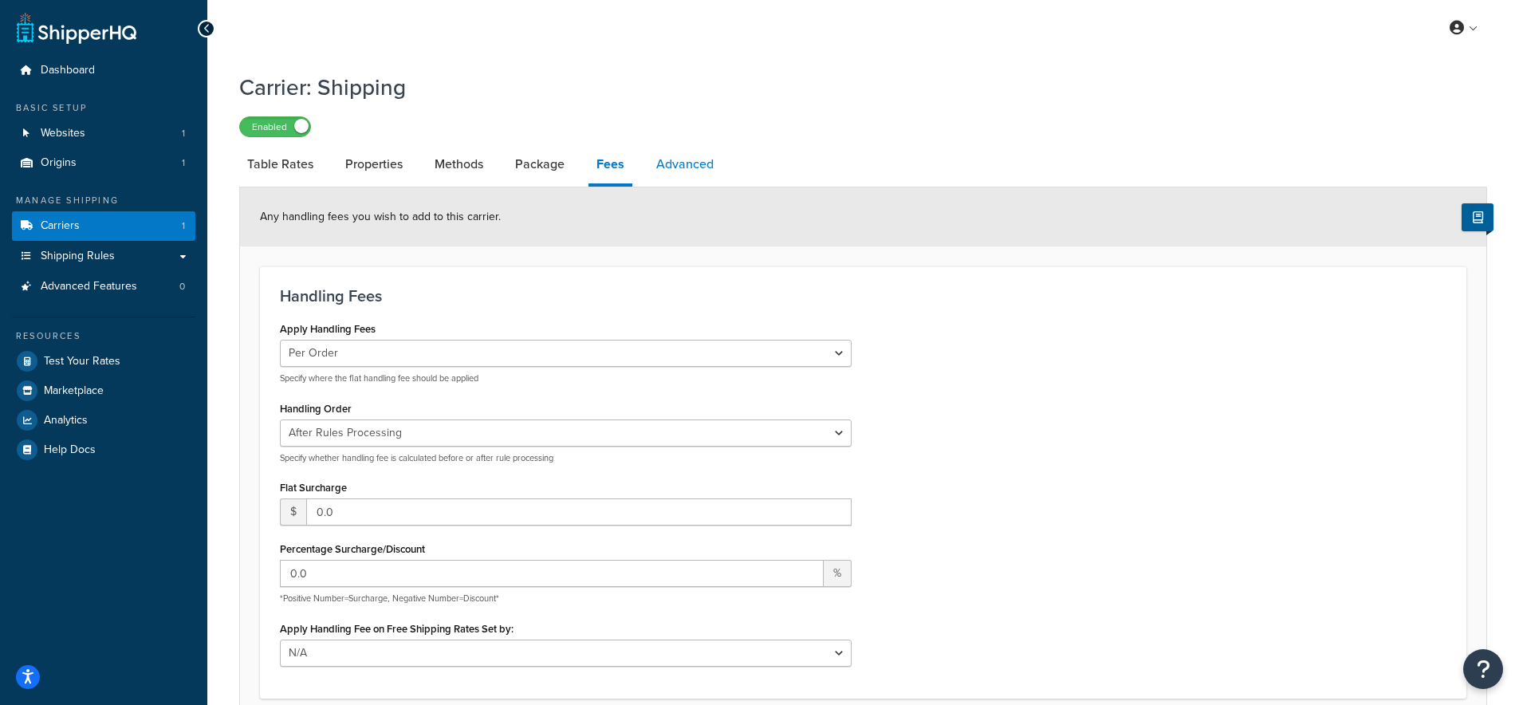
click at [689, 169] on link "Advanced" at bounding box center [684, 164] width 73 height 38
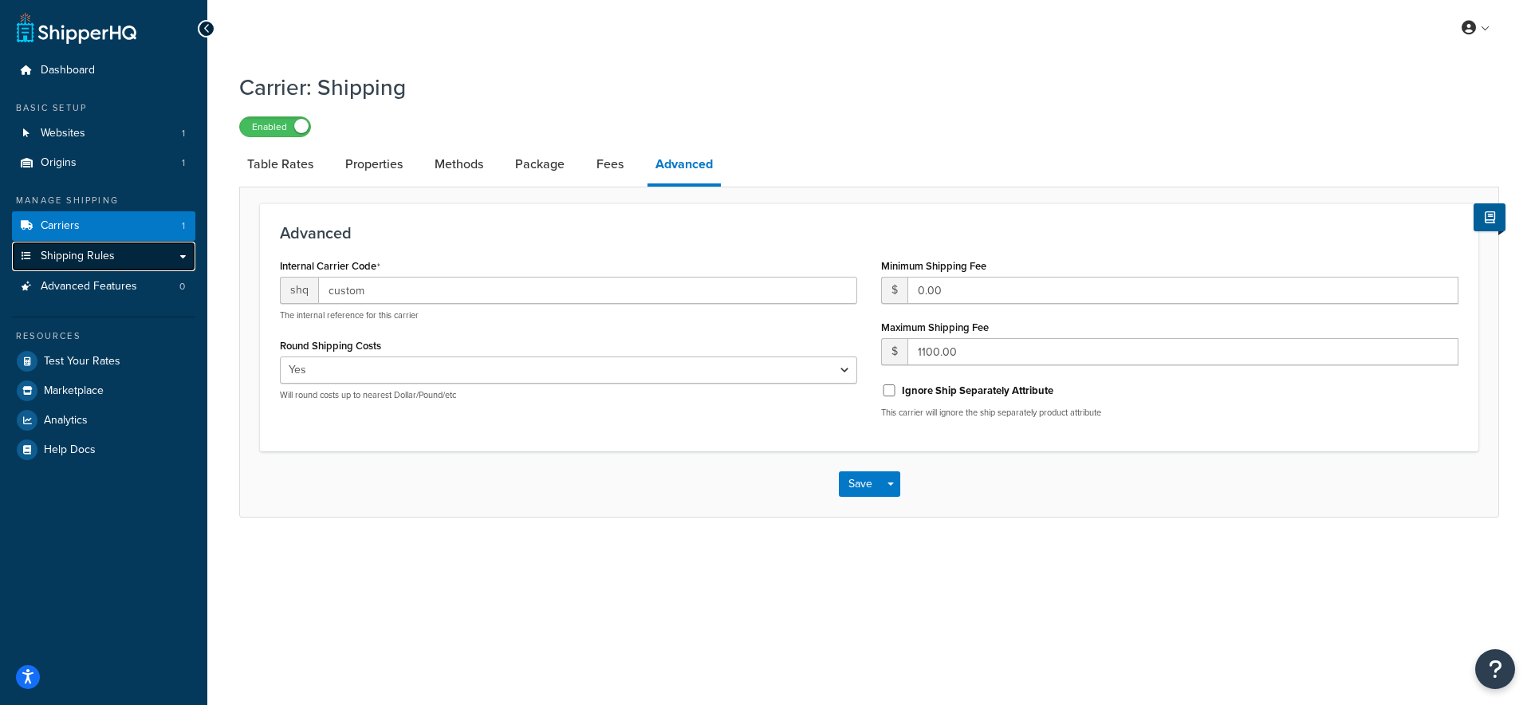
click at [156, 256] on link "Shipping Rules" at bounding box center [103, 257] width 183 height 30
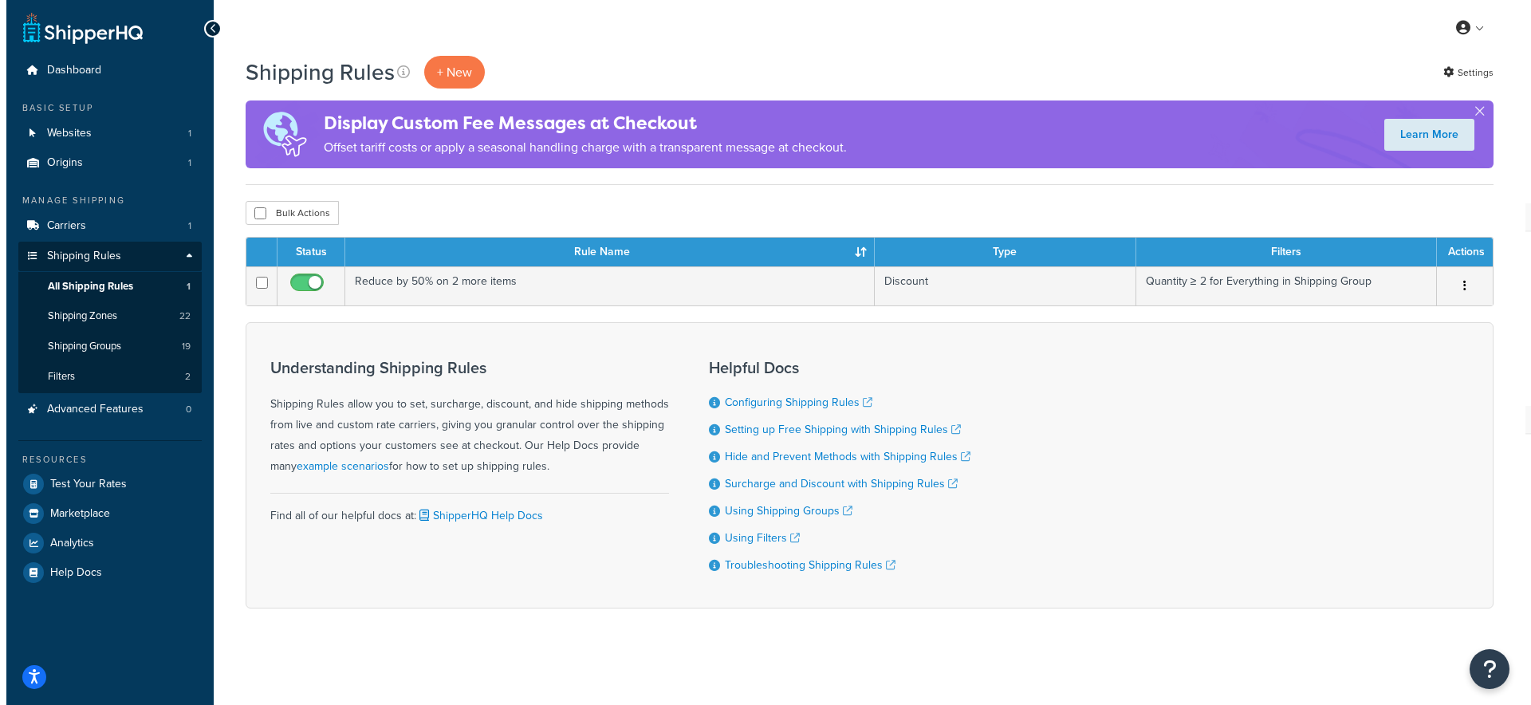
scroll to position [3, 0]
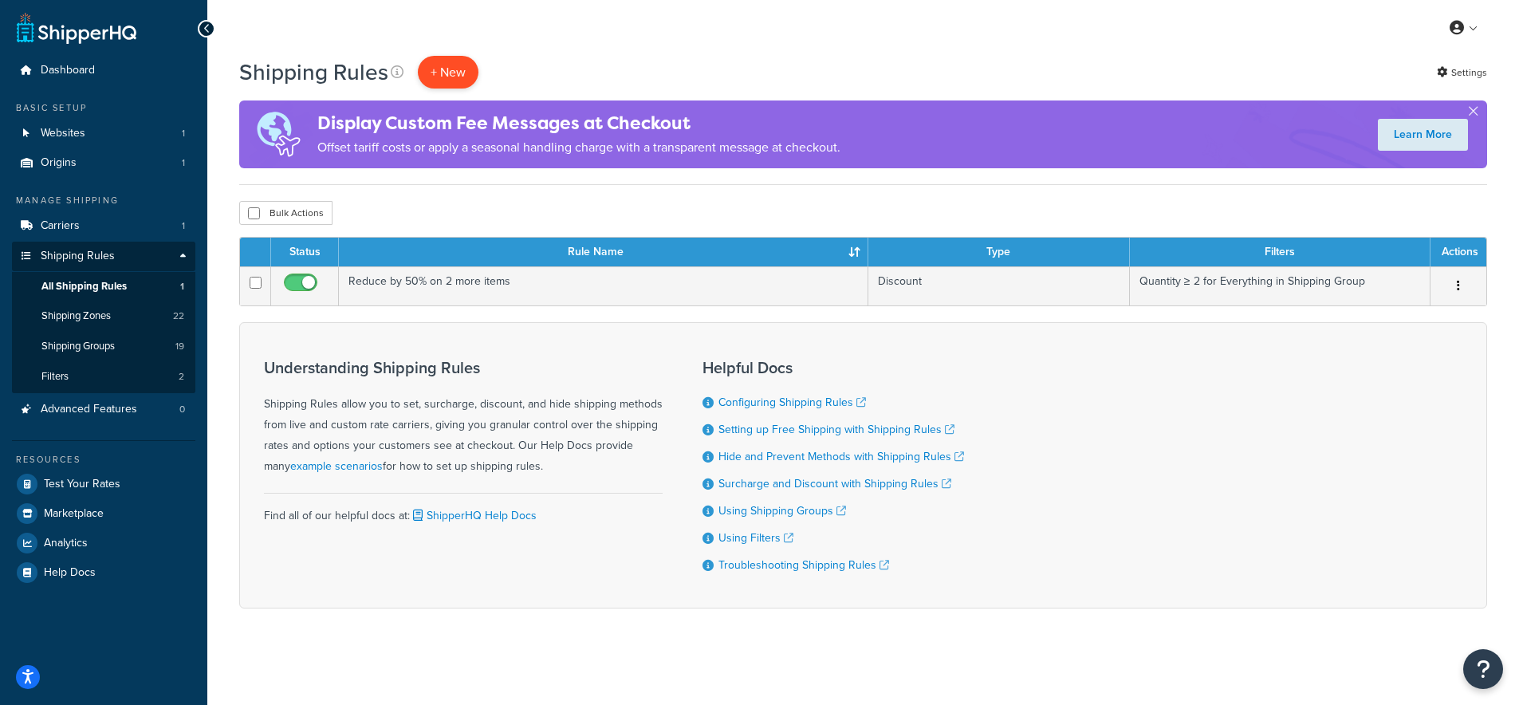
click at [463, 79] on p "+ New" at bounding box center [448, 72] width 61 height 33
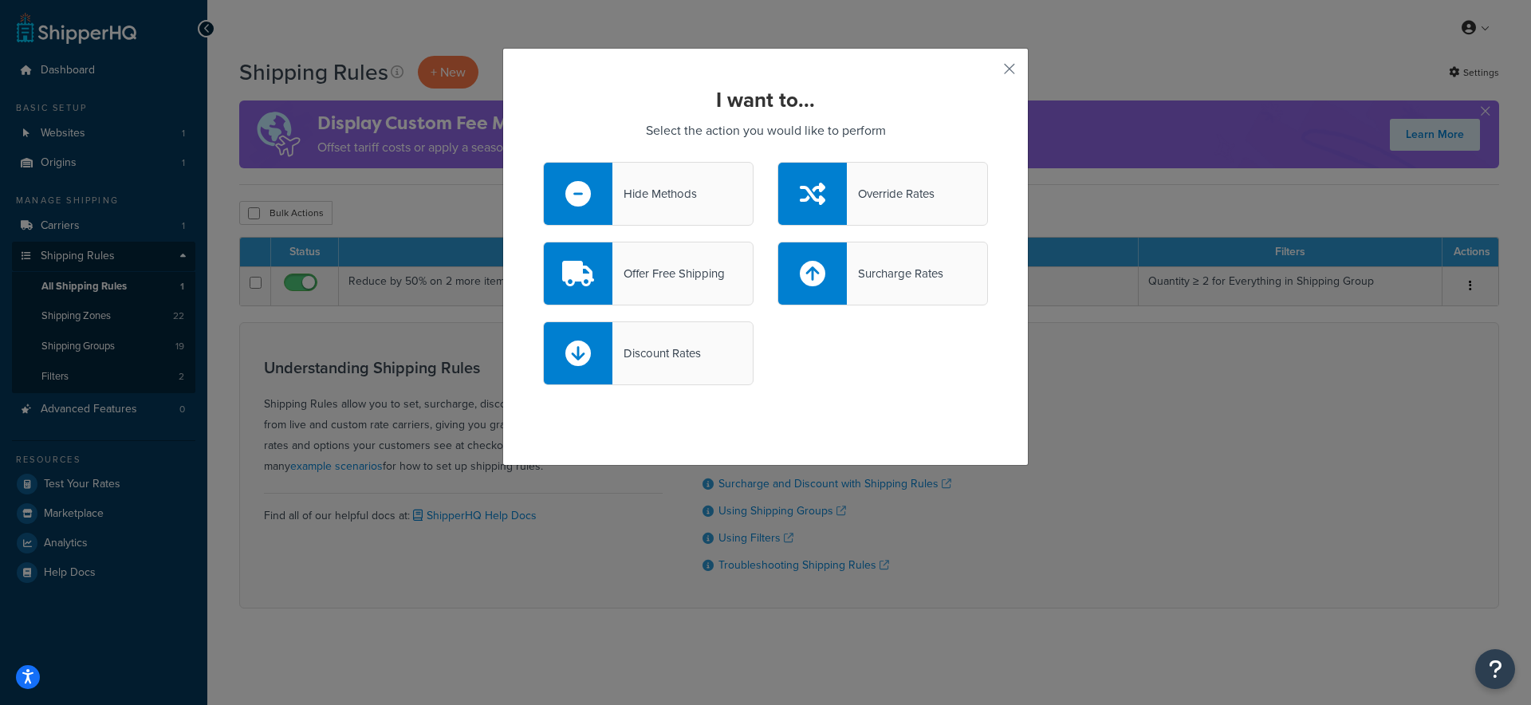
click at [872, 186] on div "Override Rates" at bounding box center [891, 194] width 88 height 22
click at [0, 0] on input "Override Rates" at bounding box center [0, 0] width 0 height 0
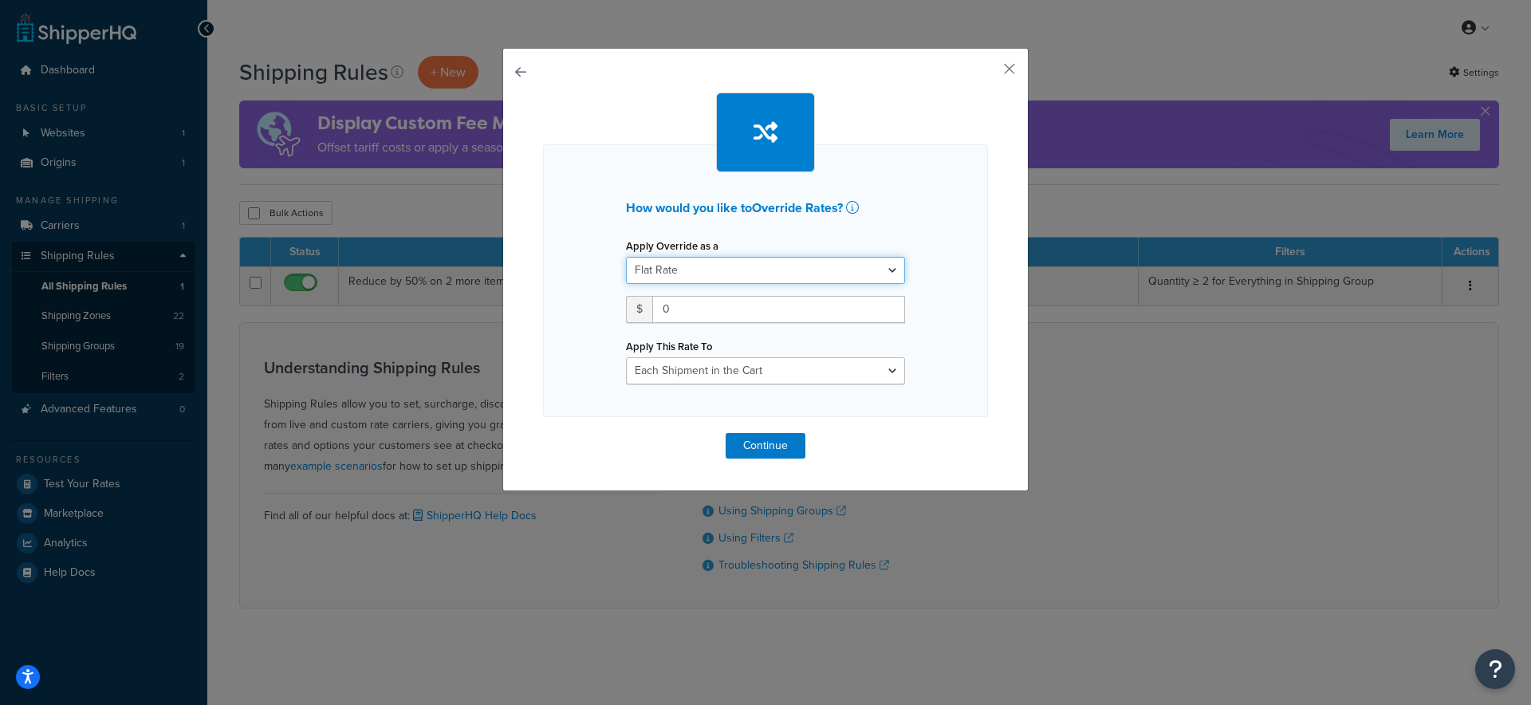
click at [805, 267] on select "Flat Rate Percentage Flat Rate & Percentage" at bounding box center [765, 270] width 279 height 27
click at [626, 257] on select "Flat Rate Percentage Flat Rate & Percentage" at bounding box center [765, 270] width 279 height 27
click at [805, 267] on select "Flat Rate Percentage Flat Rate & Percentage" at bounding box center [765, 270] width 279 height 27
click at [626, 257] on select "Flat Rate Percentage Flat Rate & Percentage" at bounding box center [765, 270] width 279 height 27
click at [824, 308] on select "Order Value" at bounding box center [842, 309] width 128 height 27
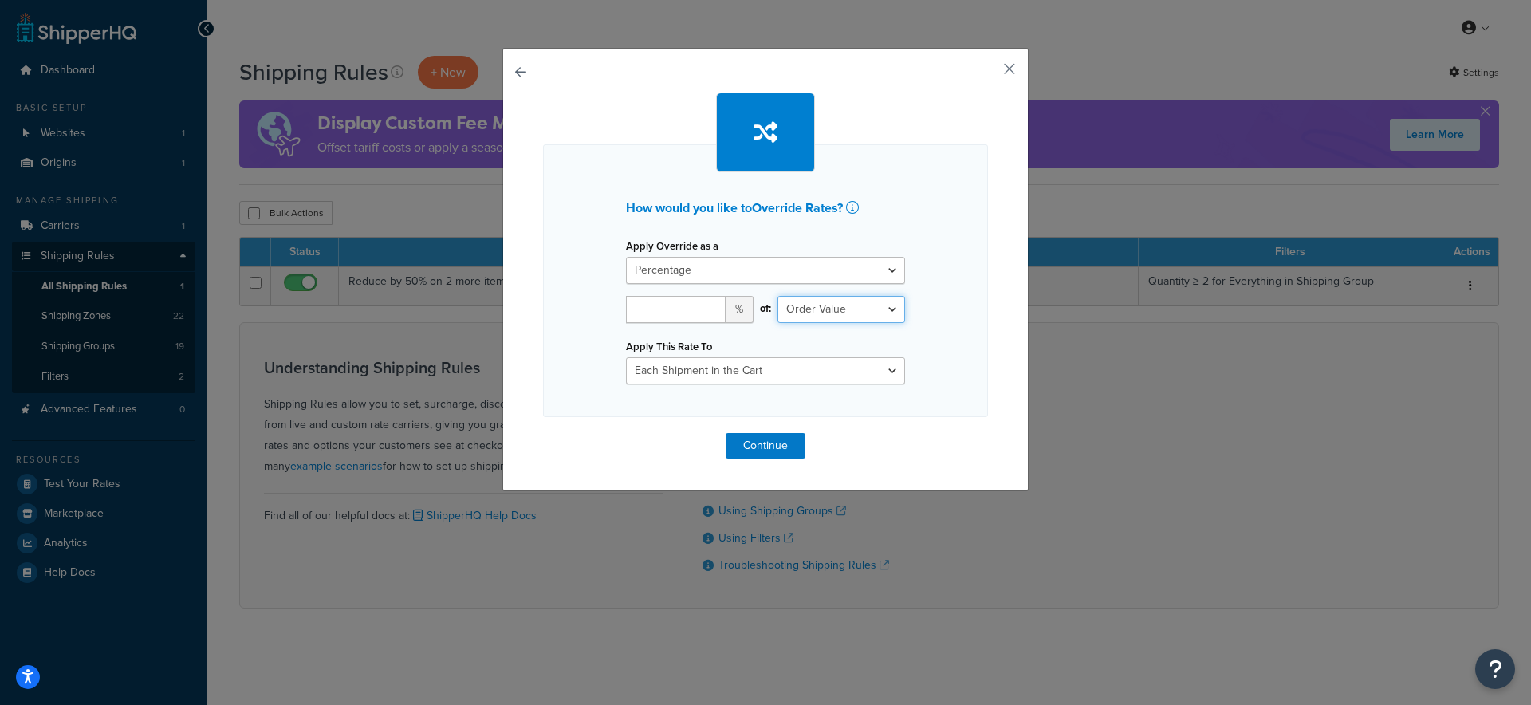
click at [778, 296] on select "Order Value" at bounding box center [842, 309] width 128 height 27
click at [952, 321] on div "How would you like to Override Rates ? Apply Override as a Flat Rate Percentage…" at bounding box center [765, 280] width 445 height 273
click at [851, 276] on select "Flat Rate Percentage Flat Rate & Percentage" at bounding box center [765, 270] width 279 height 27
select select "FLAT_RATE"
click at [626, 257] on select "Flat Rate Percentage Flat Rate & Percentage" at bounding box center [765, 270] width 279 height 27
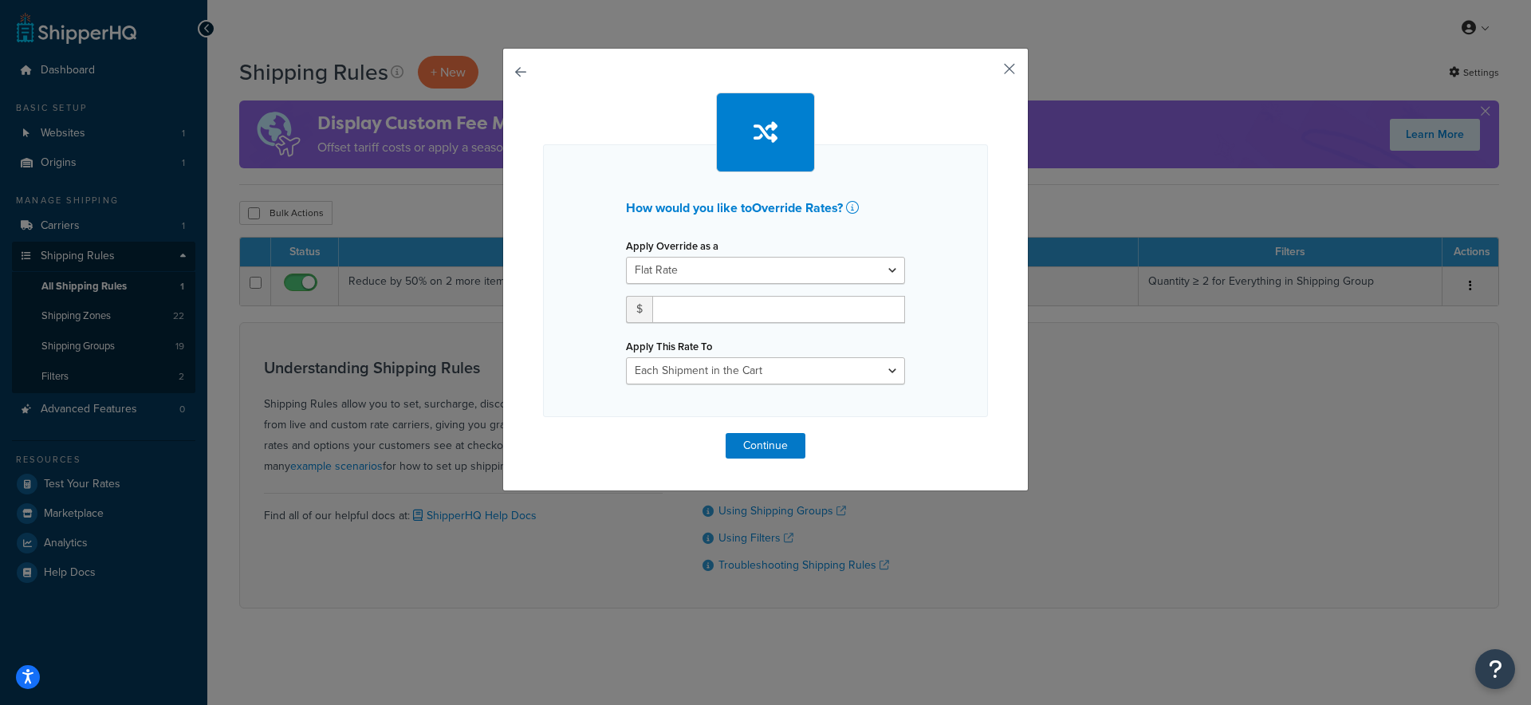
click at [988, 73] on button "button" at bounding box center [986, 75] width 4 height 4
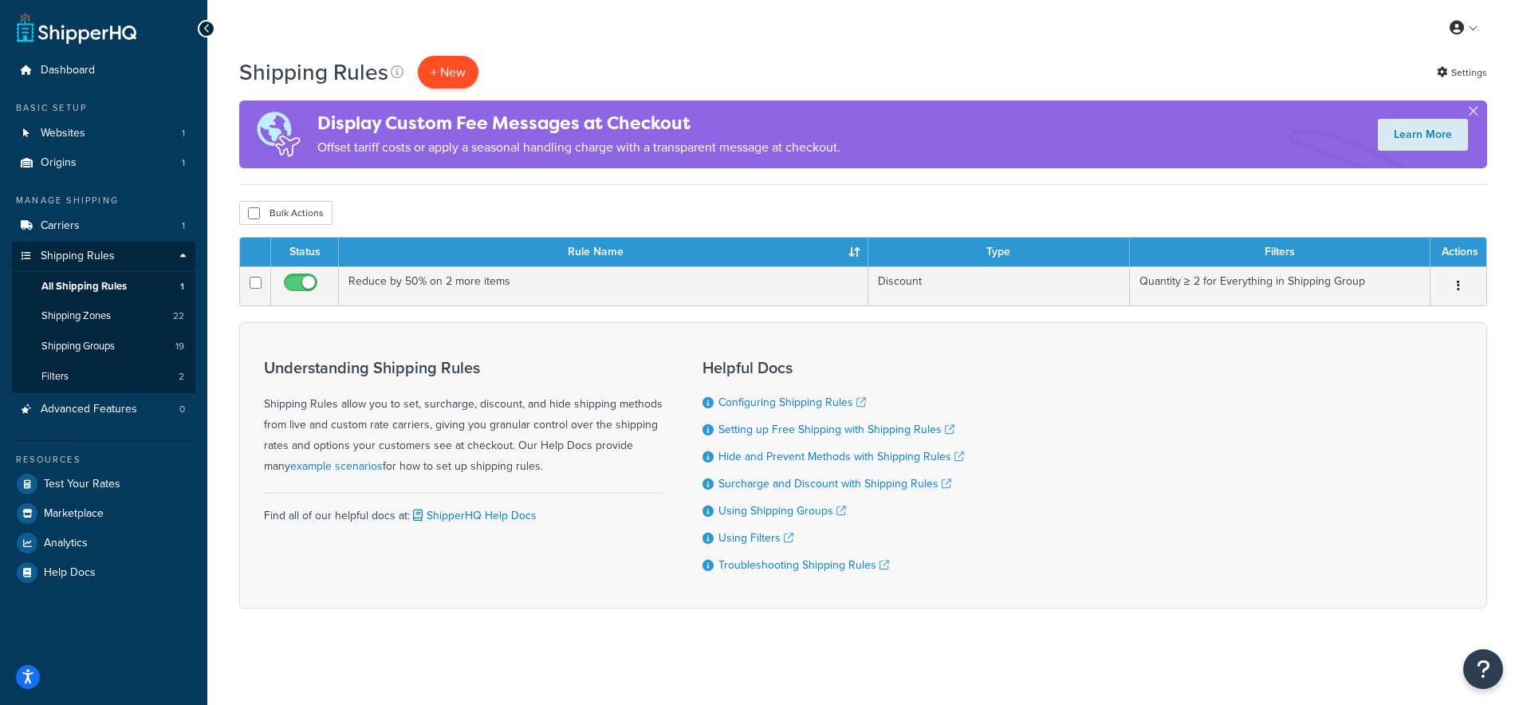
click at [462, 72] on p "+ New" at bounding box center [448, 72] width 61 height 33
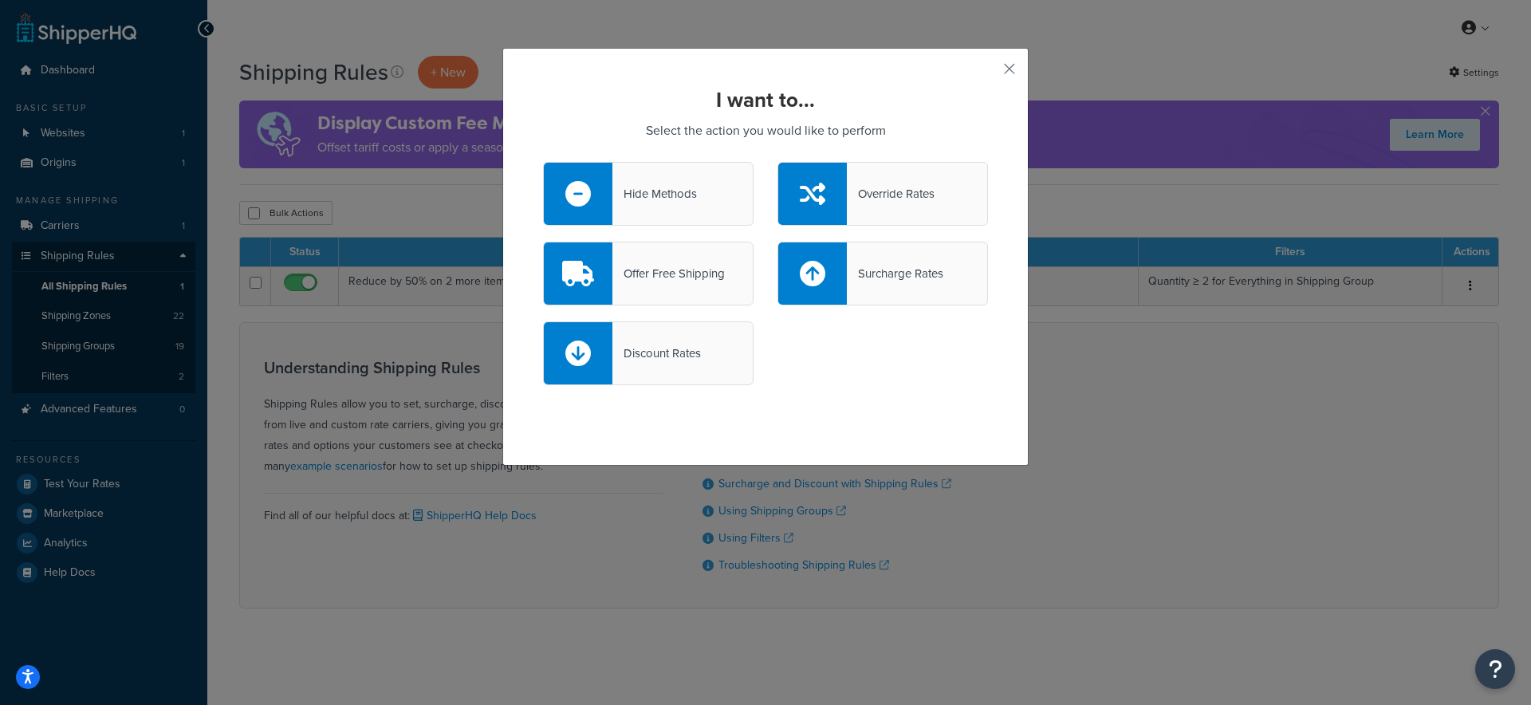
click at [860, 196] on div "Override Rates" at bounding box center [891, 194] width 88 height 22
click at [0, 0] on input "Override Rates" at bounding box center [0, 0] width 0 height 0
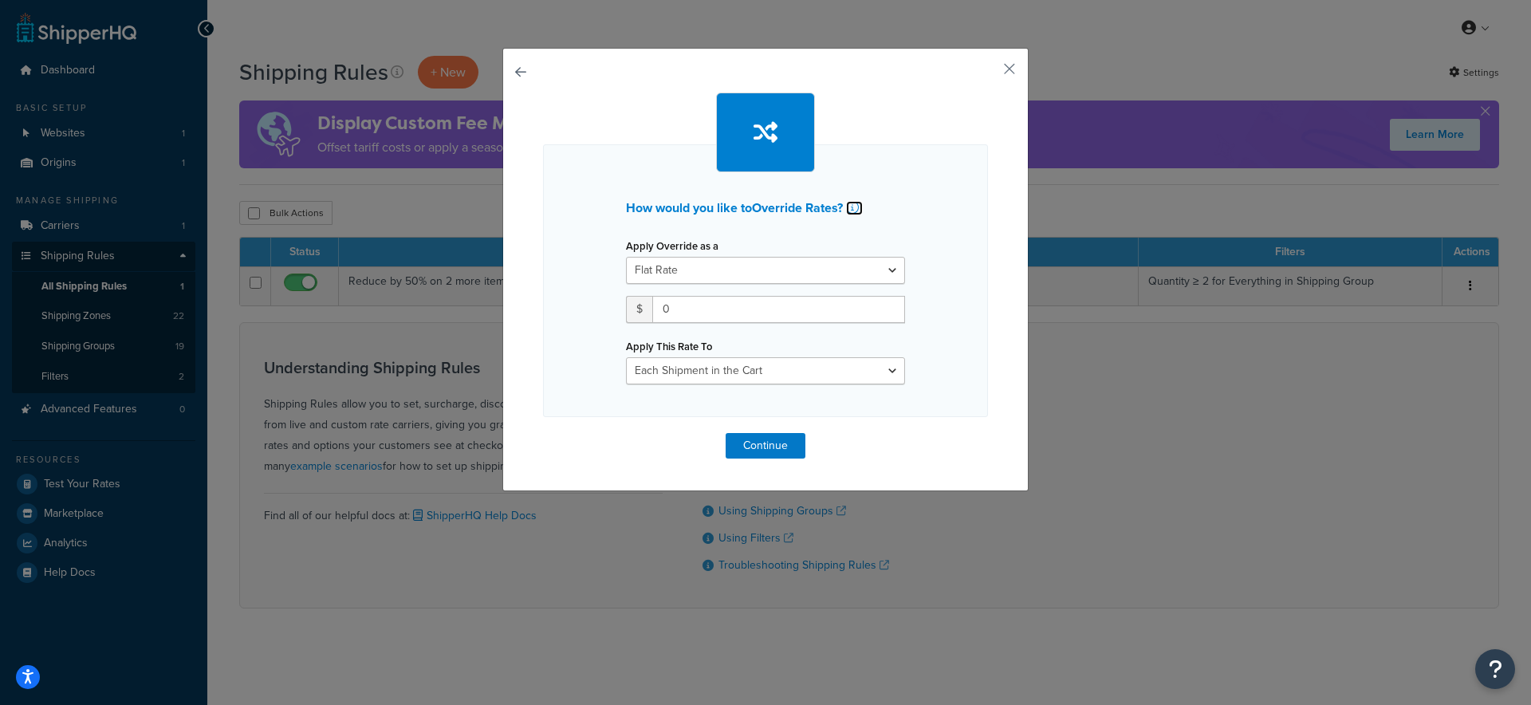
click at [854, 209] on icon at bounding box center [852, 207] width 13 height 13
click at [988, 73] on button "button" at bounding box center [986, 75] width 4 height 4
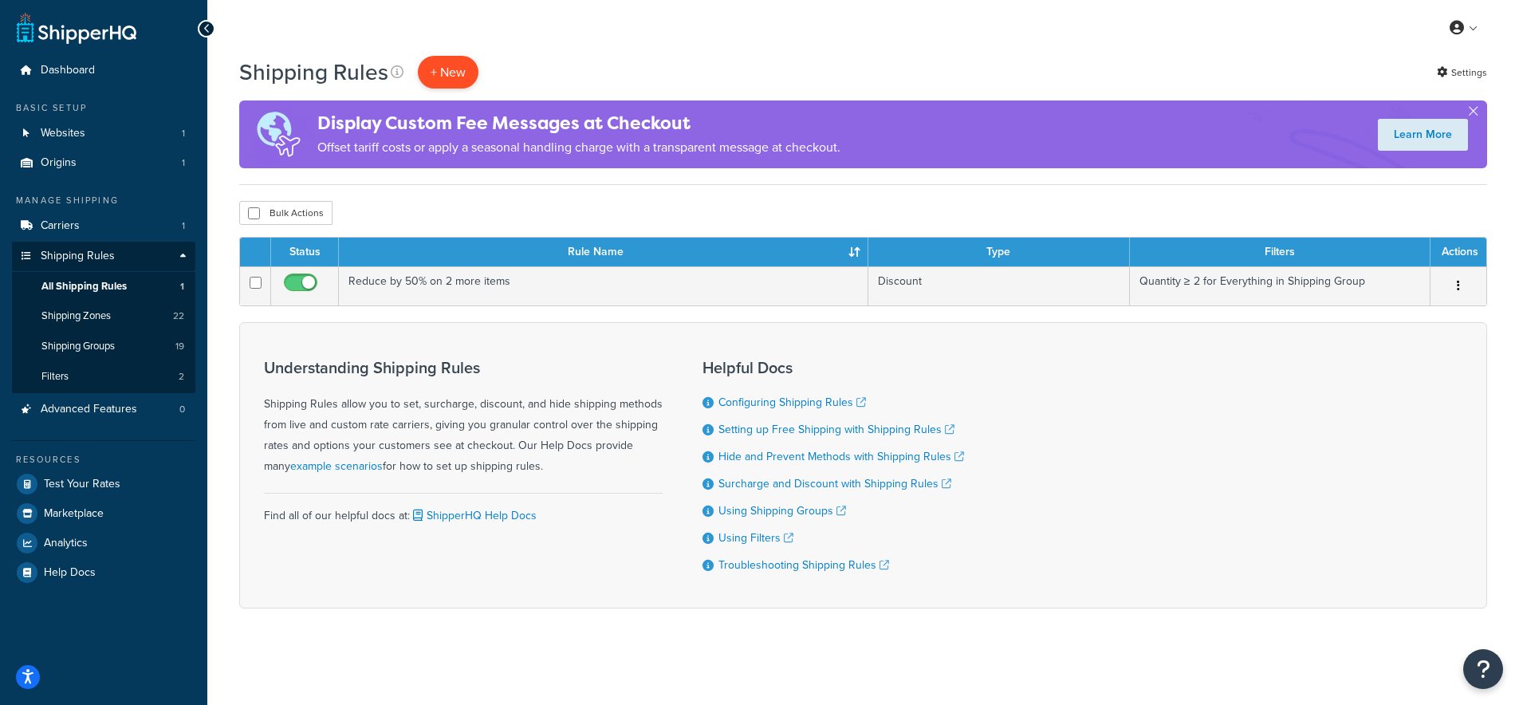
click at [465, 76] on p "+ New" at bounding box center [448, 72] width 61 height 33
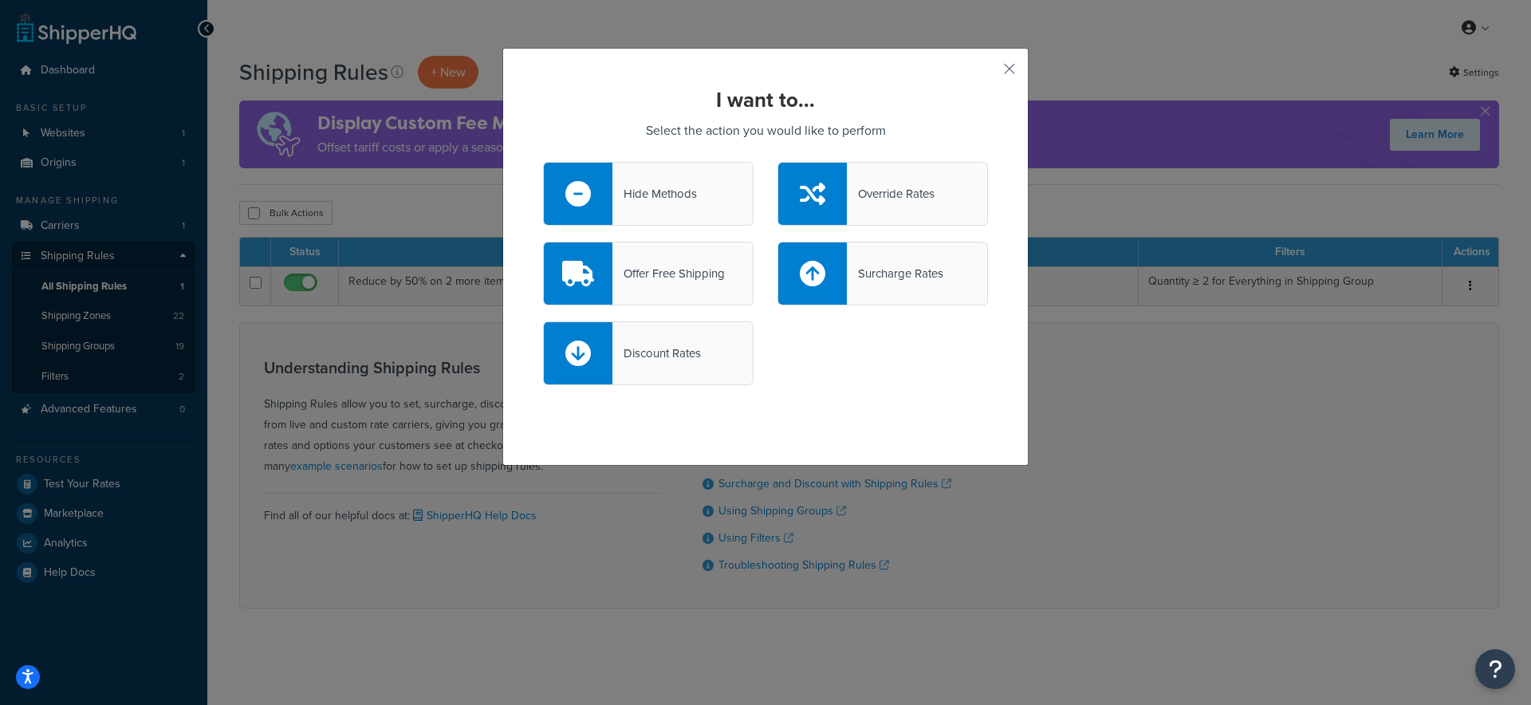
click at [611, 181] on div "Hide Methods" at bounding box center [648, 194] width 211 height 64
click at [0, 0] on input "Hide Methods" at bounding box center [0, 0] width 0 height 0
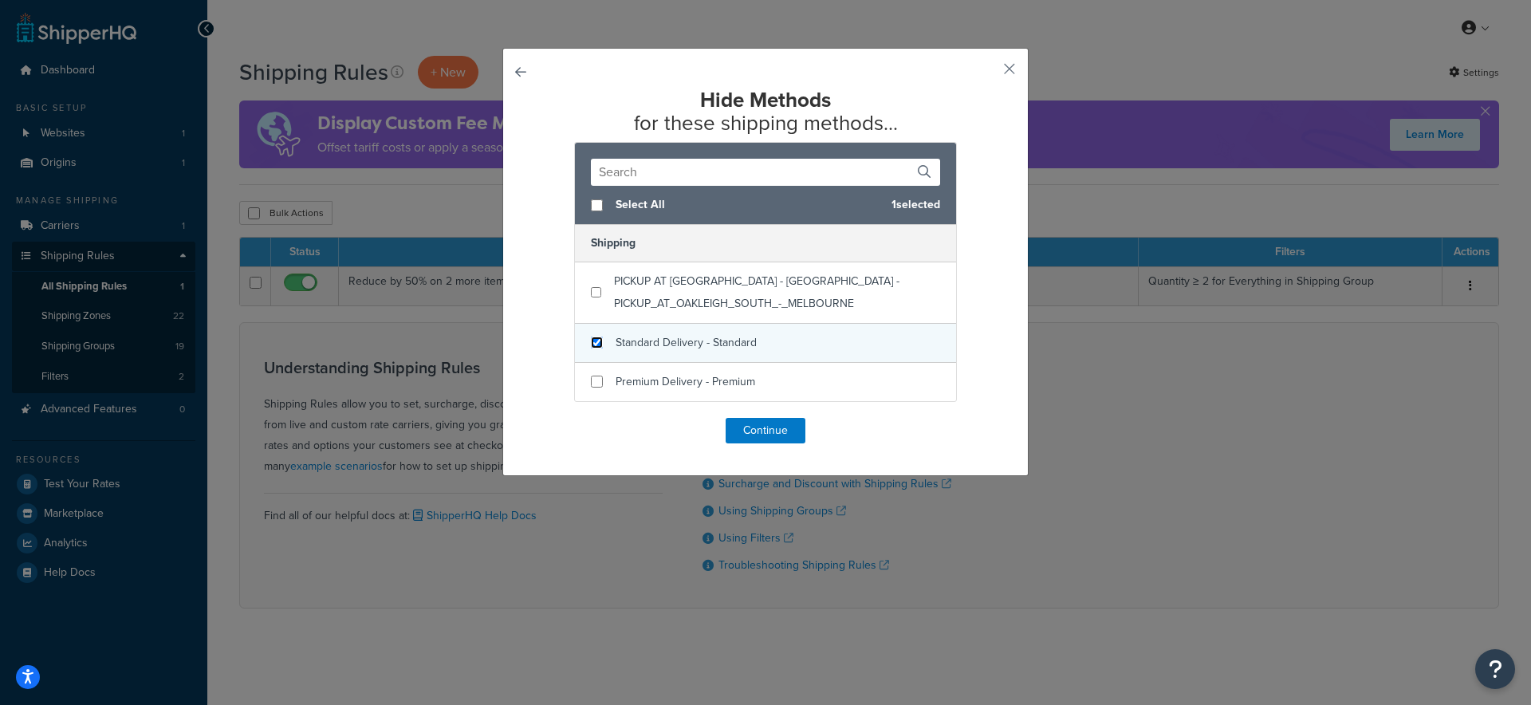
click at [591, 347] on input "checkbox" at bounding box center [597, 343] width 12 height 12
checkbox input "true"
click at [782, 435] on button "Continue" at bounding box center [766, 431] width 80 height 26
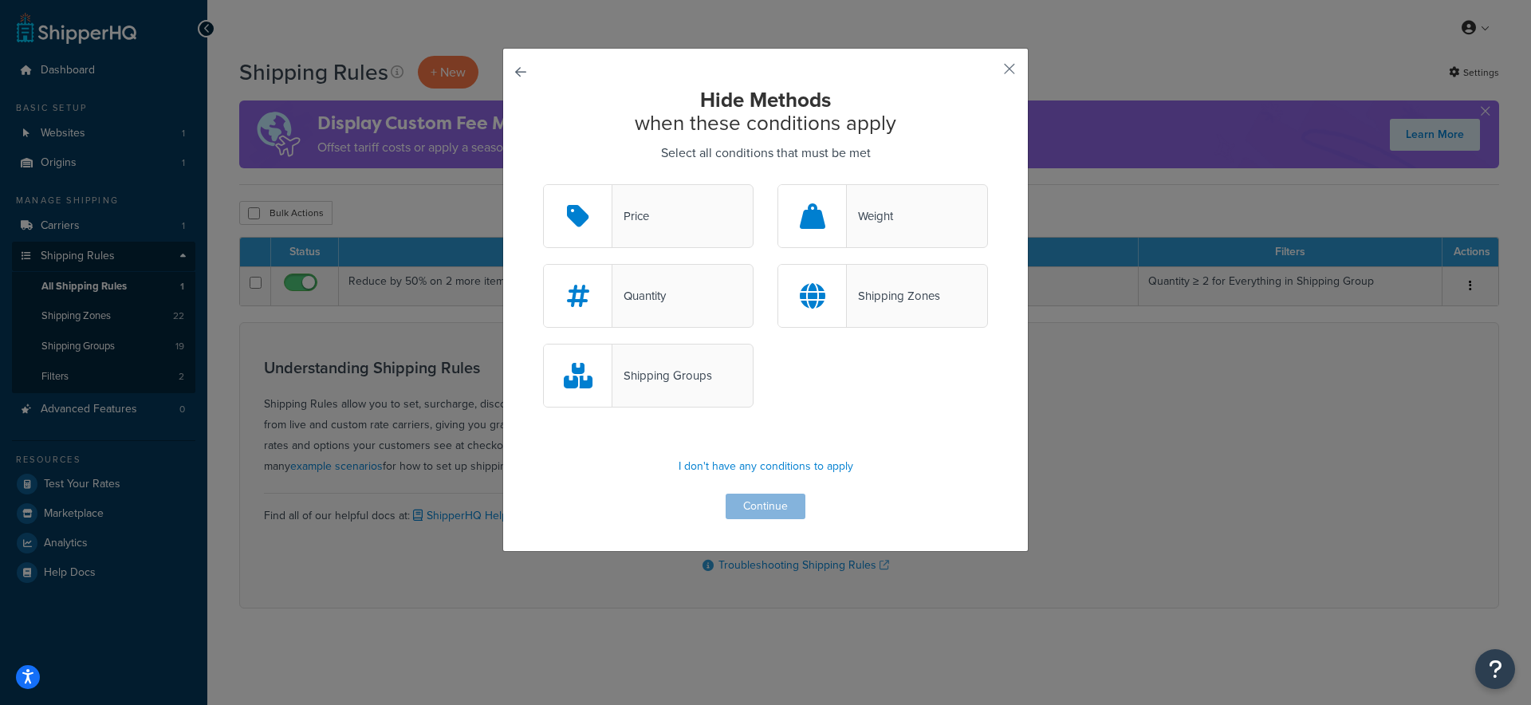
click at [672, 211] on div "Price" at bounding box center [648, 216] width 211 height 64
click at [0, 0] on input "Price" at bounding box center [0, 0] width 0 height 0
click at [760, 506] on button "Continue" at bounding box center [766, 507] width 80 height 26
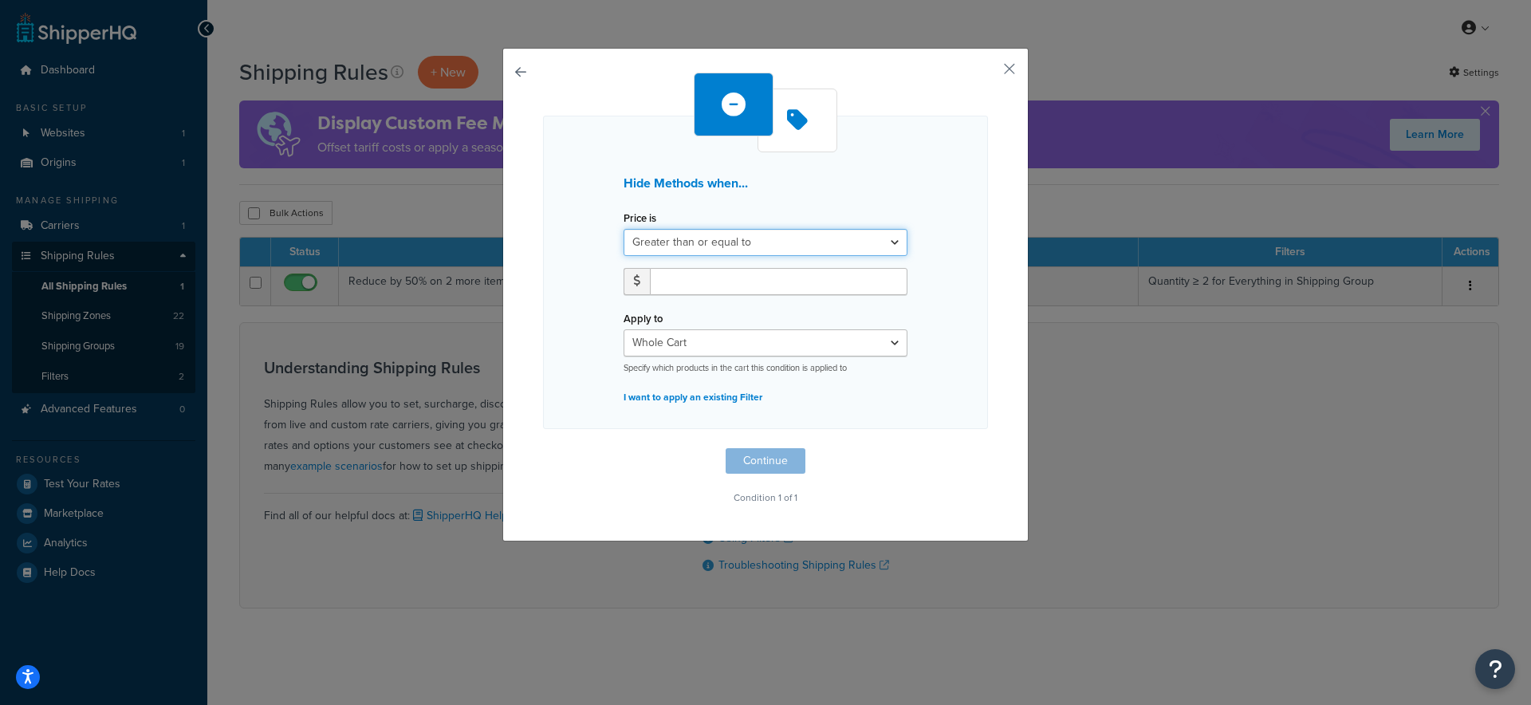
click at [772, 241] on select "Greater than or equal to Between or equal to Less than or equal to" at bounding box center [766, 242] width 284 height 27
click at [712, 283] on input "number" at bounding box center [779, 281] width 258 height 27
type input "500"
click at [844, 402] on p "I want to apply an existing Filter" at bounding box center [766, 397] width 284 height 22
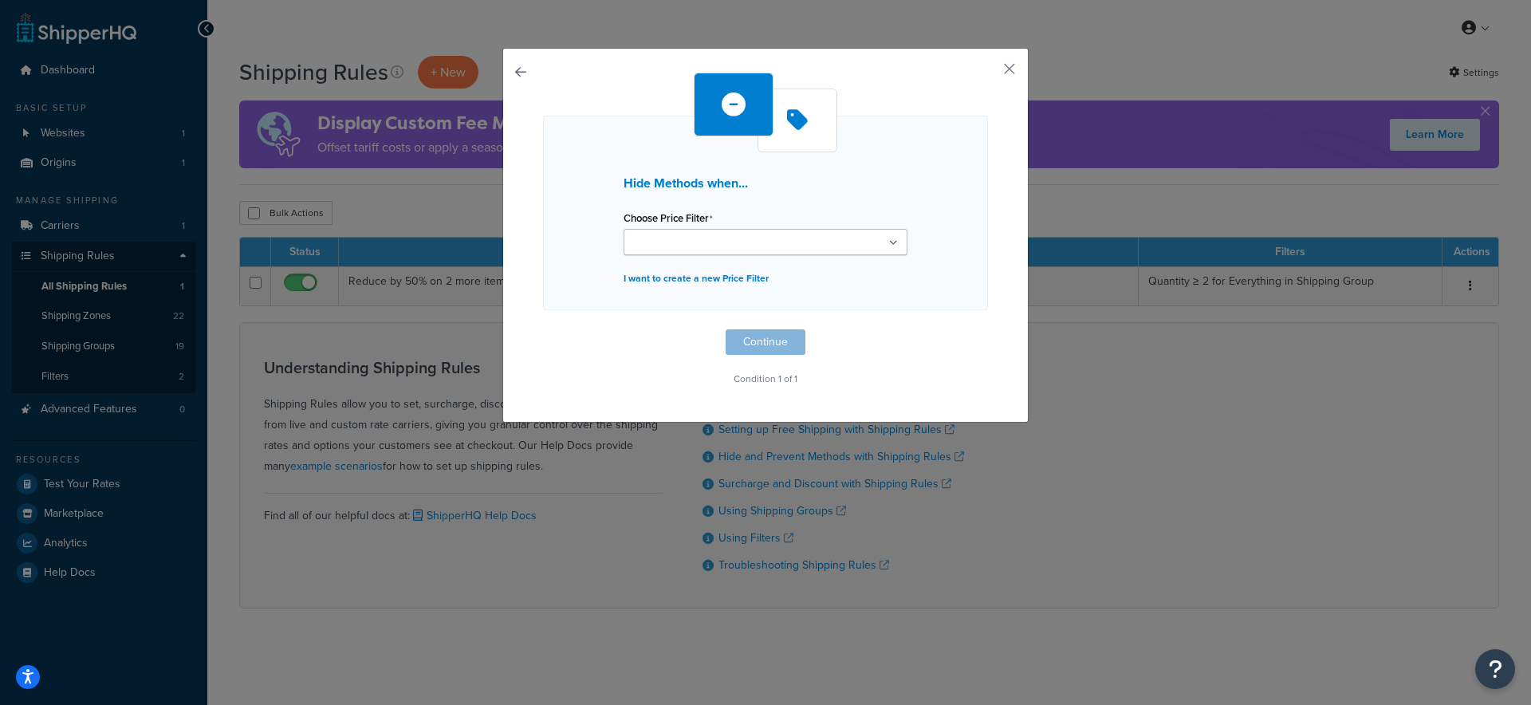
click at [732, 241] on input "Choose Price Filter" at bounding box center [699, 243] width 141 height 18
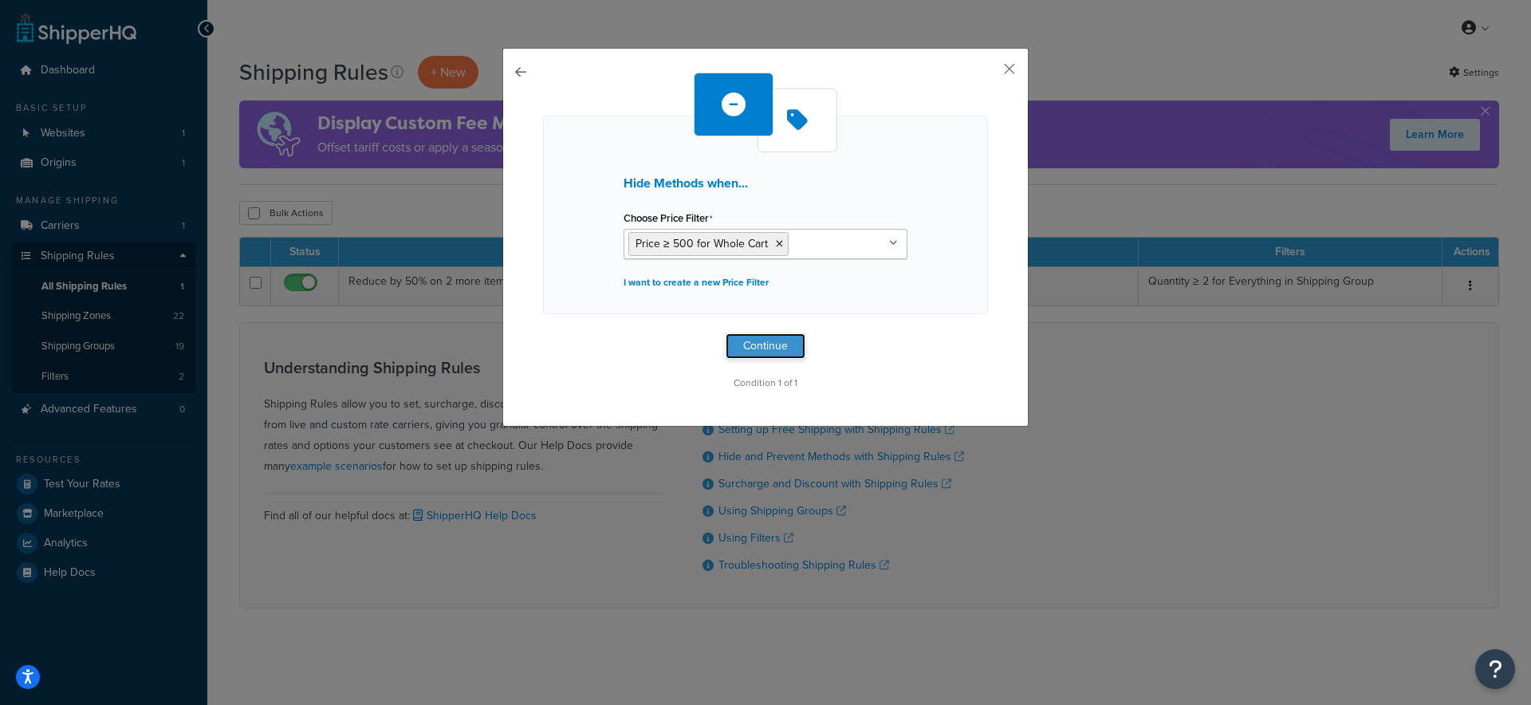
click at [757, 346] on button "Continue" at bounding box center [766, 346] width 80 height 26
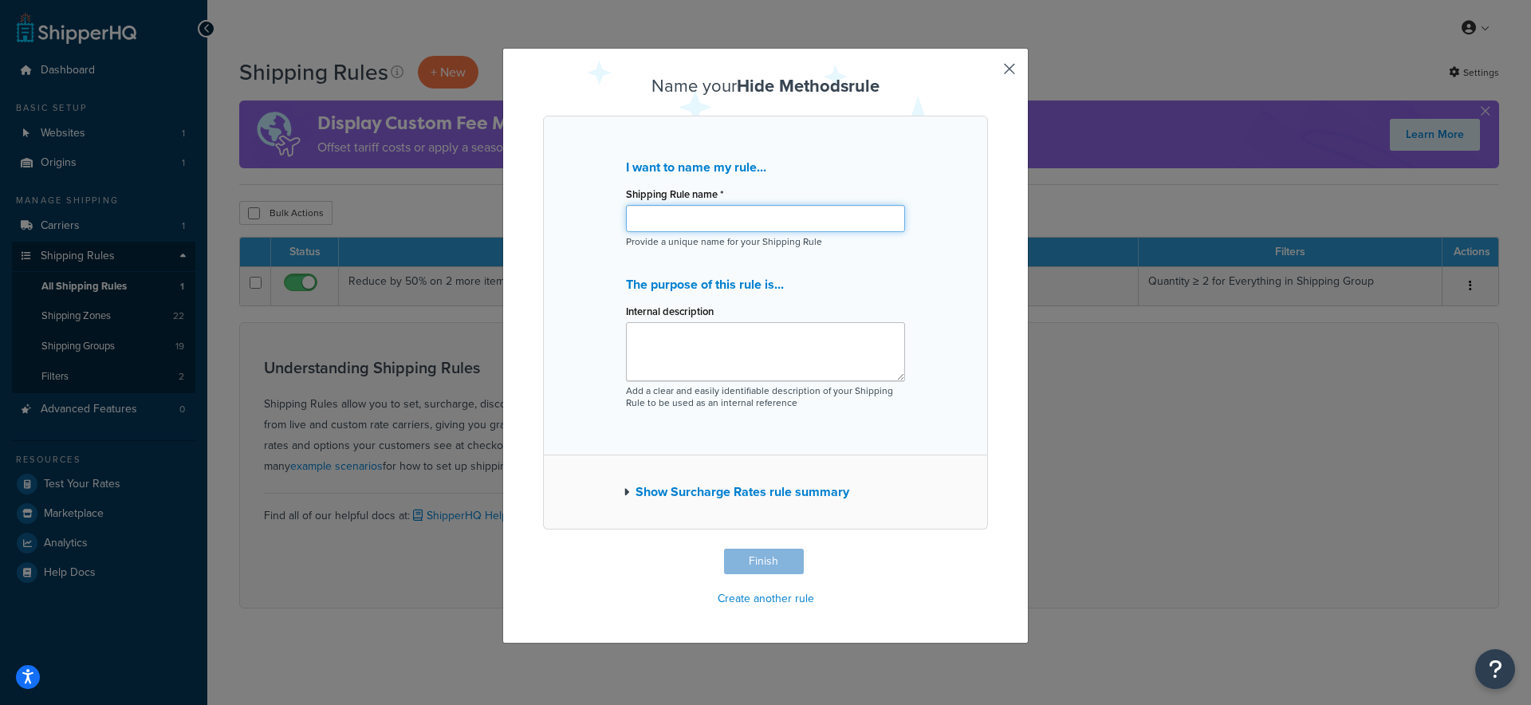
click at [685, 216] on input "Shipping Rule name *" at bounding box center [765, 218] width 279 height 27
type input "Shipping"
click at [766, 560] on button "Finish" at bounding box center [764, 562] width 80 height 26
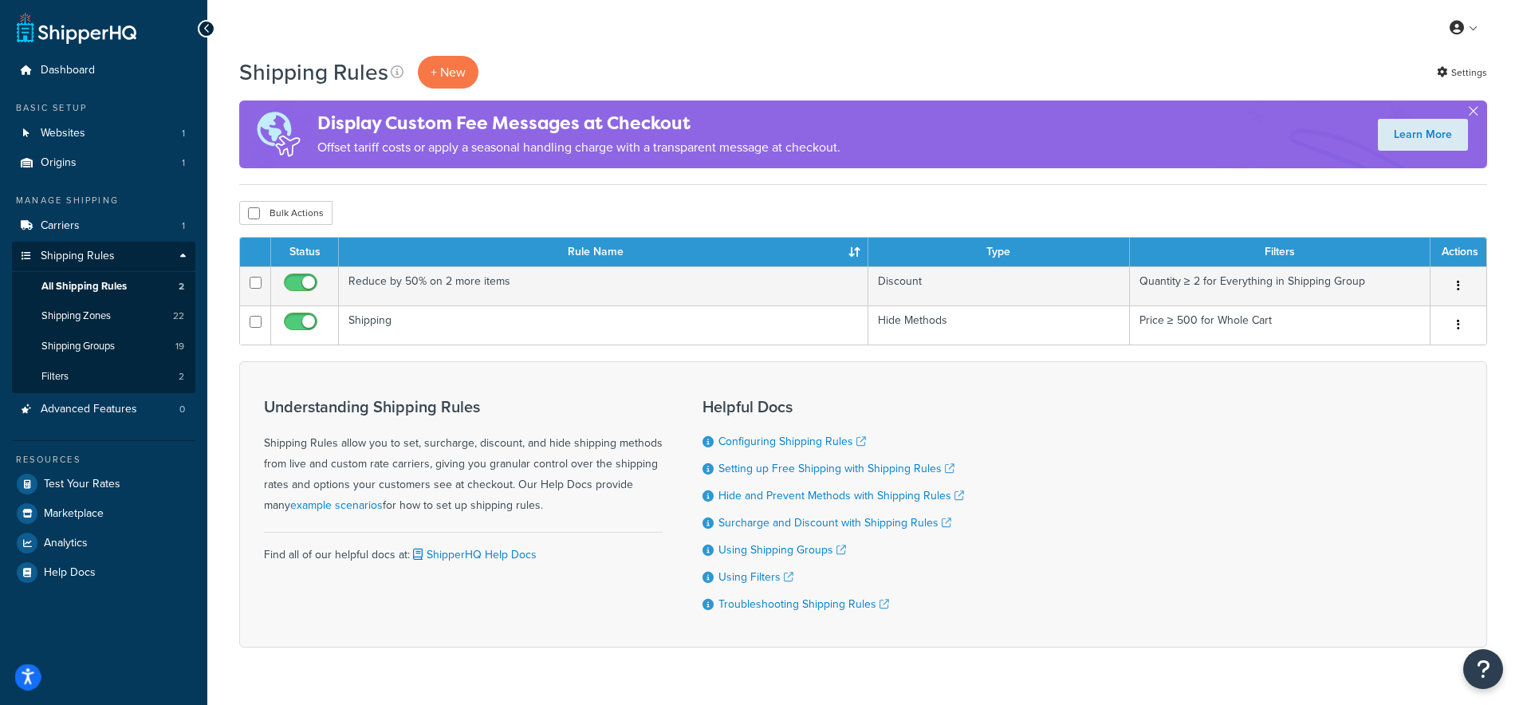
click at [30, 677] on icon "Open accessiBe: accessibility options, statement and help" at bounding box center [28, 676] width 13 height 17
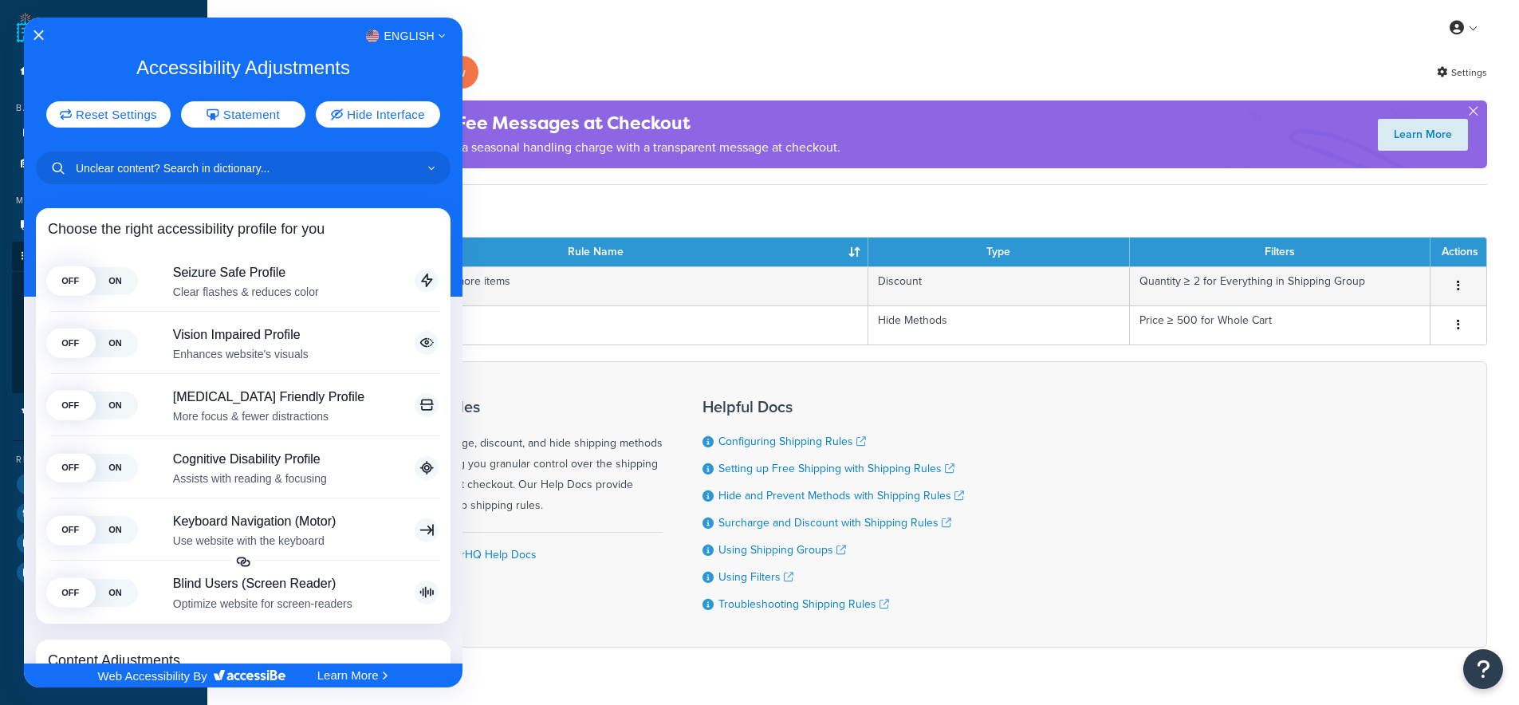
click at [541, 191] on div at bounding box center [759, 352] width 1519 height 705
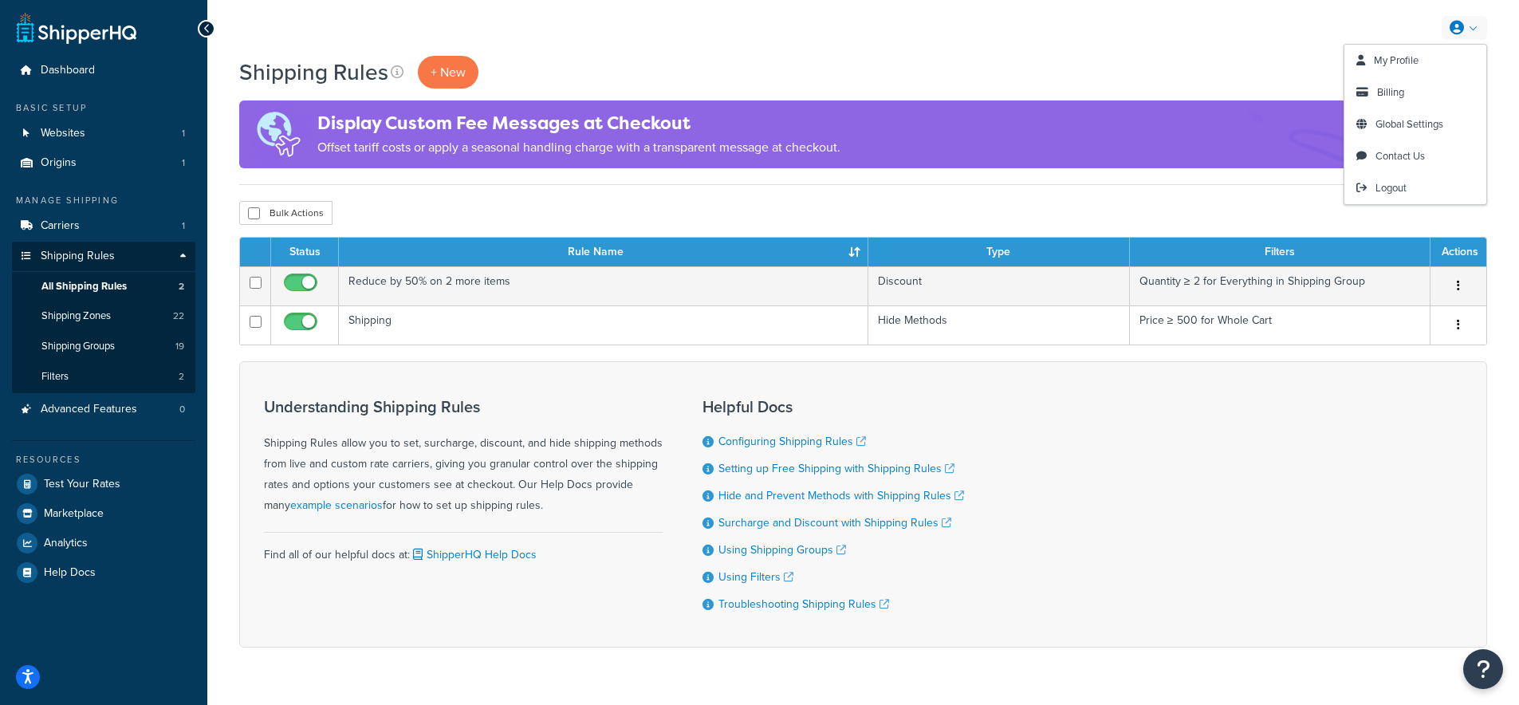
click at [1459, 29] on icon at bounding box center [1457, 28] width 14 height 14
click at [1397, 98] on span "Billing" at bounding box center [1390, 92] width 27 height 15
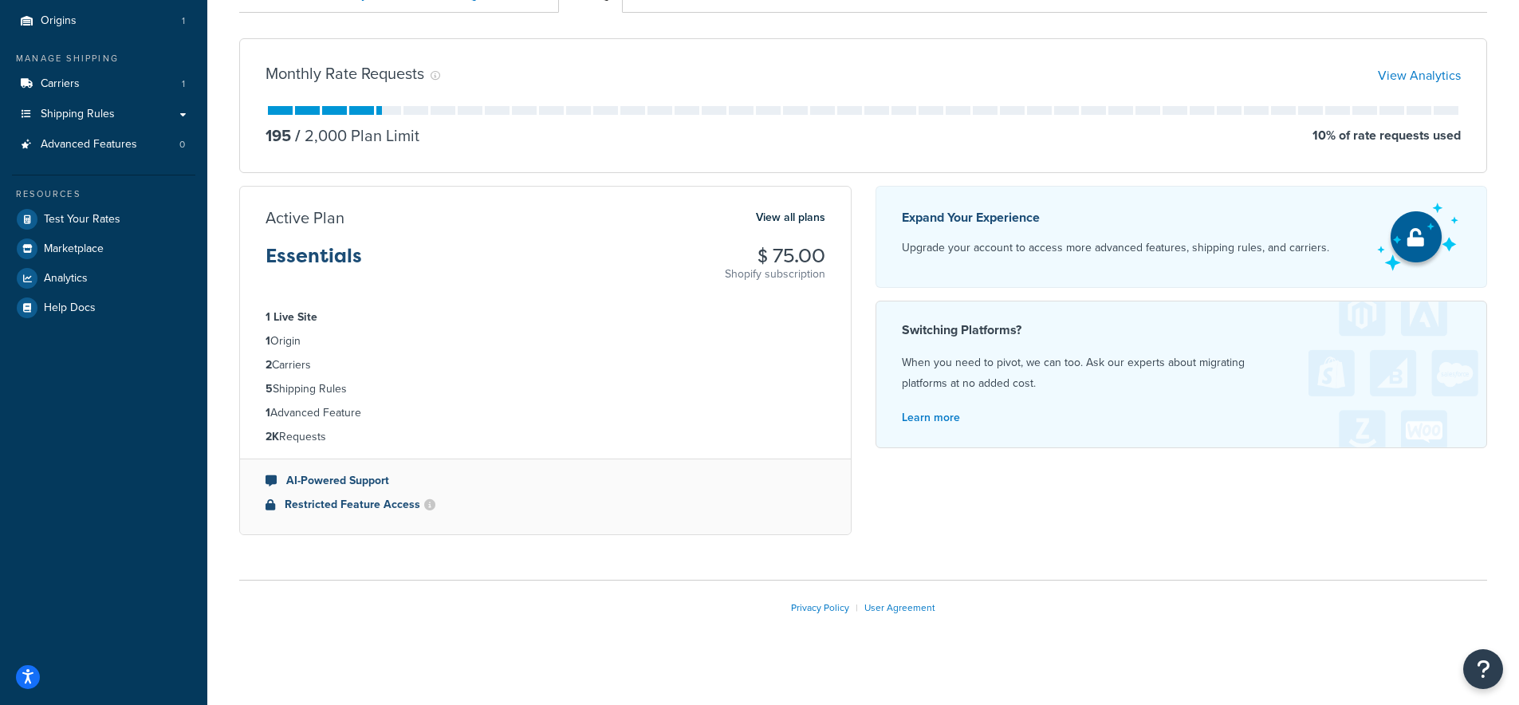
scroll to position [152, 0]
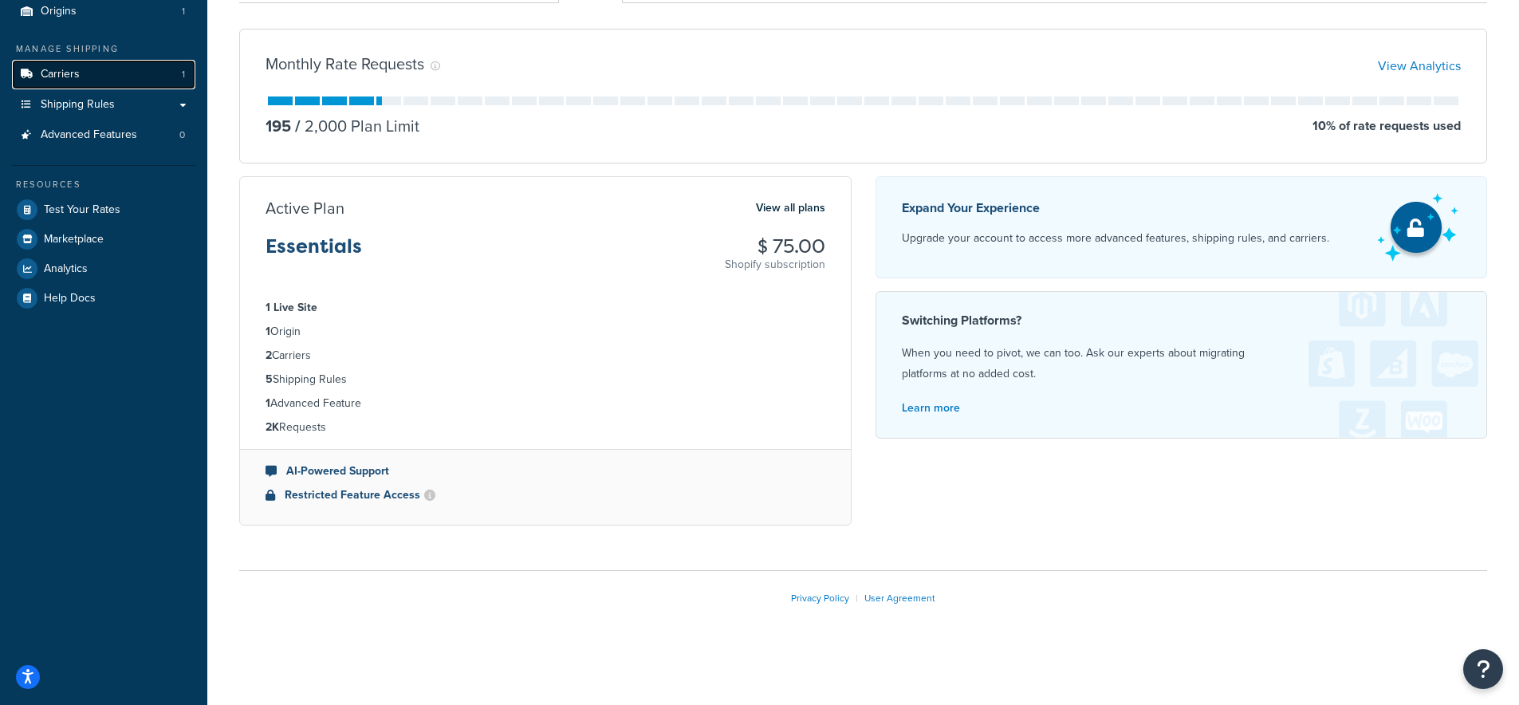
click at [50, 82] on link "Carriers 1" at bounding box center [103, 75] width 183 height 30
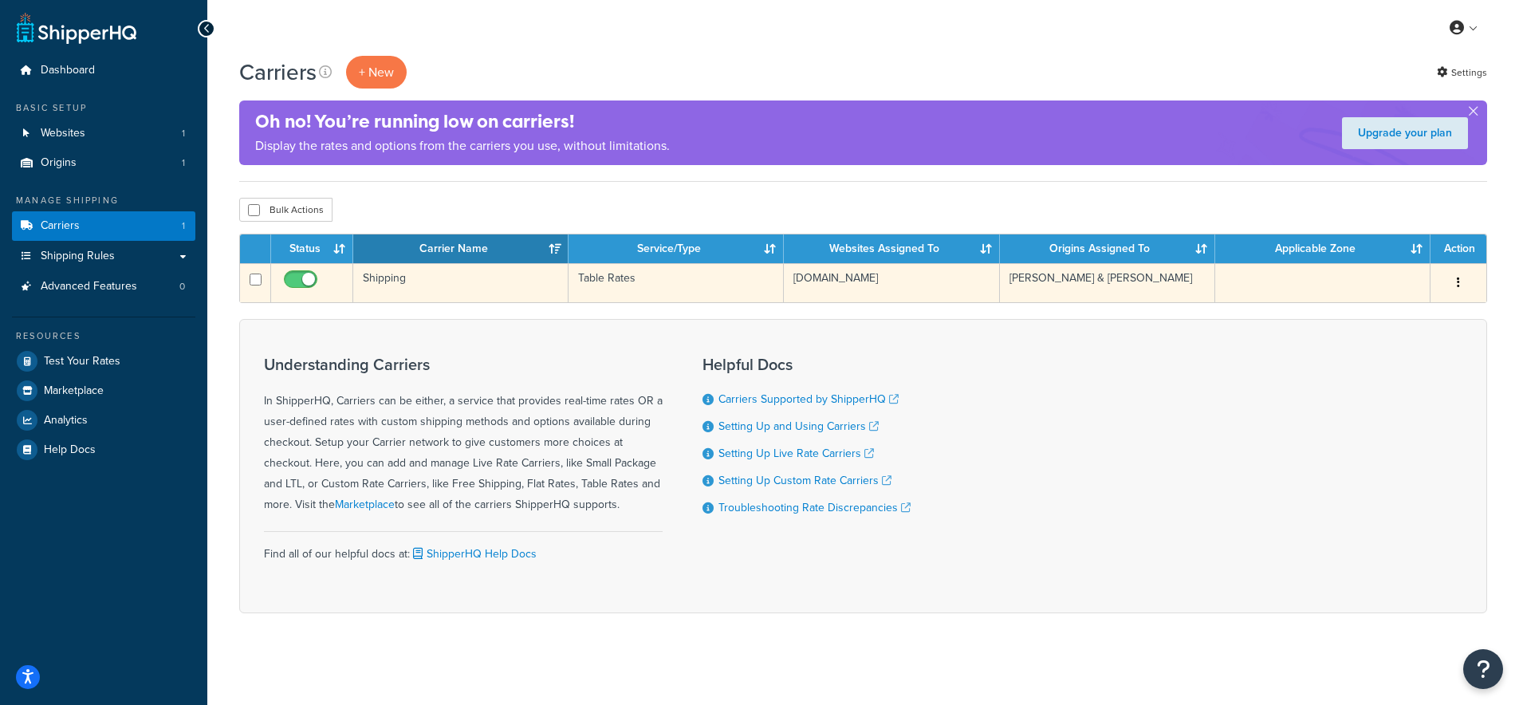
click at [384, 285] on td "Shipping" at bounding box center [460, 282] width 215 height 39
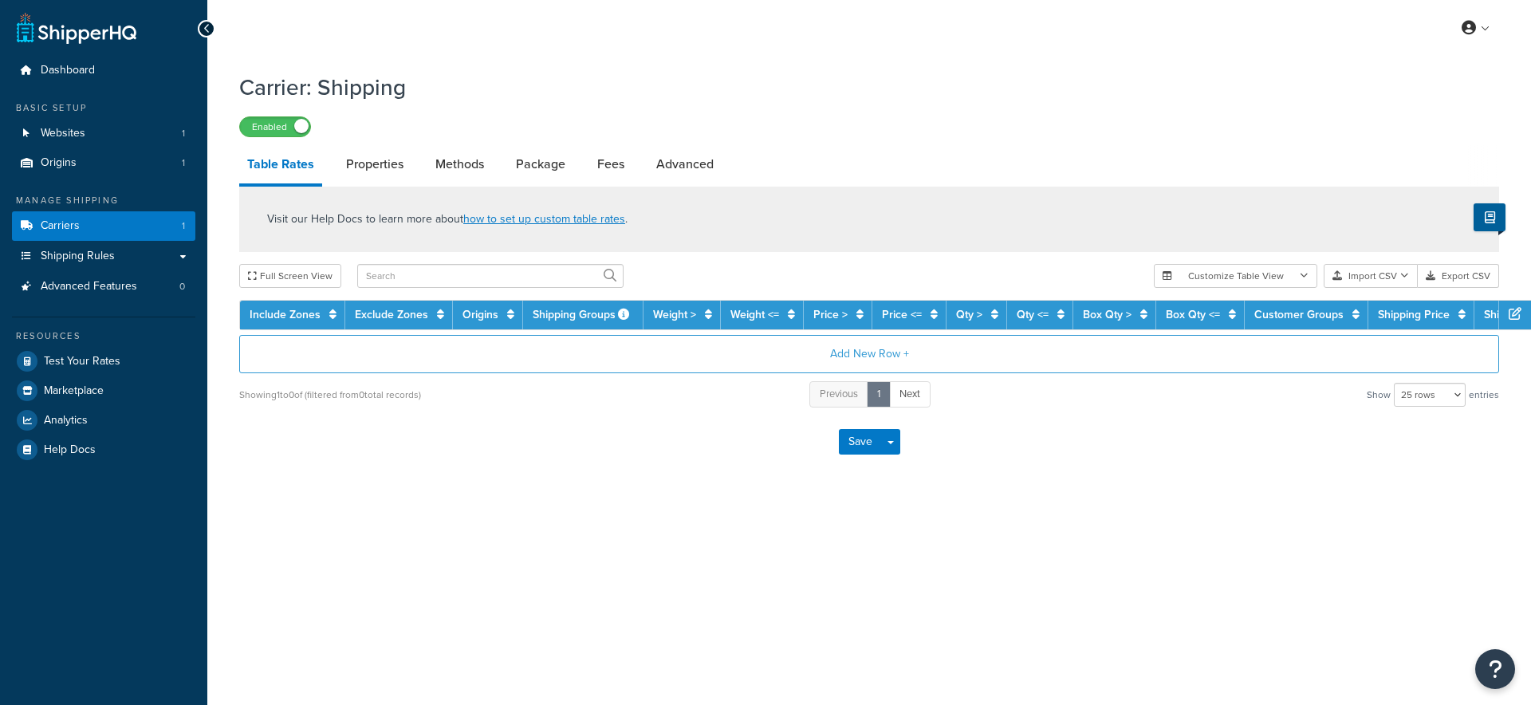
select select "25"
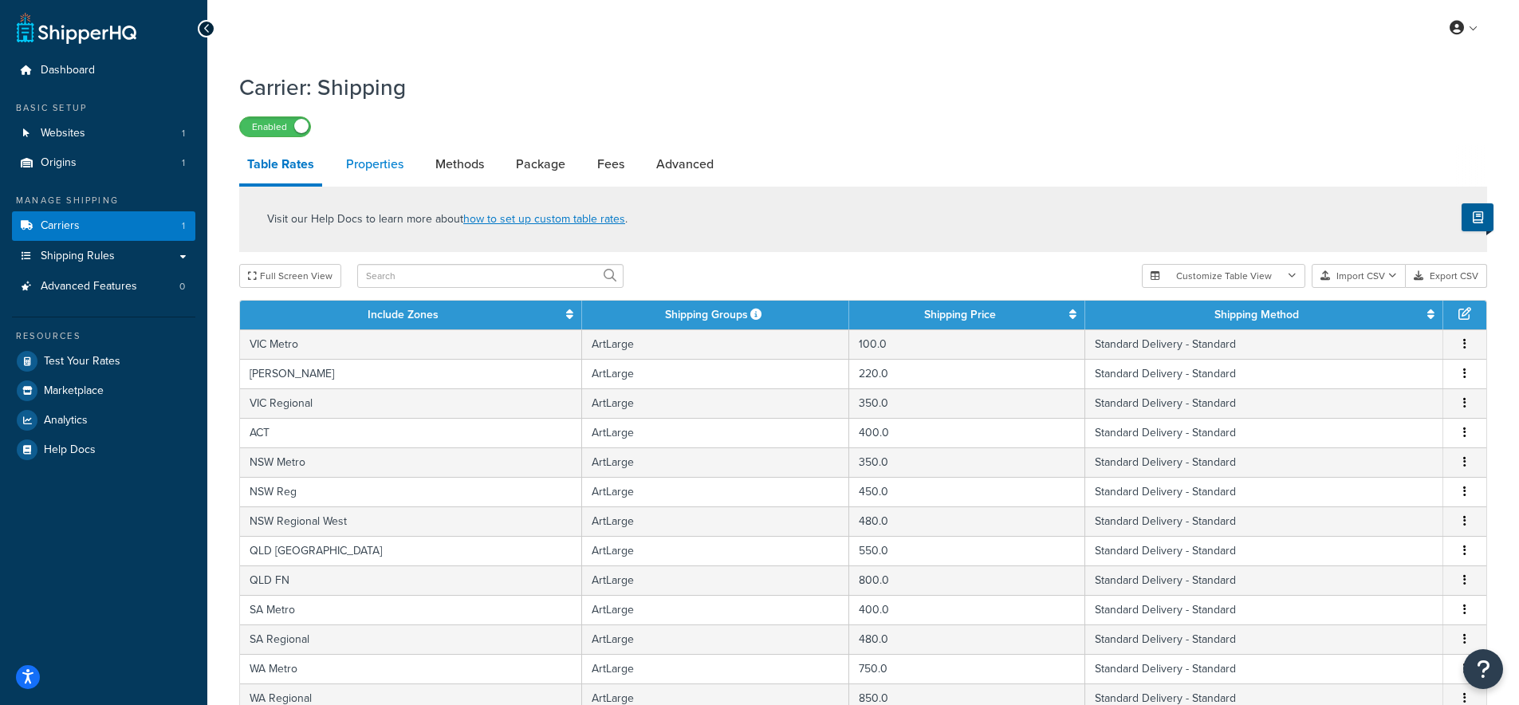
click at [361, 167] on link "Properties" at bounding box center [374, 164] width 73 height 38
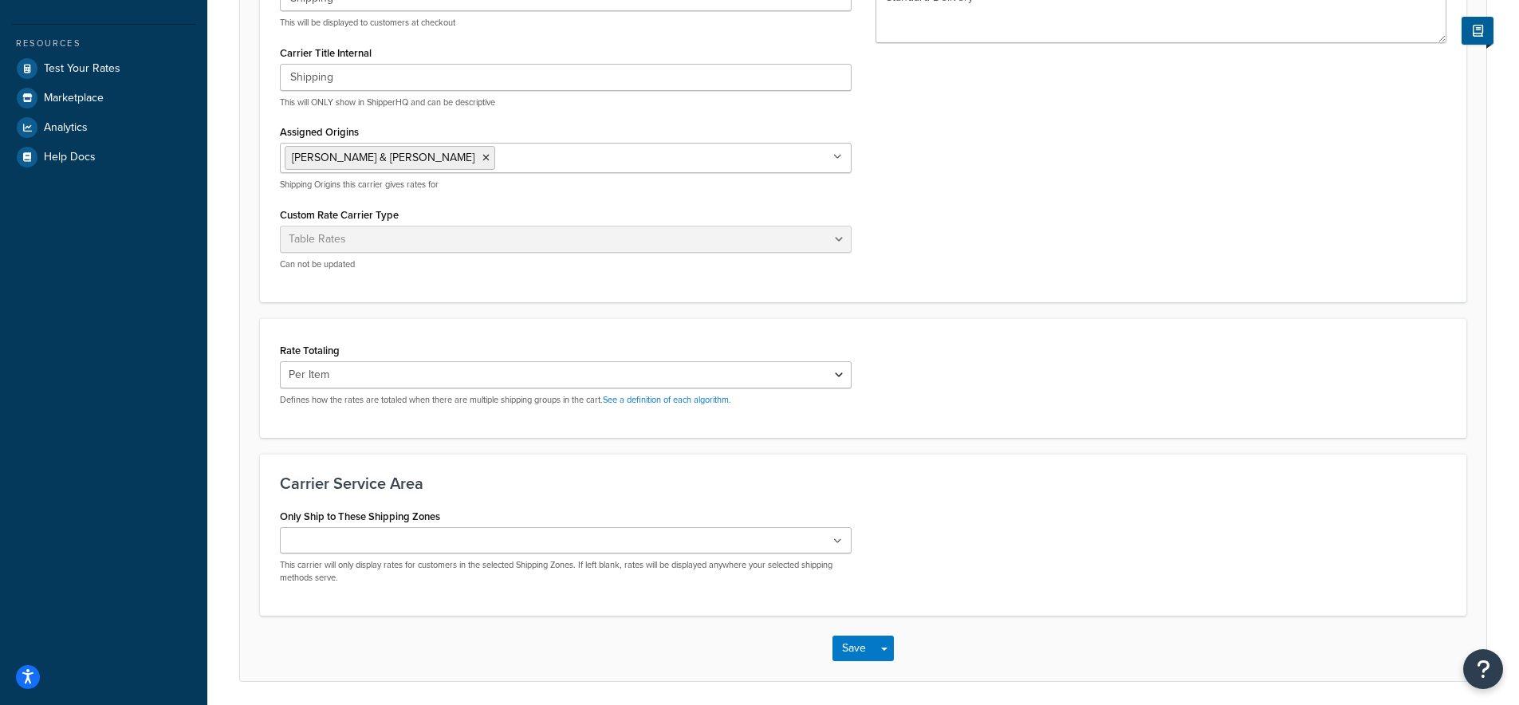
scroll to position [306, 0]
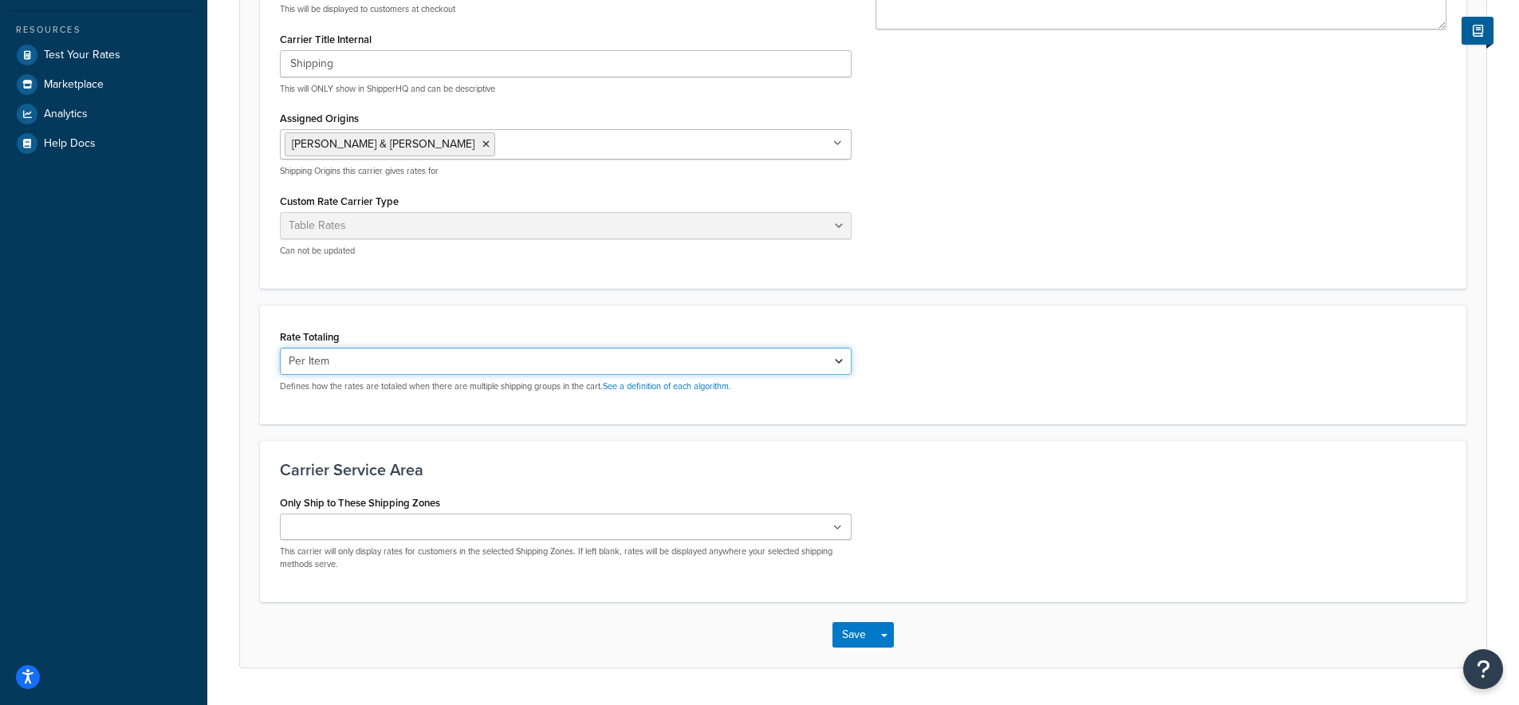
click at [432, 368] on select "Cumulative Highest Per Item Per SKU" at bounding box center [566, 361] width 572 height 27
click at [437, 362] on select "Cumulative Highest Per Item Per SKU" at bounding box center [566, 361] width 572 height 27
click at [280, 349] on select "Cumulative Highest Per Item Per SKU" at bounding box center [566, 361] width 572 height 27
click at [408, 361] on select "Cumulative Highest Per Item Per SKU" at bounding box center [566, 361] width 572 height 27
select select "PERITEM"
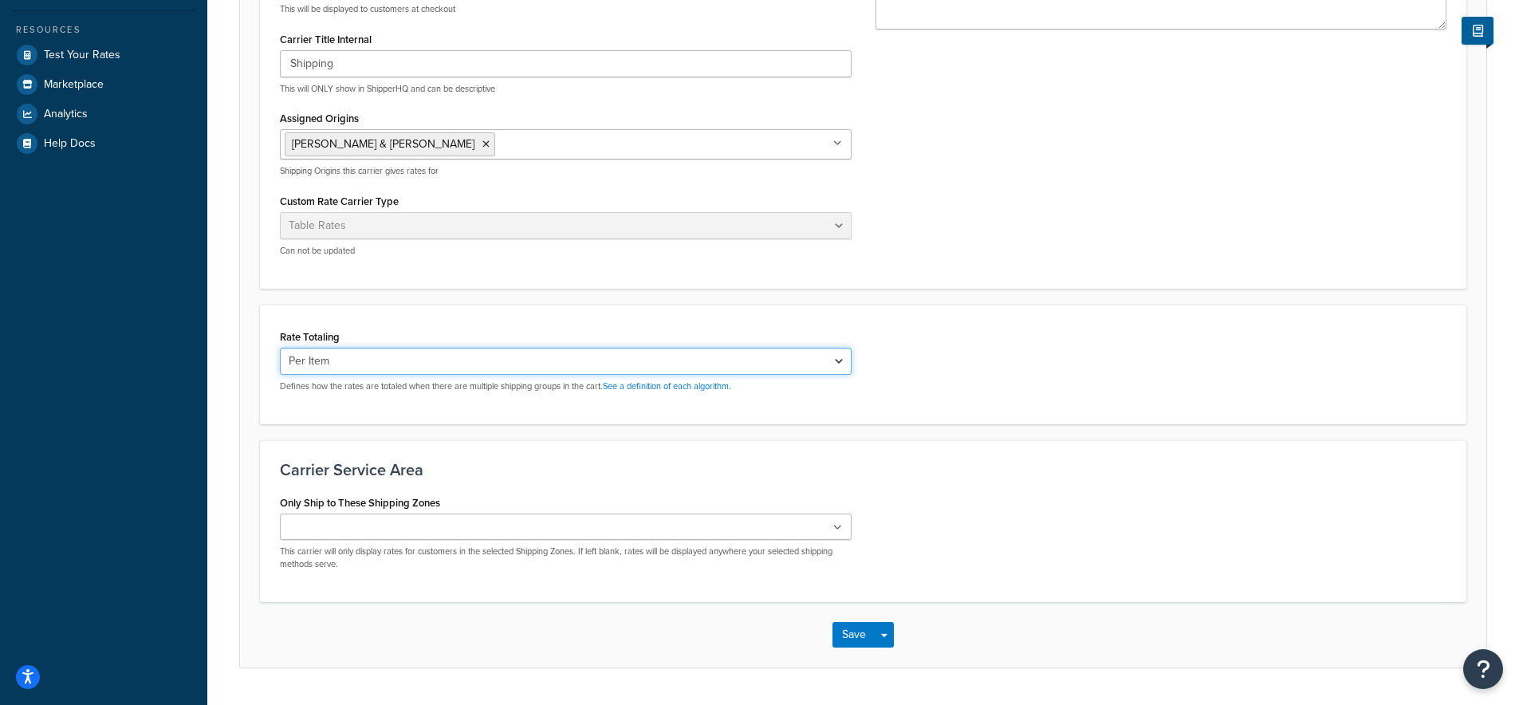
click at [280, 349] on select "Cumulative Highest Per Item Per SKU" at bounding box center [566, 361] width 572 height 27
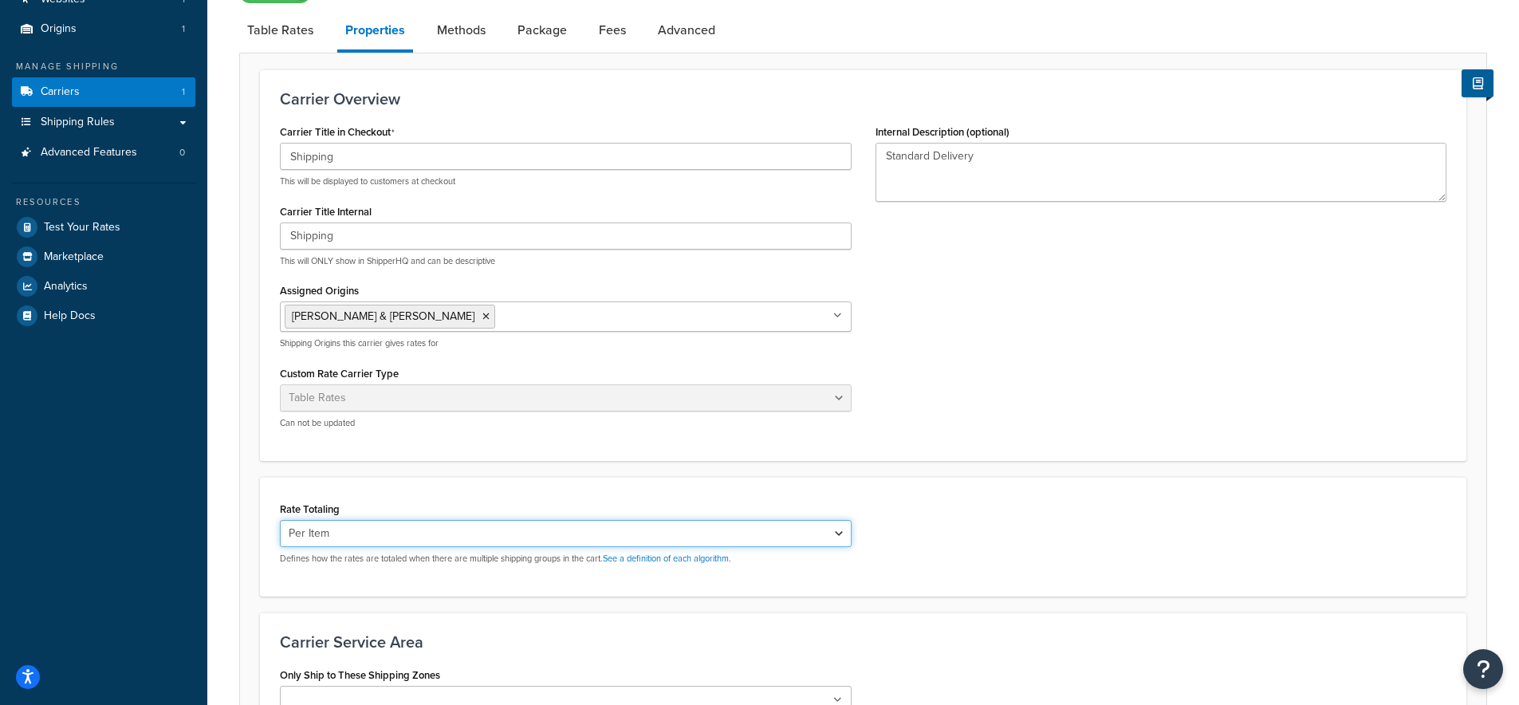
scroll to position [0, 0]
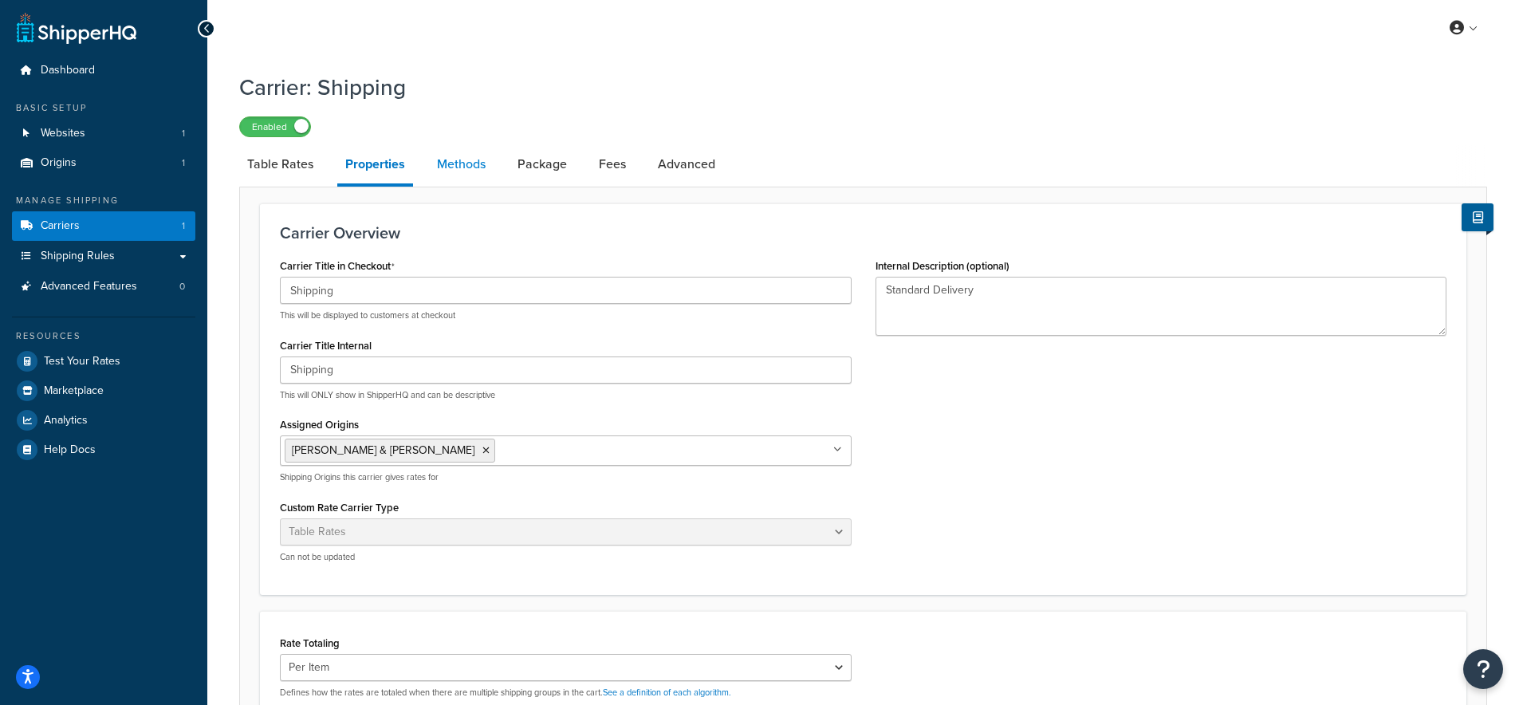
click at [447, 160] on link "Methods" at bounding box center [461, 164] width 65 height 38
select select "25"
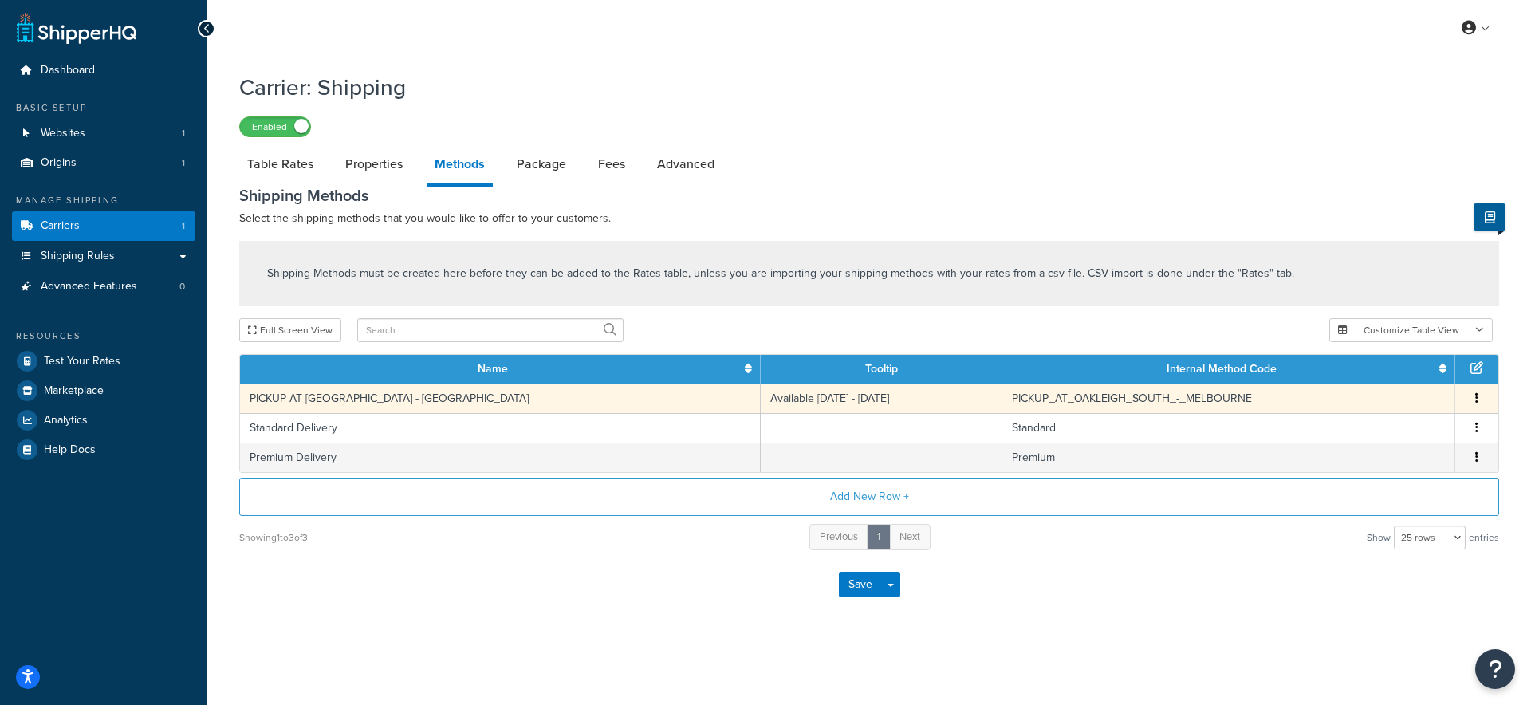
click at [459, 397] on td "PICKUP AT OAKLEIGH SOUTH - MELBOURNE" at bounding box center [500, 399] width 521 height 30
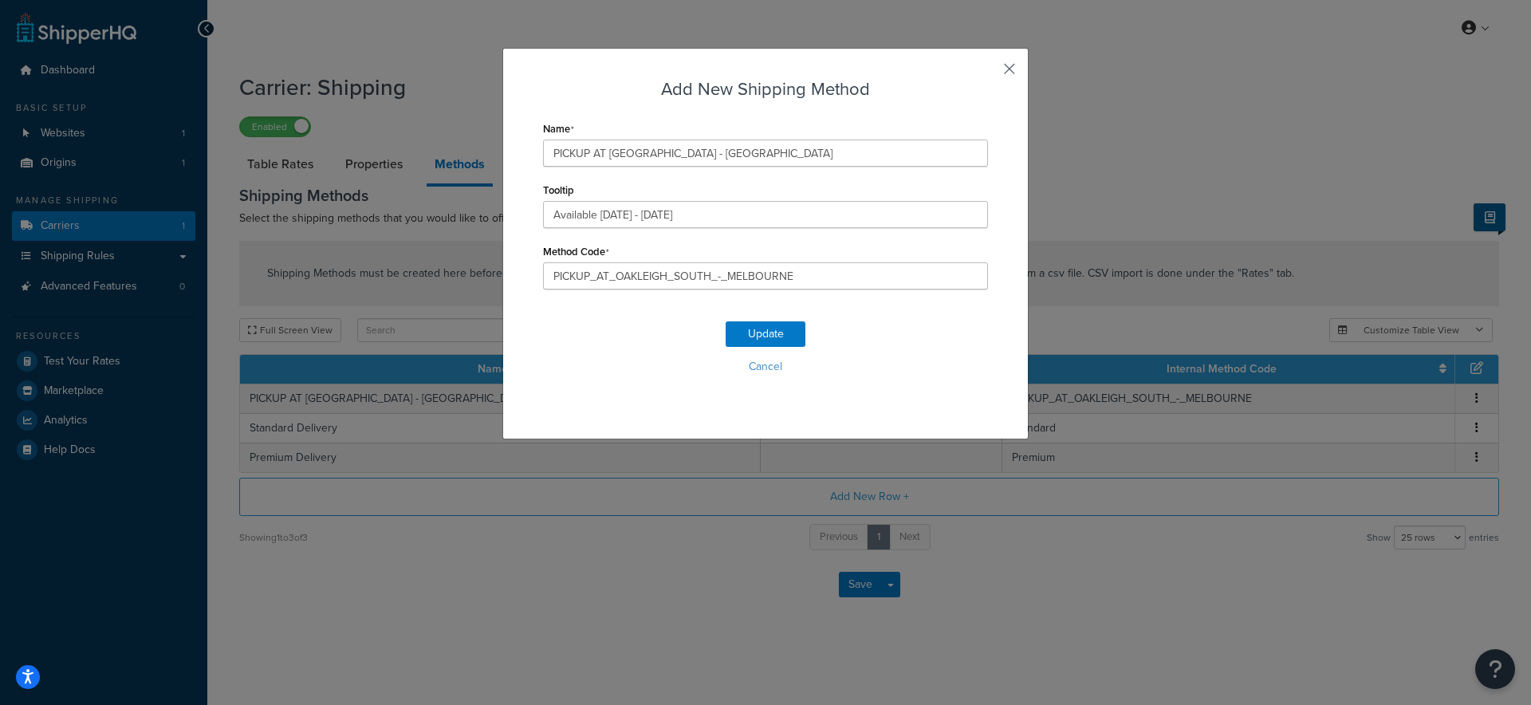
click at [988, 73] on button "button" at bounding box center [986, 75] width 4 height 4
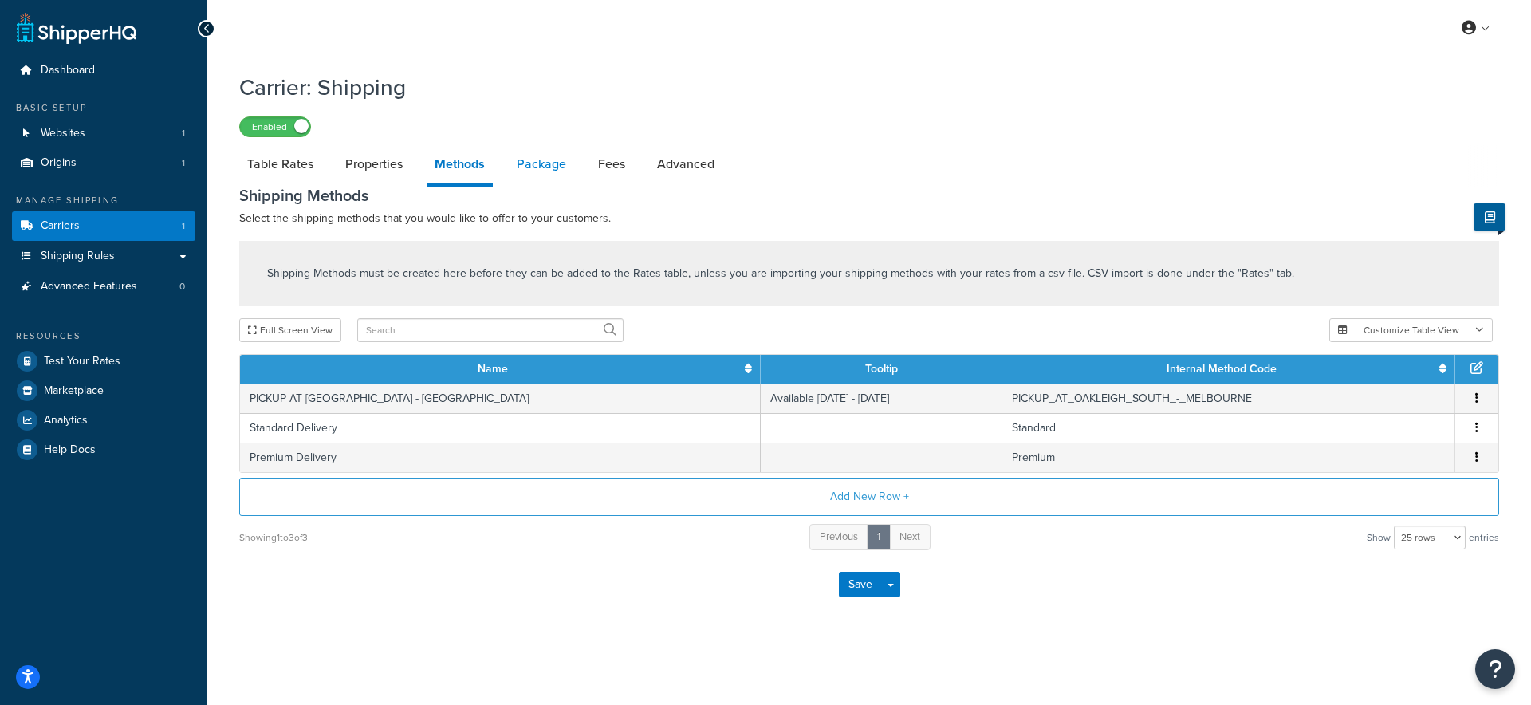
click at [550, 159] on link "Package" at bounding box center [541, 164] width 65 height 38
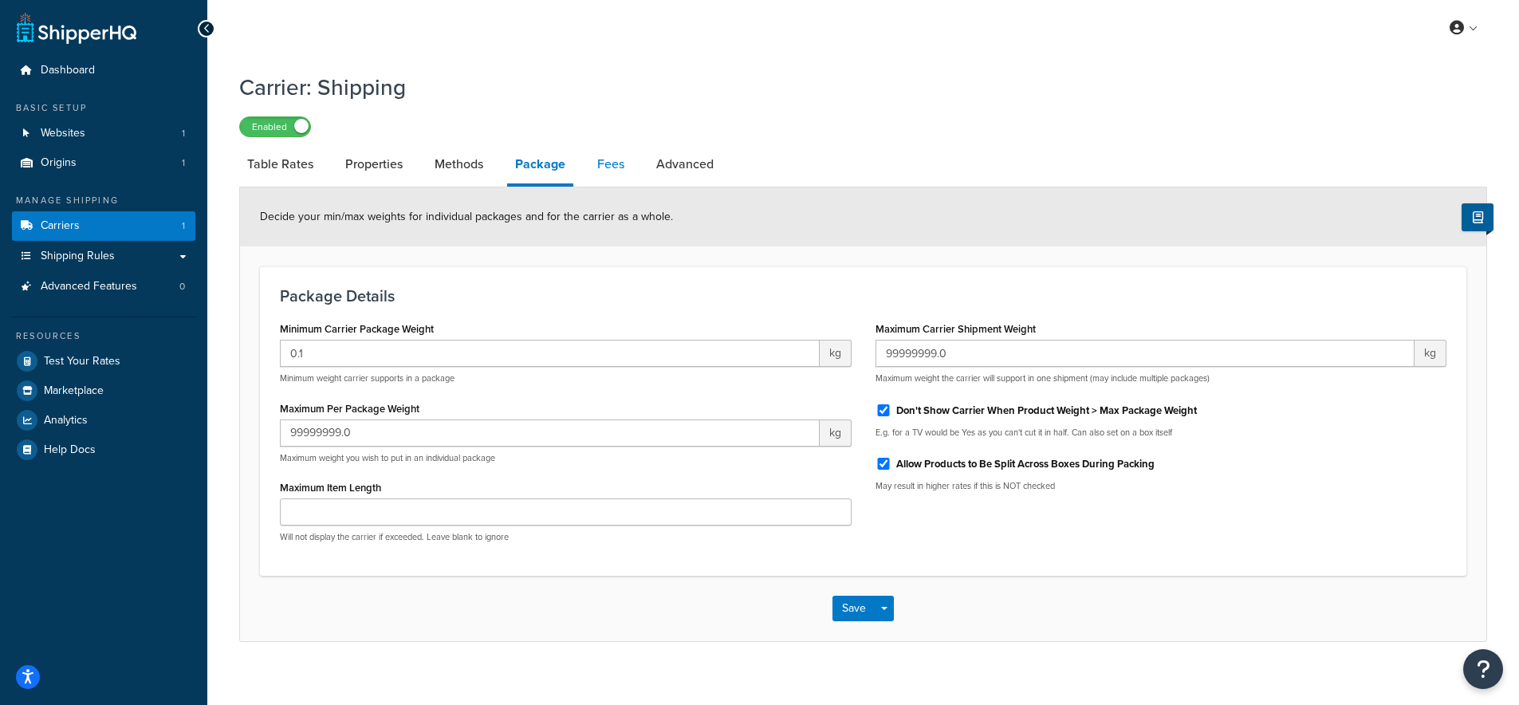
click at [614, 167] on link "Fees" at bounding box center [610, 164] width 43 height 38
select select "AFTER"
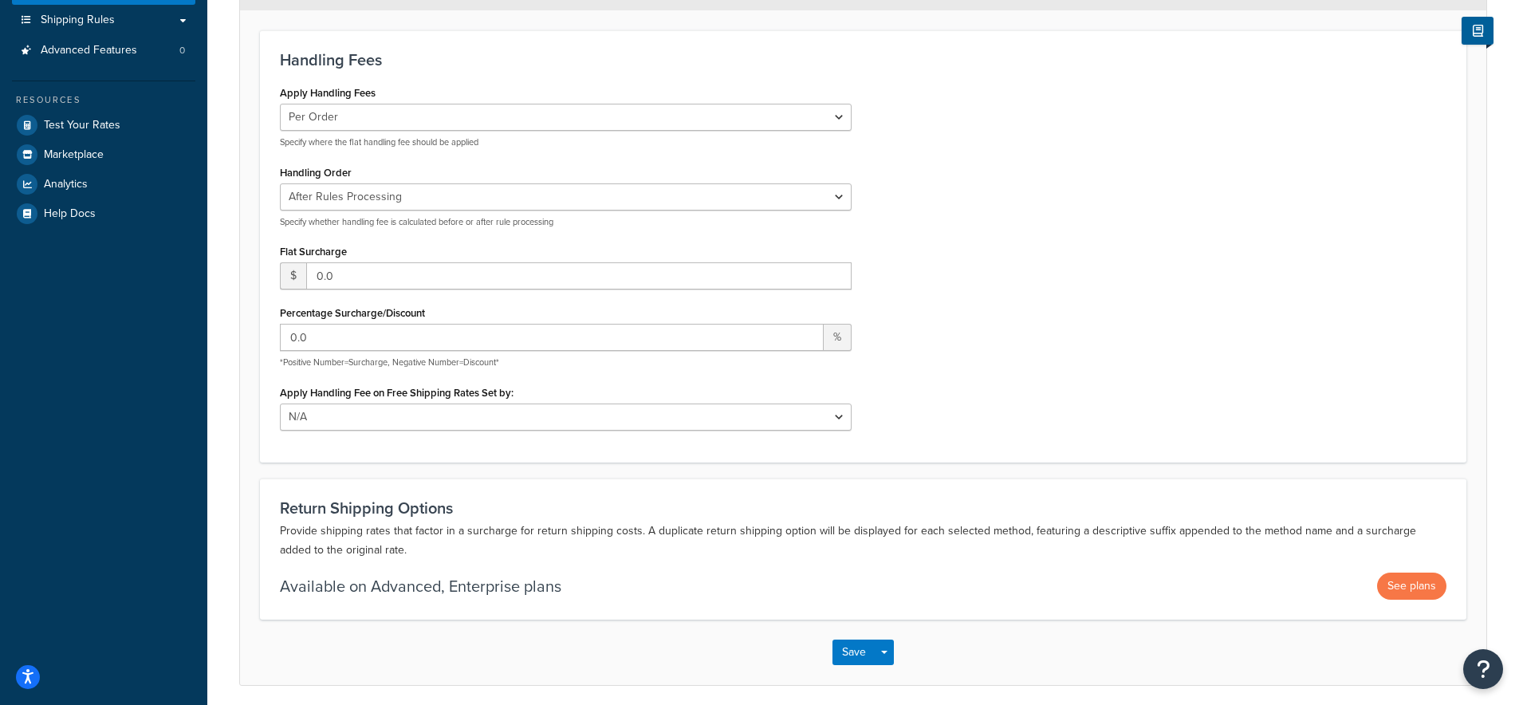
scroll to position [243, 0]
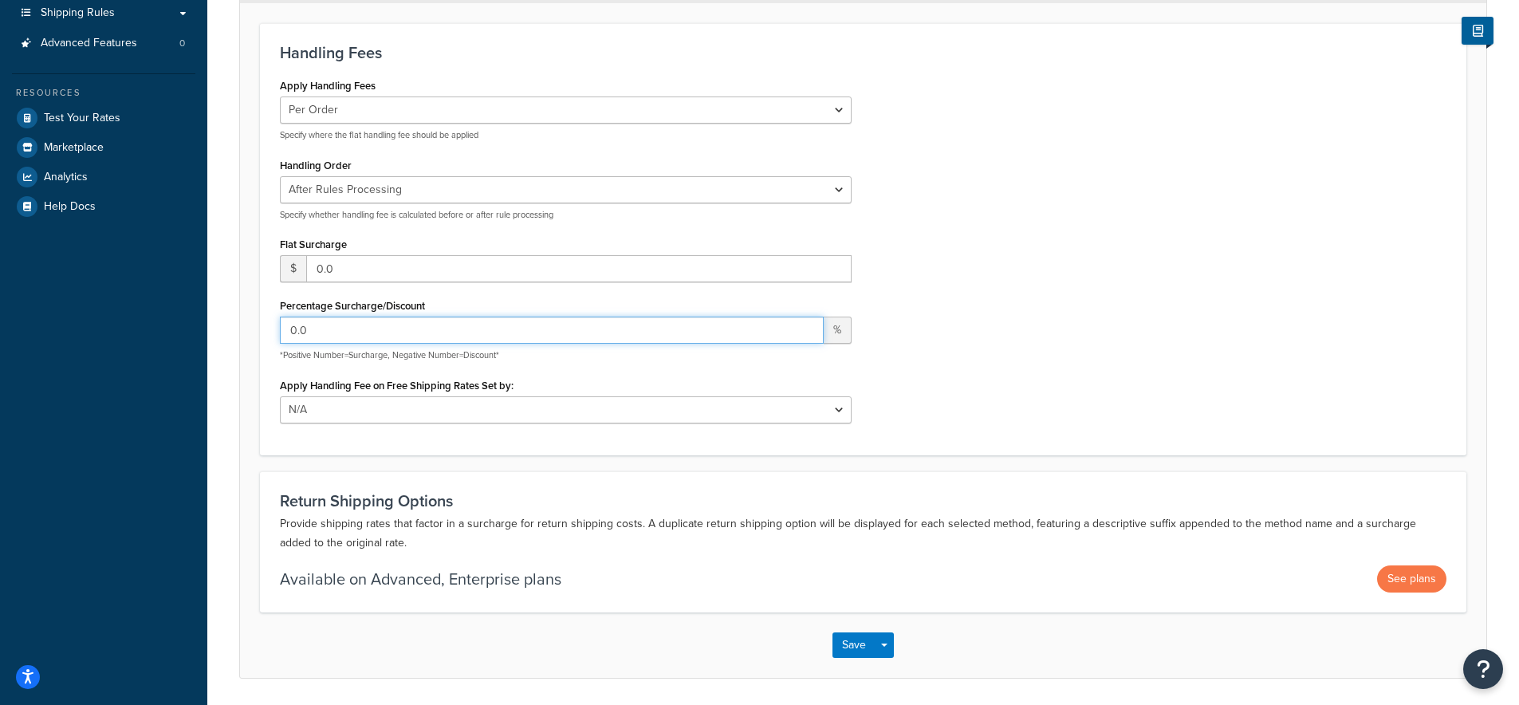
click at [582, 322] on input "0.0" at bounding box center [552, 330] width 544 height 27
click at [805, 337] on input "-1" at bounding box center [552, 330] width 544 height 27
click at [805, 337] on input "-2" at bounding box center [552, 330] width 544 height 27
click at [805, 337] on input "-3" at bounding box center [552, 330] width 544 height 27
click at [805, 337] on input "-4" at bounding box center [552, 330] width 544 height 27
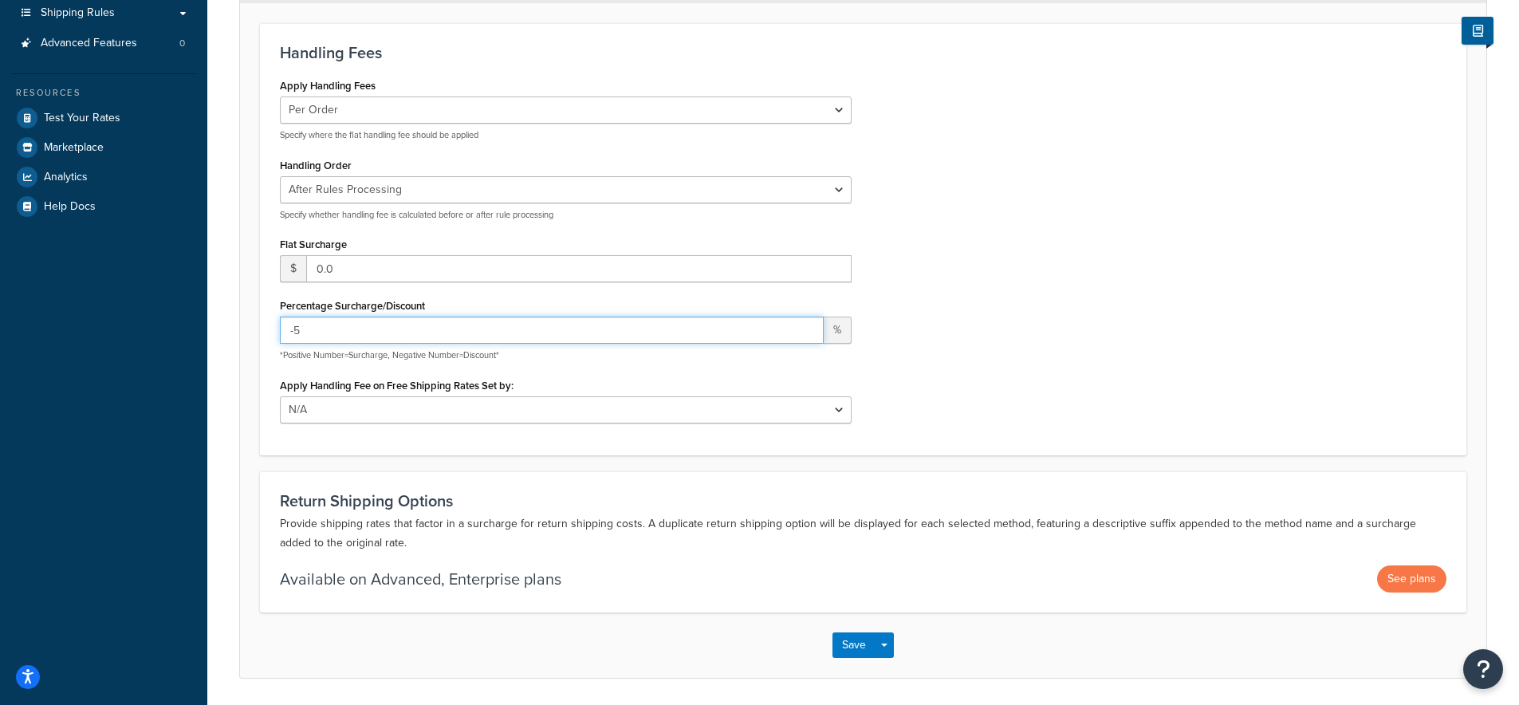
click at [805, 337] on input "-5" at bounding box center [552, 330] width 544 height 27
click at [805, 337] on input "-6" at bounding box center [552, 330] width 544 height 27
click at [805, 337] on input "-7" at bounding box center [552, 330] width 544 height 27
click at [805, 337] on input "-8" at bounding box center [552, 330] width 544 height 27
click at [805, 337] on input "-9" at bounding box center [552, 330] width 544 height 27
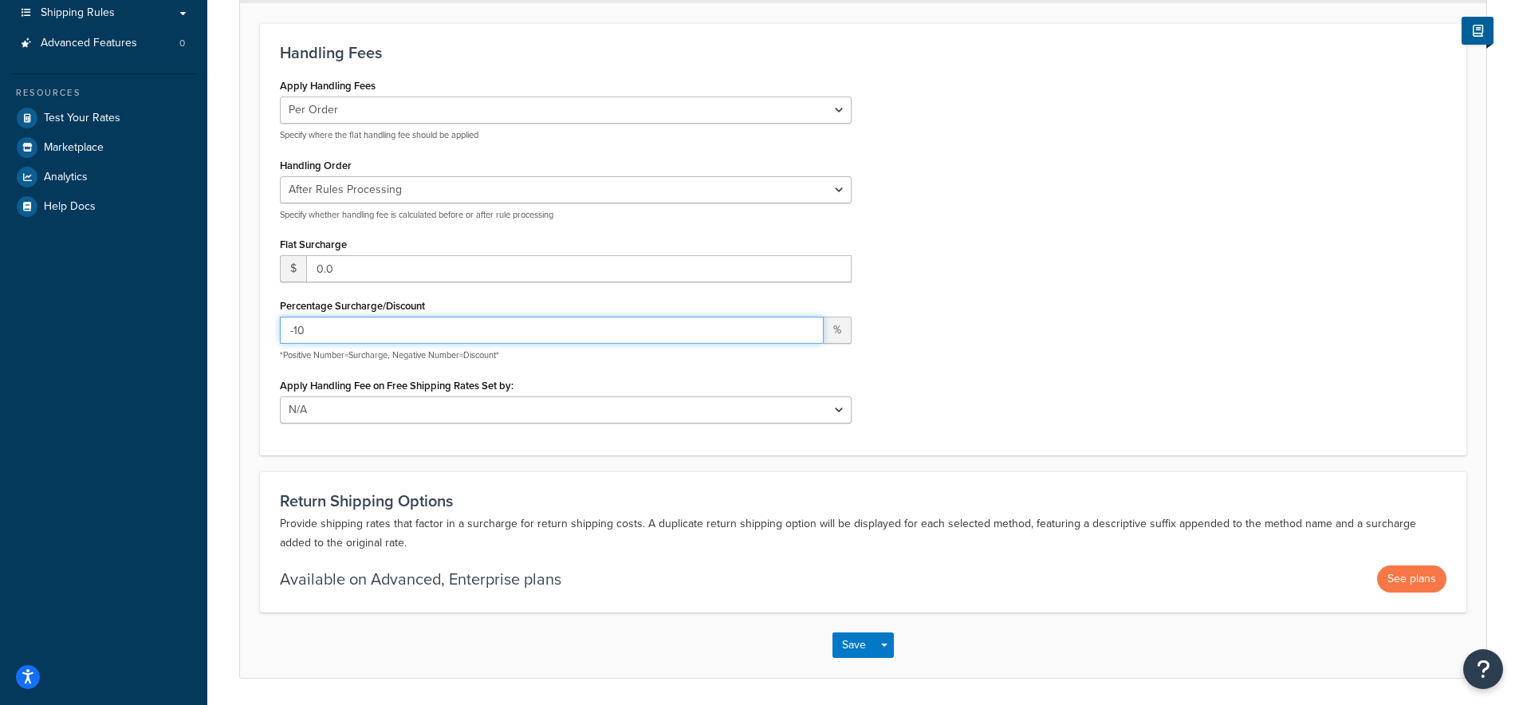
type input "-10"
click at [805, 337] on input "-10" at bounding box center [552, 330] width 544 height 27
click at [929, 346] on div "Apply Handling Fees Per Order Per Item Per Package Specify where the flat handl…" at bounding box center [863, 254] width 1191 height 361
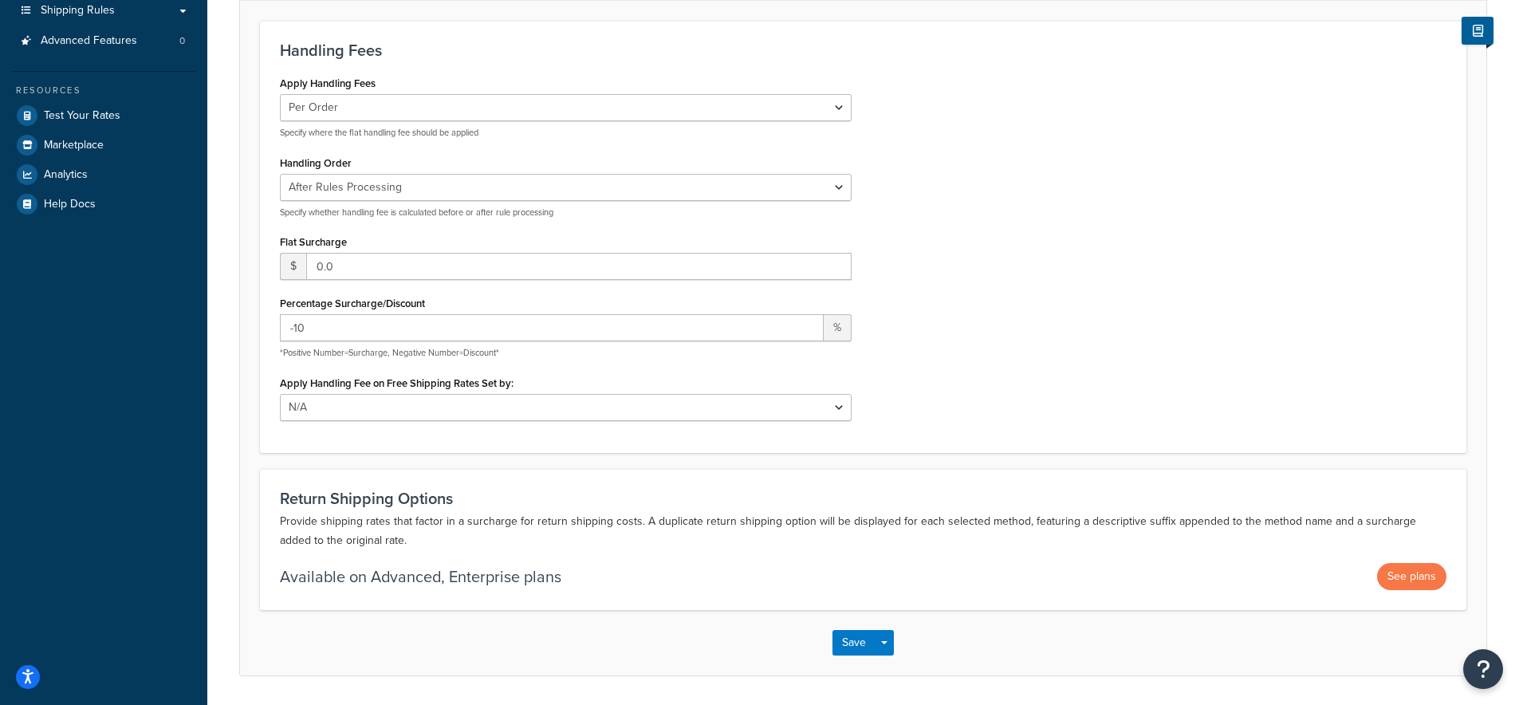
scroll to position [246, 0]
click at [833, 401] on select "N/A Fixed/Free Shipping Methods Free Promotion Rules All Free Shipping" at bounding box center [566, 406] width 572 height 27
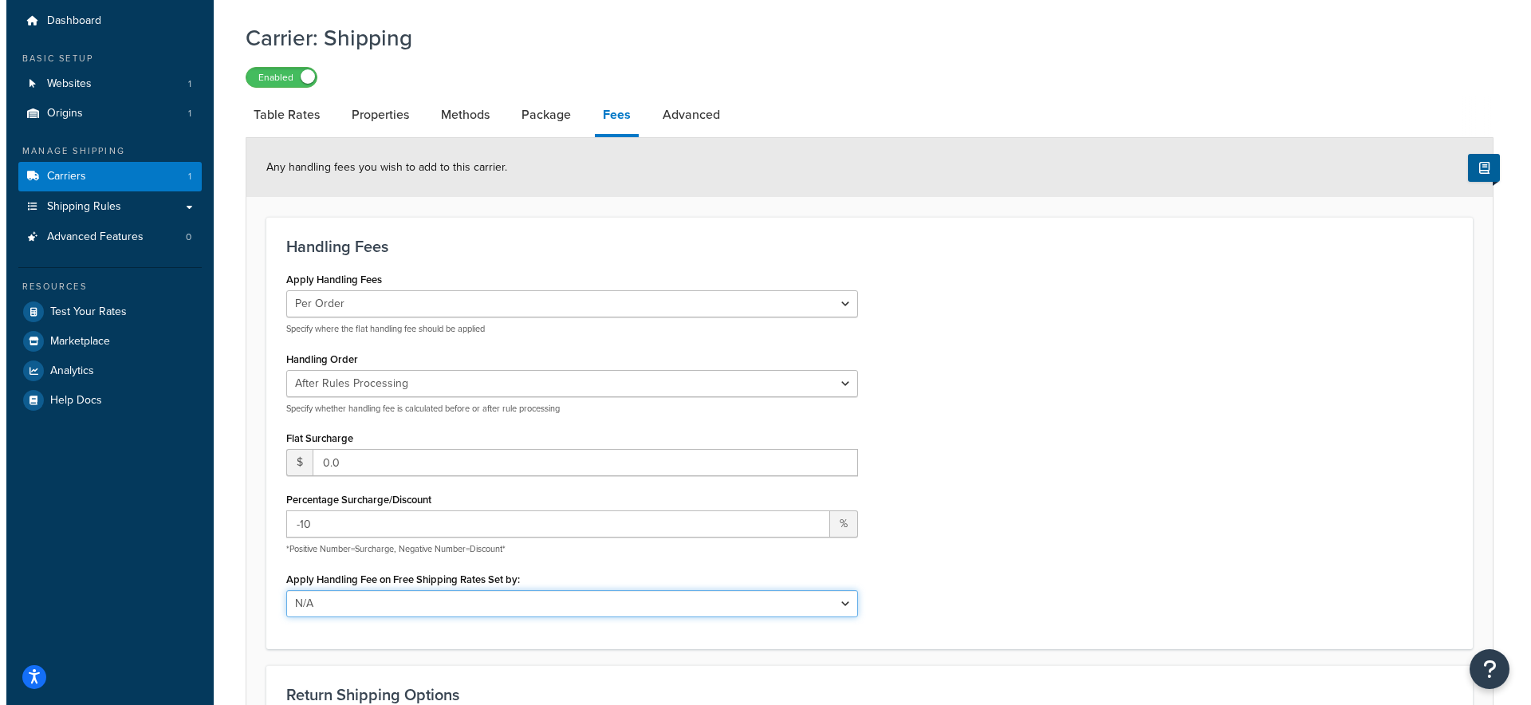
scroll to position [0, 0]
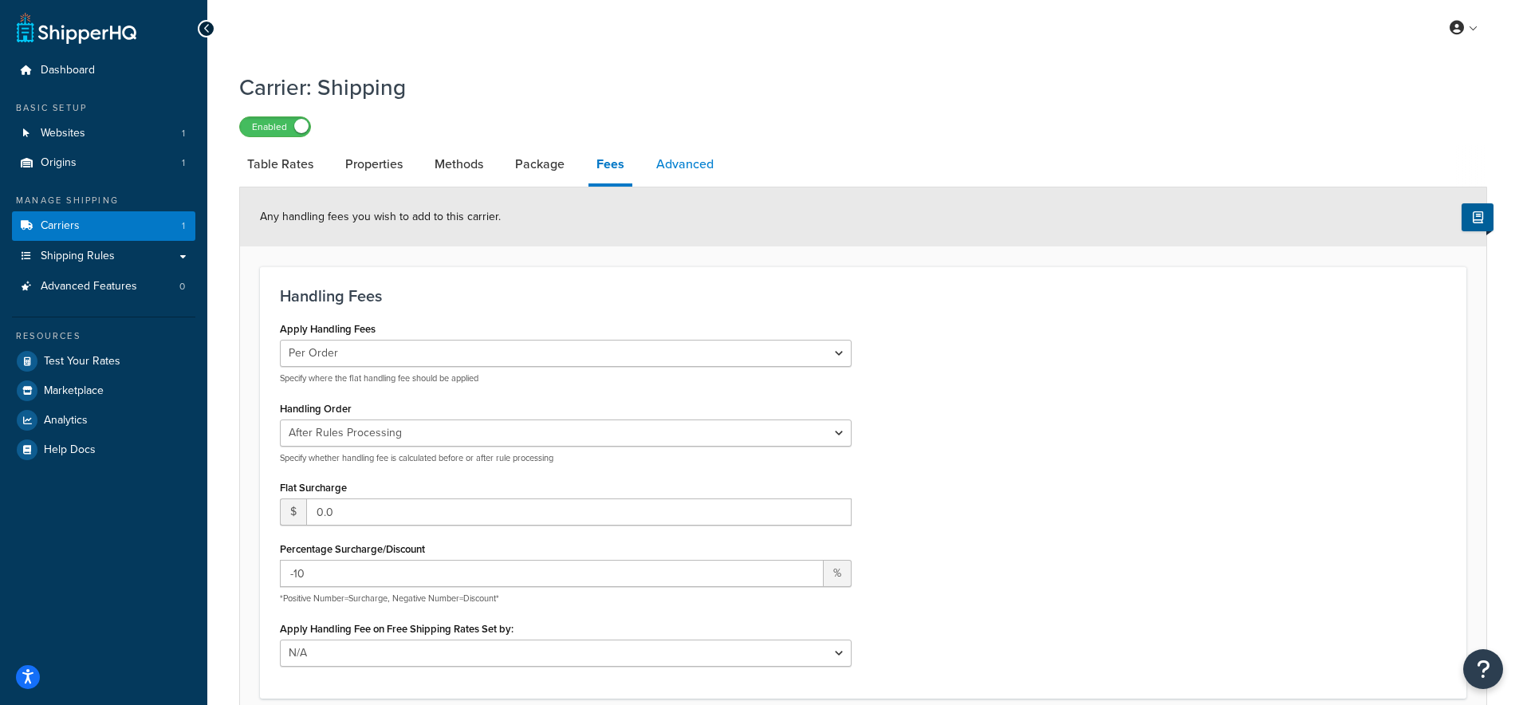
click at [700, 164] on link "Advanced" at bounding box center [684, 164] width 73 height 38
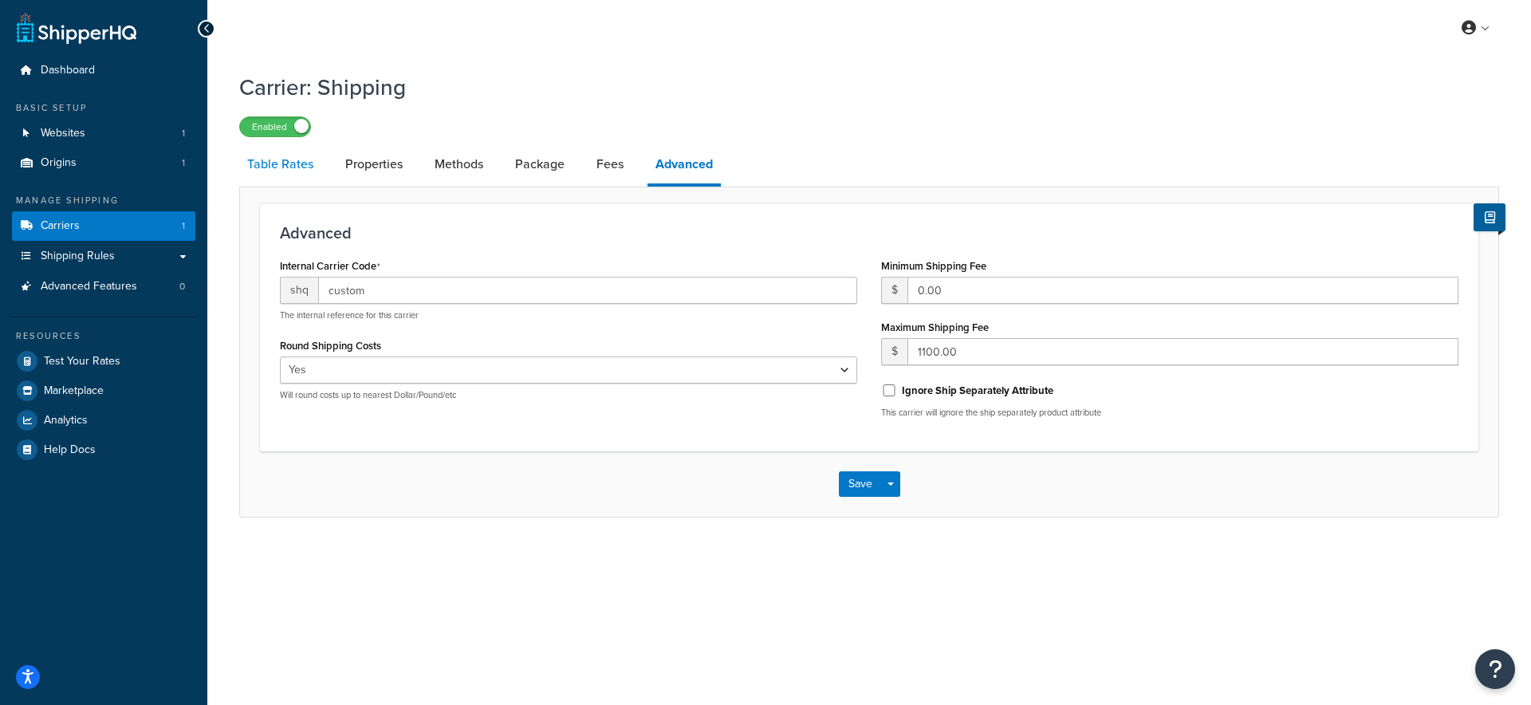
click at [271, 167] on link "Table Rates" at bounding box center [280, 164] width 82 height 38
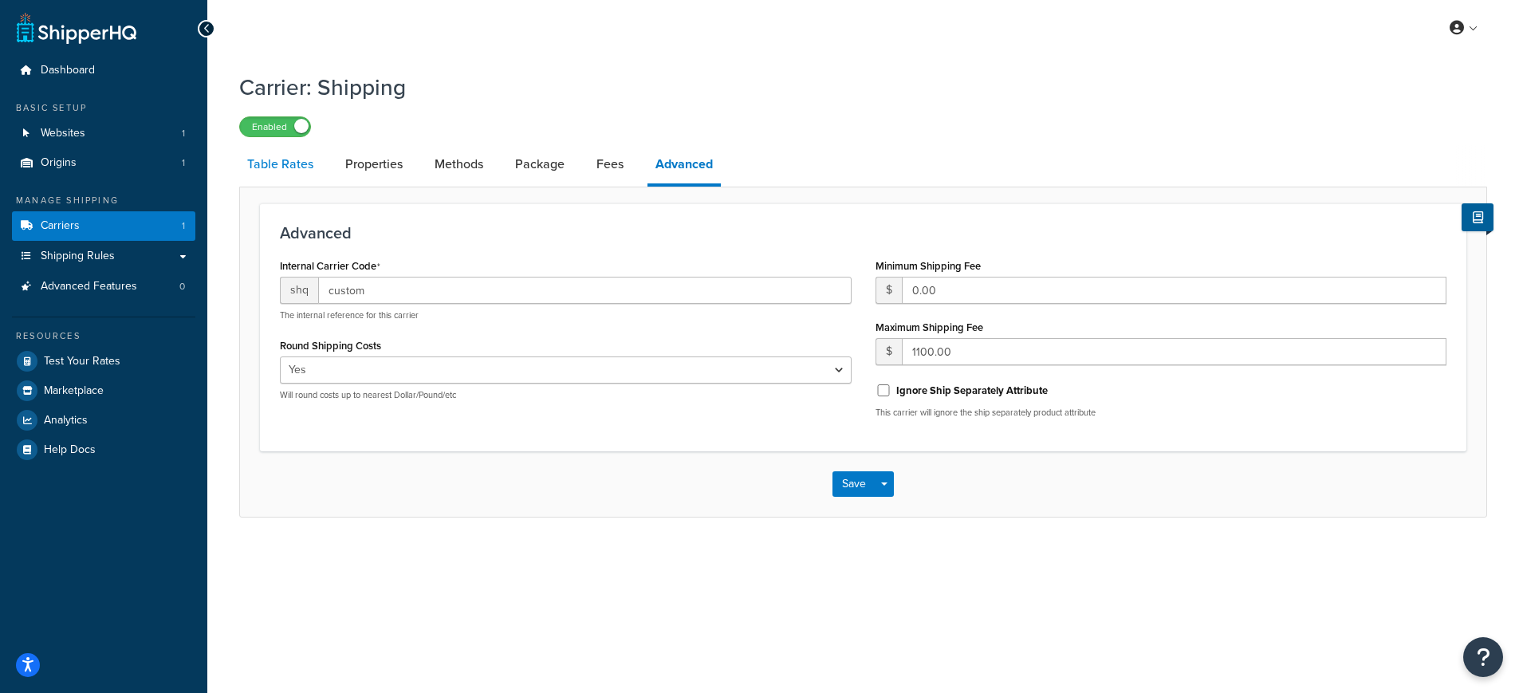
select select "25"
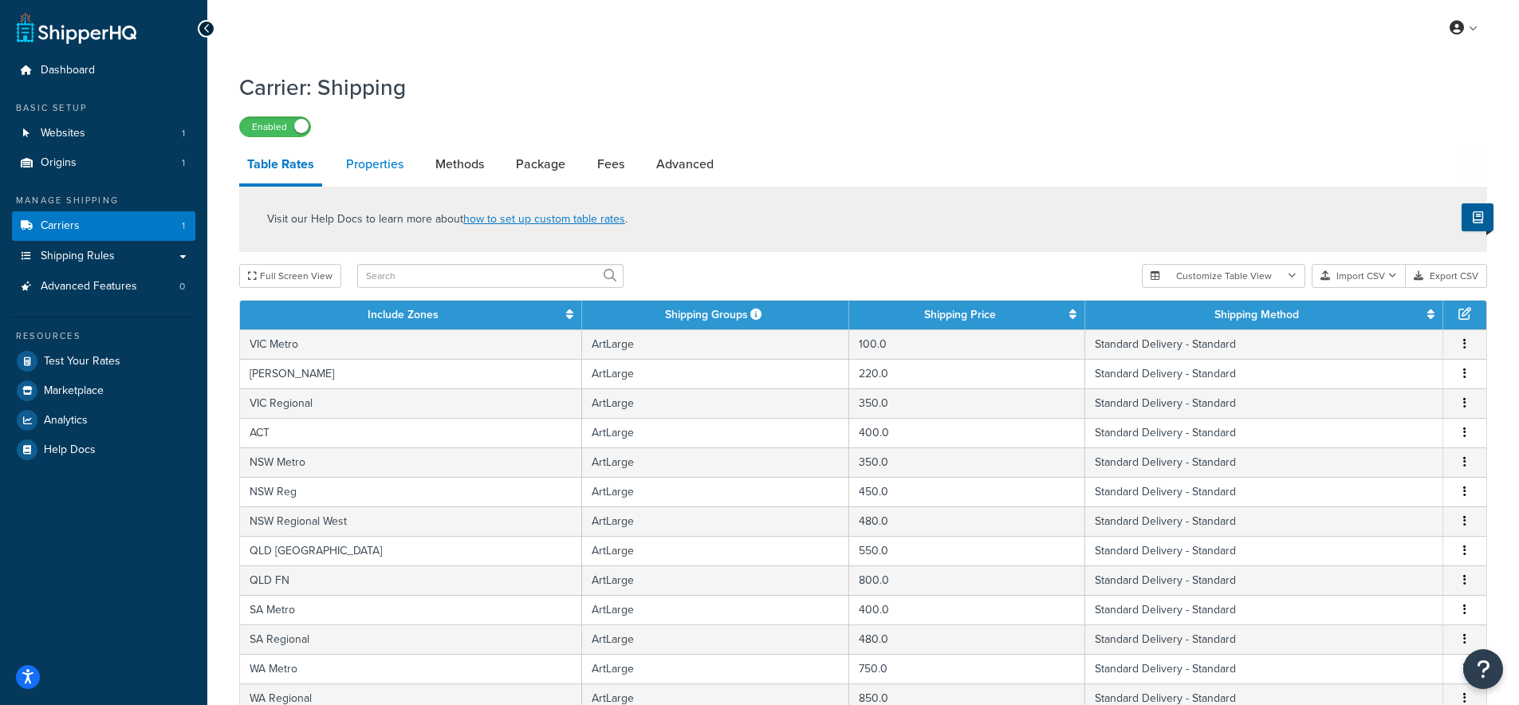
click at [364, 167] on link "Properties" at bounding box center [374, 164] width 73 height 38
select select "PERITEM"
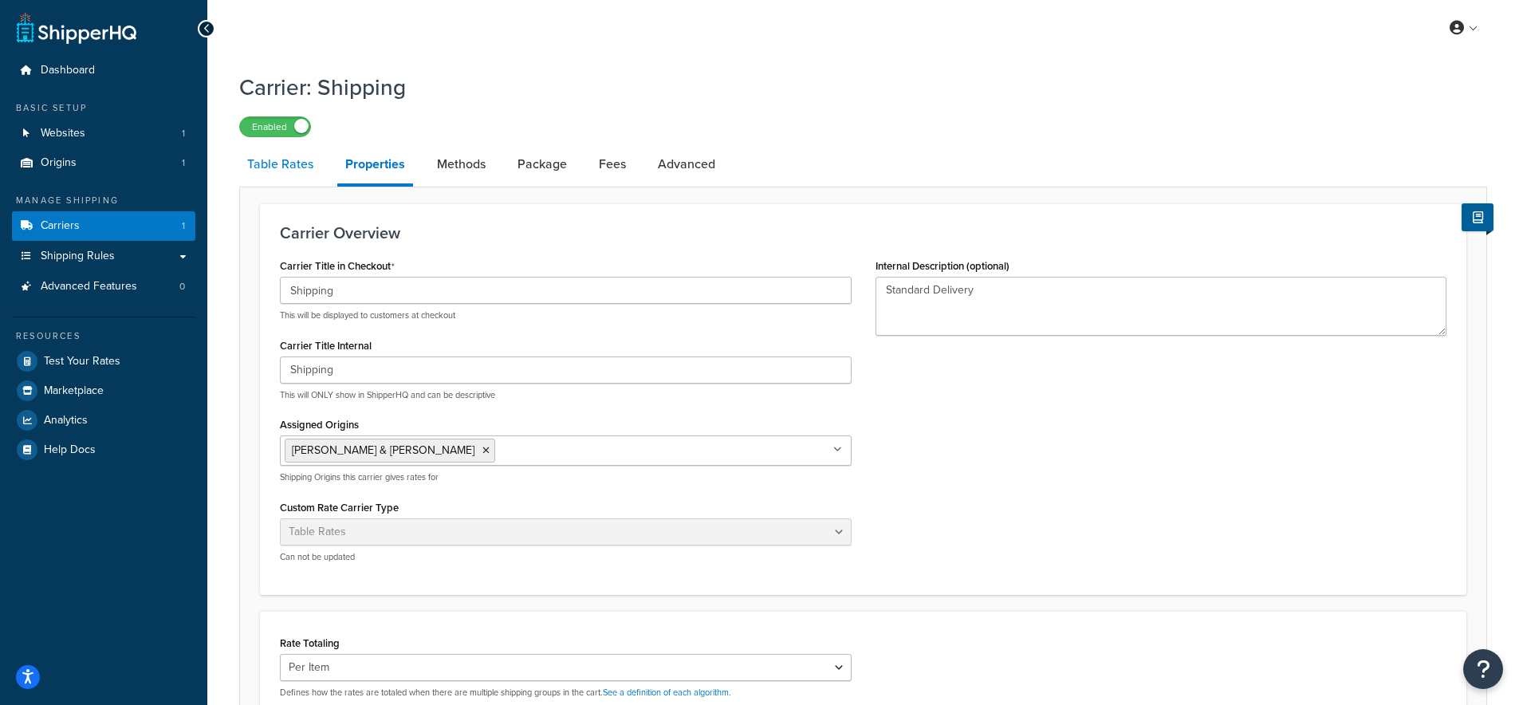
click at [282, 171] on link "Table Rates" at bounding box center [280, 164] width 82 height 38
select select "25"
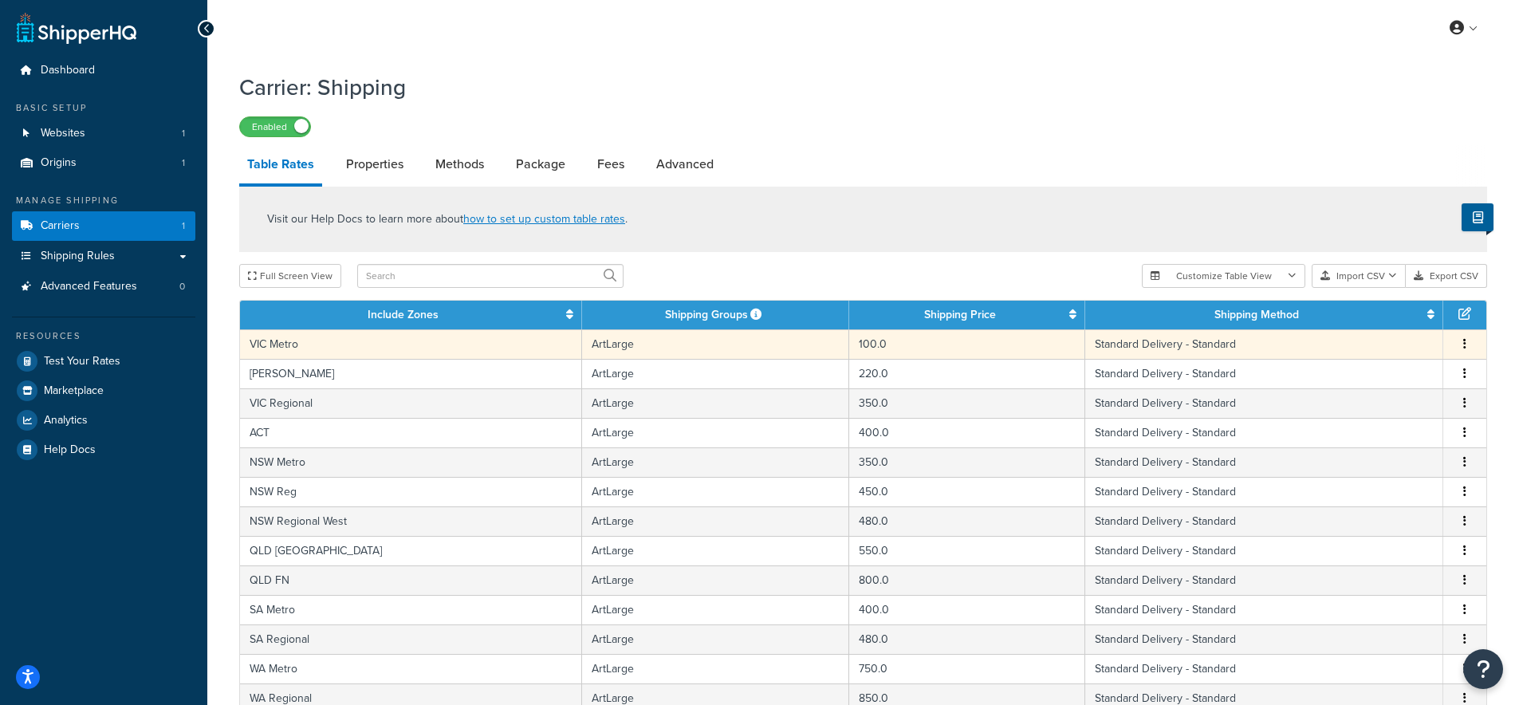
click at [308, 349] on td "VIC Metro" at bounding box center [411, 344] width 342 height 30
select select "182086"
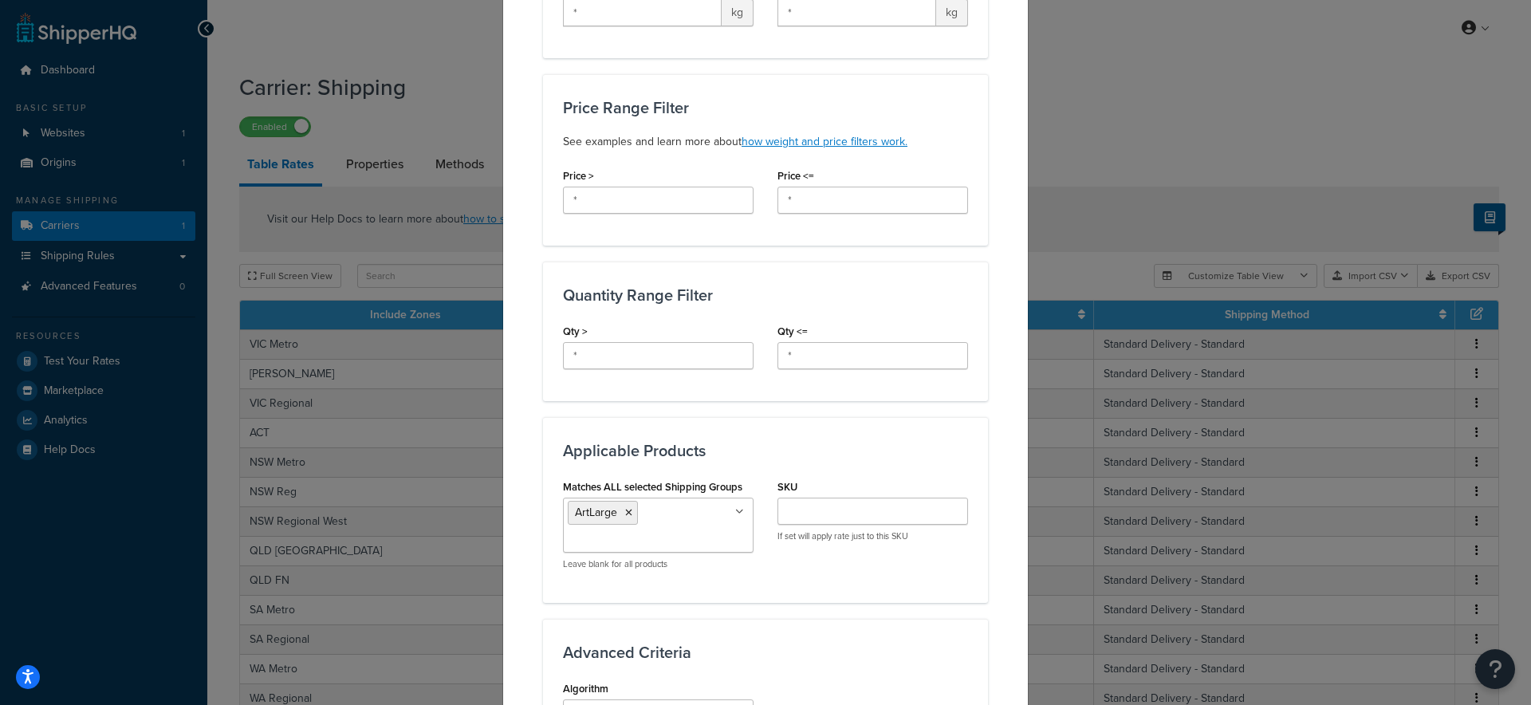
scroll to position [503, 0]
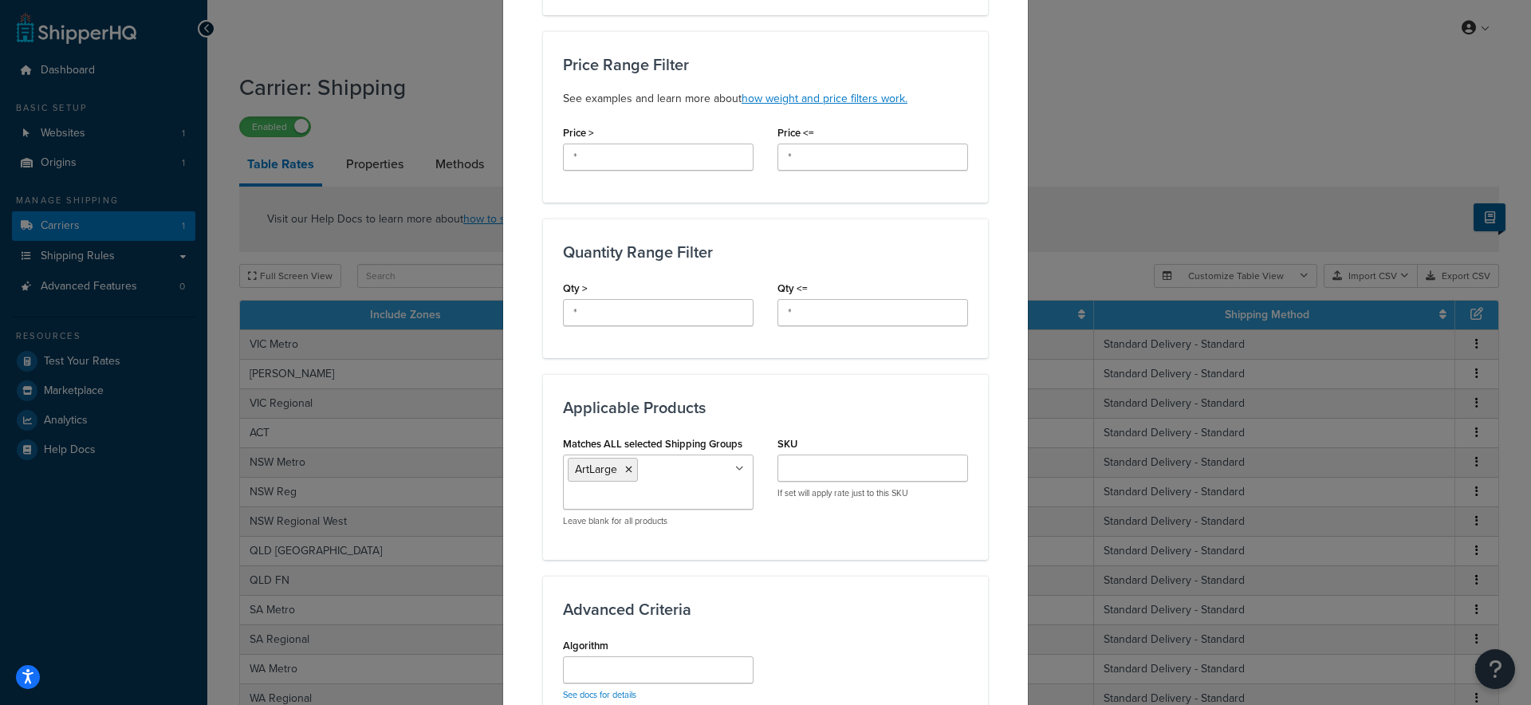
click at [664, 255] on h3 "Quantity Range Filter" at bounding box center [765, 252] width 405 height 18
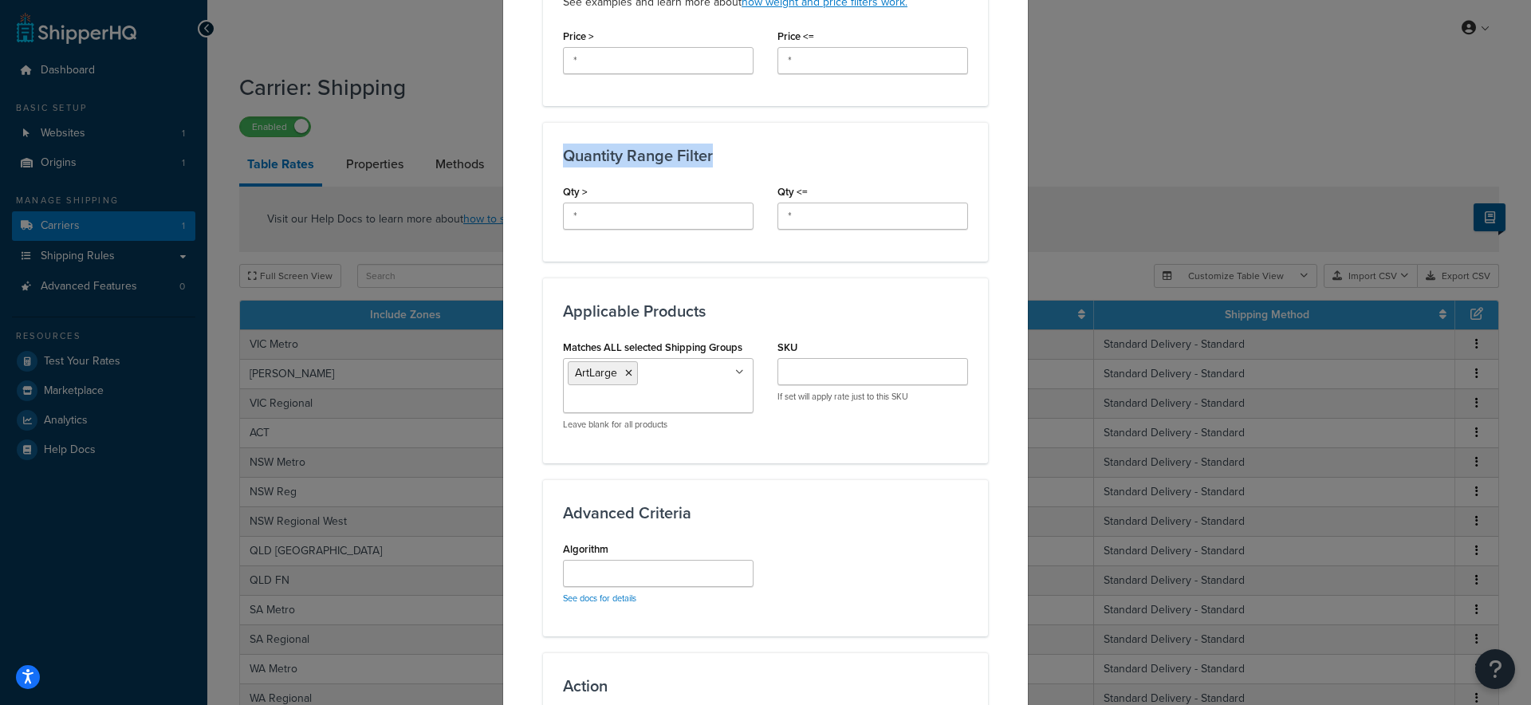
scroll to position [741, 0]
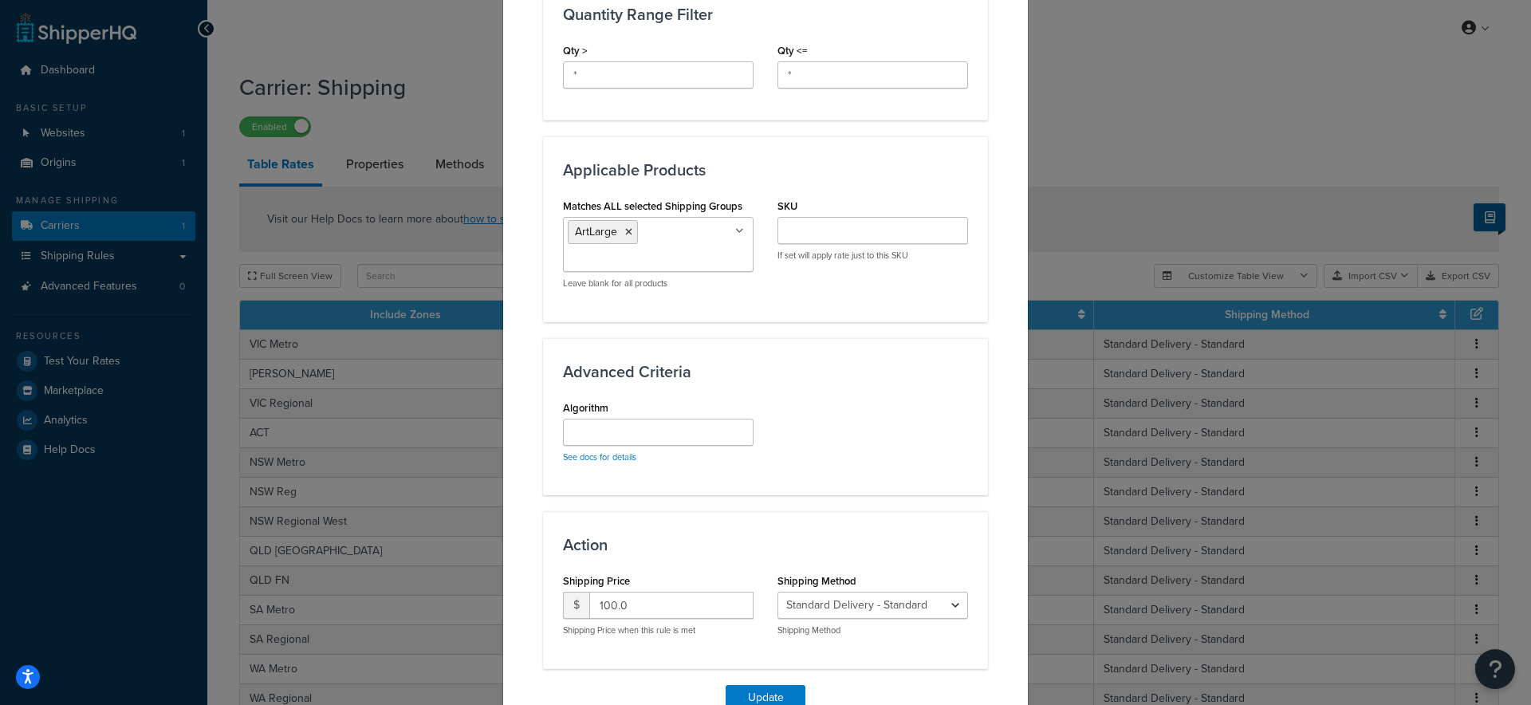
click at [1074, 175] on div "Update Table Rate Applicable Zones See examples and learn more about how includ…" at bounding box center [765, 352] width 1531 height 705
click at [1090, 115] on div "Update Table Rate Applicable Zones See examples and learn more about how includ…" at bounding box center [765, 352] width 1531 height 705
click at [1093, 119] on div "Update Table Rate Applicable Zones See examples and learn more about how includ…" at bounding box center [765, 352] width 1531 height 705
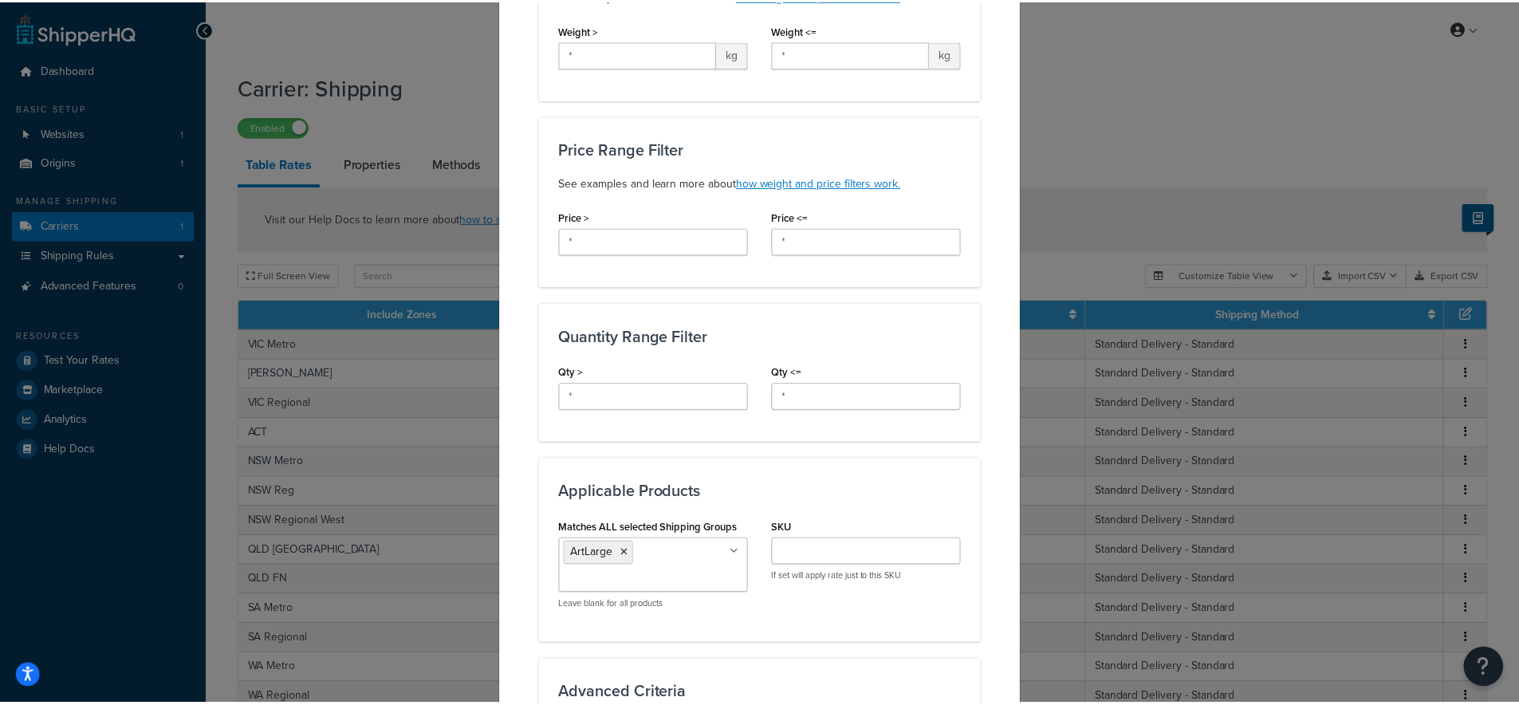
scroll to position [822, 0]
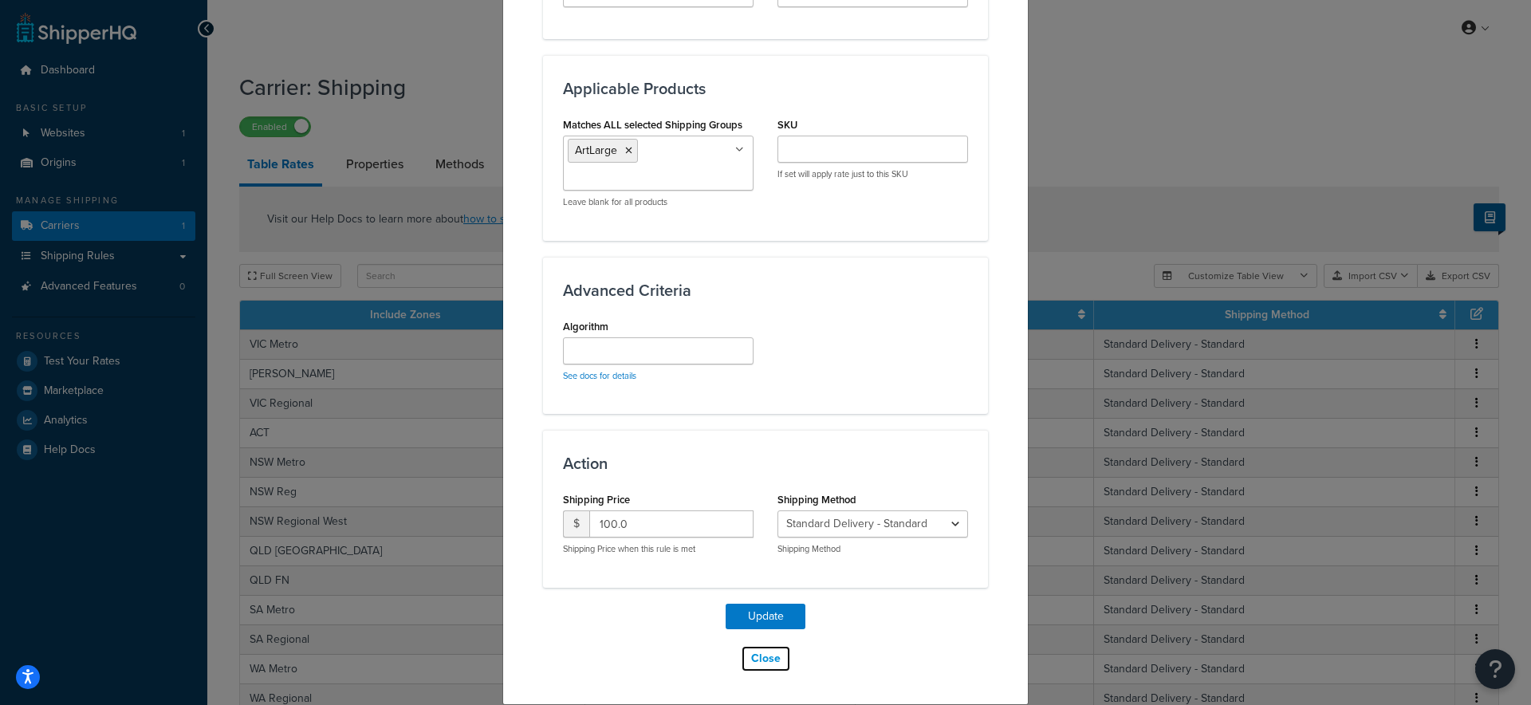
click at [759, 656] on button "Close" at bounding box center [766, 658] width 50 height 27
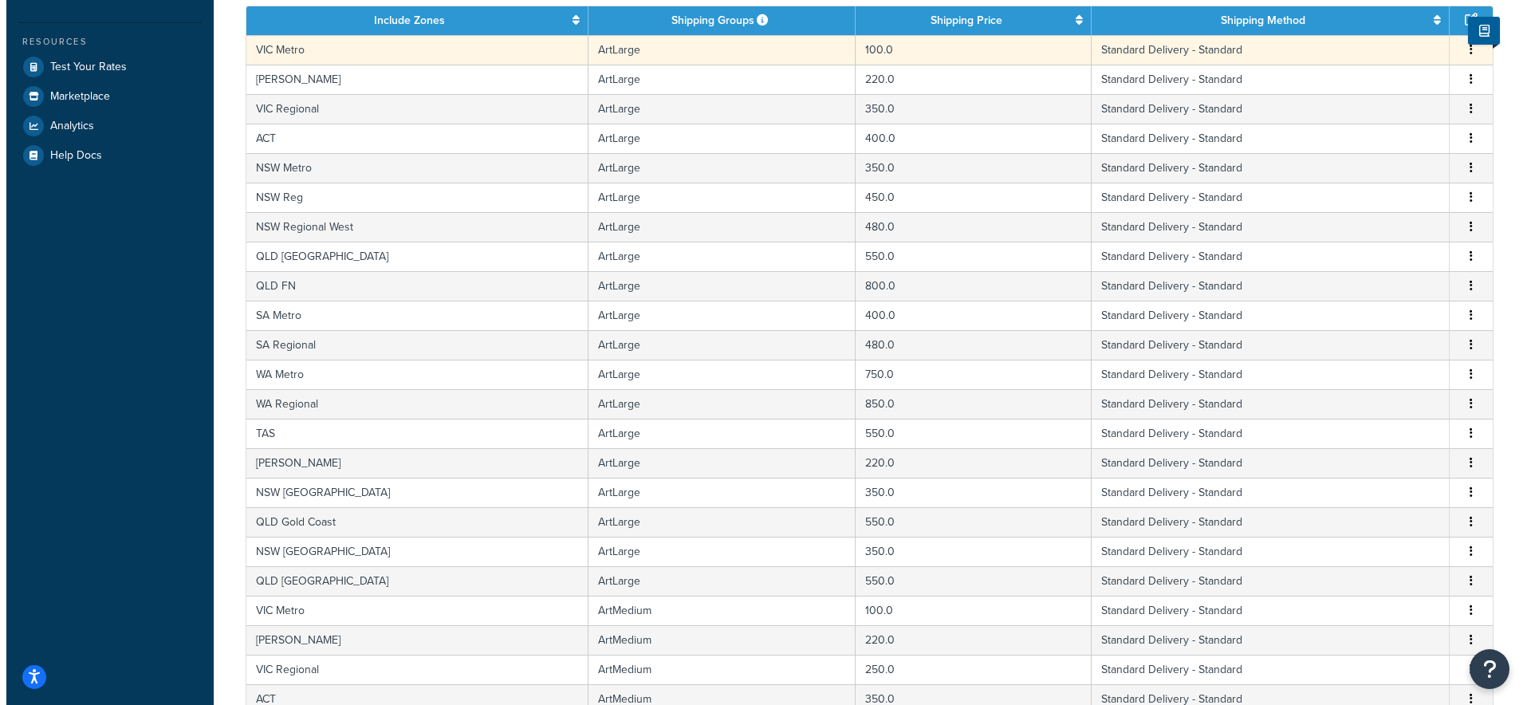
scroll to position [589, 0]
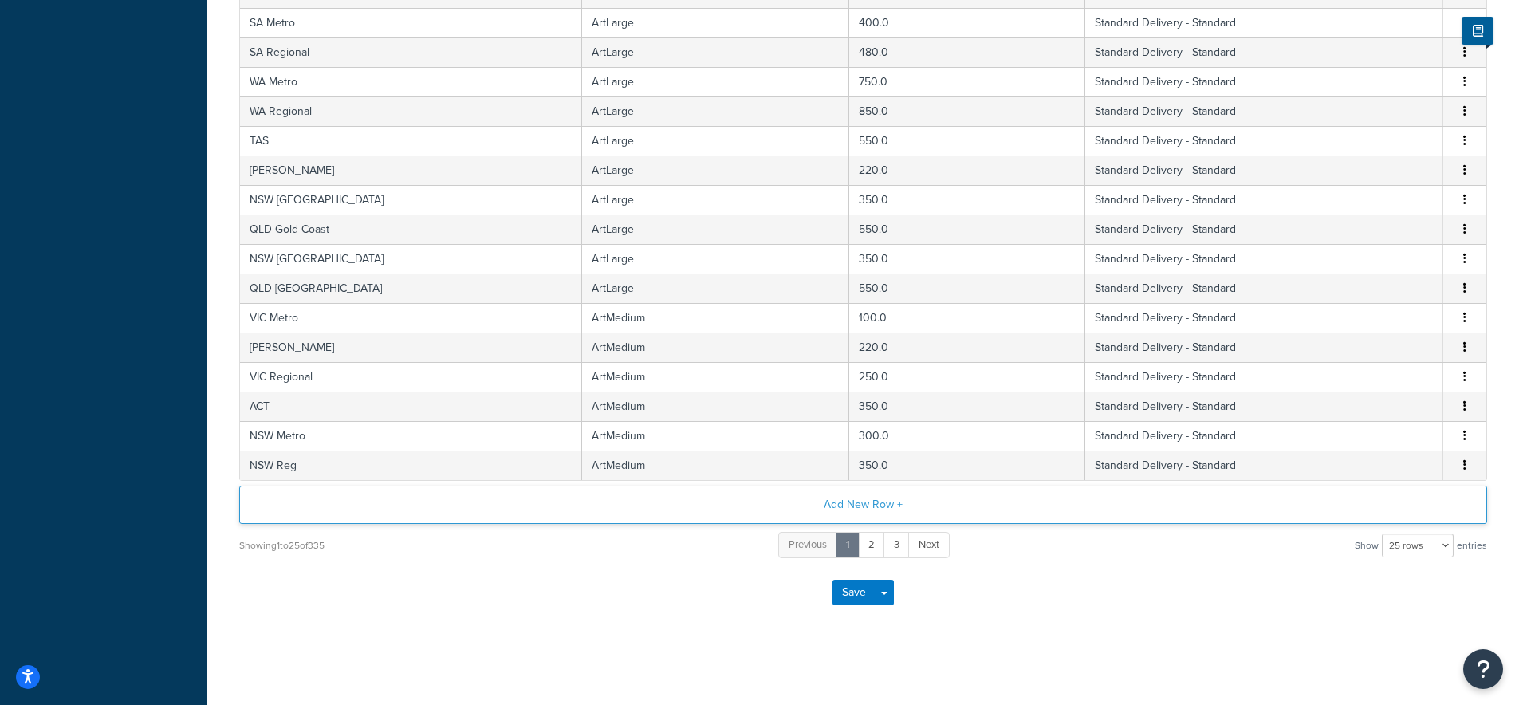
click at [868, 501] on button "Add New Row +" at bounding box center [863, 505] width 1248 height 38
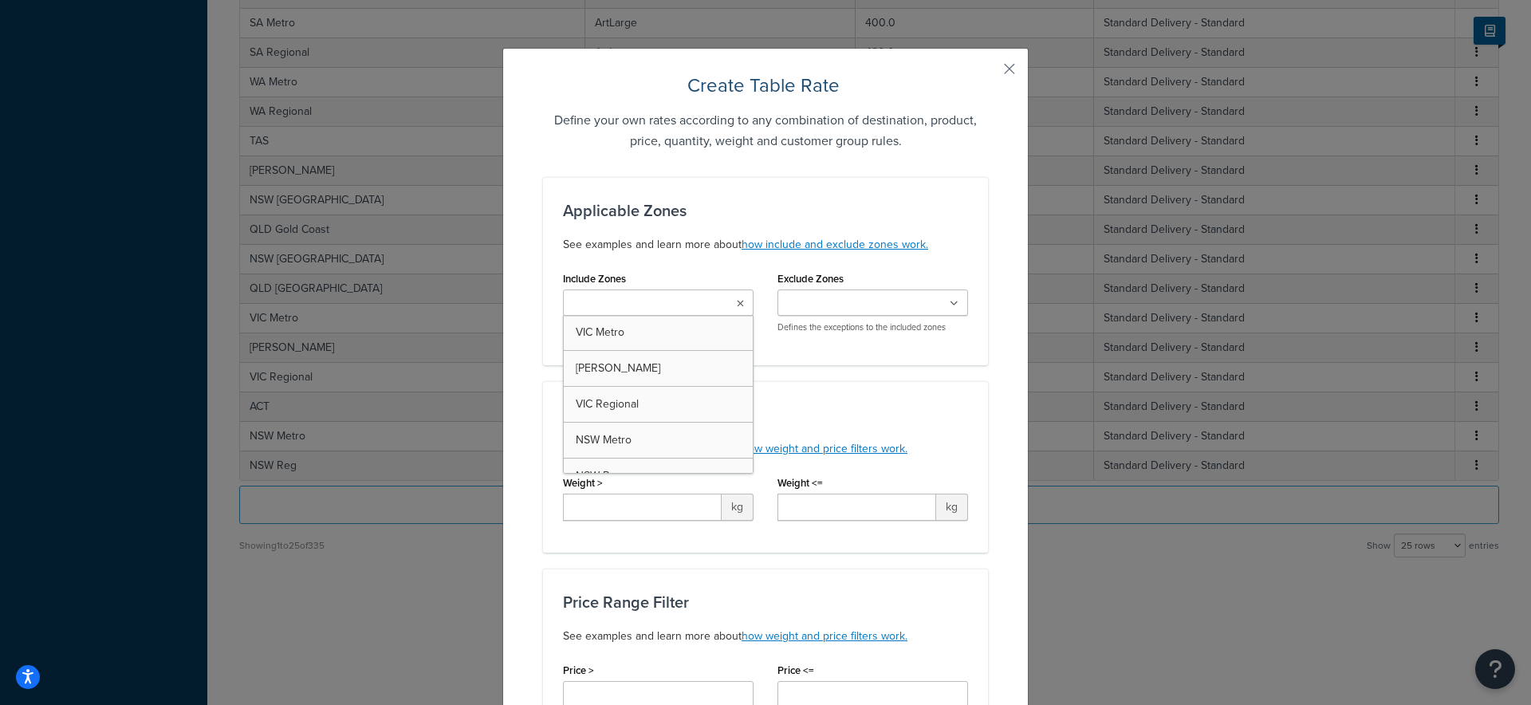
click at [668, 299] on input "Include Zones" at bounding box center [638, 304] width 141 height 18
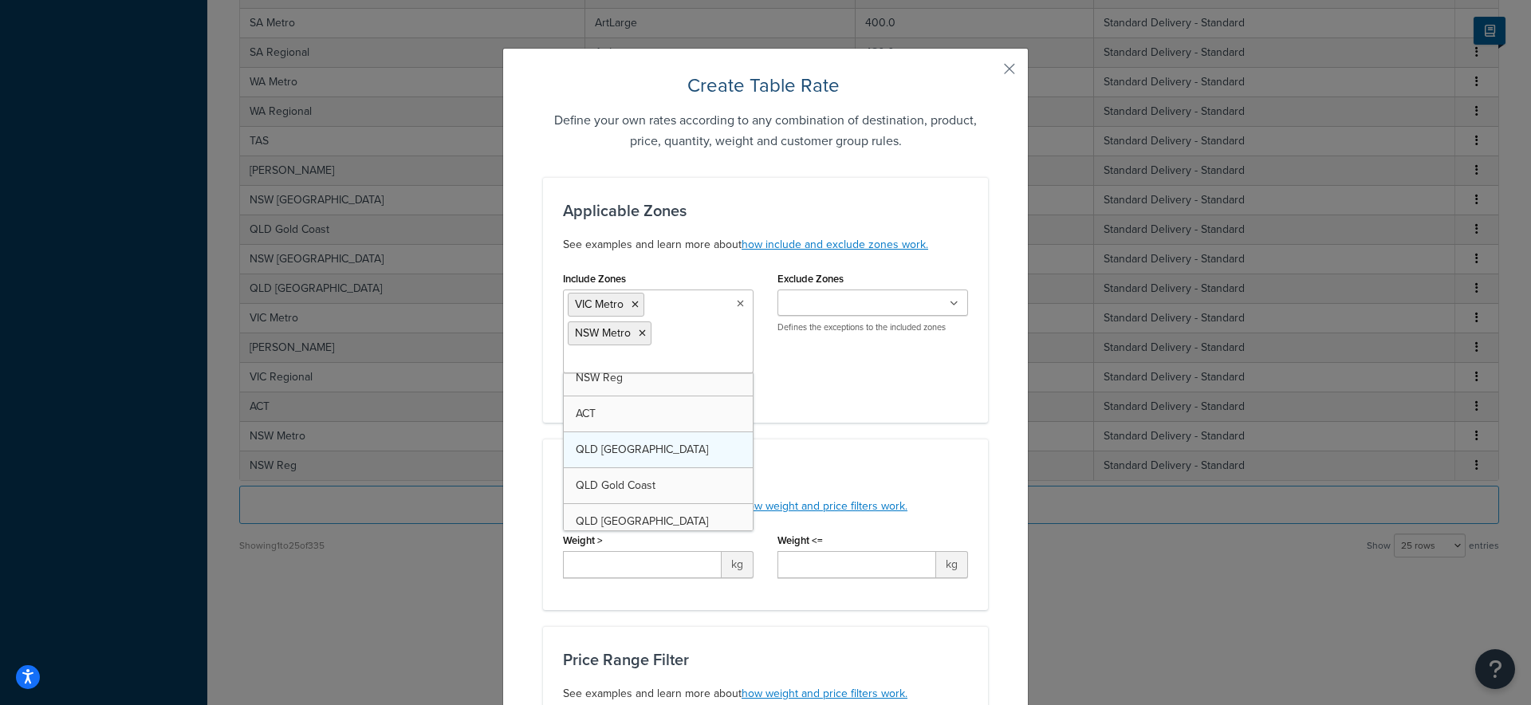
scroll to position [111, 0]
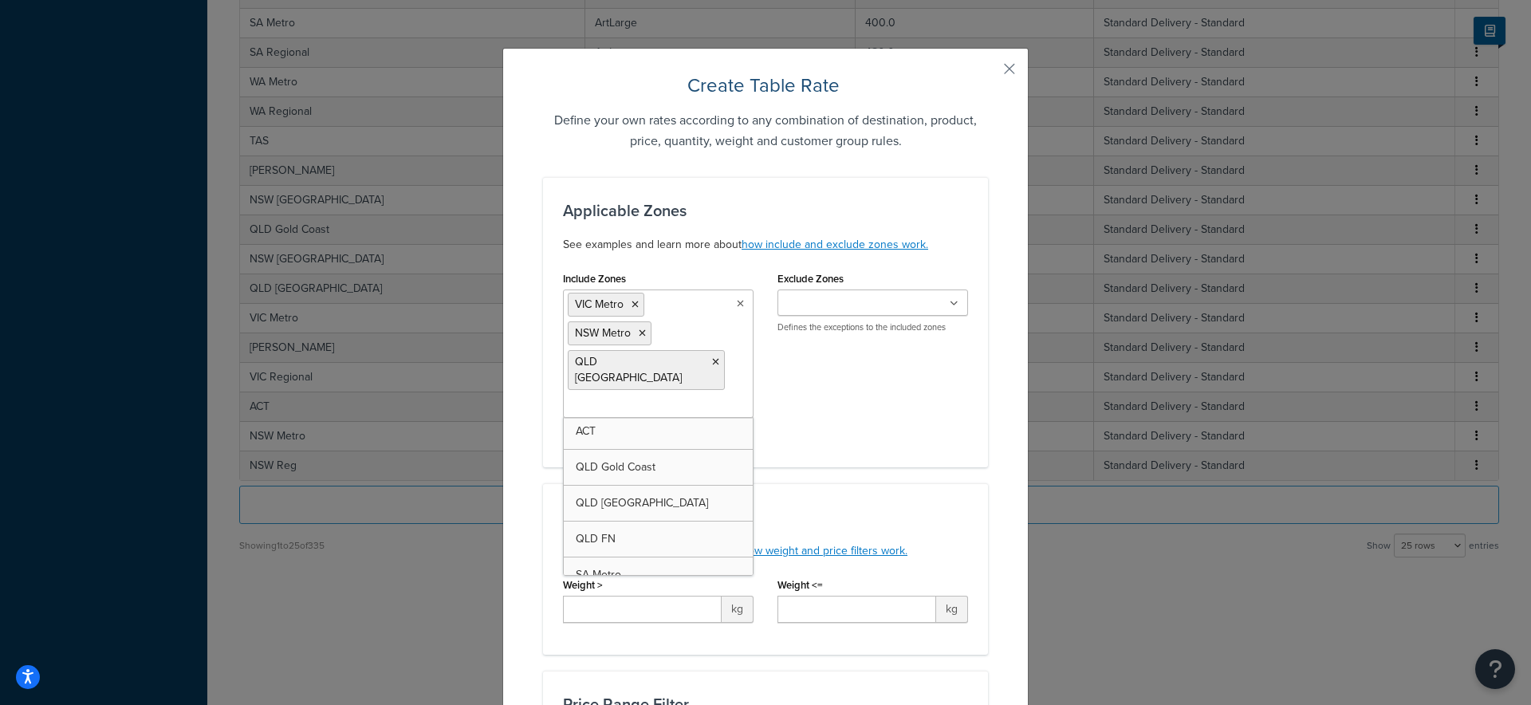
click at [845, 408] on div "Include Zones VIC Metro NSW Metro QLD Brisbane VIC Geelong VIC Regional NSW Reg…" at bounding box center [765, 357] width 429 height 180
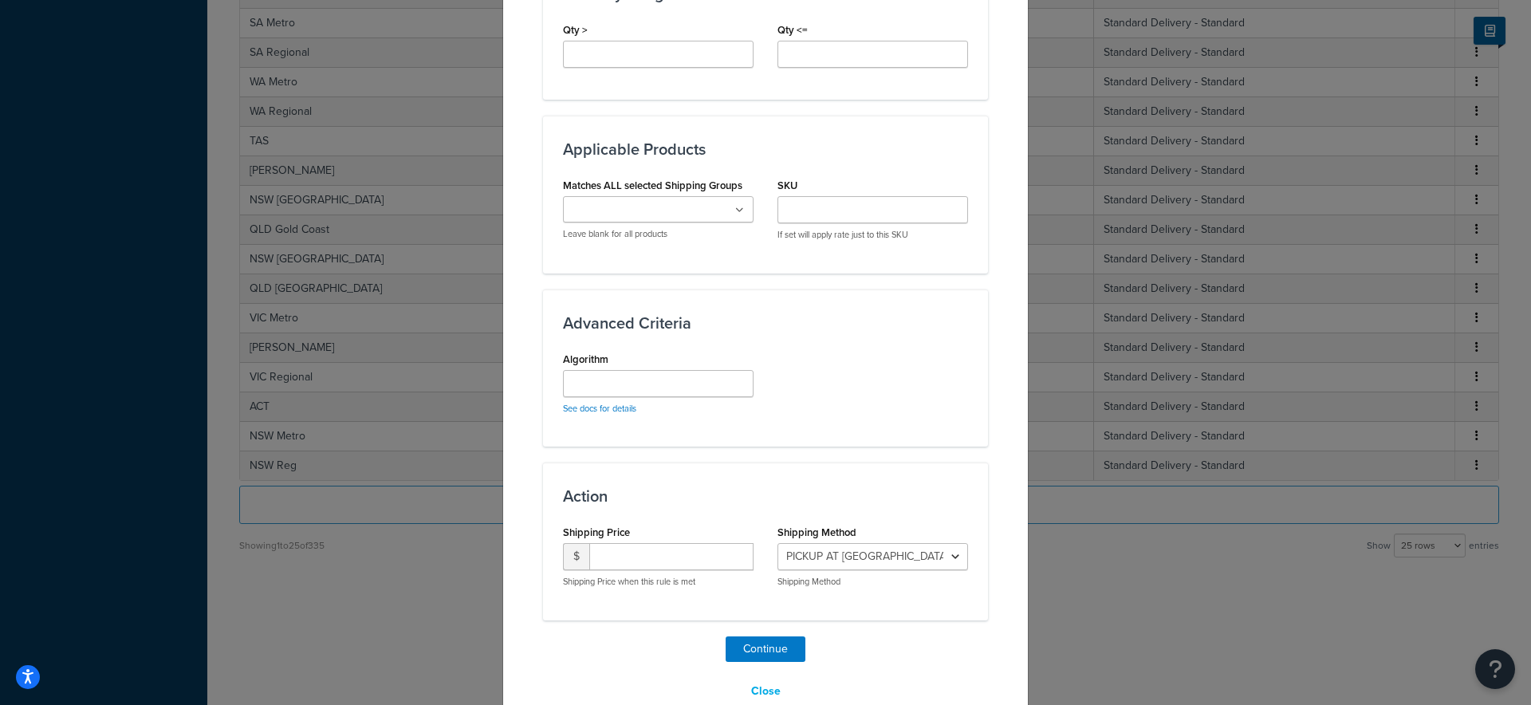
scroll to position [915, 0]
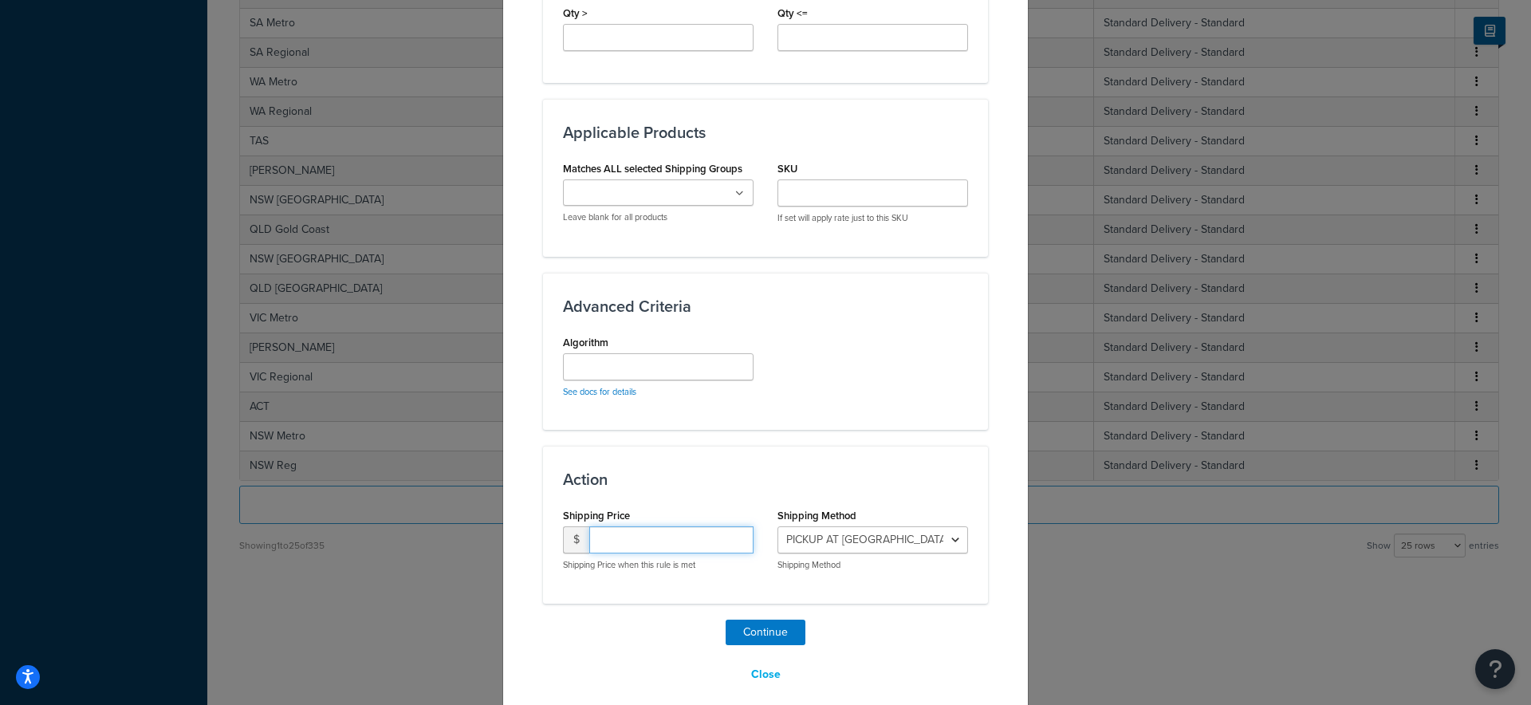
click at [620, 526] on input "number" at bounding box center [671, 539] width 164 height 27
type input "500.00"
click at [877, 526] on select "PICKUP AT OAKLEIGH SOUTH - MELBOURNE - PICKUP_AT_OAKLEIGH_SOUTH_-_MELBOURNE Sta…" at bounding box center [873, 539] width 191 height 27
select select "182086"
click at [778, 526] on select "PICKUP AT OAKLEIGH SOUTH - MELBOURNE - PICKUP_AT_OAKLEIGH_SOUTH_-_MELBOURNE Sta…" at bounding box center [873, 539] width 191 height 27
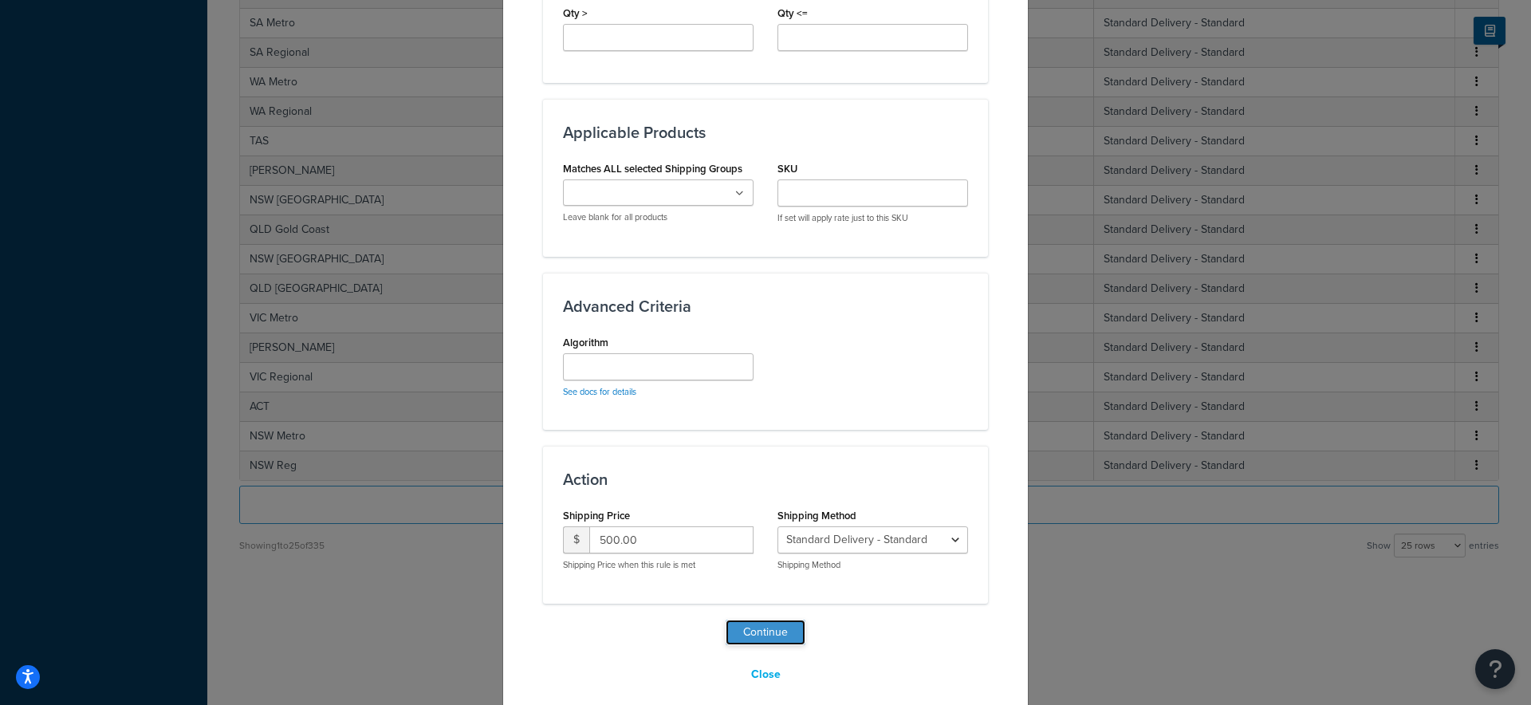
click at [761, 620] on button "Continue" at bounding box center [766, 633] width 80 height 26
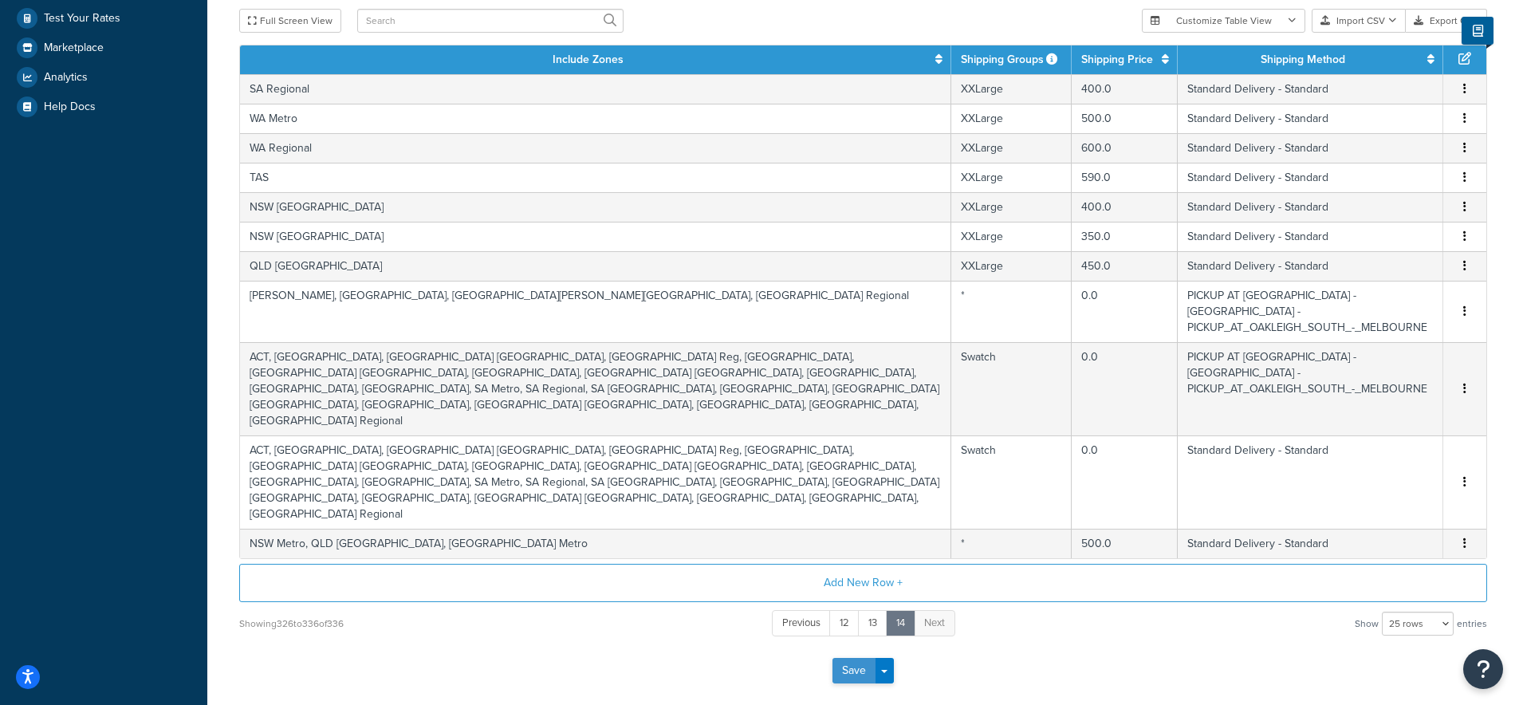
scroll to position [344, 0]
click at [840, 657] on button "Save" at bounding box center [854, 670] width 43 height 26
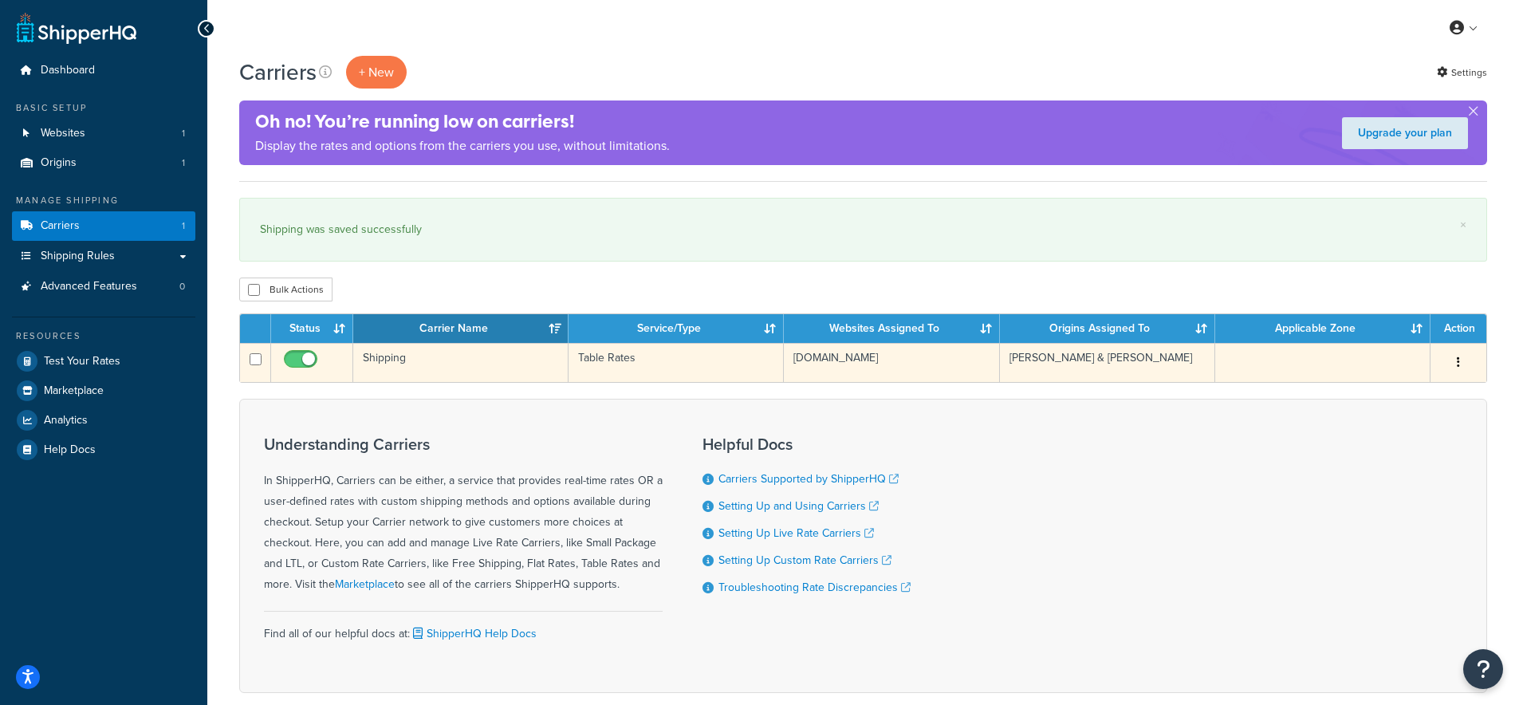
click at [387, 359] on td "Shipping" at bounding box center [460, 362] width 215 height 39
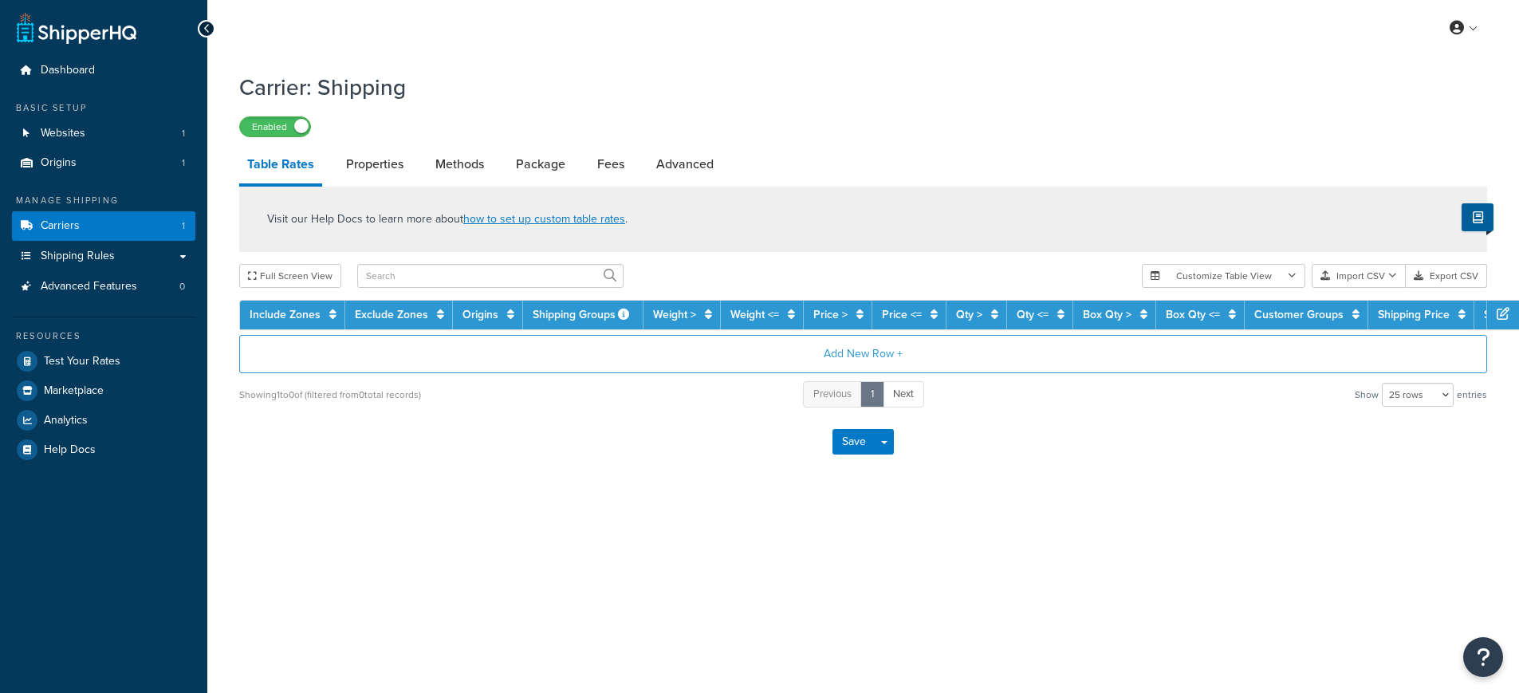
select select "25"
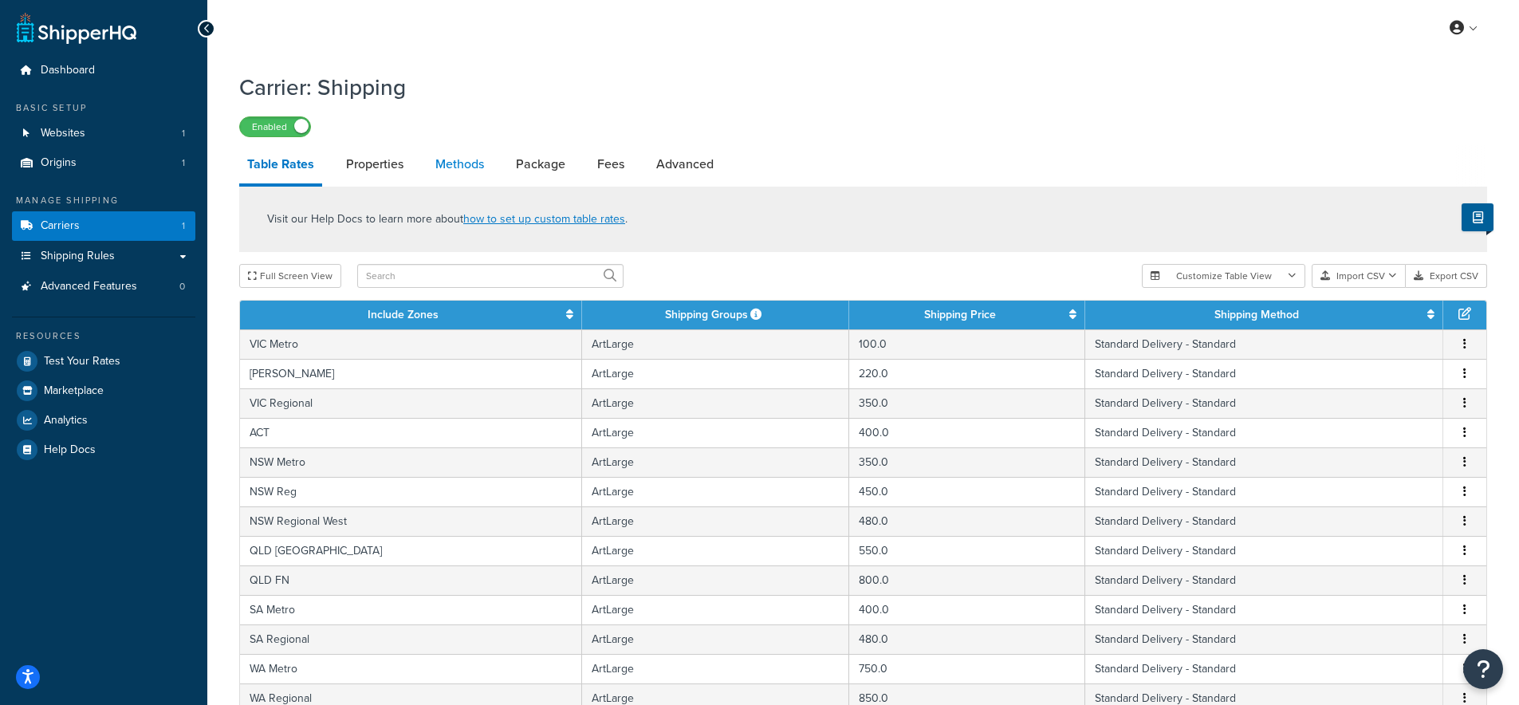
click at [458, 166] on link "Methods" at bounding box center [460, 164] width 65 height 38
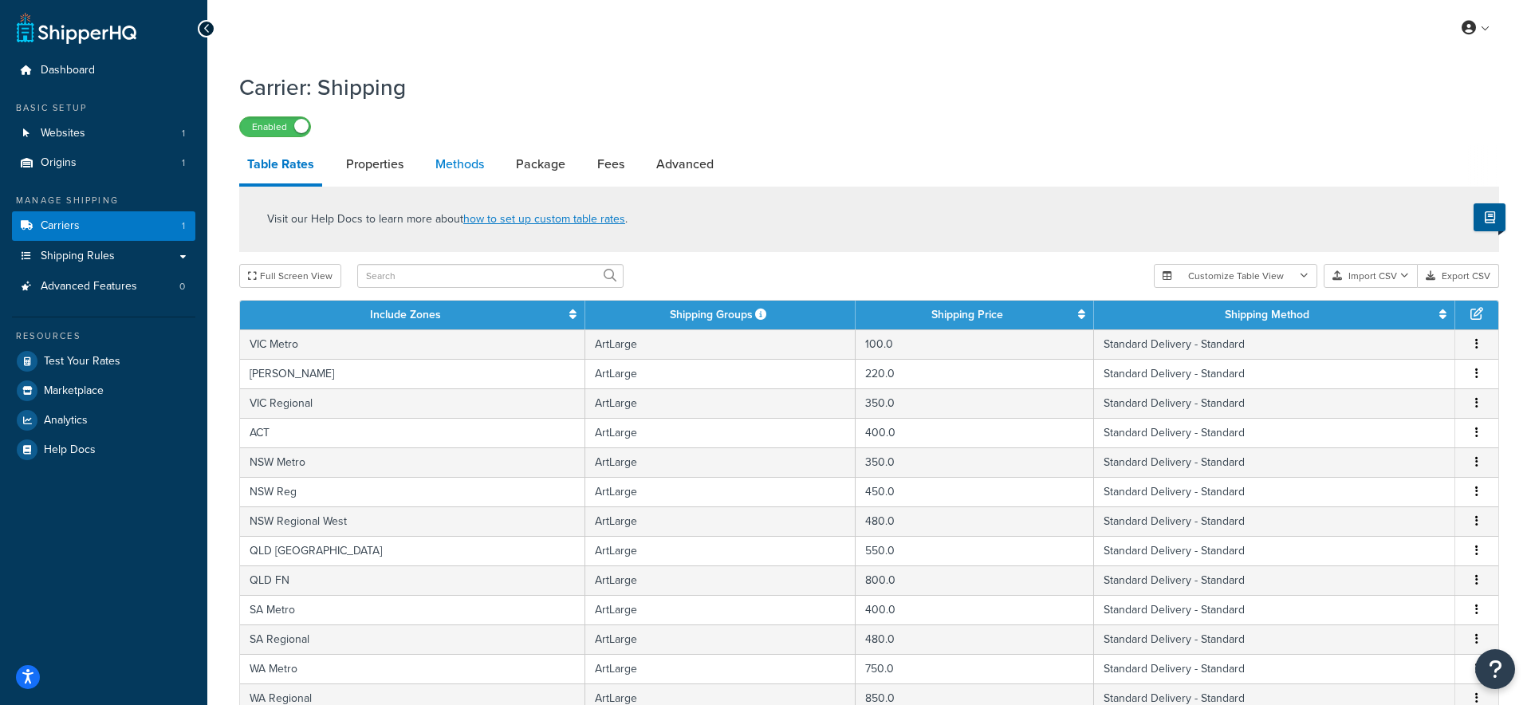
select select "25"
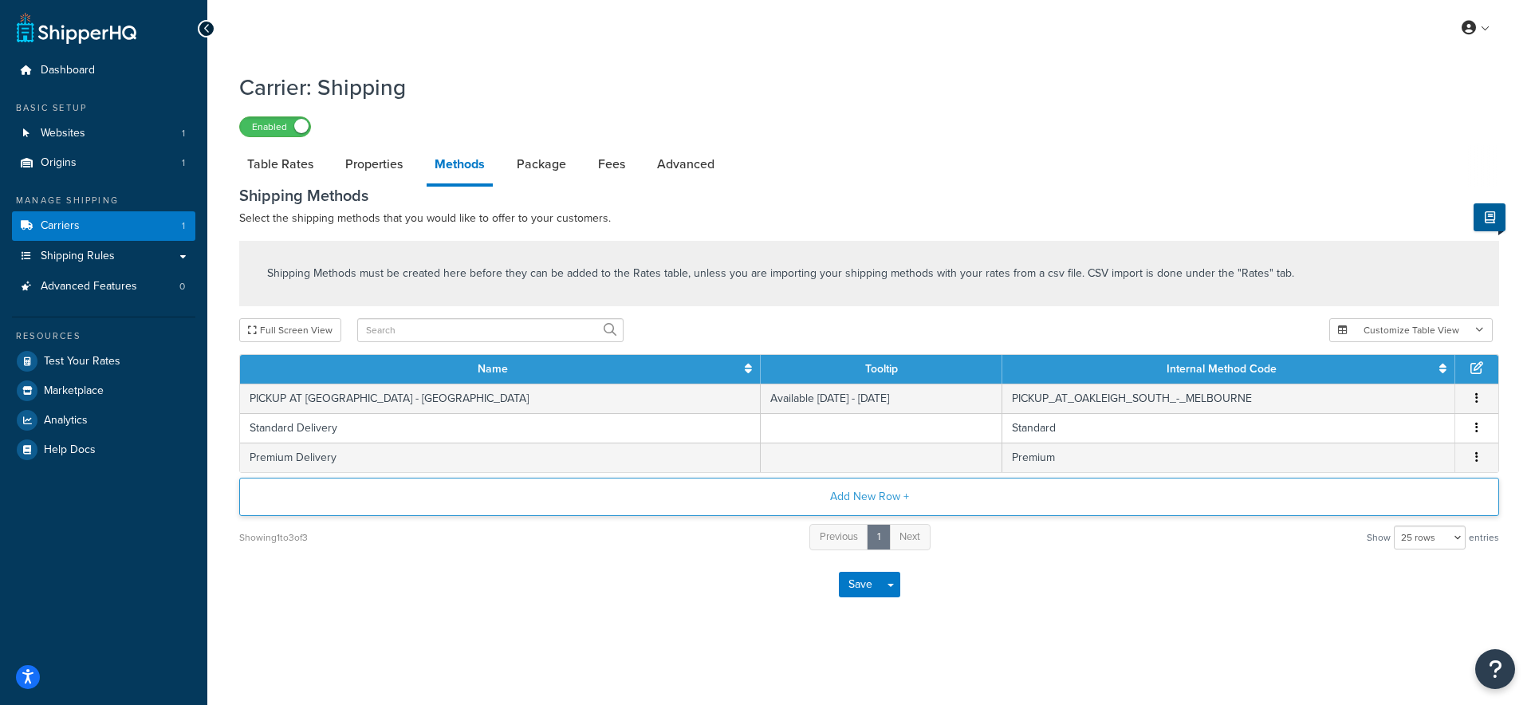
click at [843, 497] on button "Add New Row +" at bounding box center [869, 497] width 1260 height 38
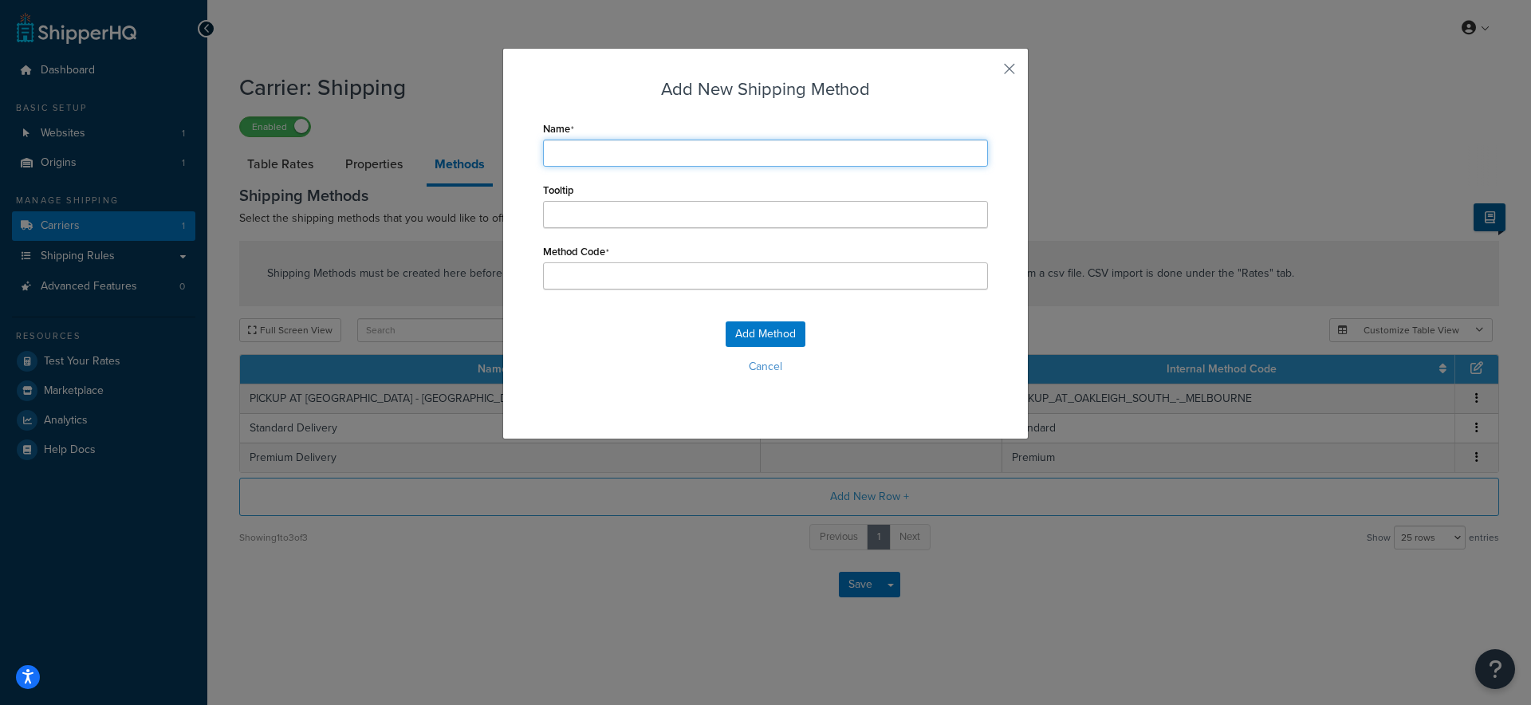
click at [629, 151] on input "Name" at bounding box center [765, 153] width 445 height 27
type input "S"
type input "St"
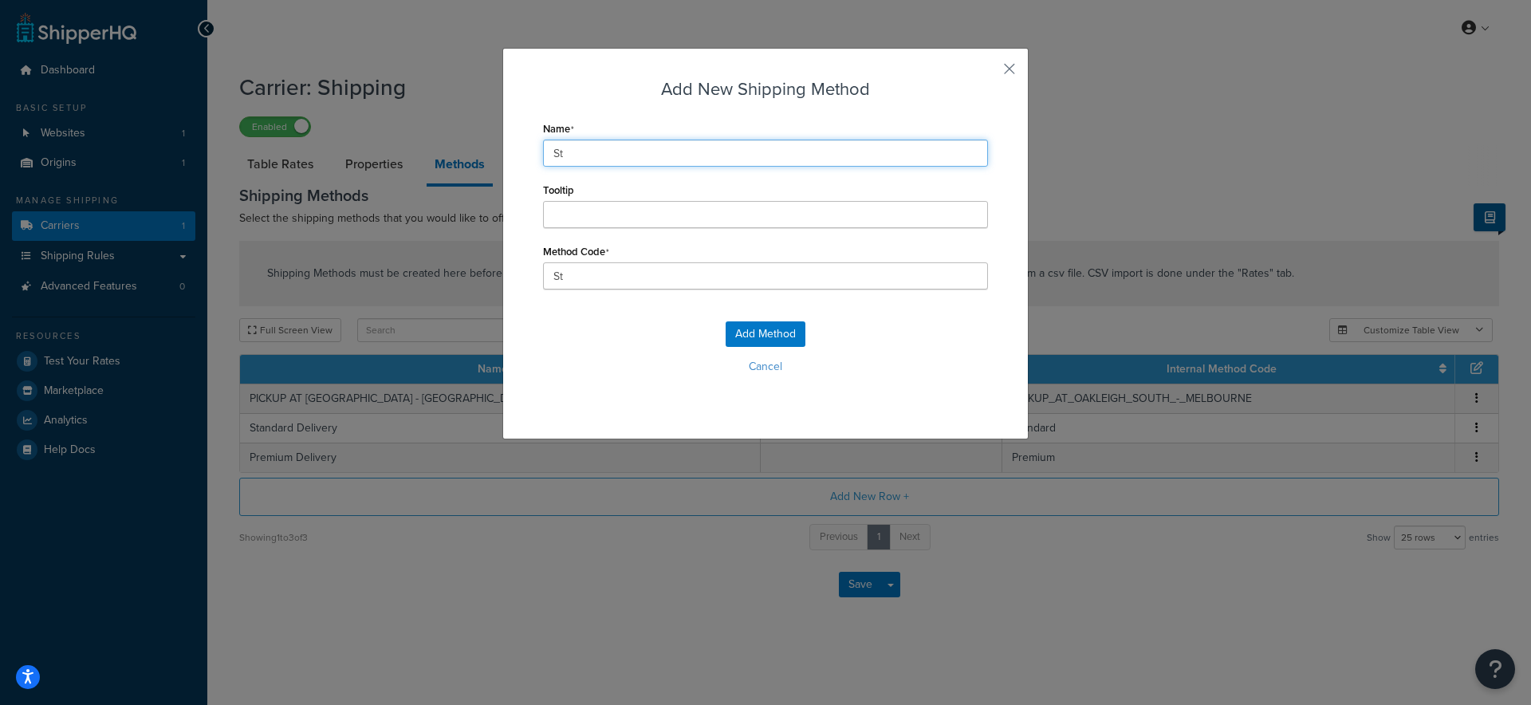
type input "Sta"
type input "Stan"
type input "Stand"
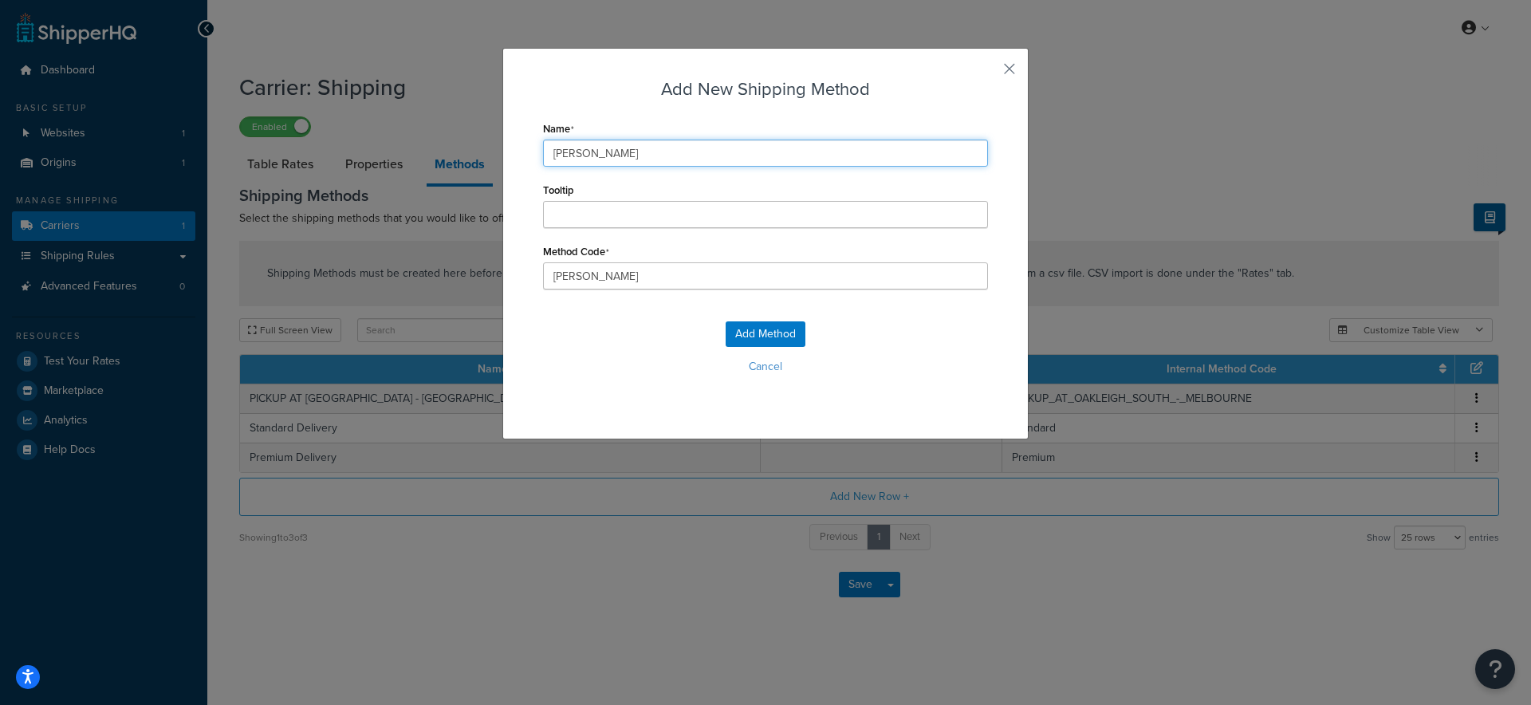
type input "Stand"
type input "Standa"
type input "Standar"
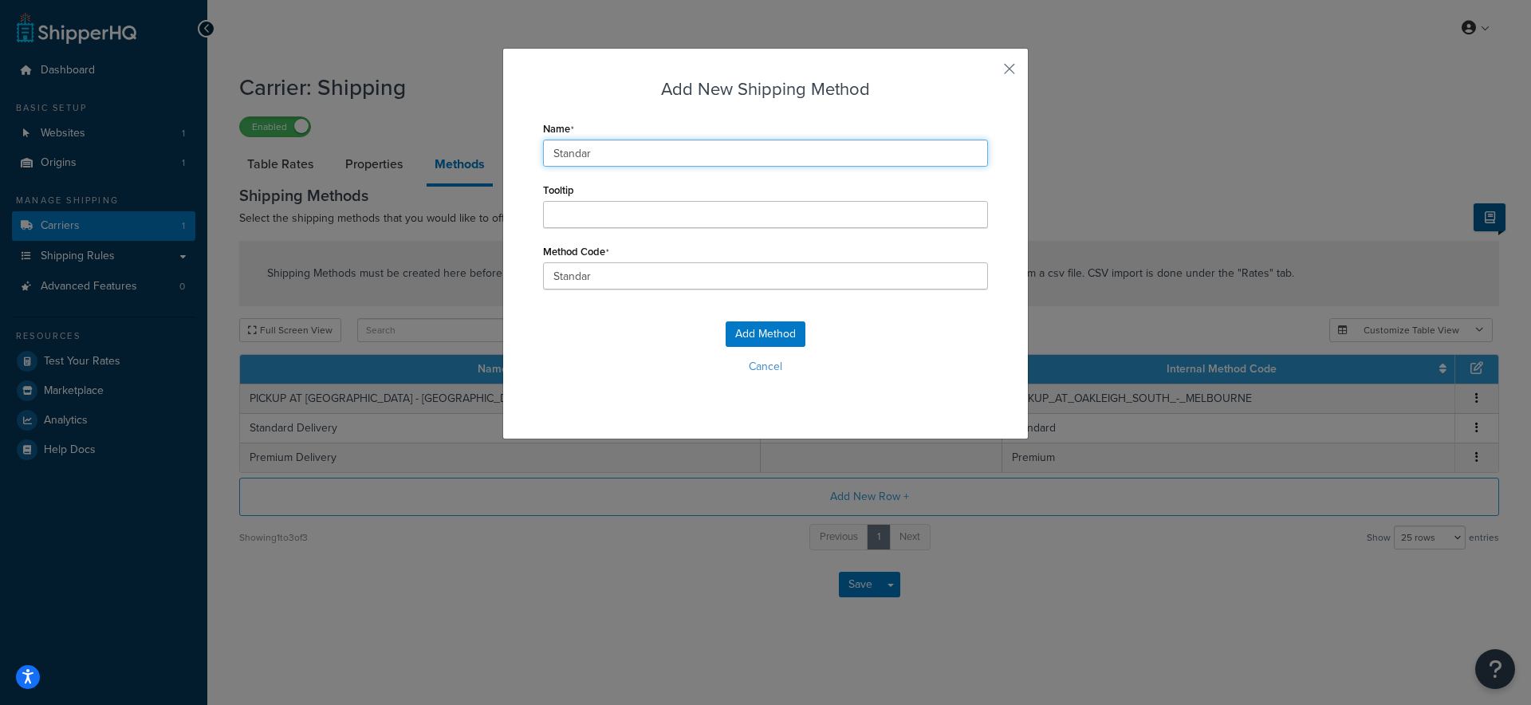
type input "Standard"
type input "Standard_"
type input "Standard M"
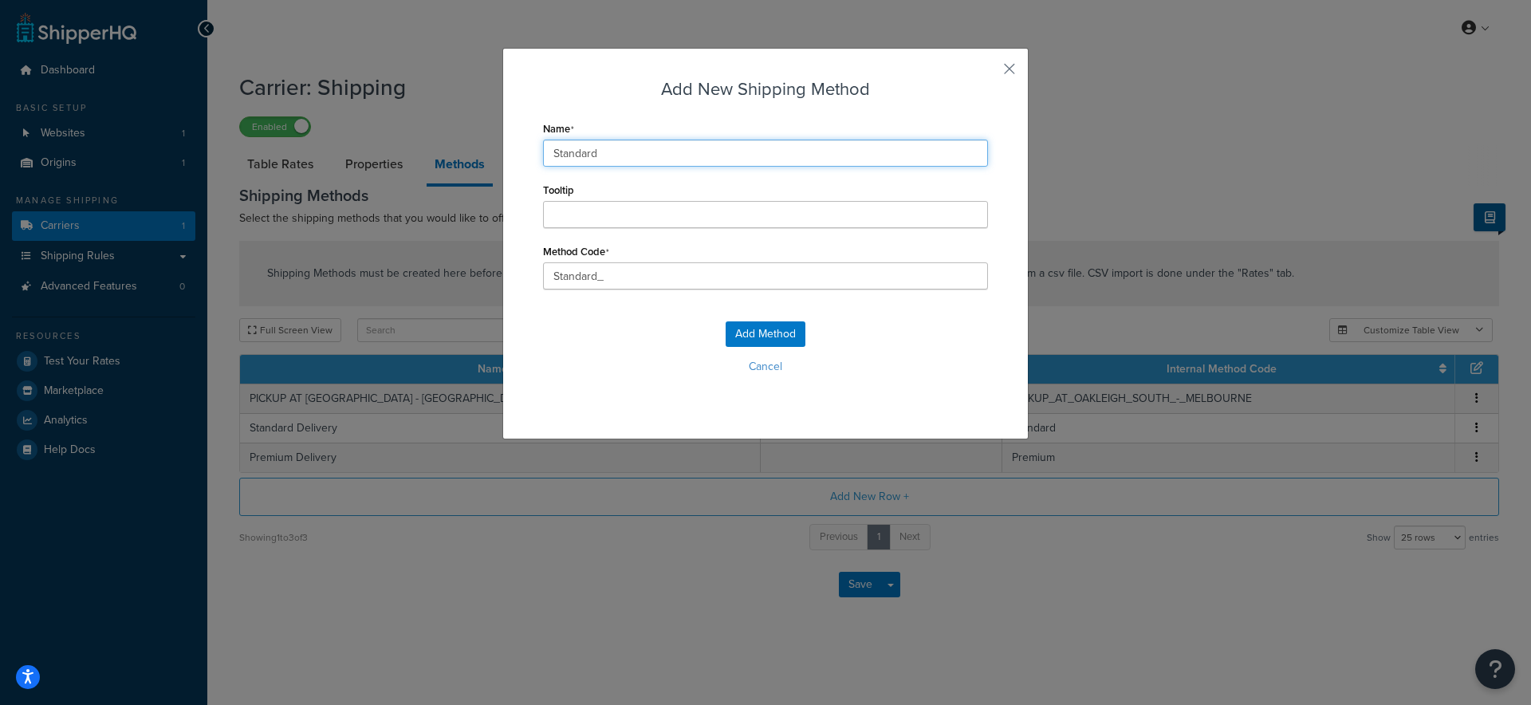
type input "Standard_M"
type input "Standard Me"
type input "Standard_Me"
type input "Standard Met"
type input "Standard_Met"
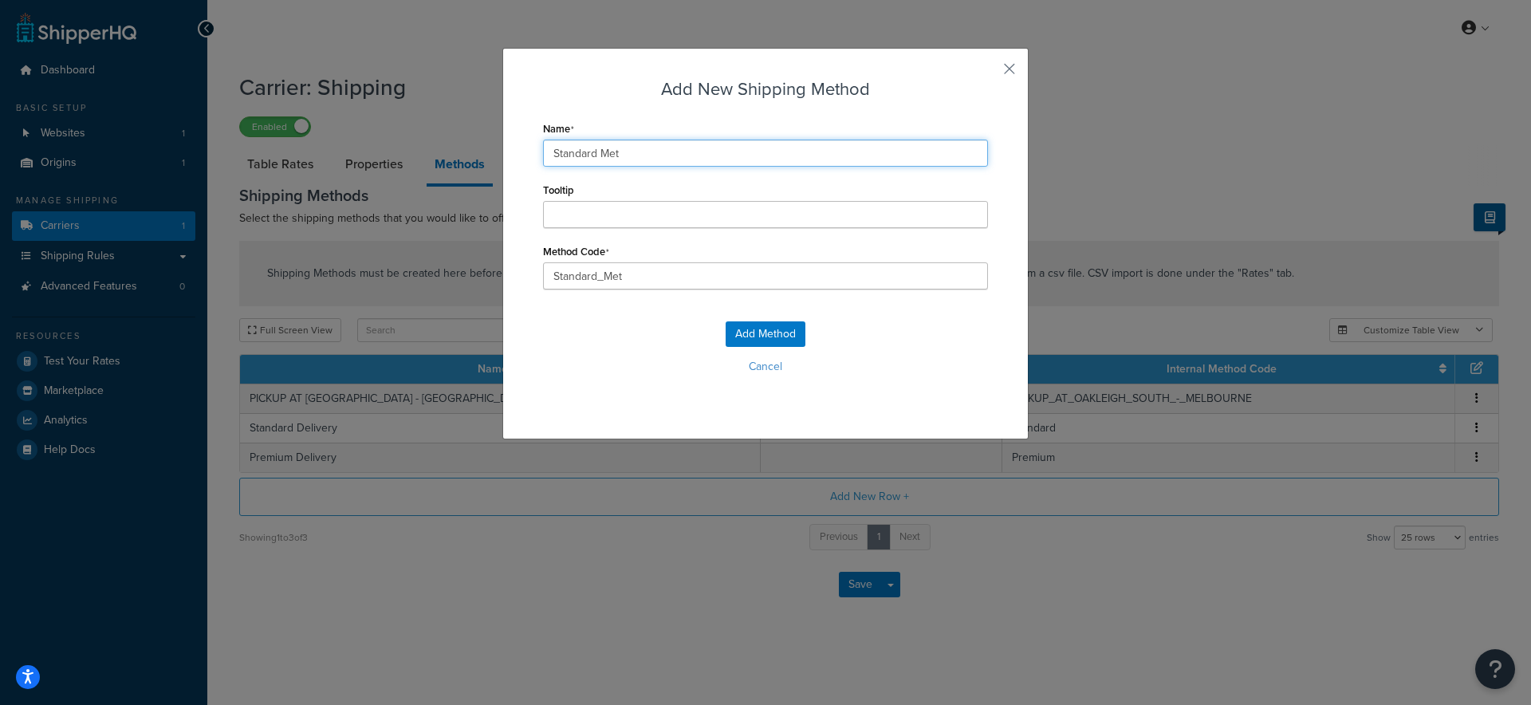
type input "Standard Metr"
type input "Standard_Metr"
type input "Standard Metro"
type input "Standard_Metro"
type input "Standard Metro"
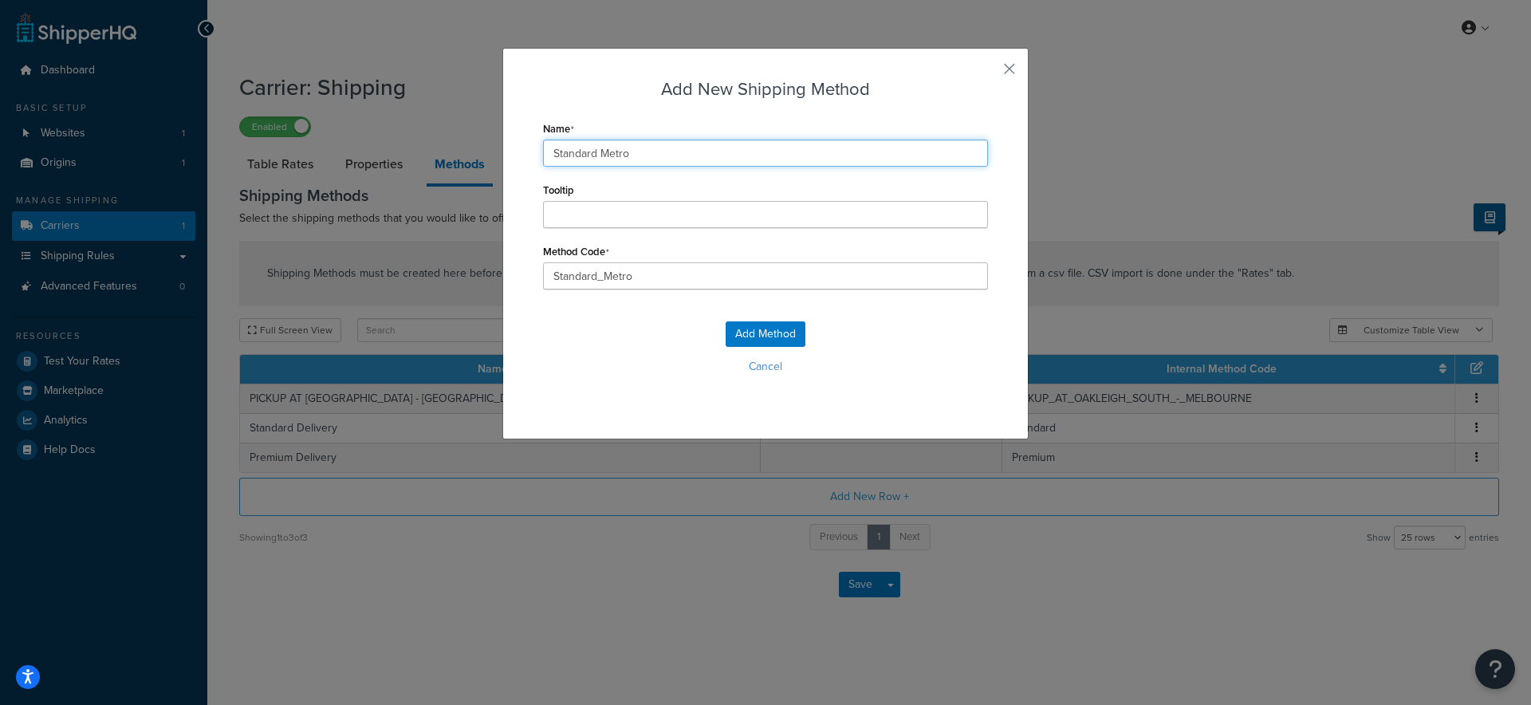
type input "Standard_Metro_"
type input "Standard Metro D"
type input "Standard_Metro_D"
type input "Standard Metro De"
type input "Standard_Metro_De"
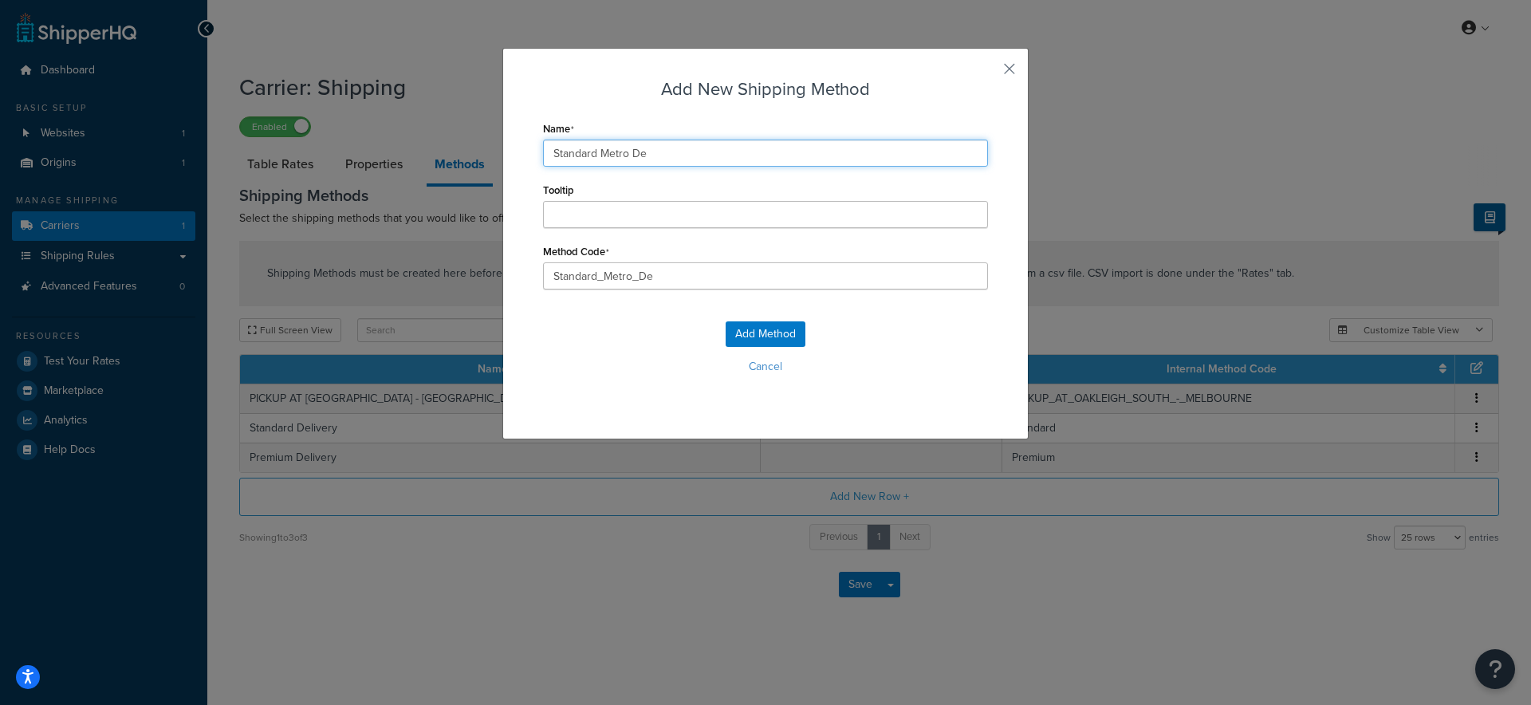
type input "Standard Metro Del"
type input "Standard_Metro_Del"
type input "Standard Metro Deli"
type input "Standard_Metro_Deli"
type input "Standard Metro Deliv"
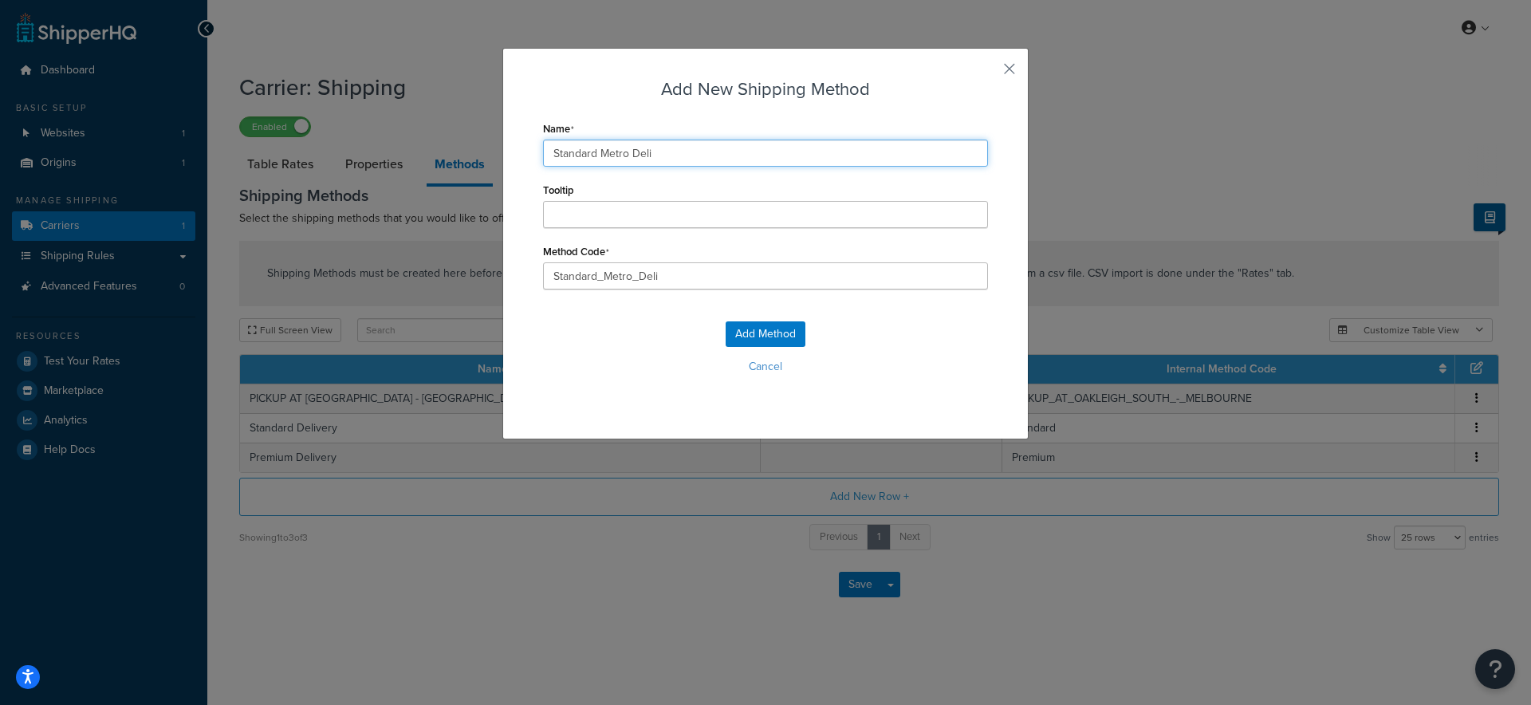
type input "Standard_Metro_Deliv"
type input "Standard Metro Delive"
type input "Standard_Metro_Delive"
type input "Standard Metro Deliver"
type input "Standard_Metro_Deliver"
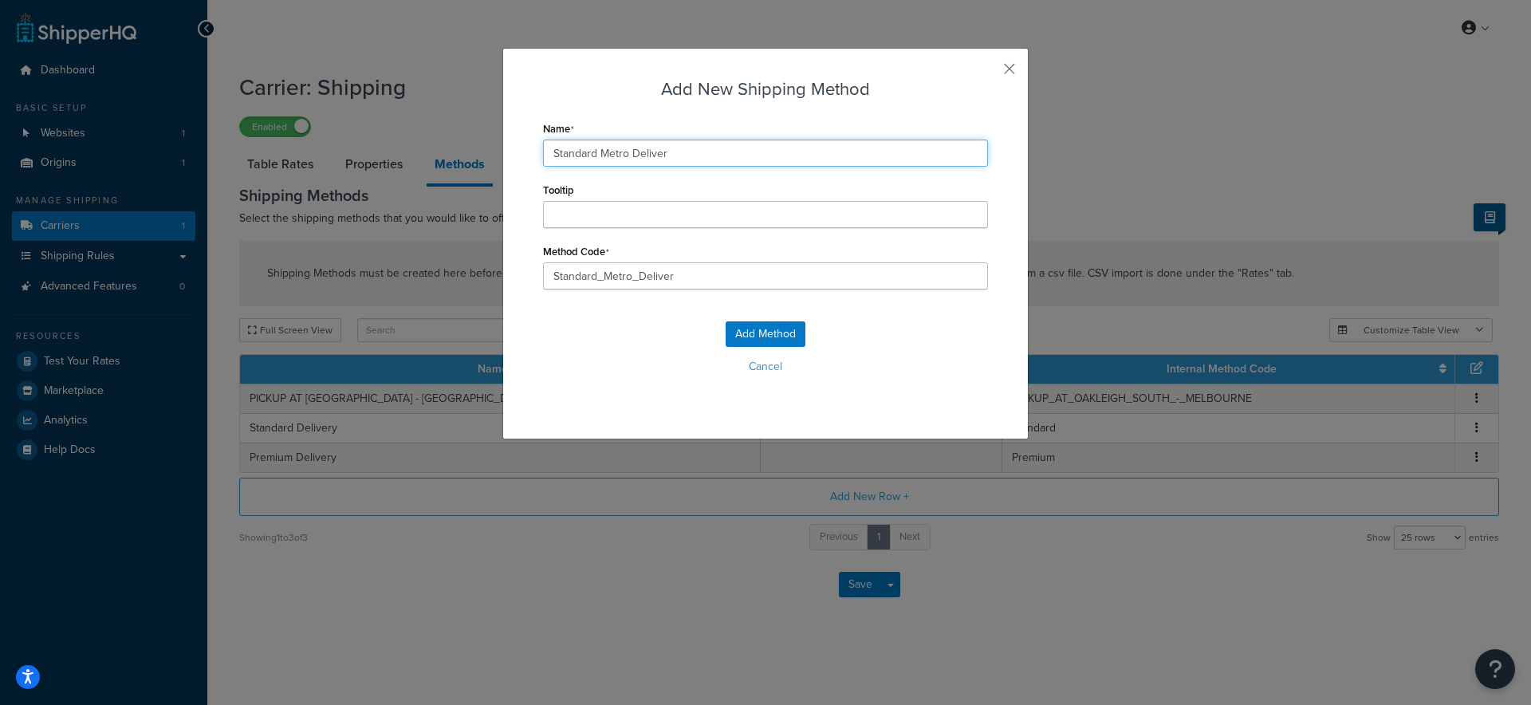
type input "Standard Metro Delivery"
type input "Standard_Metro_Delivery"
type input "Standard Metro Delivery"
click at [767, 330] on button "Add Method" at bounding box center [766, 334] width 80 height 26
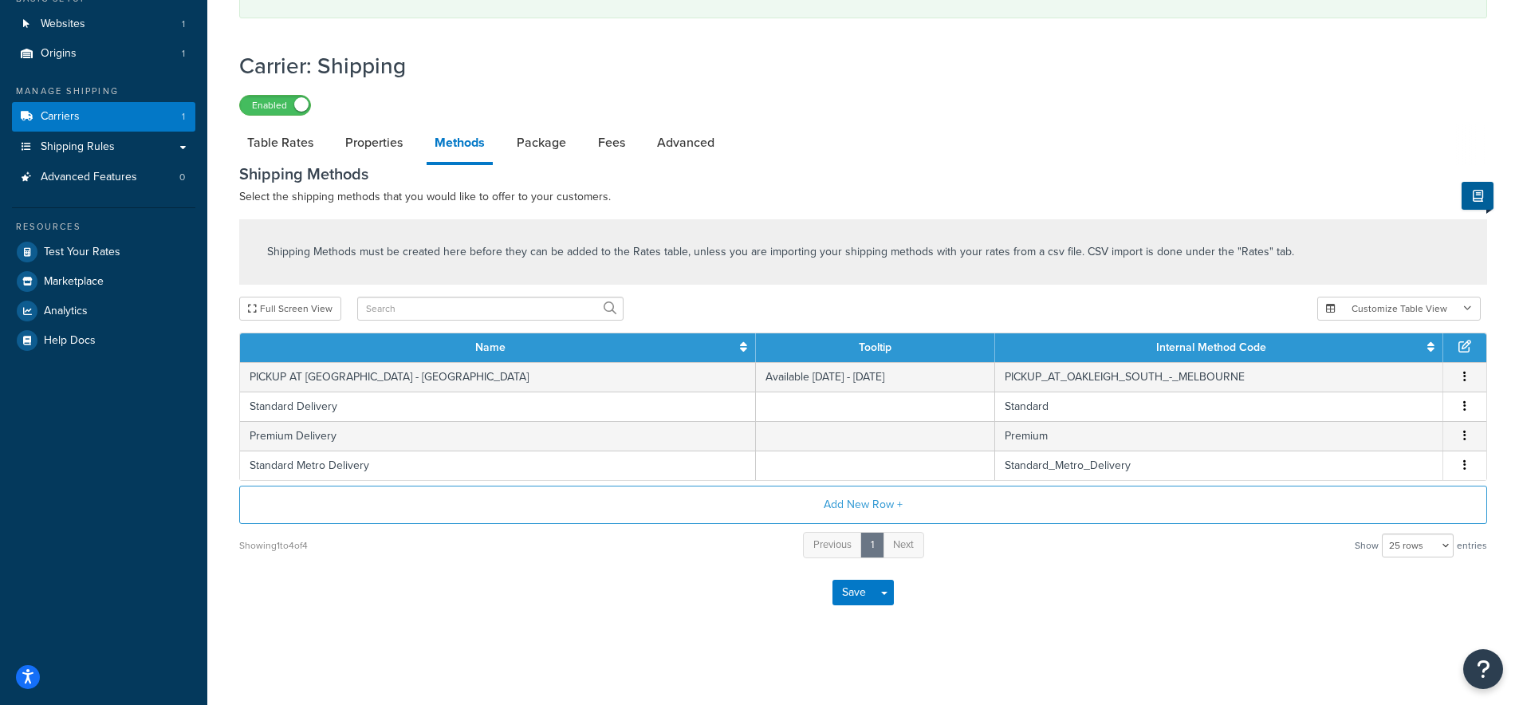
scroll to position [112, 0]
click at [853, 600] on button "Save" at bounding box center [854, 593] width 43 height 26
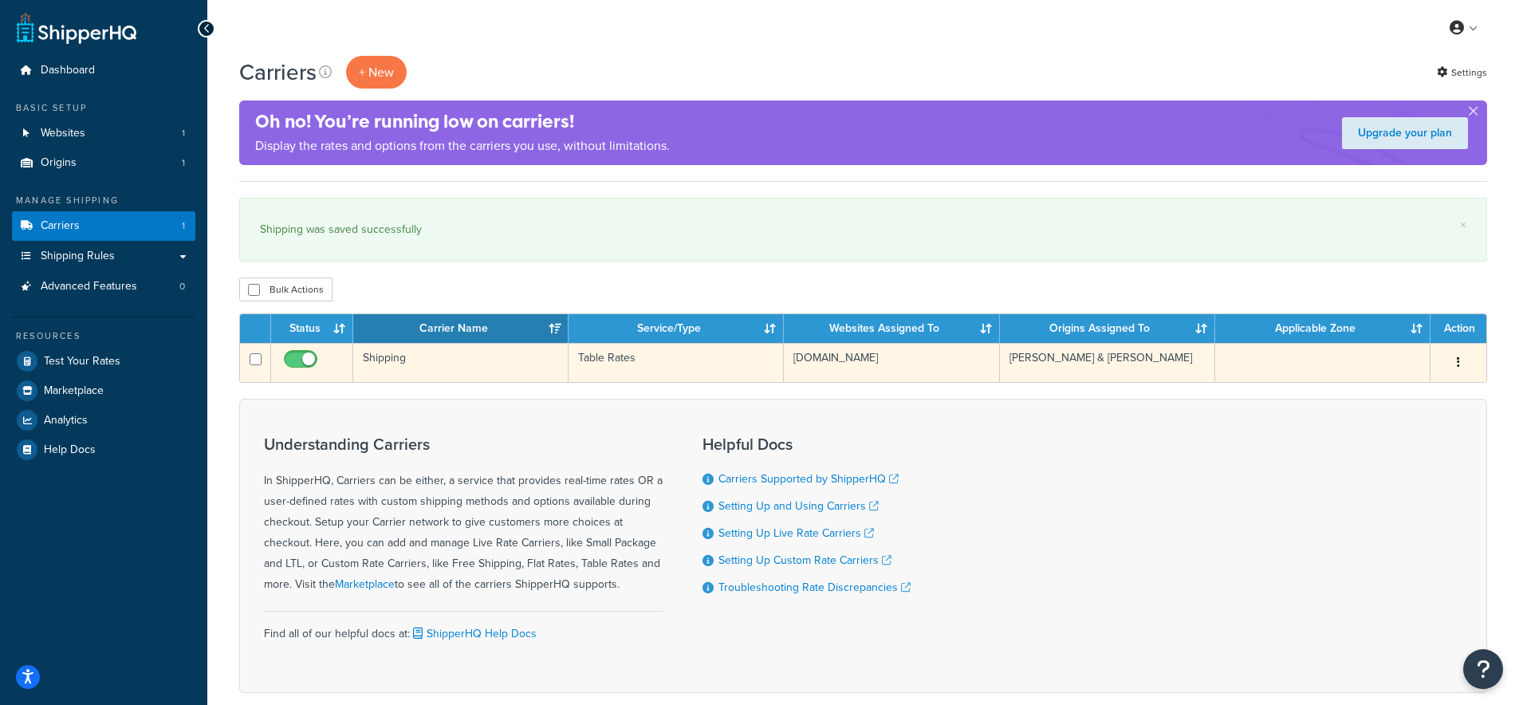
click at [387, 365] on td "Shipping" at bounding box center [460, 362] width 215 height 39
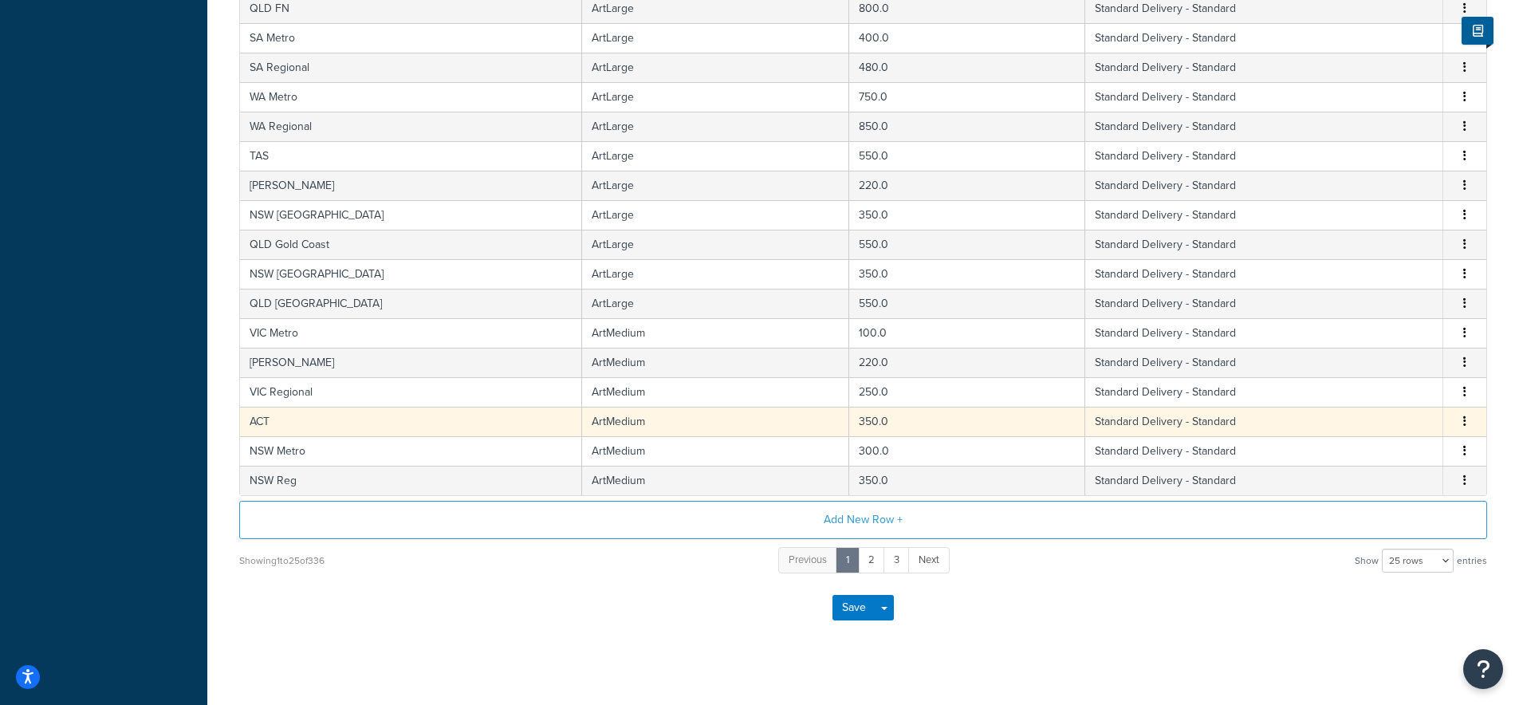
scroll to position [589, 0]
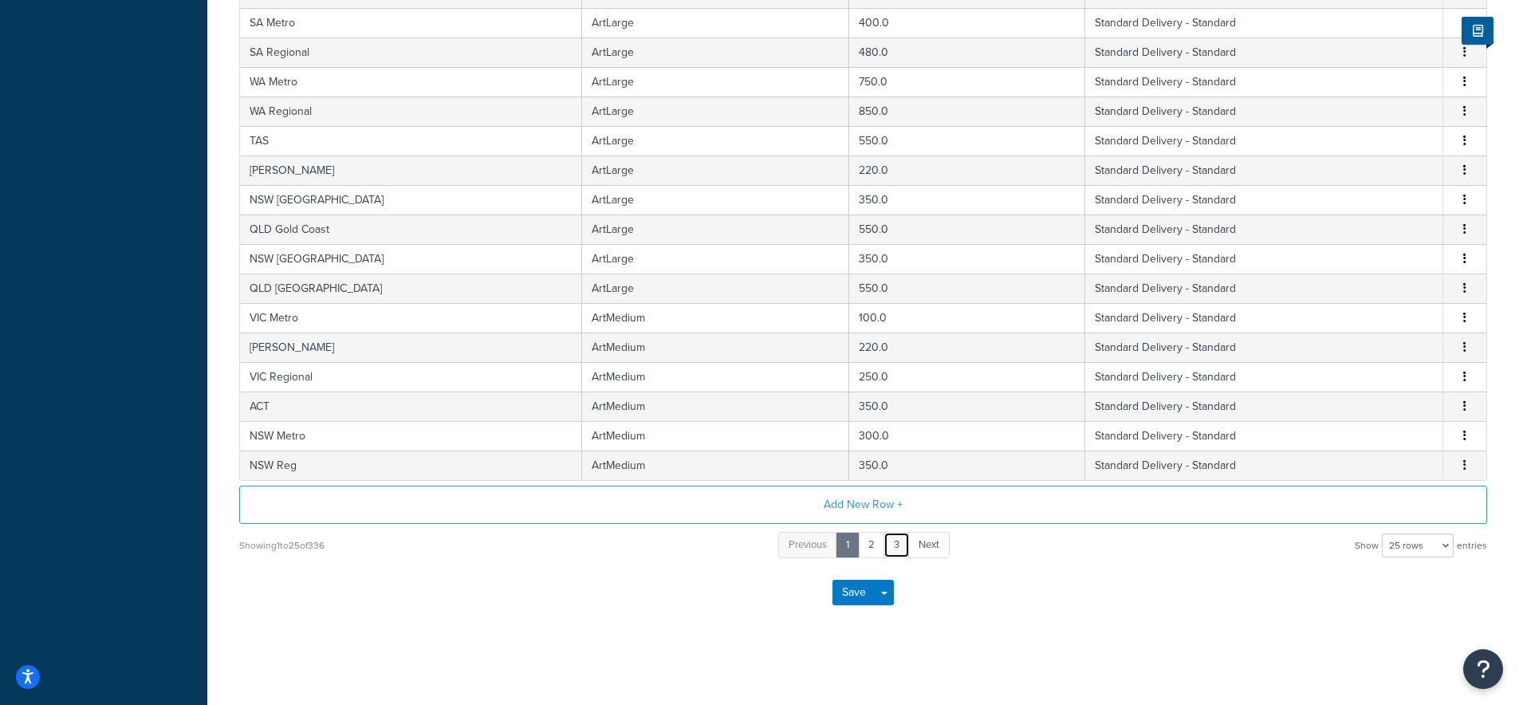
click at [905, 546] on link "3" at bounding box center [897, 545] width 26 height 26
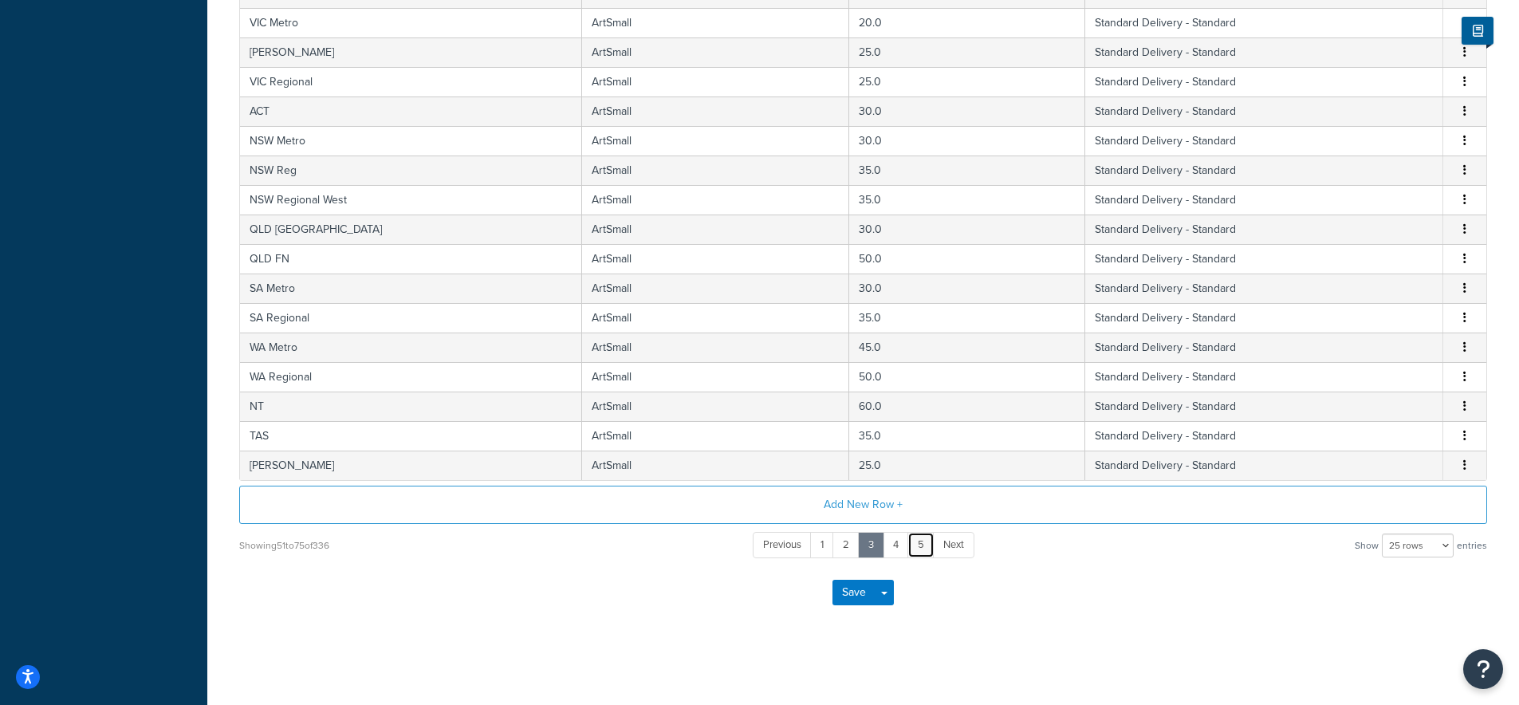
click at [921, 542] on link "5" at bounding box center [921, 545] width 27 height 26
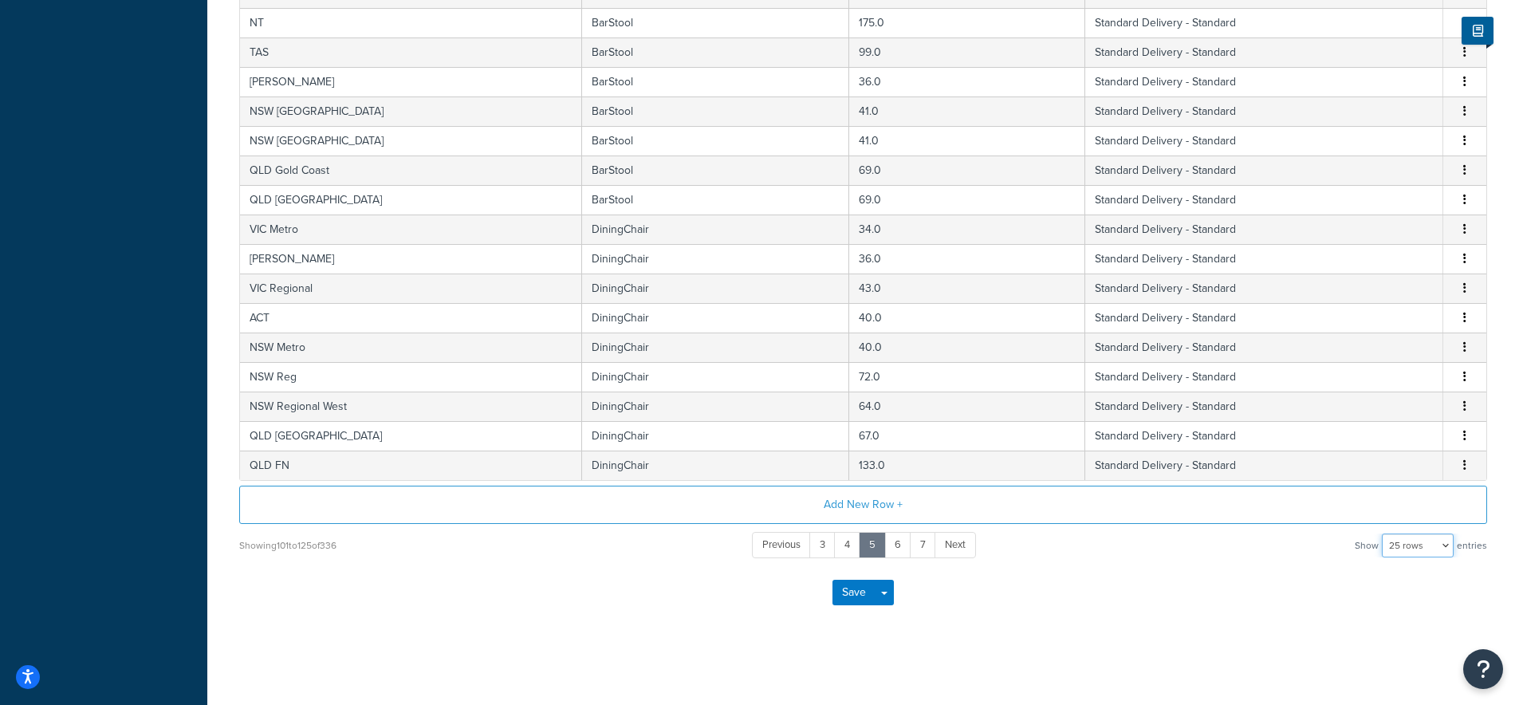
click at [1421, 543] on select "10 rows 15 rows 25 rows 50 rows 100 rows 1000 rows" at bounding box center [1418, 546] width 72 height 24
select select "1000"
click at [1384, 534] on select "10 rows 15 rows 25 rows 50 rows 100 rows 1000 rows" at bounding box center [1418, 546] width 72 height 24
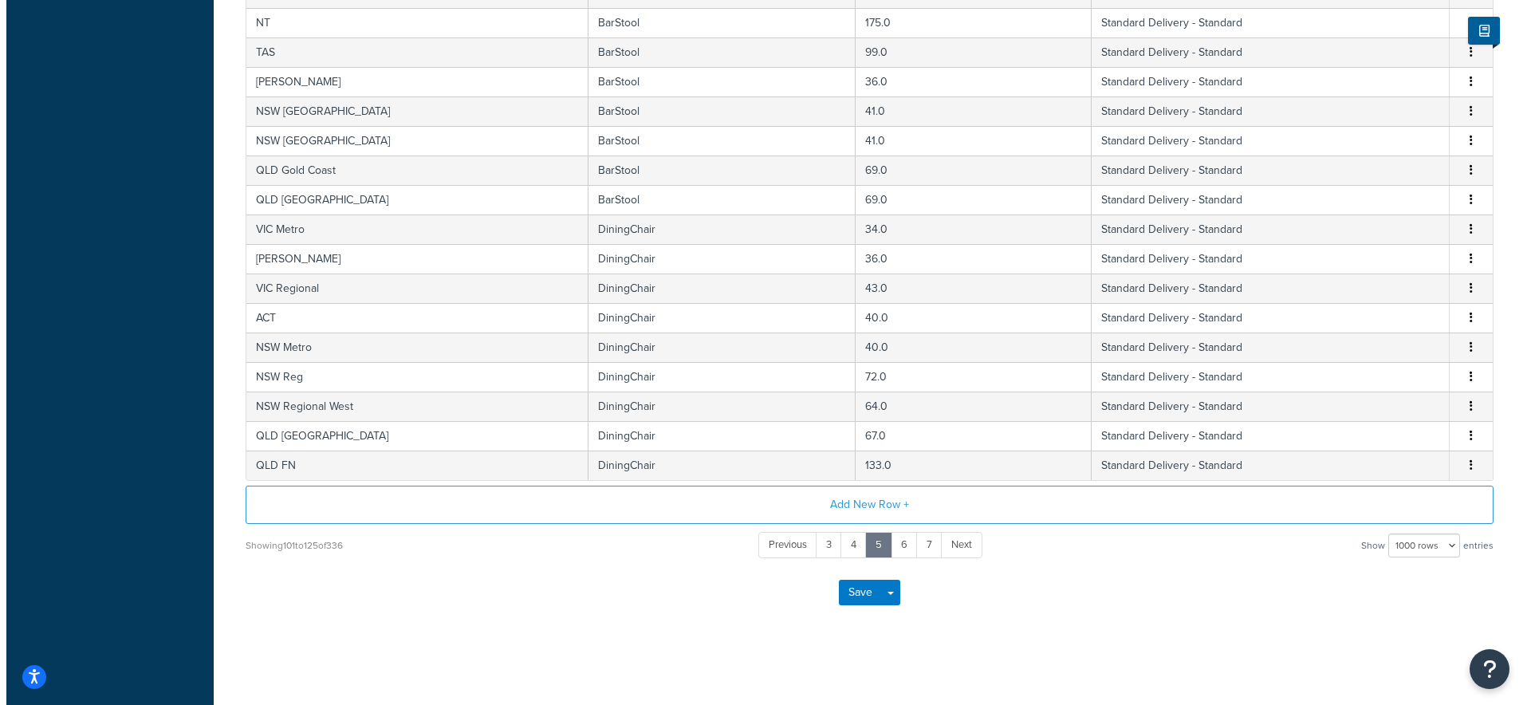
scroll to position [0, 0]
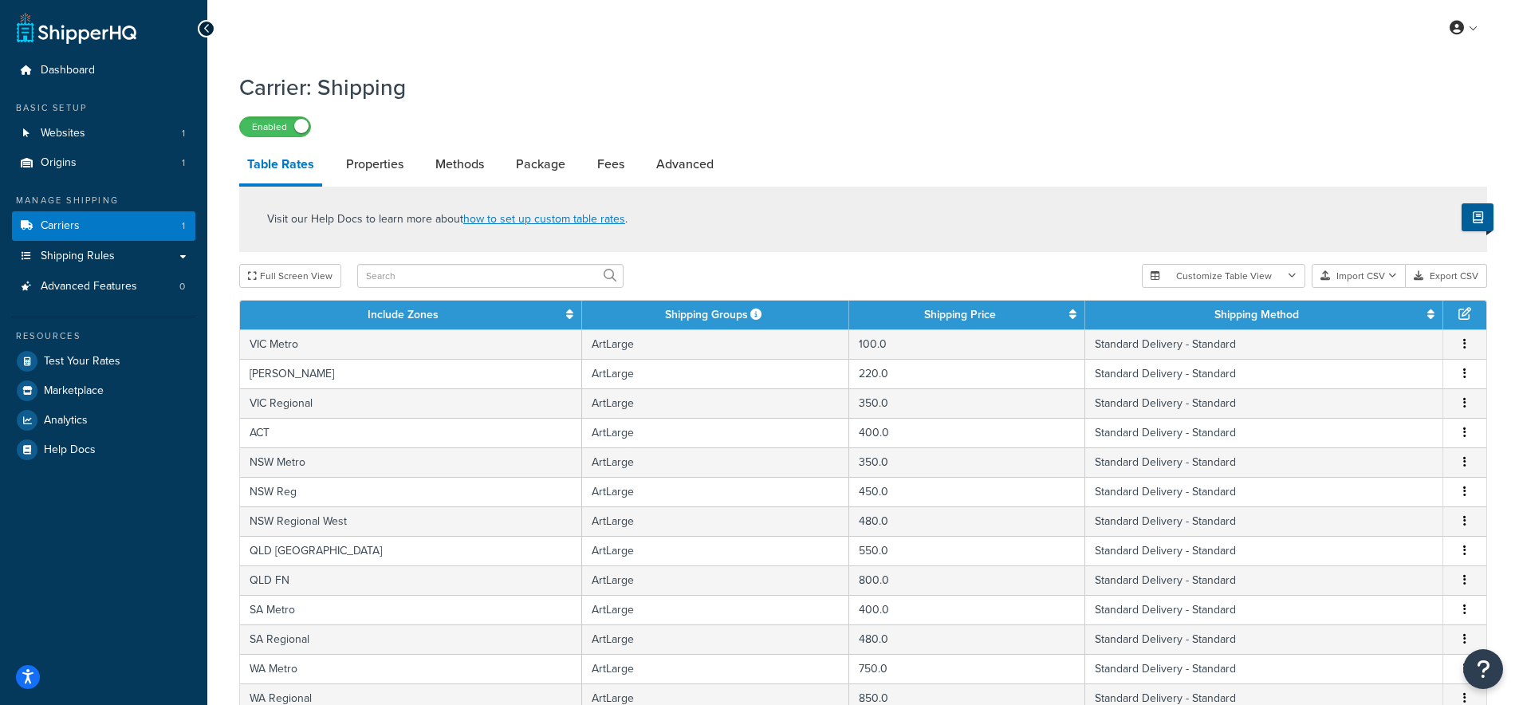
scroll to position [589, 0]
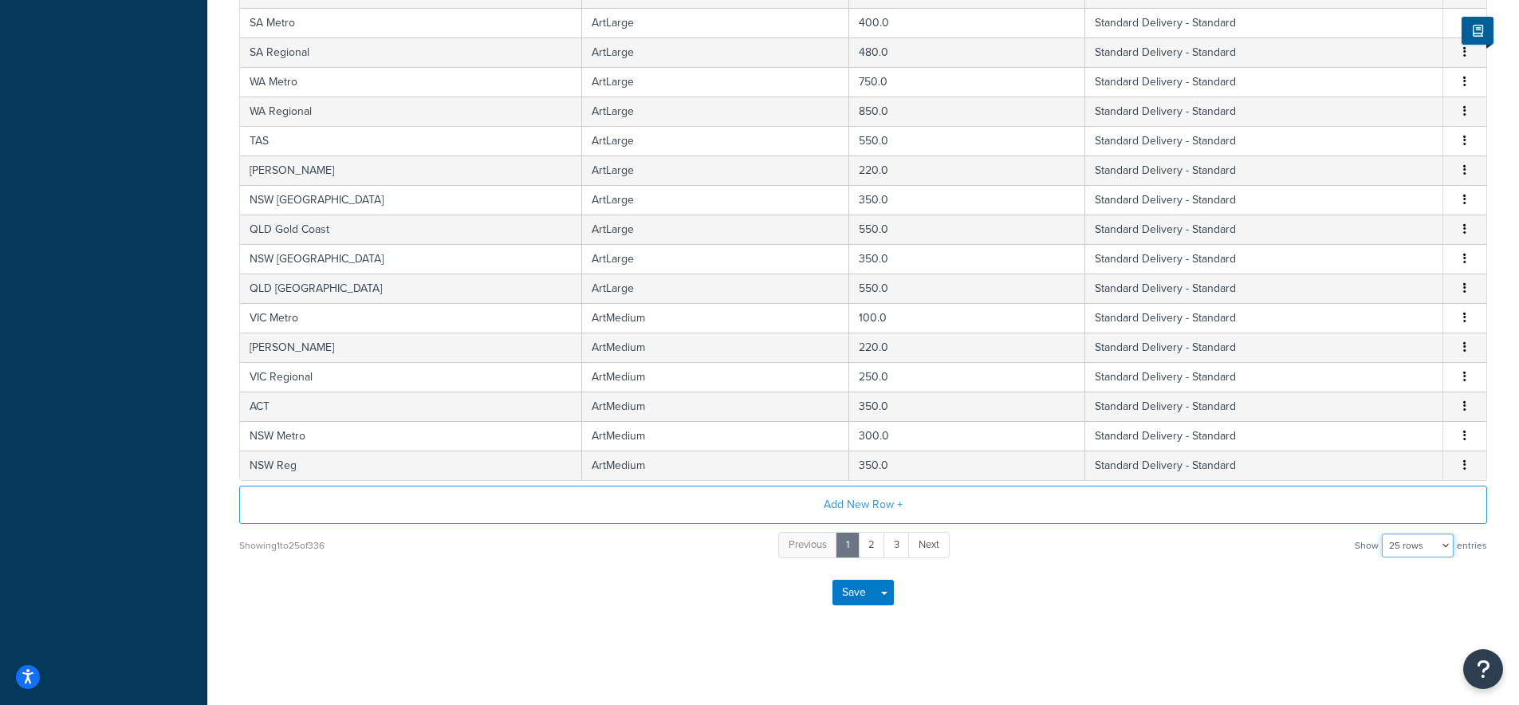
click at [1413, 550] on select "10 rows 15 rows 25 rows 50 rows 100 rows 1000 rows" at bounding box center [1418, 546] width 72 height 24
select select "1000"
click at [1384, 534] on select "10 rows 15 rows 25 rows 50 rows 100 rows 1000 rows" at bounding box center [1418, 546] width 72 height 24
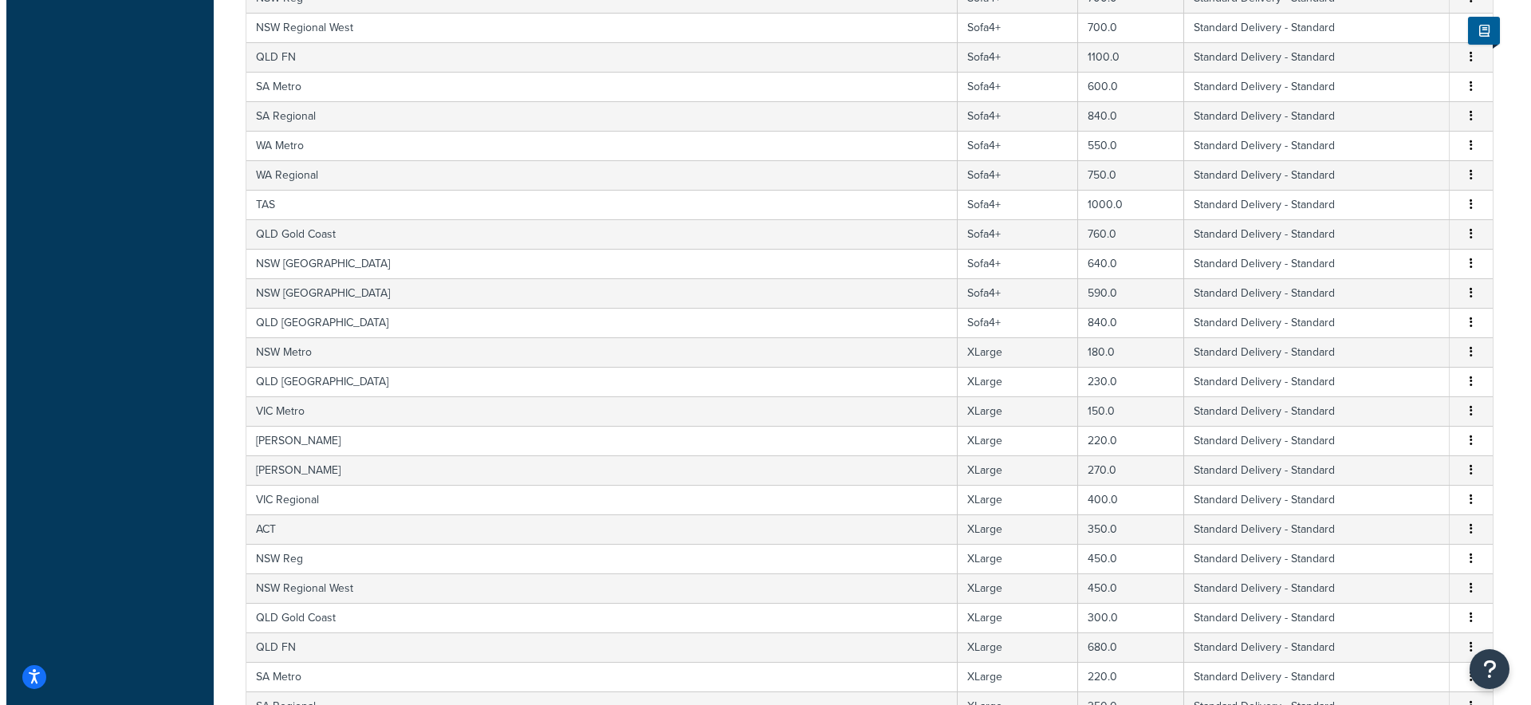
scroll to position [9847, 0]
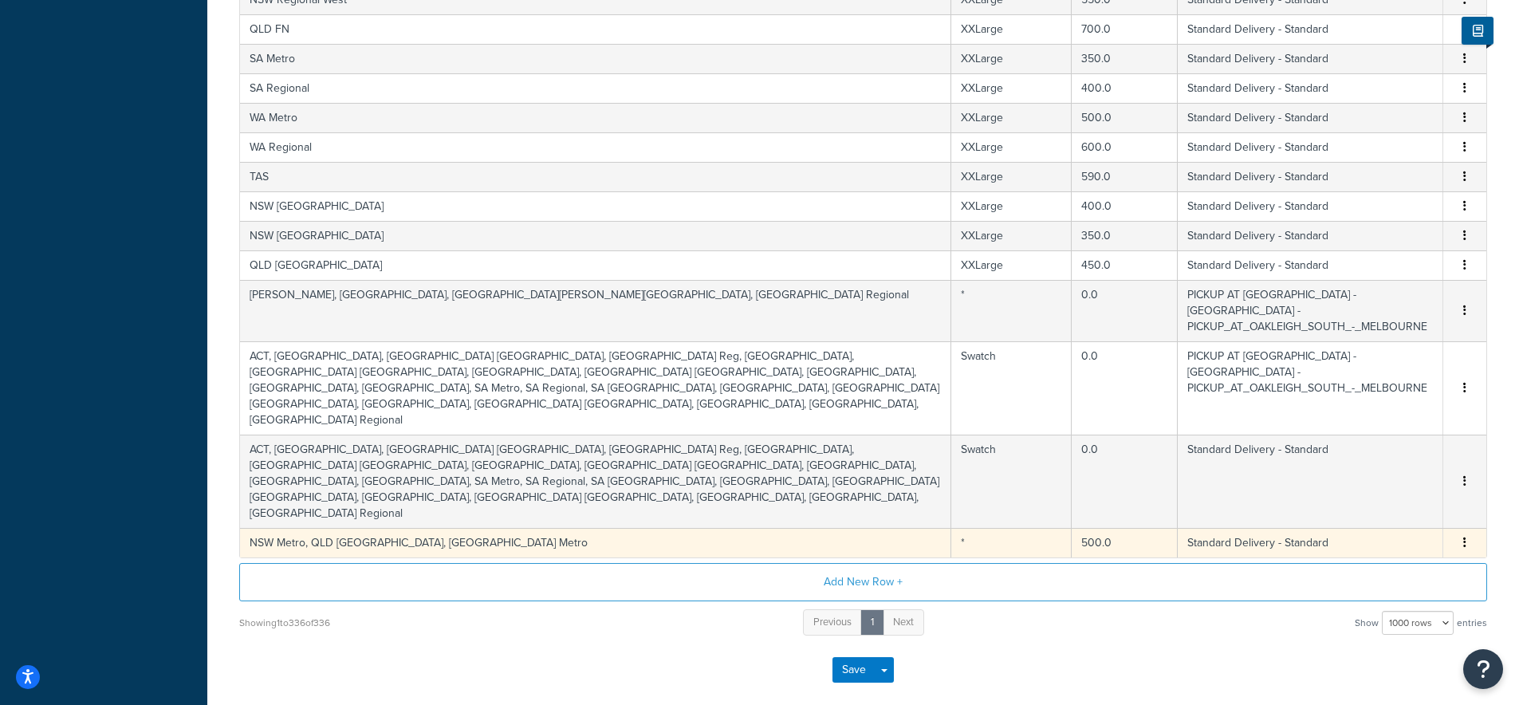
click at [486, 528] on td "NSW Metro, QLD [GEOGRAPHIC_DATA], [GEOGRAPHIC_DATA] Metro" at bounding box center [595, 543] width 711 height 30
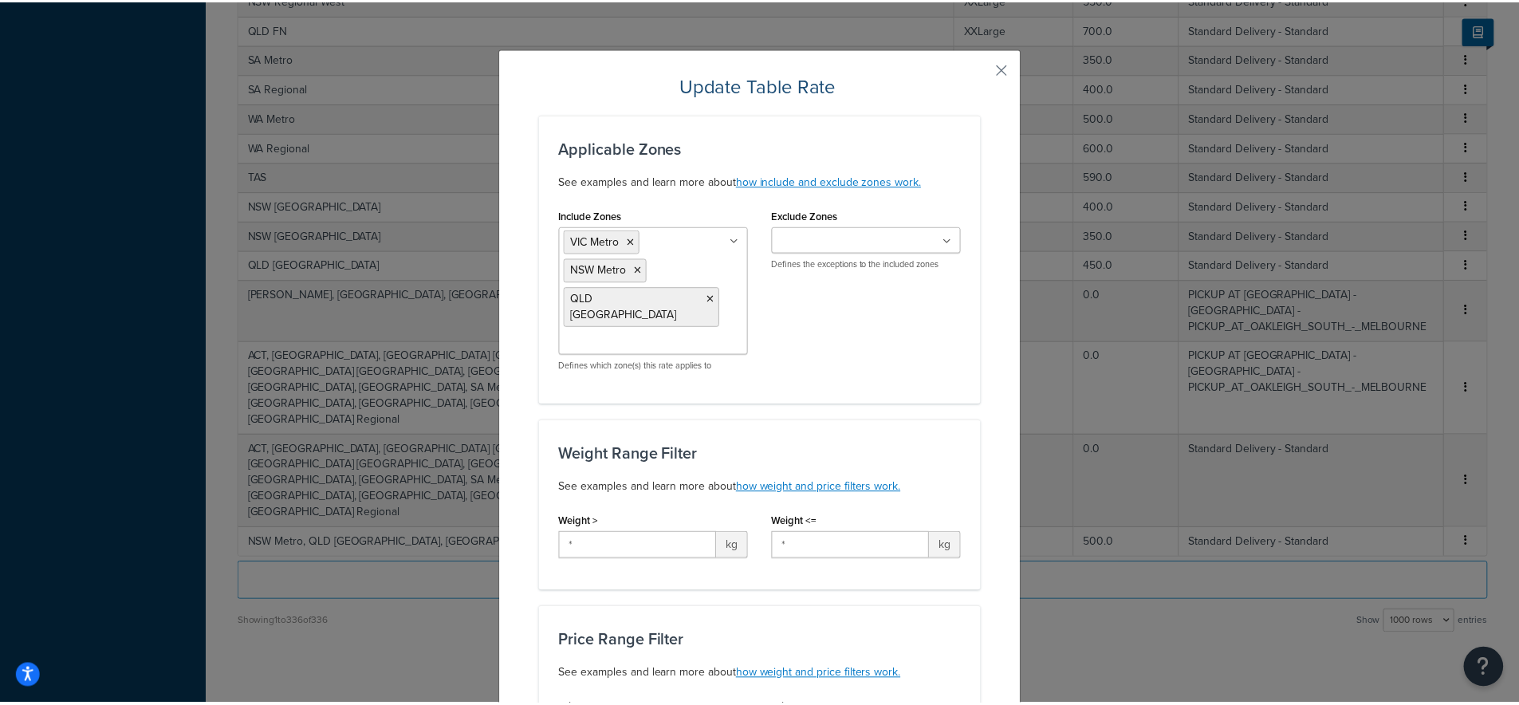
scroll to position [852, 0]
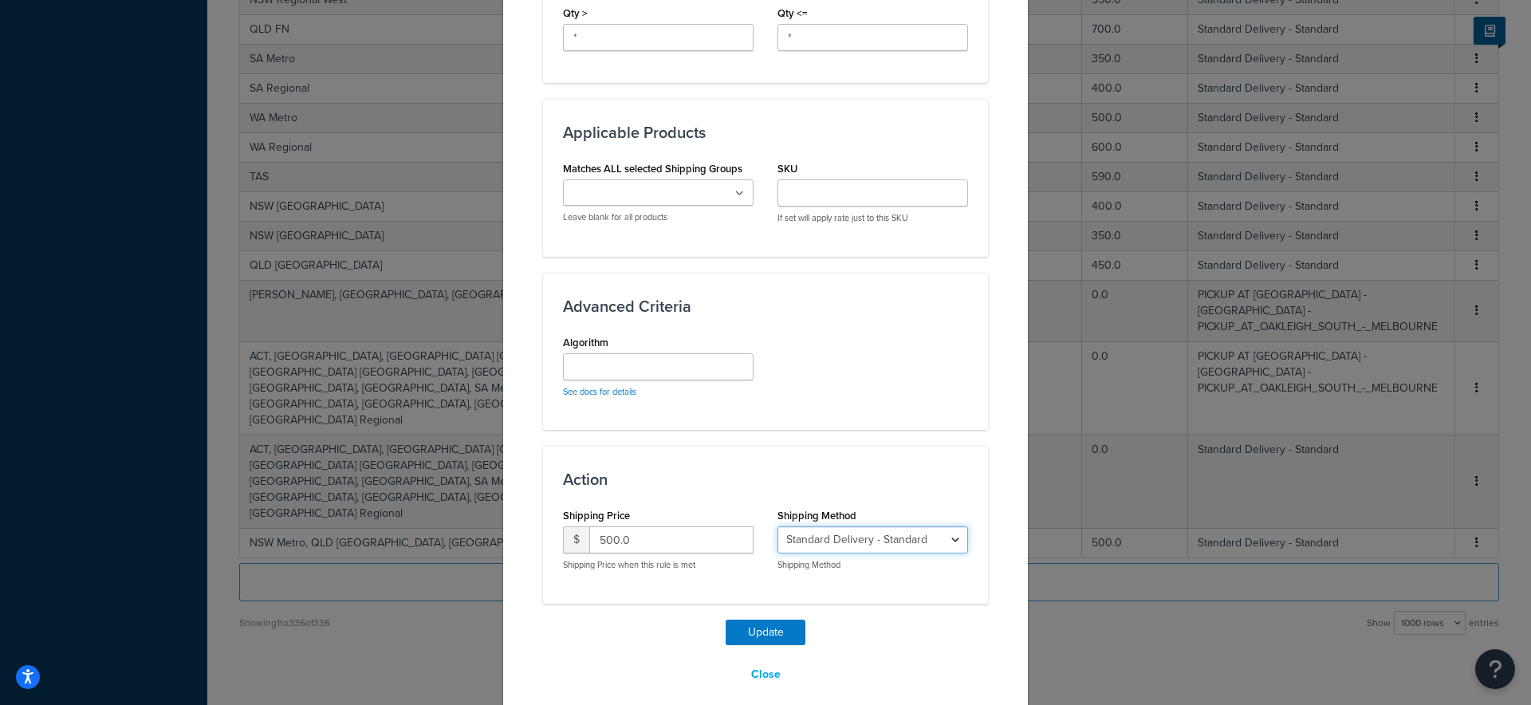
click at [880, 528] on select "PICKUP AT [GEOGRAPHIC_DATA] - [GEOGRAPHIC_DATA] - PICKUP_AT_OAKLEIGH_SOUTH_-_ME…" at bounding box center [873, 539] width 191 height 27
select select "183542"
click at [778, 526] on select "PICKUP AT [GEOGRAPHIC_DATA] - [GEOGRAPHIC_DATA] - PICKUP_AT_OAKLEIGH_SOUTH_-_ME…" at bounding box center [873, 539] width 191 height 27
click at [776, 620] on button "Update" at bounding box center [766, 633] width 80 height 26
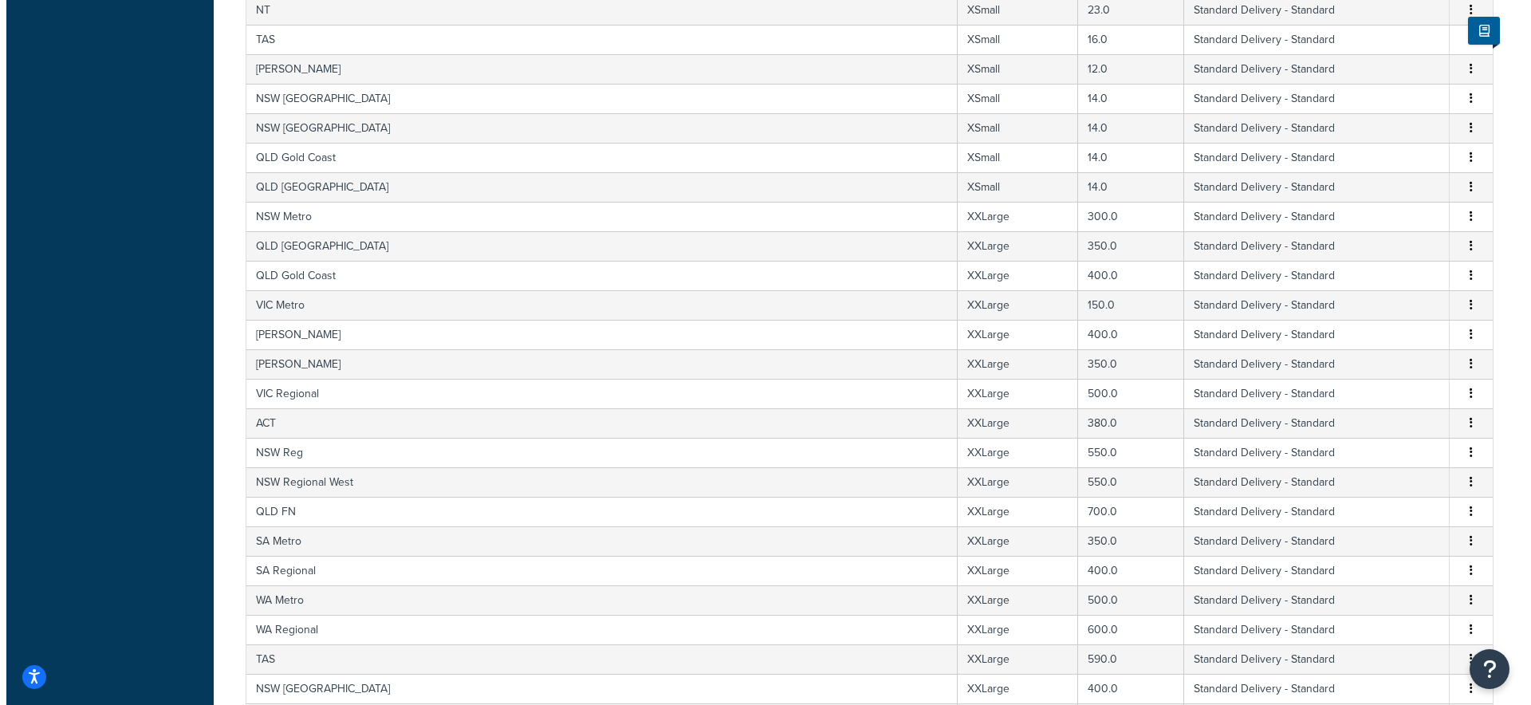
scroll to position [9847, 0]
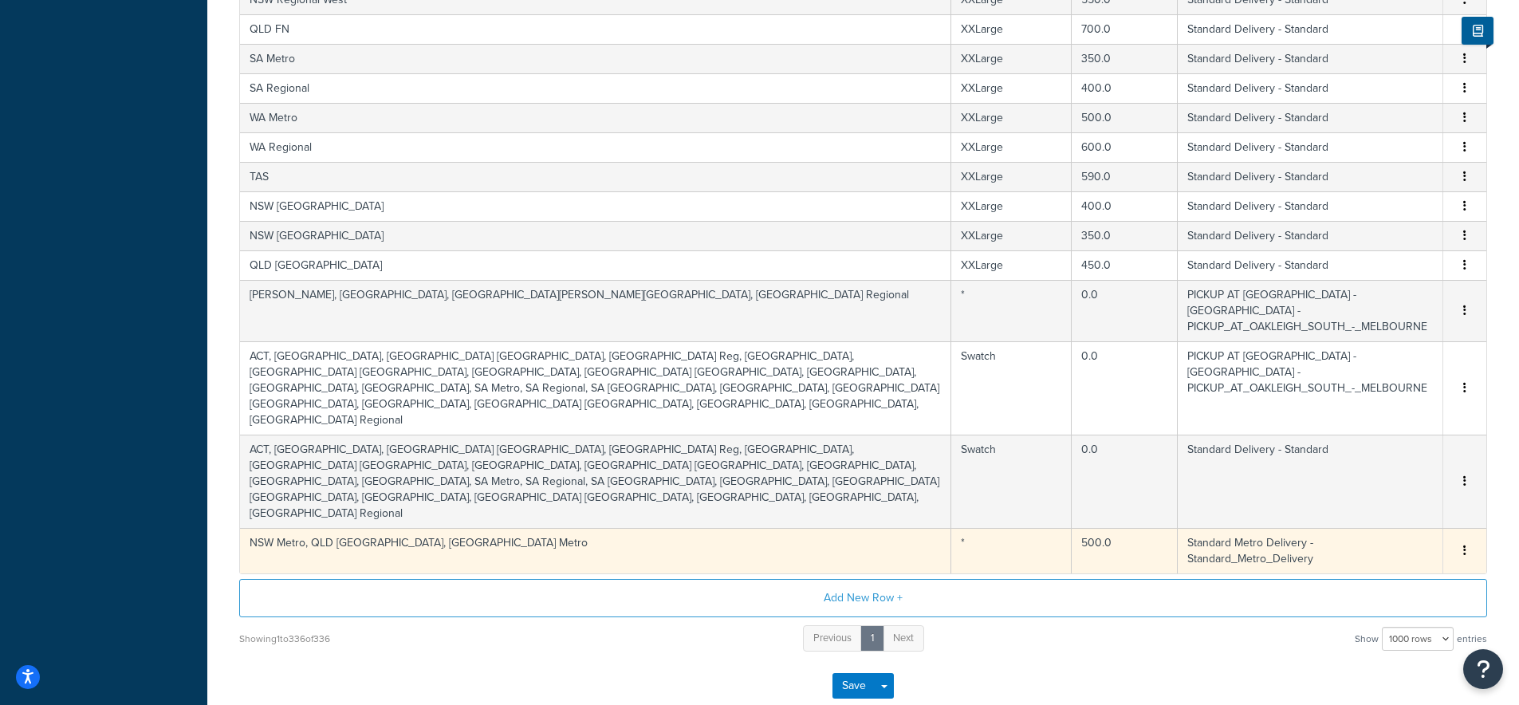
click at [423, 528] on td "NSW Metro, QLD Brisbane, VIC Metro" at bounding box center [595, 550] width 711 height 45
select select "183542"
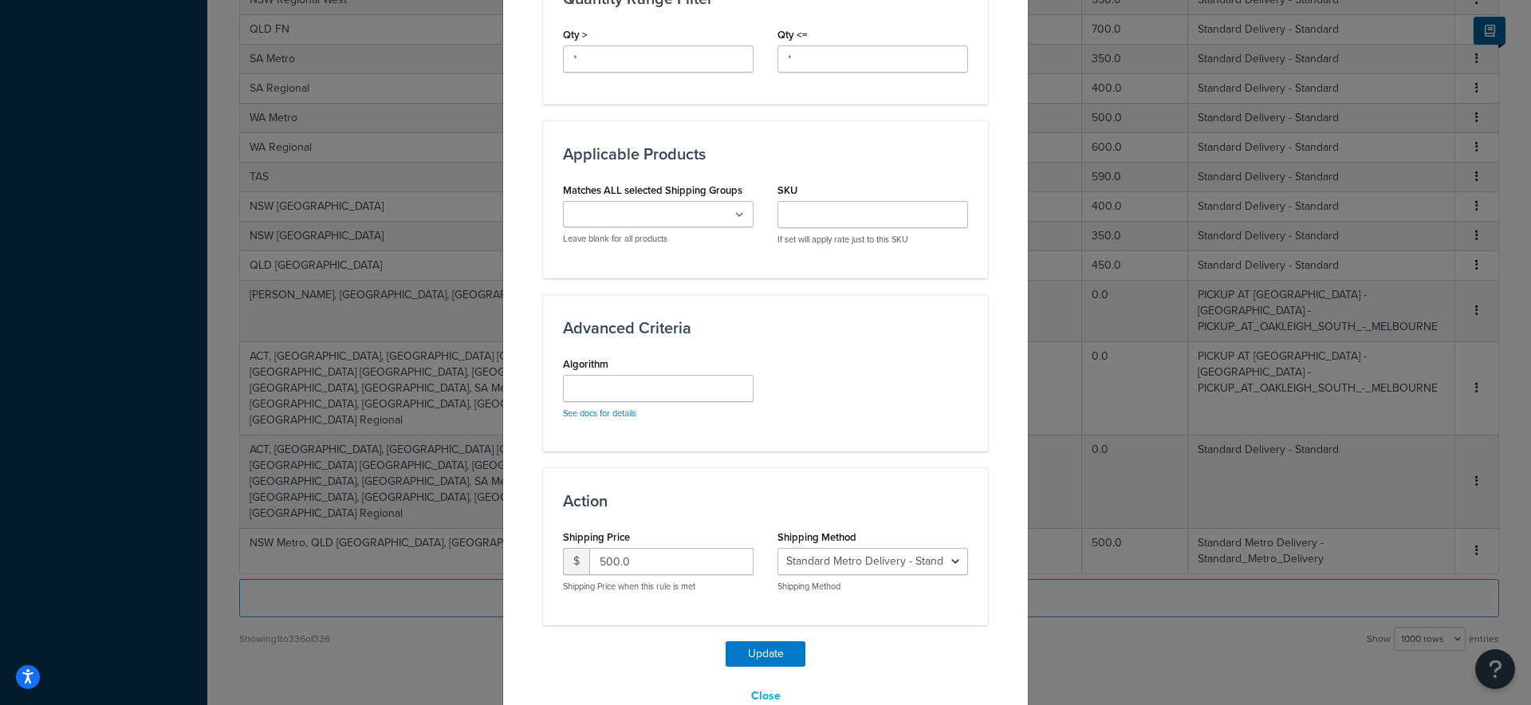
scroll to position [852, 0]
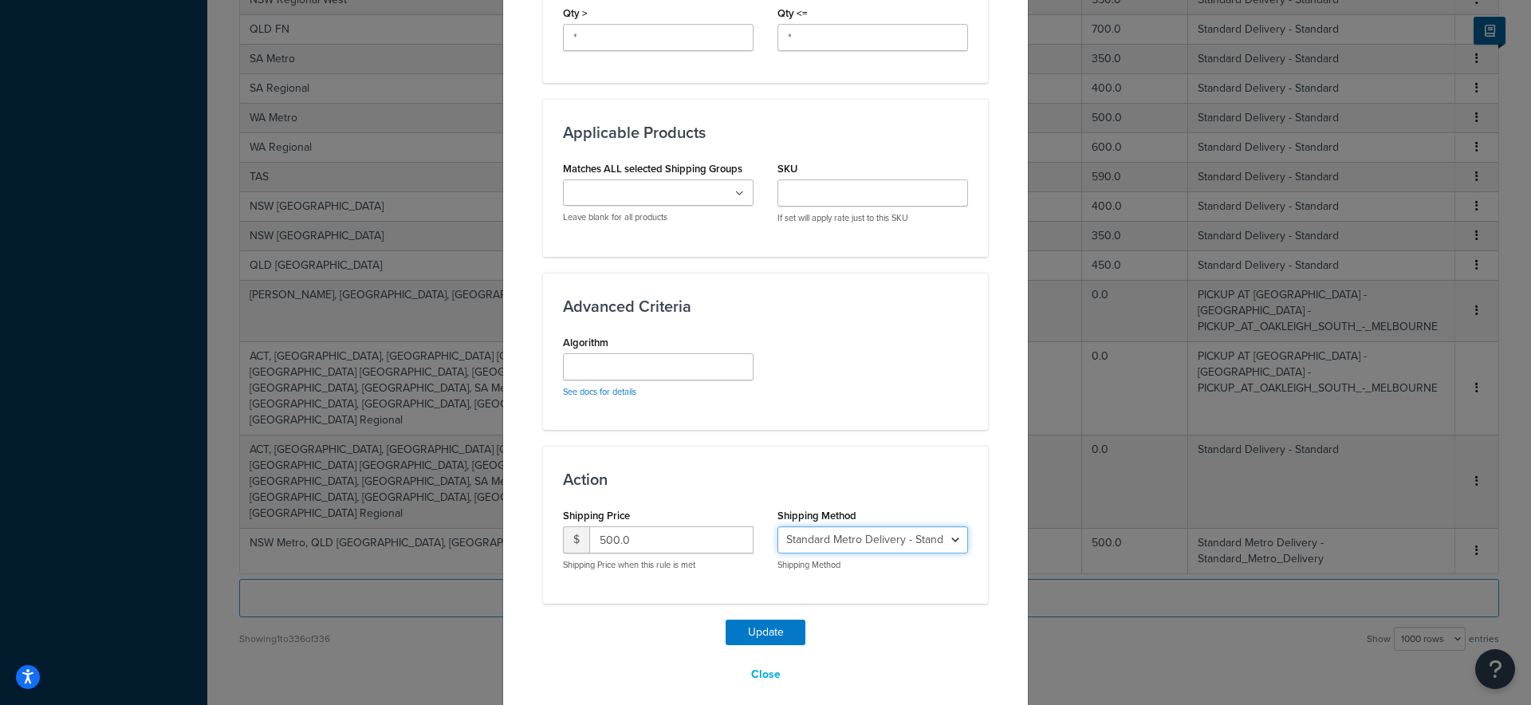
click at [933, 526] on select "PICKUP AT OAKLEIGH SOUTH - MELBOURNE - PICKUP_AT_OAKLEIGH_SOUTH_-_MELBOURNE Sta…" at bounding box center [873, 539] width 191 height 27
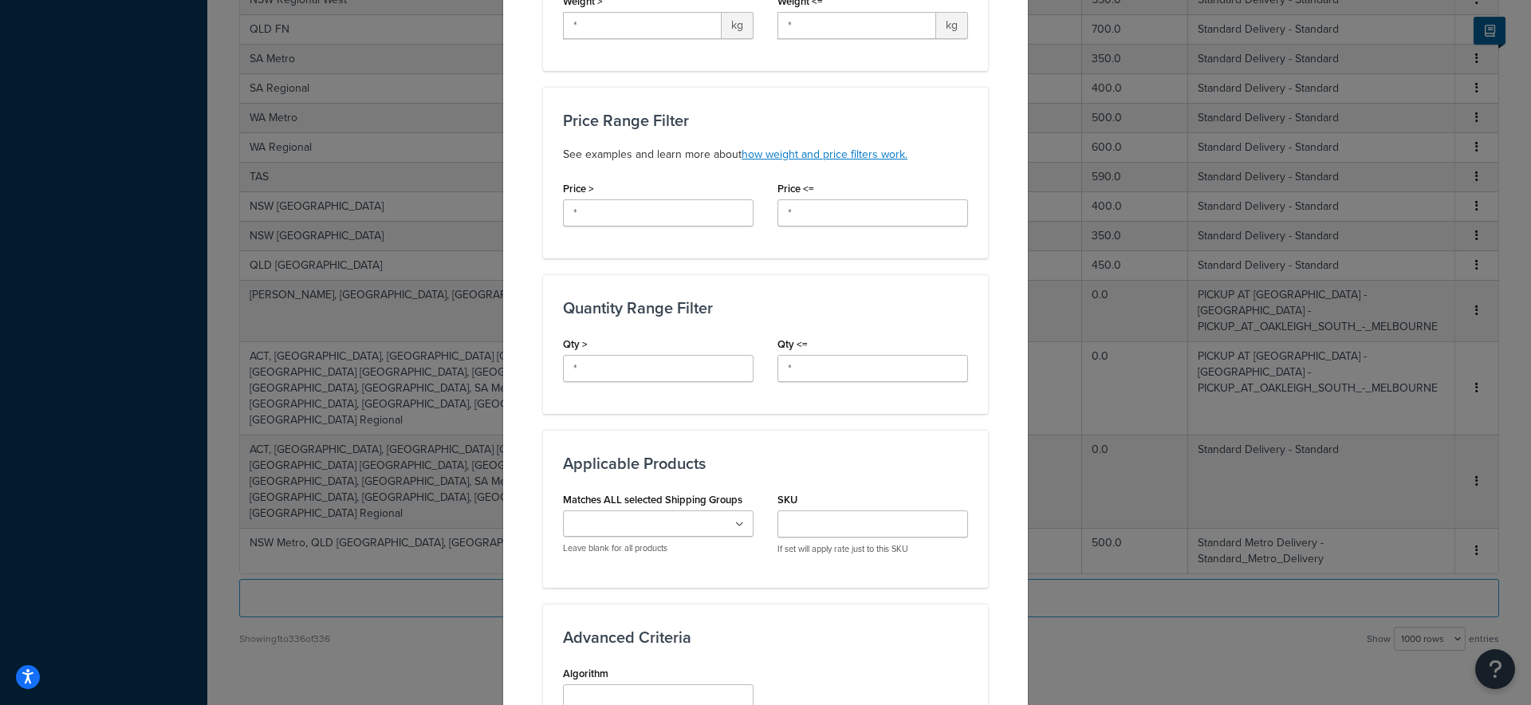
scroll to position [429, 0]
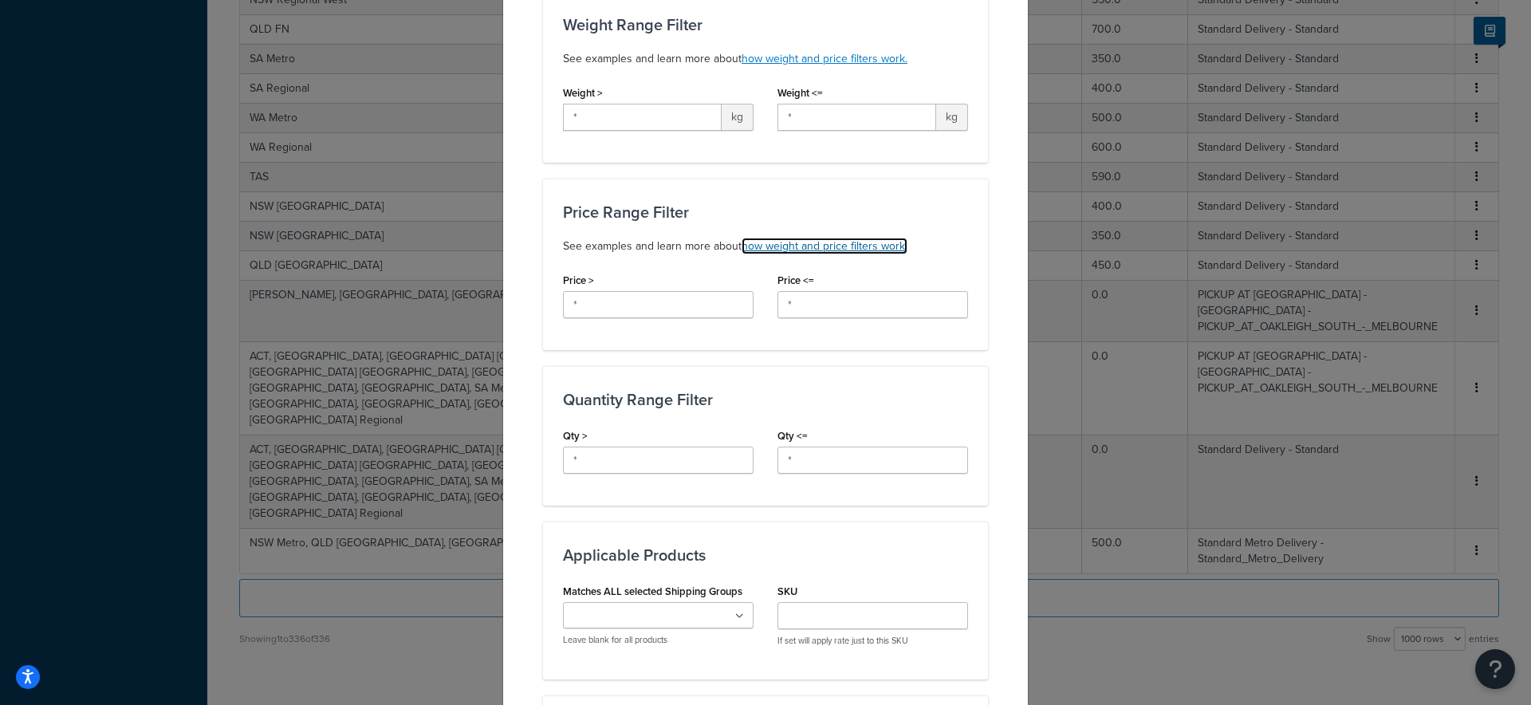
click at [768, 238] on link "how weight and price filters work." at bounding box center [825, 246] width 166 height 17
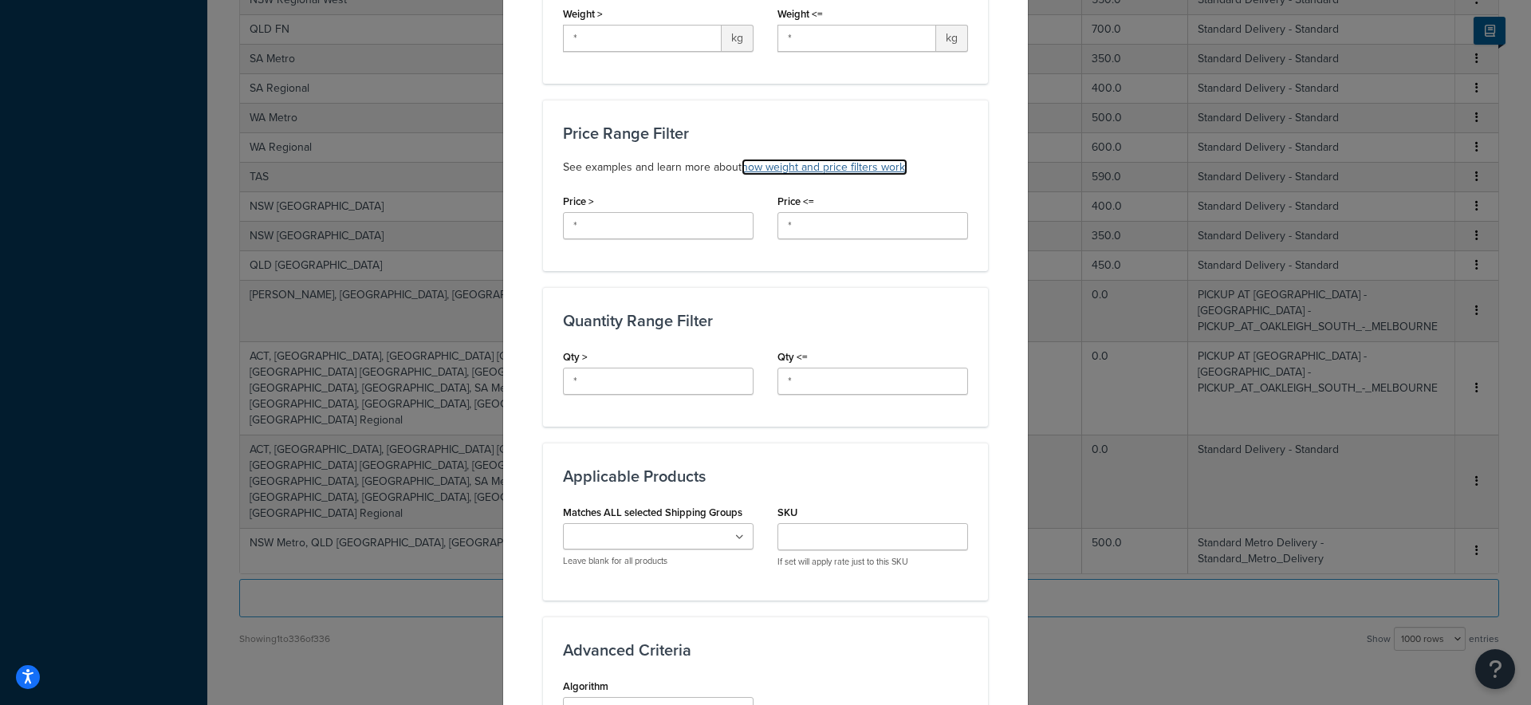
scroll to position [505, 0]
click at [636, 215] on input "*" at bounding box center [658, 228] width 191 height 27
drag, startPoint x: 621, startPoint y: 210, endPoint x: 565, endPoint y: 213, distance: 56.7
click at [565, 215] on input "*" at bounding box center [658, 228] width 191 height 27
click at [602, 290] on div "Quantity Range Filter Qty > * Qty <= *" at bounding box center [765, 360] width 445 height 140
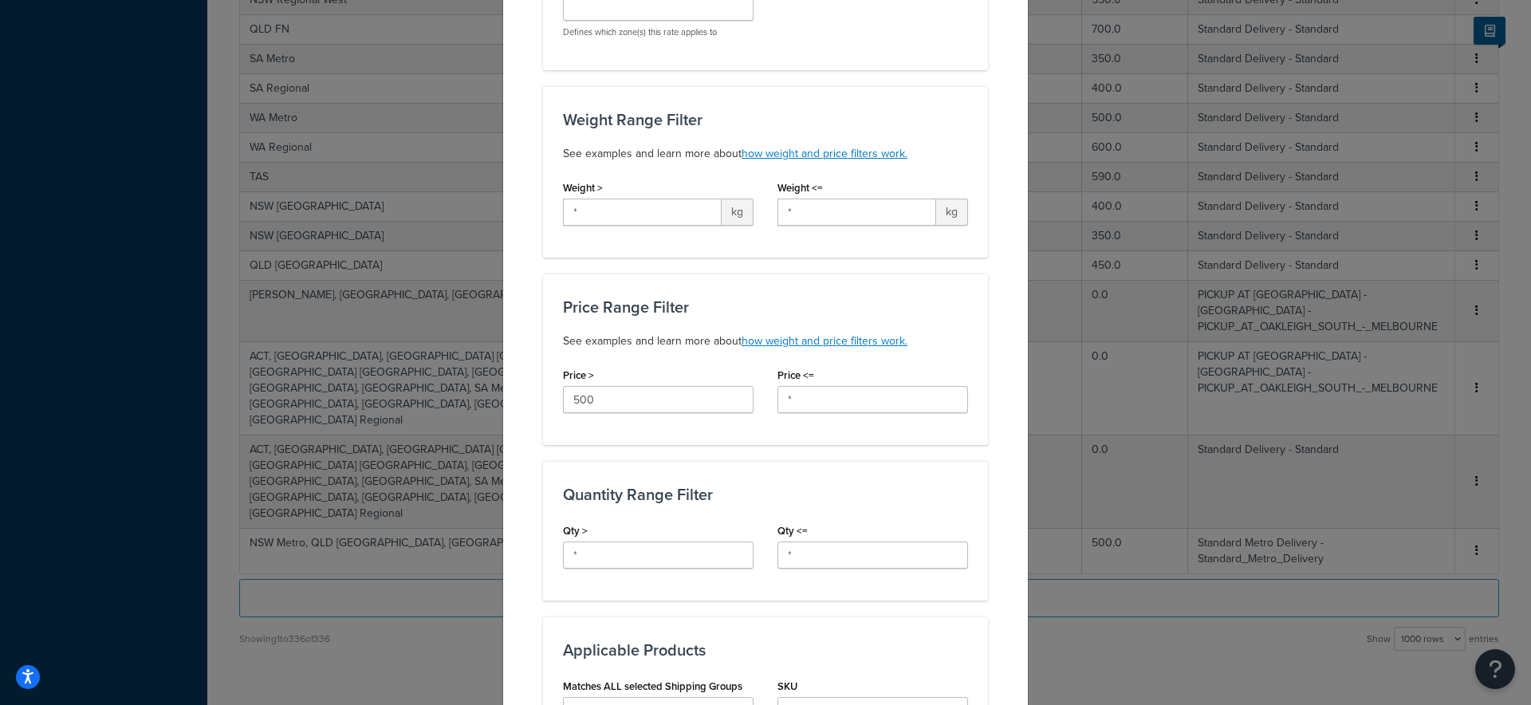
scroll to position [265, 0]
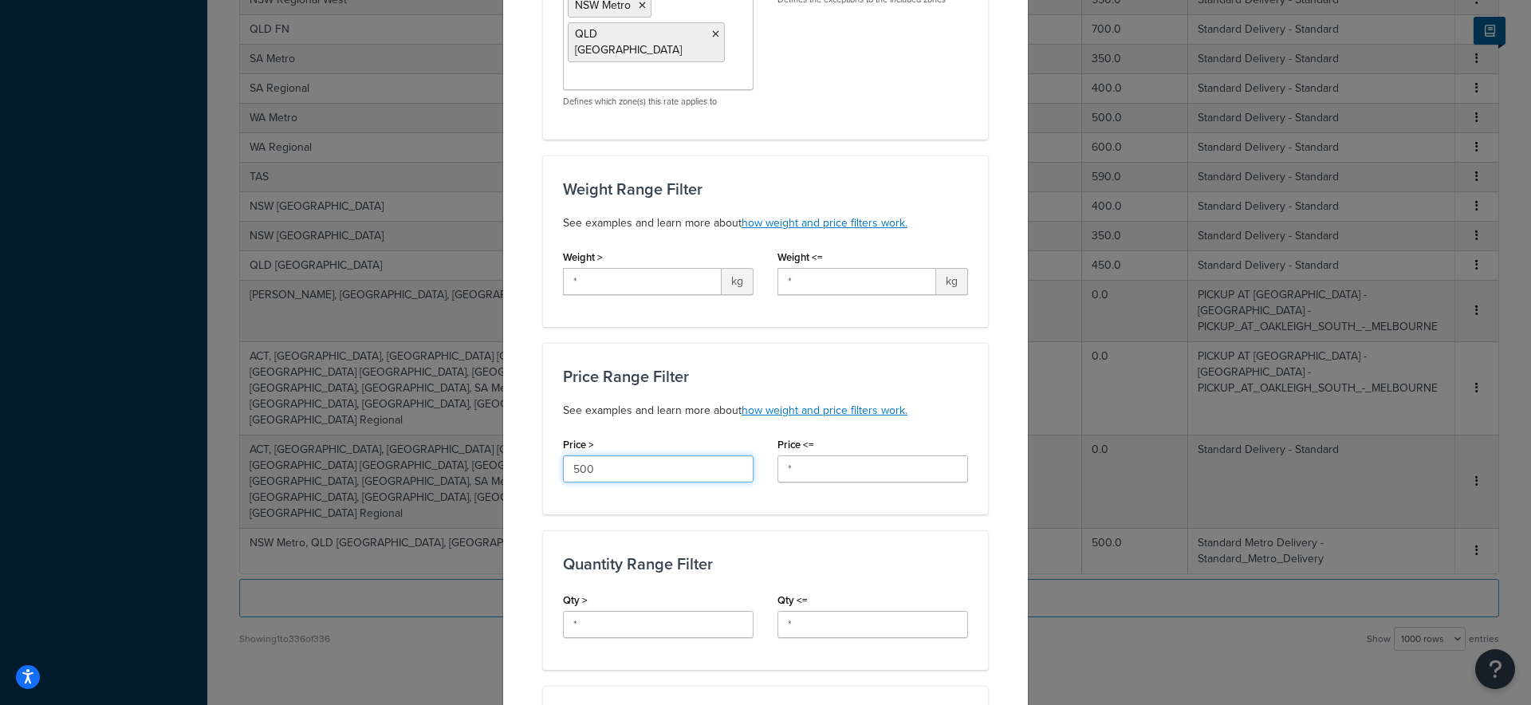
drag, startPoint x: 594, startPoint y: 453, endPoint x: 554, endPoint y: 451, distance: 39.9
click at [554, 453] on div "Price > 500" at bounding box center [658, 463] width 215 height 61
type input "499"
click at [639, 401] on p "See examples and learn more about how weight and price filters work." at bounding box center [765, 410] width 405 height 19
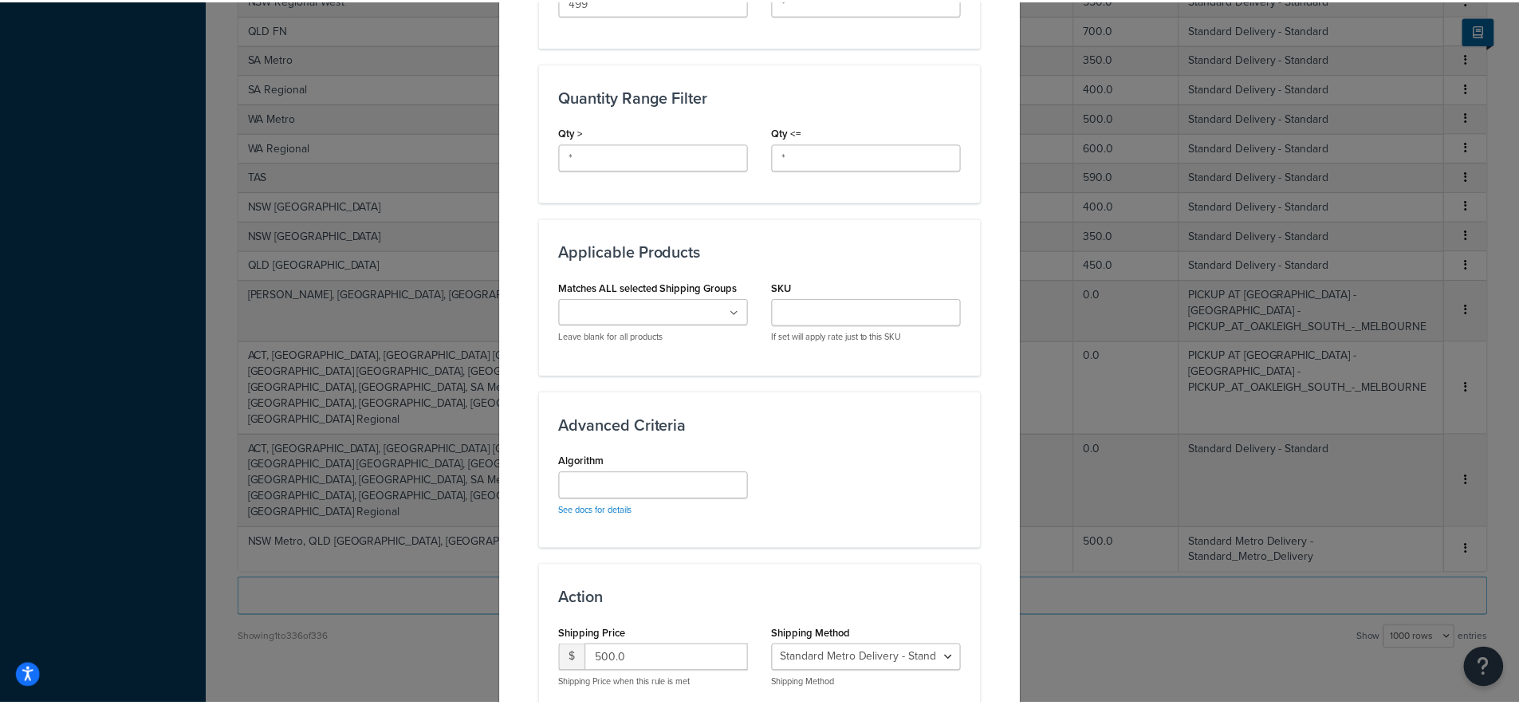
scroll to position [852, 0]
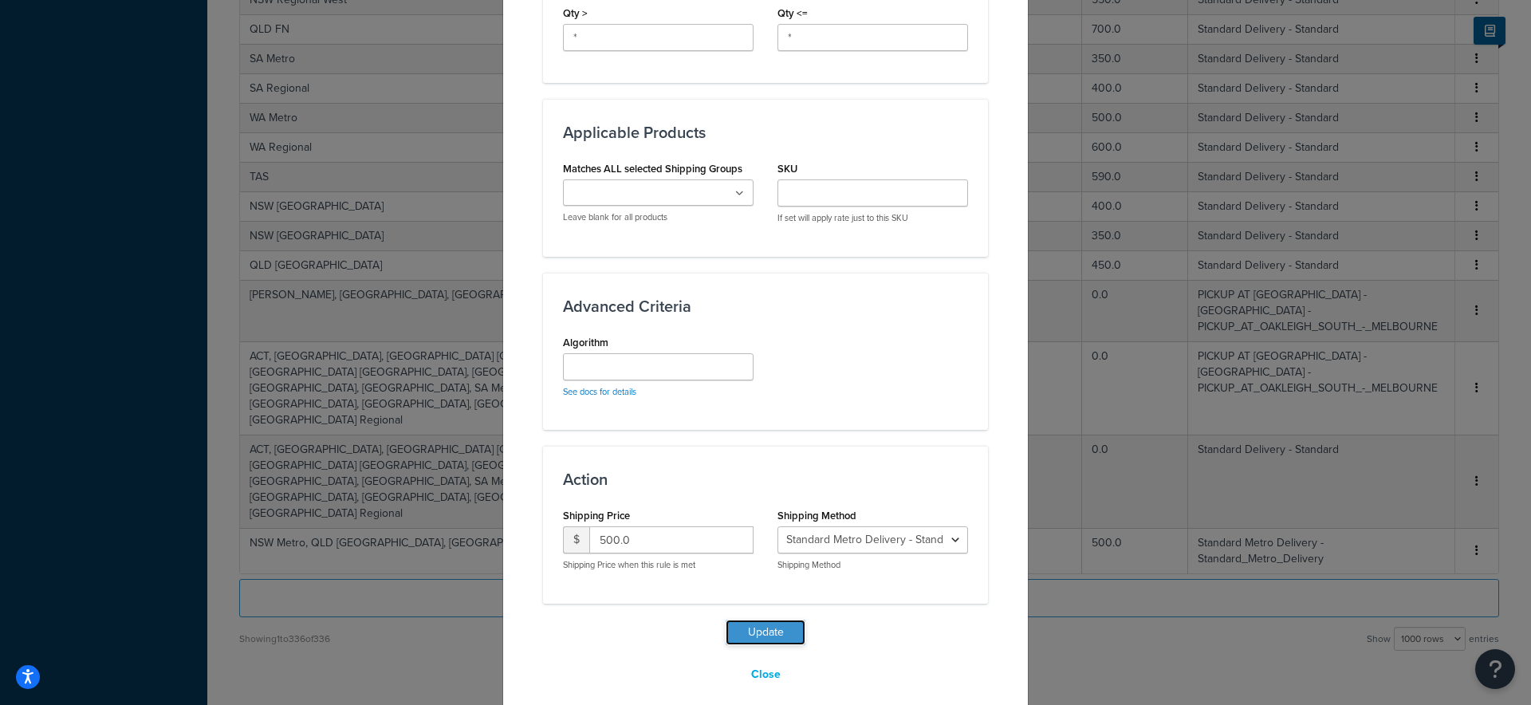
click at [761, 621] on button "Update" at bounding box center [766, 633] width 80 height 26
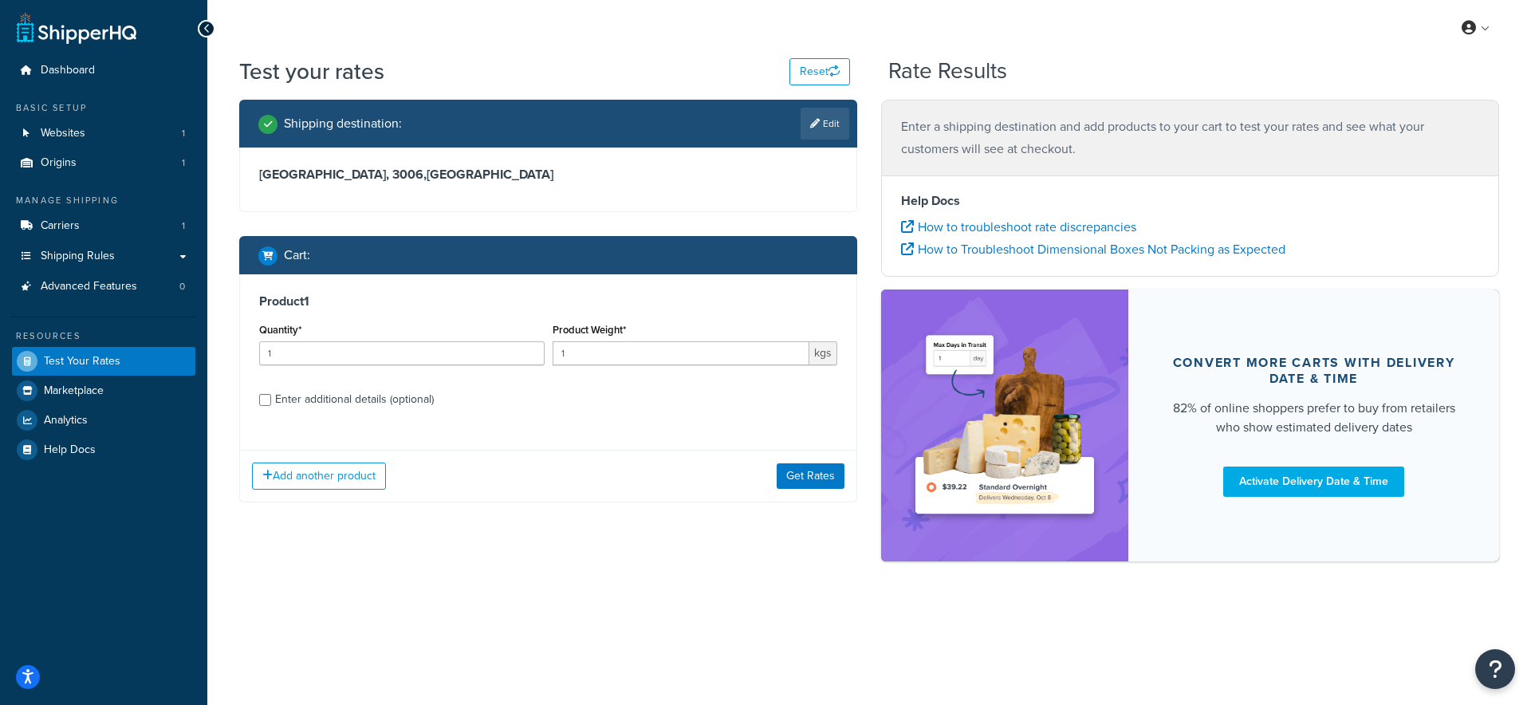
click at [304, 402] on div "Enter additional details (optional)" at bounding box center [354, 399] width 159 height 22
click at [271, 402] on input "Enter additional details (optional)" at bounding box center [265, 400] width 12 height 12
checkbox input "true"
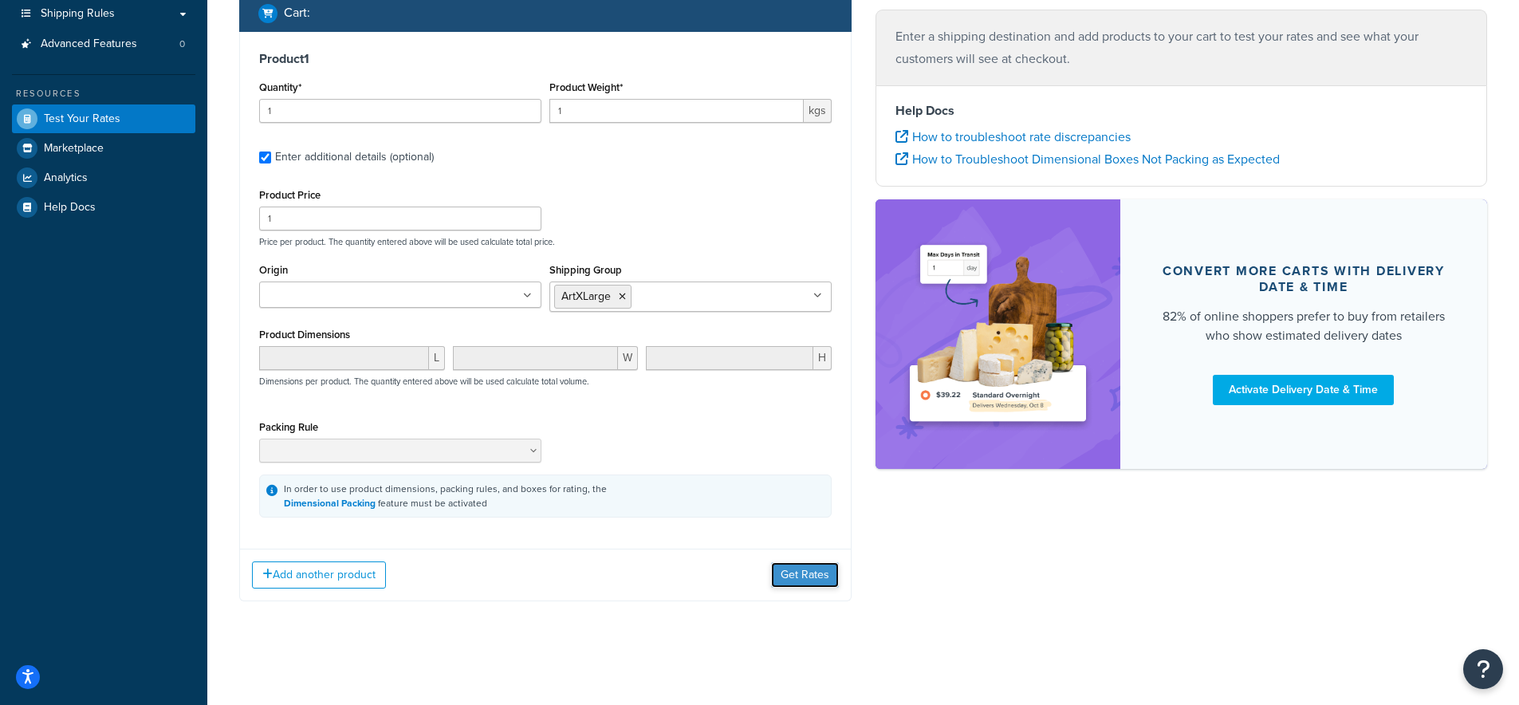
click at [791, 569] on button "Get Rates" at bounding box center [805, 575] width 68 height 26
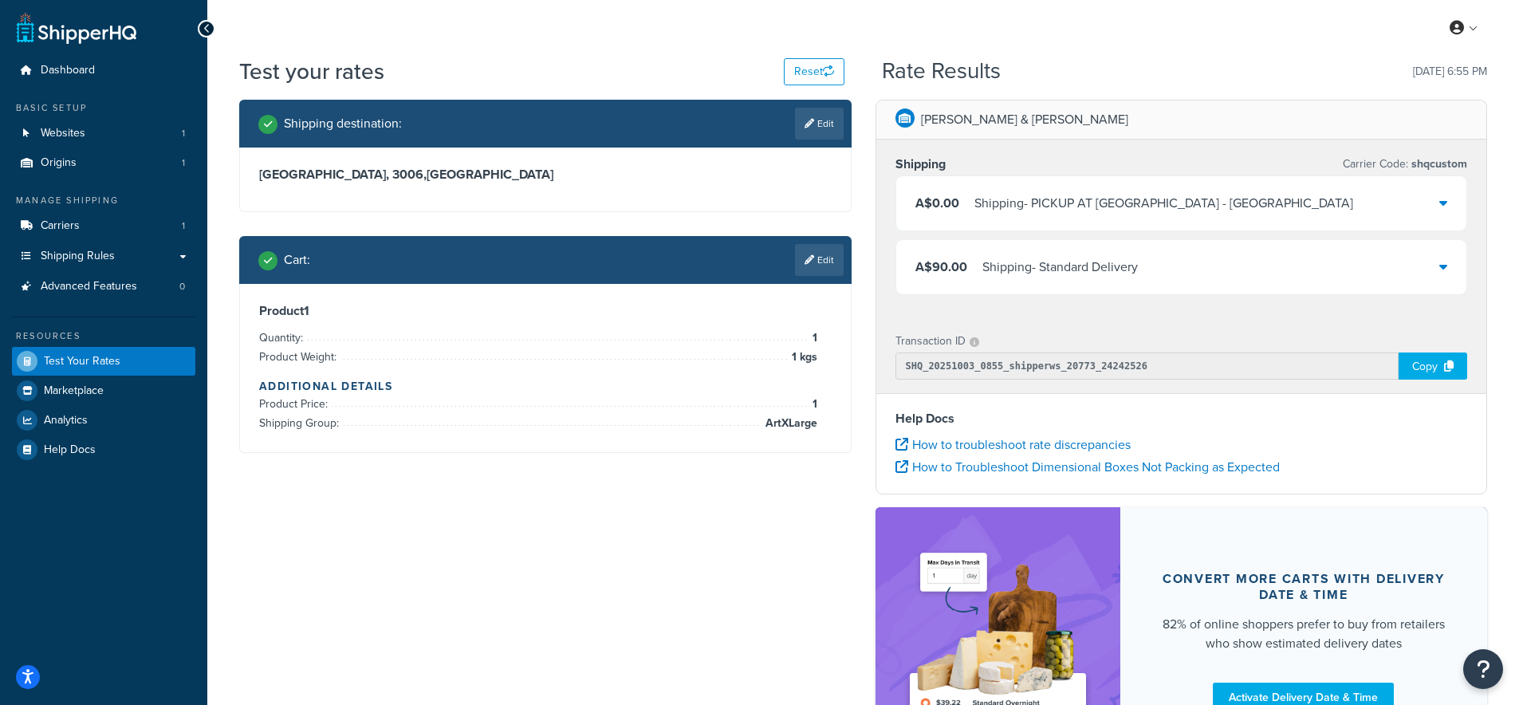
drag, startPoint x: 806, startPoint y: 247, endPoint x: 815, endPoint y: 250, distance: 9.3
click at [806, 248] on link "Edit" at bounding box center [819, 260] width 49 height 32
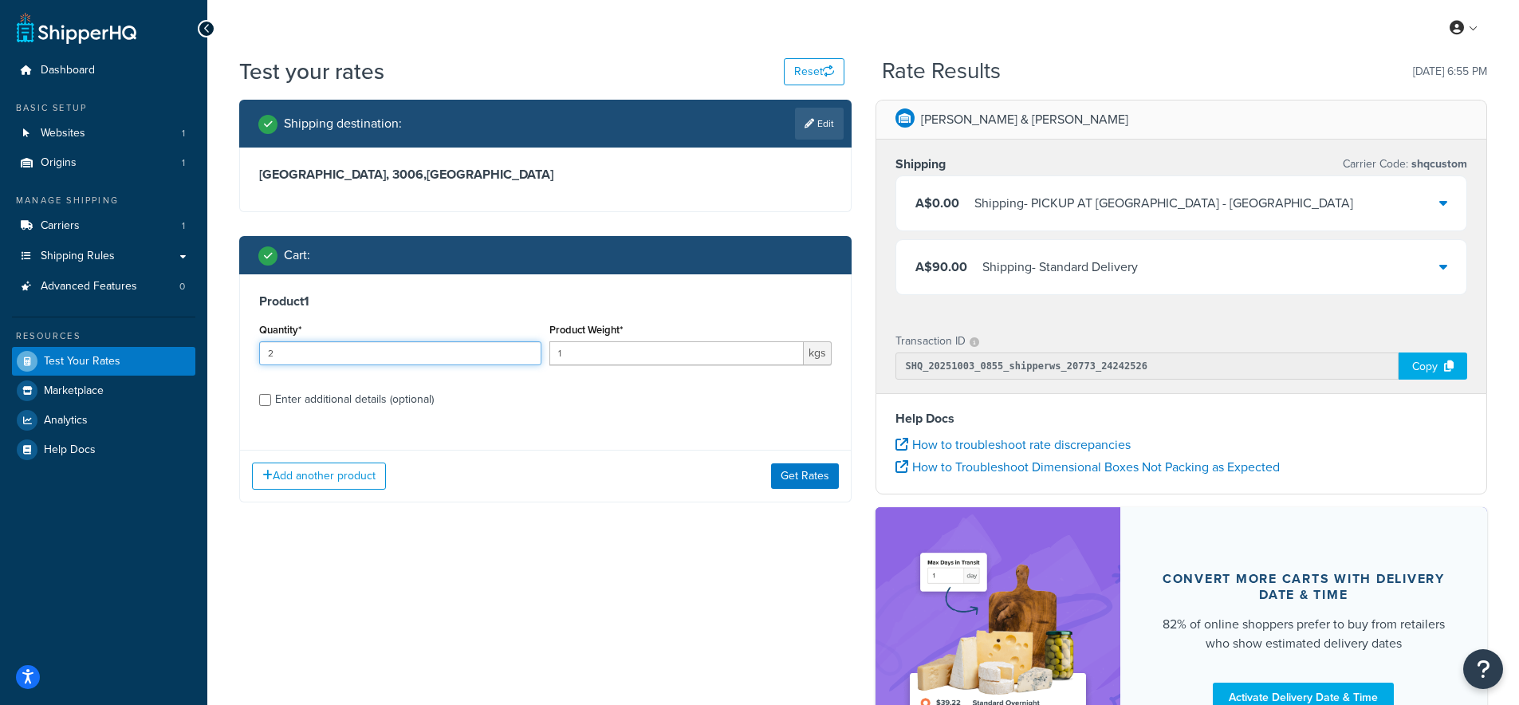
click at [528, 346] on input "2" at bounding box center [400, 353] width 282 height 24
click at [528, 346] on input "3" at bounding box center [400, 353] width 282 height 24
click at [528, 346] on input "4" at bounding box center [400, 353] width 282 height 24
click at [528, 346] on input "5" at bounding box center [400, 353] width 282 height 24
click at [528, 346] on input "6" at bounding box center [400, 353] width 282 height 24
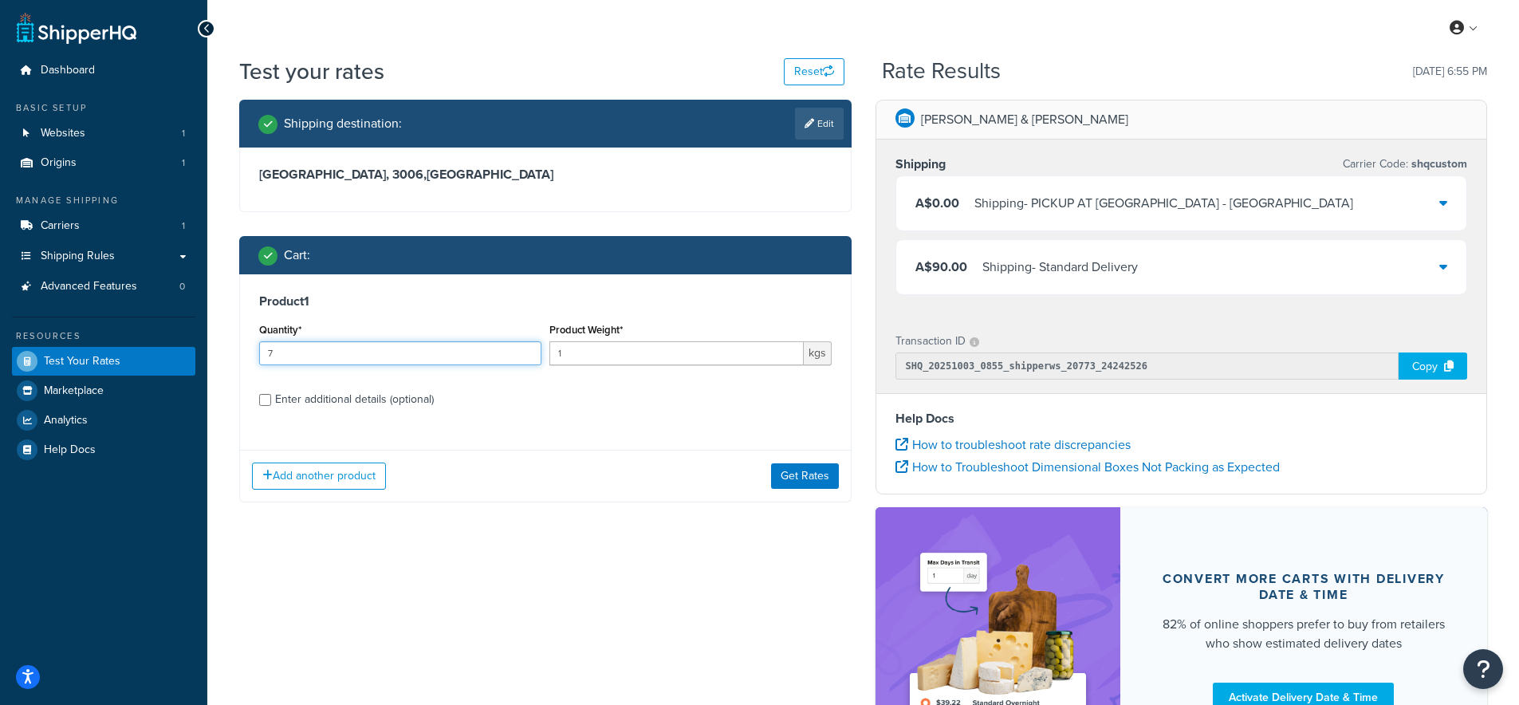
click at [528, 346] on input "7" at bounding box center [400, 353] width 282 height 24
click at [528, 346] on input "8" at bounding box center [400, 353] width 282 height 24
click at [528, 346] on input "9" at bounding box center [400, 353] width 282 height 24
click at [528, 346] on input "10" at bounding box center [400, 353] width 282 height 24
click at [528, 346] on input "11" at bounding box center [400, 353] width 282 height 24
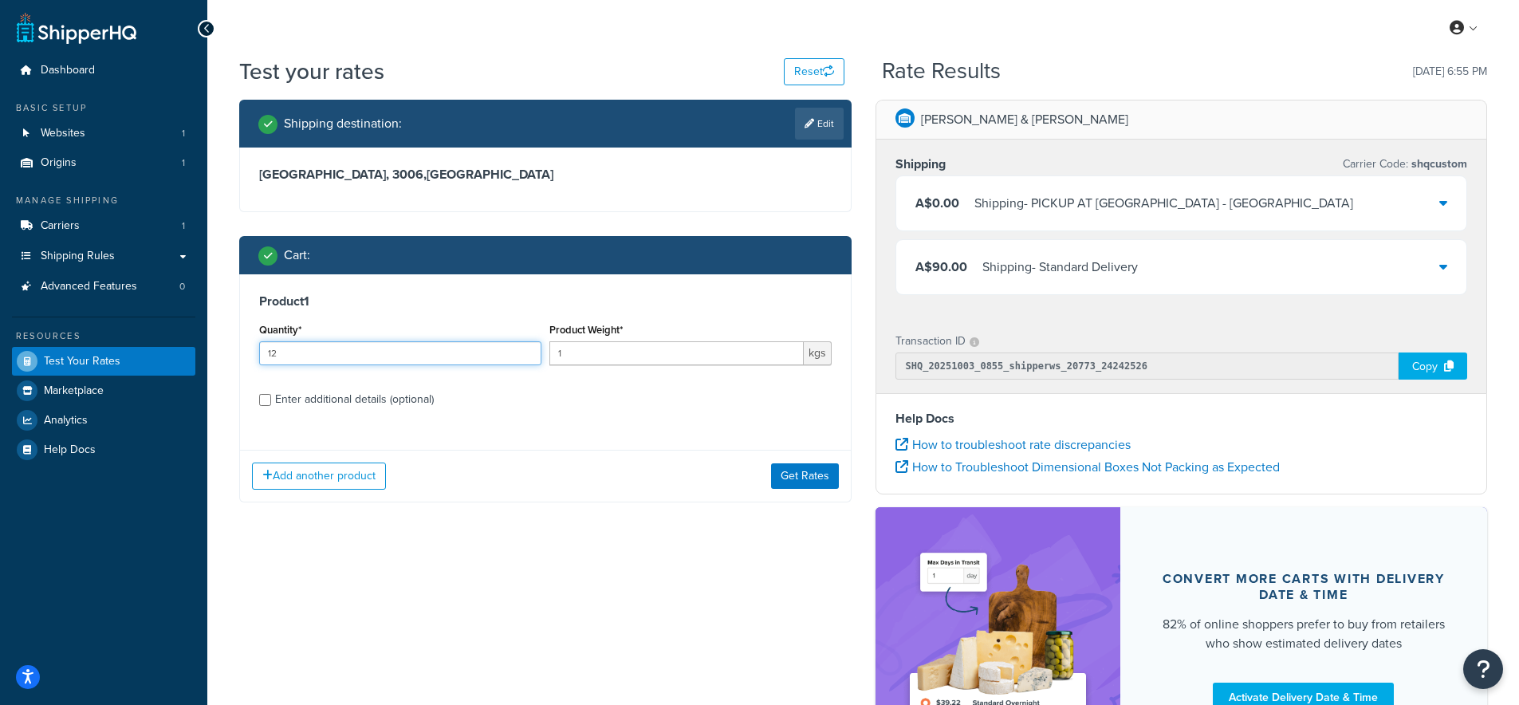
type input "12"
click at [528, 346] on input "12" at bounding box center [400, 353] width 282 height 24
click at [807, 481] on button "Get Rates" at bounding box center [805, 476] width 68 height 26
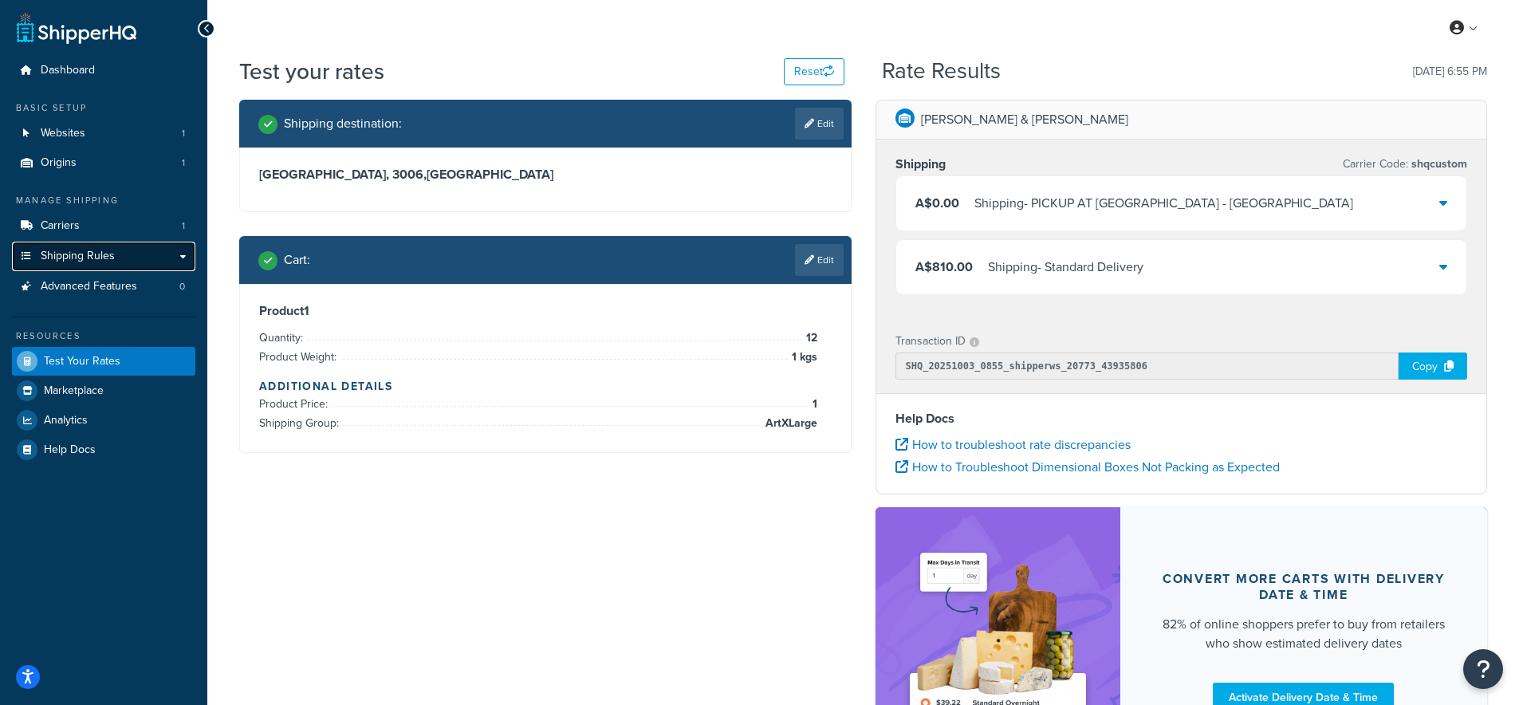
click at [101, 260] on span "Shipping Rules" at bounding box center [78, 257] width 74 height 14
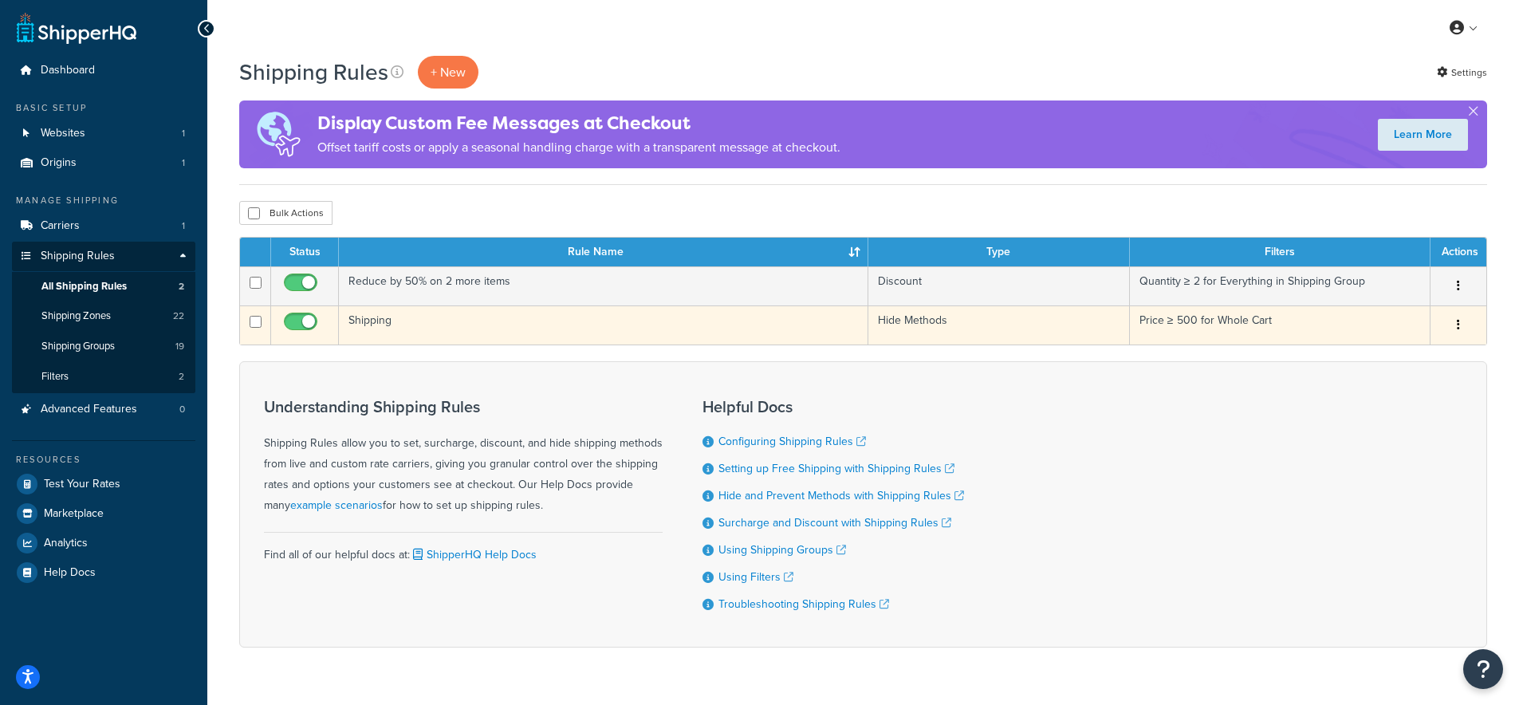
click at [1456, 331] on button "button" at bounding box center [1459, 326] width 22 height 26
click at [1379, 415] on link "Delete" at bounding box center [1406, 420] width 126 height 33
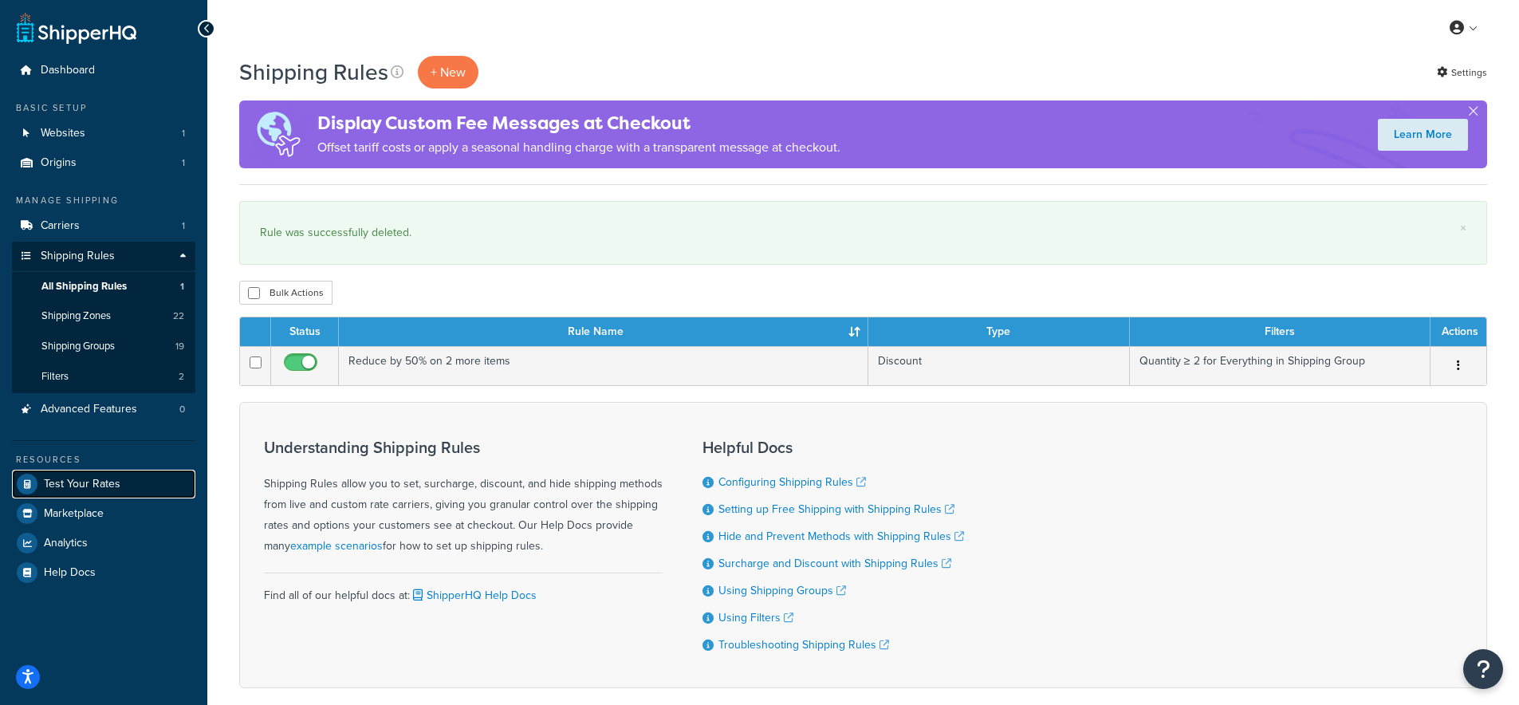
click at [65, 475] on link "Test Your Rates" at bounding box center [103, 484] width 183 height 29
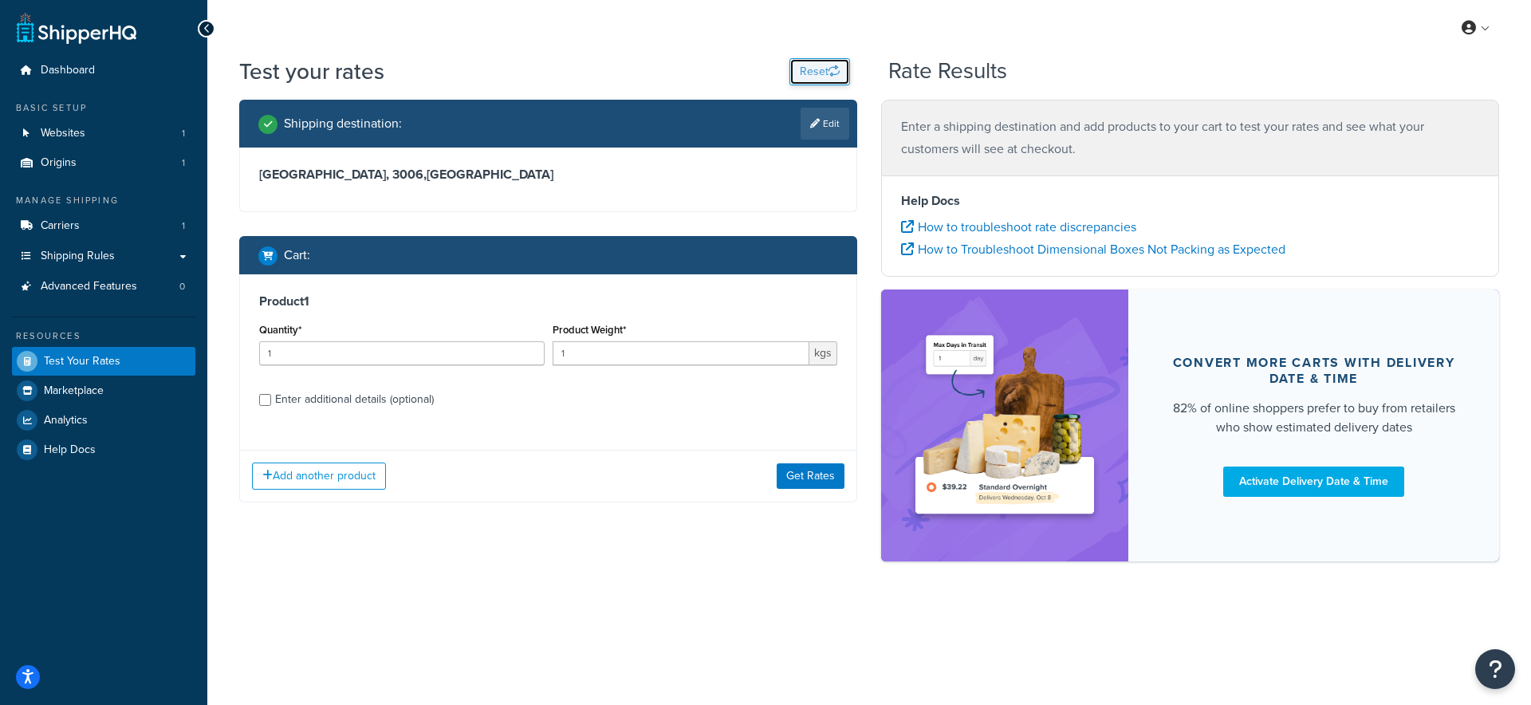
click at [821, 79] on button "Reset" at bounding box center [820, 71] width 61 height 27
select select "[GEOGRAPHIC_DATA]"
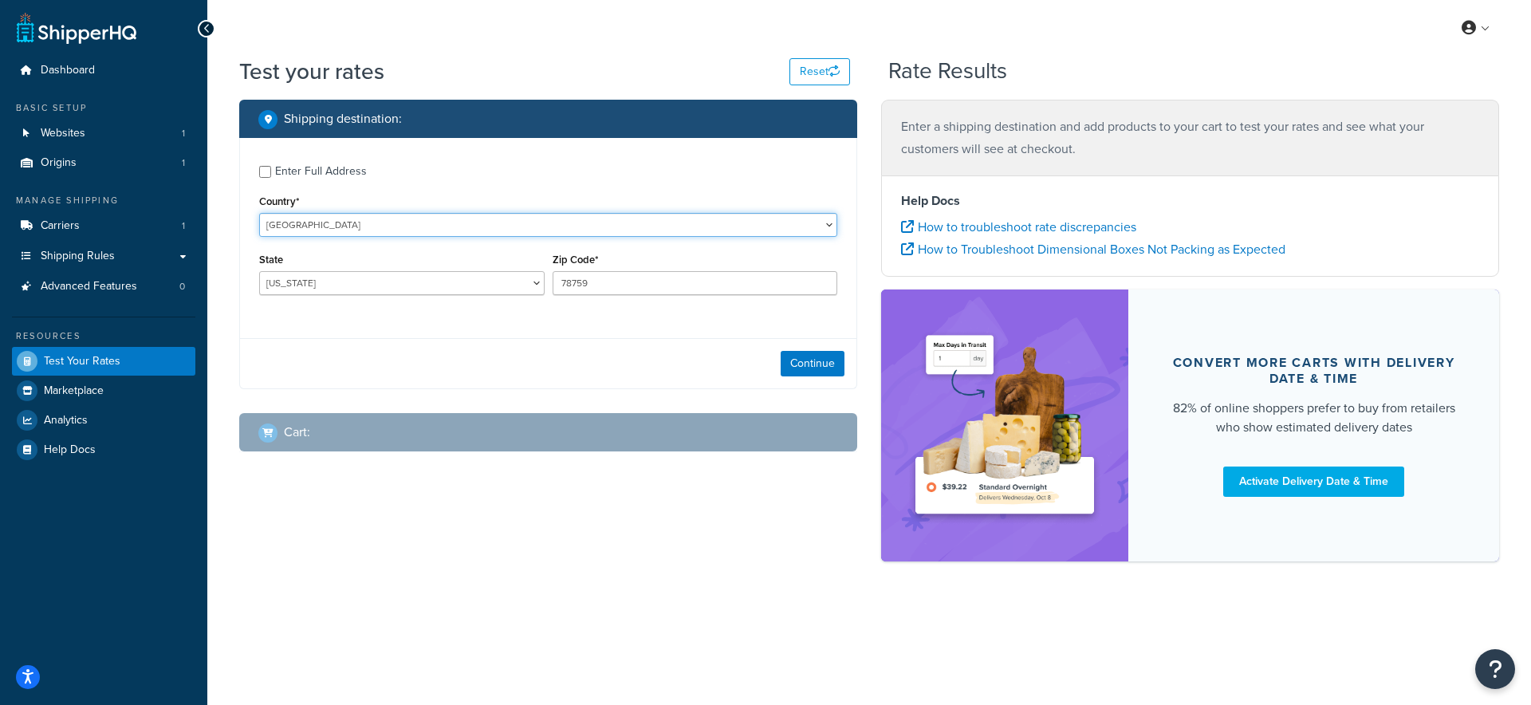
click at [412, 223] on select "United States United Kingdom Afghanistan Åland Islands Albania Algeria American…" at bounding box center [548, 225] width 578 height 24
select select "AU"
click at [259, 213] on select "United States United Kingdom Afghanistan Åland Islands Albania Algeria American…" at bounding box center [548, 225] width 578 height 24
click at [500, 294] on select "Australian Capital Territory New South Wales Northern Territory Queensland Sout…" at bounding box center [402, 283] width 286 height 24
select select "VIC"
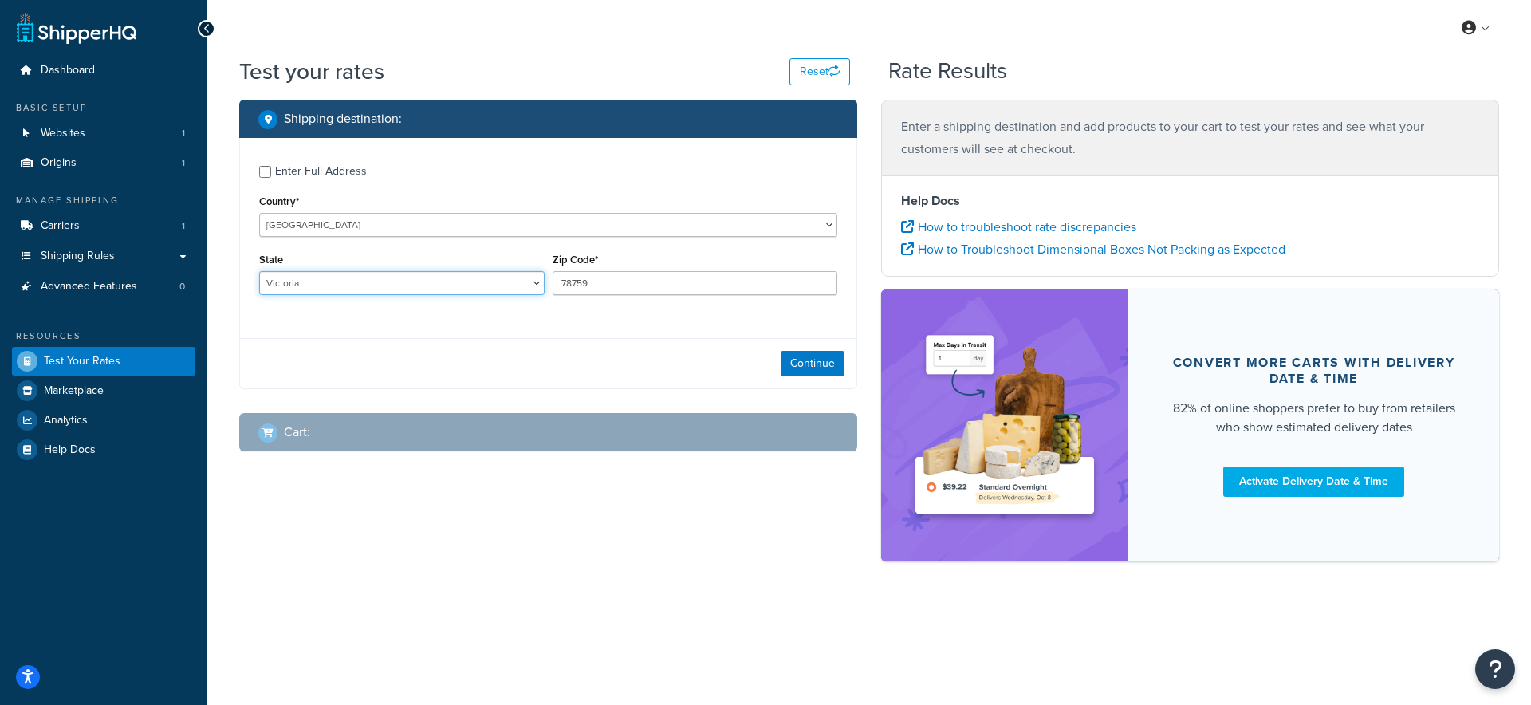
click at [259, 272] on select "Australian Capital Territory New South Wales Northern Territory Queensland Sout…" at bounding box center [402, 283] width 286 height 24
click at [601, 290] on input "78759" at bounding box center [696, 283] width 286 height 24
type input "3000"
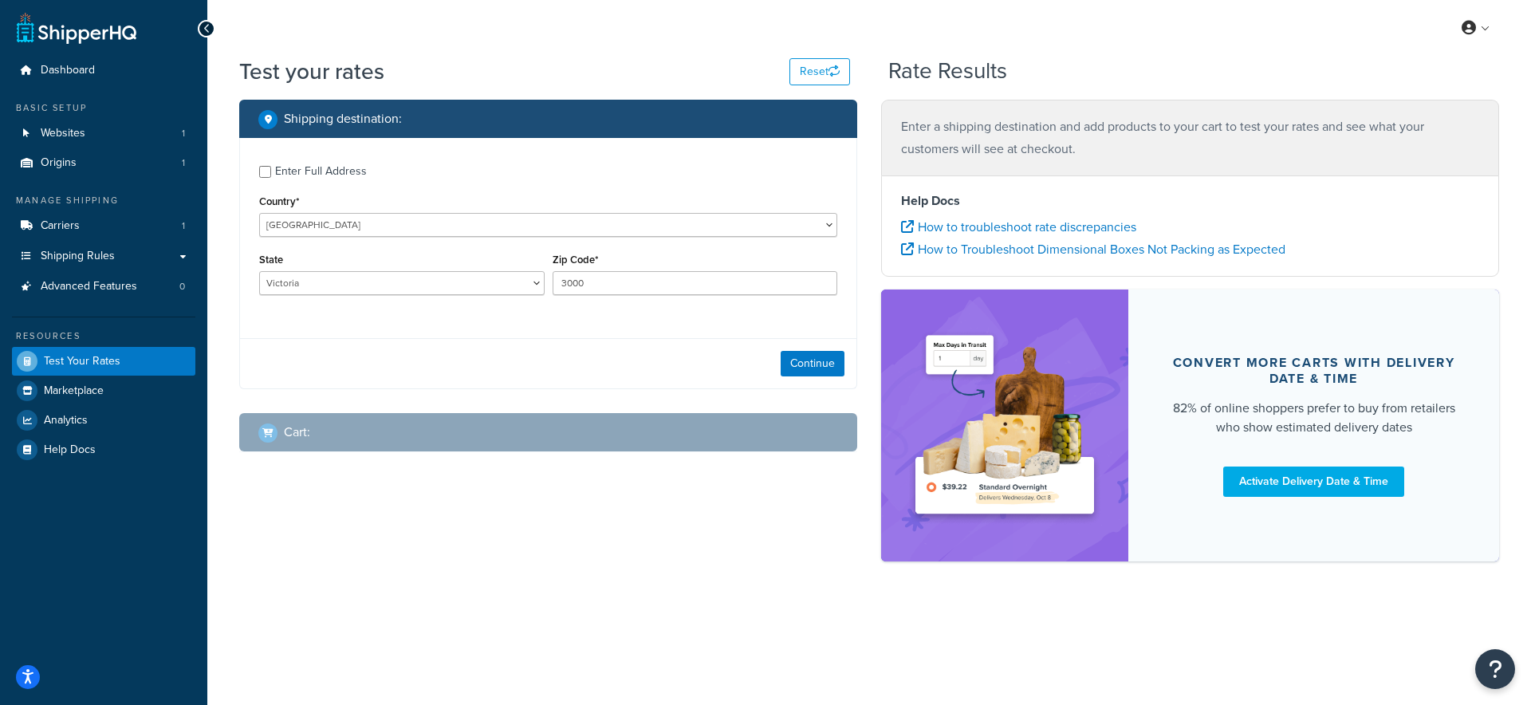
click at [688, 344] on div "Continue" at bounding box center [548, 363] width 617 height 50
click at [788, 365] on button "Continue" at bounding box center [813, 364] width 64 height 26
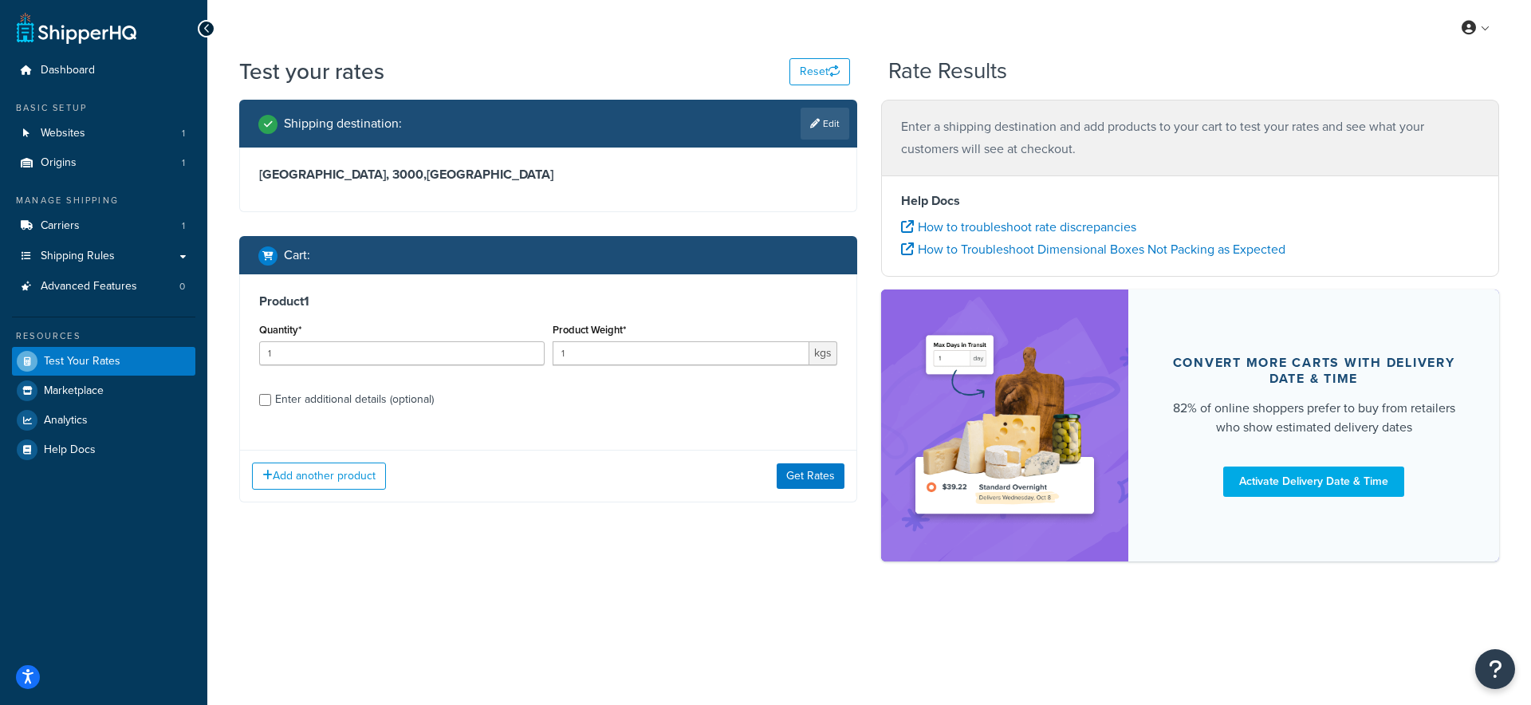
click at [394, 385] on label "Enter additional details (optional)" at bounding box center [556, 398] width 562 height 26
click at [271, 394] on input "Enter additional details (optional)" at bounding box center [265, 400] width 12 height 12
checkbox input "true"
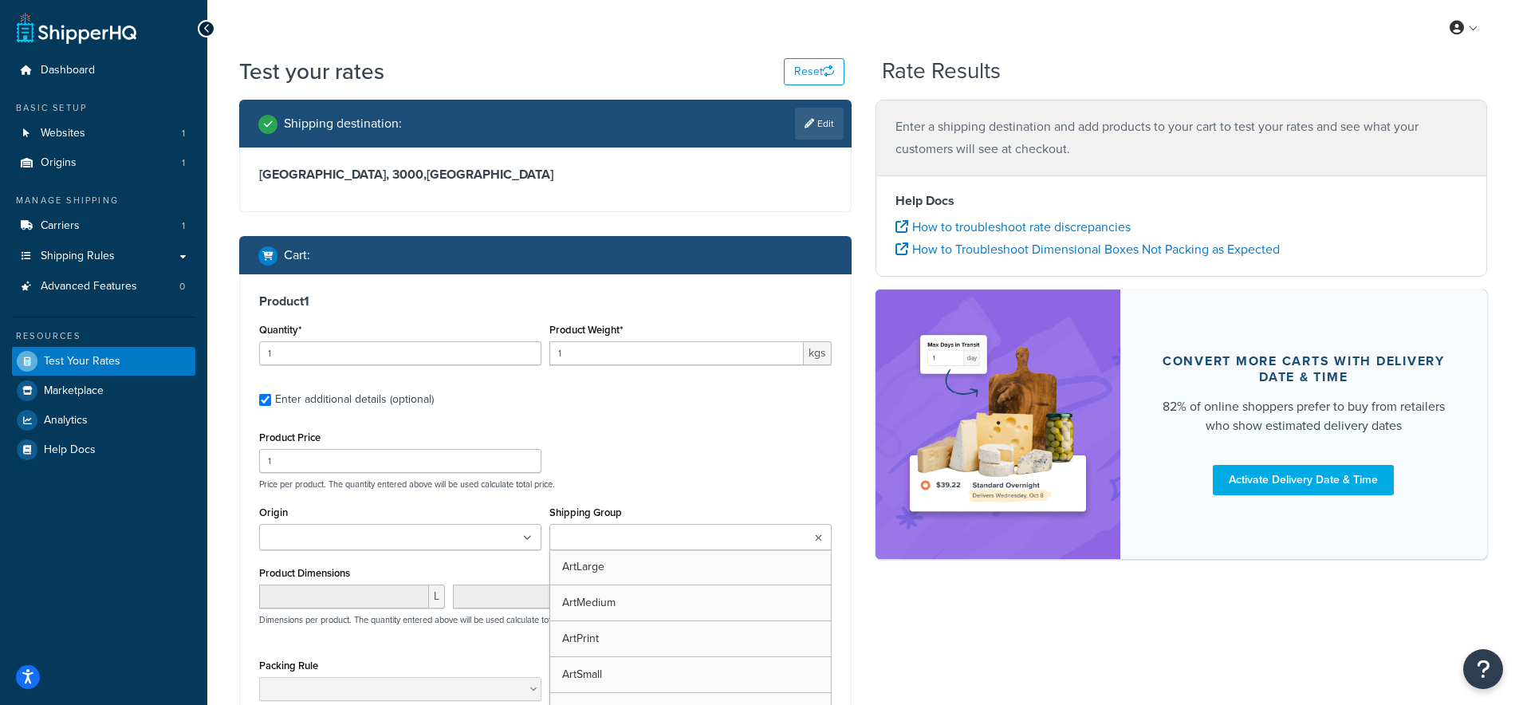
click at [675, 548] on ul at bounding box center [691, 537] width 282 height 26
click at [713, 466] on div "Product Price 1 Price per product. The quantity entered above will be used calc…" at bounding box center [545, 458] width 581 height 63
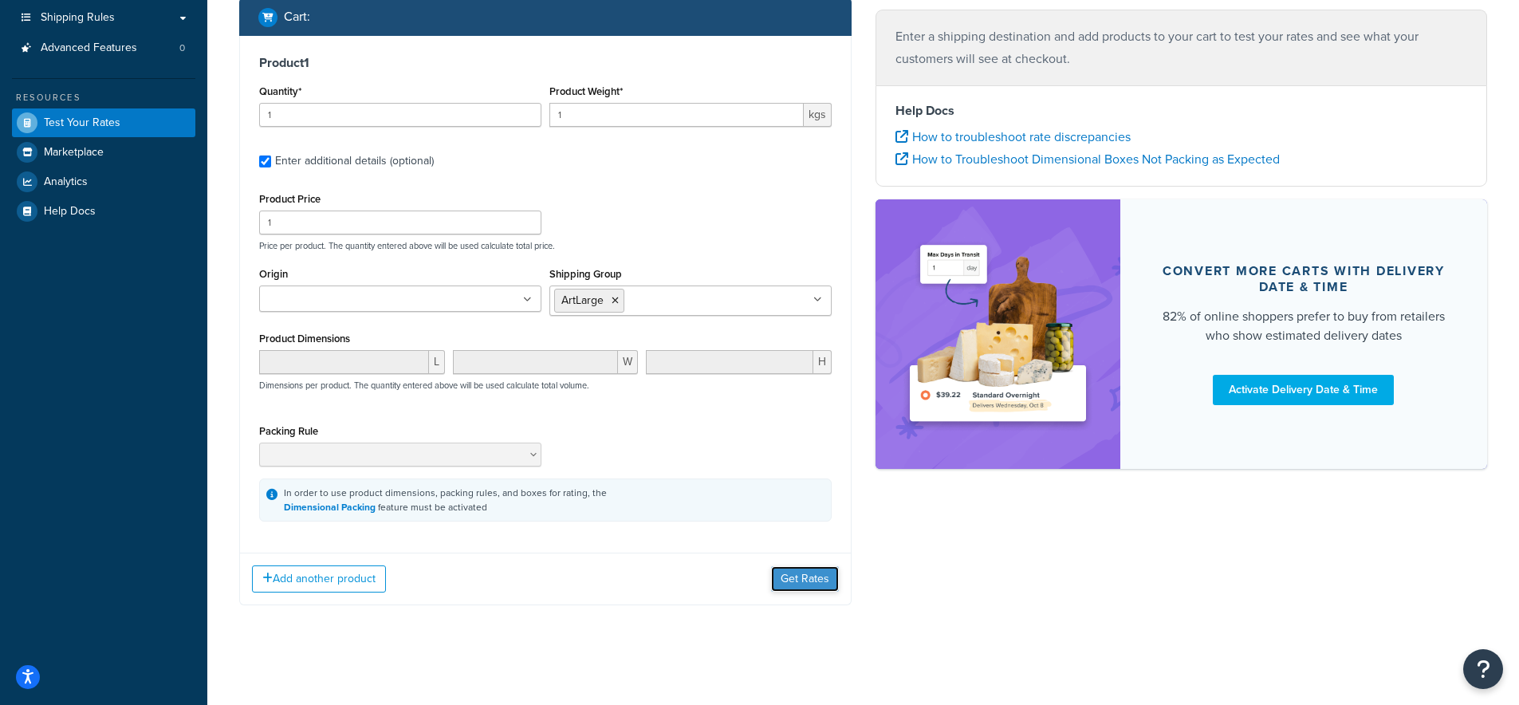
click at [820, 588] on button "Get Rates" at bounding box center [805, 579] width 68 height 26
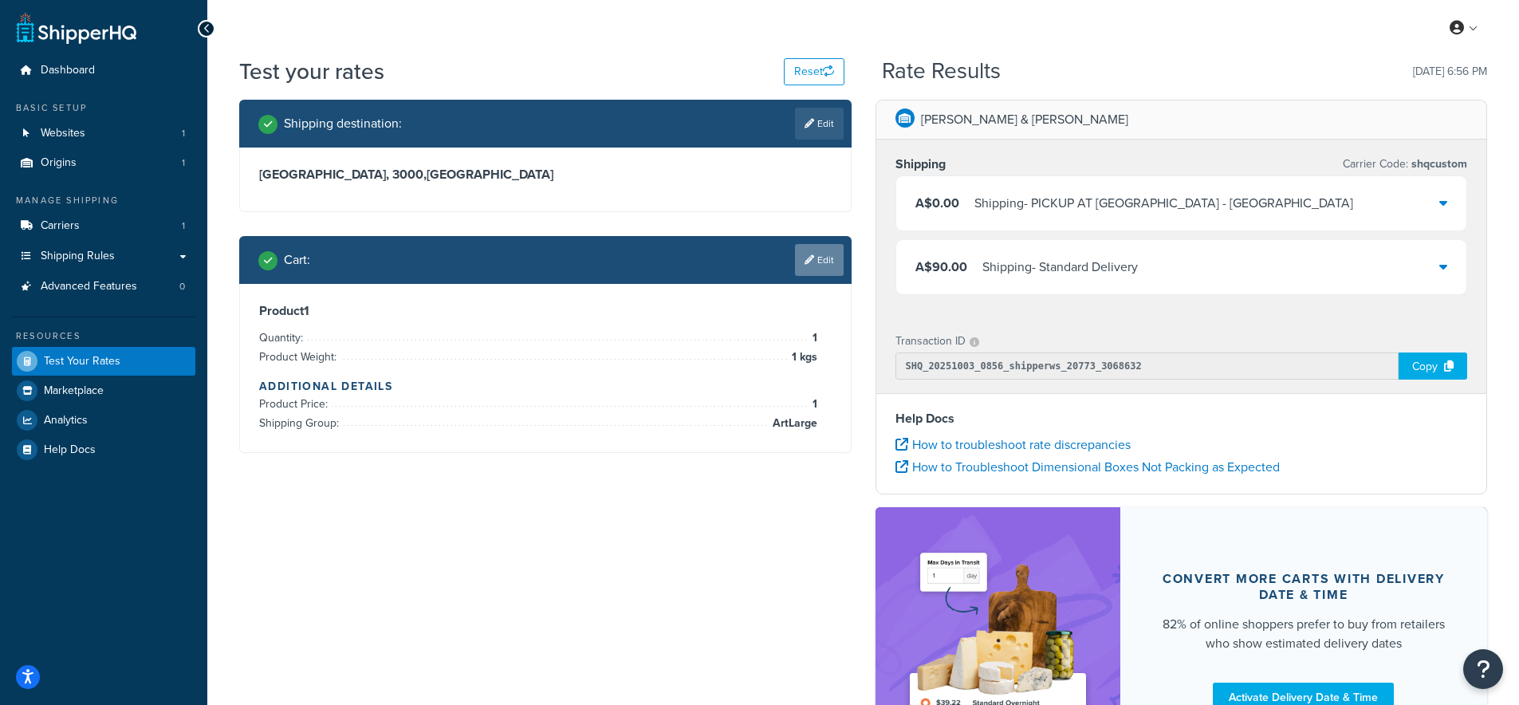
click at [817, 256] on link "Edit" at bounding box center [819, 260] width 49 height 32
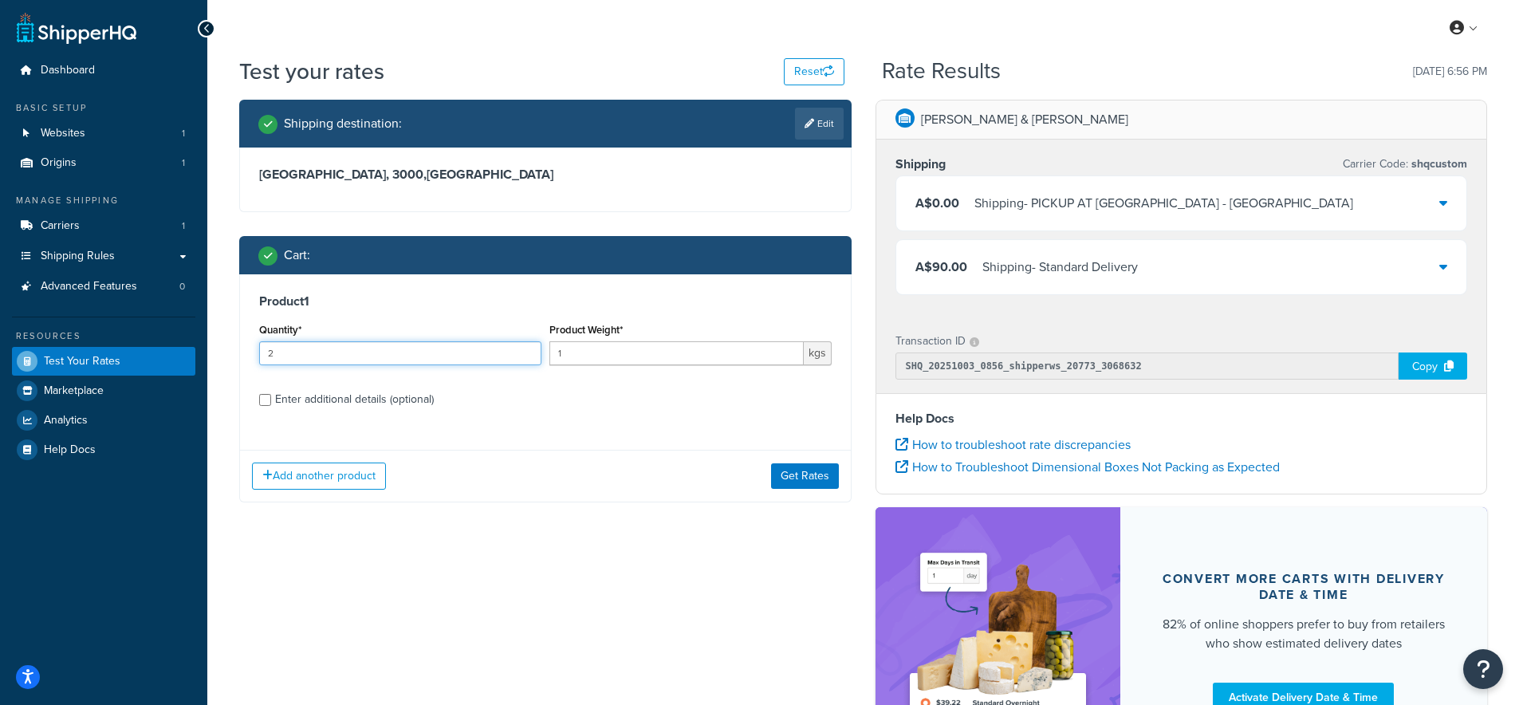
click at [530, 352] on input "2" at bounding box center [400, 353] width 282 height 24
click at [530, 352] on input "3" at bounding box center [400, 353] width 282 height 24
click at [530, 352] on input "4" at bounding box center [400, 353] width 282 height 24
click at [530, 352] on input "5" at bounding box center [400, 353] width 282 height 24
click at [530, 352] on input "6" at bounding box center [400, 353] width 282 height 24
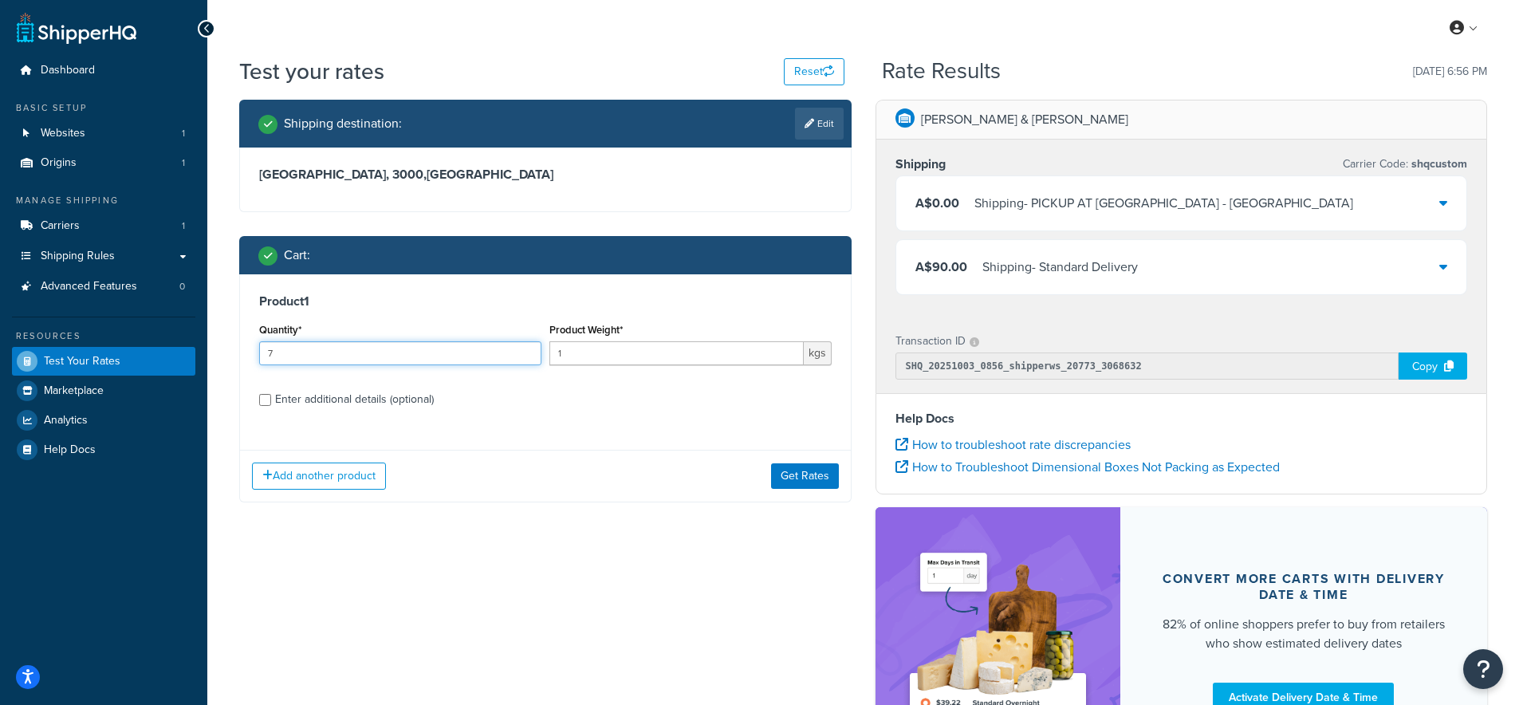
click at [530, 352] on input "7" at bounding box center [400, 353] width 282 height 24
click at [530, 352] on input "8" at bounding box center [400, 353] width 282 height 24
click at [530, 352] on input "9" at bounding box center [400, 353] width 282 height 24
click at [530, 352] on input "10" at bounding box center [400, 353] width 282 height 24
type input "11"
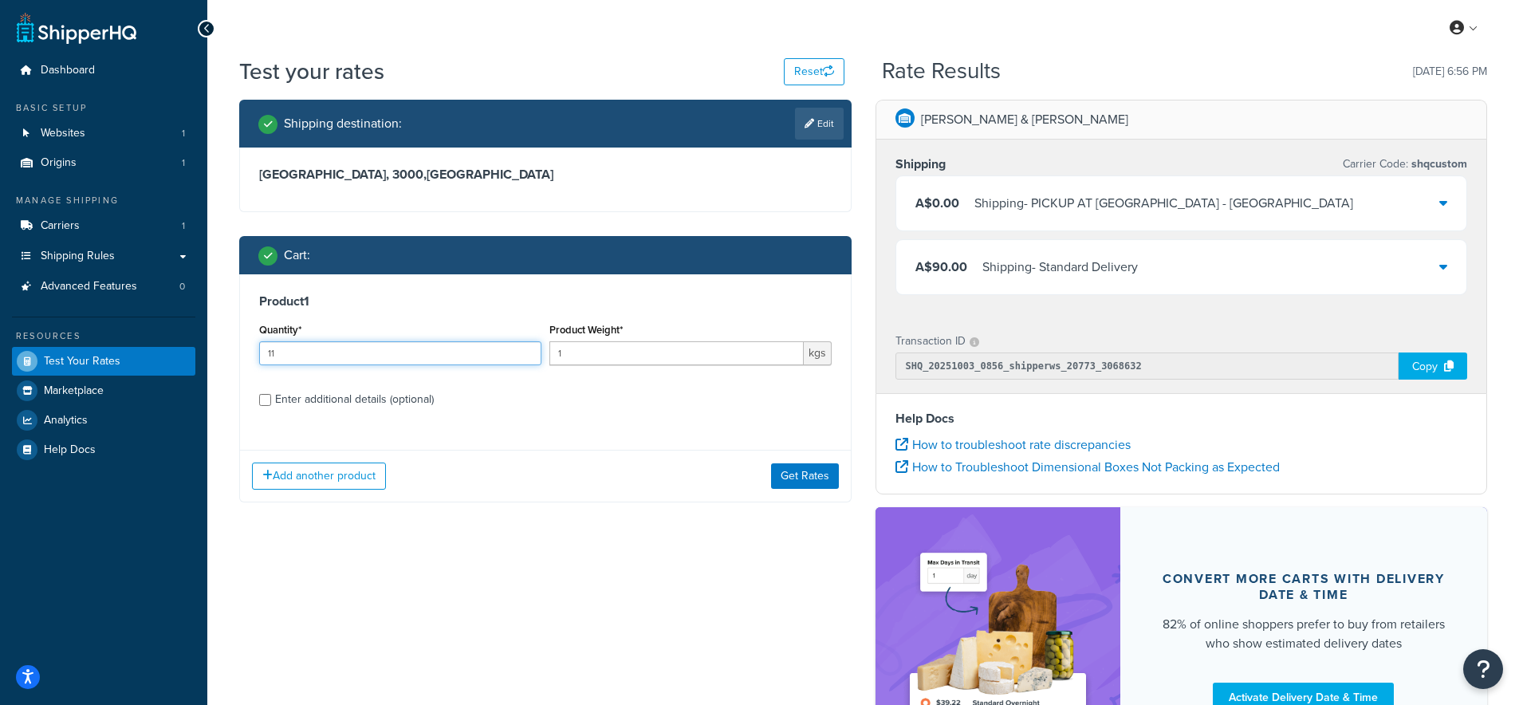
click at [530, 352] on input "11" at bounding box center [400, 353] width 282 height 24
click at [814, 482] on button "Get Rates" at bounding box center [805, 476] width 68 height 26
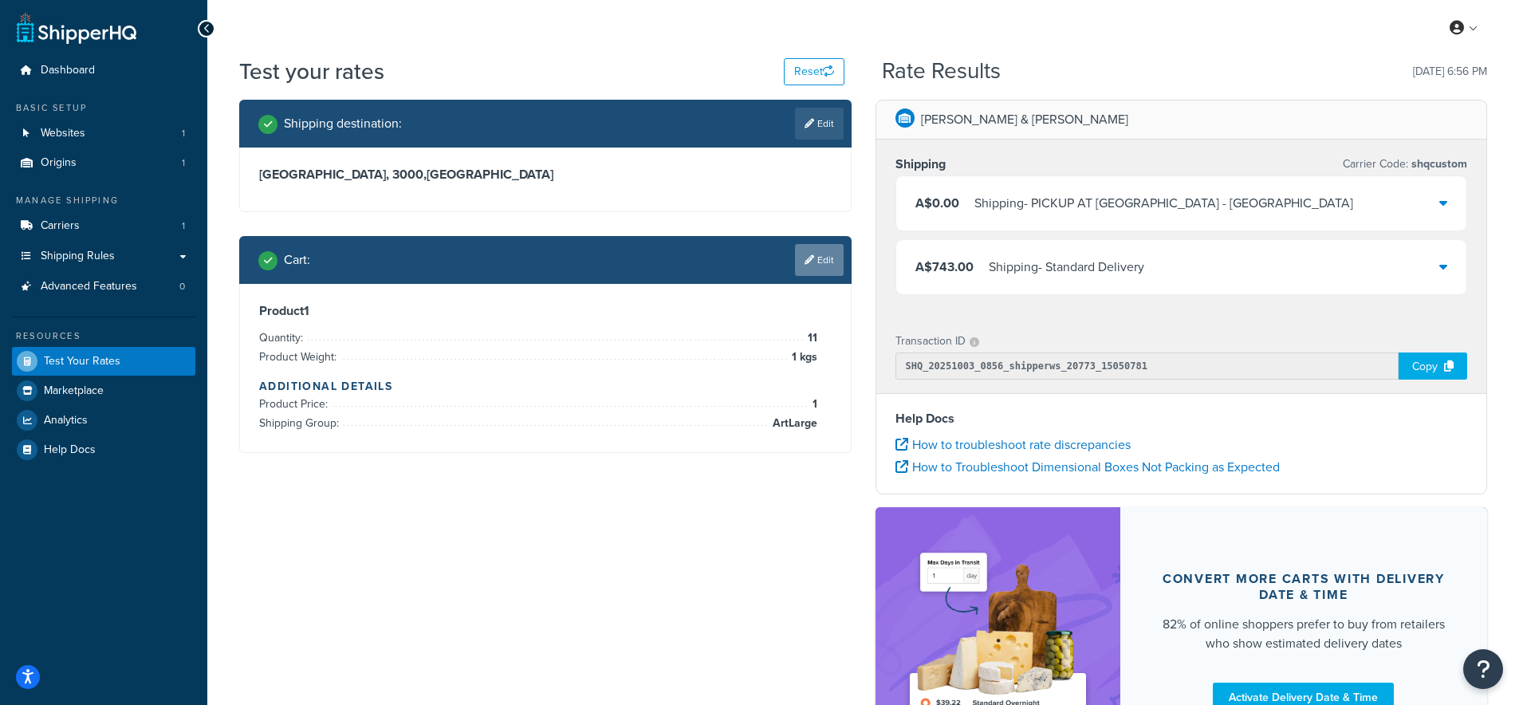
click at [834, 260] on link "Edit" at bounding box center [819, 260] width 49 height 32
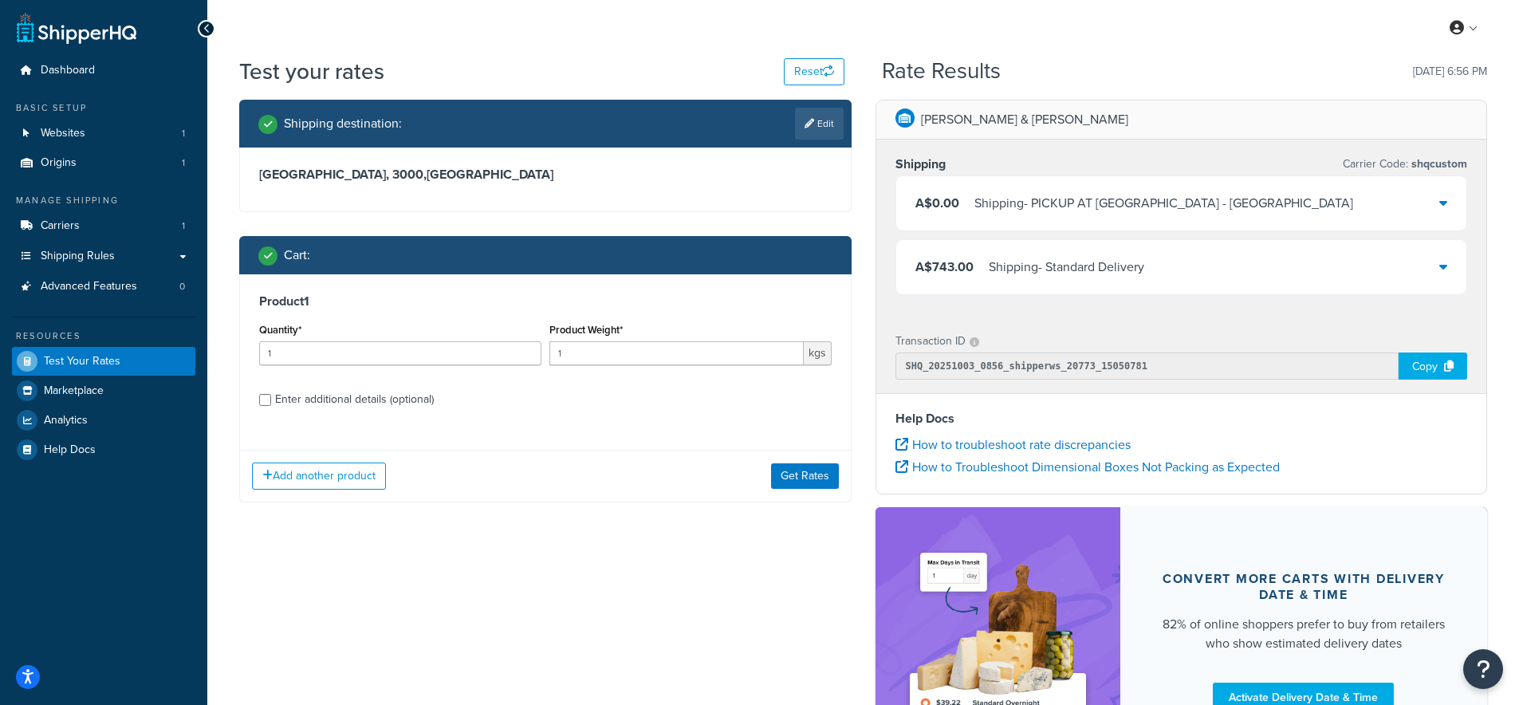
click at [255, 392] on div "Product 1 Quantity* 1 Product Weight* 1 kgs Enter additional details (optional)" at bounding box center [545, 356] width 611 height 164
click at [261, 396] on input "Enter additional details (optional)" at bounding box center [265, 400] width 12 height 12
checkbox input "true"
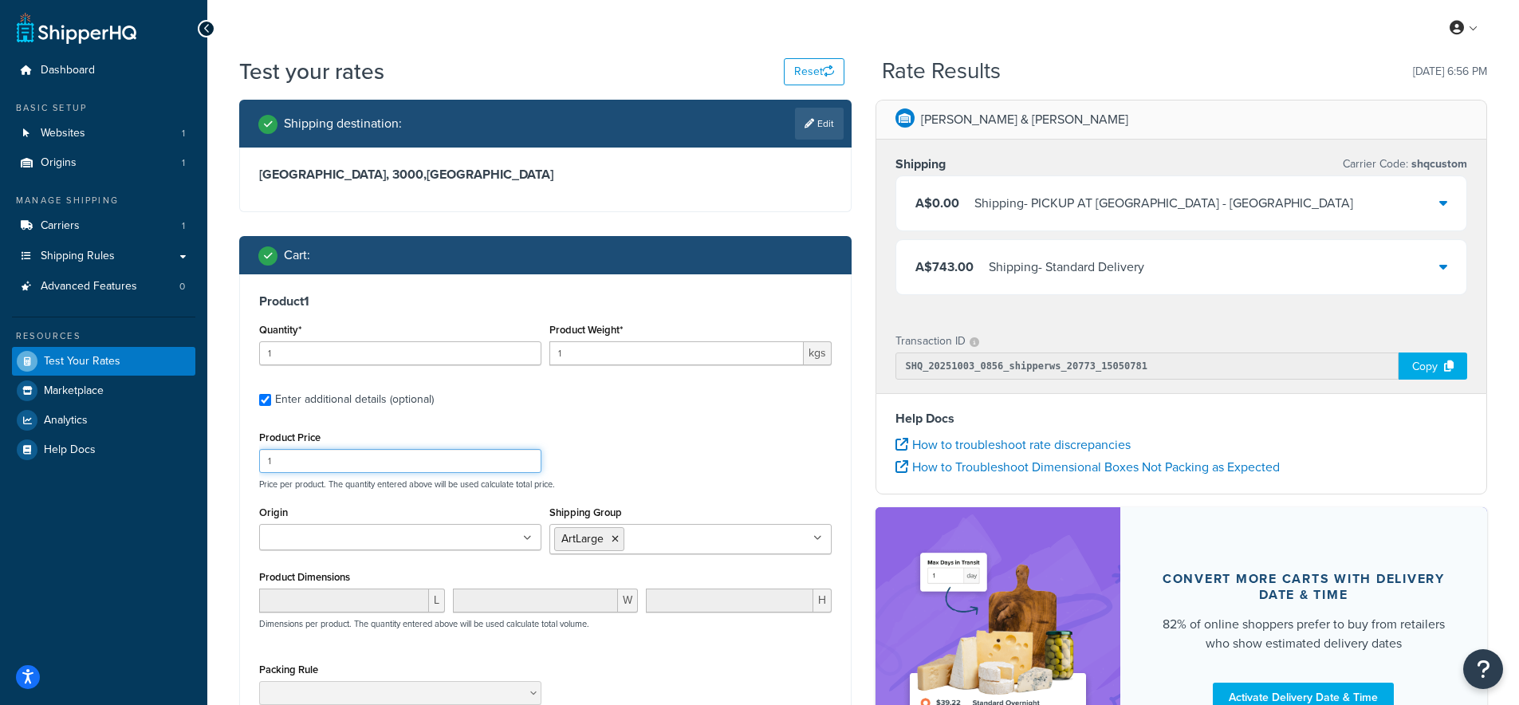
drag, startPoint x: 303, startPoint y: 466, endPoint x: 233, endPoint y: 456, distance: 70.8
click at [233, 456] on div "Shipping destination : Edit Victoria, 3000 , Australia Cart : Product 1 Quantit…" at bounding box center [545, 484] width 636 height 769
type input "1000"
click at [620, 449] on div "Product Price 1000 Price per product. The quantity entered above will be used c…" at bounding box center [545, 458] width 581 height 63
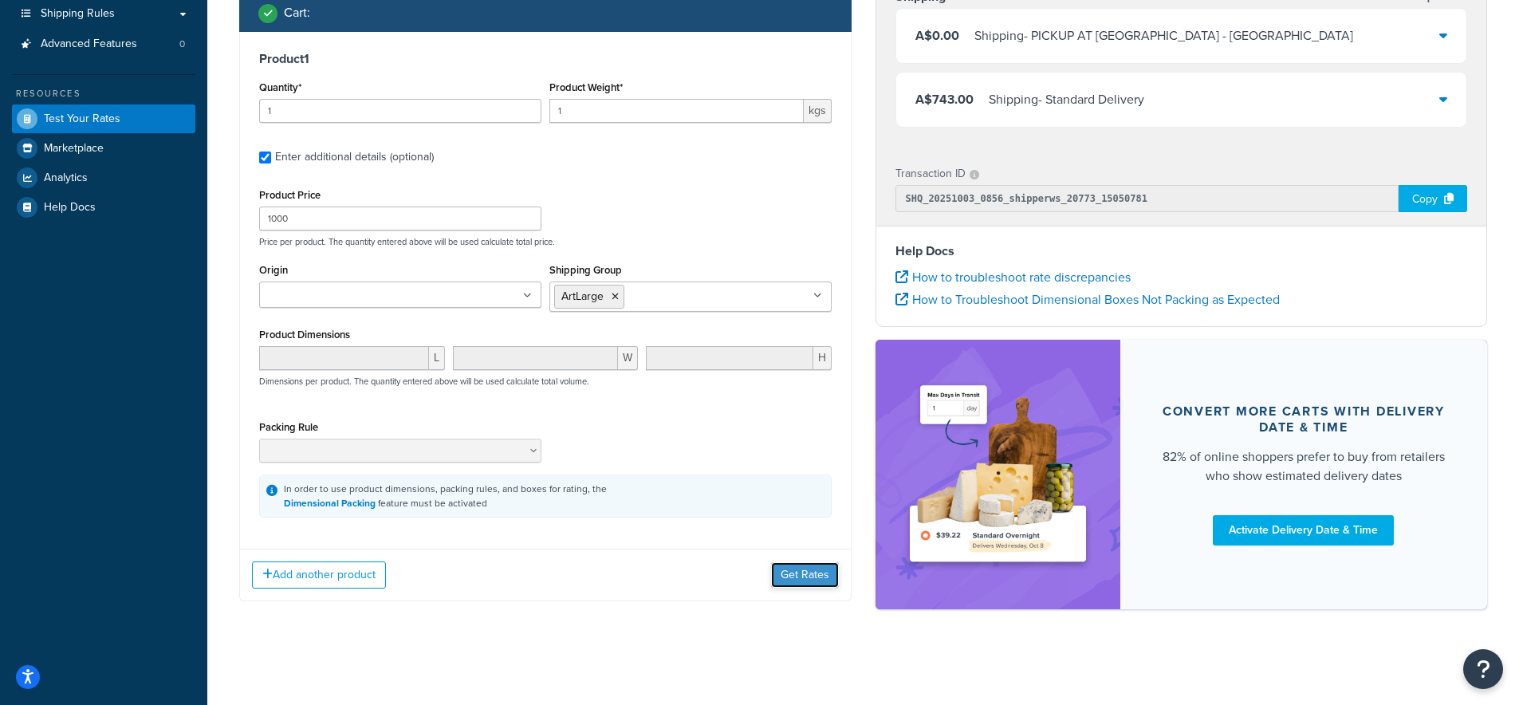
click at [804, 569] on button "Get Rates" at bounding box center [805, 575] width 68 height 26
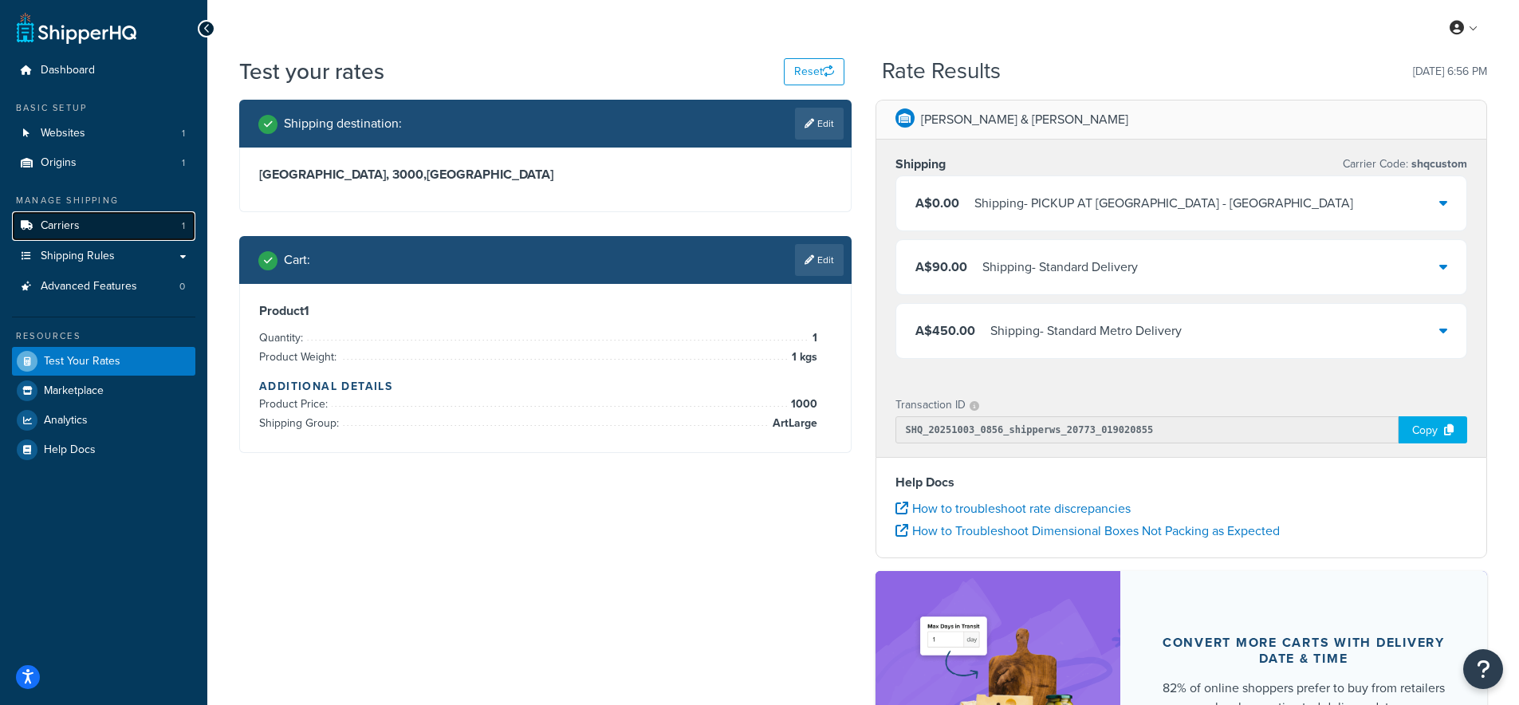
click at [69, 227] on span "Carriers" at bounding box center [60, 226] width 39 height 14
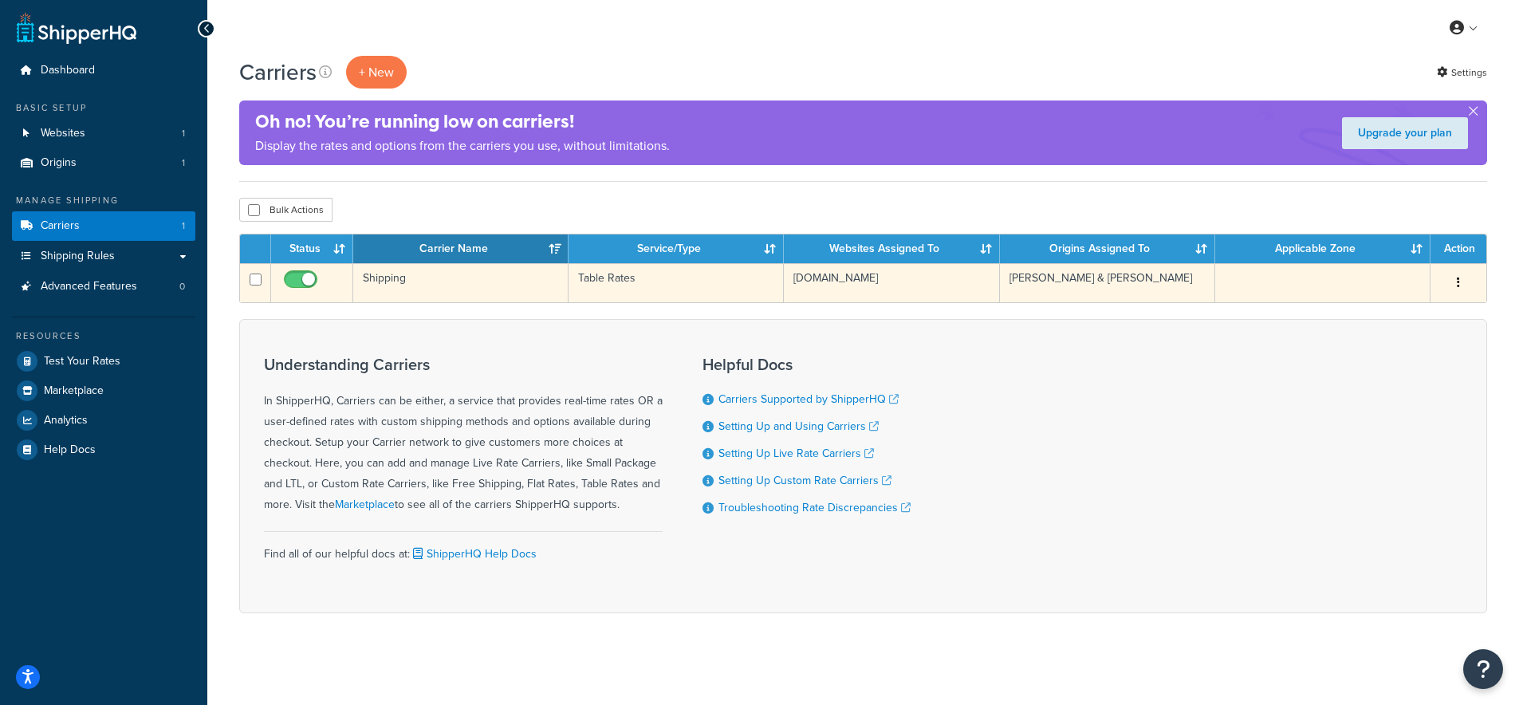
click at [381, 274] on td "Shipping" at bounding box center [460, 282] width 215 height 39
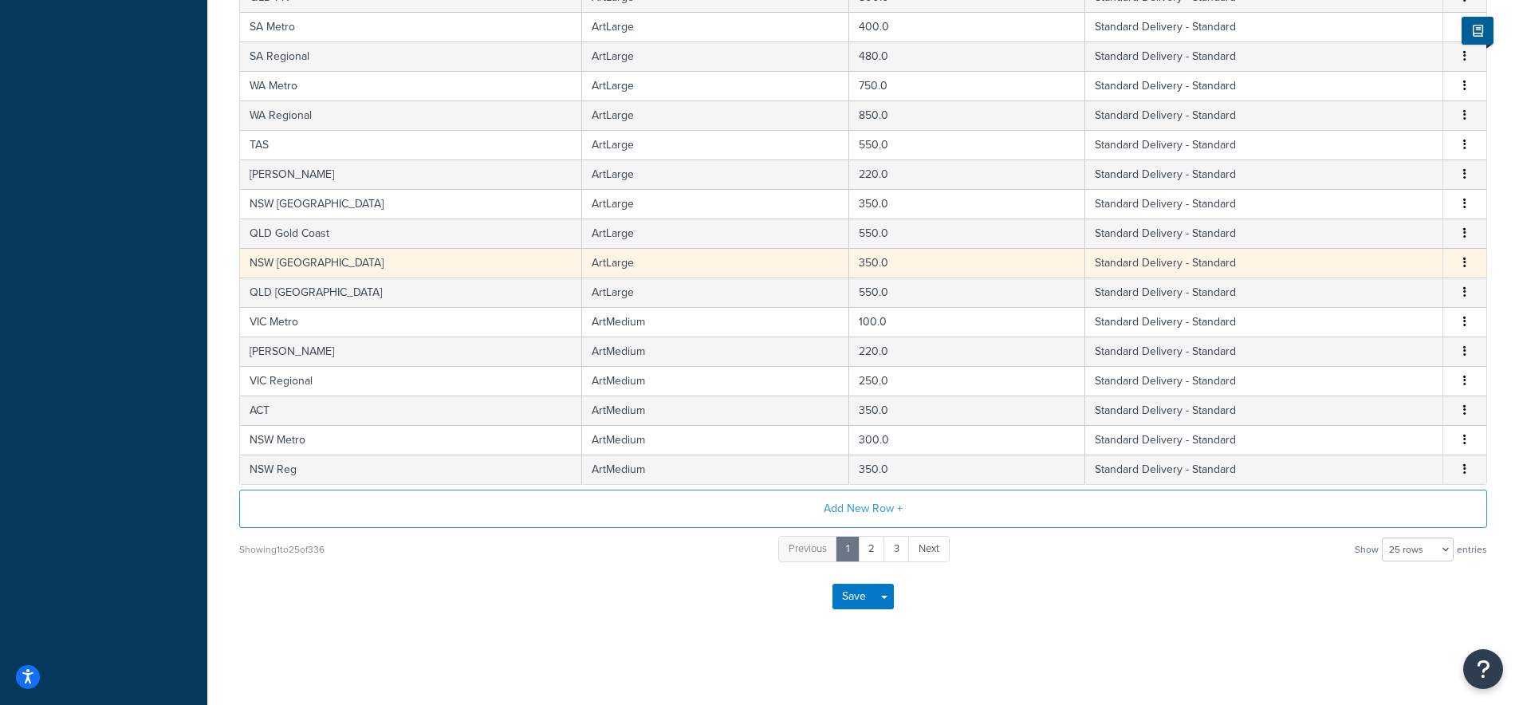
scroll to position [589, 0]
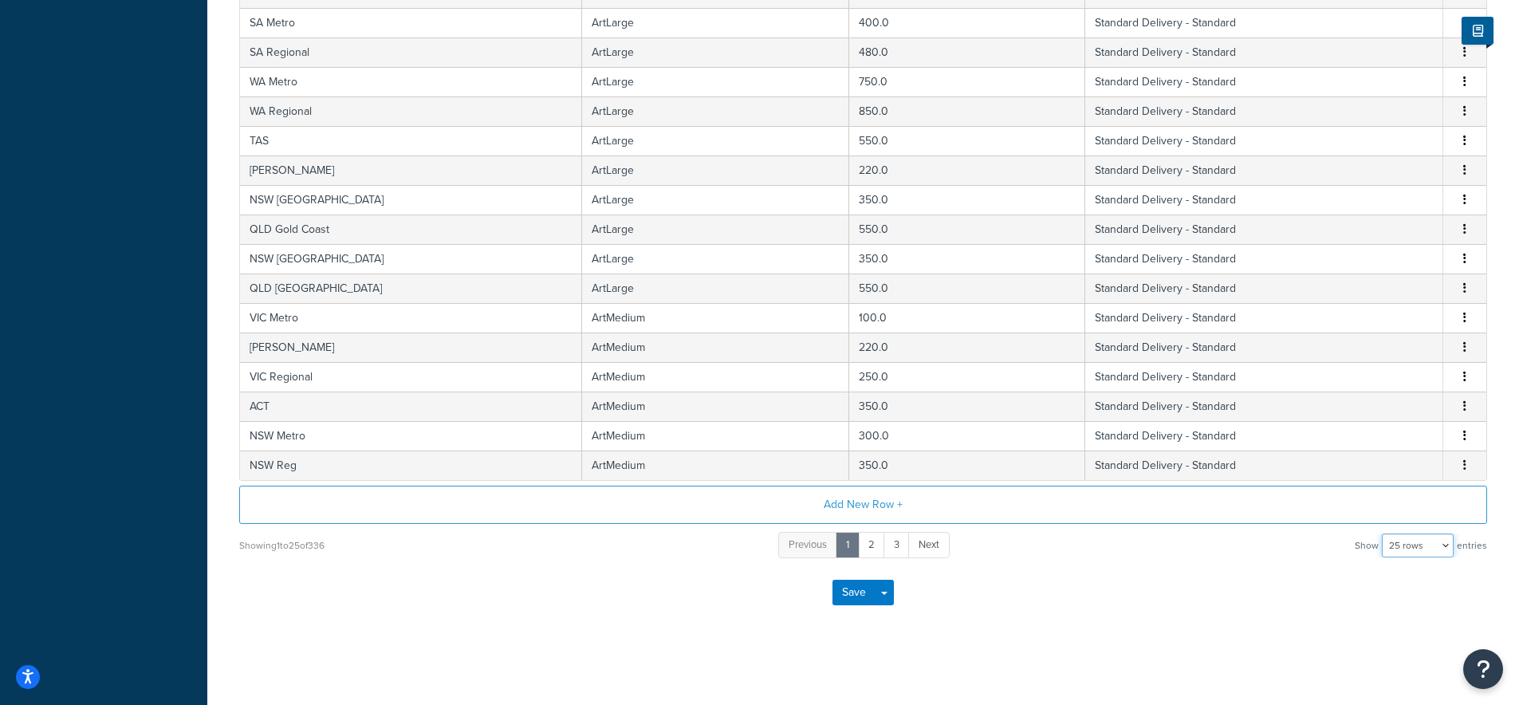
click at [1430, 541] on select "10 rows 15 rows 25 rows 50 rows 100 rows 1000 rows" at bounding box center [1418, 546] width 72 height 24
select select "1000"
click at [1384, 534] on select "10 rows 15 rows 25 rows 50 rows 100 rows 1000 rows" at bounding box center [1418, 546] width 72 height 24
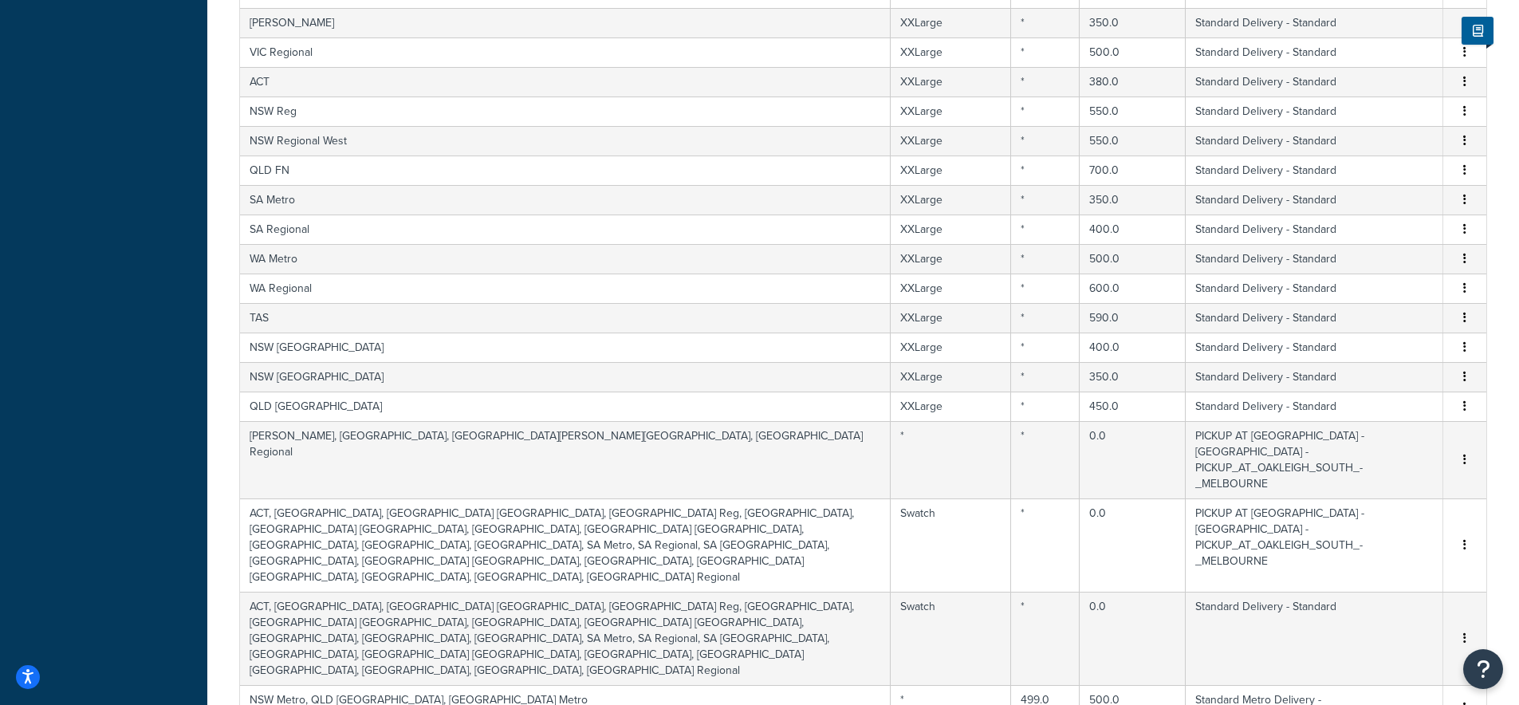
scroll to position [9847, 0]
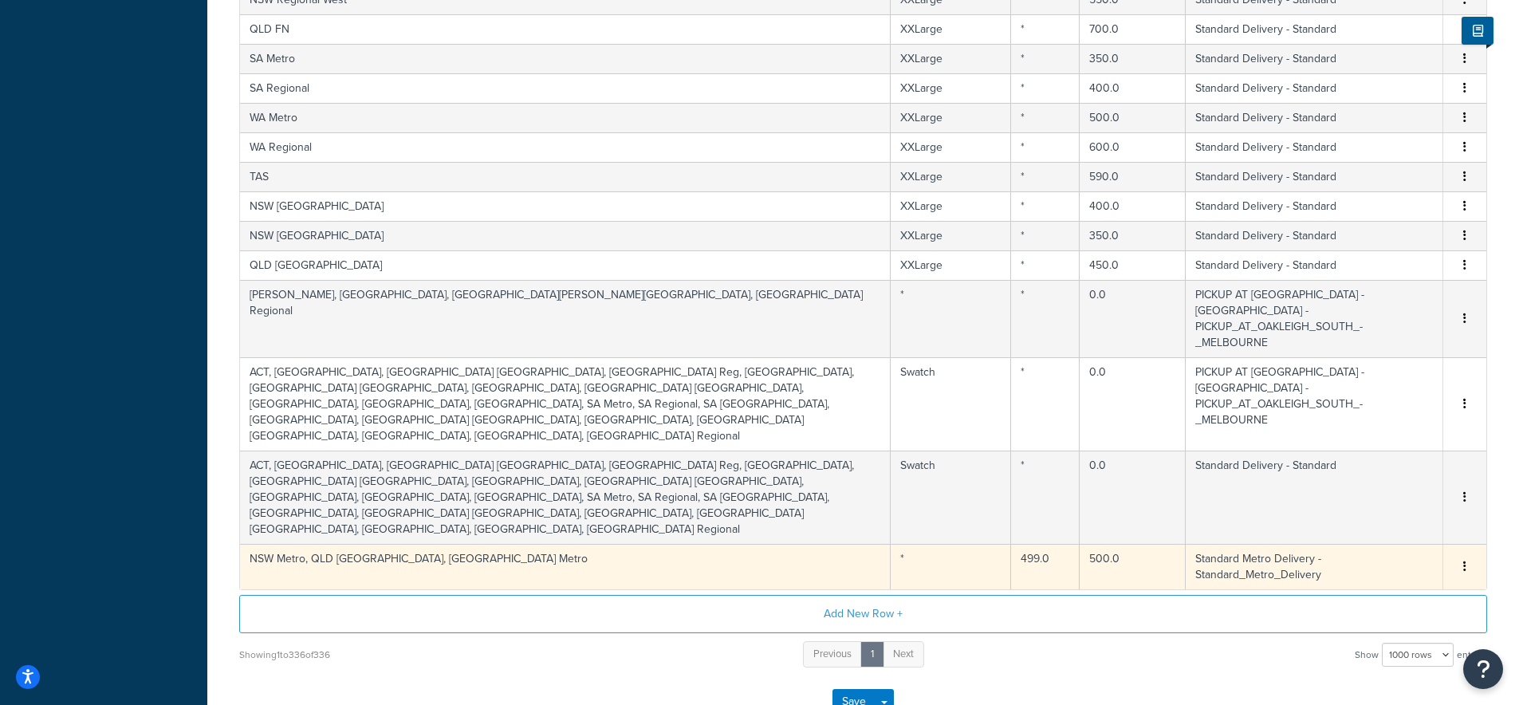
click at [1472, 558] on span "Edit Duplicate Delete" at bounding box center [1465, 567] width 24 height 18
click at [1466, 561] on icon "button" at bounding box center [1465, 566] width 3 height 11
click at [1396, 496] on div "Delete" at bounding box center [1383, 499] width 113 height 33
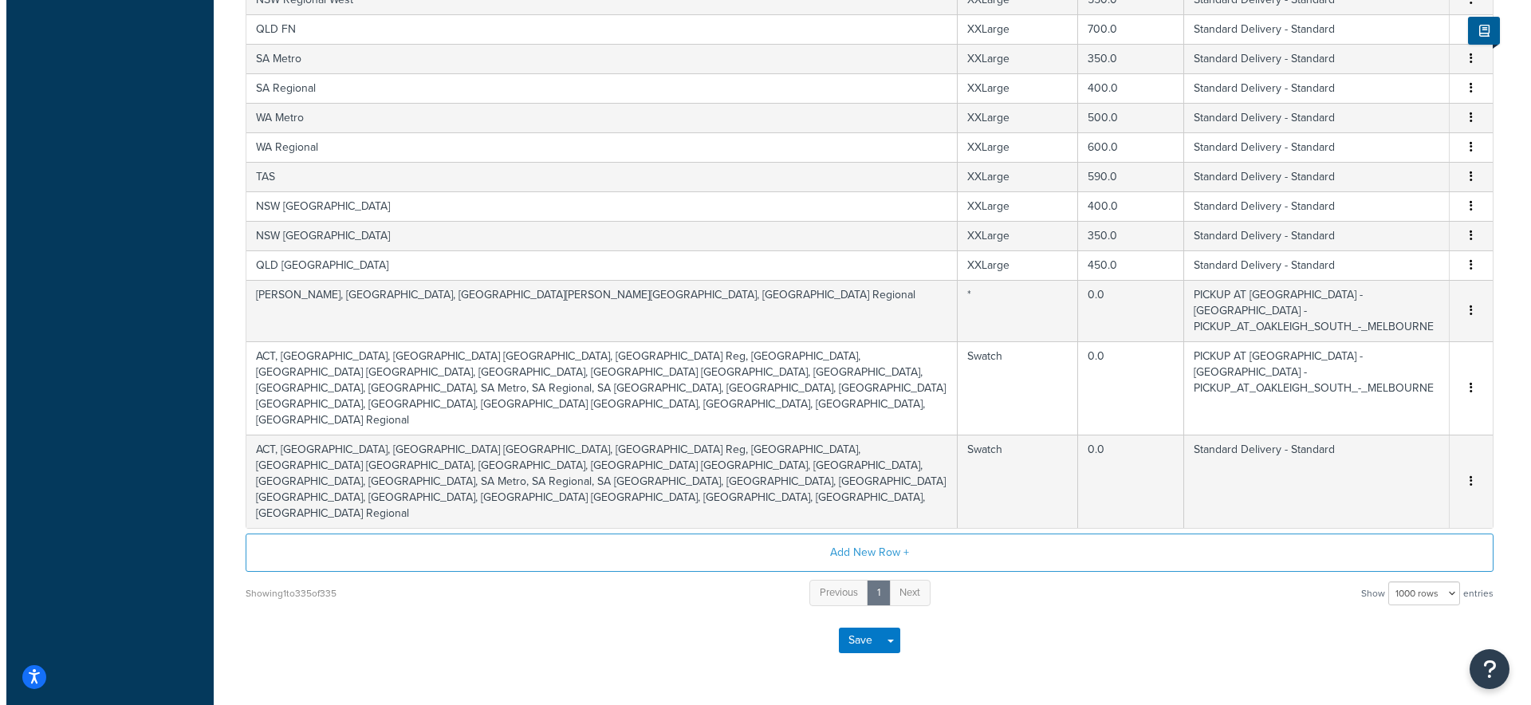
scroll to position [9818, 0]
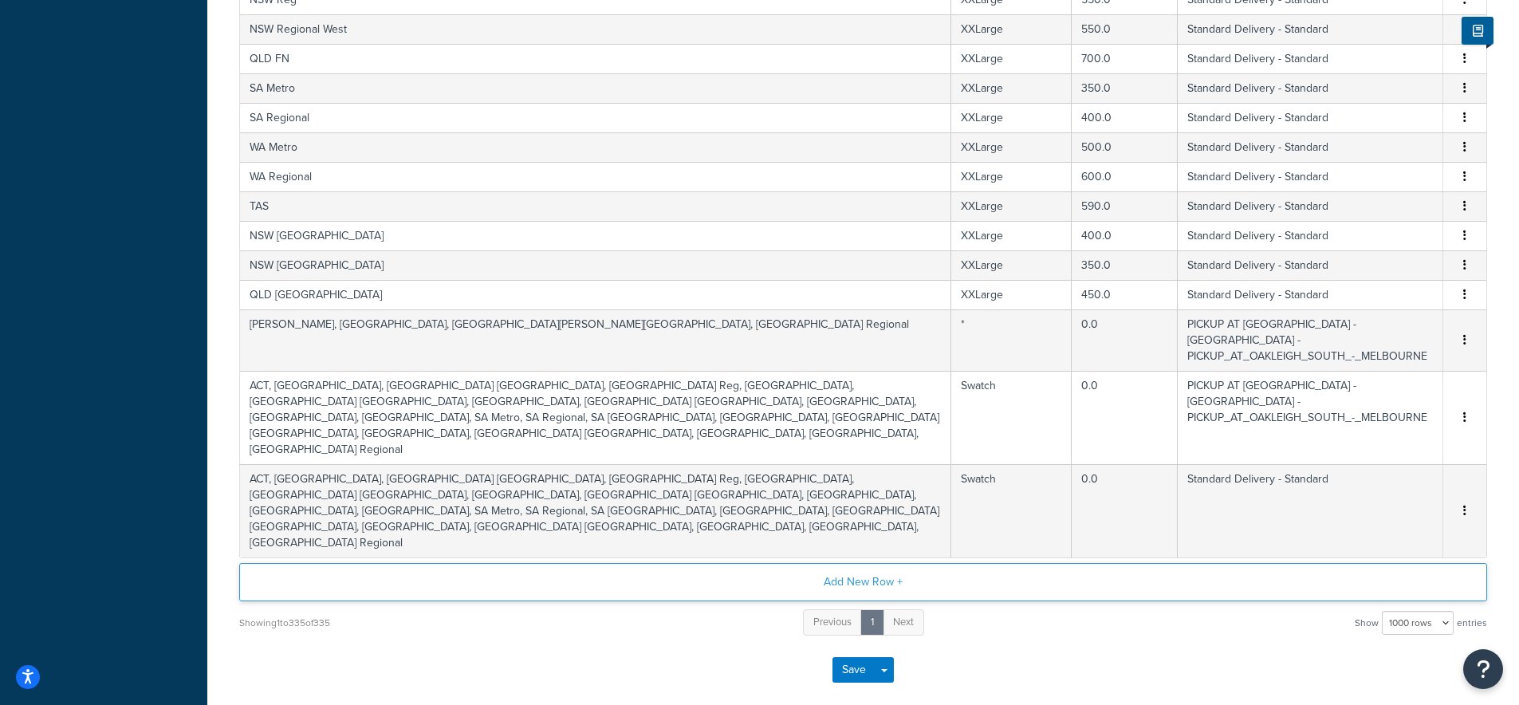
click at [891, 563] on button "Add New Row +" at bounding box center [863, 582] width 1248 height 38
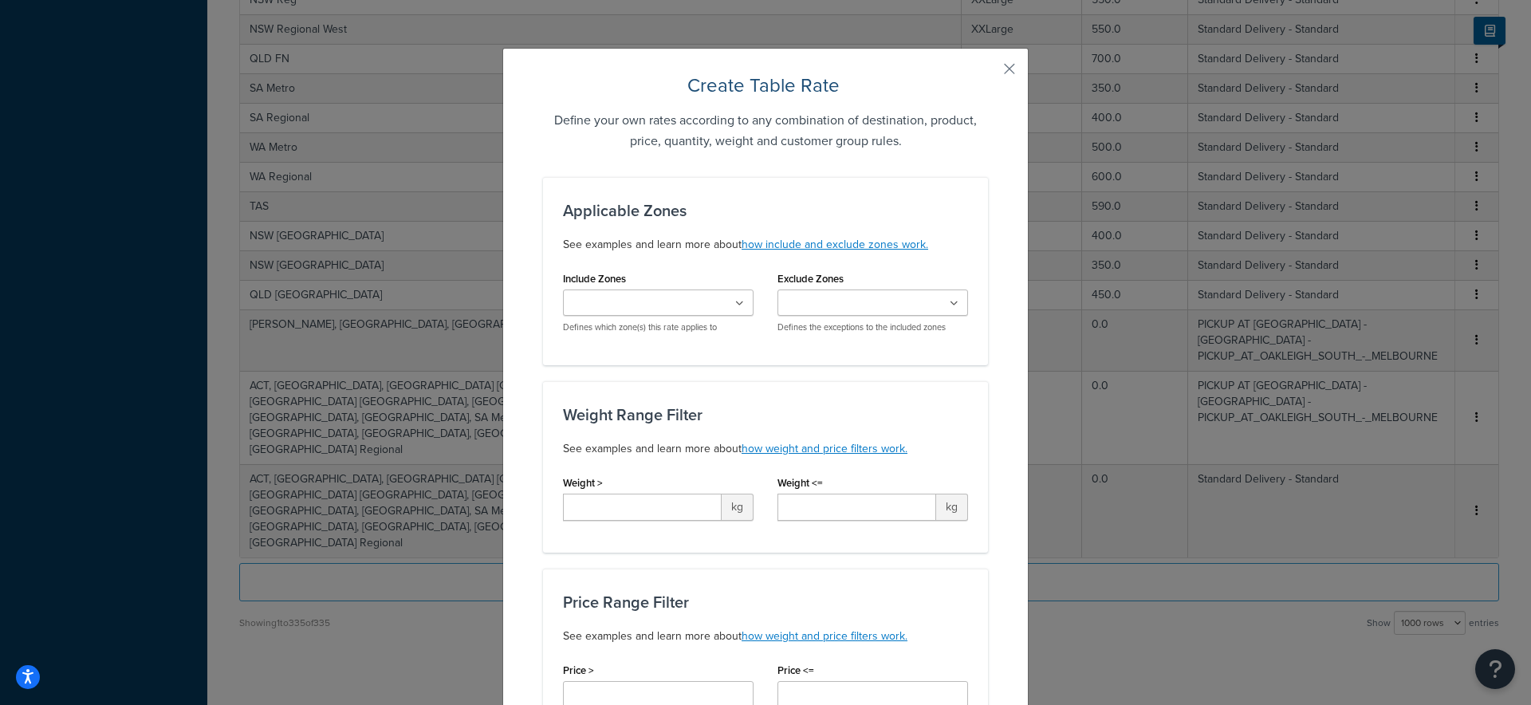
scroll to position [329, 0]
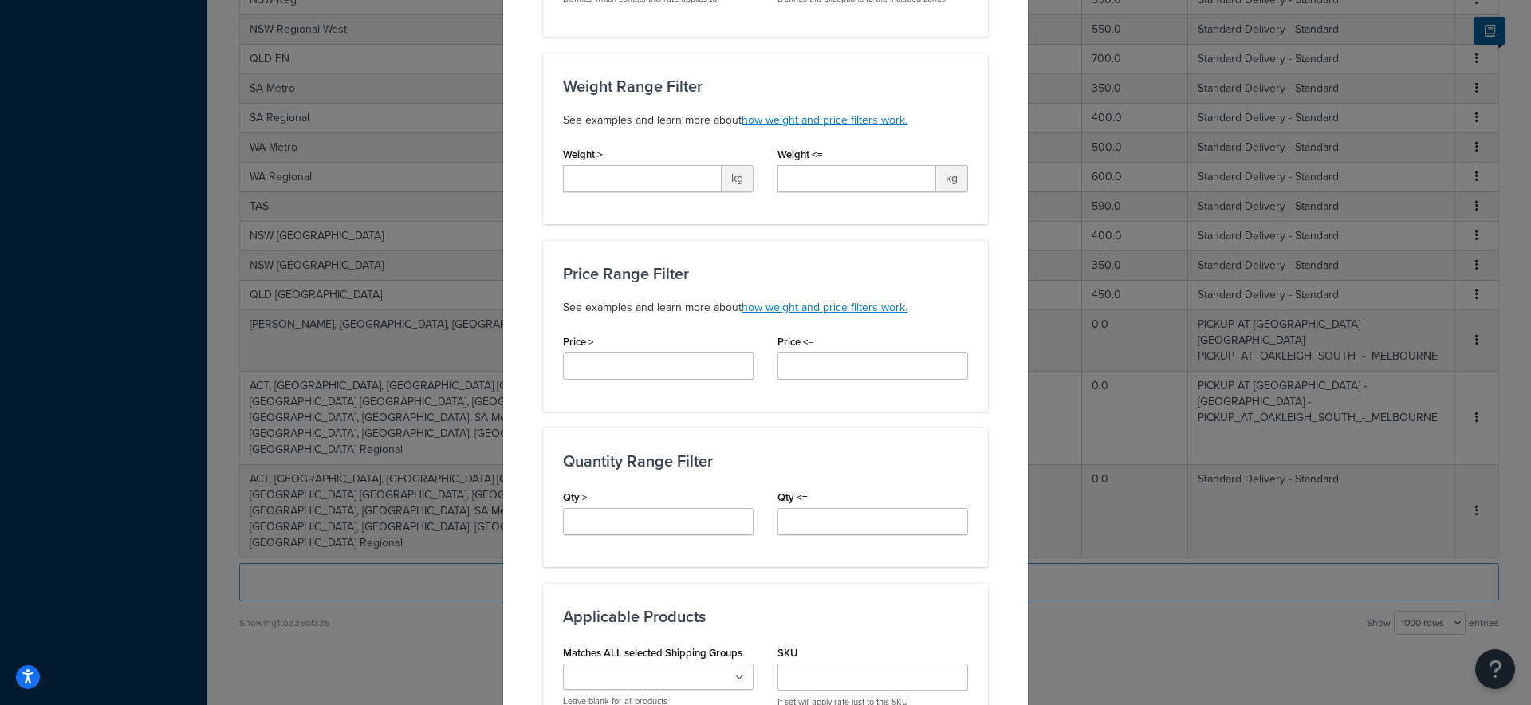
click at [261, 184] on div "Create Table Rate Define your own rates according to any combination of destina…" at bounding box center [765, 352] width 1531 height 705
click at [347, 164] on div "Create Table Rate Define your own rates according to any combination of destina…" at bounding box center [765, 352] width 1531 height 705
click at [363, 158] on div "Create Table Rate Define your own rates according to any combination of destina…" at bounding box center [765, 352] width 1531 height 705
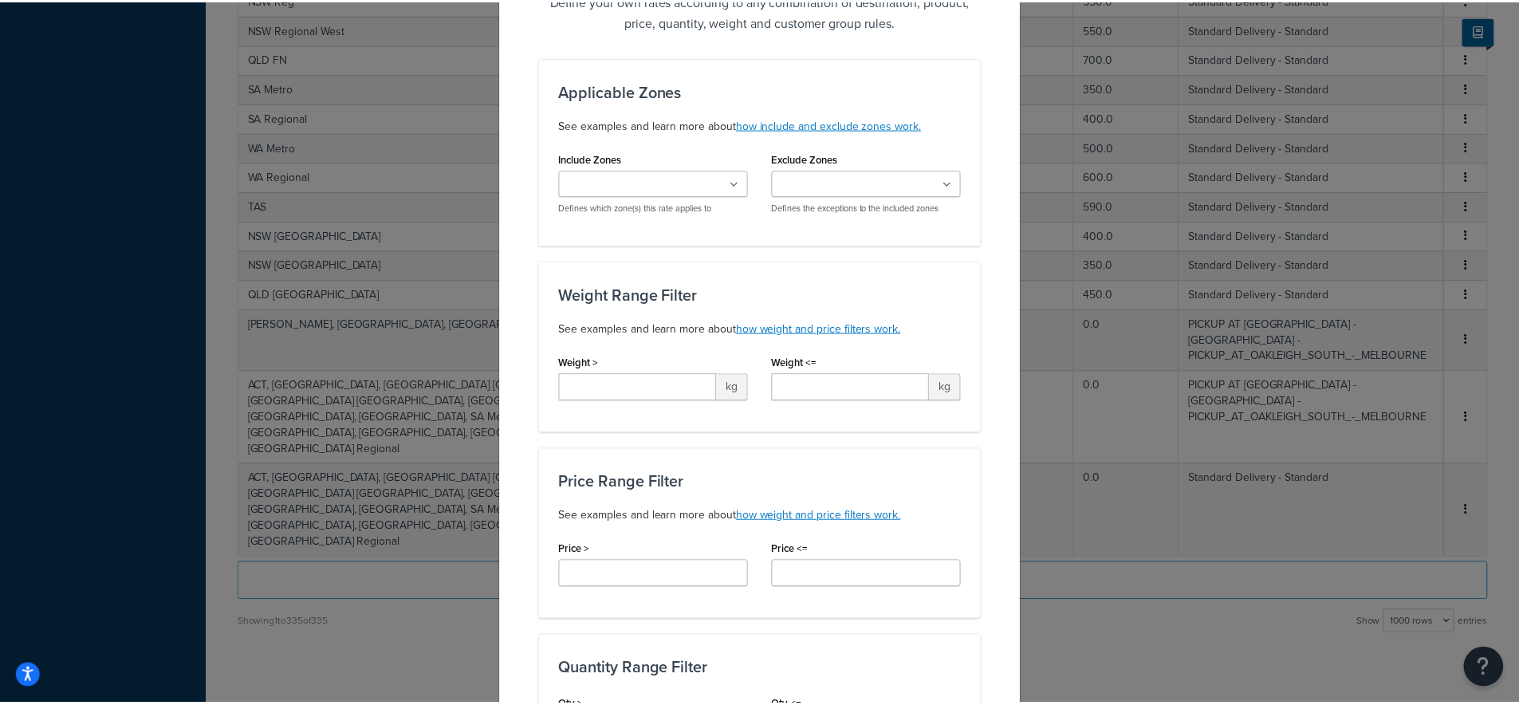
scroll to position [0, 0]
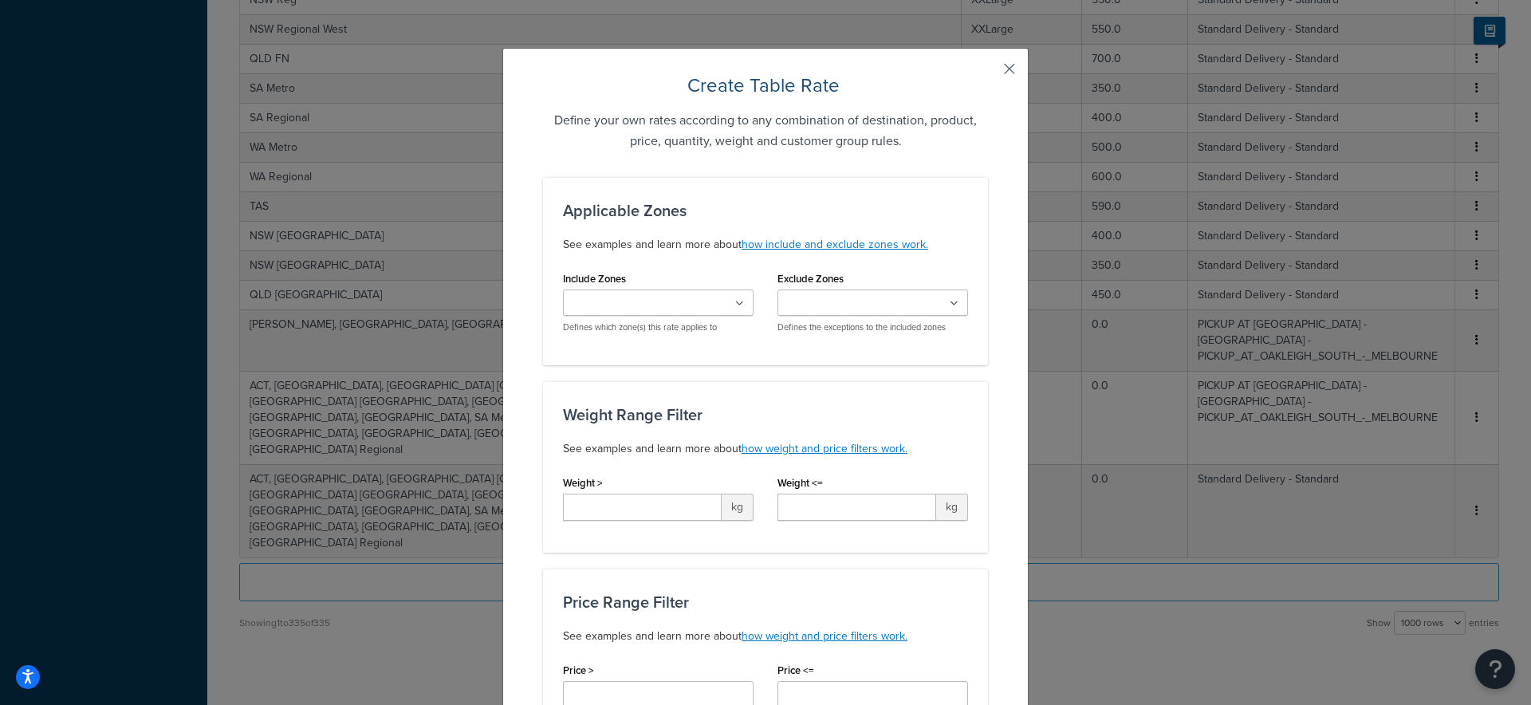
click at [988, 73] on button "button" at bounding box center [986, 75] width 4 height 4
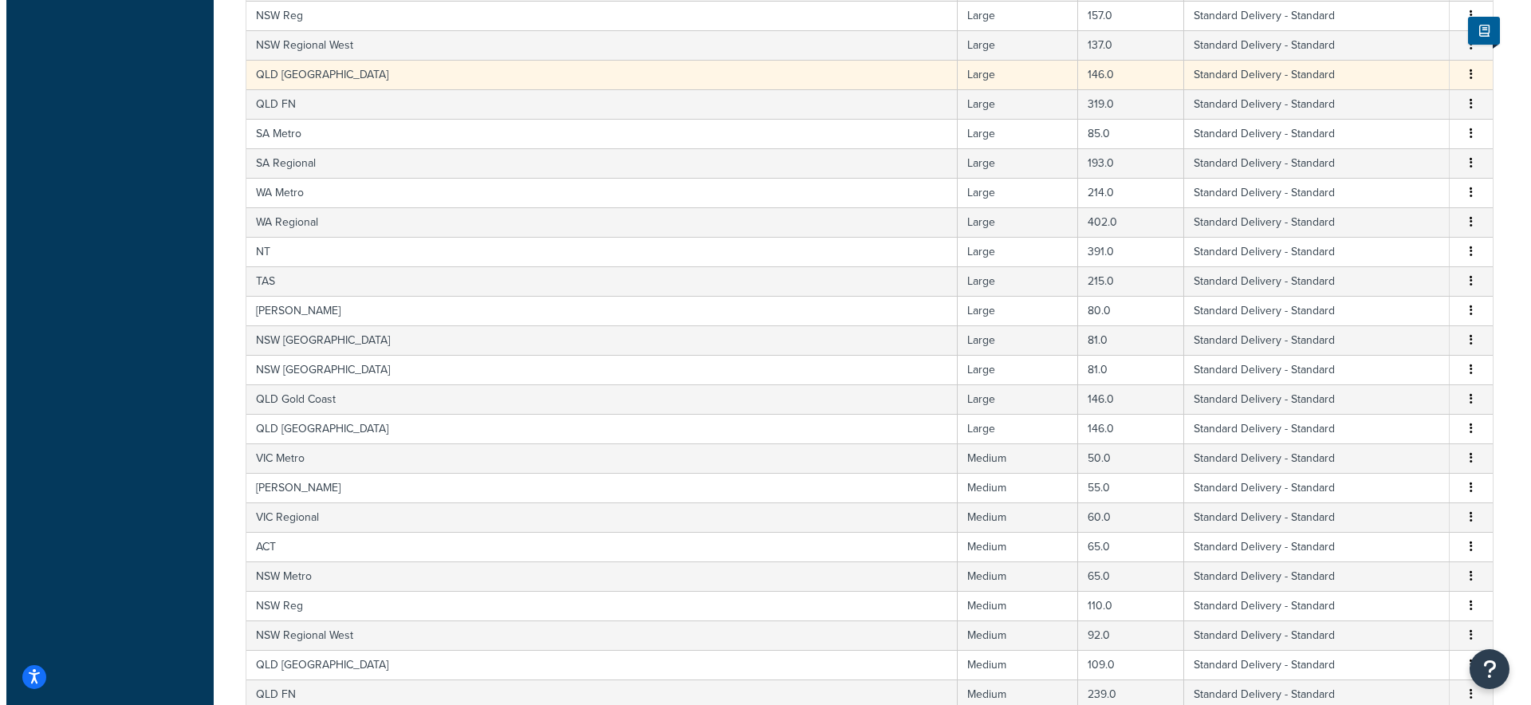
scroll to position [4351, 0]
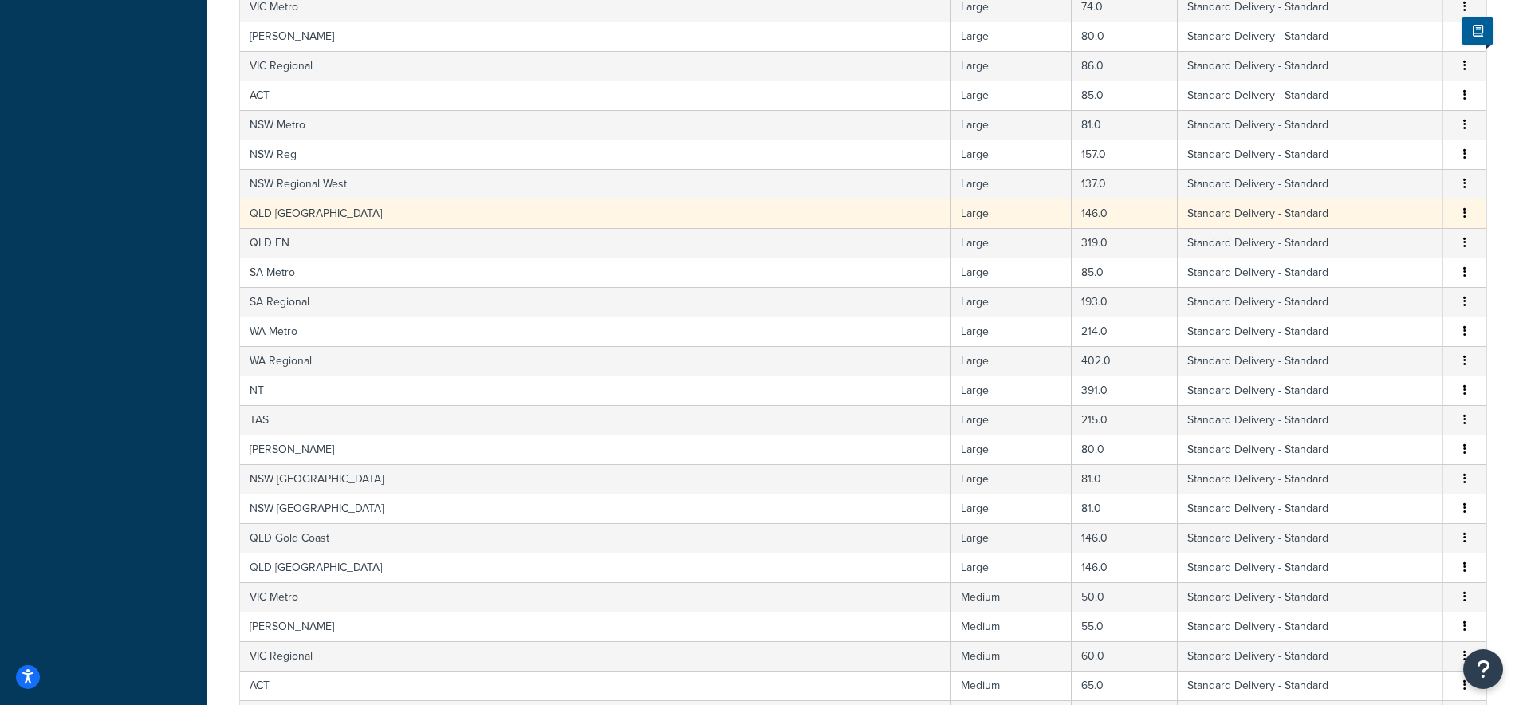
click at [270, 215] on td "QLD [GEOGRAPHIC_DATA]" at bounding box center [595, 214] width 711 height 30
select select "182086"
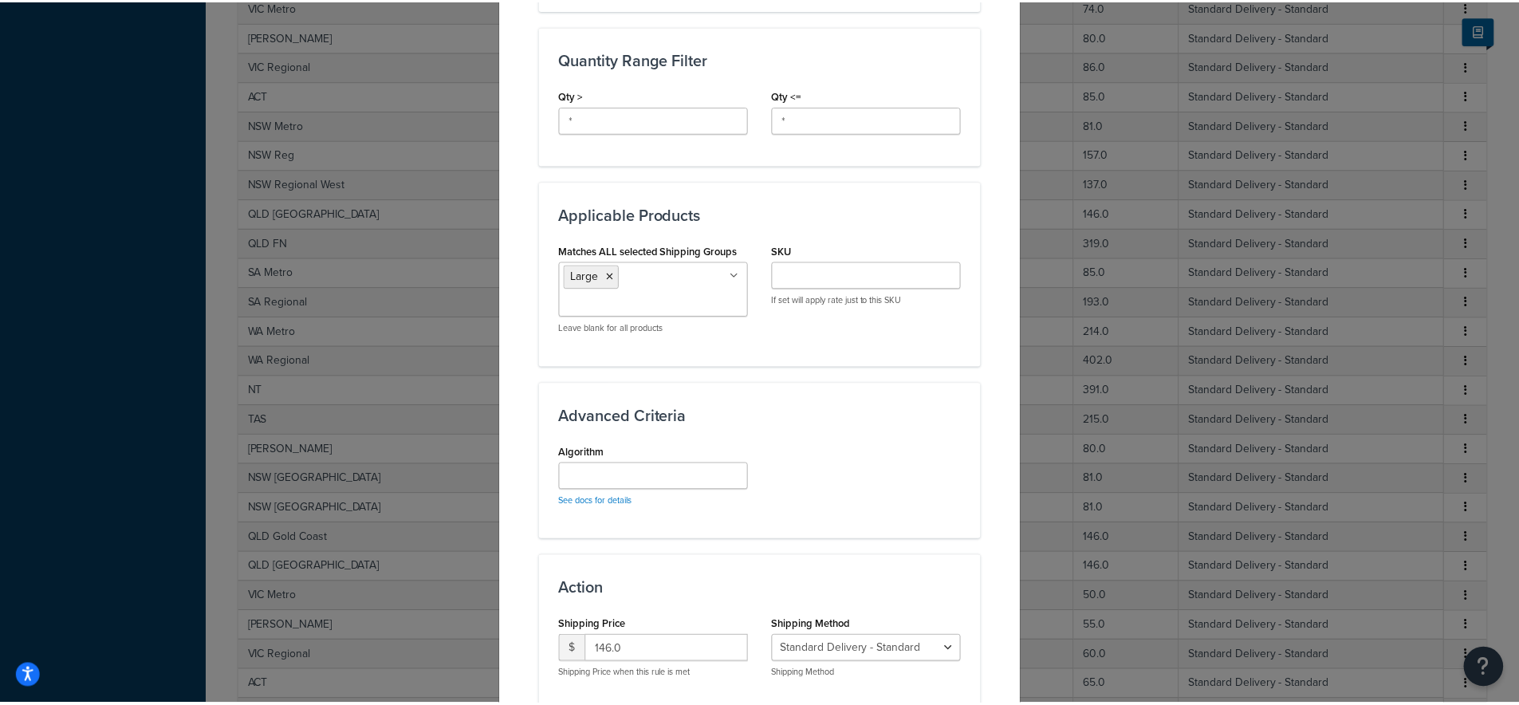
scroll to position [822, 0]
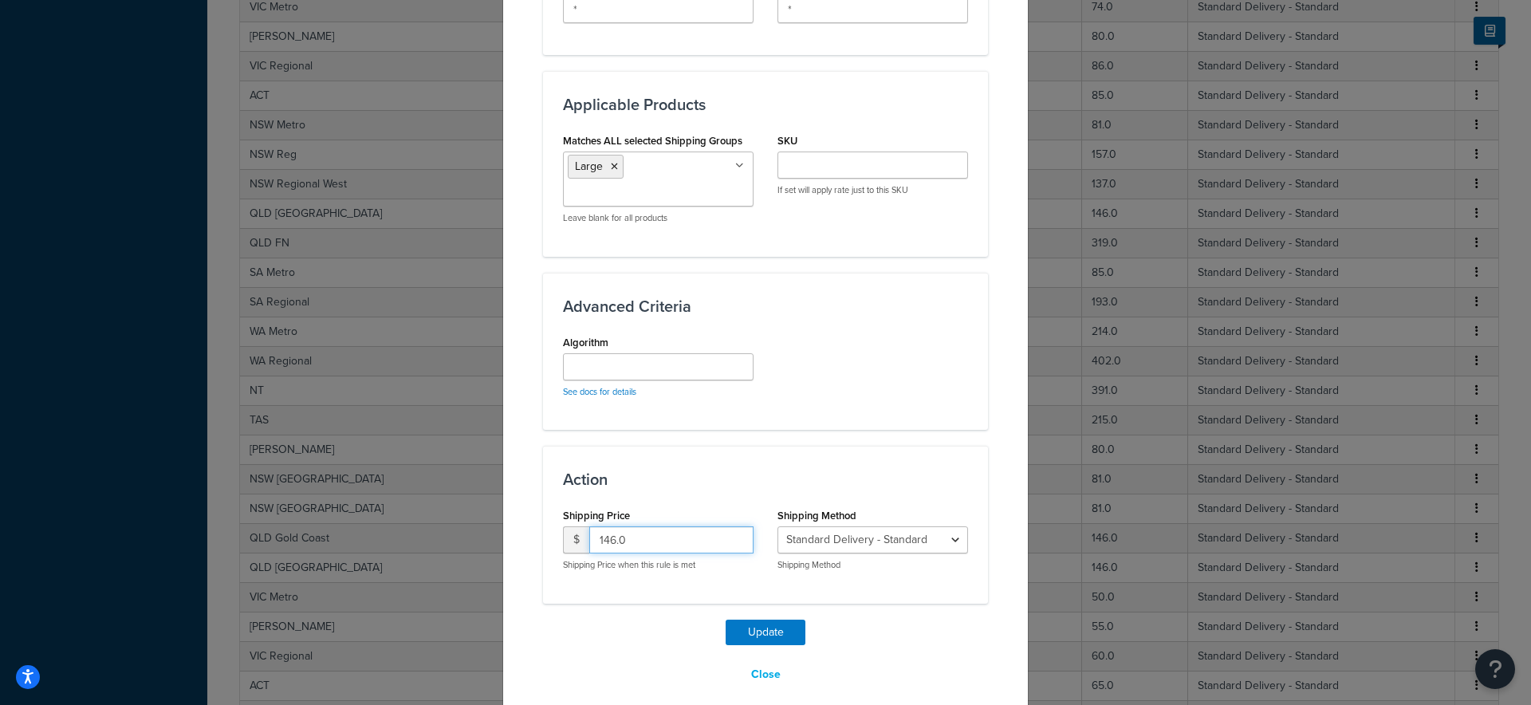
drag, startPoint x: 610, startPoint y: 524, endPoint x: 599, endPoint y: 524, distance: 11.2
click at [599, 526] on input "146.0" at bounding box center [671, 539] width 164 height 27
type input "115.0"
click at [762, 620] on button "Update" at bounding box center [766, 633] width 80 height 26
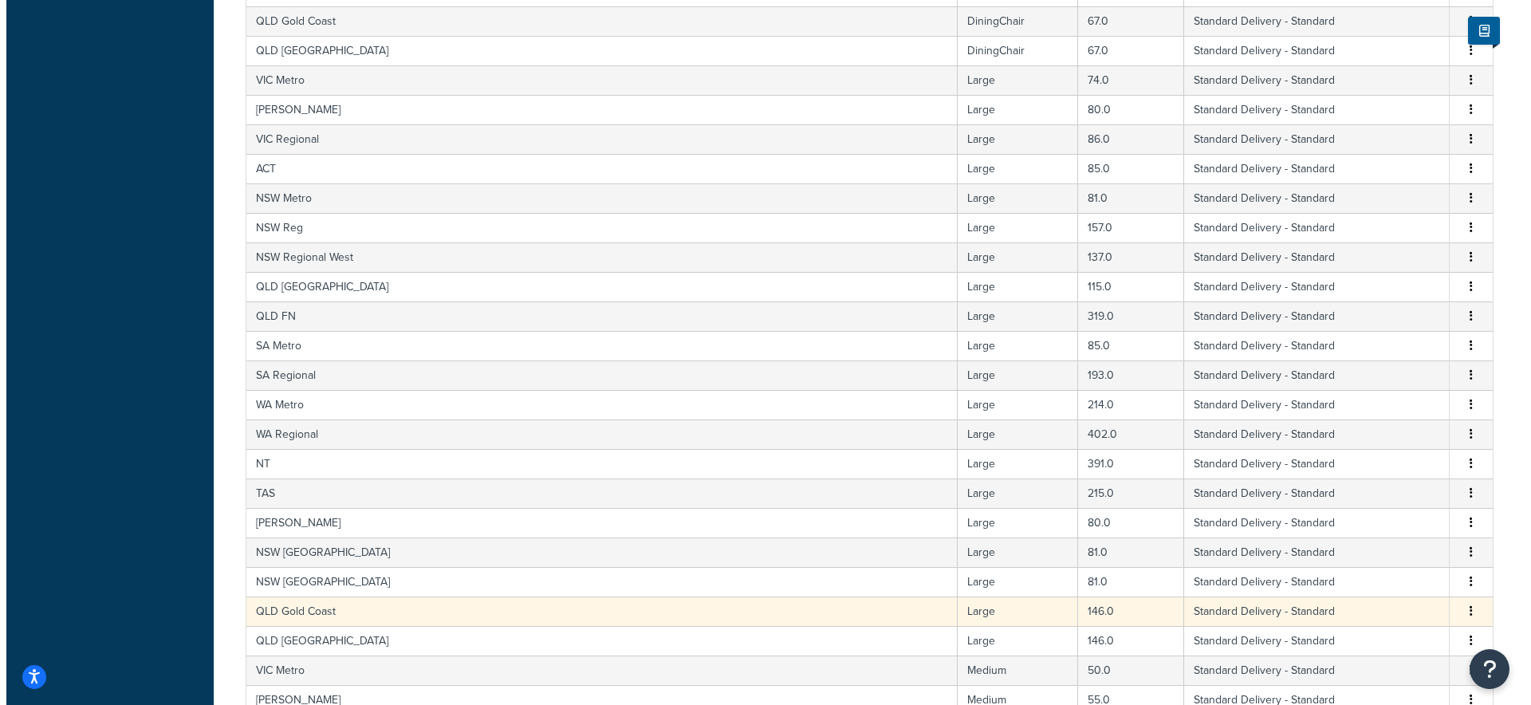
scroll to position [4568, 0]
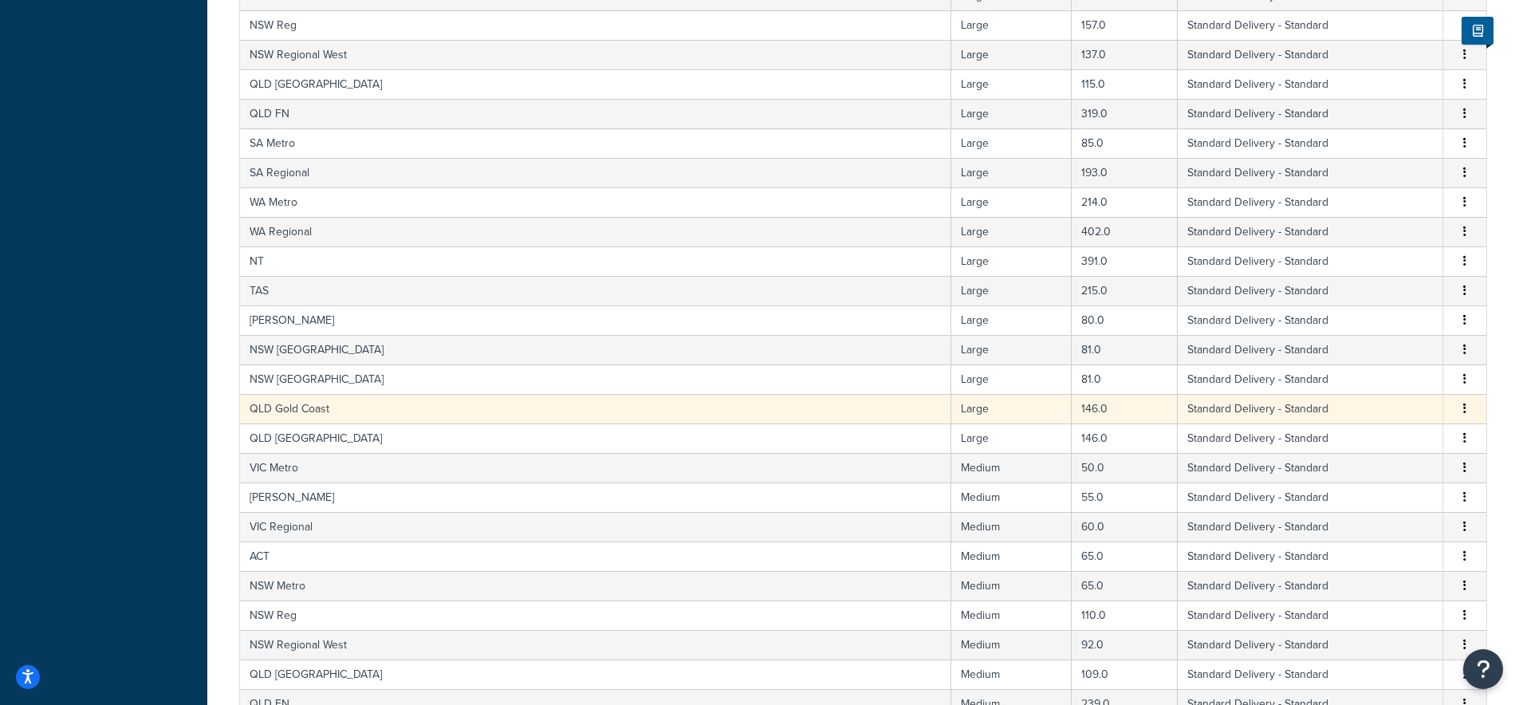
click at [311, 413] on td "QLD Gold Coast" at bounding box center [595, 409] width 711 height 30
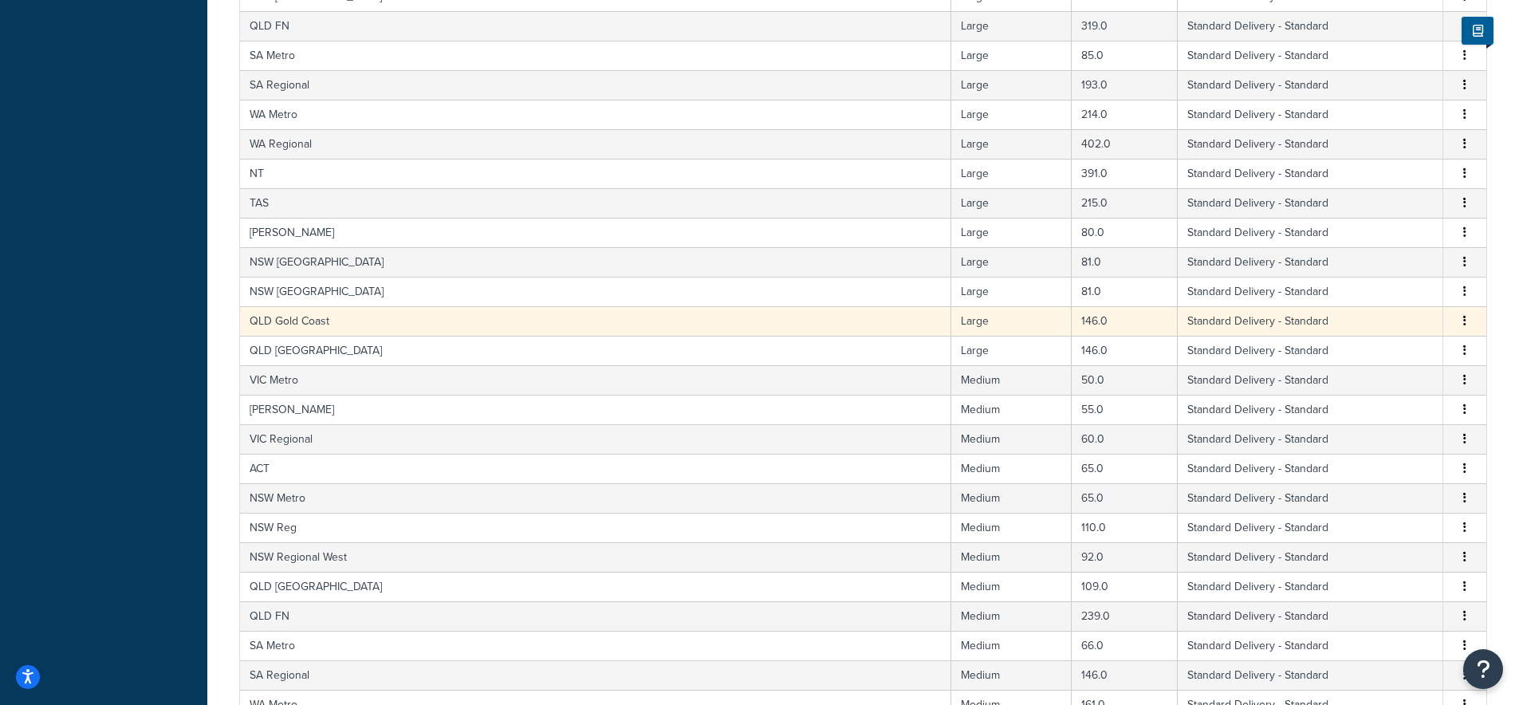
select select "182086"
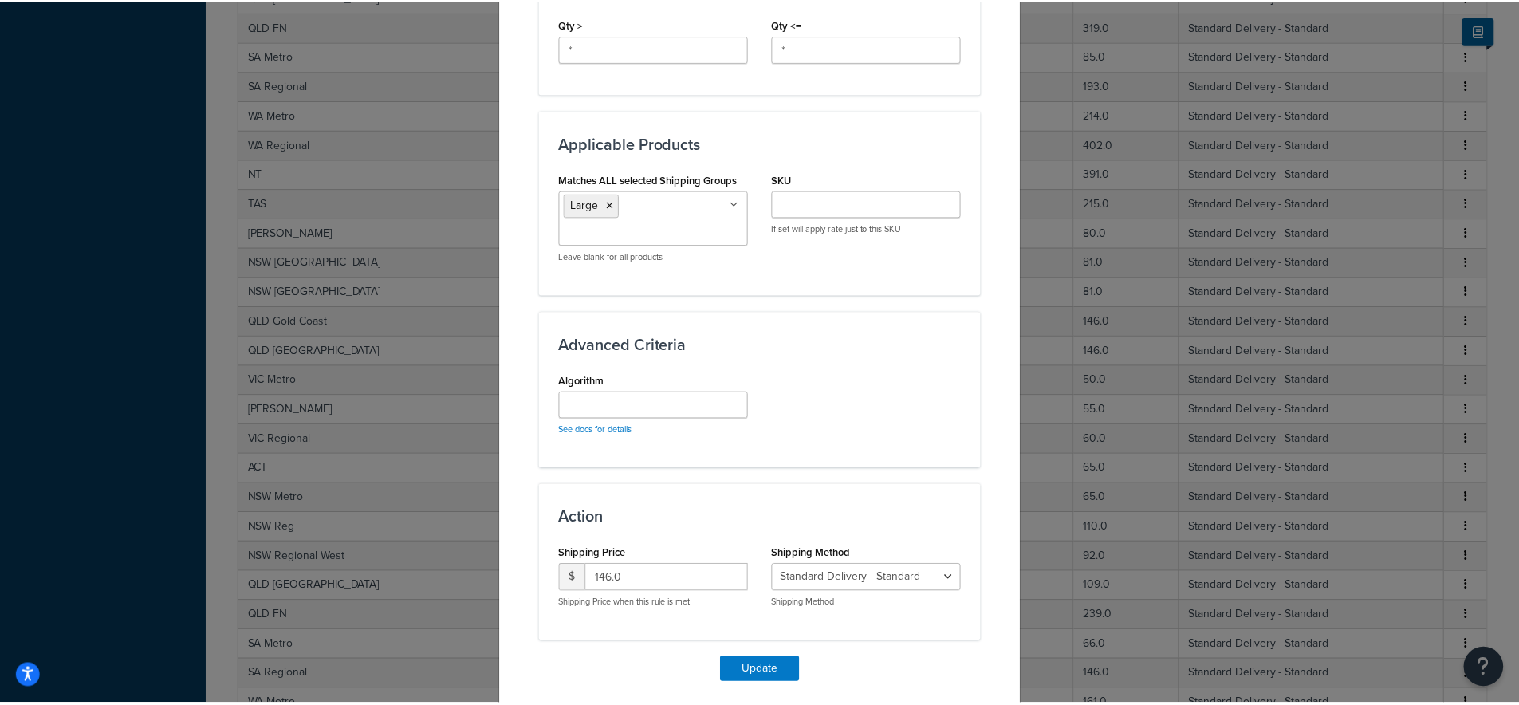
scroll to position [822, 0]
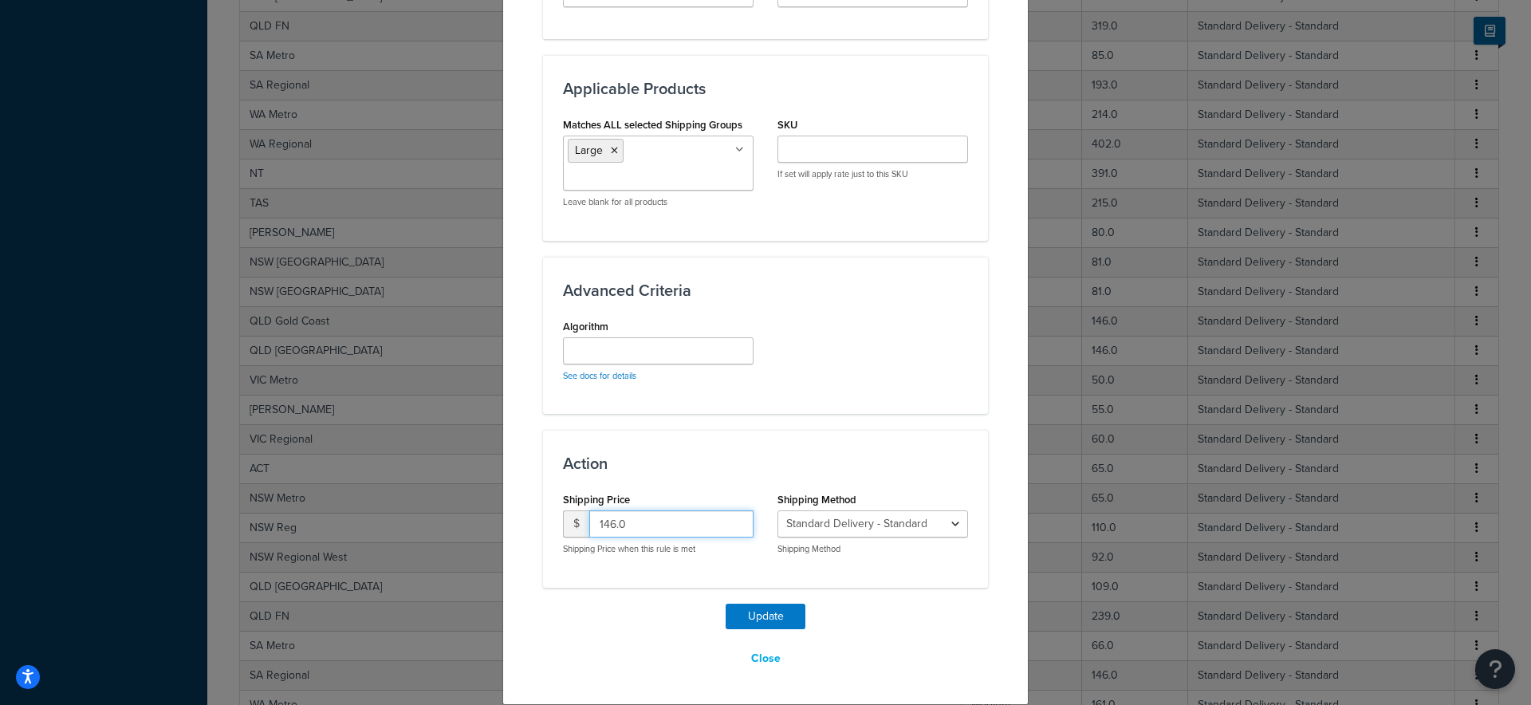
drag, startPoint x: 610, startPoint y: 523, endPoint x: 597, endPoint y: 523, distance: 12.8
click at [597, 523] on input "146.0" at bounding box center [671, 523] width 164 height 27
type input "115.0"
click at [738, 611] on button "Update" at bounding box center [766, 617] width 80 height 26
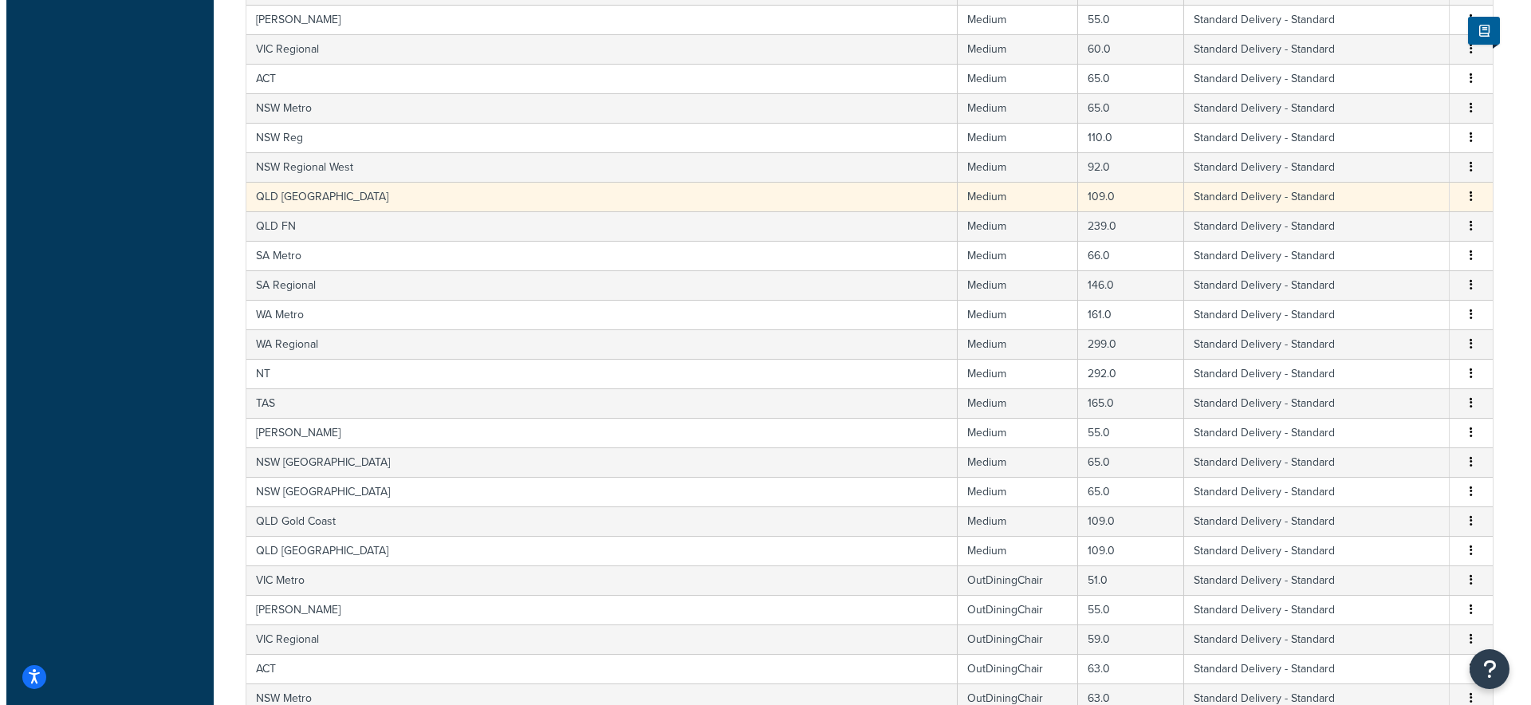
scroll to position [4940, 0]
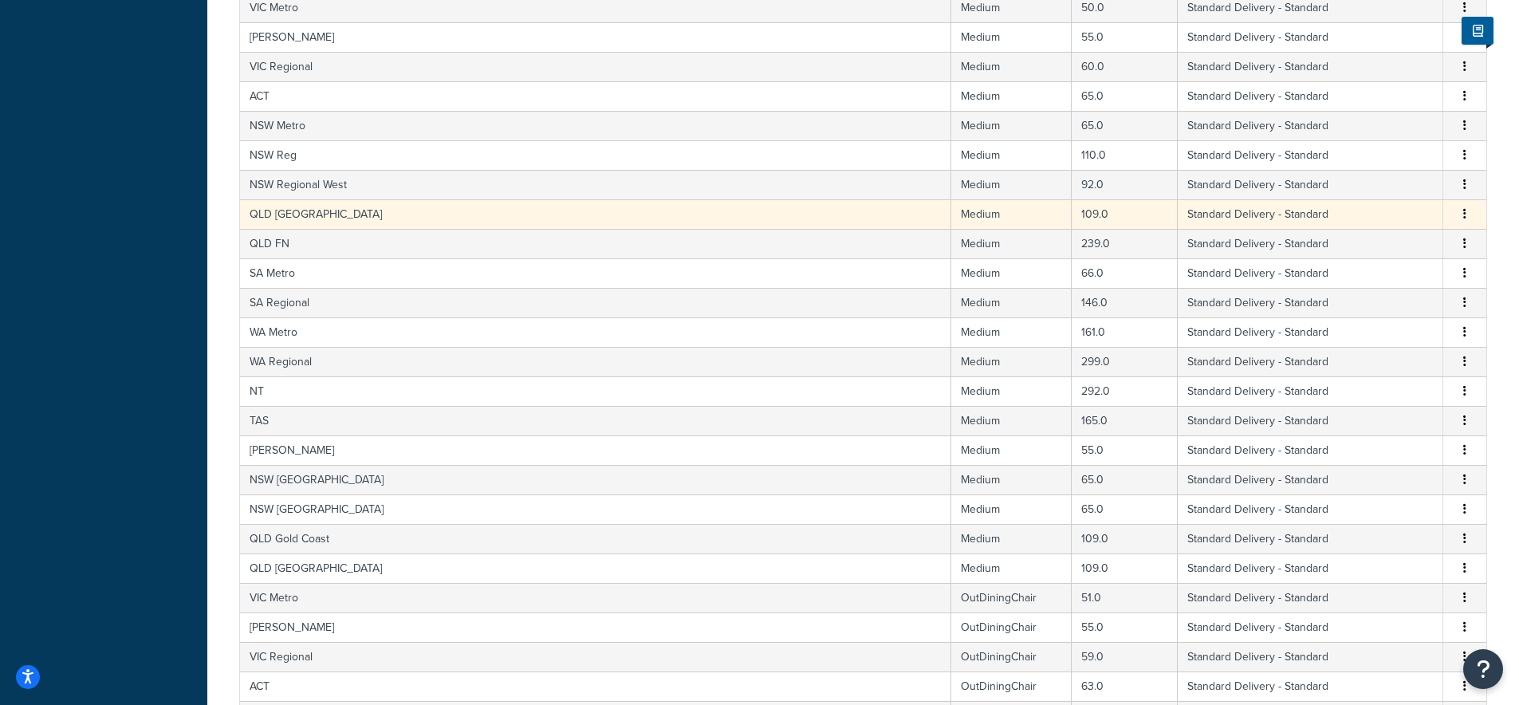
click at [301, 219] on td "QLD [GEOGRAPHIC_DATA]" at bounding box center [595, 214] width 711 height 30
select select "182086"
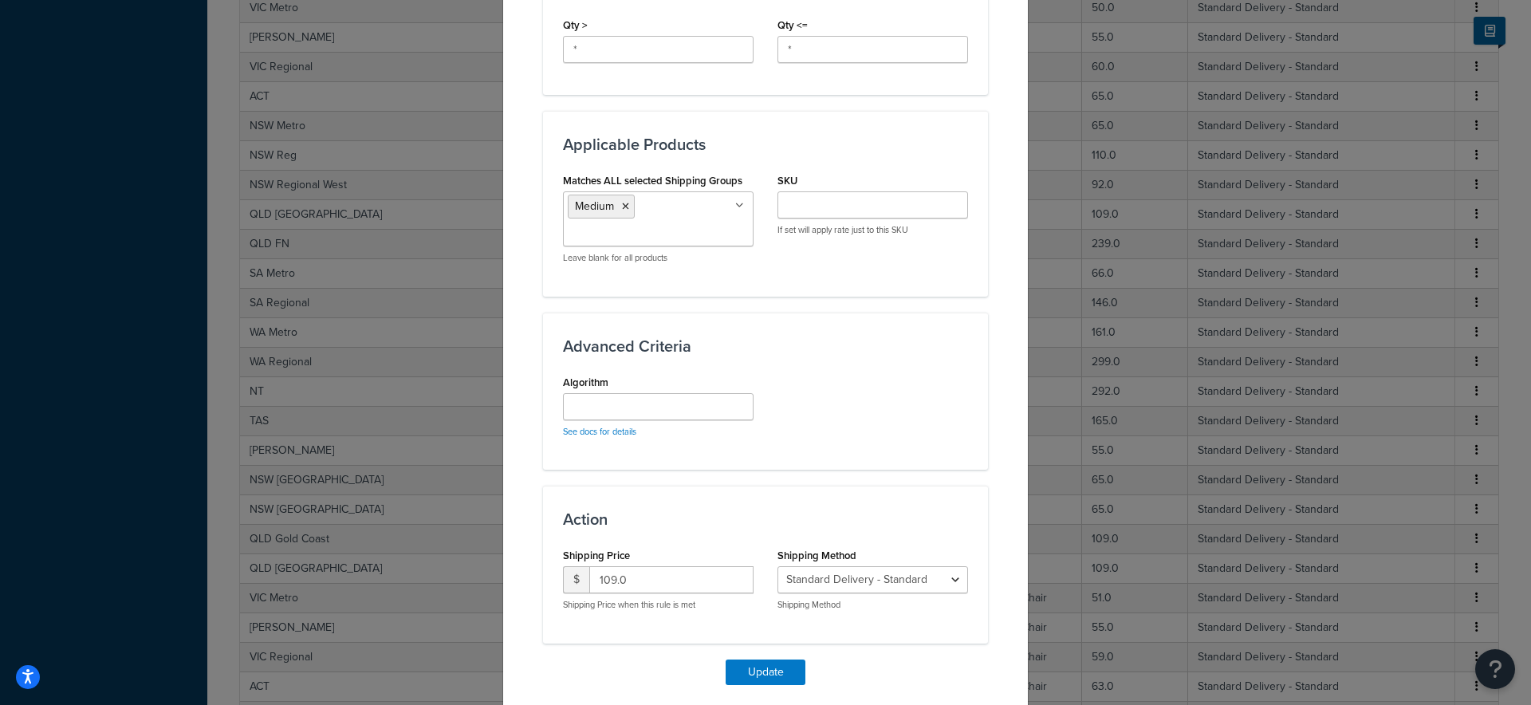
scroll to position [819, 0]
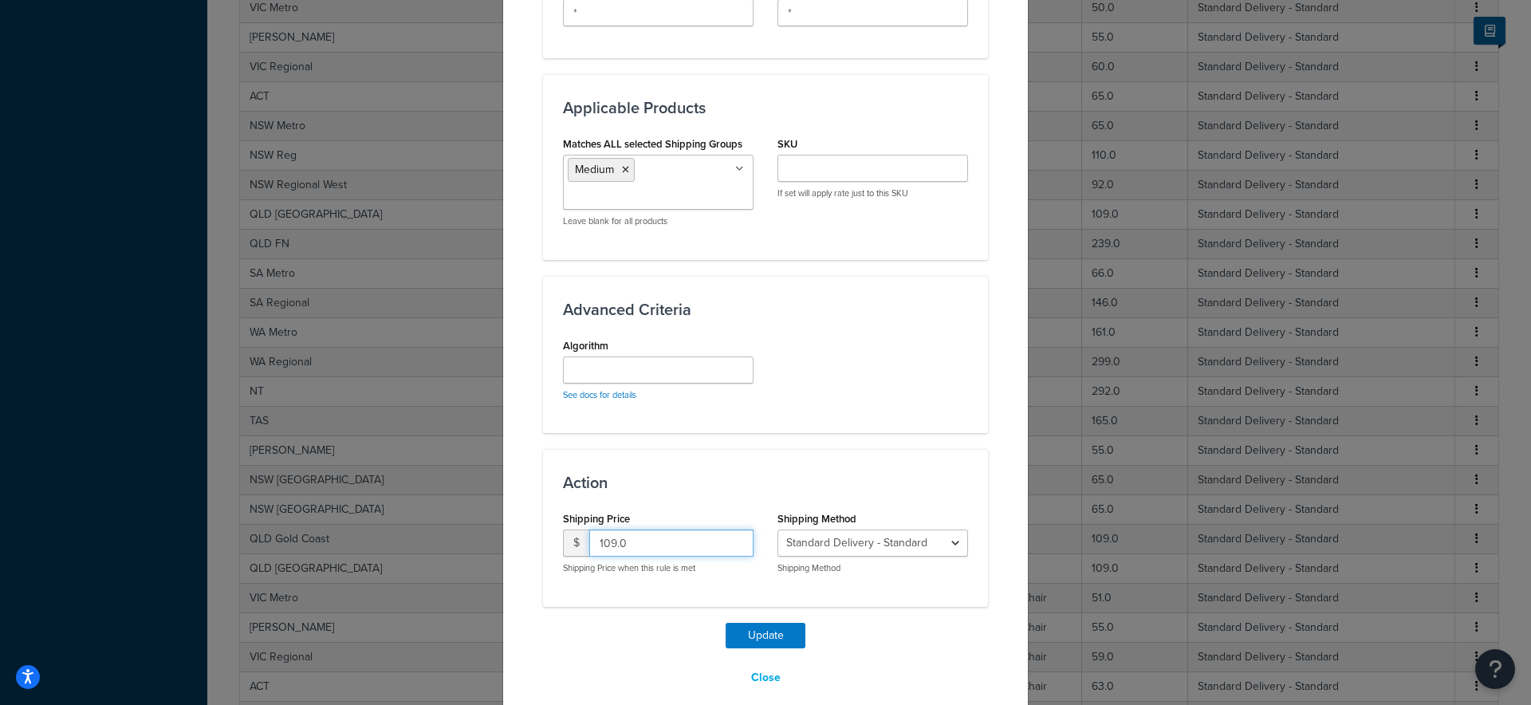
drag, startPoint x: 626, startPoint y: 527, endPoint x: 556, endPoint y: 521, distance: 70.5
click at [556, 521] on div "Shipping Price $ 109.0 Shipping Price when this rule is met" at bounding box center [658, 546] width 215 height 79
drag, startPoint x: 621, startPoint y: 526, endPoint x: 589, endPoint y: 526, distance: 31.9
click at [589, 530] on input "82" at bounding box center [671, 543] width 164 height 27
type input "79"
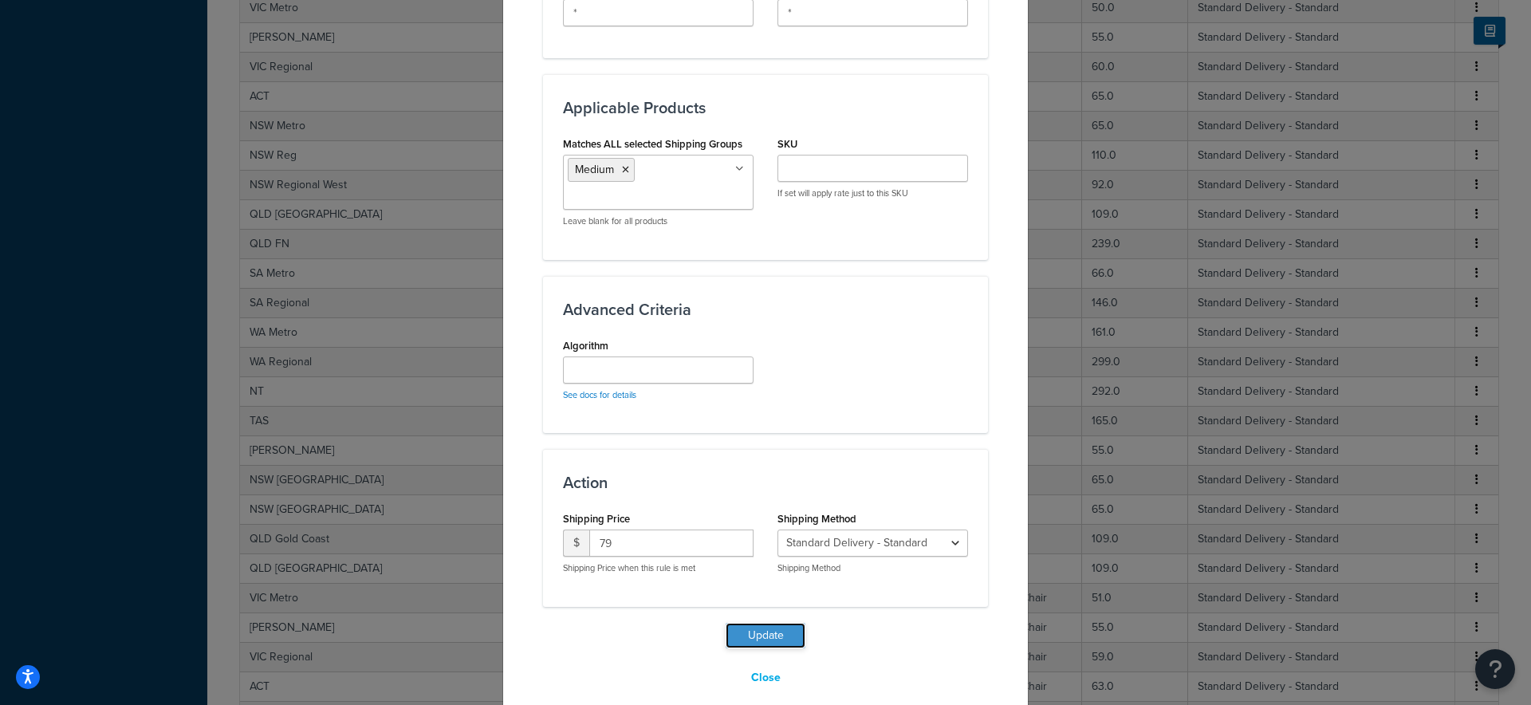
click at [755, 623] on button "Update" at bounding box center [766, 636] width 80 height 26
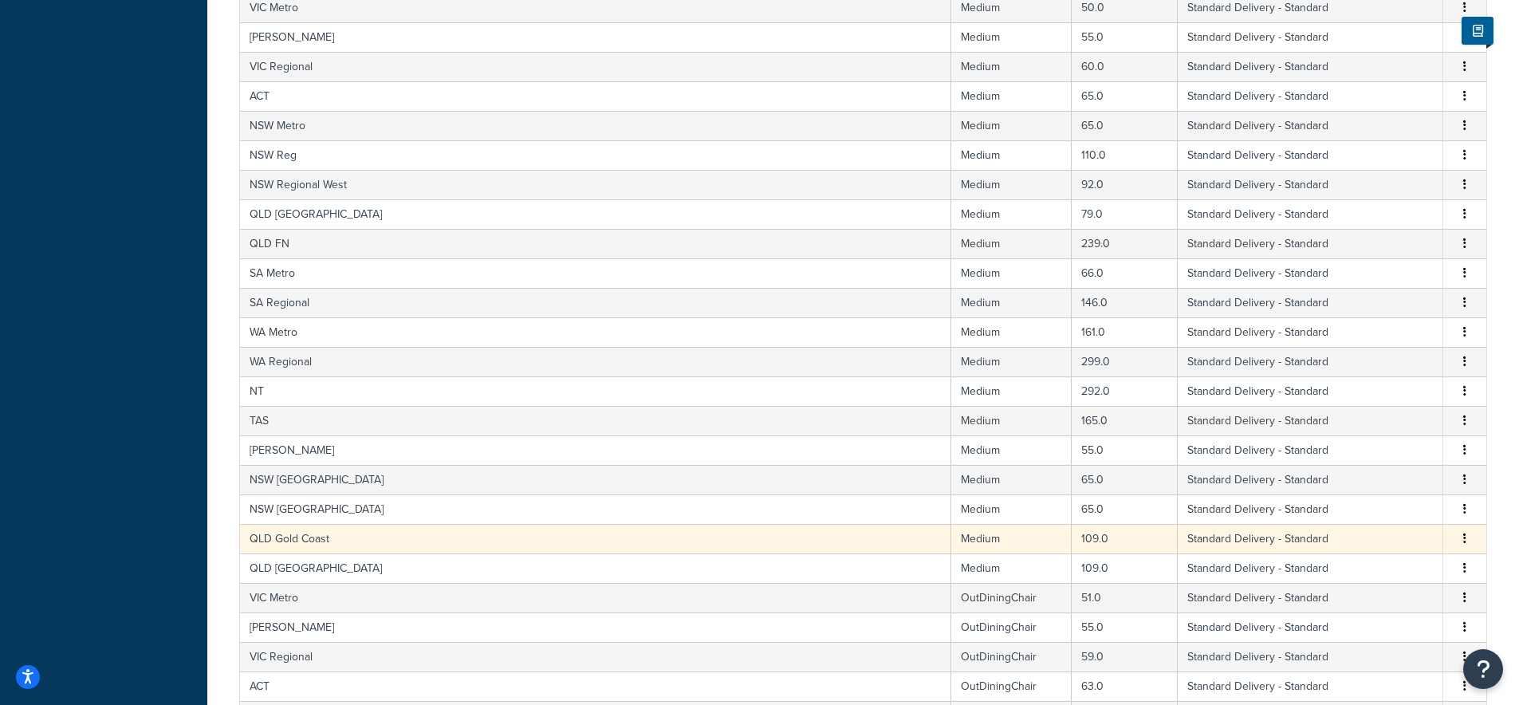
click at [288, 545] on td "QLD Gold Coast" at bounding box center [595, 539] width 711 height 30
select select "182086"
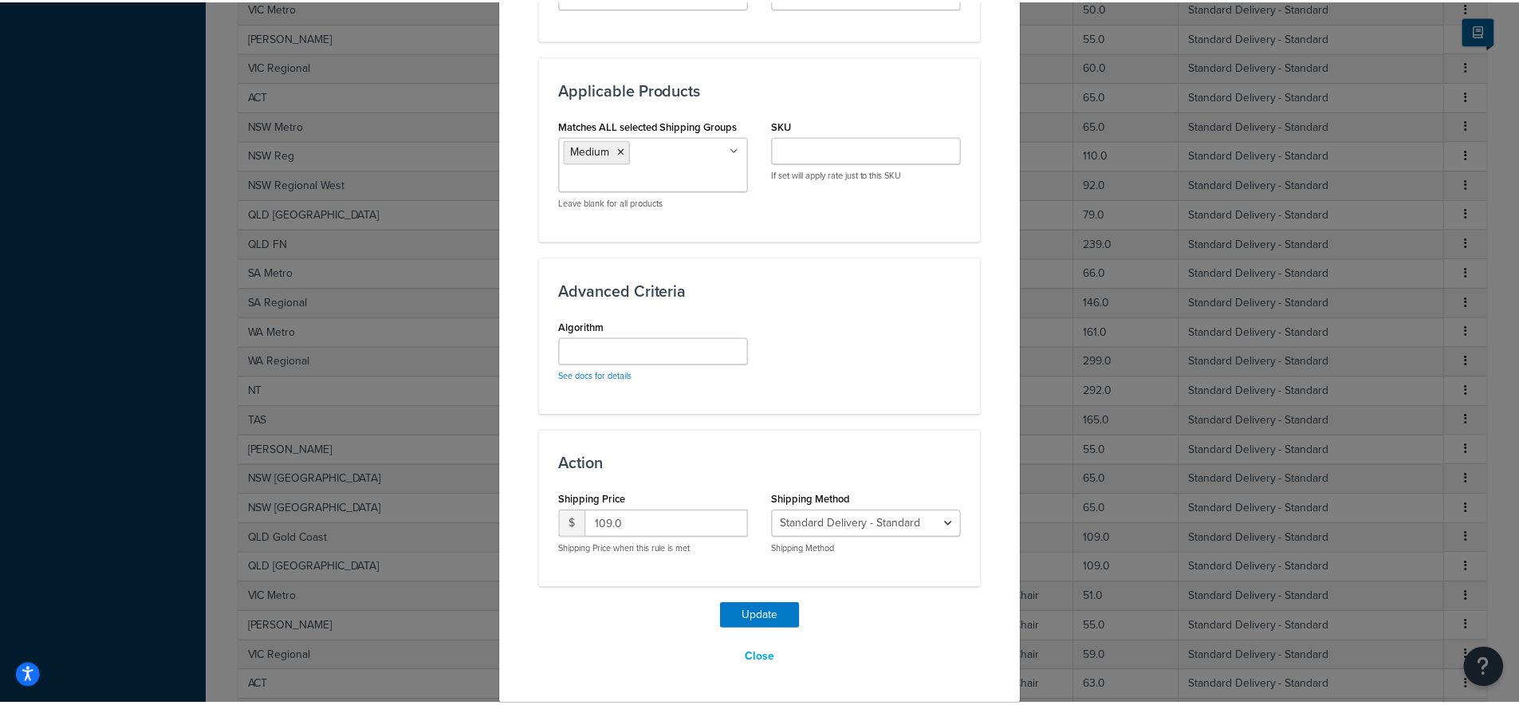
scroll to position [822, 0]
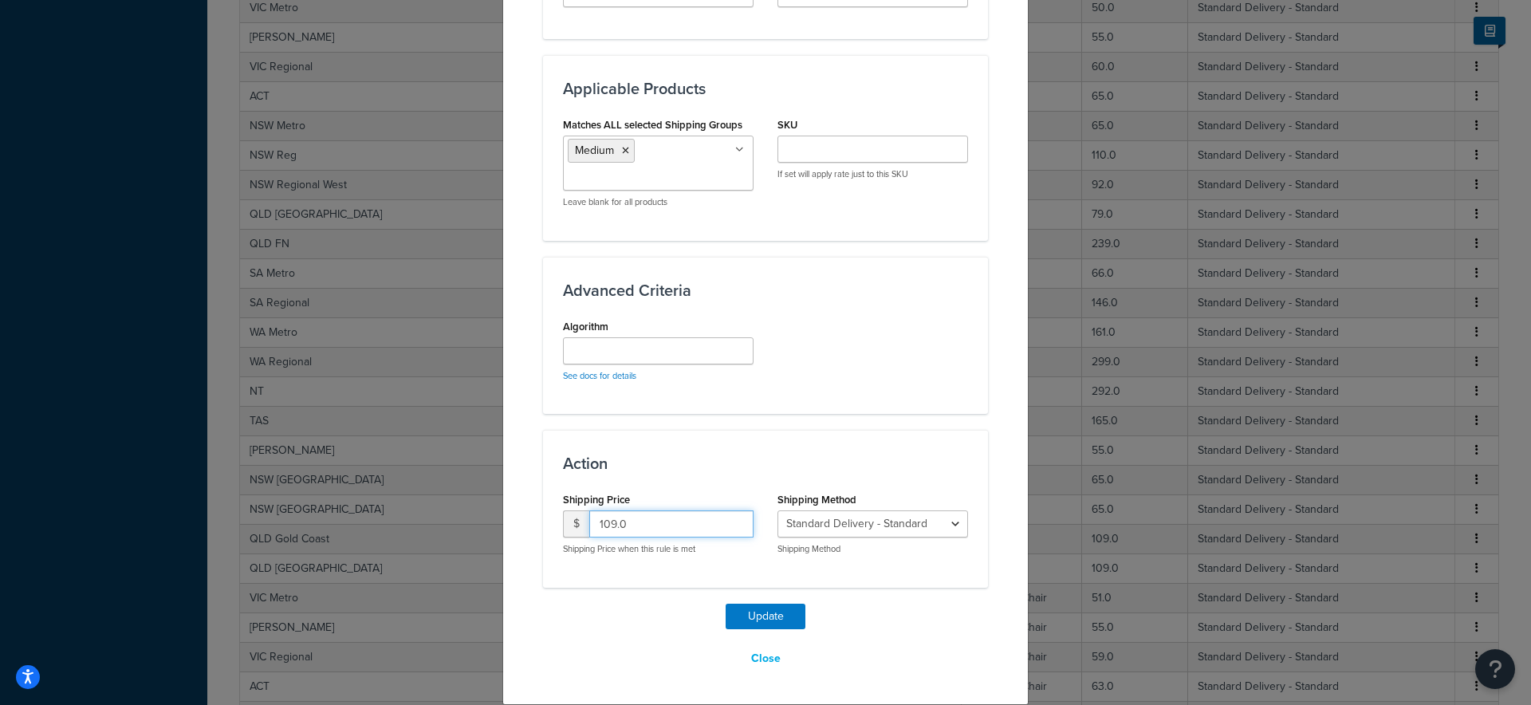
drag, startPoint x: 611, startPoint y: 526, endPoint x: 589, endPoint y: 522, distance: 22.8
click at [589, 522] on input "109.0" at bounding box center [671, 523] width 164 height 27
type input "79.0"
click at [782, 620] on button "Update" at bounding box center [766, 617] width 80 height 26
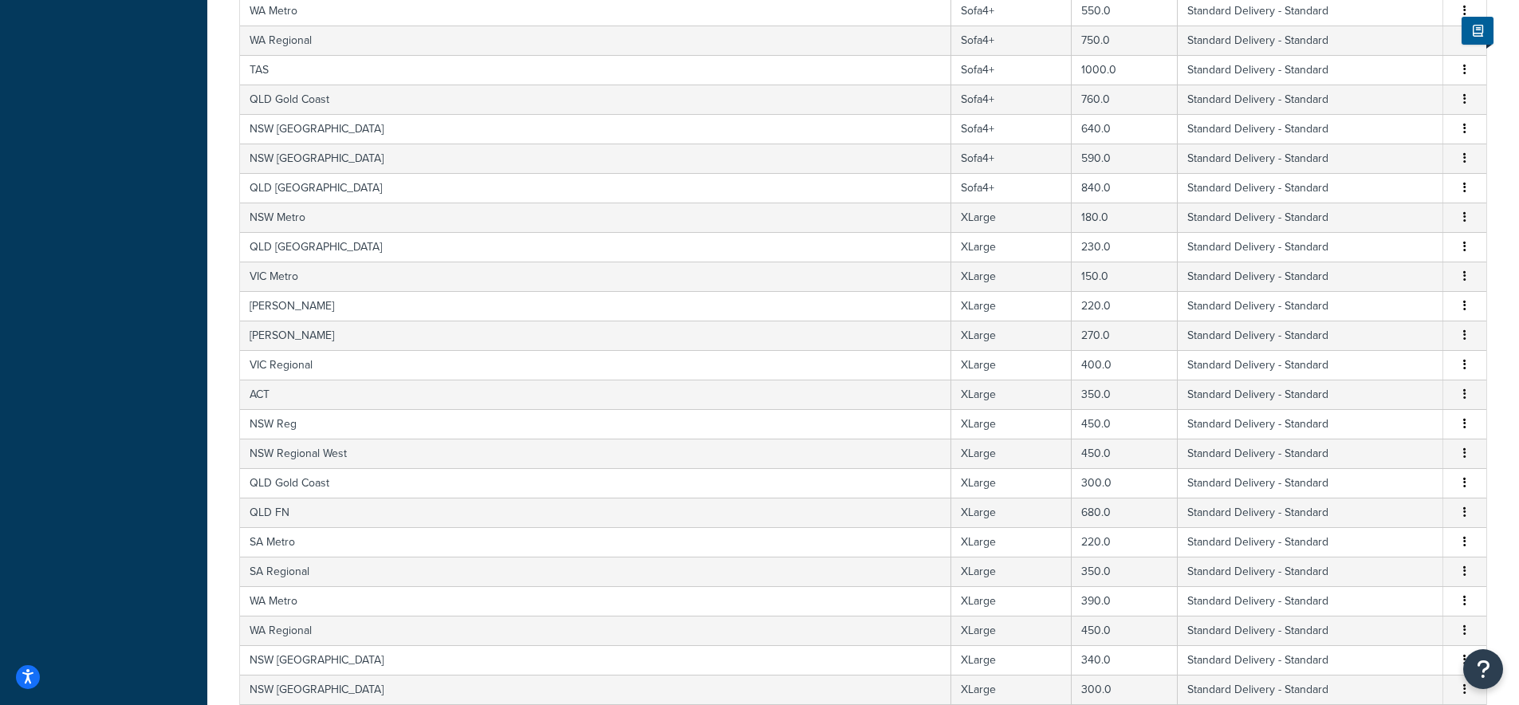
scroll to position [9906, 0]
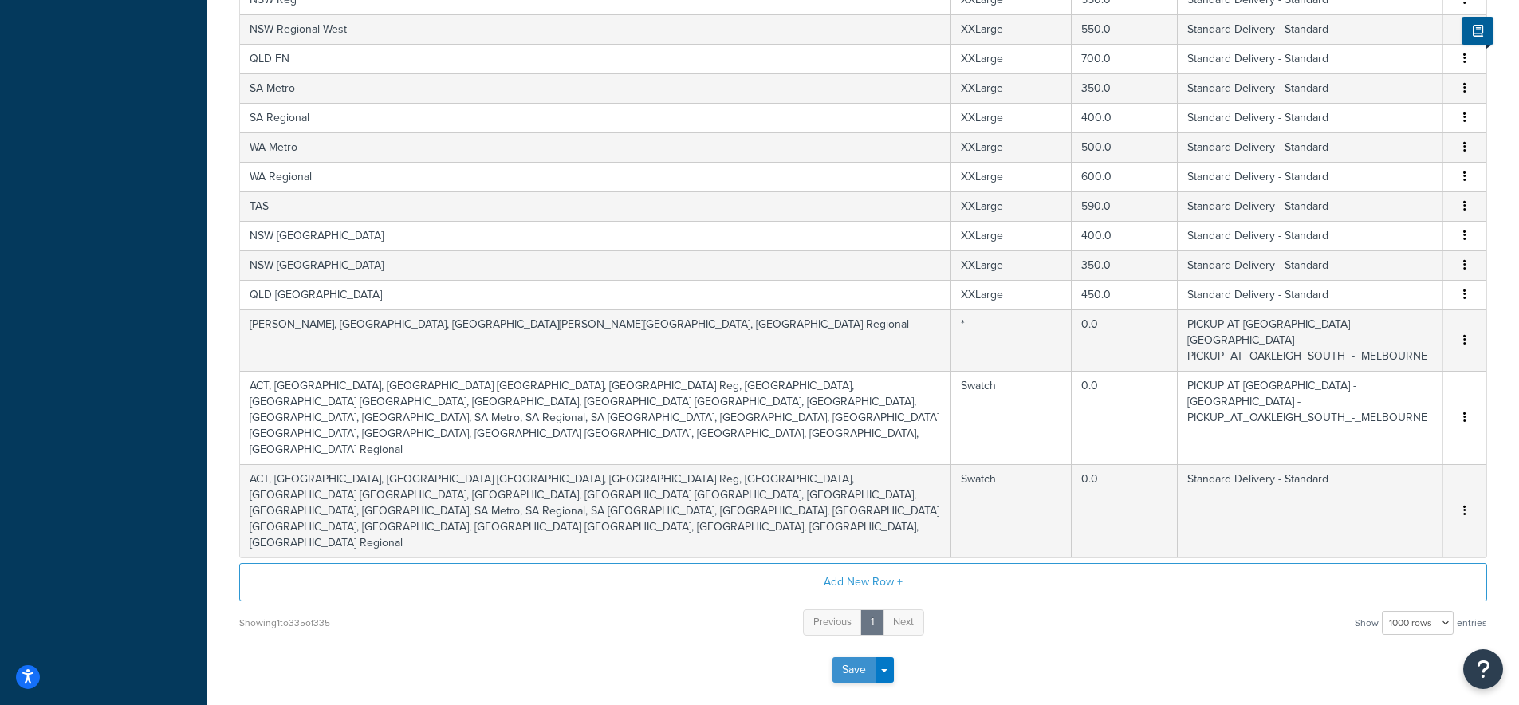
click at [853, 657] on button "Save" at bounding box center [854, 670] width 43 height 26
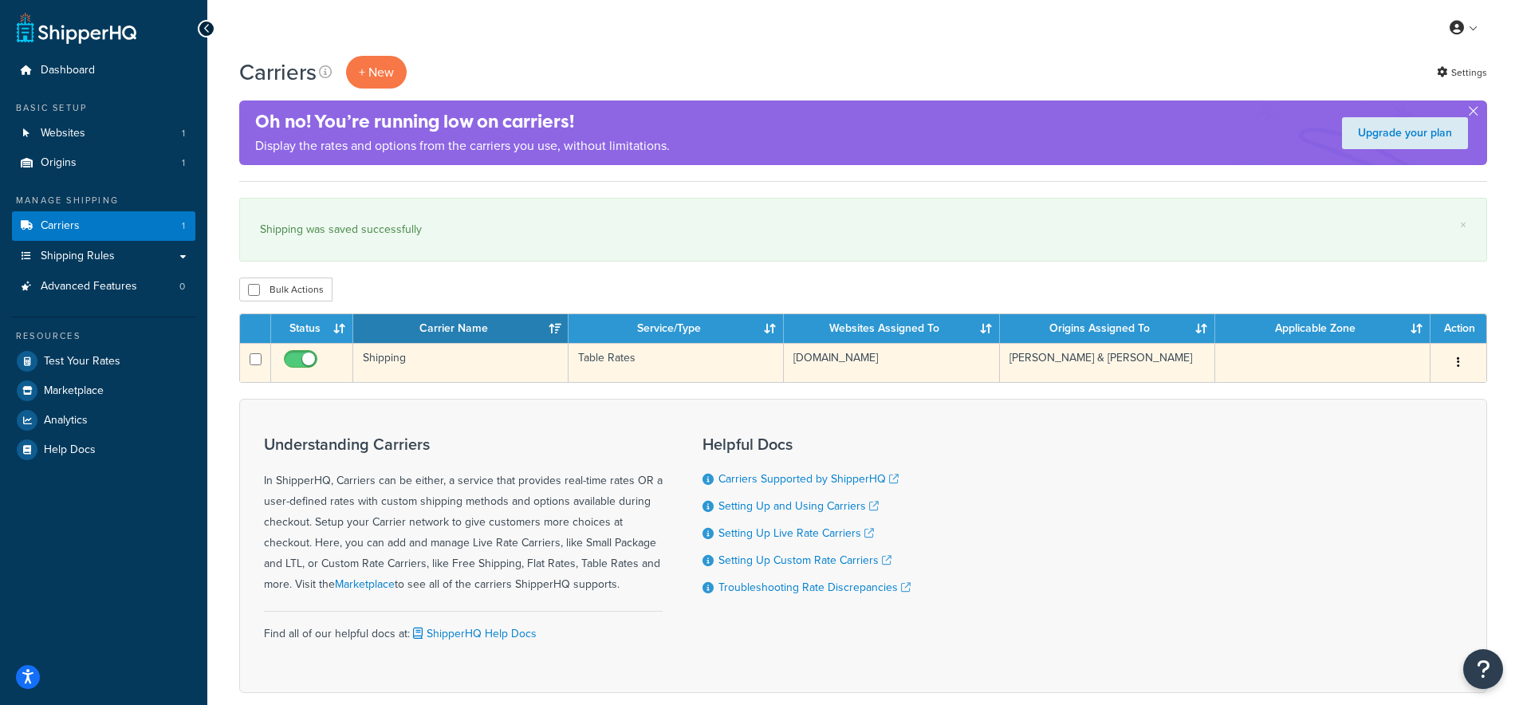
click at [413, 366] on td "Shipping" at bounding box center [460, 362] width 215 height 39
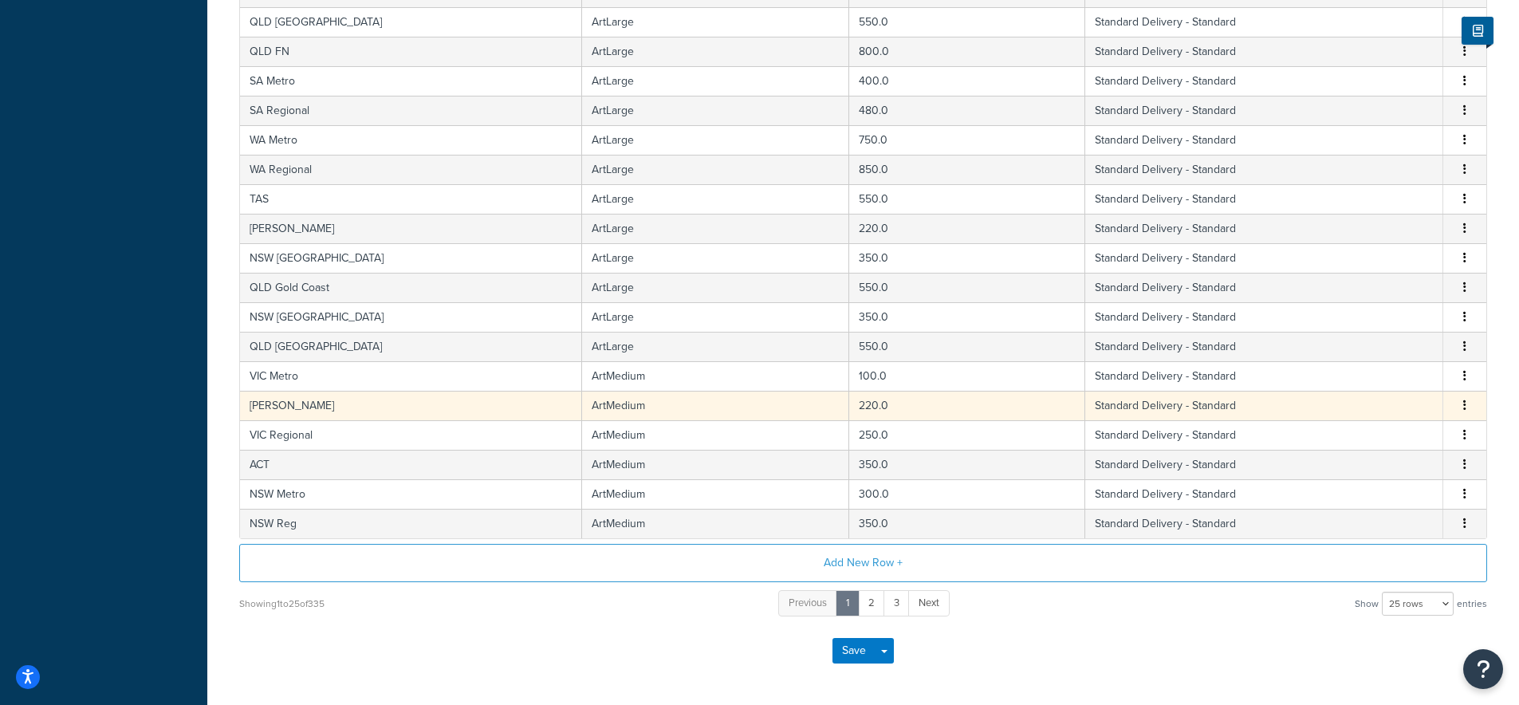
scroll to position [528, 0]
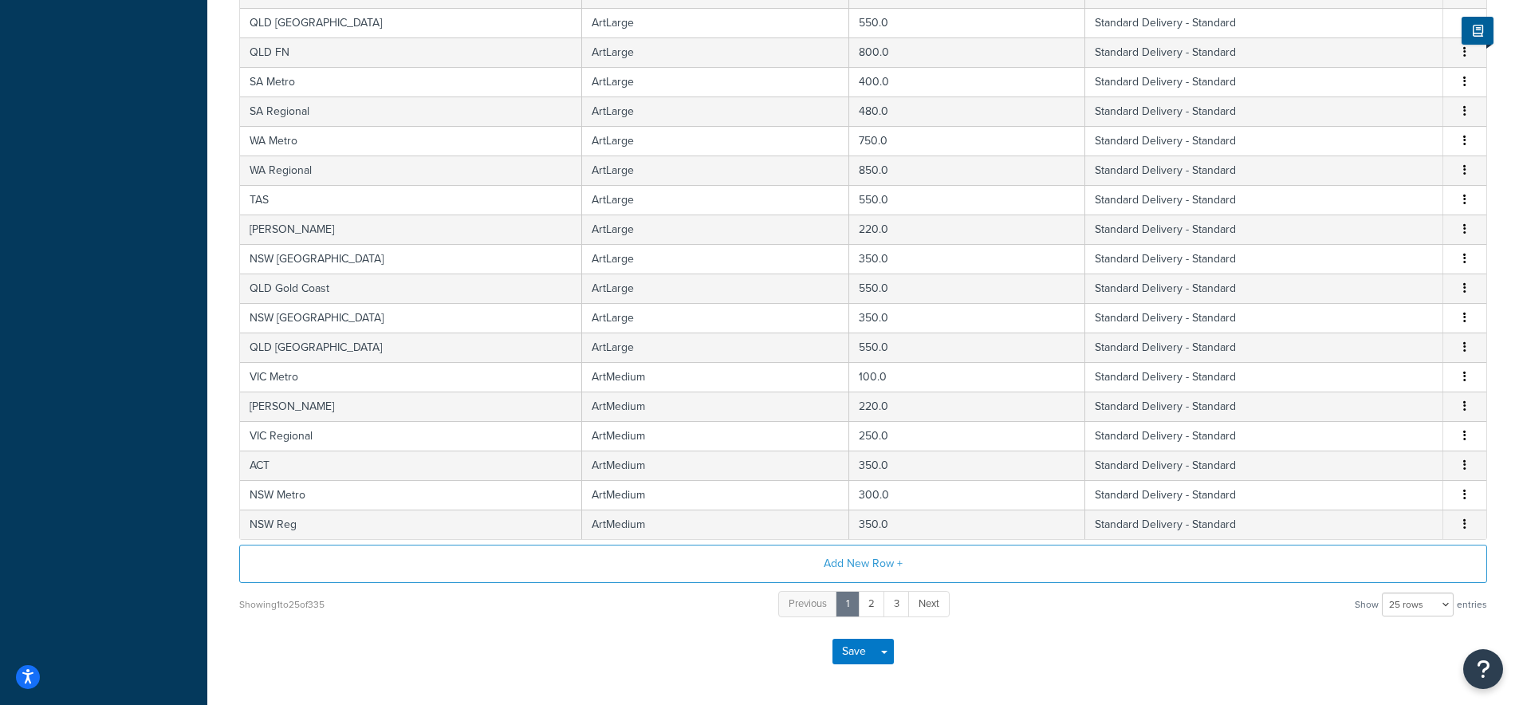
click at [1443, 621] on div "Save Save Dropdown Save and Edit" at bounding box center [863, 651] width 1248 height 65
click at [1442, 617] on select "10 rows 15 rows 25 rows 50 rows 100 rows 1000 rows" at bounding box center [1418, 605] width 72 height 24
select select "1000"
click at [1384, 595] on select "10 rows 15 rows 25 rows 50 rows 100 rows 1000 rows" at bounding box center [1418, 605] width 72 height 24
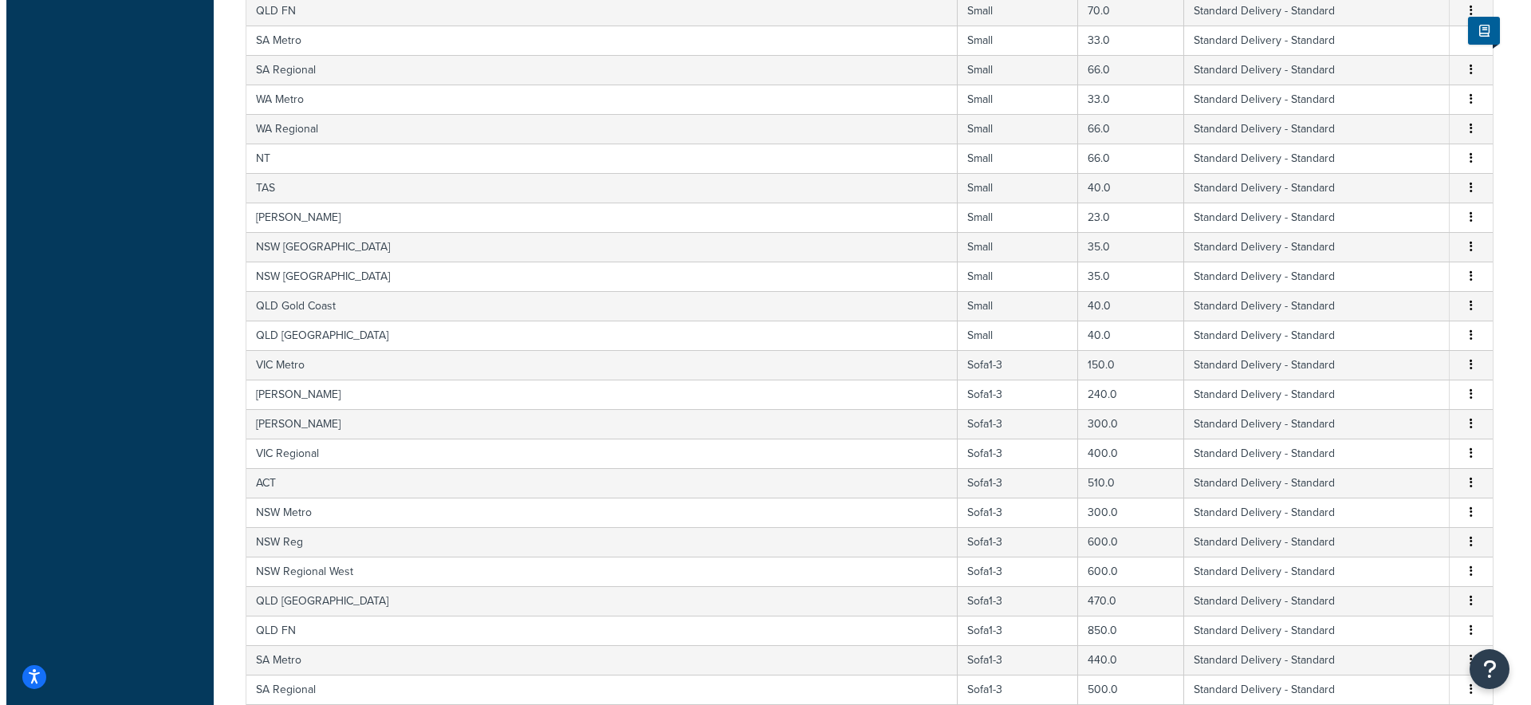
scroll to position [6795, 0]
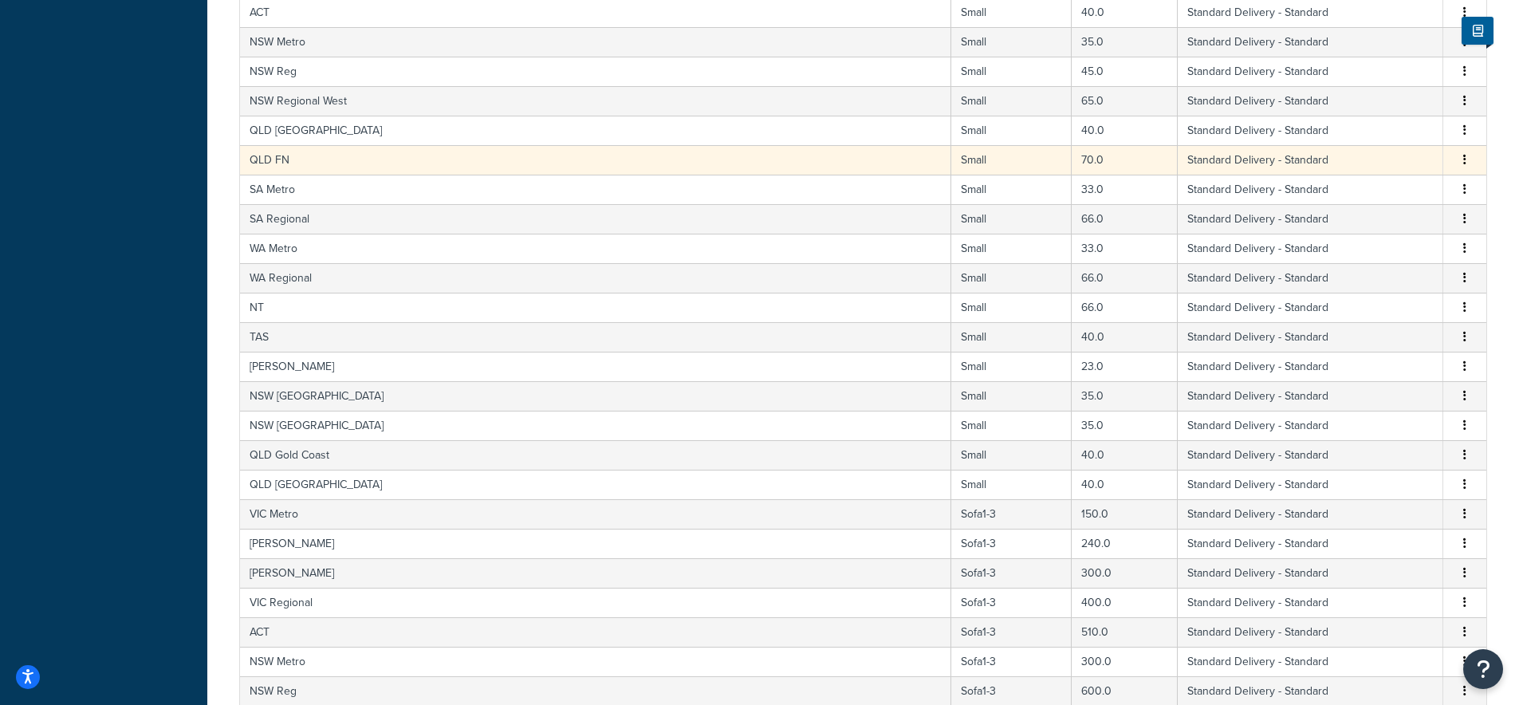
click at [306, 160] on td "QLD FN" at bounding box center [595, 160] width 711 height 30
select select "182086"
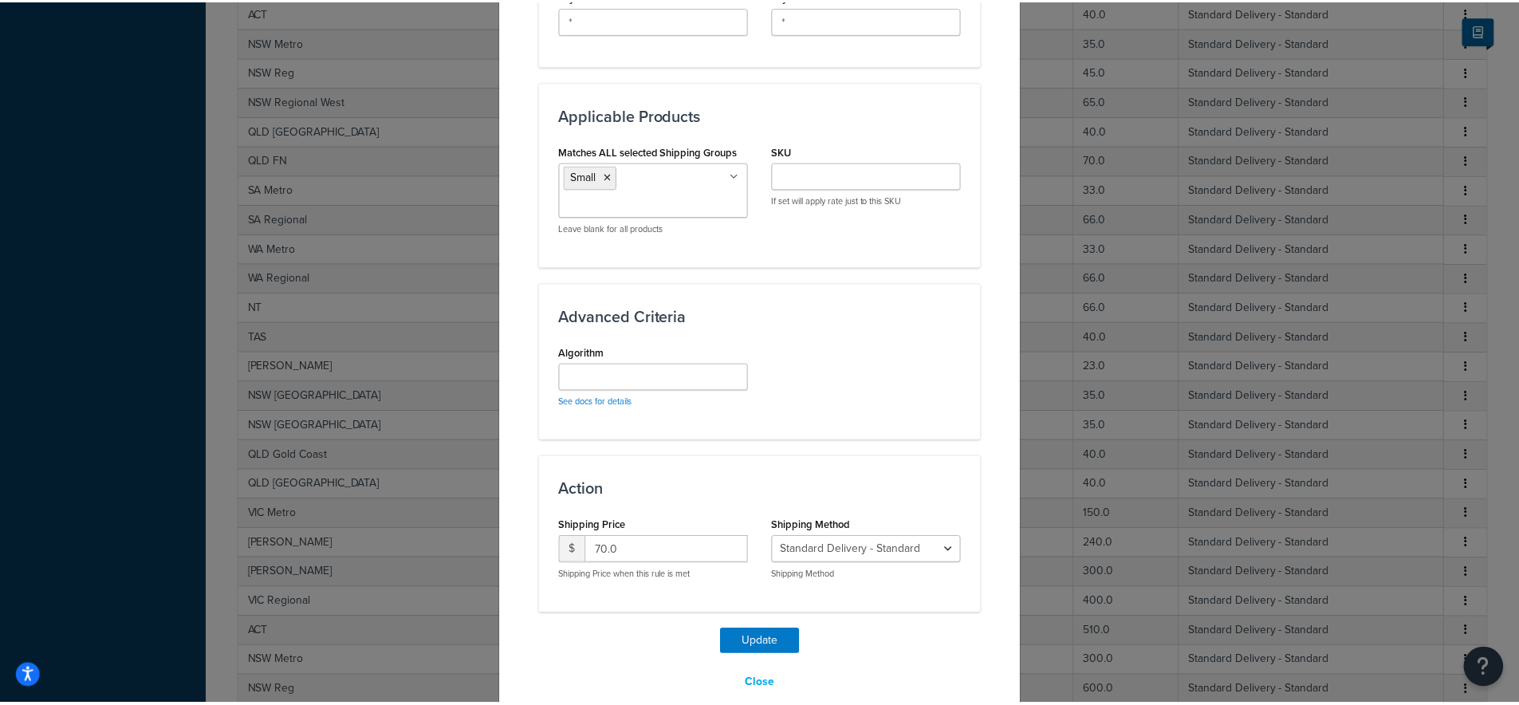
scroll to position [822, 0]
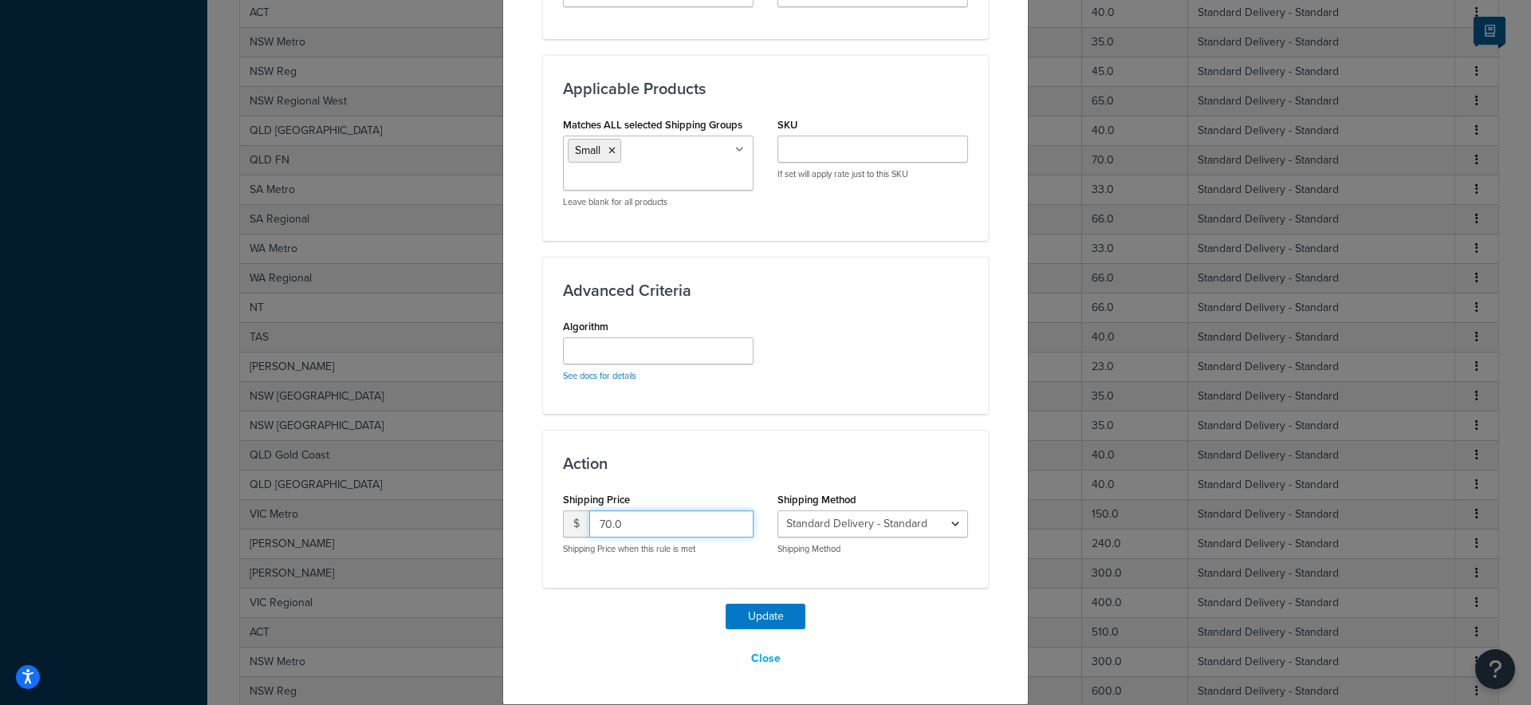
drag, startPoint x: 606, startPoint y: 518, endPoint x: 590, endPoint y: 518, distance: 16.0
click at [590, 518] on input "70.0" at bounding box center [671, 523] width 164 height 27
type input "45.0"
click at [778, 618] on button "Update" at bounding box center [766, 617] width 80 height 26
